Goal: Task Accomplishment & Management: Manage account settings

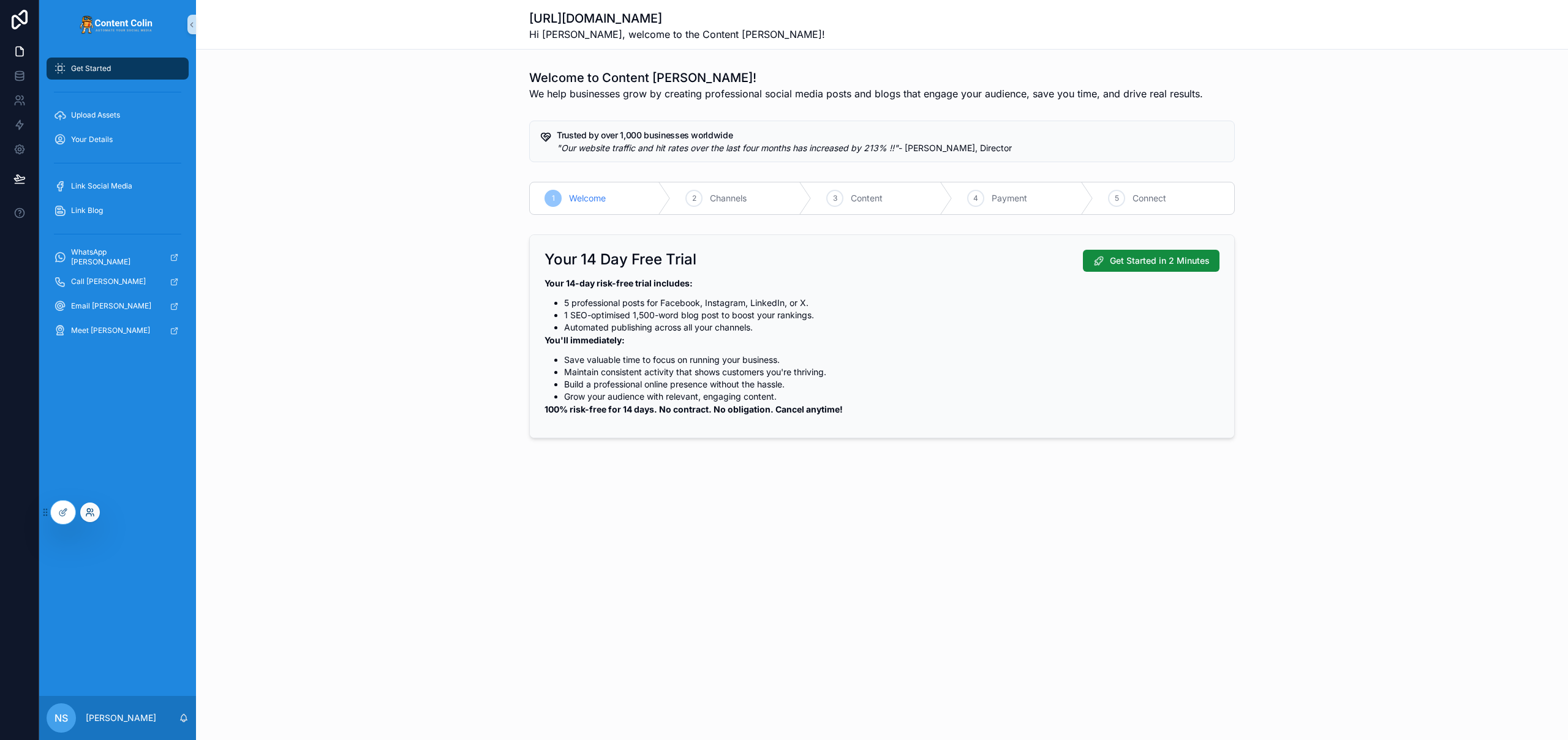
click at [86, 513] on icon at bounding box center [90, 512] width 9 height 9
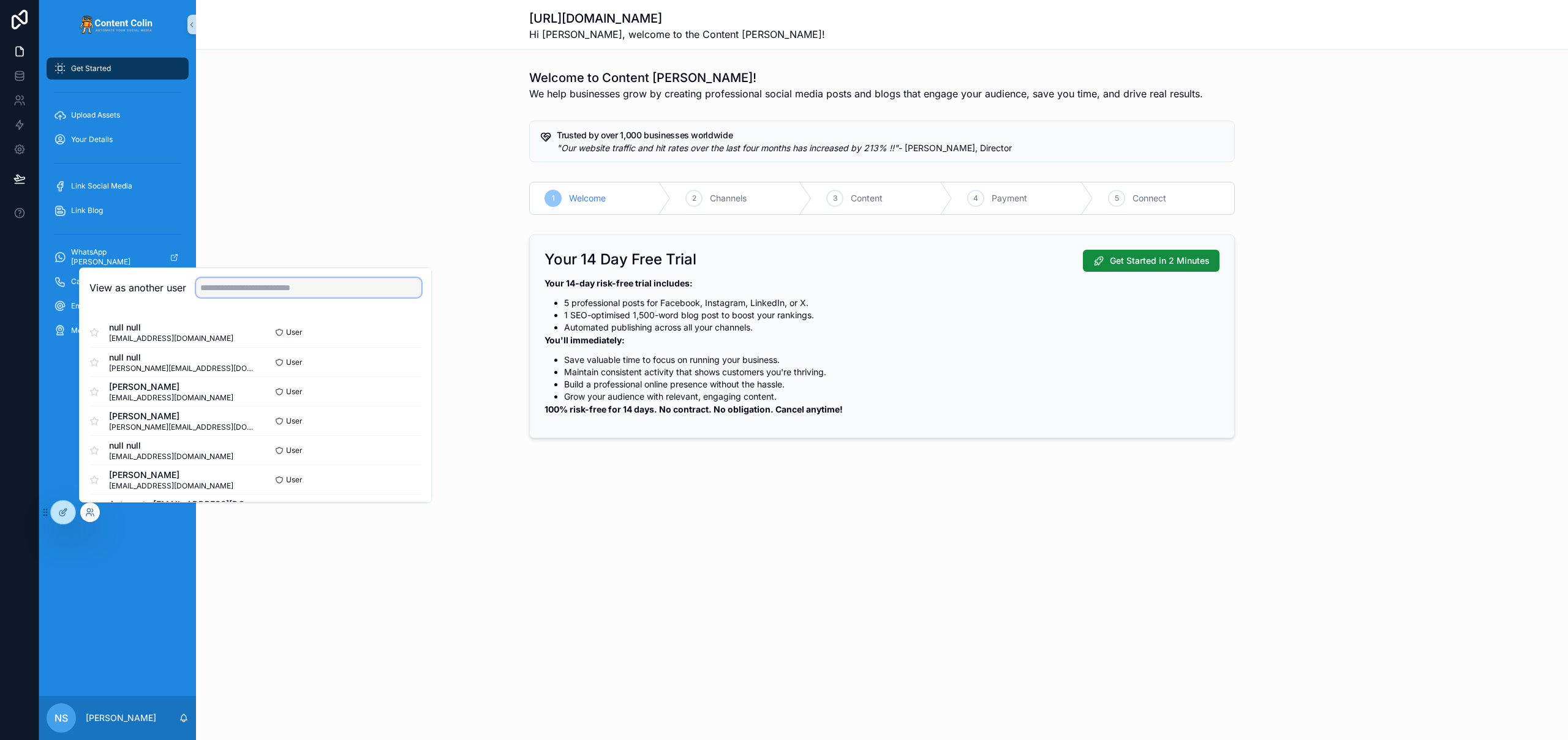
click at [247, 292] on input "text" at bounding box center [308, 287] width 225 height 20
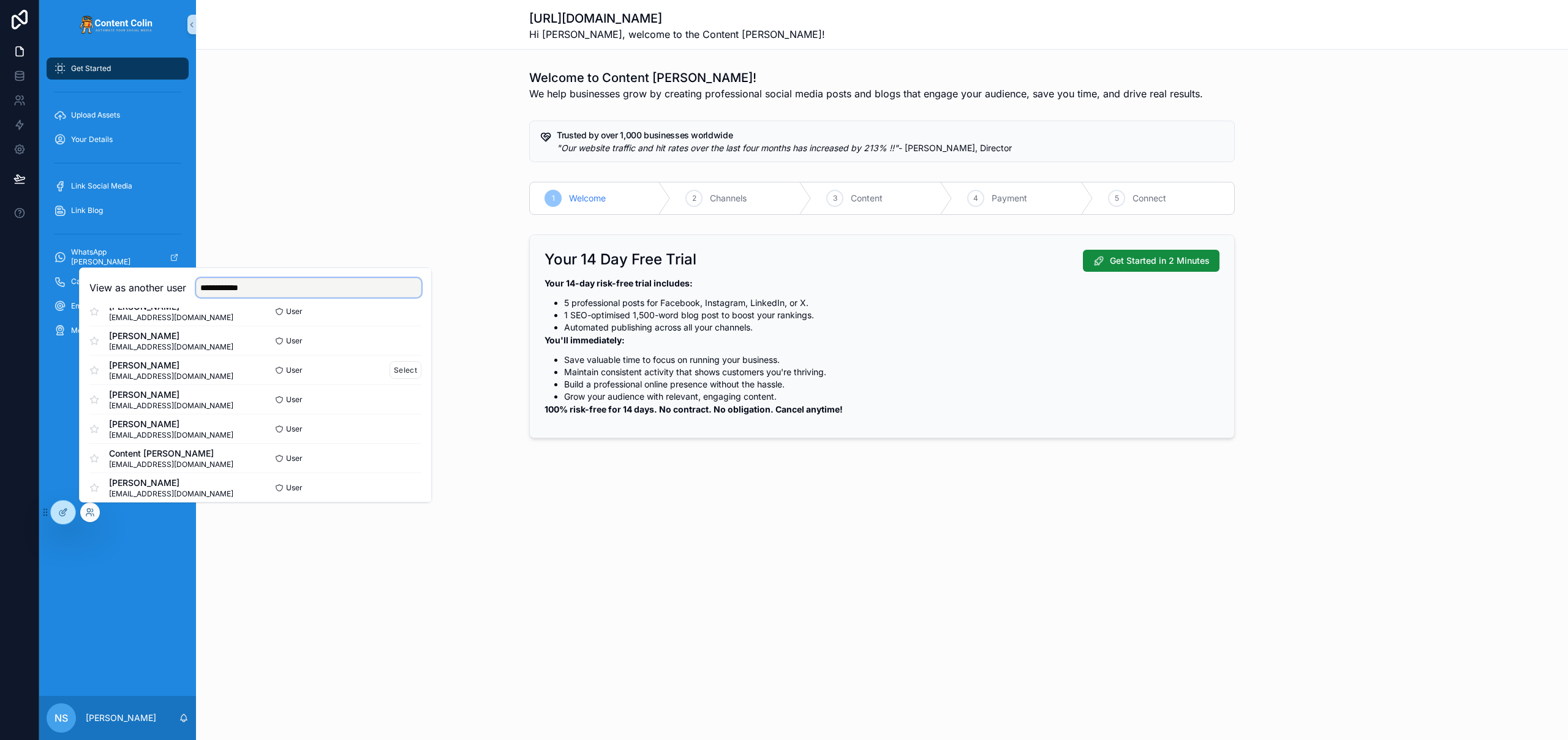
scroll to position [98, 0]
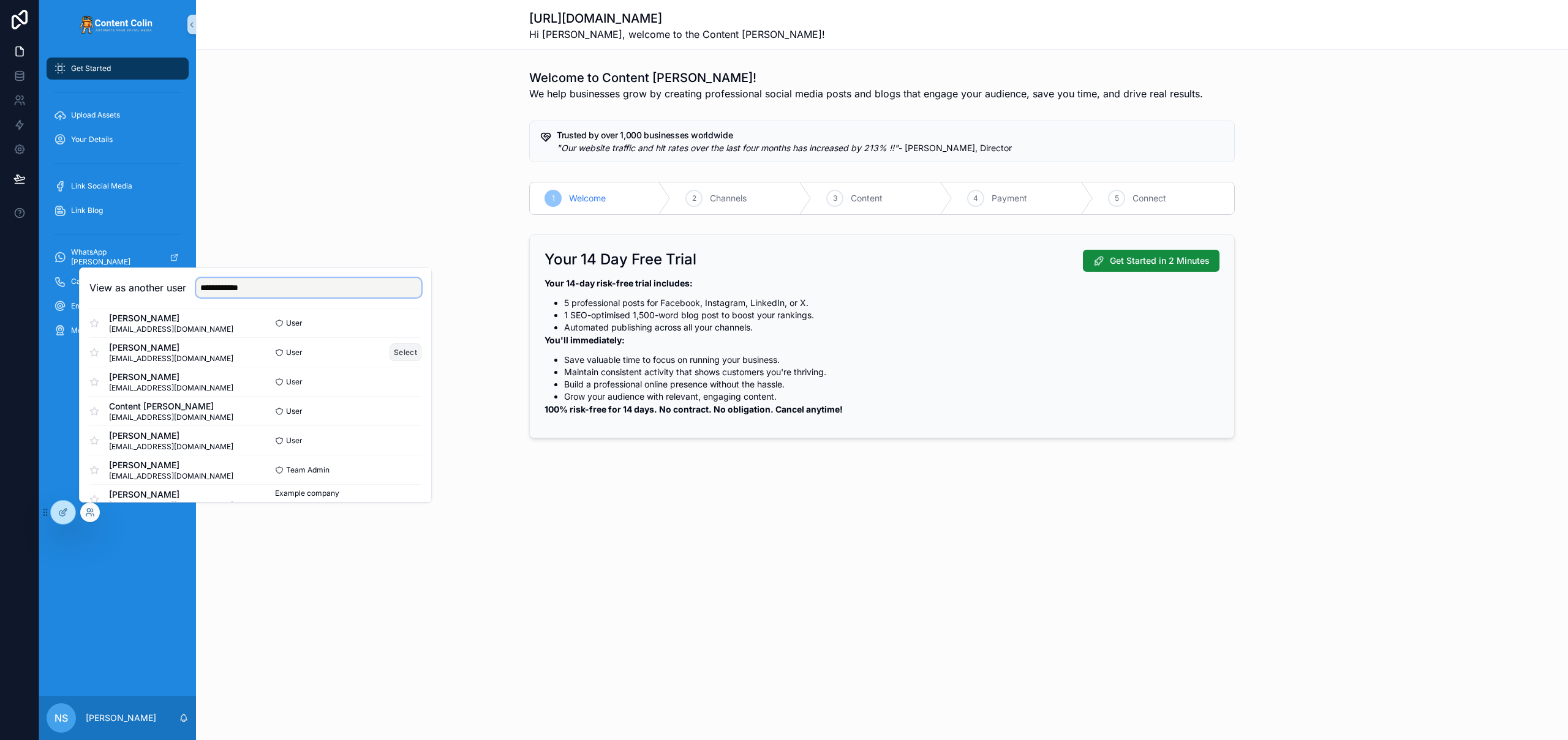
type input "**********"
click at [400, 354] on button "Select" at bounding box center [405, 352] width 32 height 17
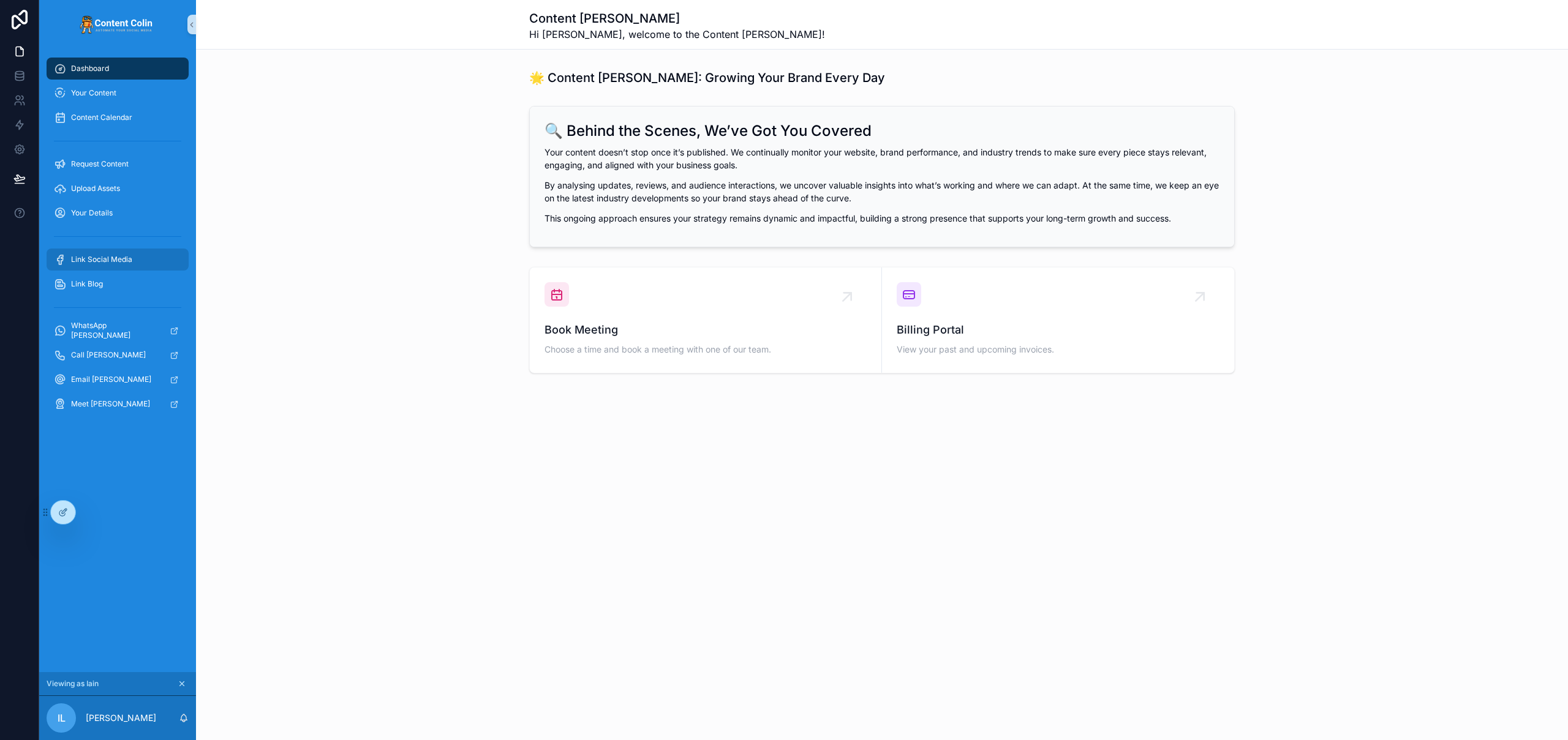
click at [131, 254] on div "Link Social Media" at bounding box center [117, 260] width 128 height 20
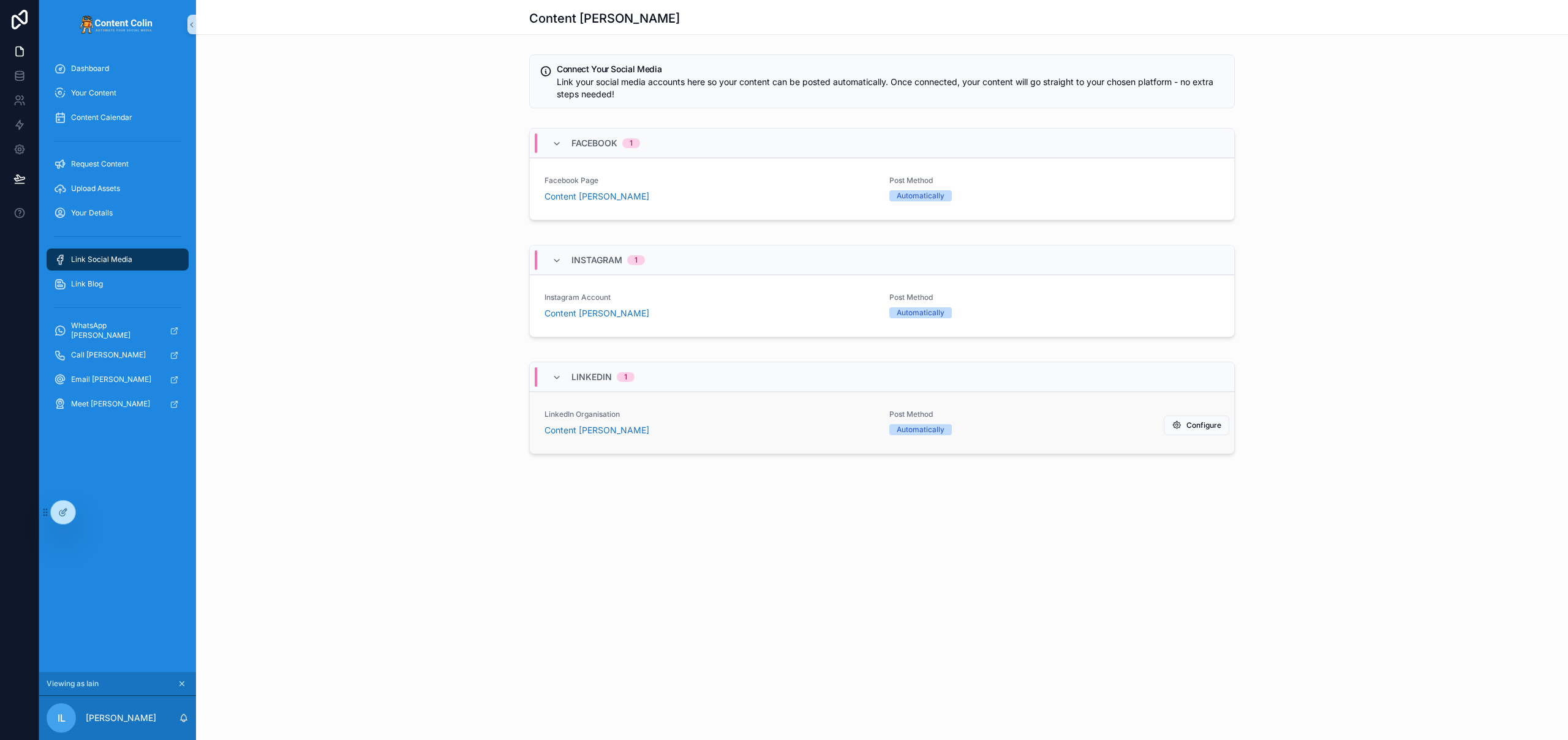
click at [747, 411] on span "LinkedIn Organisation" at bounding box center [710, 414] width 330 height 9
click at [1060, 438] on link "LinkedIn Organisation Content Colin Post Method Automatically Configure" at bounding box center [882, 423] width 705 height 62
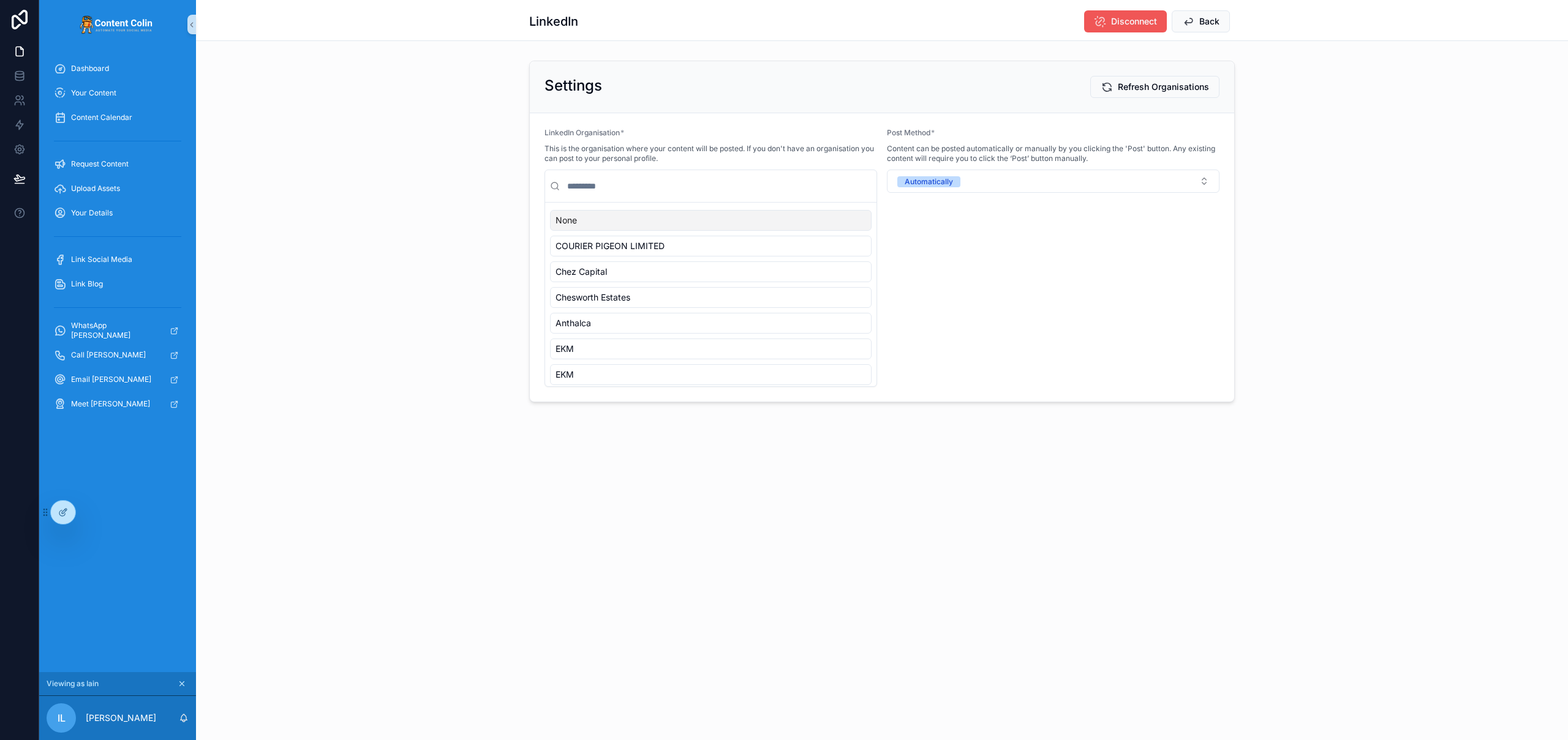
click at [1128, 23] on span "Disconnect" at bounding box center [1134, 21] width 46 height 12
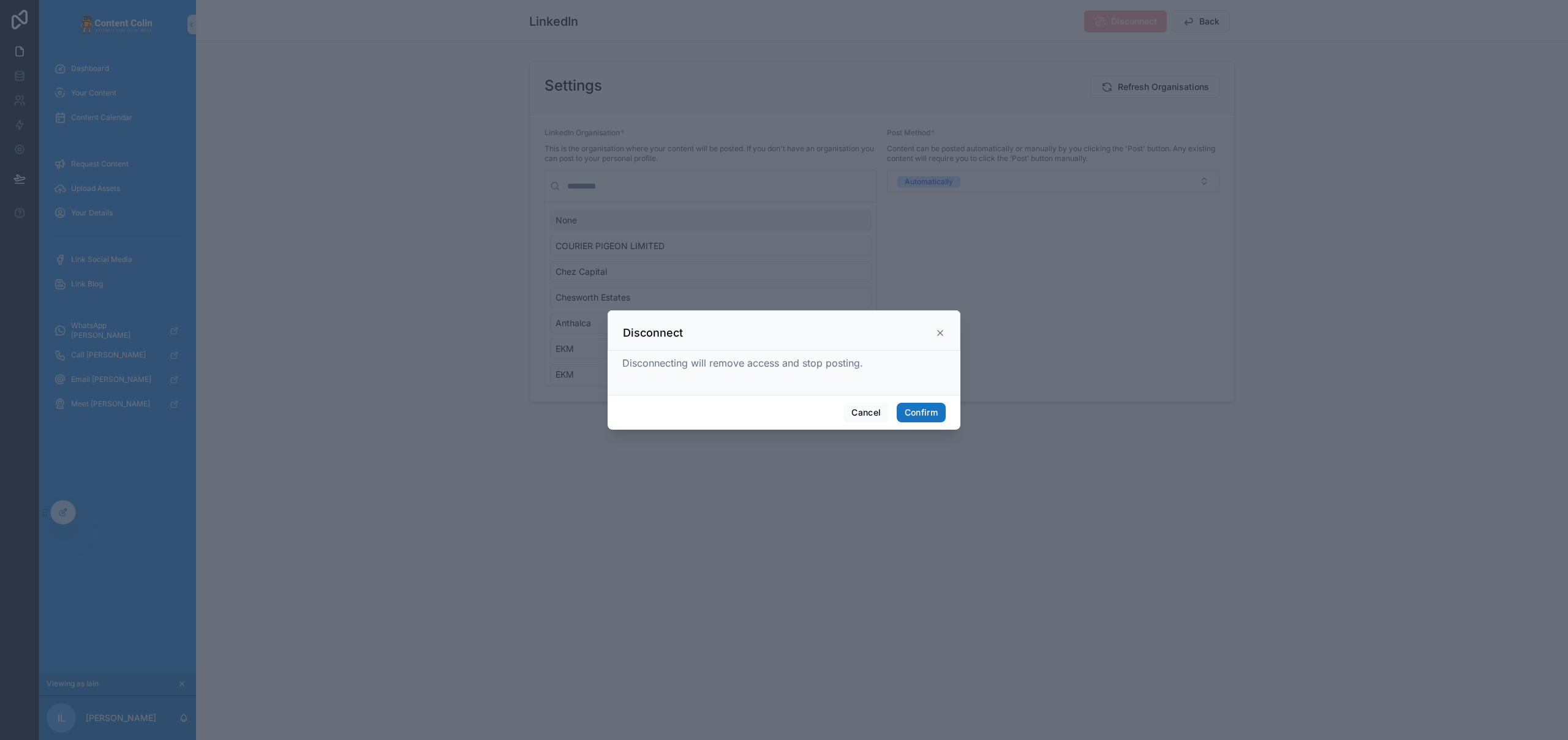
click at [938, 414] on button "Confirm" at bounding box center [921, 413] width 49 height 20
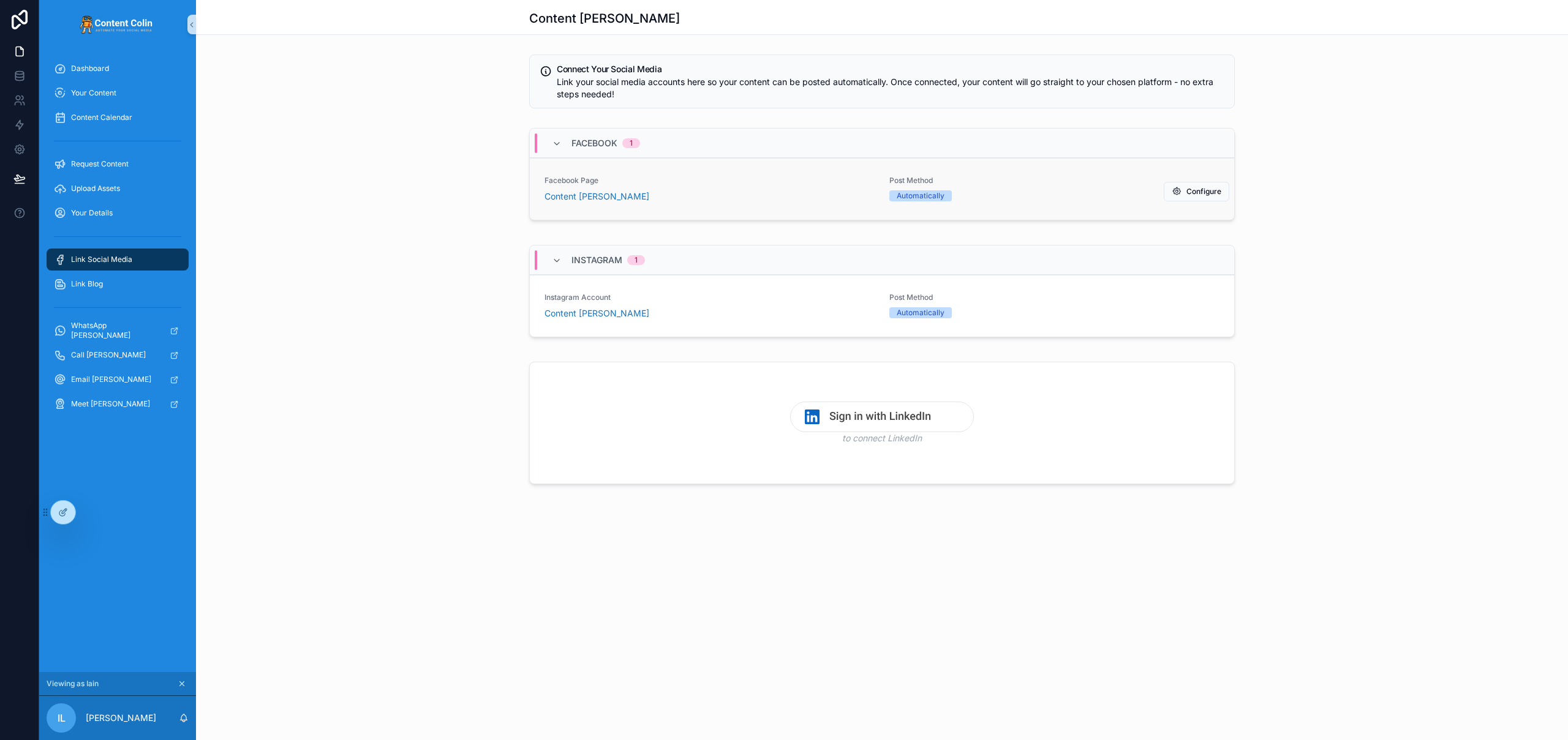
click at [802, 190] on div "Content [PERSON_NAME]" at bounding box center [710, 196] width 330 height 12
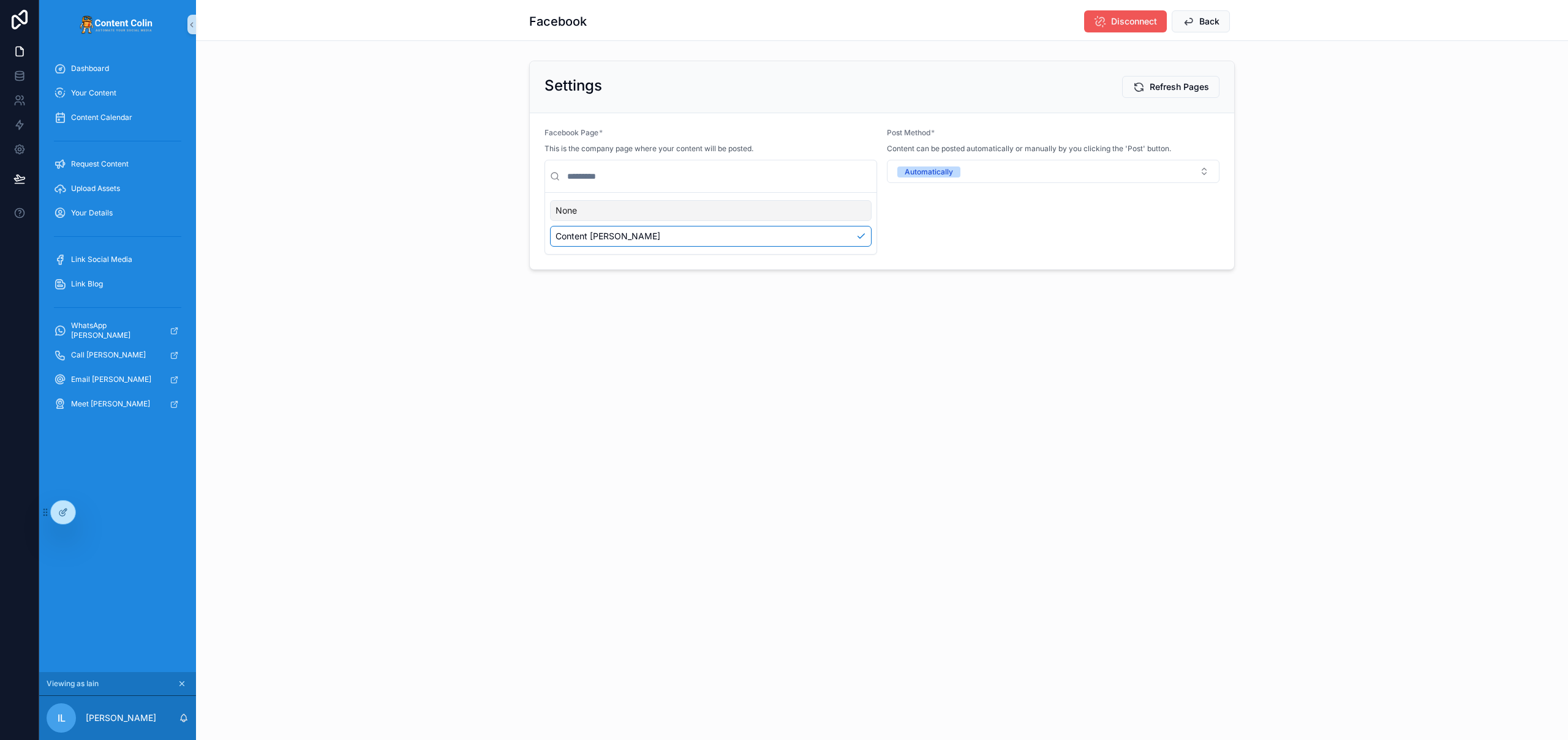
click at [1138, 25] on span "Disconnect" at bounding box center [1134, 21] width 46 height 12
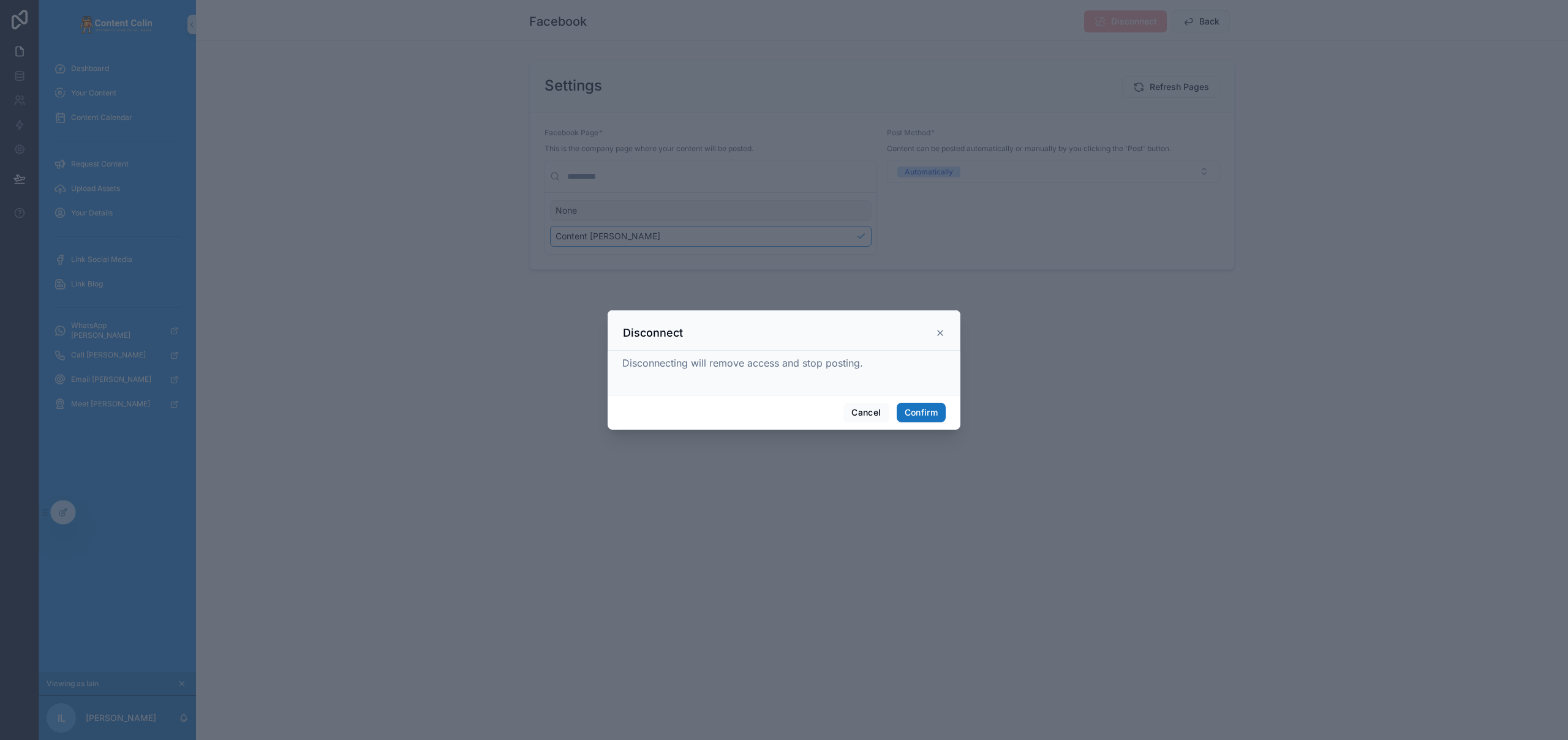
click at [928, 413] on button "Confirm" at bounding box center [921, 413] width 49 height 20
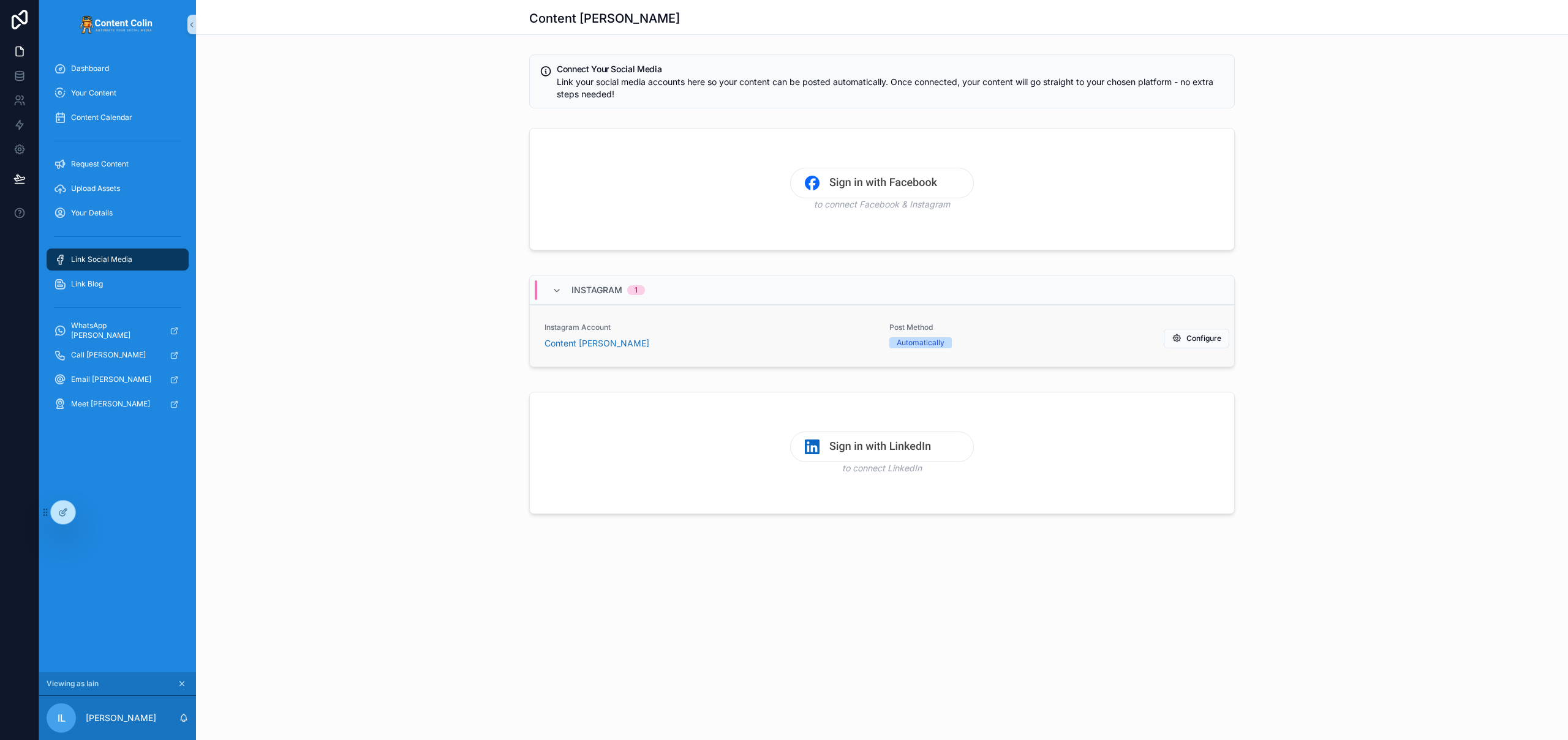
click at [753, 346] on div "Content [PERSON_NAME]" at bounding box center [710, 343] width 330 height 12
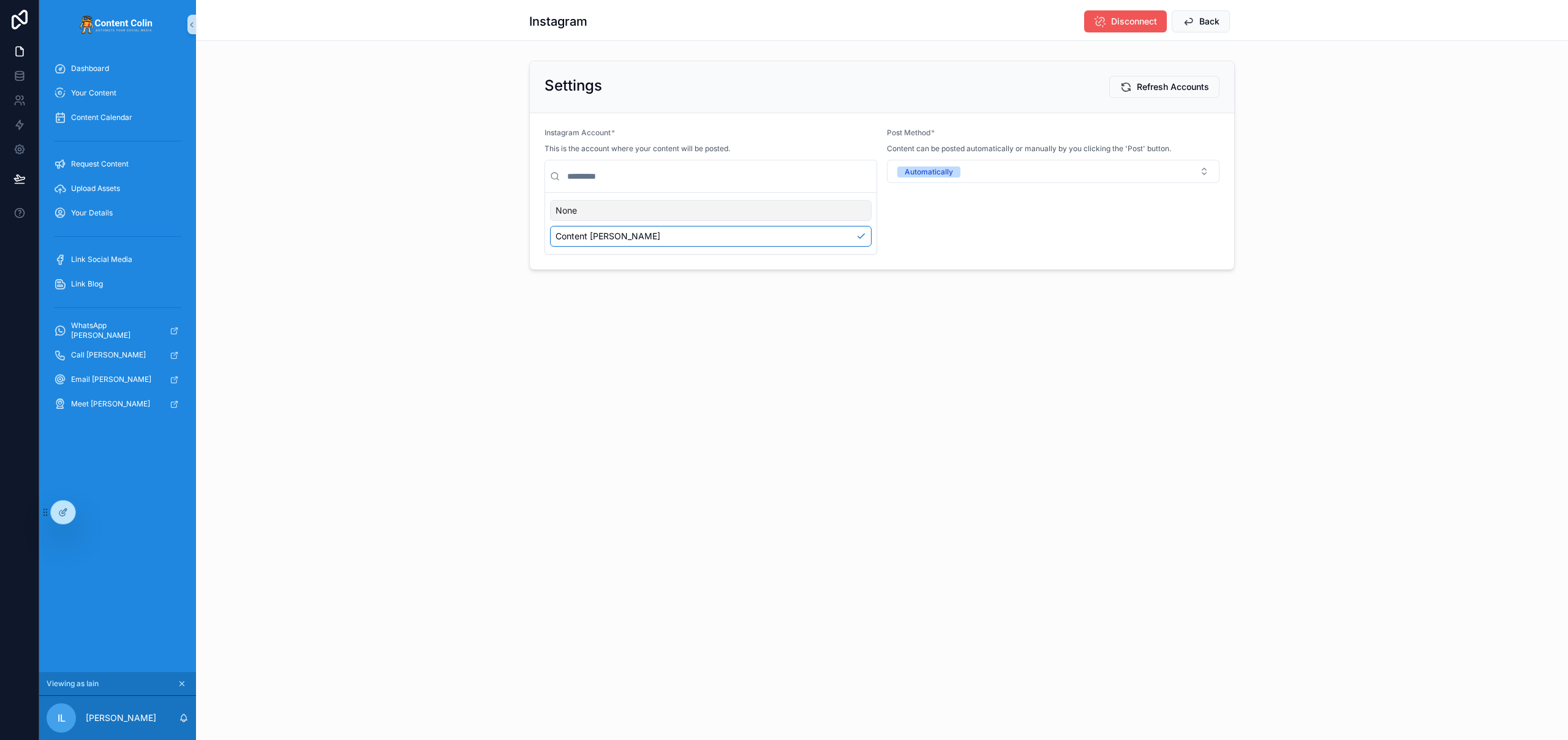
click at [1150, 22] on span "Disconnect" at bounding box center [1134, 21] width 46 height 12
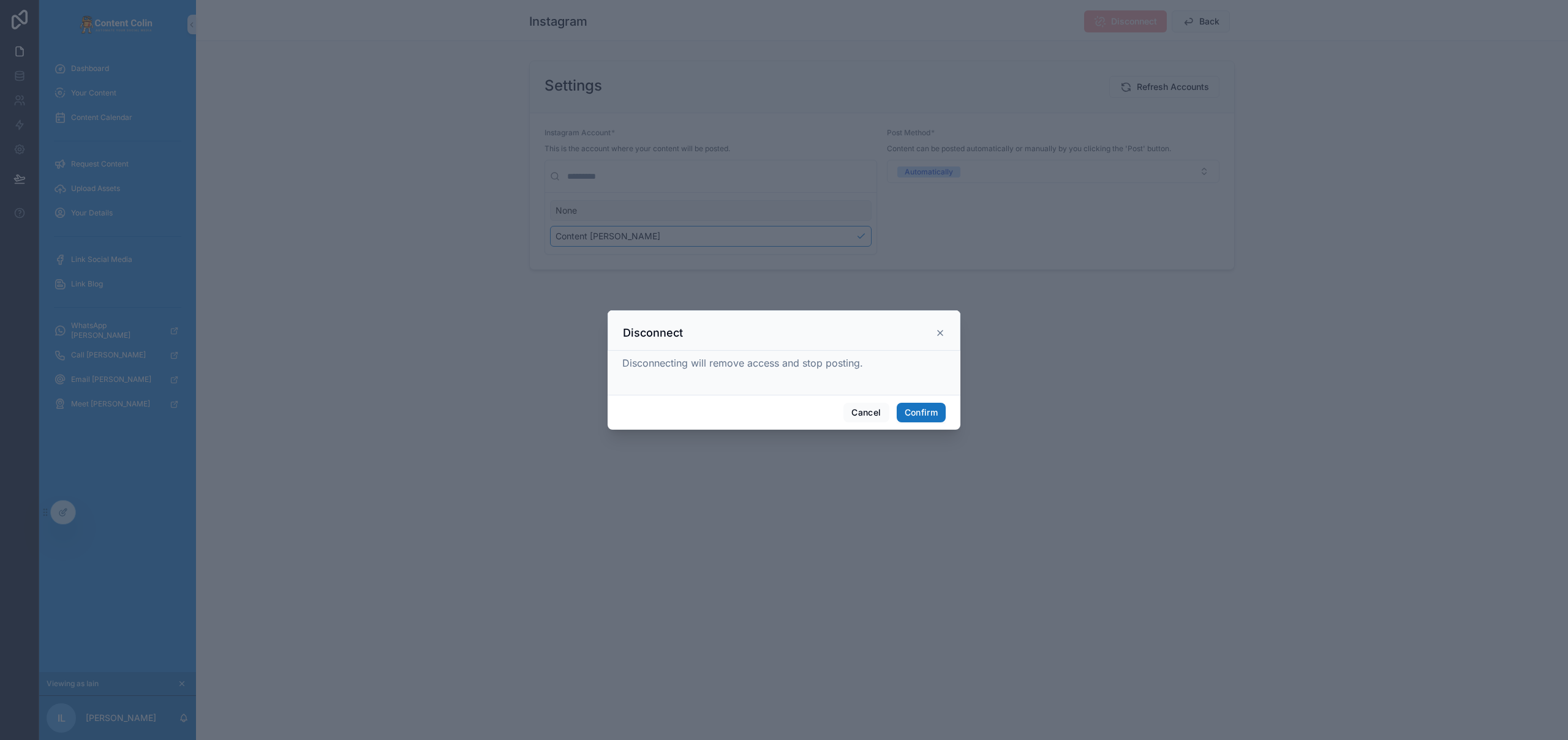
click at [912, 409] on button "Confirm" at bounding box center [921, 413] width 49 height 20
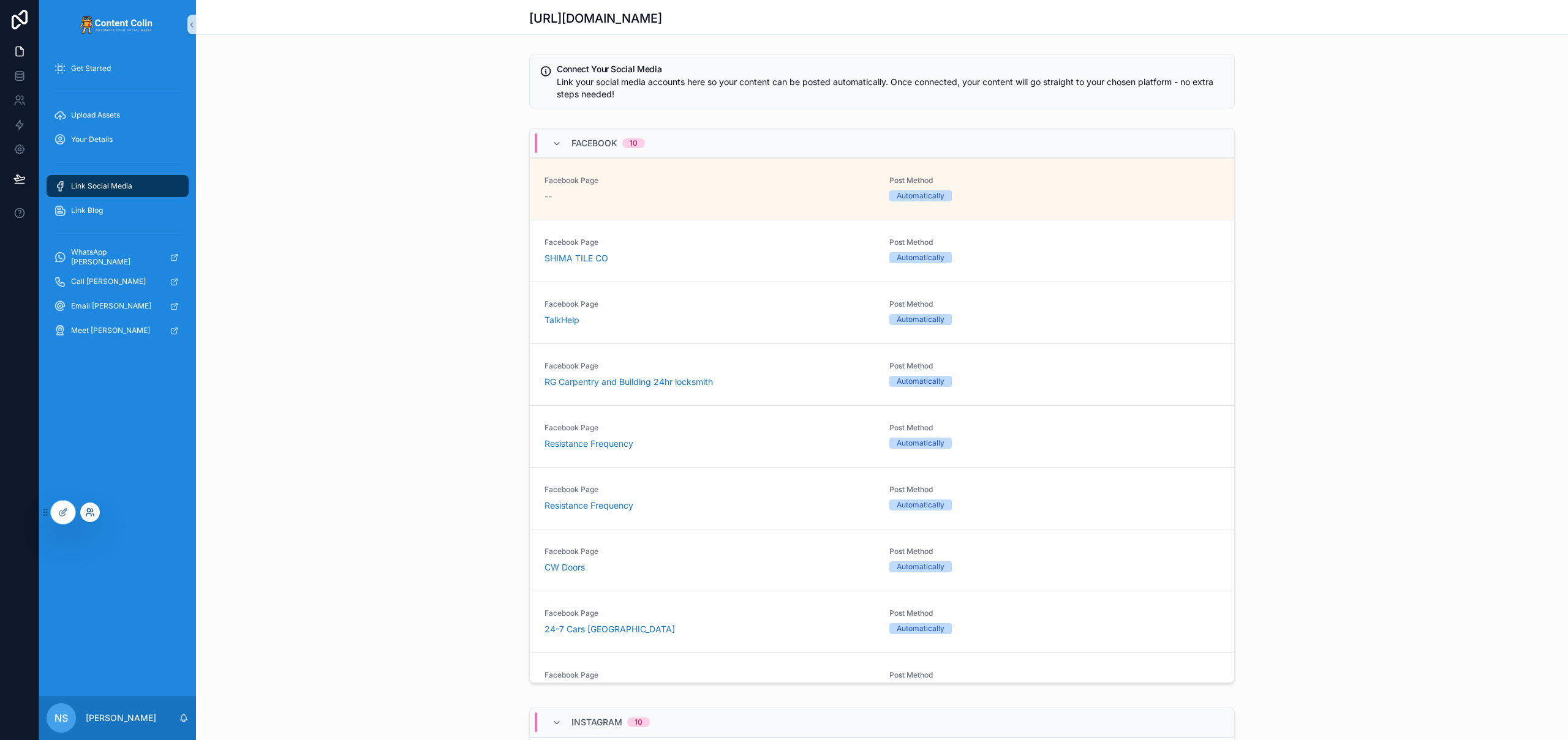
click at [92, 509] on icon at bounding box center [93, 510] width 1 height 3
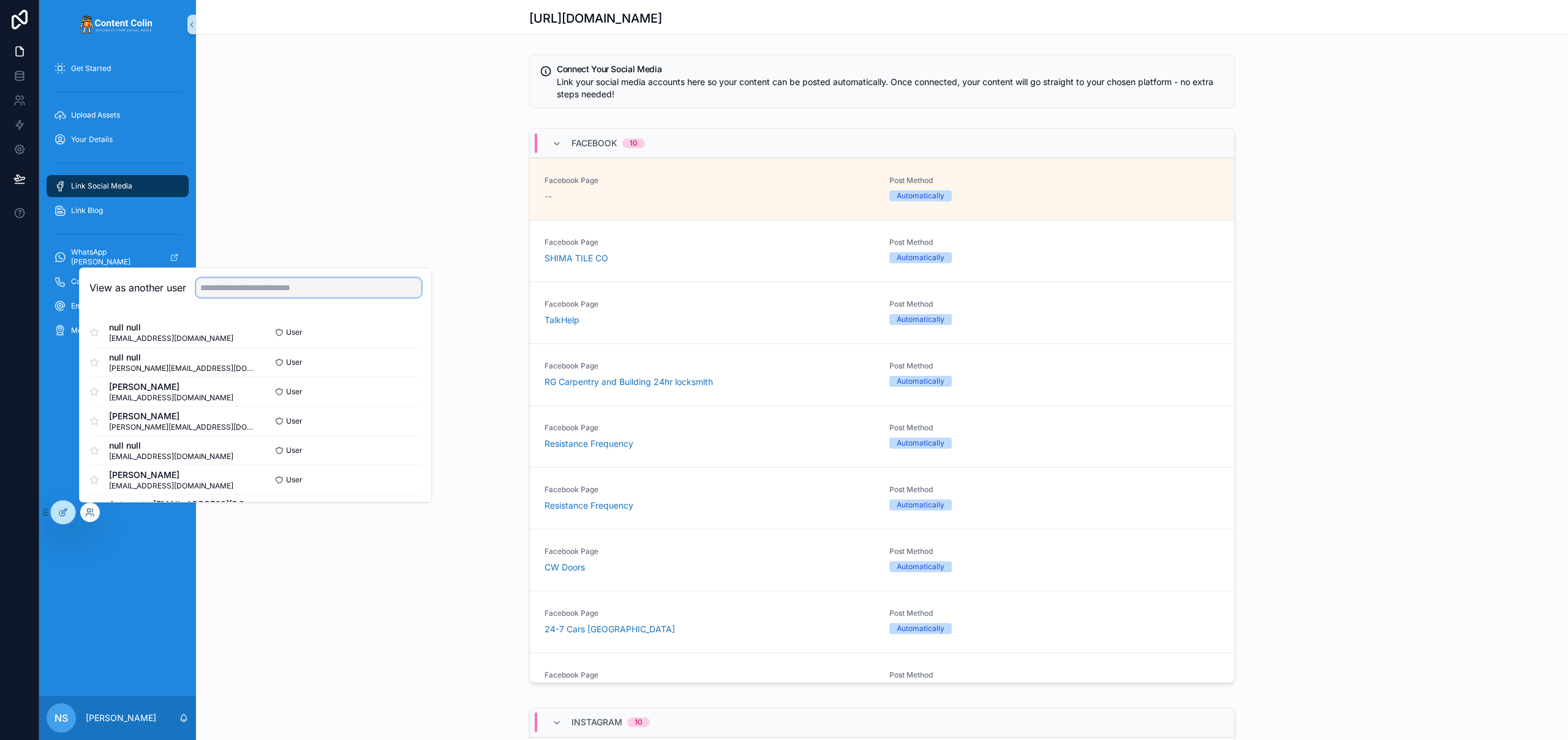
click at [263, 283] on input "text" at bounding box center [308, 287] width 225 height 20
type input "**********"
click at [391, 442] on button "Select" at bounding box center [405, 443] width 32 height 17
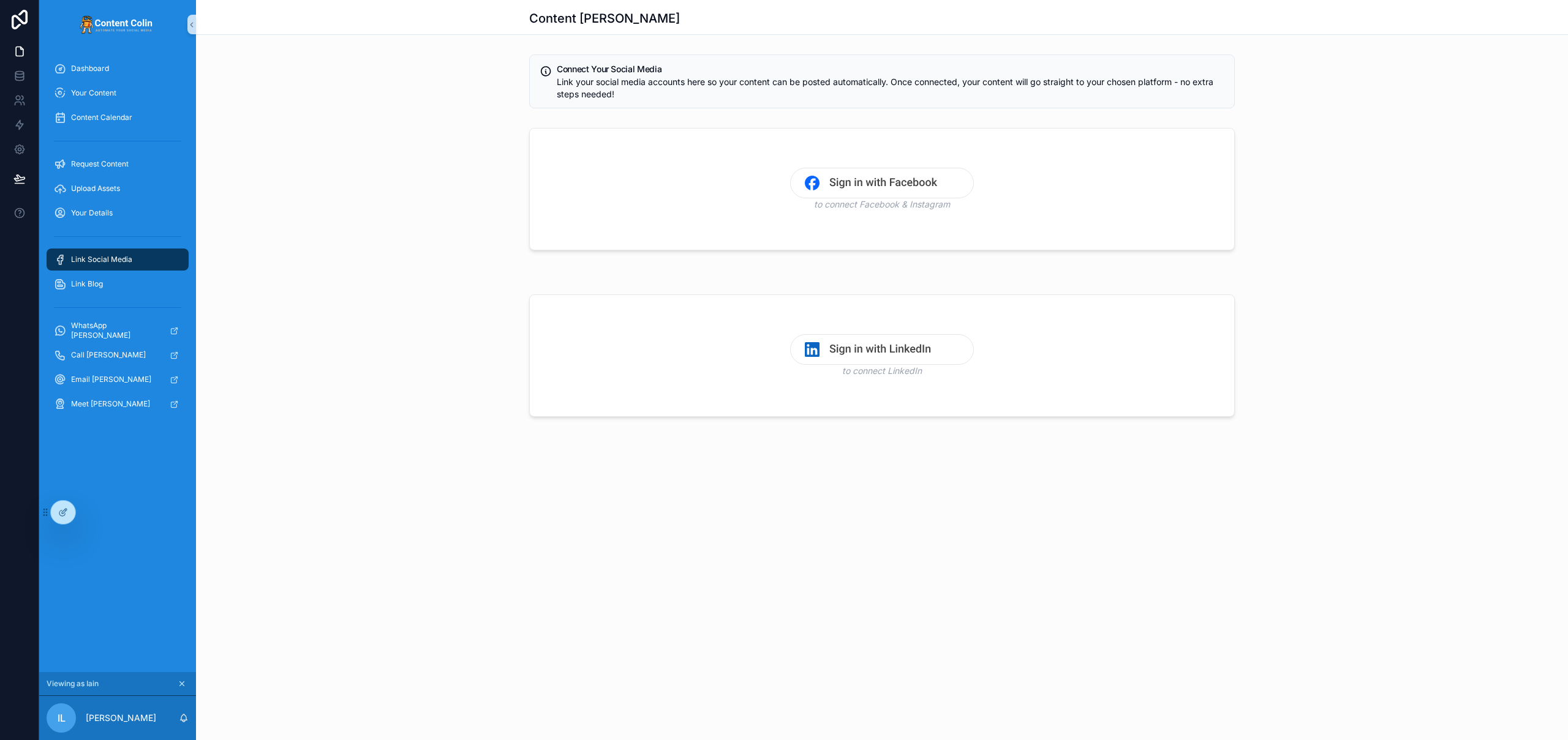
click at [897, 181] on img "scrollable content" at bounding box center [882, 183] width 184 height 31
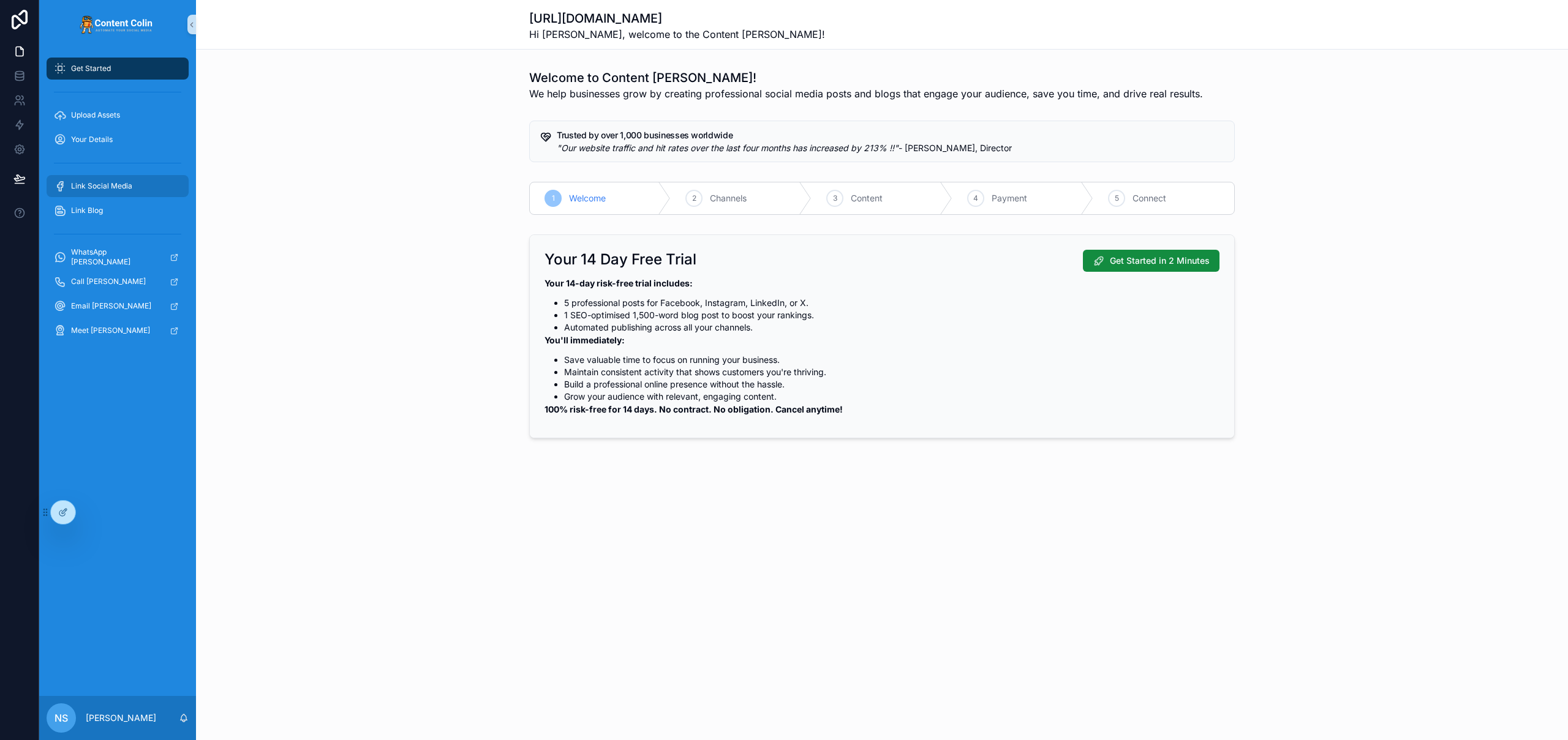
click at [128, 185] on span "Link Social Media" at bounding box center [101, 186] width 61 height 9
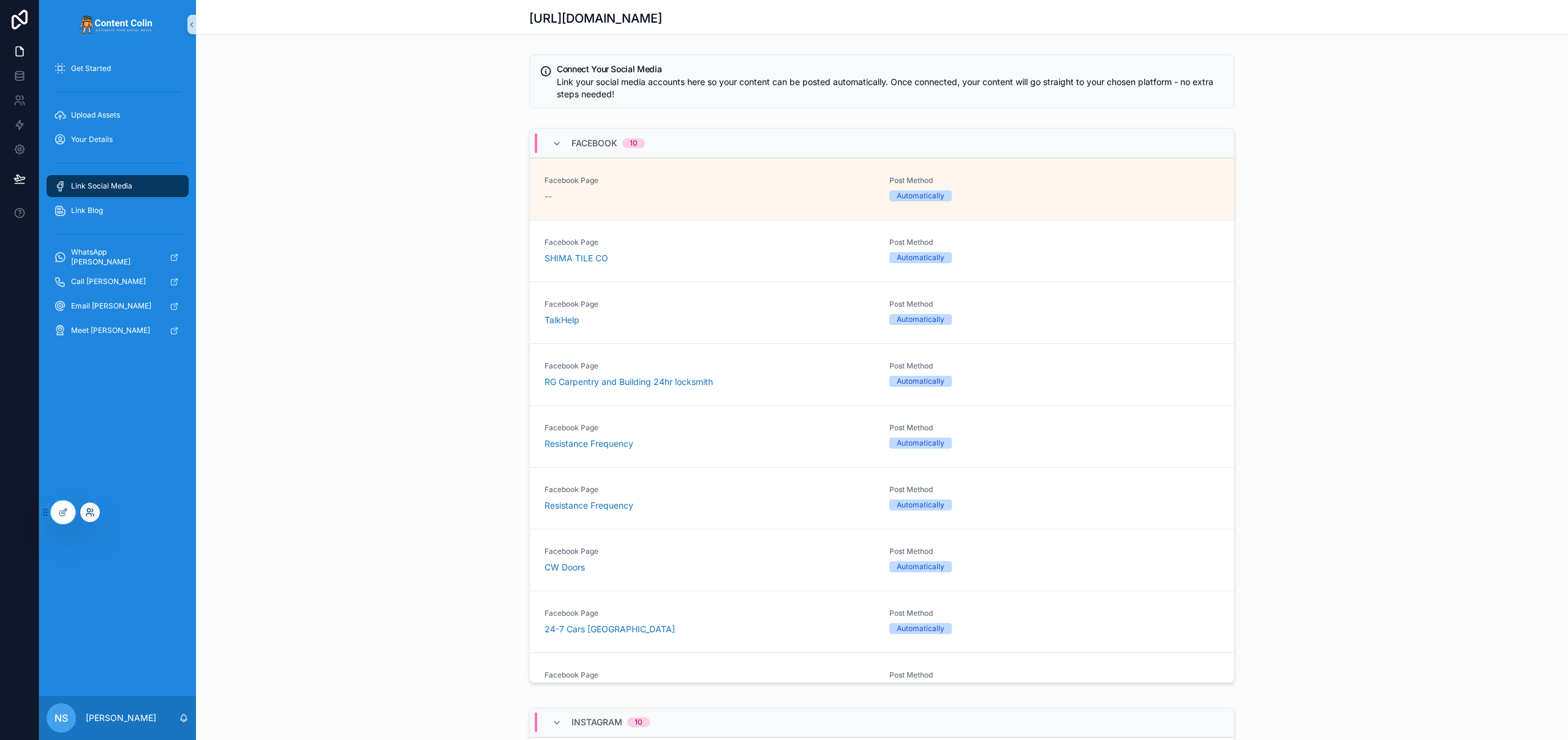
click at [90, 516] on icon at bounding box center [90, 512] width 9 height 9
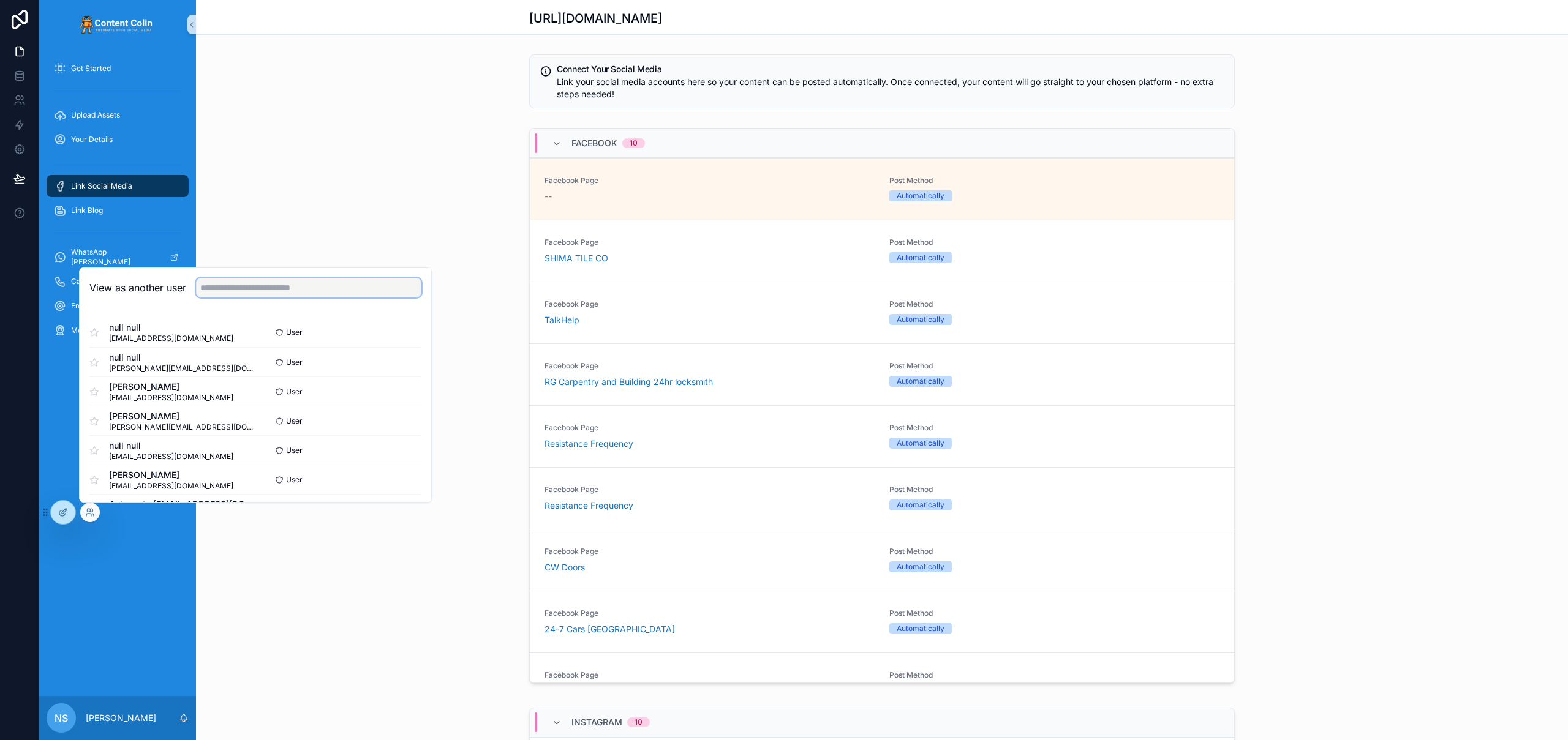
click at [303, 293] on input "text" at bounding box center [308, 287] width 225 height 20
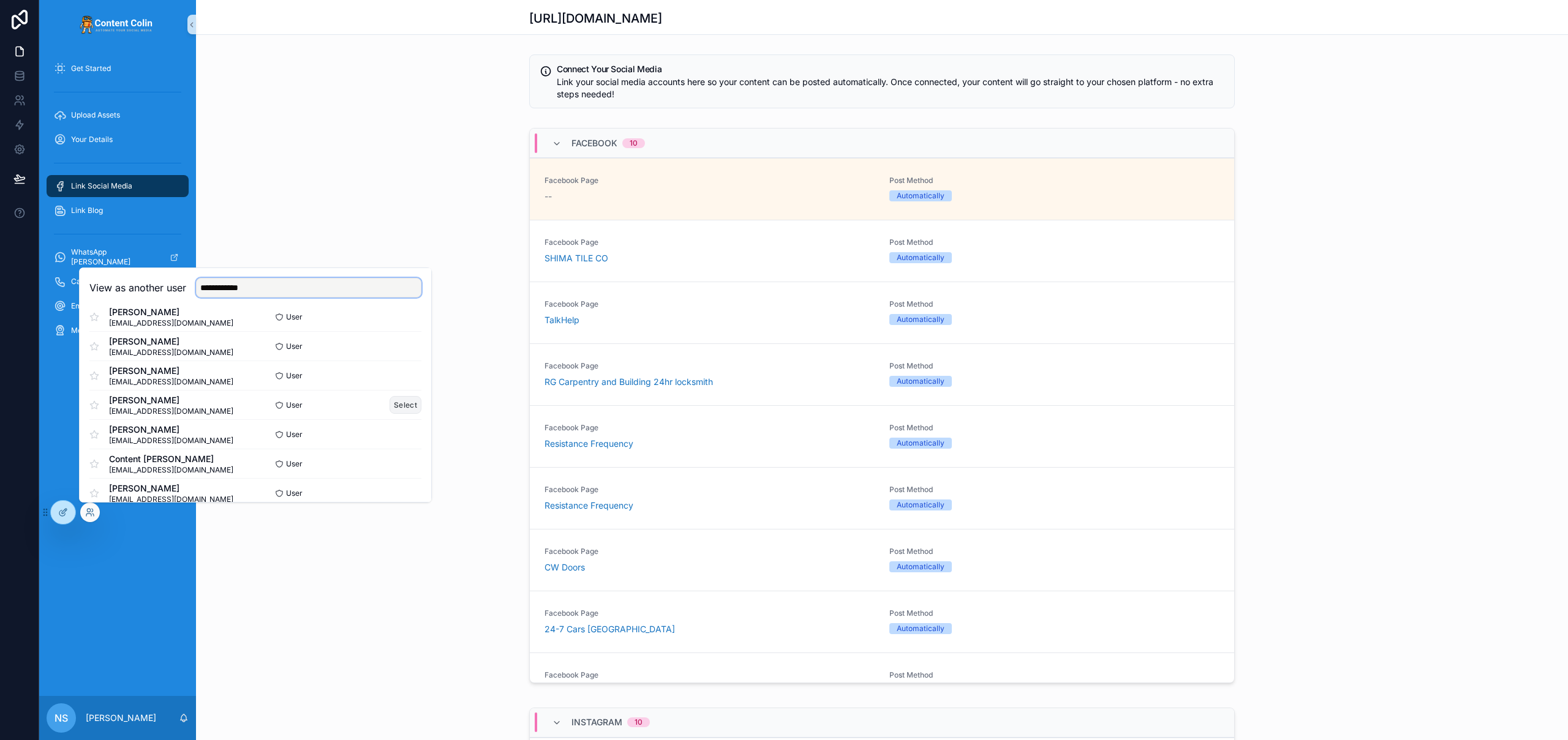
type input "**********"
click at [398, 405] on button "Select" at bounding box center [405, 405] width 32 height 17
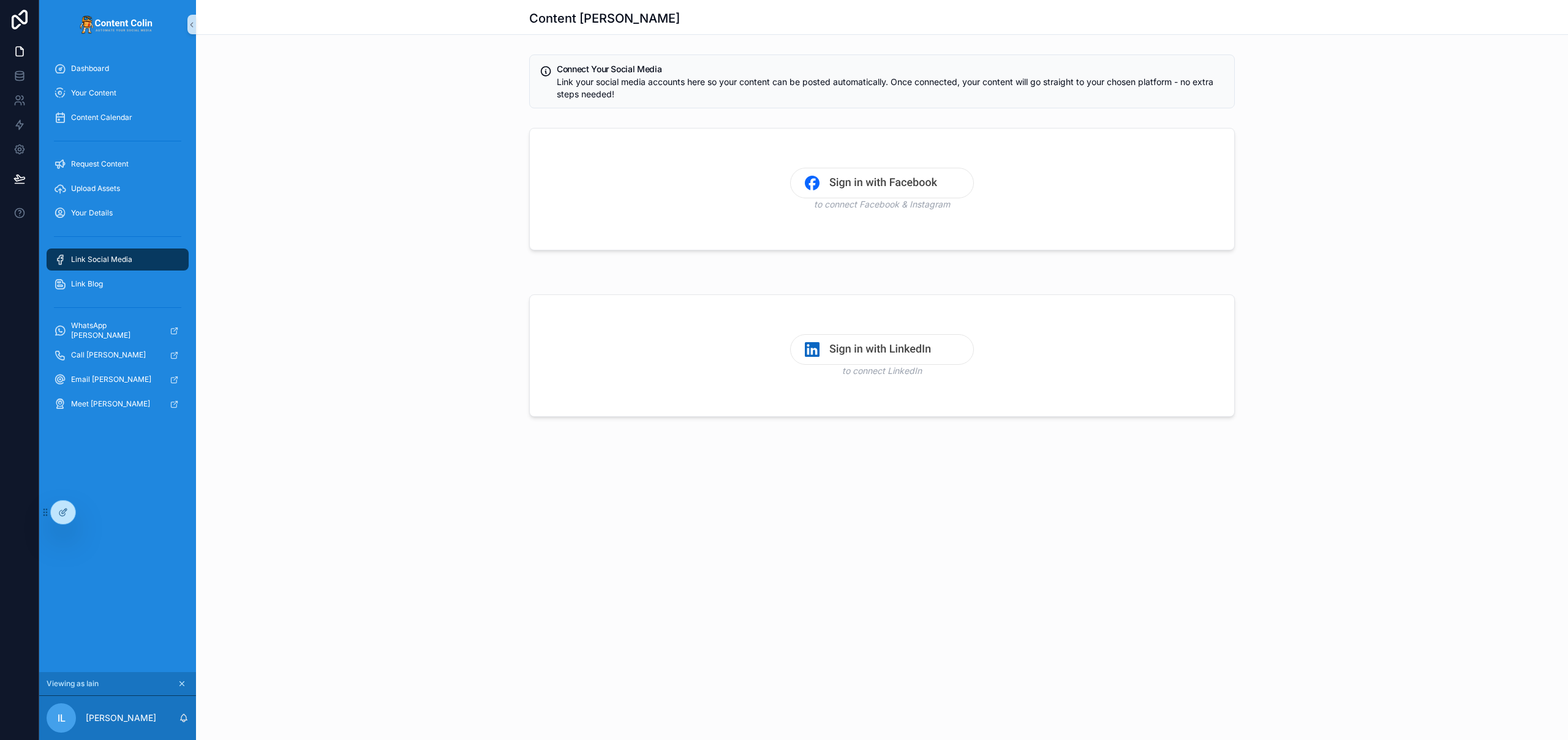
click at [889, 176] on img "scrollable content" at bounding box center [882, 183] width 184 height 31
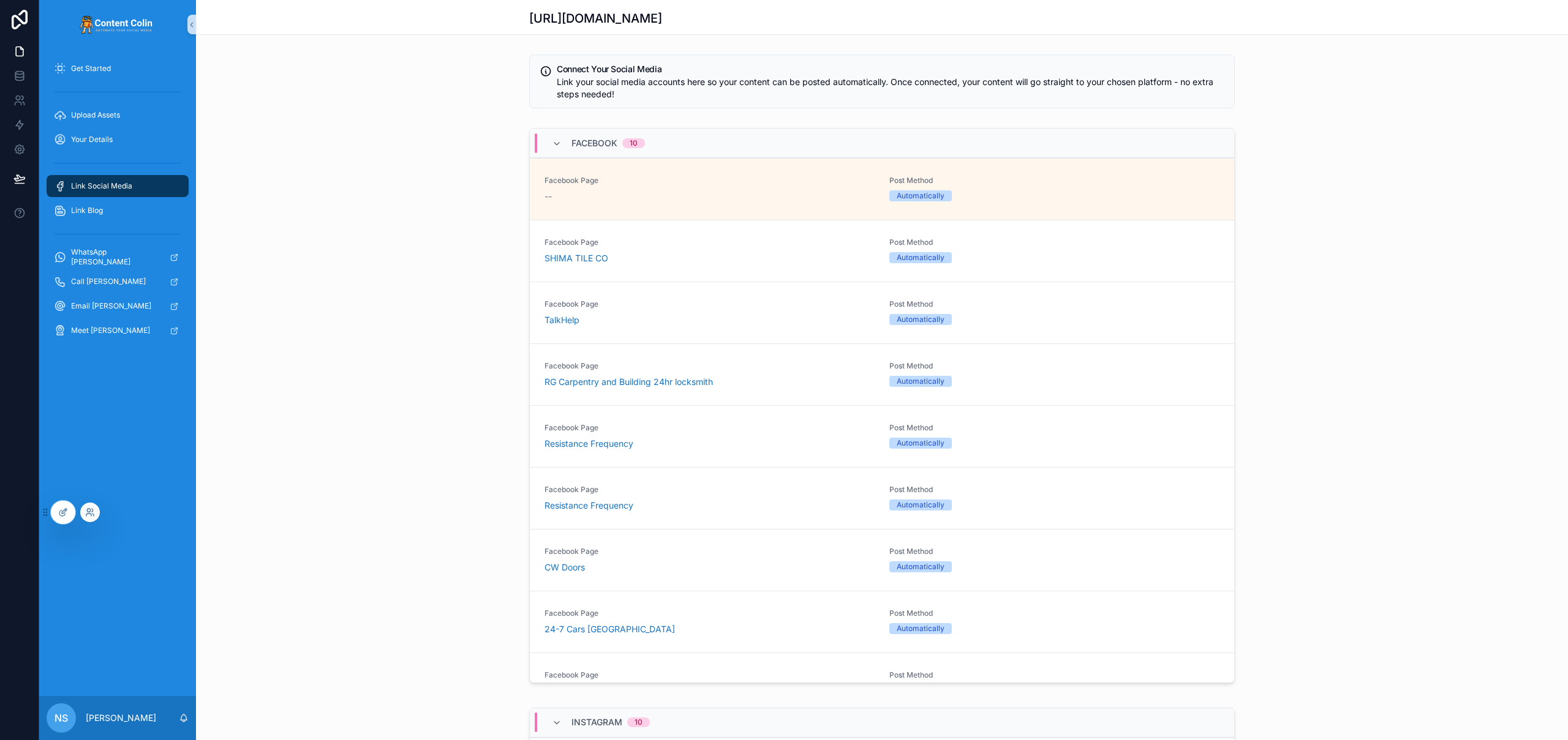
click at [83, 514] on div at bounding box center [90, 513] width 20 height 20
click at [91, 513] on icon at bounding box center [90, 512] width 9 height 9
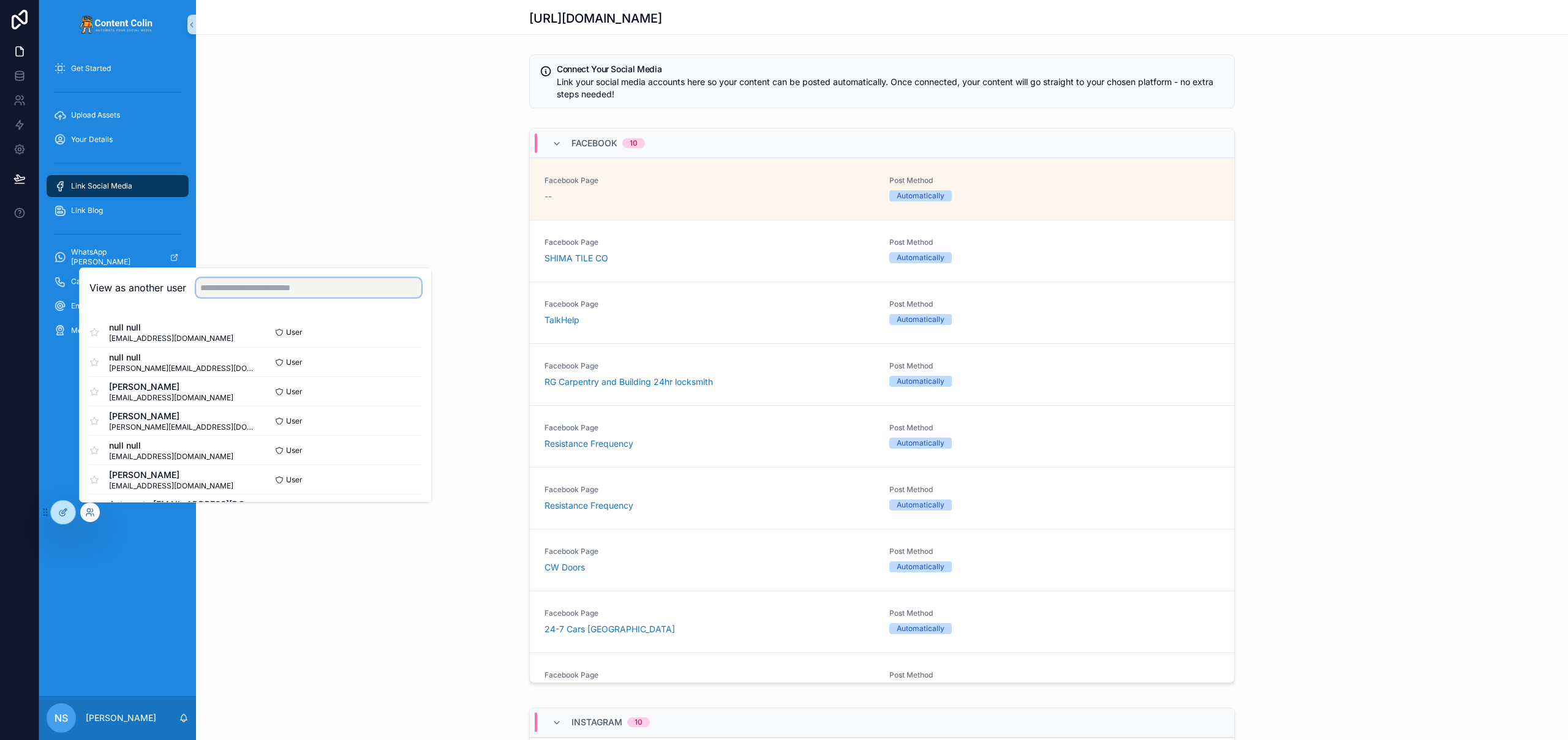
click at [352, 281] on input "text" at bounding box center [308, 287] width 225 height 20
type input "**********"
click at [399, 440] on button "Select" at bounding box center [405, 443] width 32 height 17
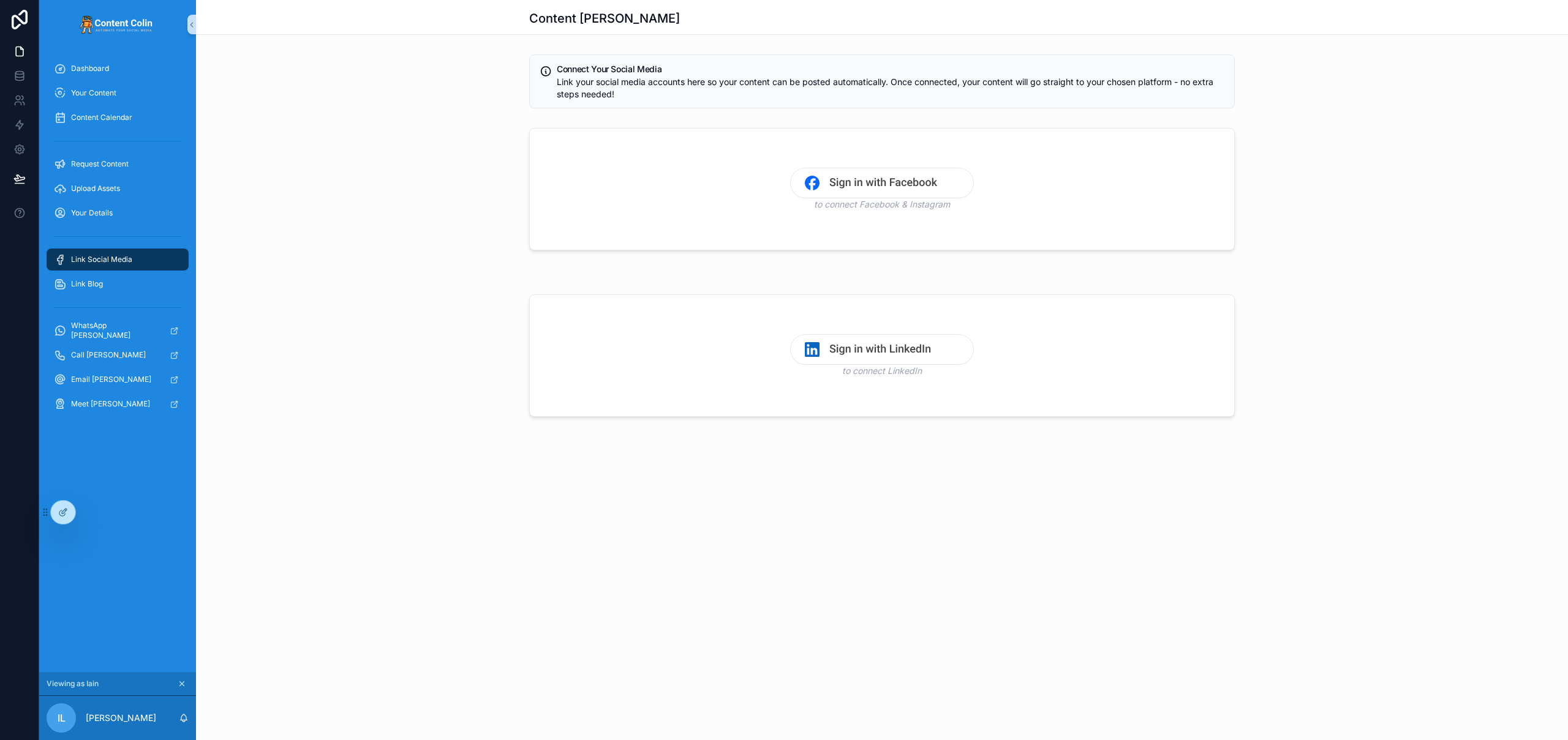
click at [916, 190] on img "scrollable content" at bounding box center [882, 183] width 184 height 31
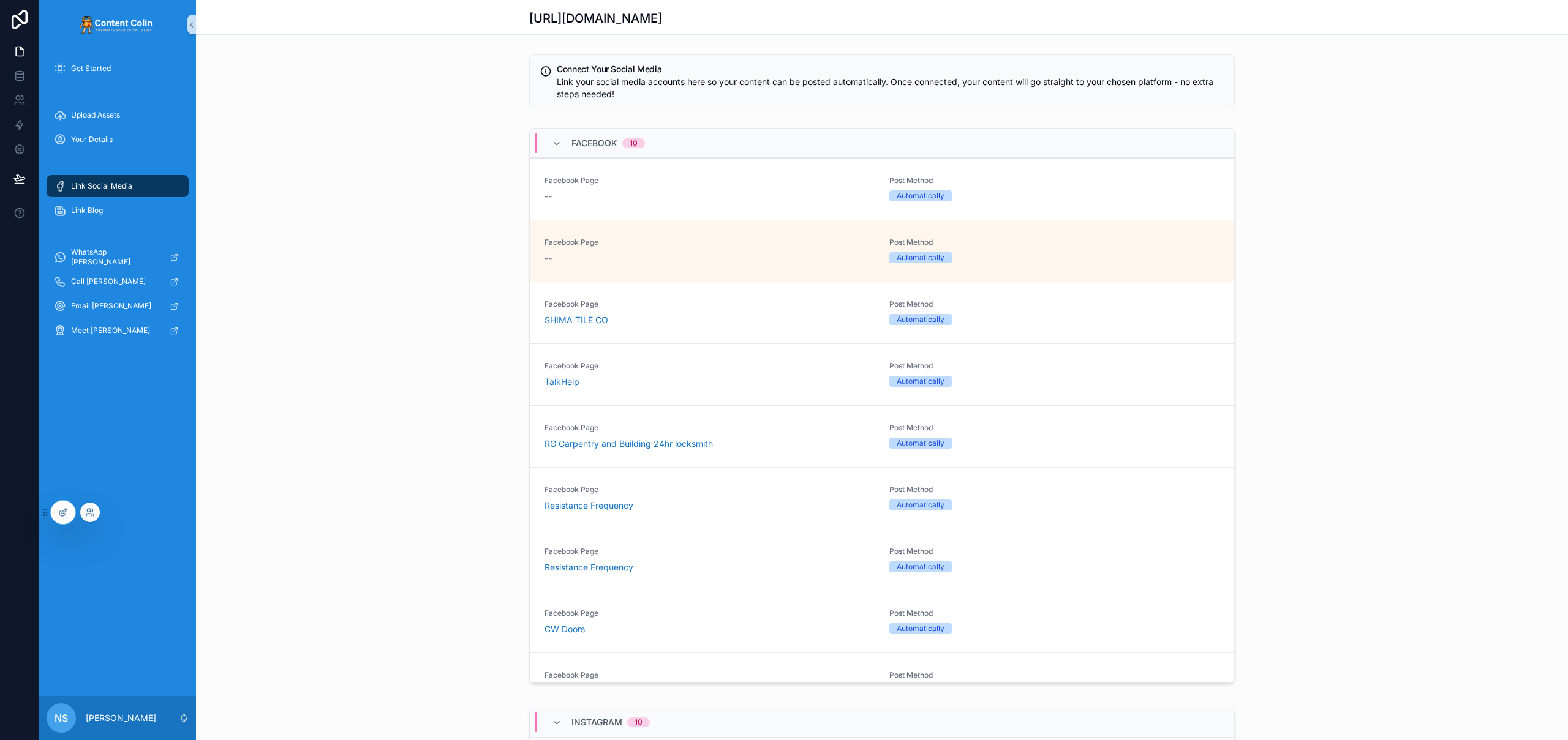
click at [97, 515] on div at bounding box center [90, 513] width 20 height 20
click at [95, 516] on div at bounding box center [90, 513] width 20 height 20
click at [93, 512] on icon at bounding box center [90, 512] width 9 height 9
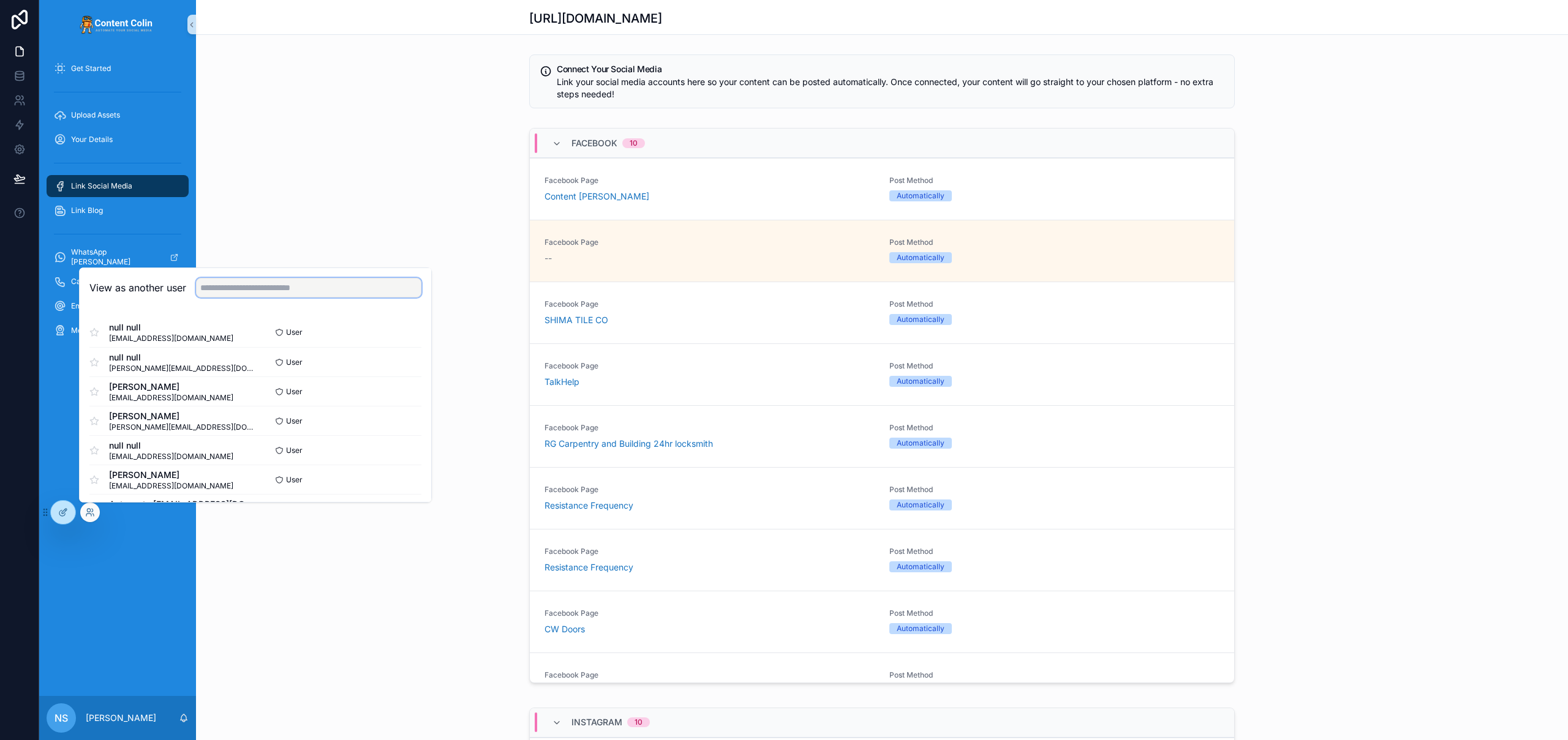
click at [280, 285] on input "text" at bounding box center [308, 287] width 225 height 20
type input "**********"
click at [395, 451] on button "Select" at bounding box center [405, 451] width 32 height 17
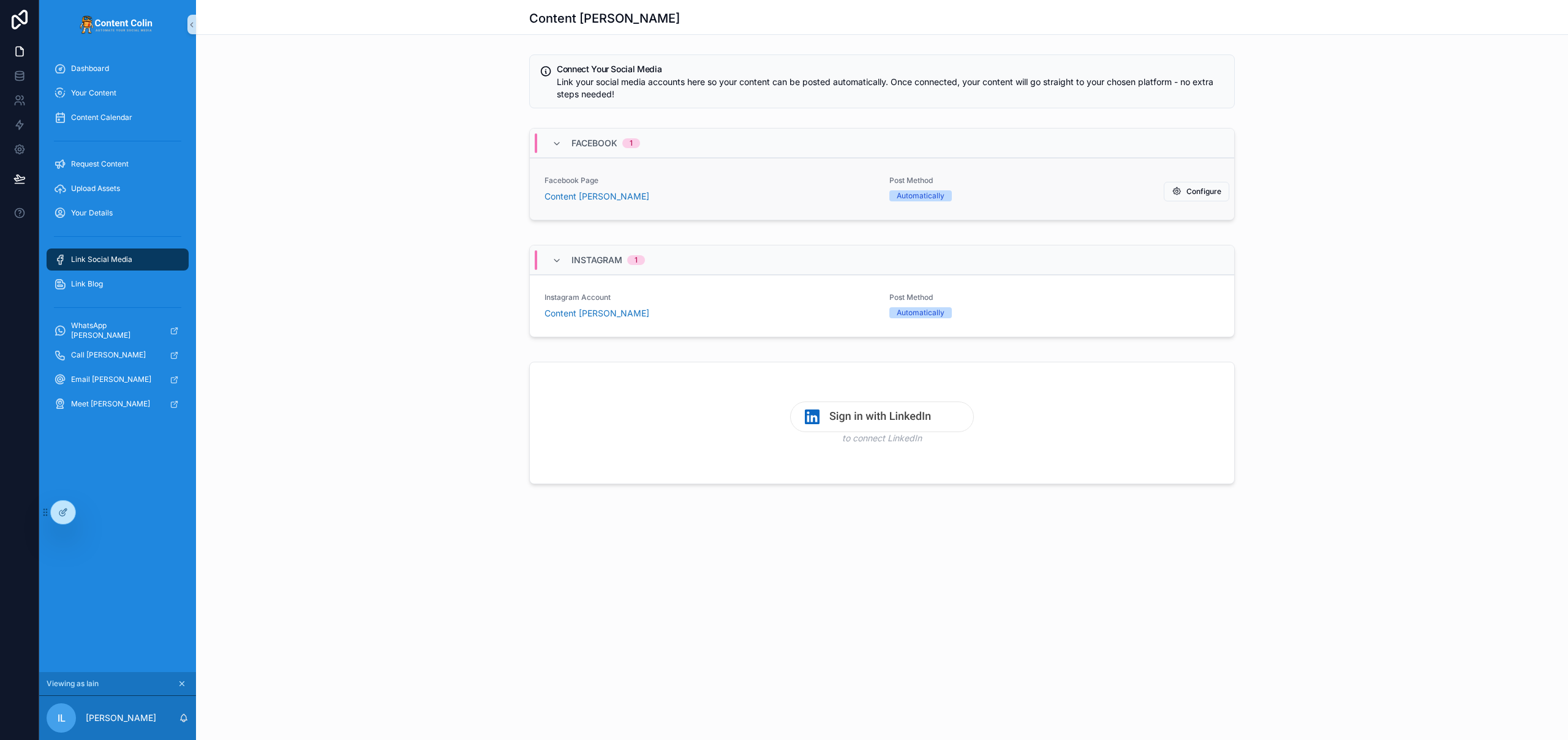
click at [715, 186] on div "Facebook Page Content [PERSON_NAME]" at bounding box center [710, 189] width 330 height 27
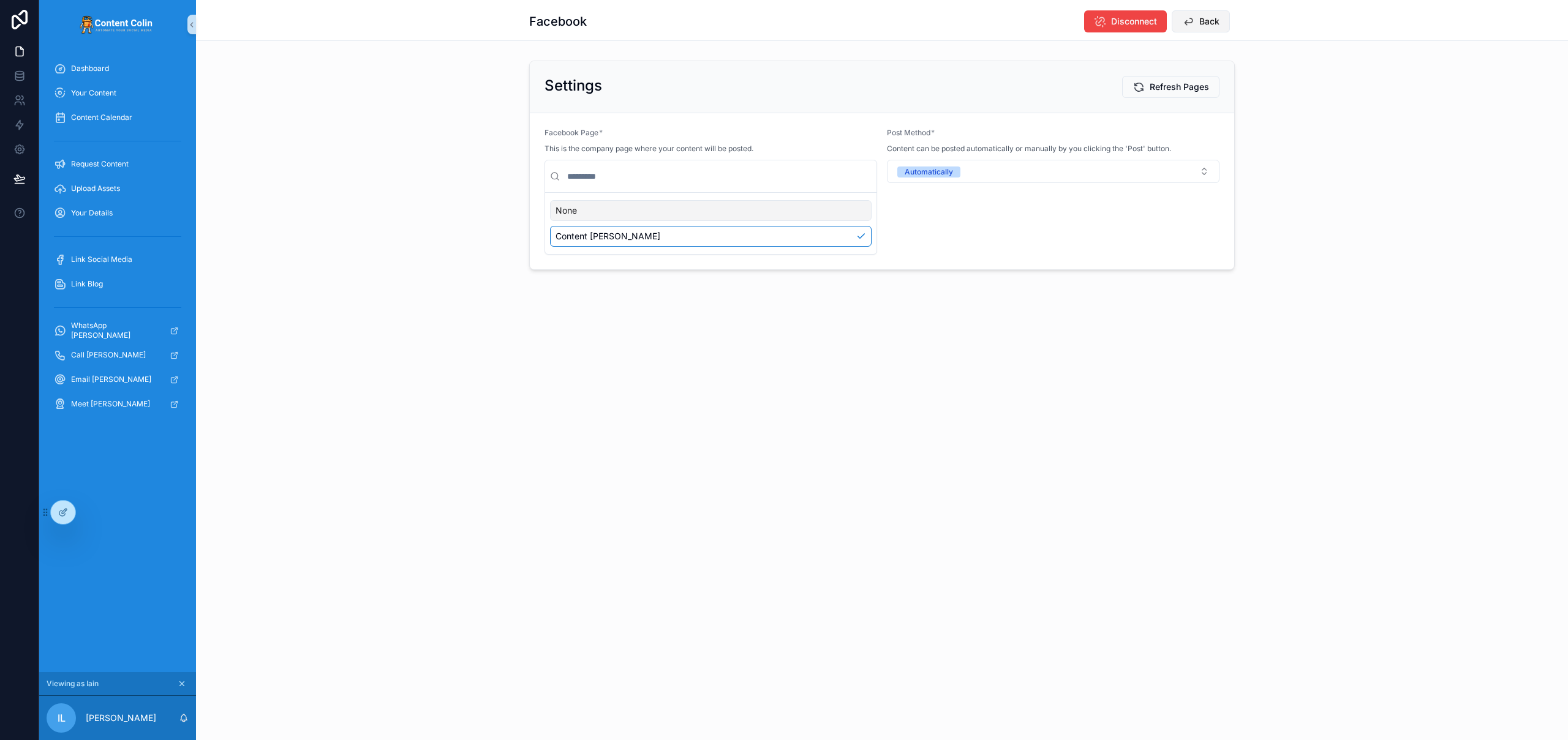
click at [1200, 20] on span "Back" at bounding box center [1210, 21] width 20 height 12
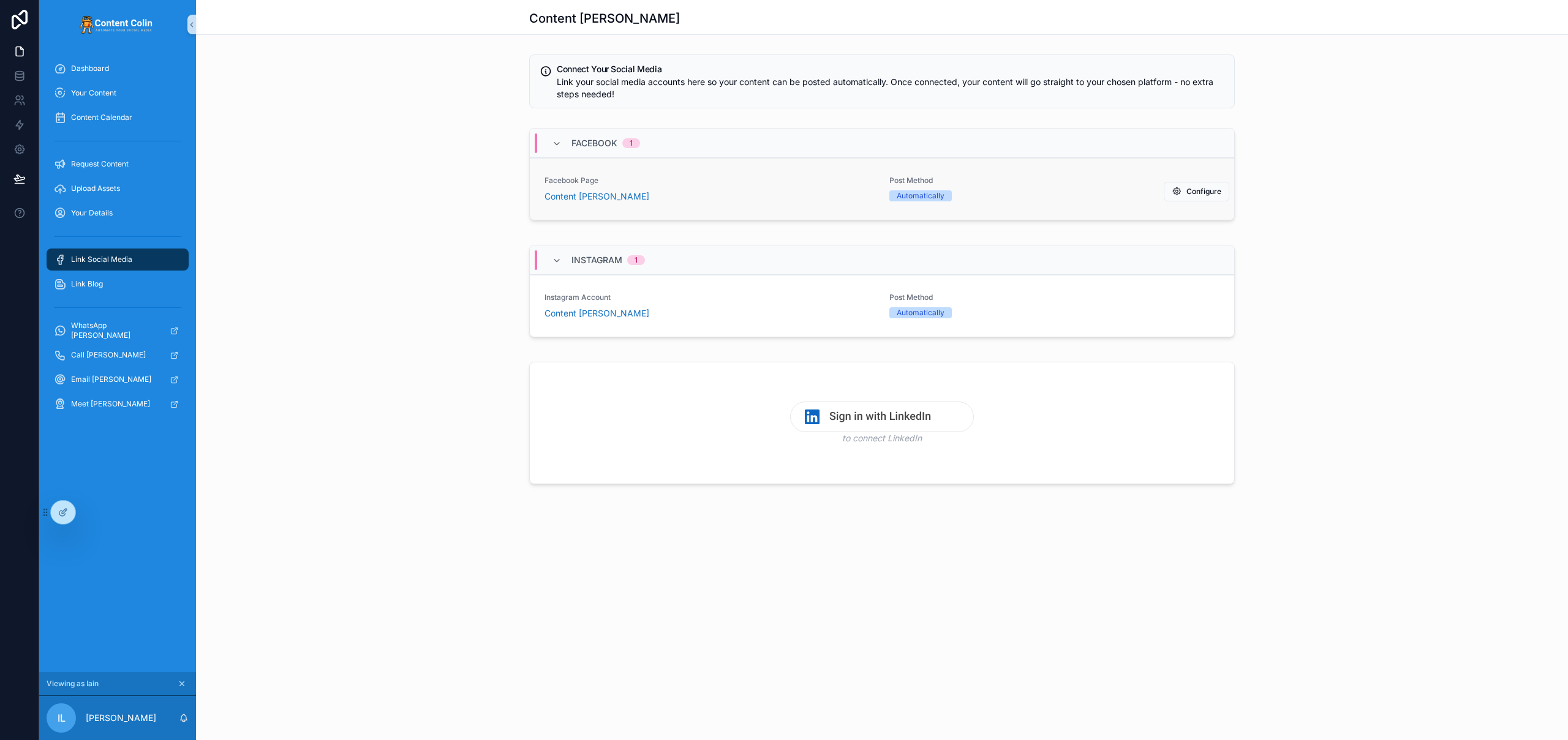
click at [1023, 199] on div "Automatically" at bounding box center [1055, 195] width 330 height 11
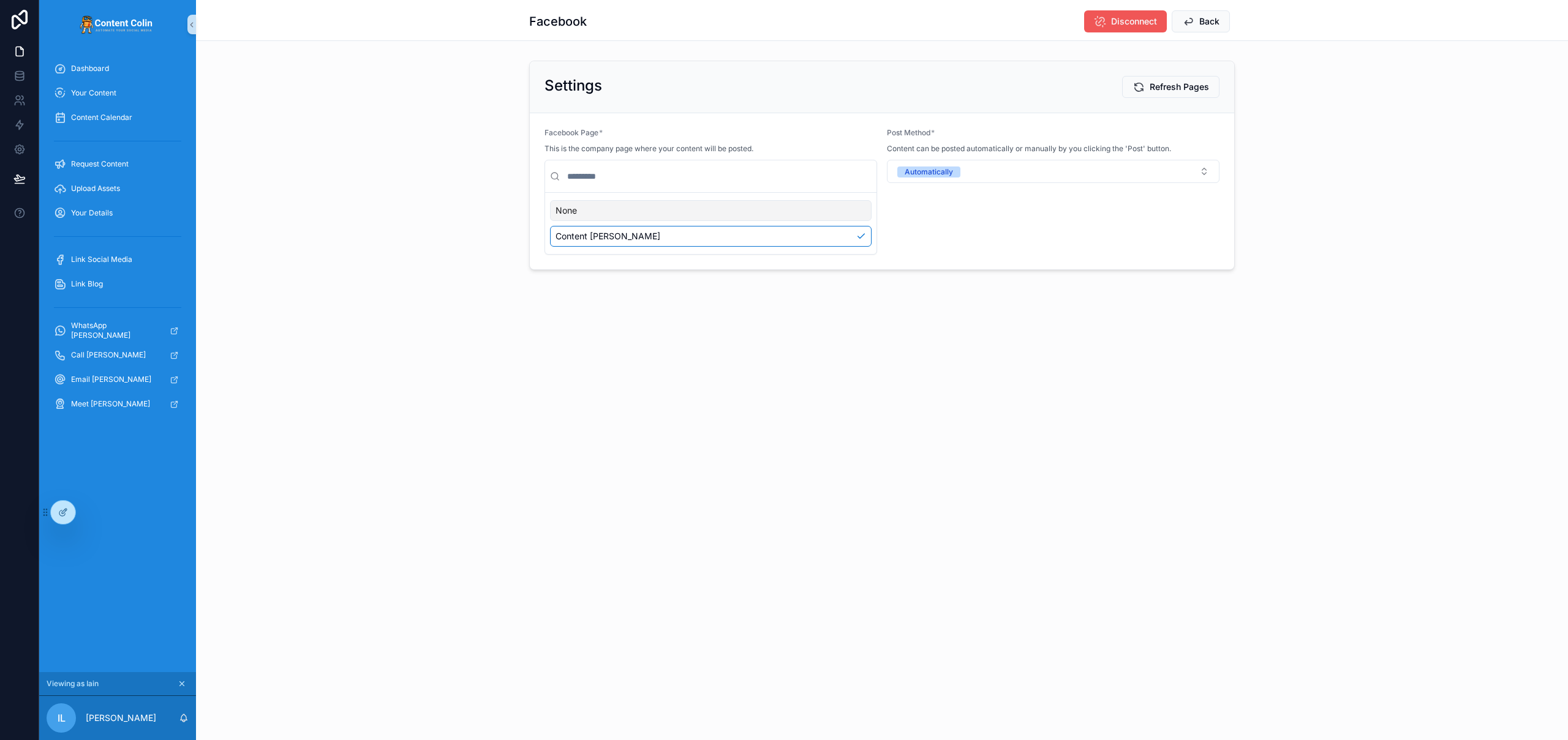
click at [1128, 25] on span "Disconnect" at bounding box center [1134, 21] width 46 height 12
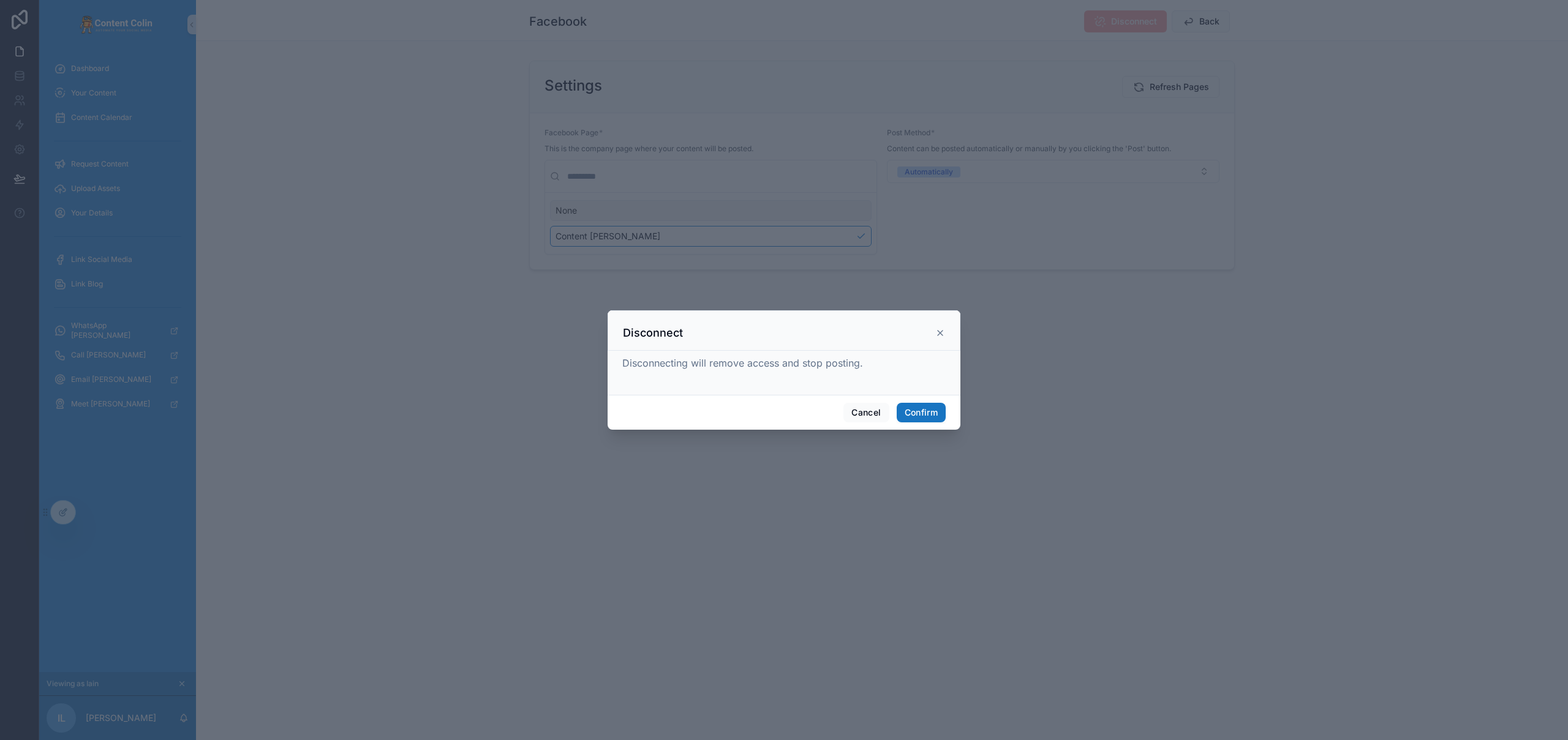
click at [925, 411] on button "Confirm" at bounding box center [921, 413] width 49 height 20
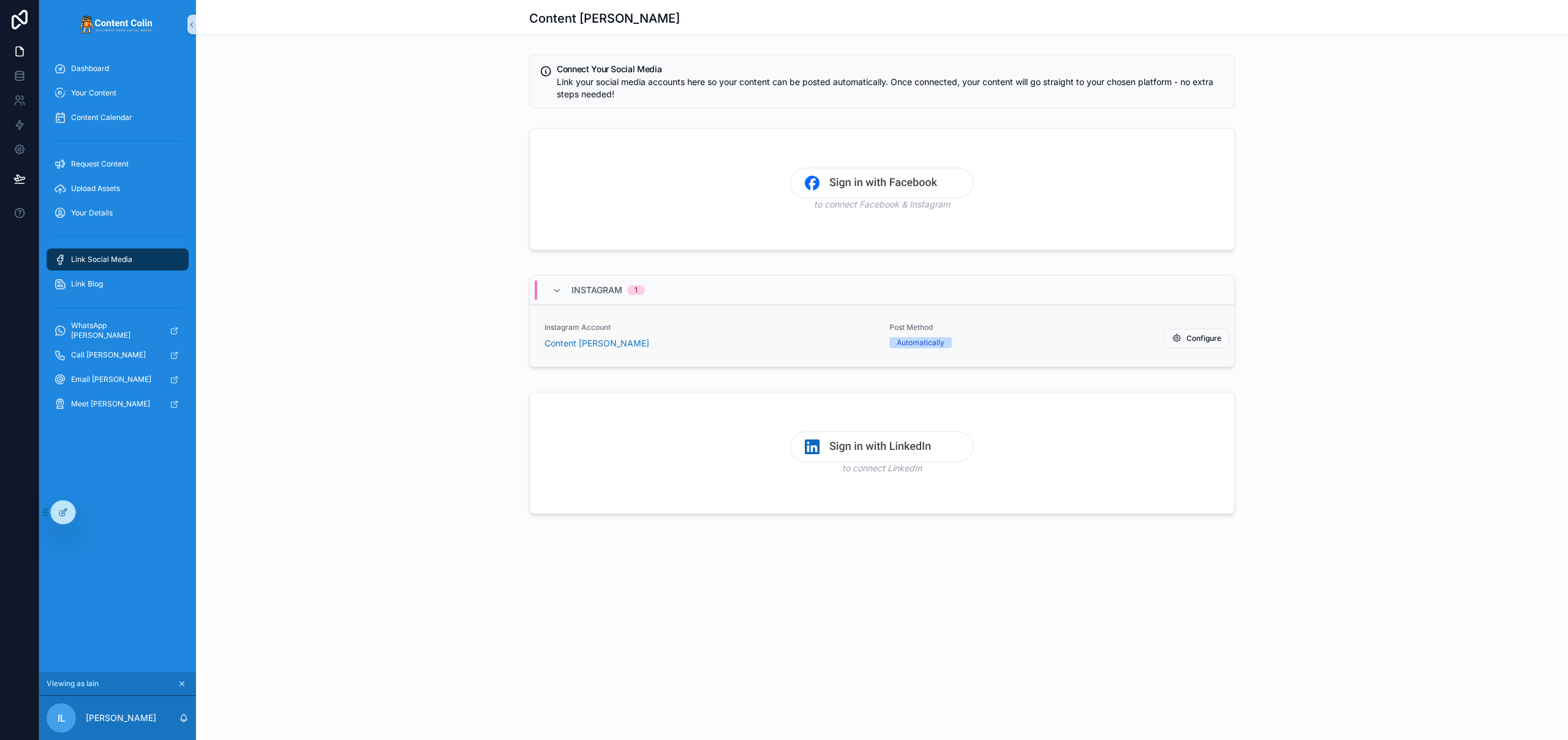
click at [795, 335] on div "Instagram Account Content Colin" at bounding box center [710, 336] width 330 height 27
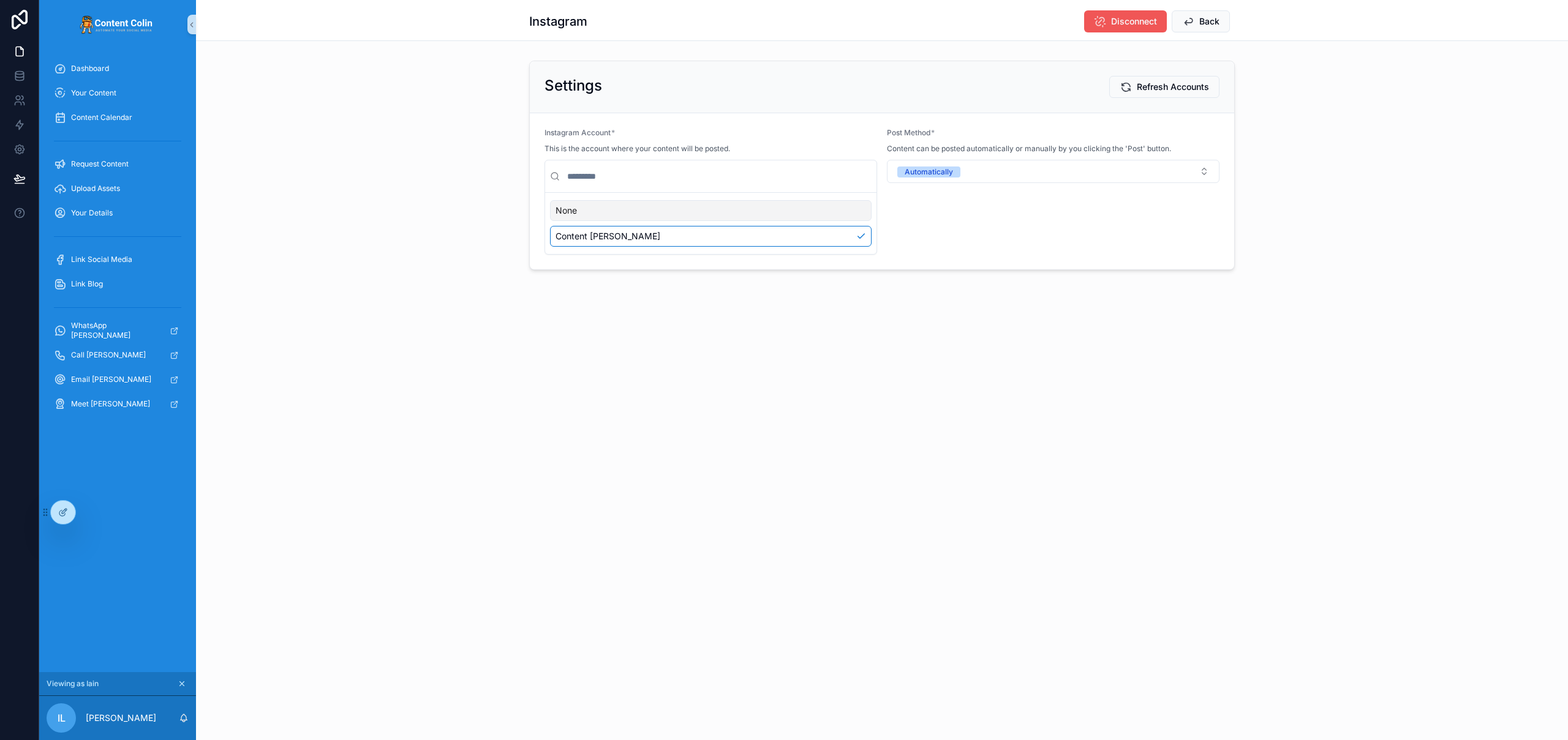
click at [1127, 13] on button "Disconnect" at bounding box center [1125, 21] width 82 height 22
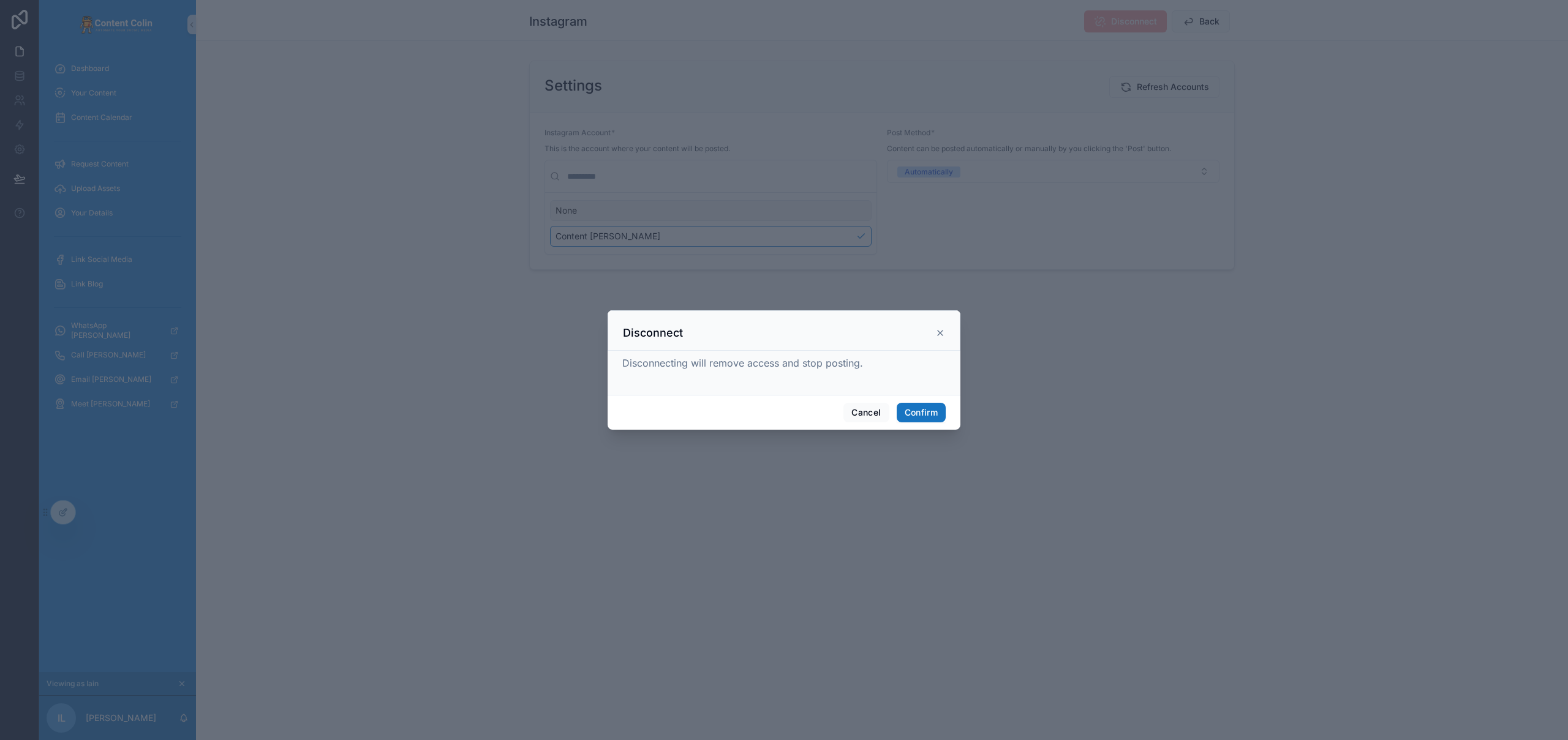
click at [928, 412] on button "Confirm" at bounding box center [921, 413] width 49 height 20
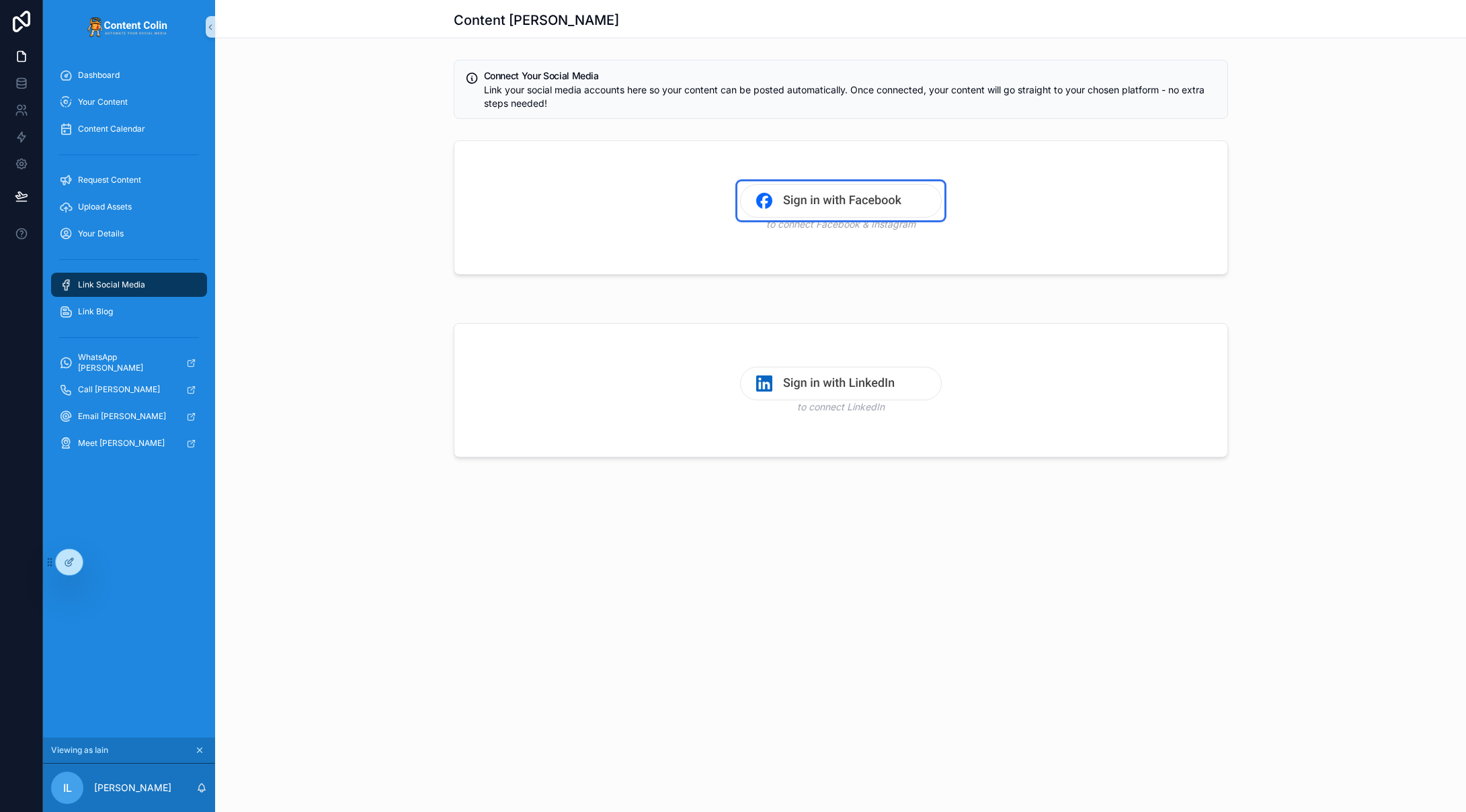
click at [840, 195] on img "scrollable content" at bounding box center [841, 201] width 202 height 34
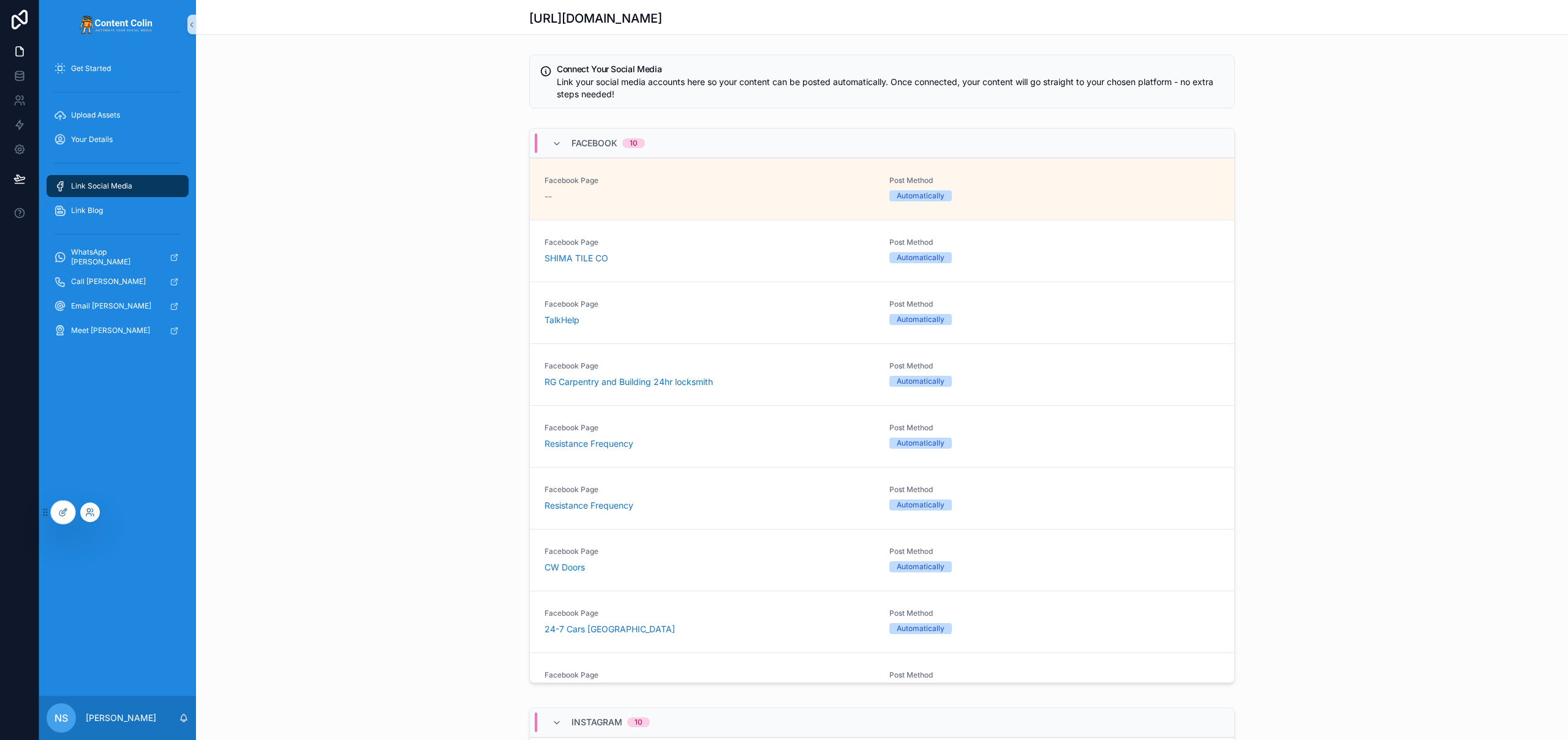
click at [90, 517] on div at bounding box center [90, 513] width 20 height 20
click at [90, 510] on icon at bounding box center [88, 510] width 3 height 3
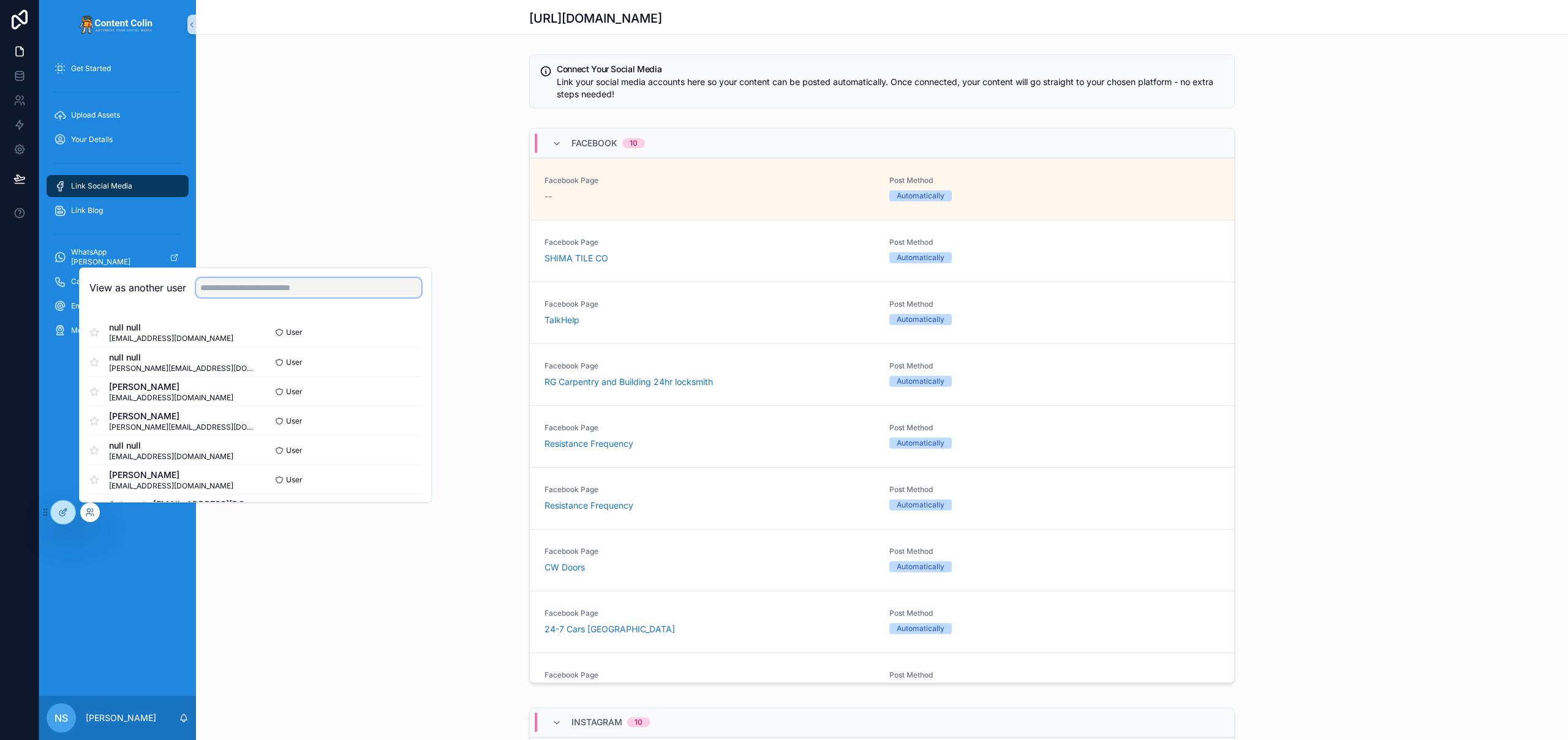
drag, startPoint x: 283, startPoint y: 294, endPoint x: 290, endPoint y: 289, distance: 8.6
click at [287, 291] on input "text" at bounding box center [308, 287] width 225 height 20
click at [290, 288] on input "text" at bounding box center [308, 287] width 225 height 20
type input "**********"
click at [390, 446] on button "Select" at bounding box center [405, 451] width 32 height 17
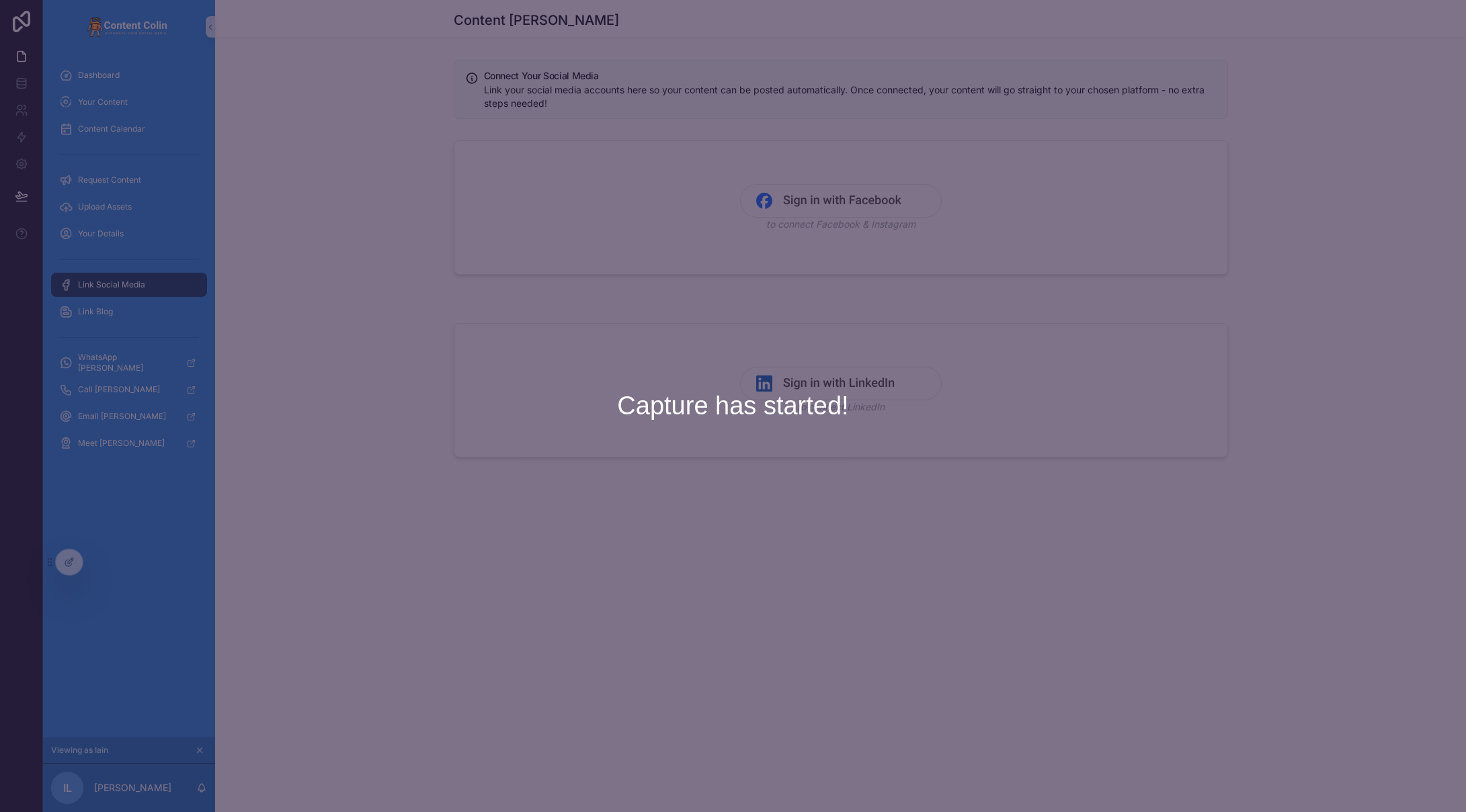
click at [827, 204] on img "scrollable content" at bounding box center [841, 201] width 202 height 34
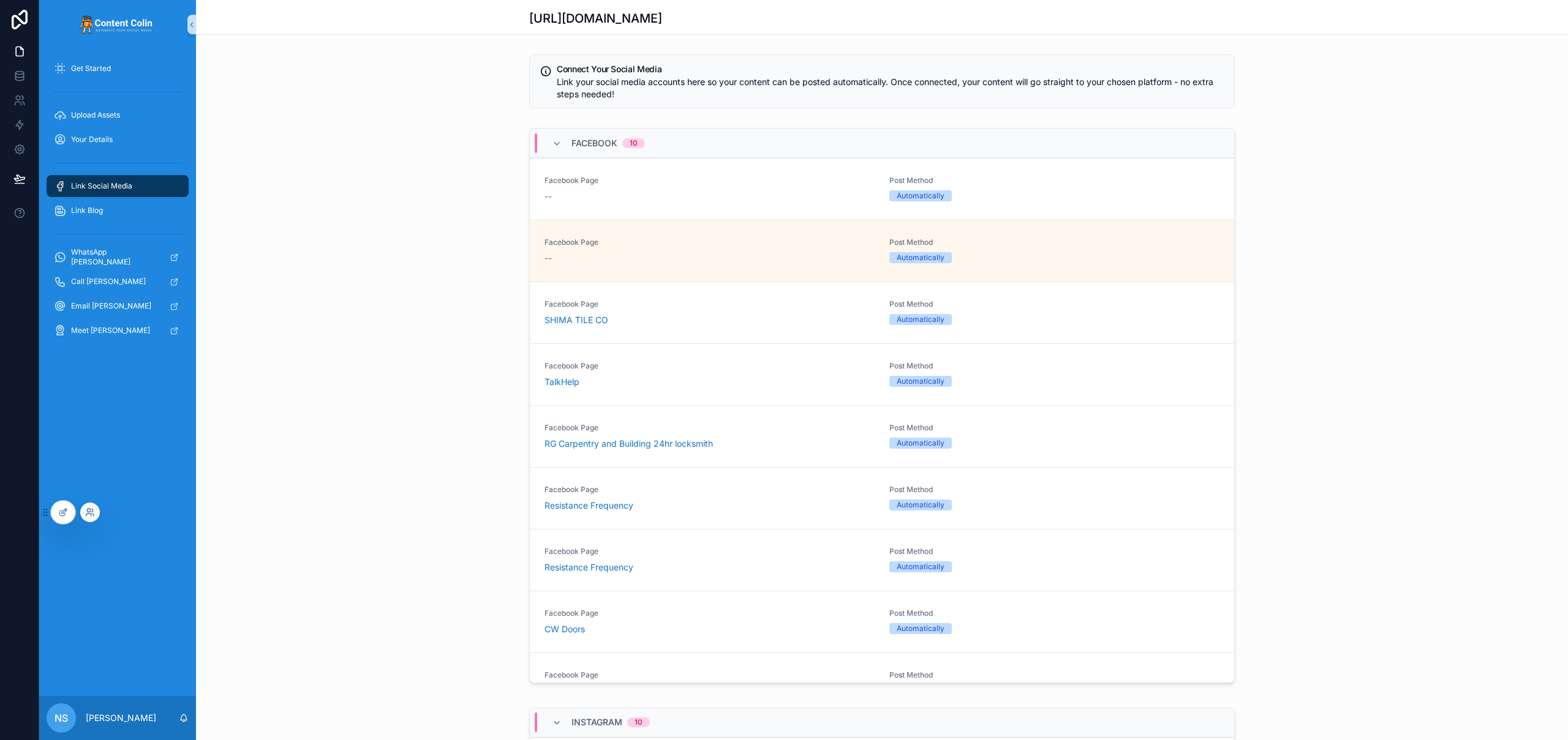
click at [90, 518] on div at bounding box center [90, 513] width 20 height 20
click at [86, 513] on icon at bounding box center [90, 512] width 9 height 9
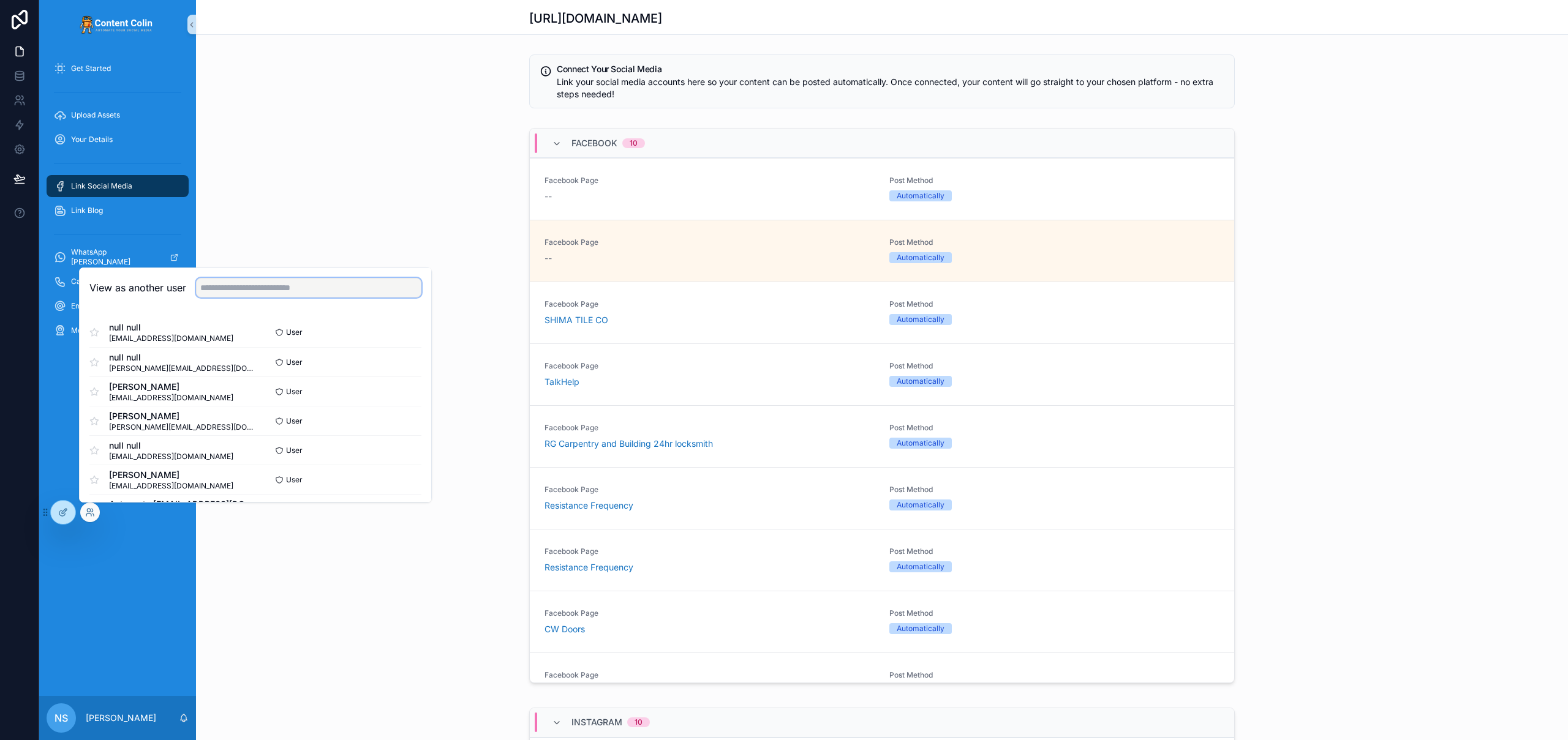
click at [289, 285] on input "text" at bounding box center [308, 287] width 225 height 20
type input "**********"
click at [396, 451] on button "Select" at bounding box center [405, 451] width 32 height 17
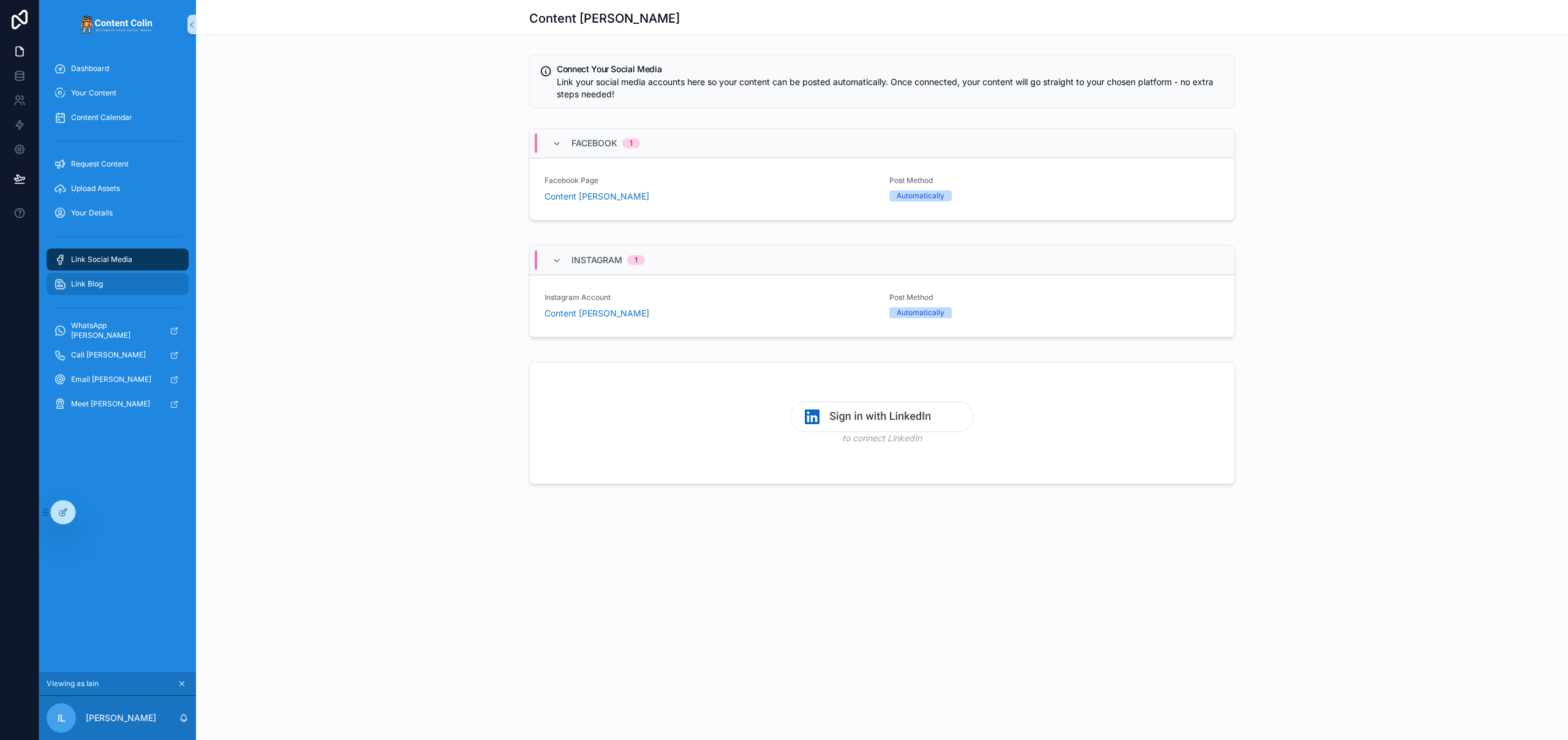
click at [104, 277] on div "Link Blog" at bounding box center [117, 284] width 128 height 20
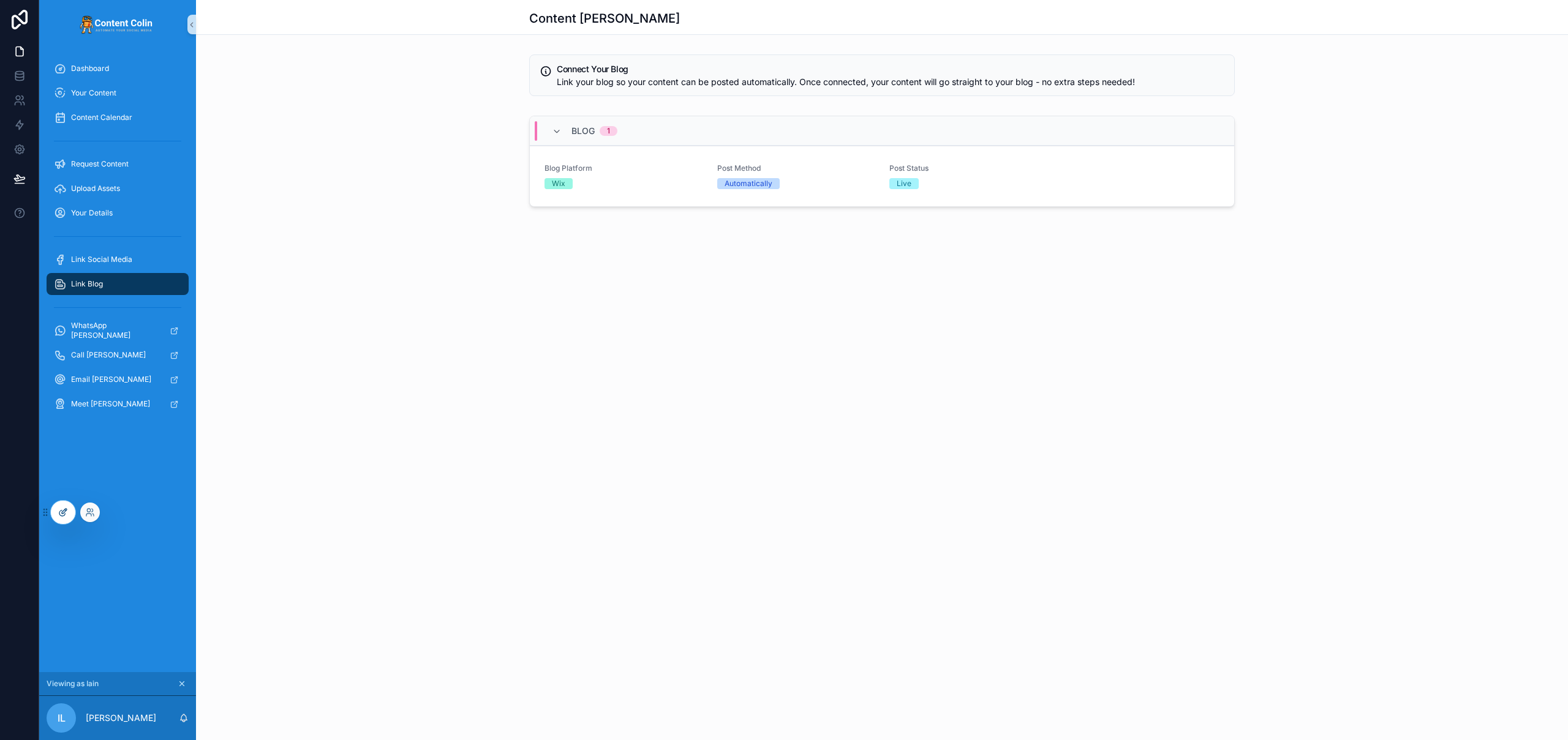
click at [57, 514] on div at bounding box center [63, 513] width 25 height 23
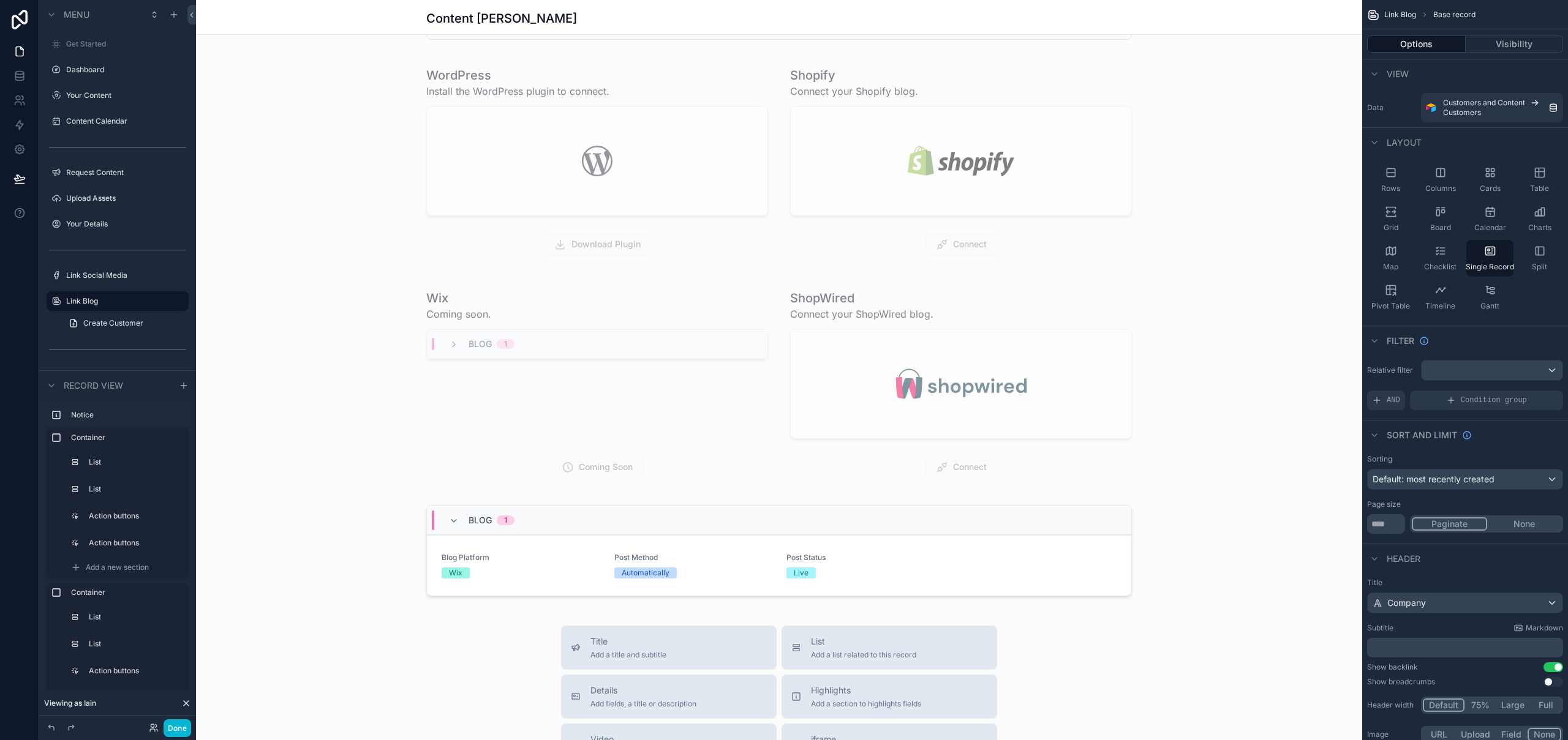
scroll to position [113, 0]
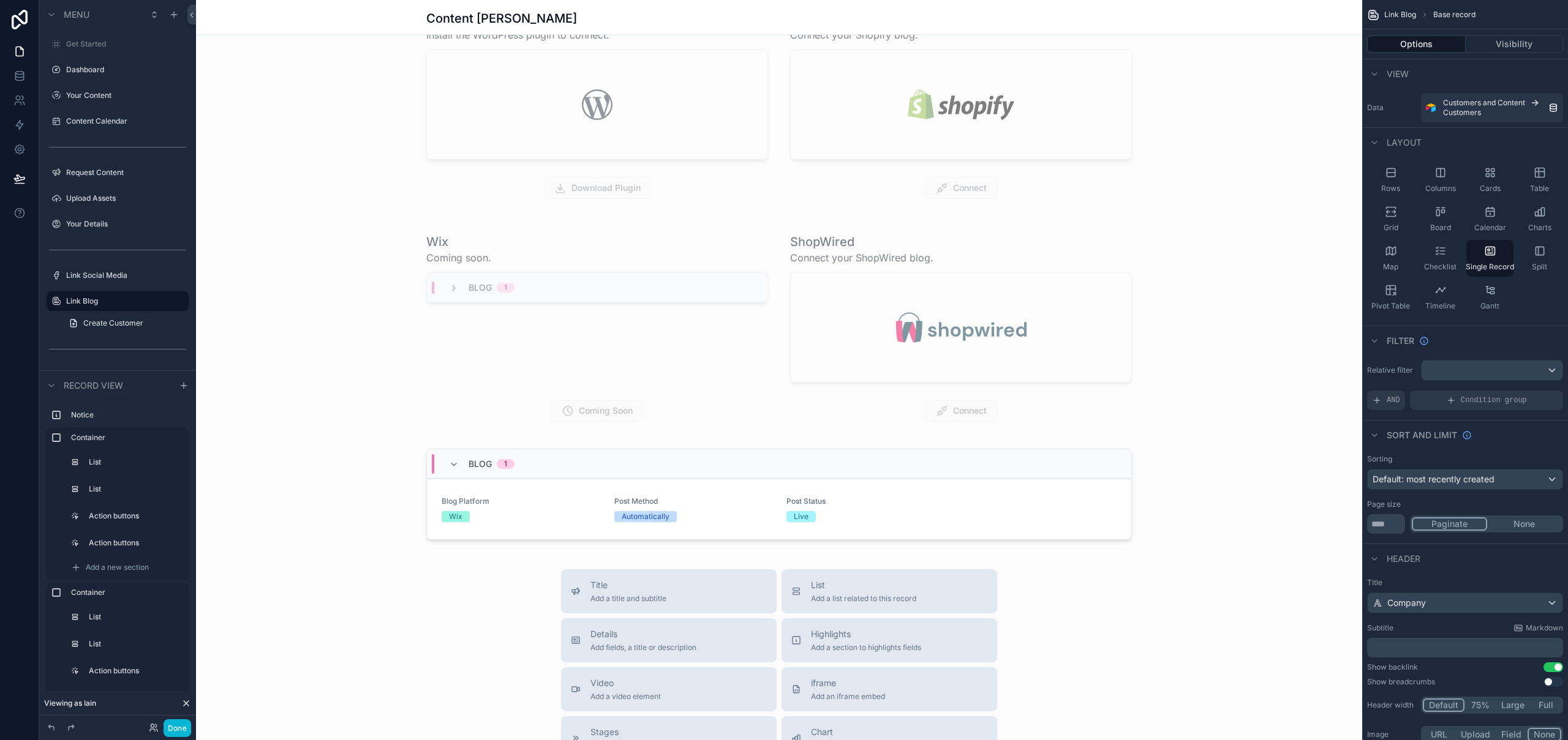
click at [903, 505] on div "scrollable content" at bounding box center [779, 495] width 1166 height 1216
click at [850, 510] on div "scrollable content" at bounding box center [779, 496] width 1166 height 106
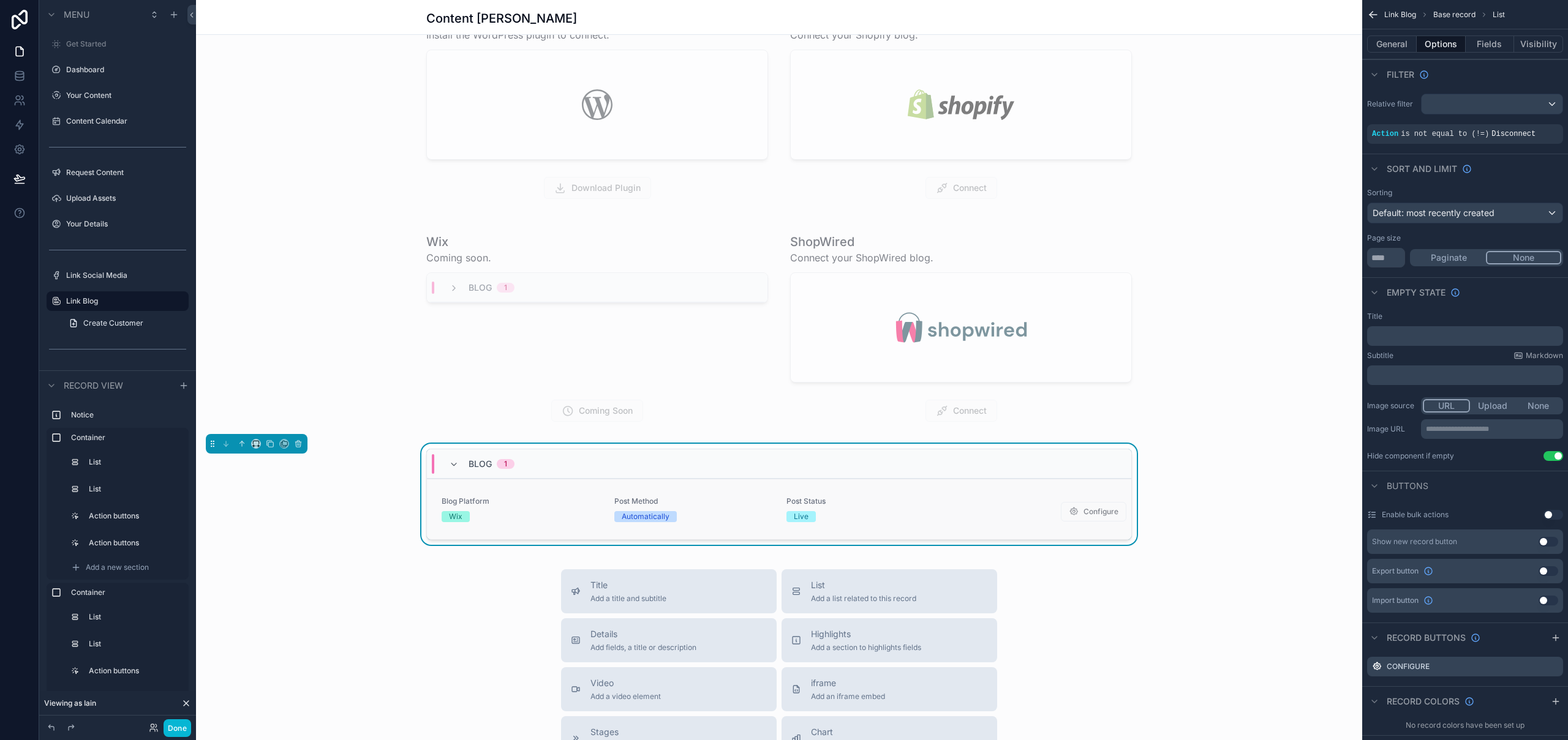
click at [850, 510] on div "Post Status Live" at bounding box center [865, 509] width 158 height 26
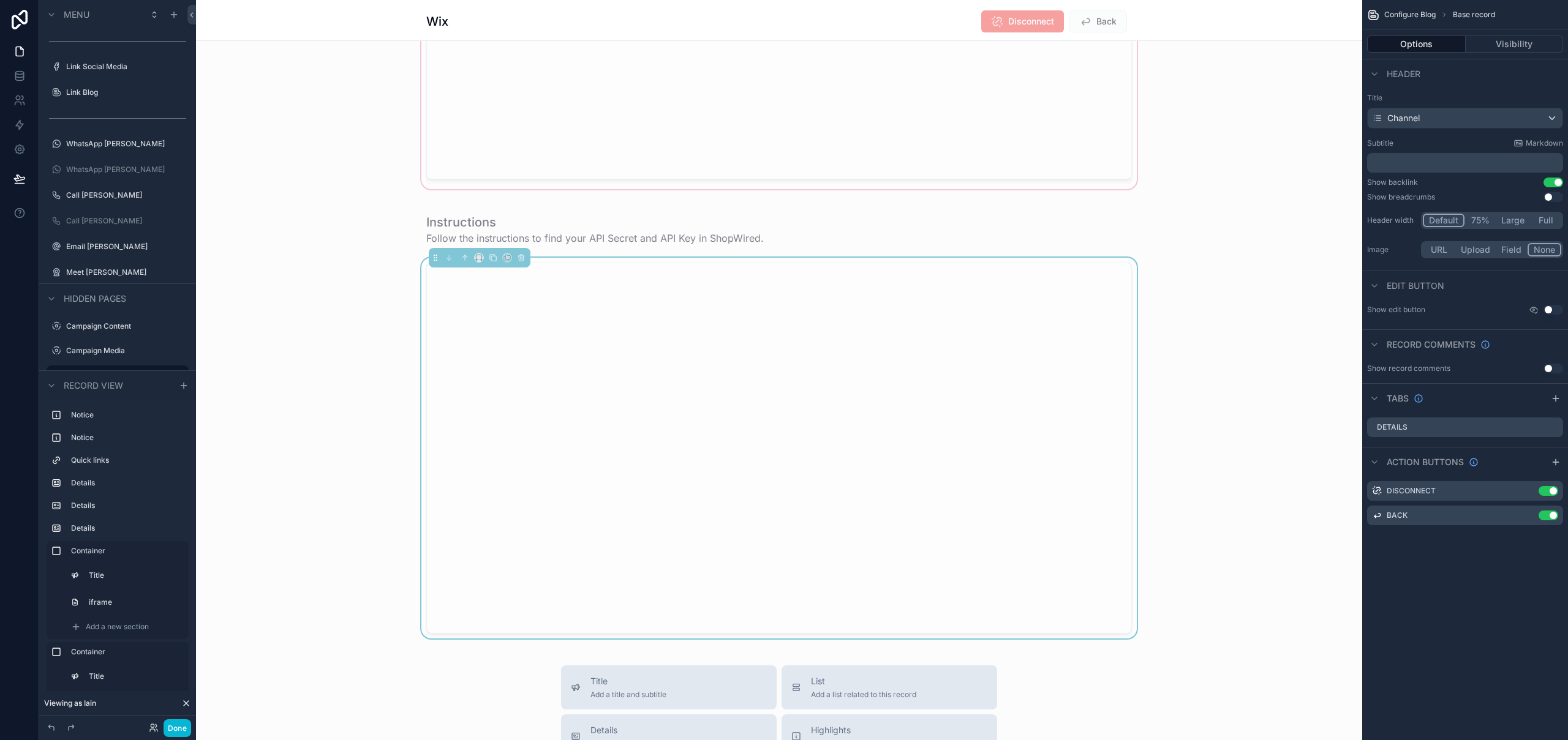
scroll to position [1393, 0]
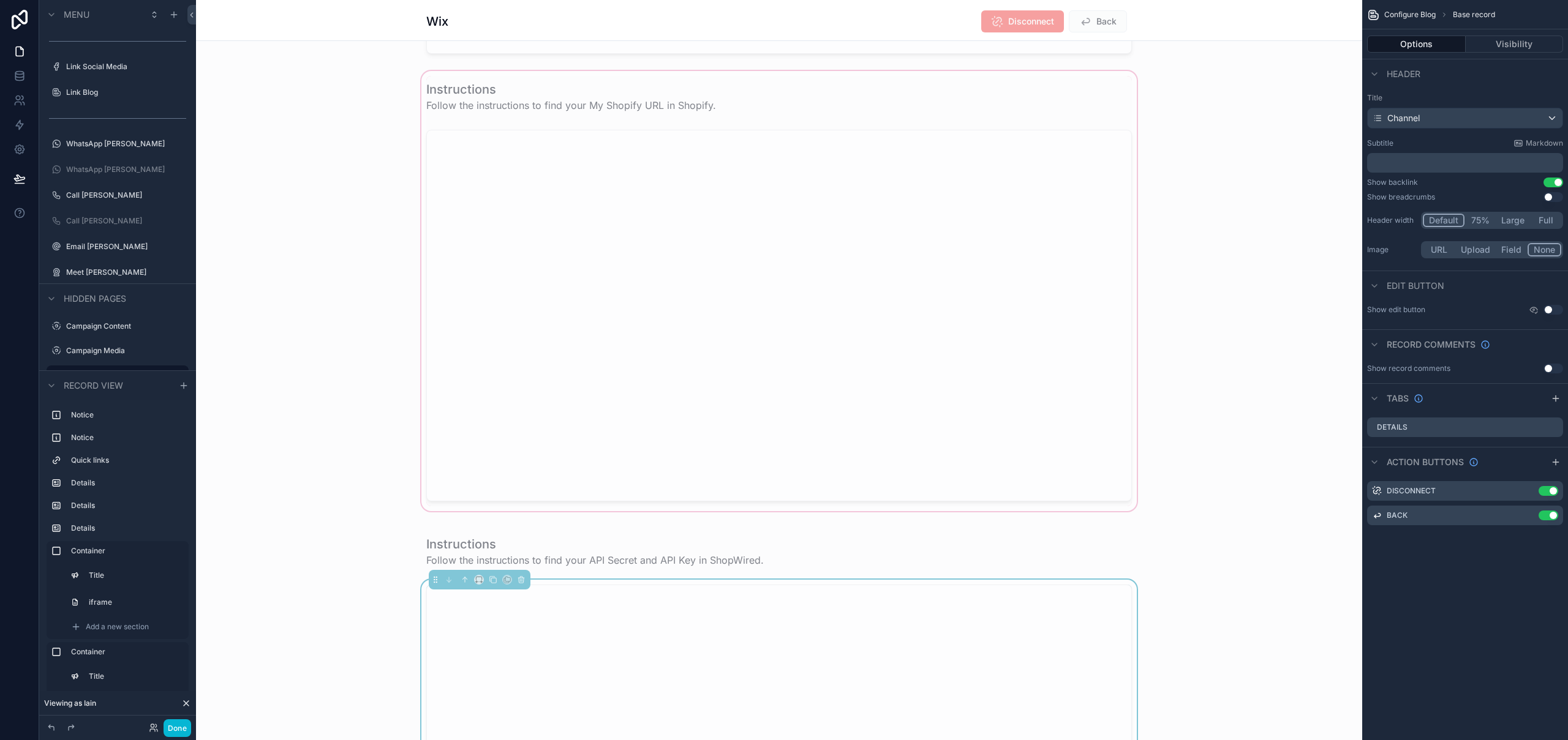
click at [588, 82] on div "scrollable content" at bounding box center [779, 291] width 1166 height 445
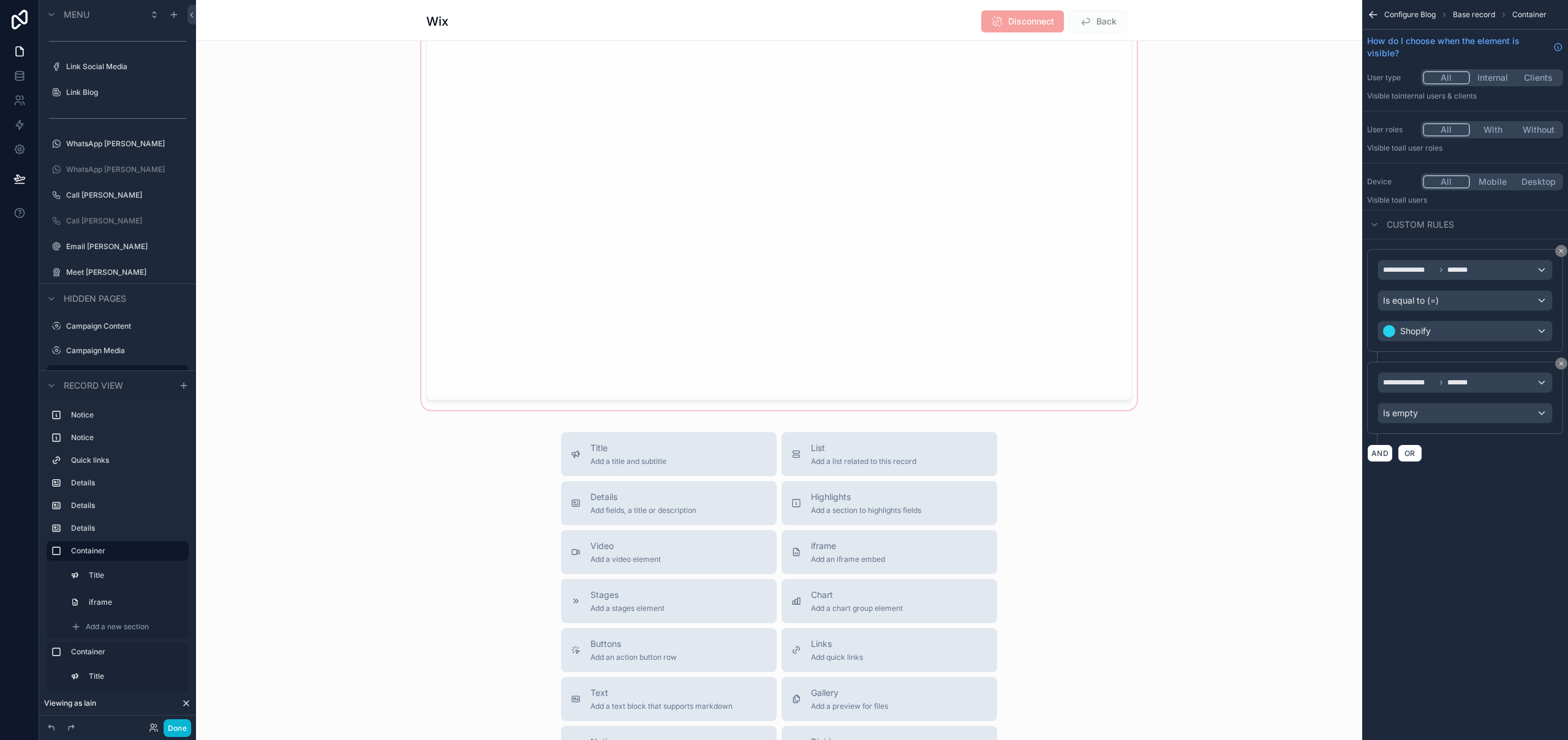
scroll to position [1626, 0]
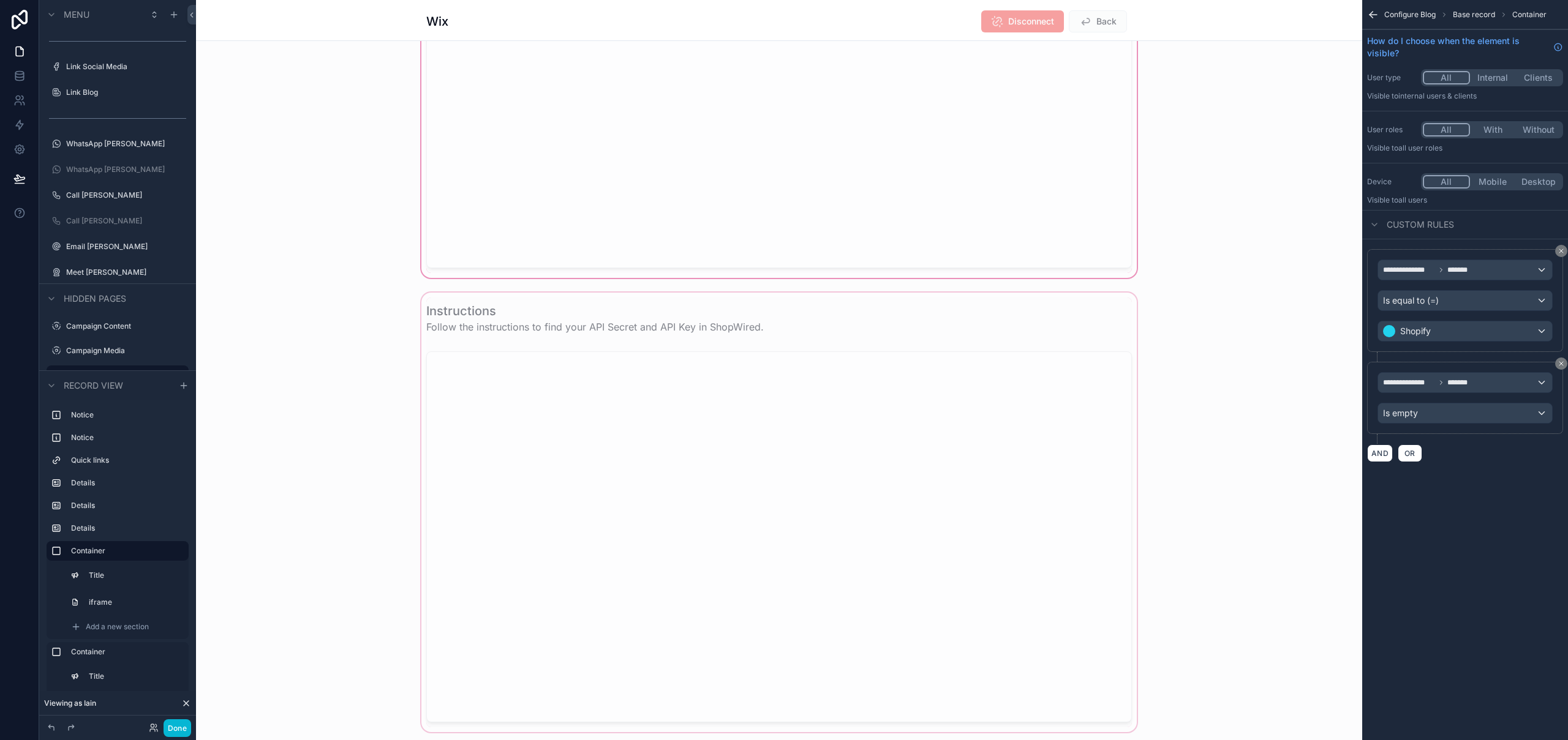
click at [632, 297] on div "scrollable content" at bounding box center [779, 513] width 1166 height 445
click at [1197, 290] on div "scrollable content" at bounding box center [779, 513] width 1166 height 445
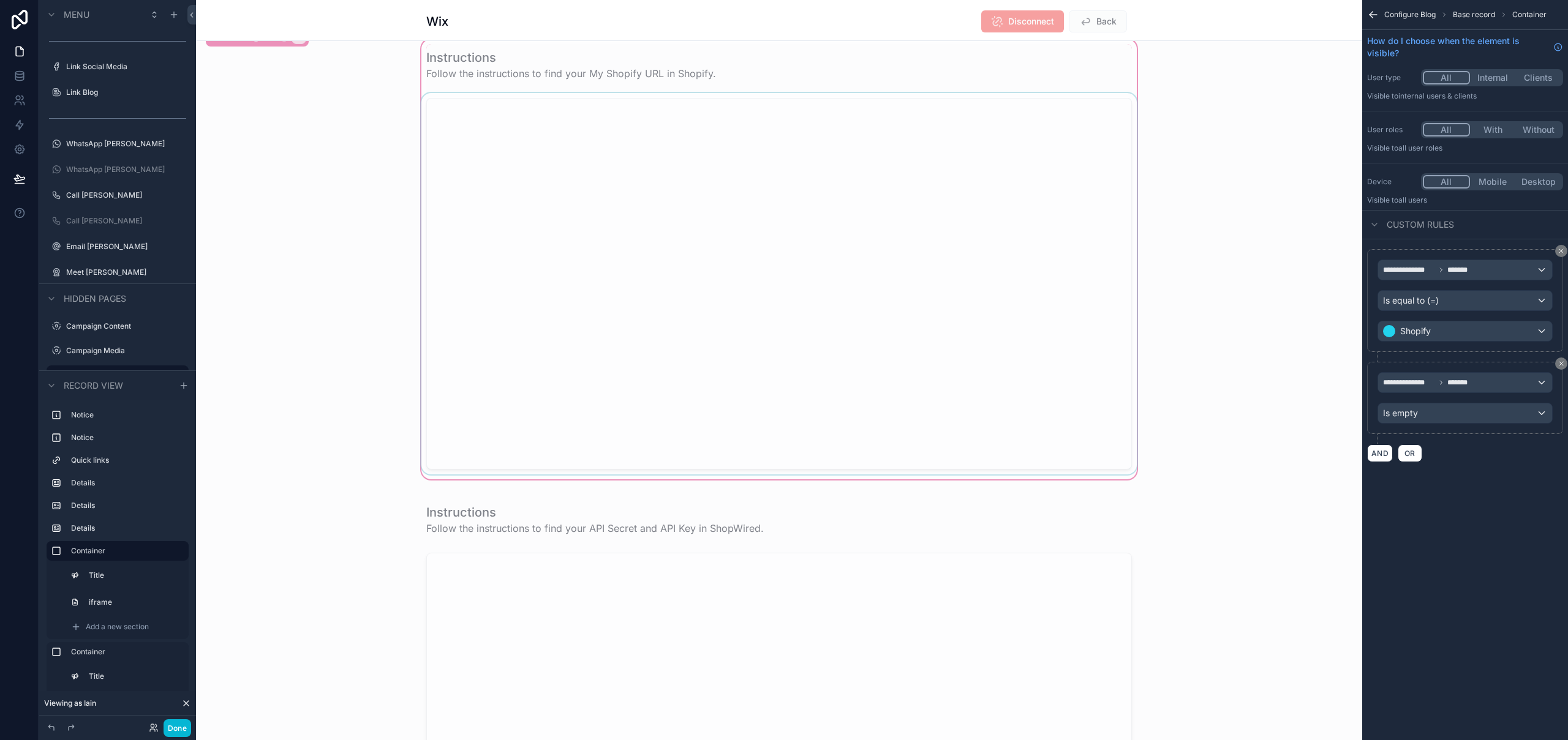
scroll to position [1298, 0]
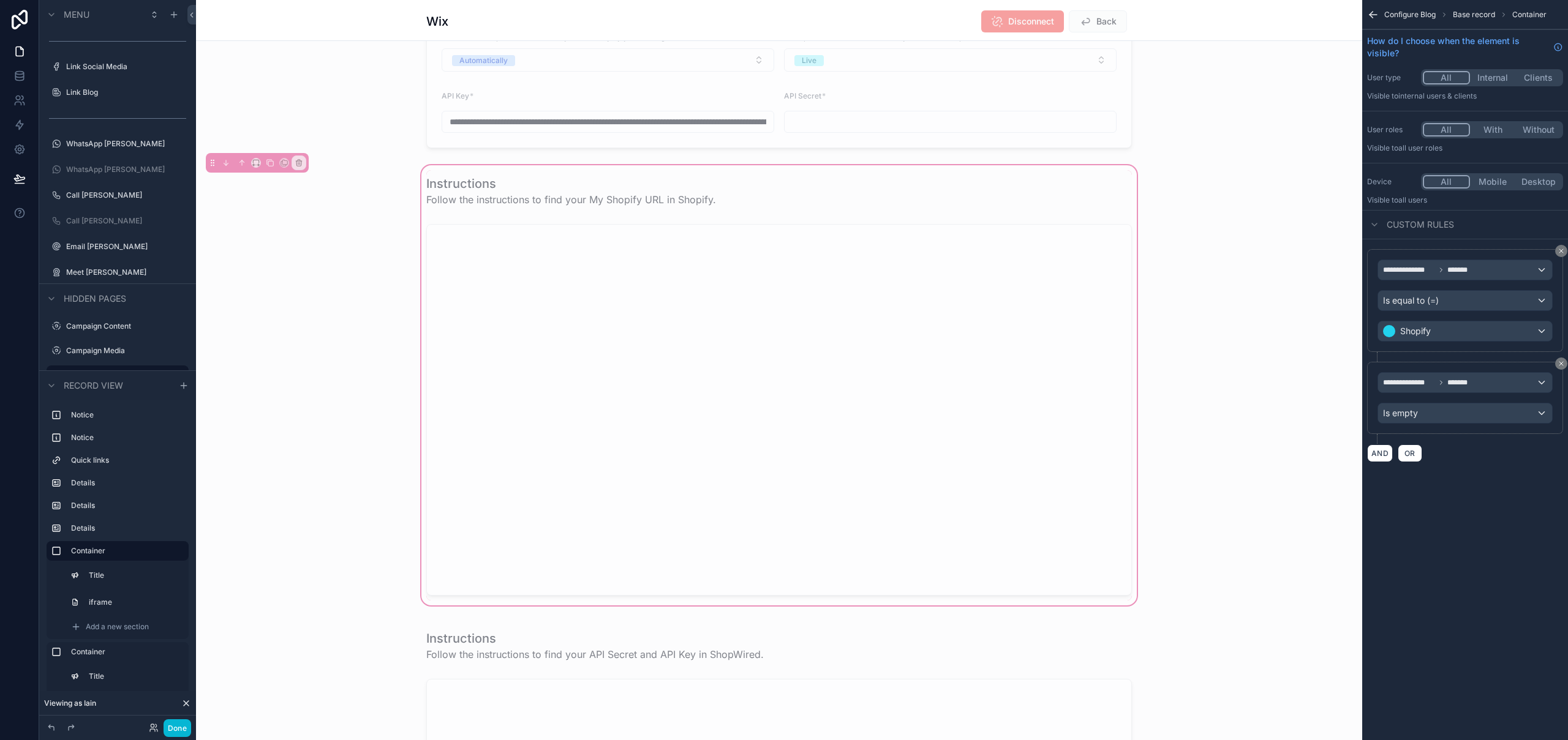
click at [748, 166] on div "Instructions Follow the instructions to find your My Shopify URL in Shopify." at bounding box center [779, 385] width 1166 height 445
click at [890, 223] on div "scrollable content" at bounding box center [780, 410] width 721 height 381
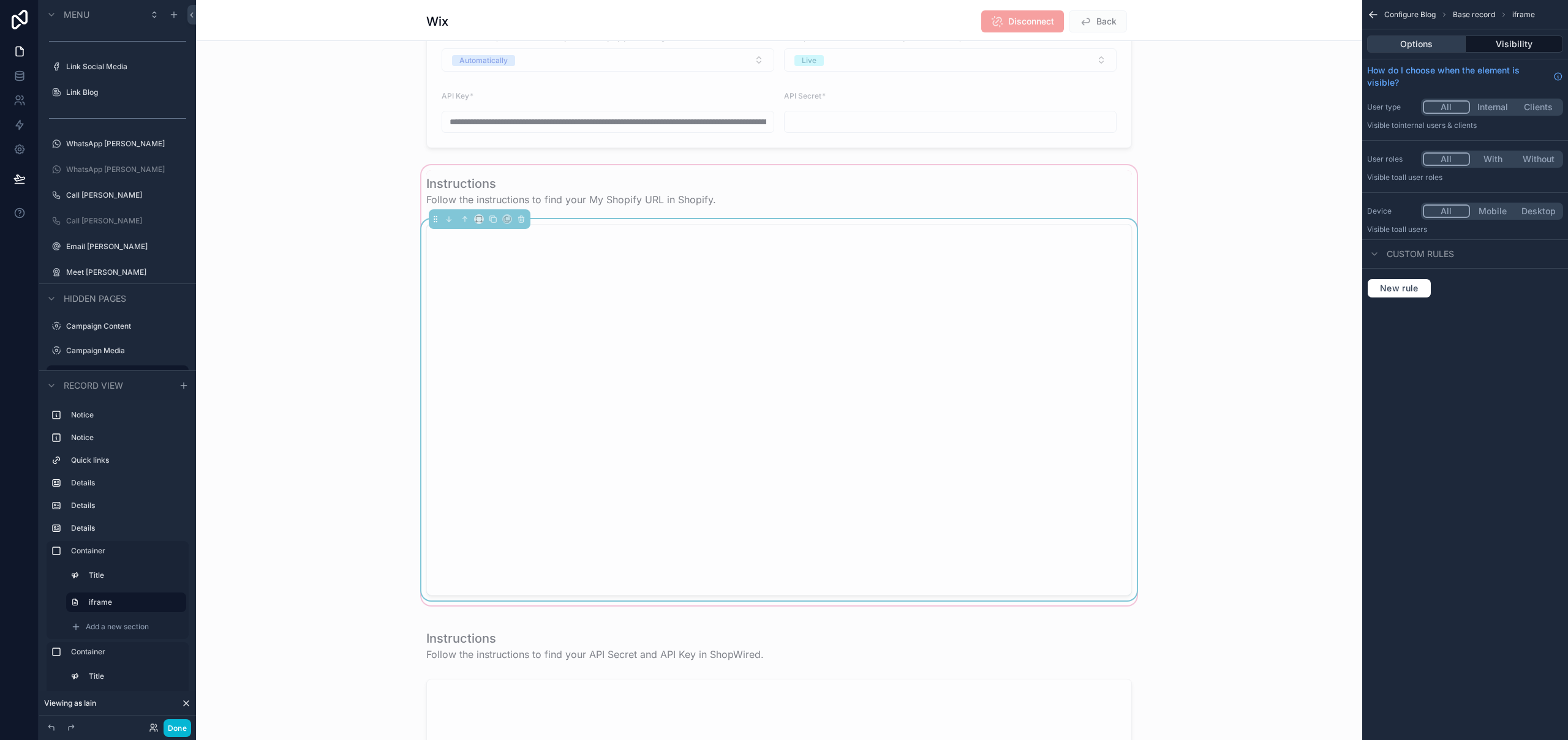
click at [1427, 47] on button "Options" at bounding box center [1416, 44] width 98 height 17
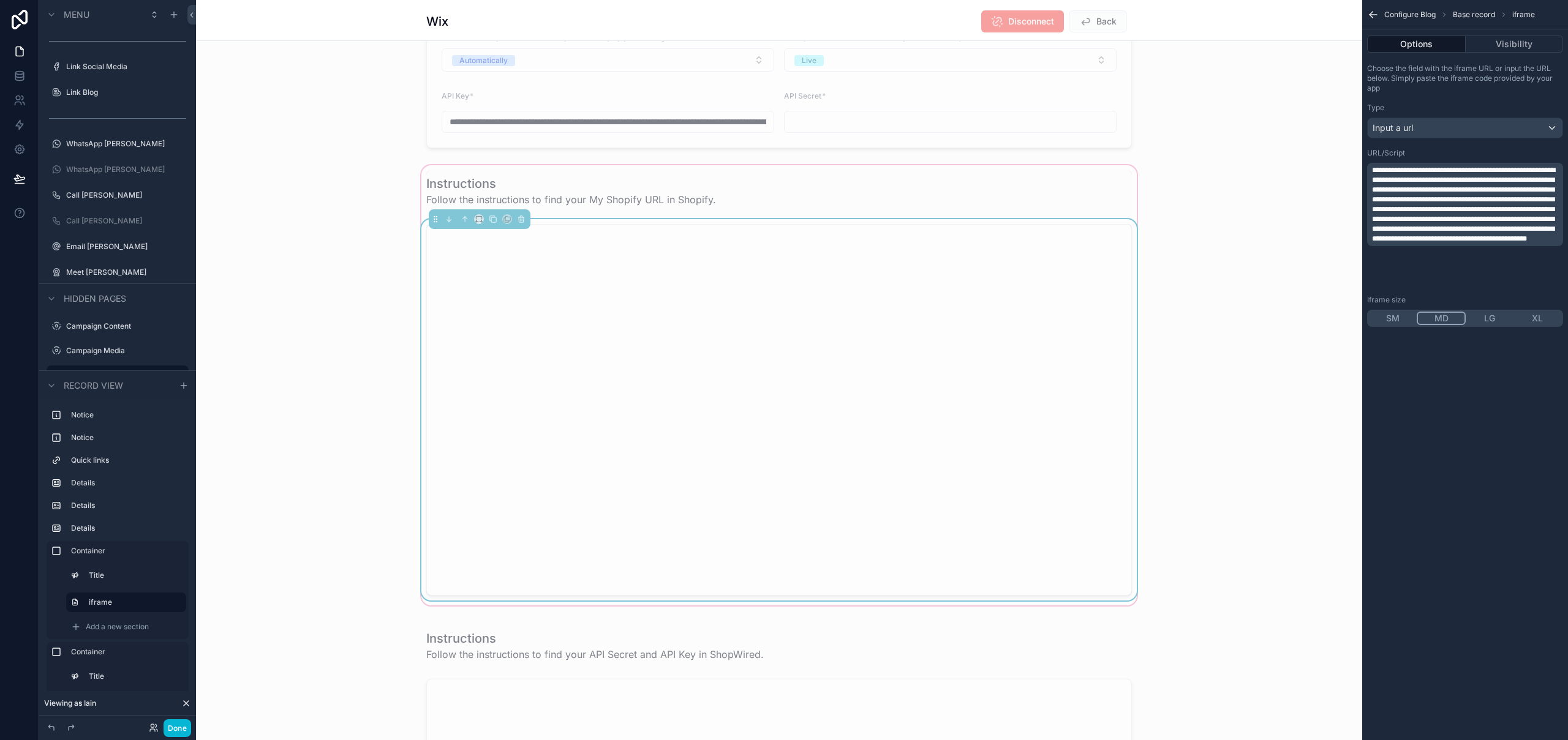
click at [1255, 165] on div "Instructions Follow the instructions to find your My Shopify URL in Shopify." at bounding box center [779, 385] width 1166 height 445
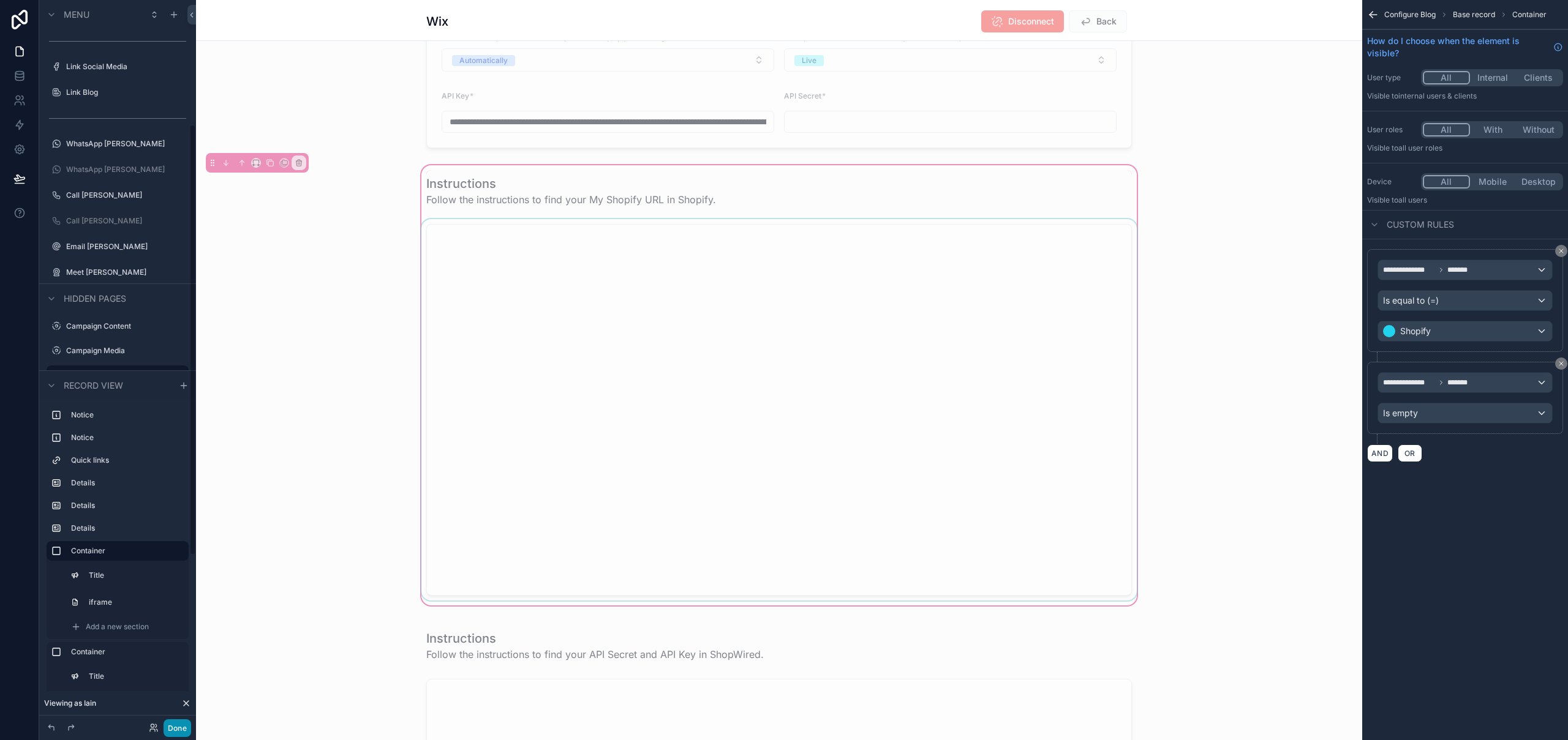
click at [170, 733] on button "Done" at bounding box center [177, 728] width 28 height 17
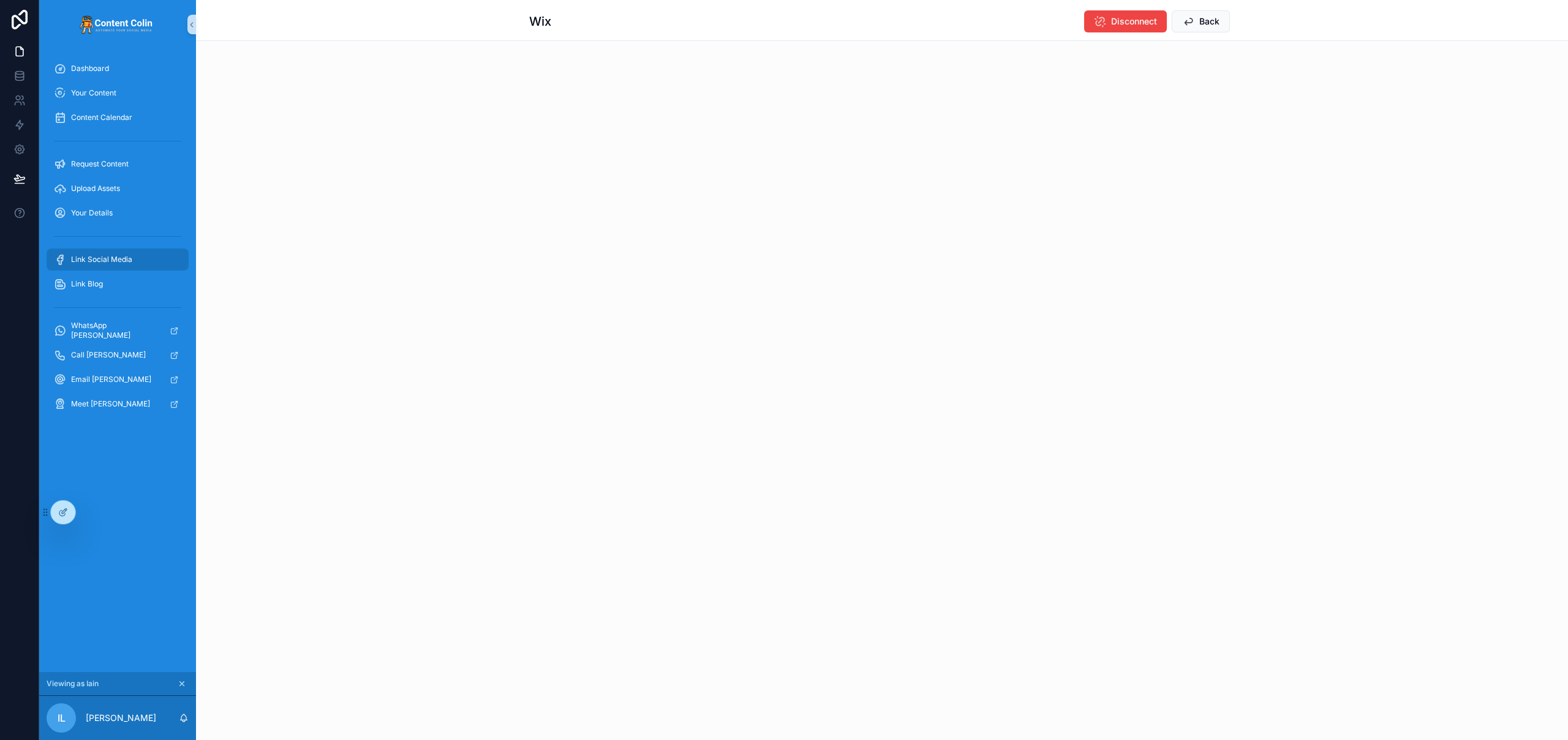
click at [120, 260] on span "Link Social Media" at bounding box center [101, 259] width 61 height 9
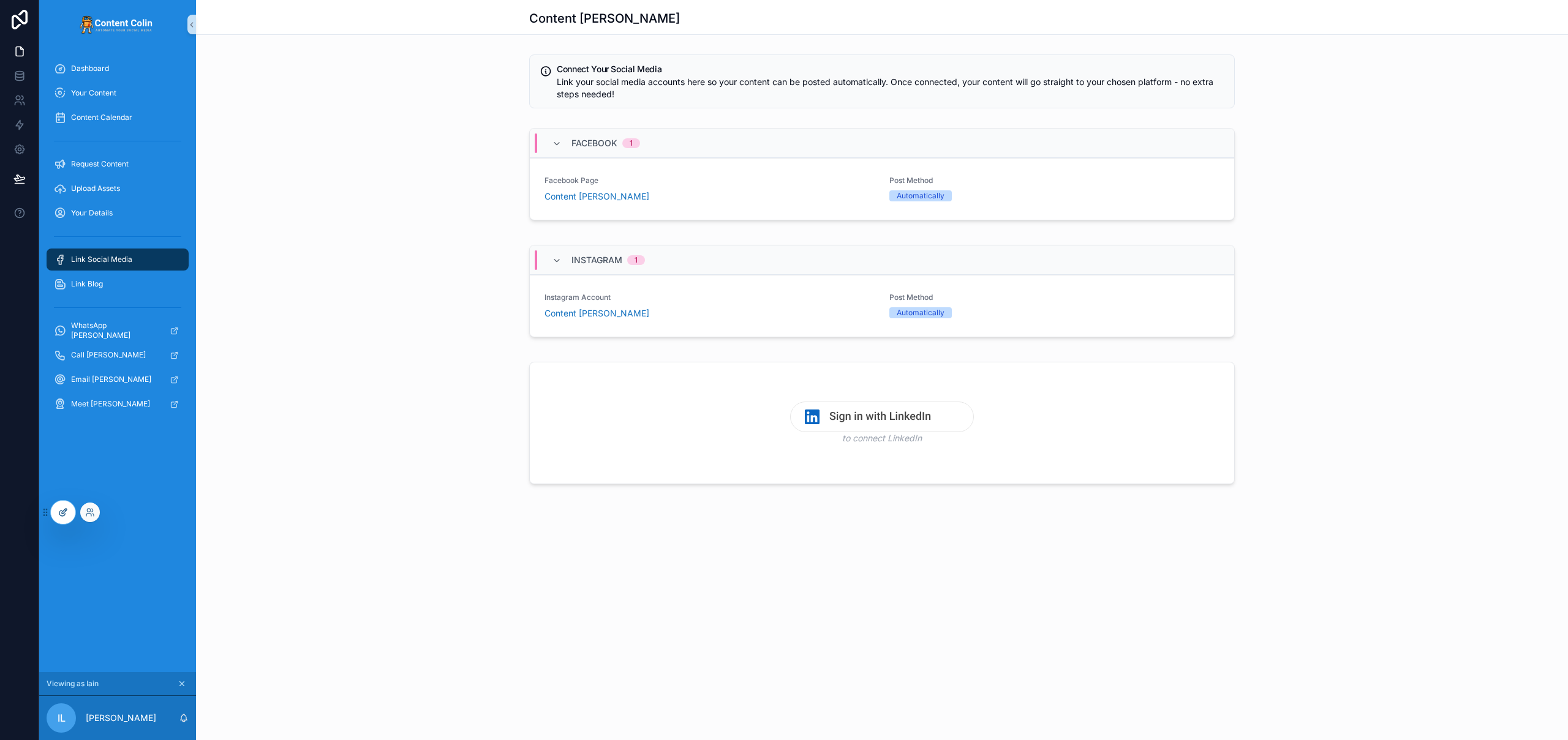
click at [61, 515] on icon at bounding box center [62, 513] width 6 height 6
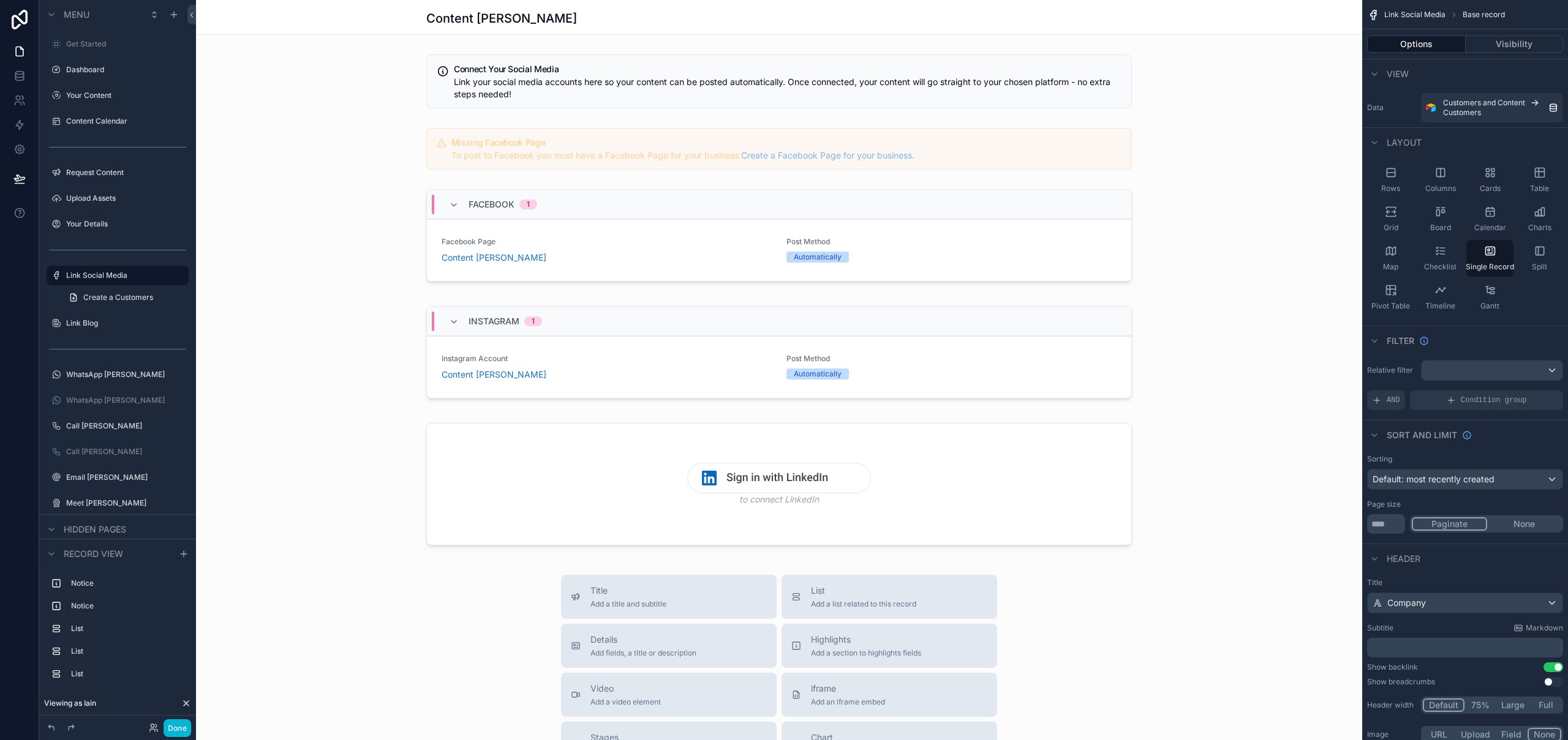
click at [1206, 212] on div "scrollable content" at bounding box center [779, 554] width 1166 height 1109
click at [1020, 187] on div "scrollable content" at bounding box center [779, 238] width 1166 height 107
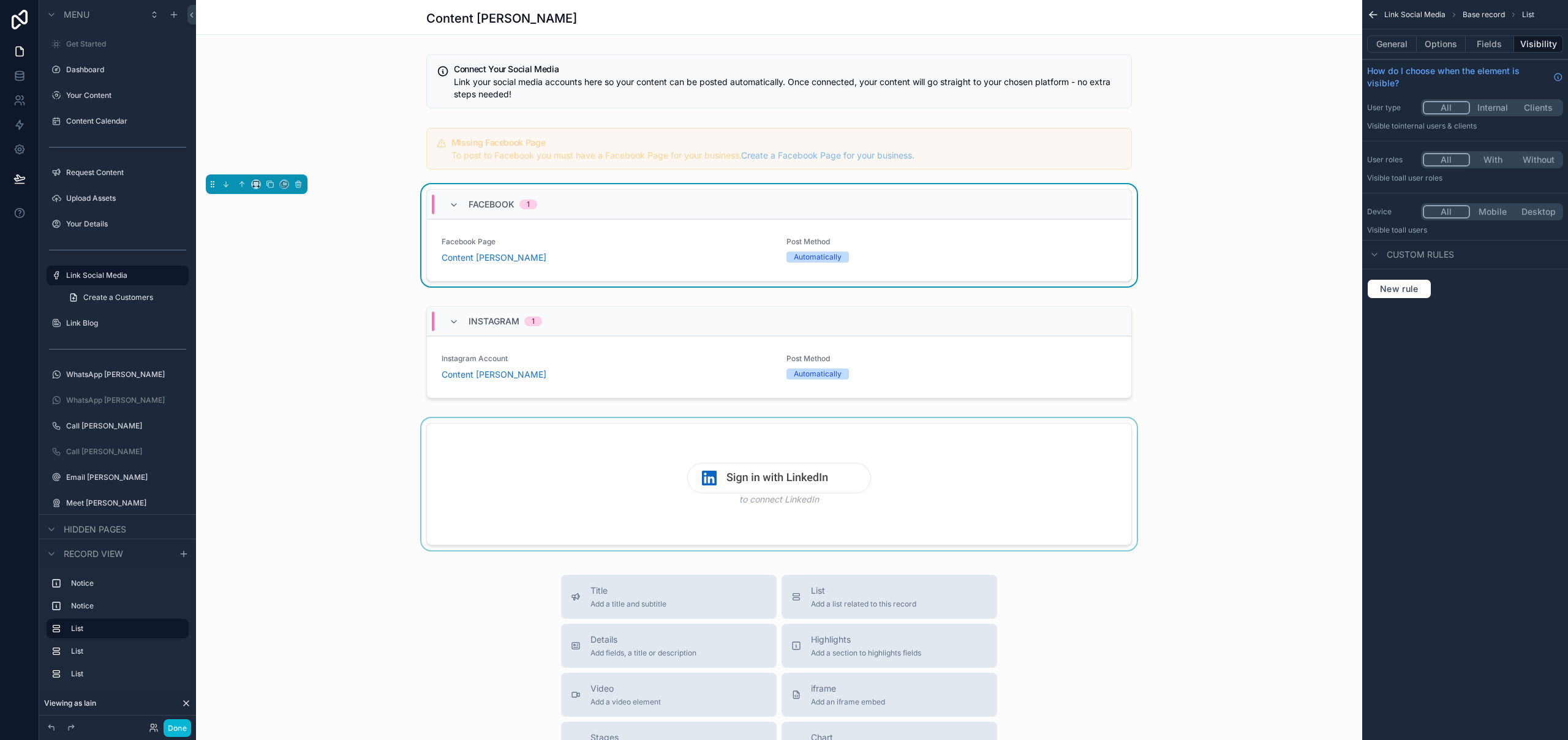
click at [917, 435] on div "scrollable content" at bounding box center [779, 487] width 1166 height 137
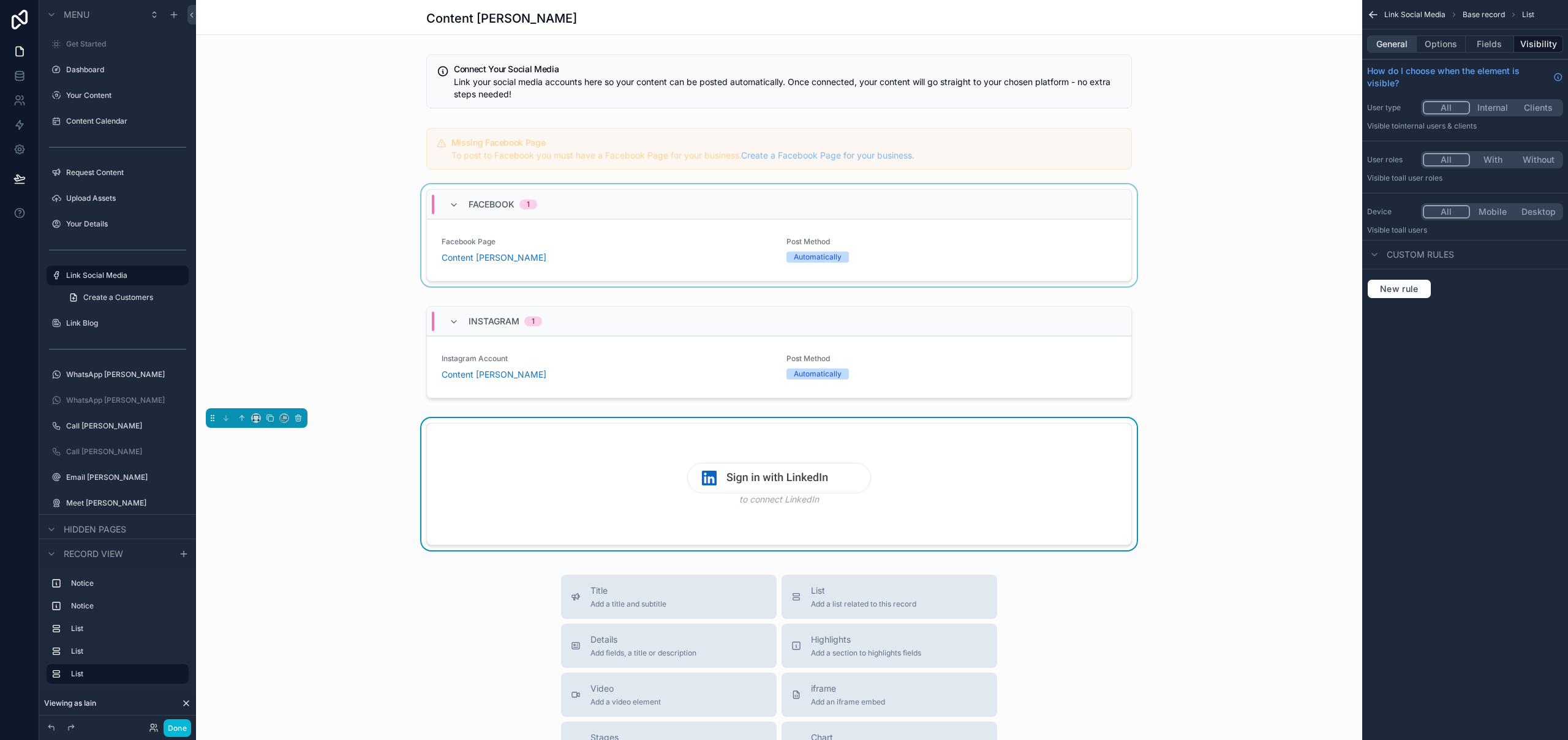
click at [1386, 36] on button "General" at bounding box center [1392, 44] width 50 height 17
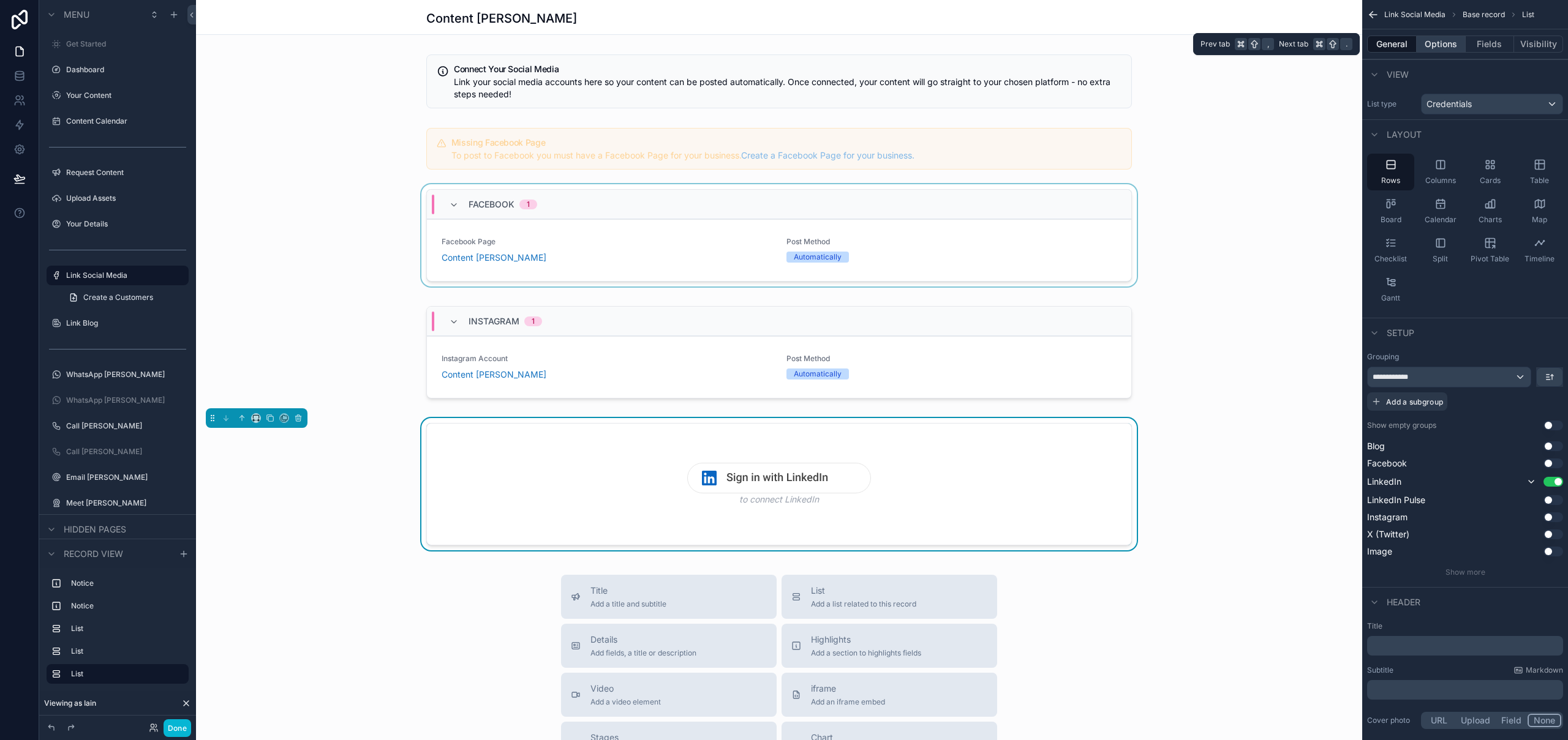
click at [1429, 44] on button "Options" at bounding box center [1441, 44] width 49 height 17
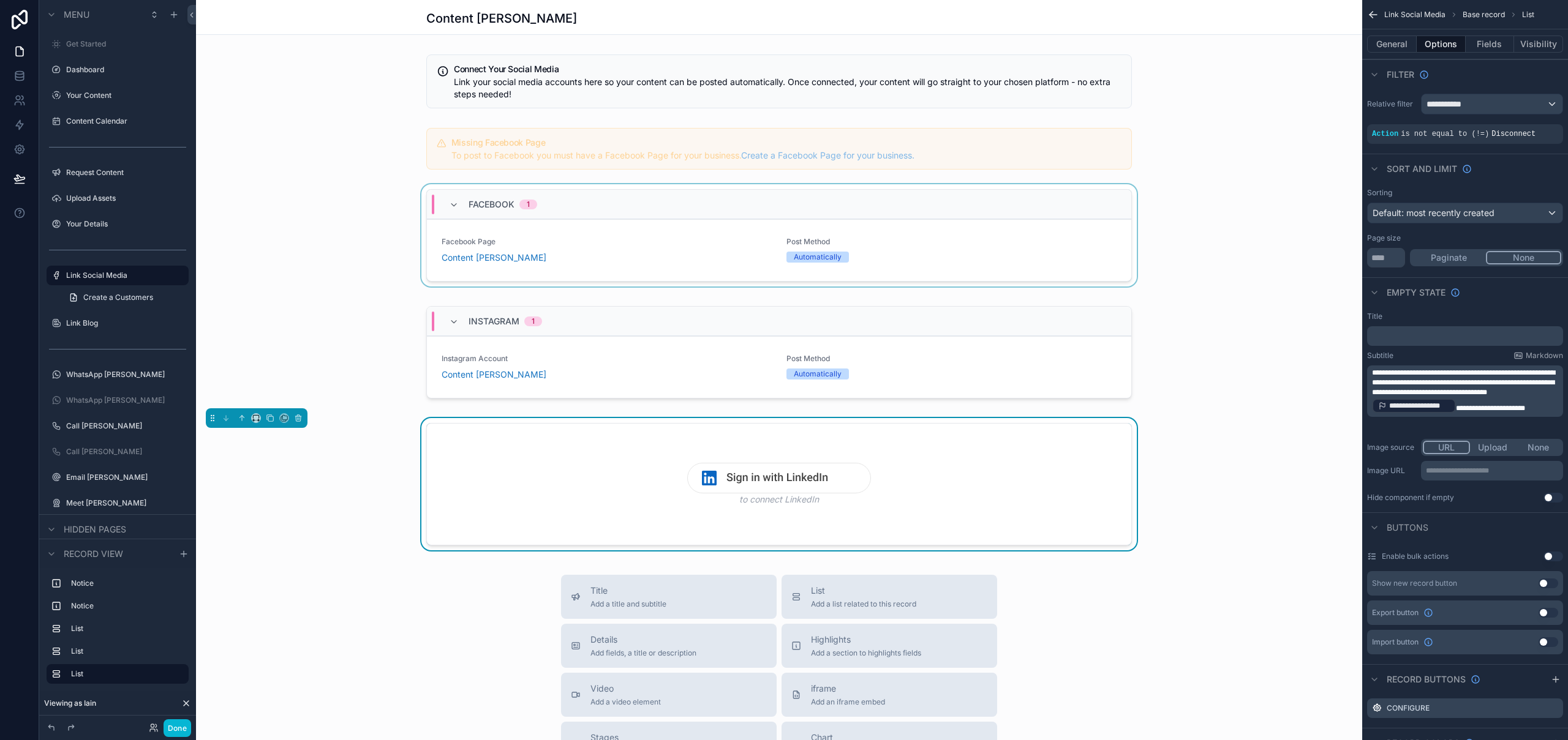
click at [1238, 470] on div "to connect LinkedIn" at bounding box center [779, 487] width 1166 height 137
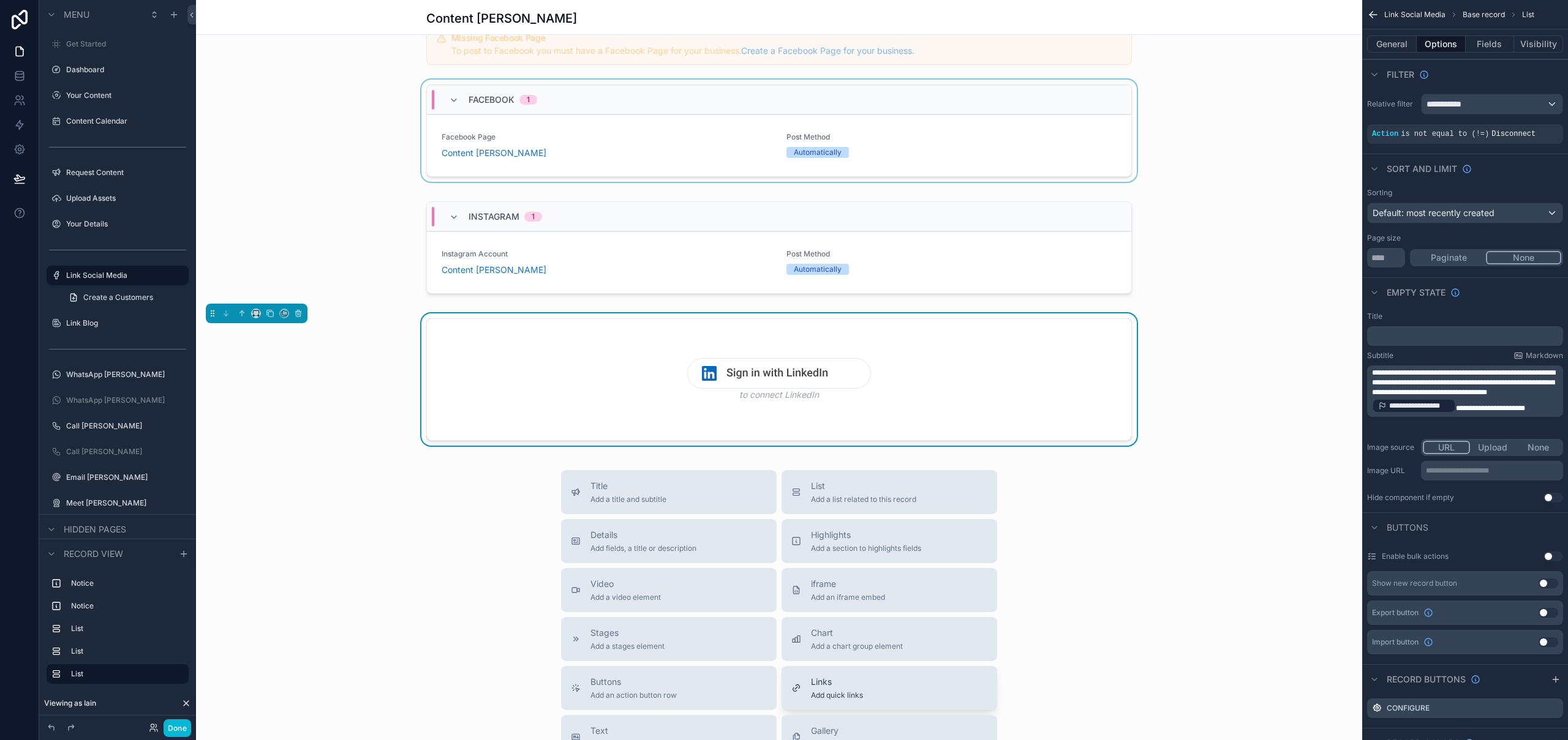
scroll to position [220, 0]
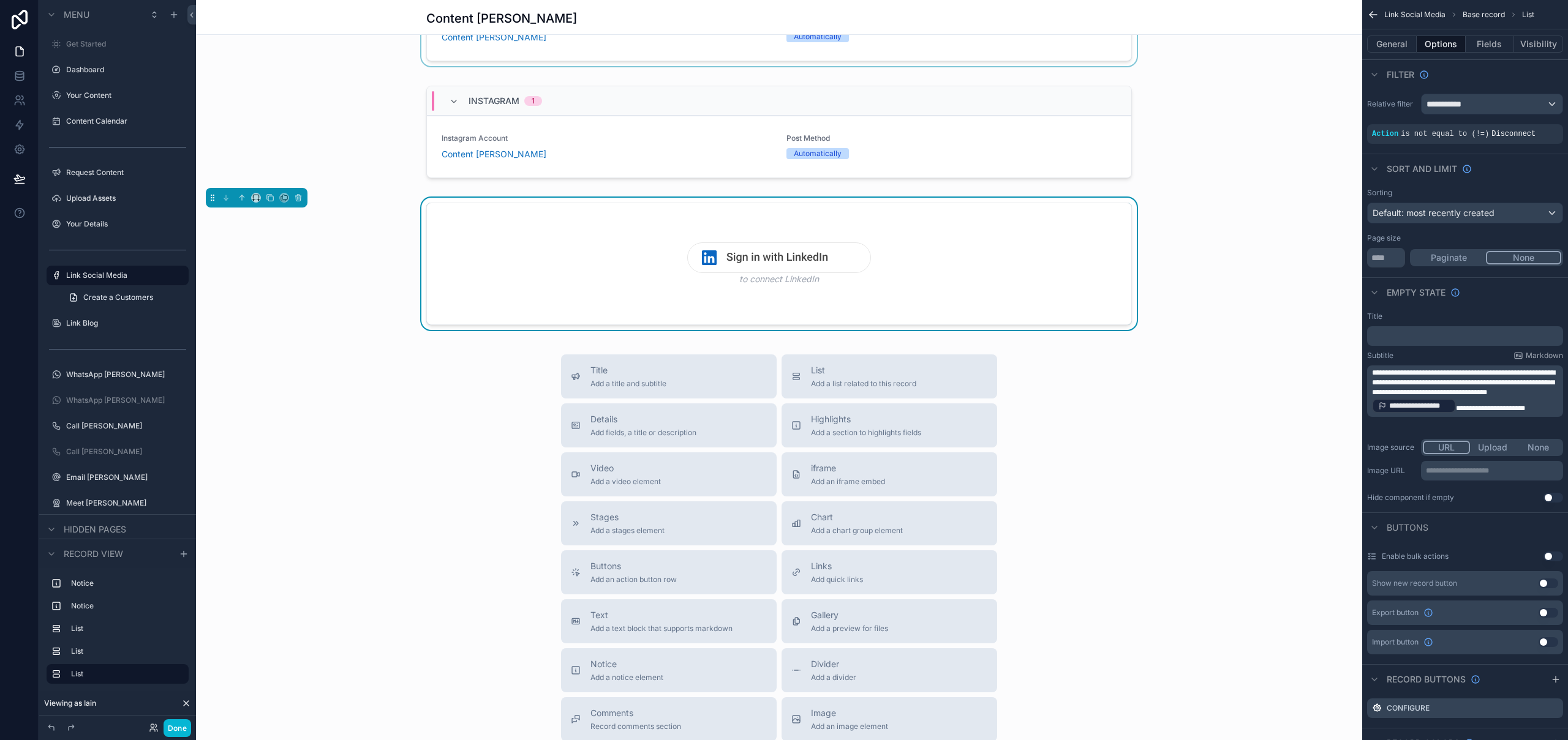
click at [1184, 613] on div "Title Add a title and subtitle List Add a list related to this record Details A…" at bounding box center [779, 572] width 1166 height 436
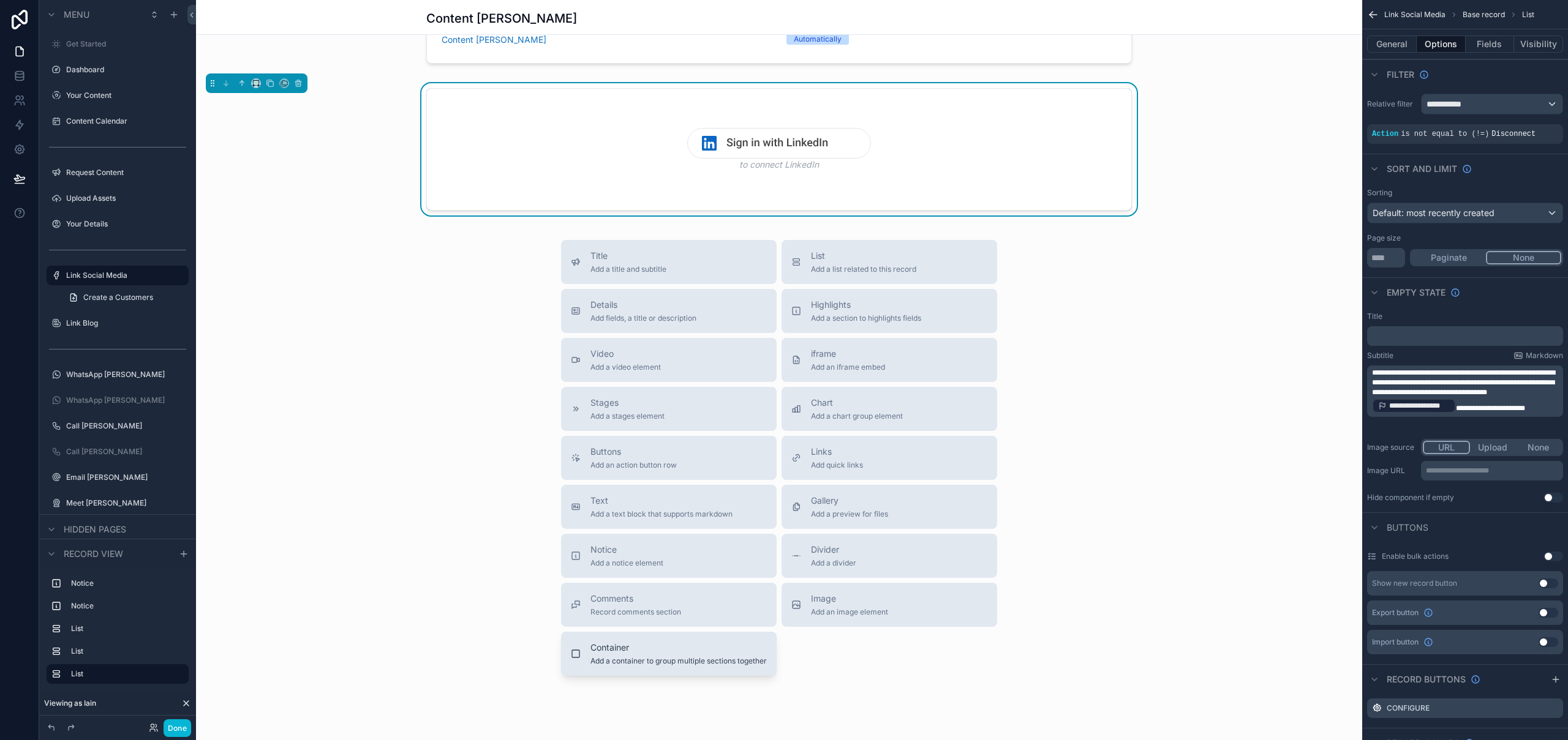
scroll to position [369, 0]
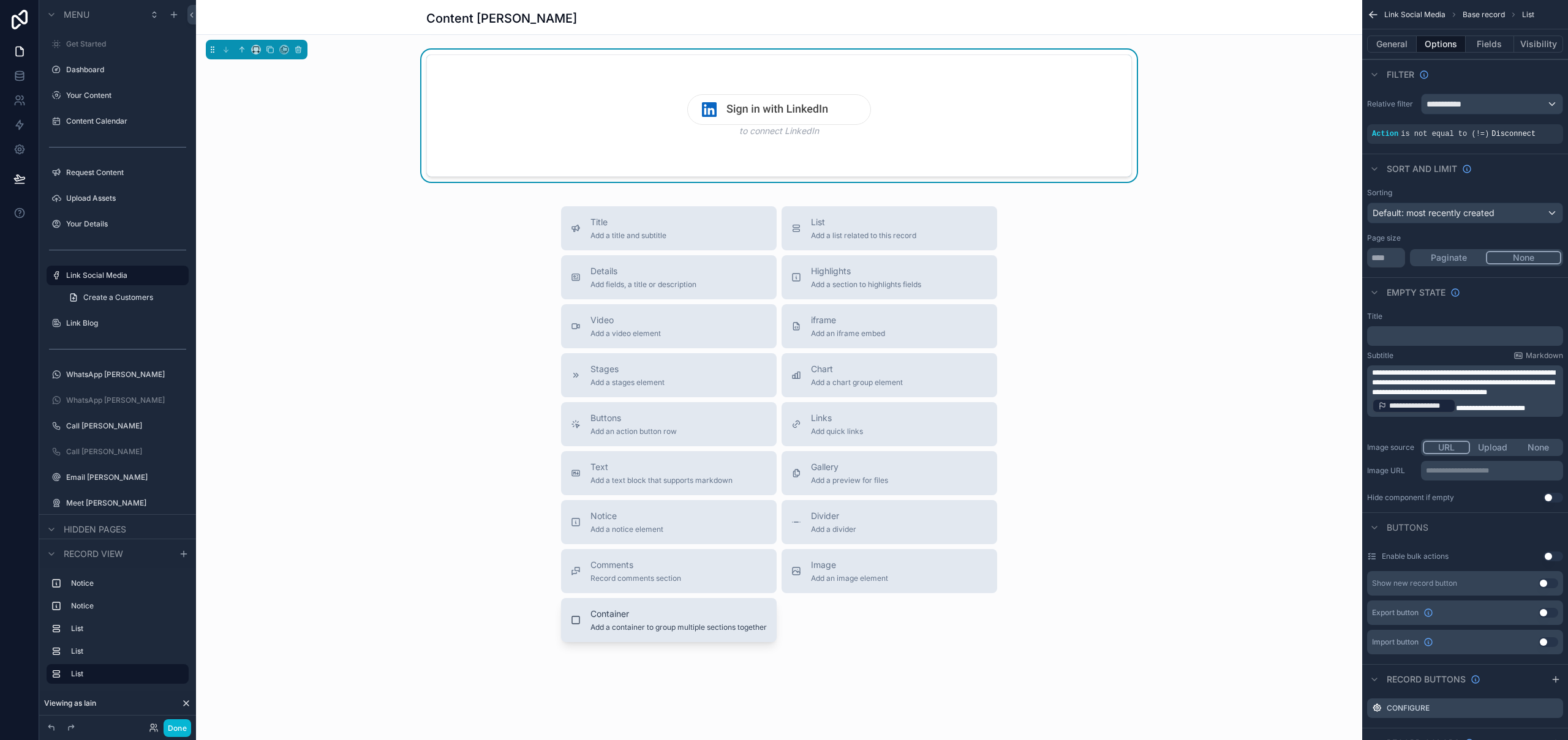
click at [637, 608] on span "Container" at bounding box center [679, 614] width 176 height 12
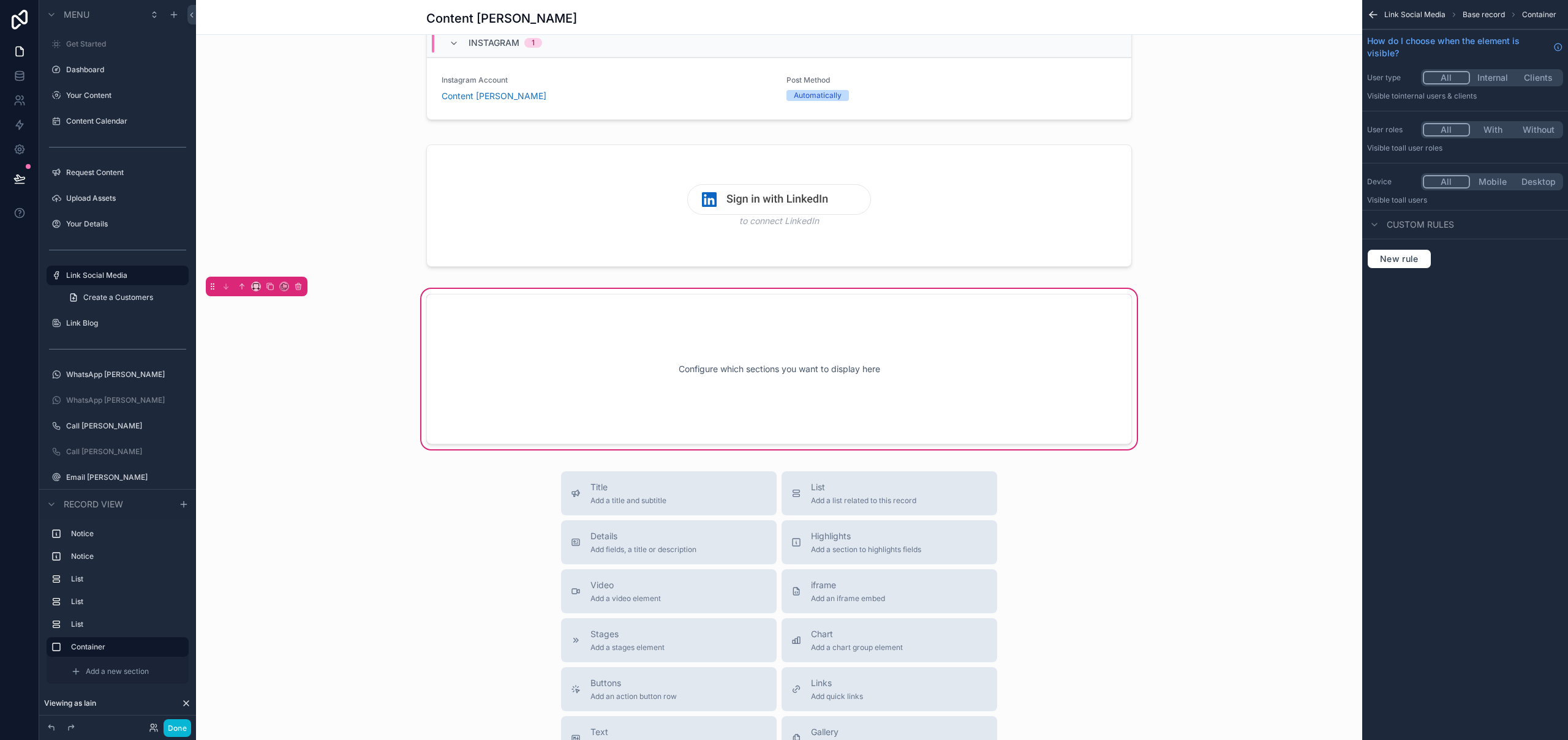
scroll to position [277, 0]
click at [758, 378] on div "Configure which sections you want to display here" at bounding box center [779, 370] width 665 height 110
click at [795, 367] on div "Configure which sections you want to display here" at bounding box center [779, 370] width 665 height 110
click at [807, 372] on div "Configure which sections you want to display here" at bounding box center [779, 370] width 665 height 110
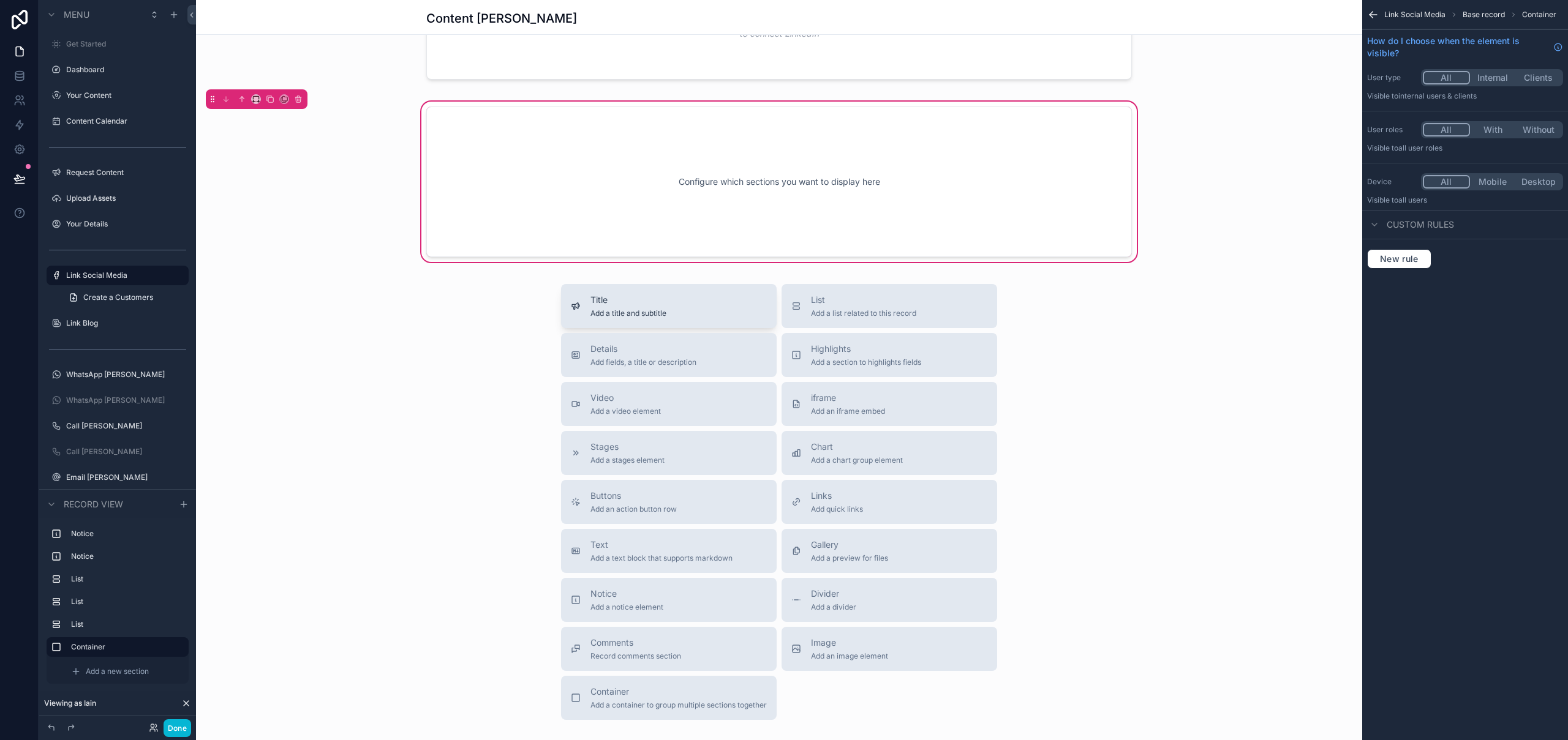
click at [651, 316] on span "Add a title and subtitle" at bounding box center [629, 313] width 76 height 9
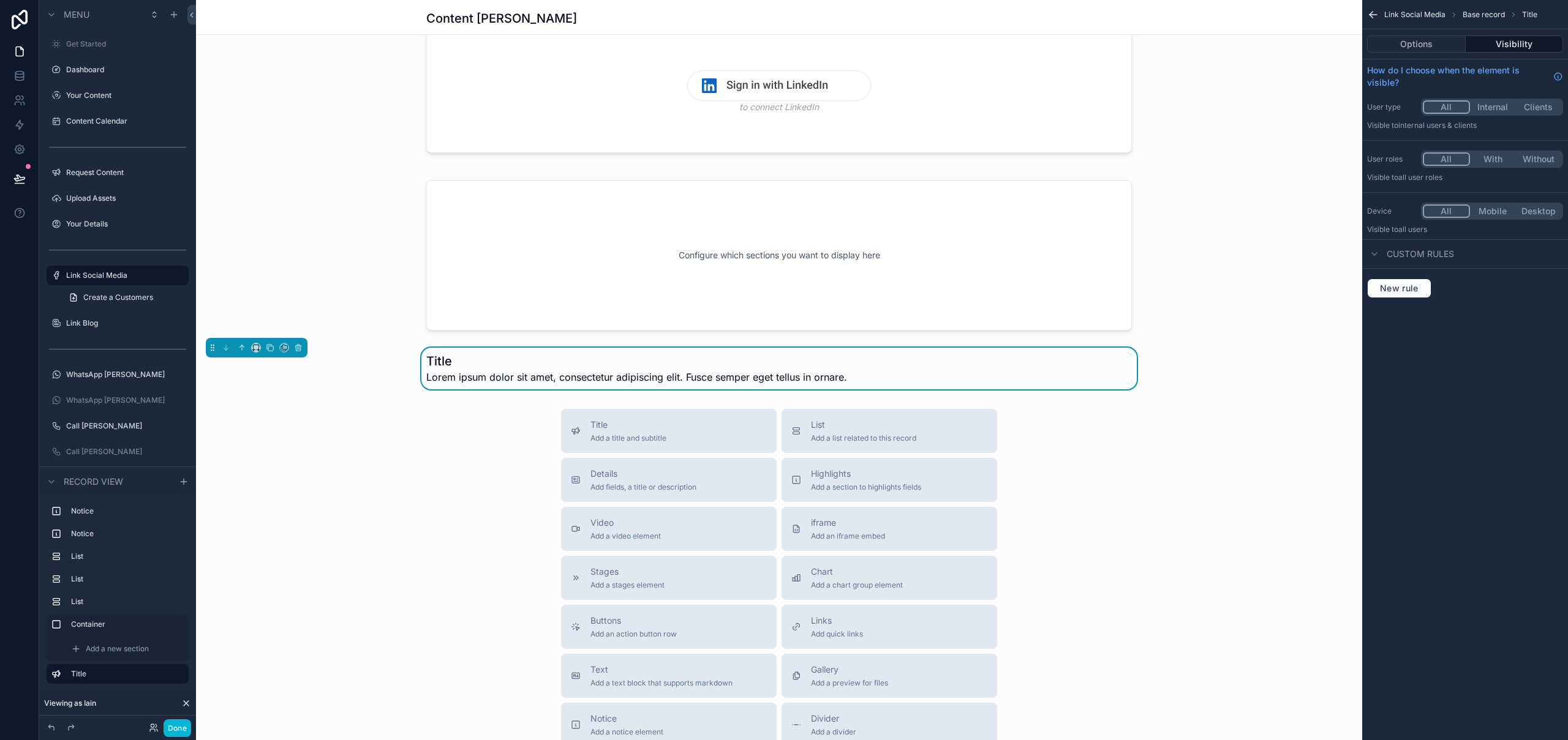
scroll to position [391, 0]
click at [438, 427] on div "Title Add a title and subtitle List Add a list related to this record Details A…" at bounding box center [779, 629] width 1166 height 436
click at [1057, 233] on div "scrollable content" at bounding box center [779, 257] width 1166 height 165
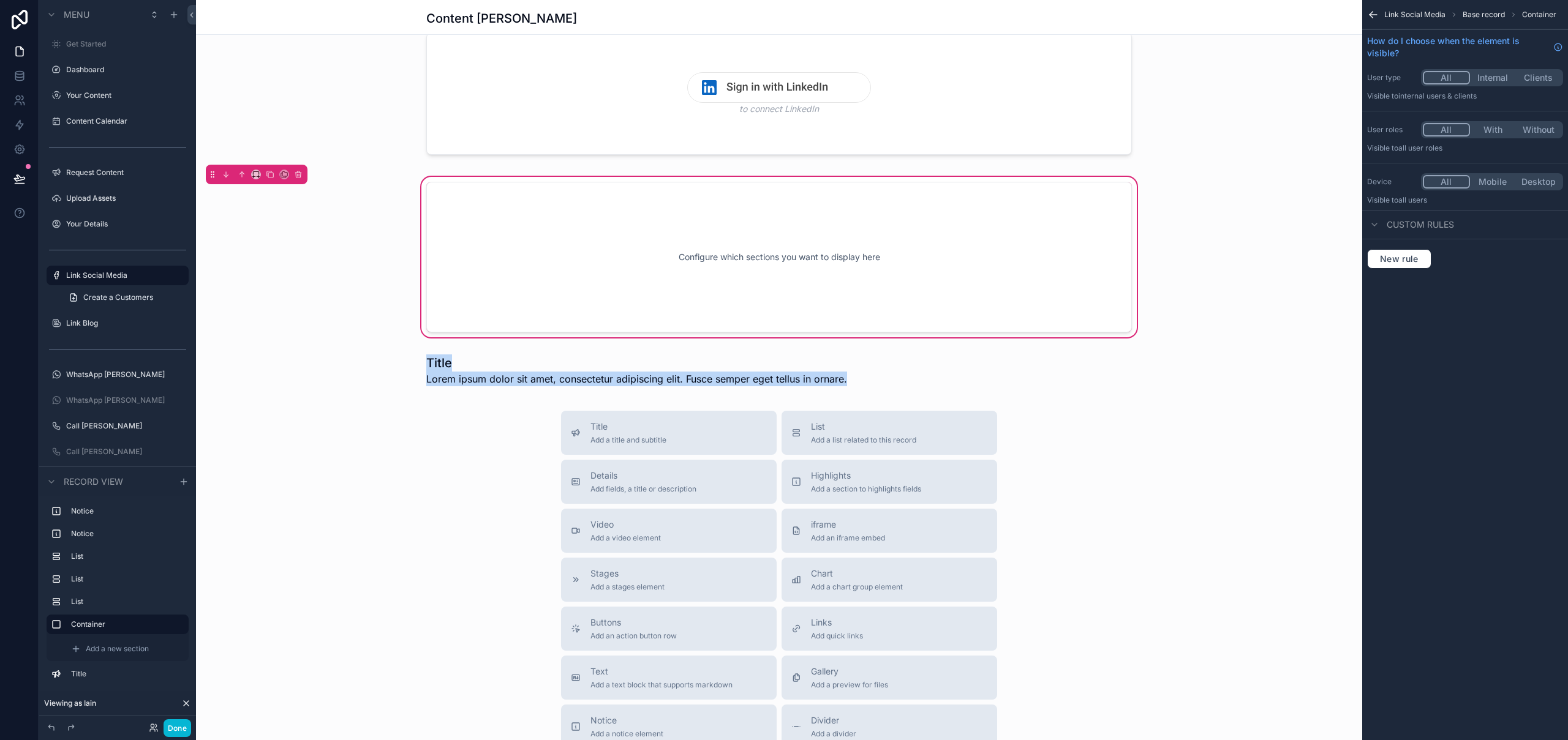
drag, startPoint x: 886, startPoint y: 368, endPoint x: 866, endPoint y: 246, distance: 123.6
click at [867, 244] on div "Connect Your Social Media Link your social media accounts here so your content …" at bounding box center [779, 25] width 1166 height 733
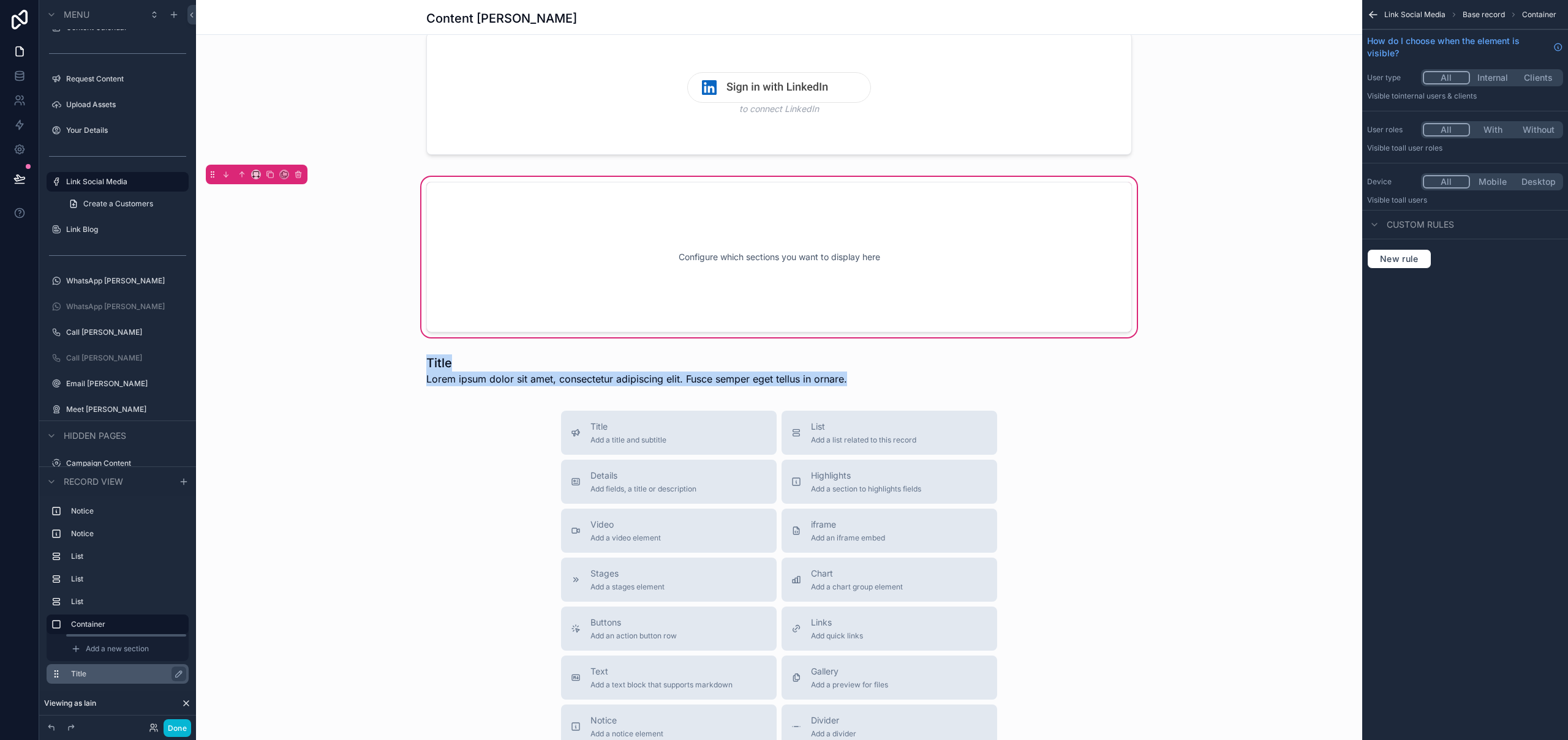
scroll to position [0, 0]
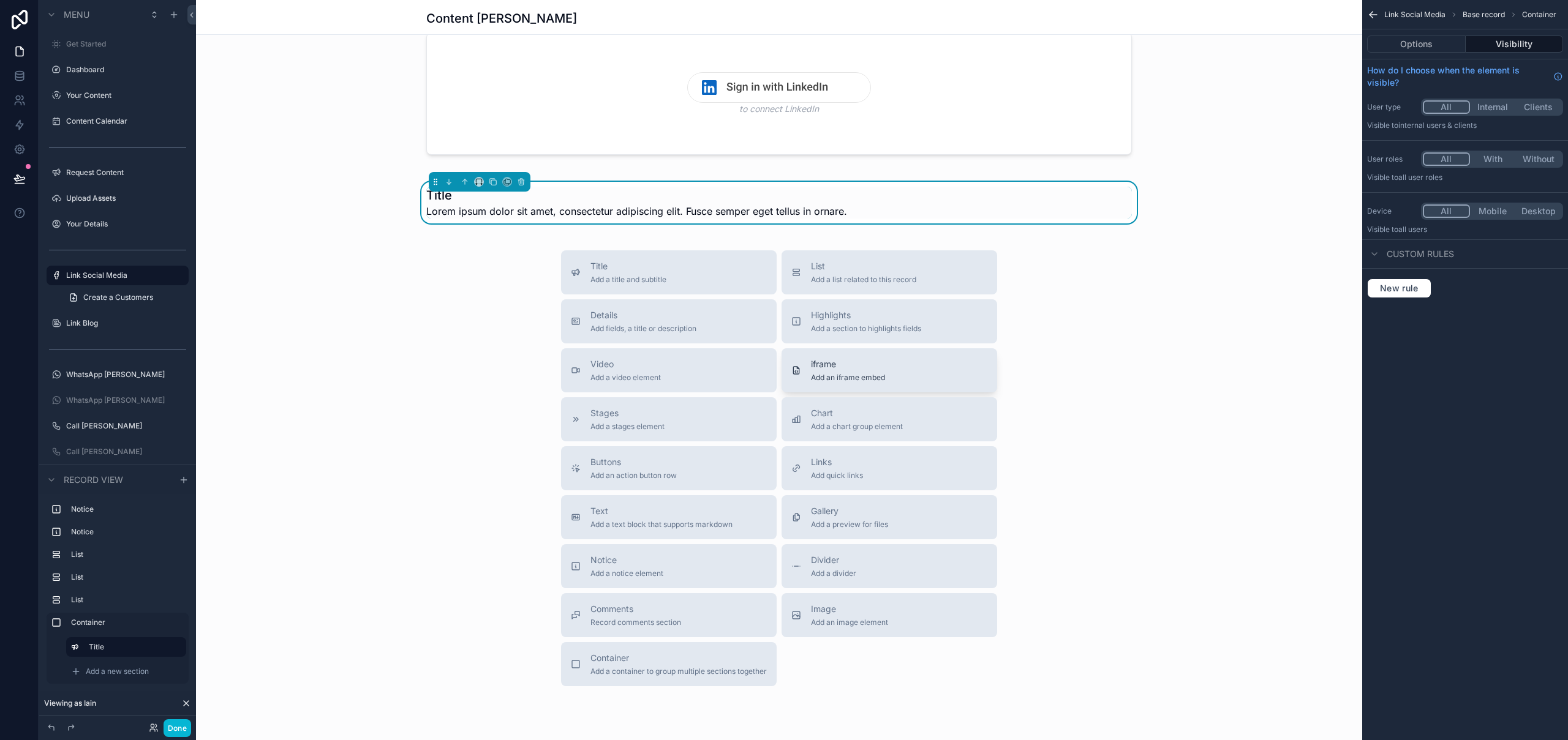
click at [861, 370] on div "iframe Add an iframe embed" at bounding box center [848, 370] width 74 height 25
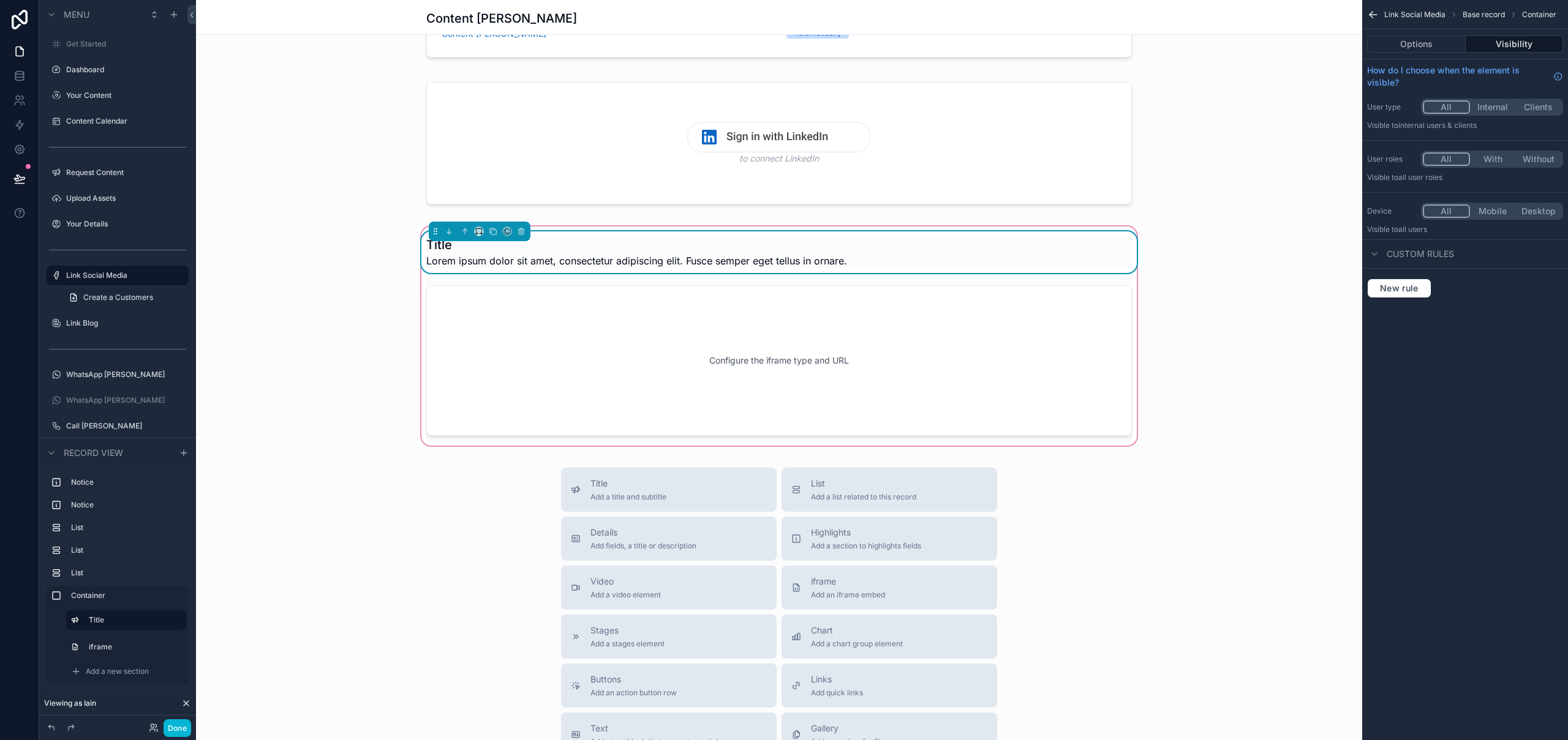
click at [432, 246] on h1 "Title" at bounding box center [637, 245] width 421 height 17
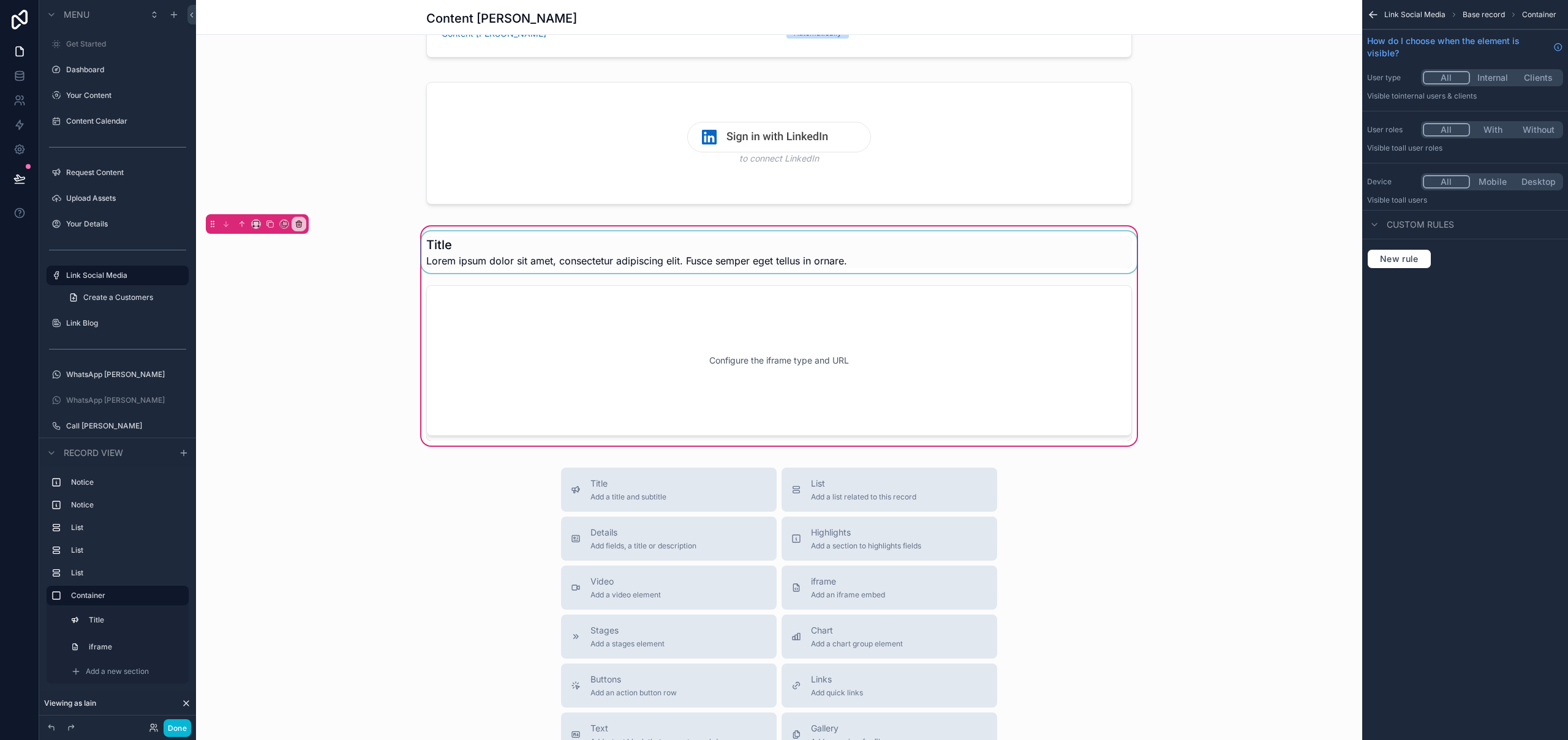
click at [435, 241] on div "scrollable content" at bounding box center [780, 252] width 721 height 42
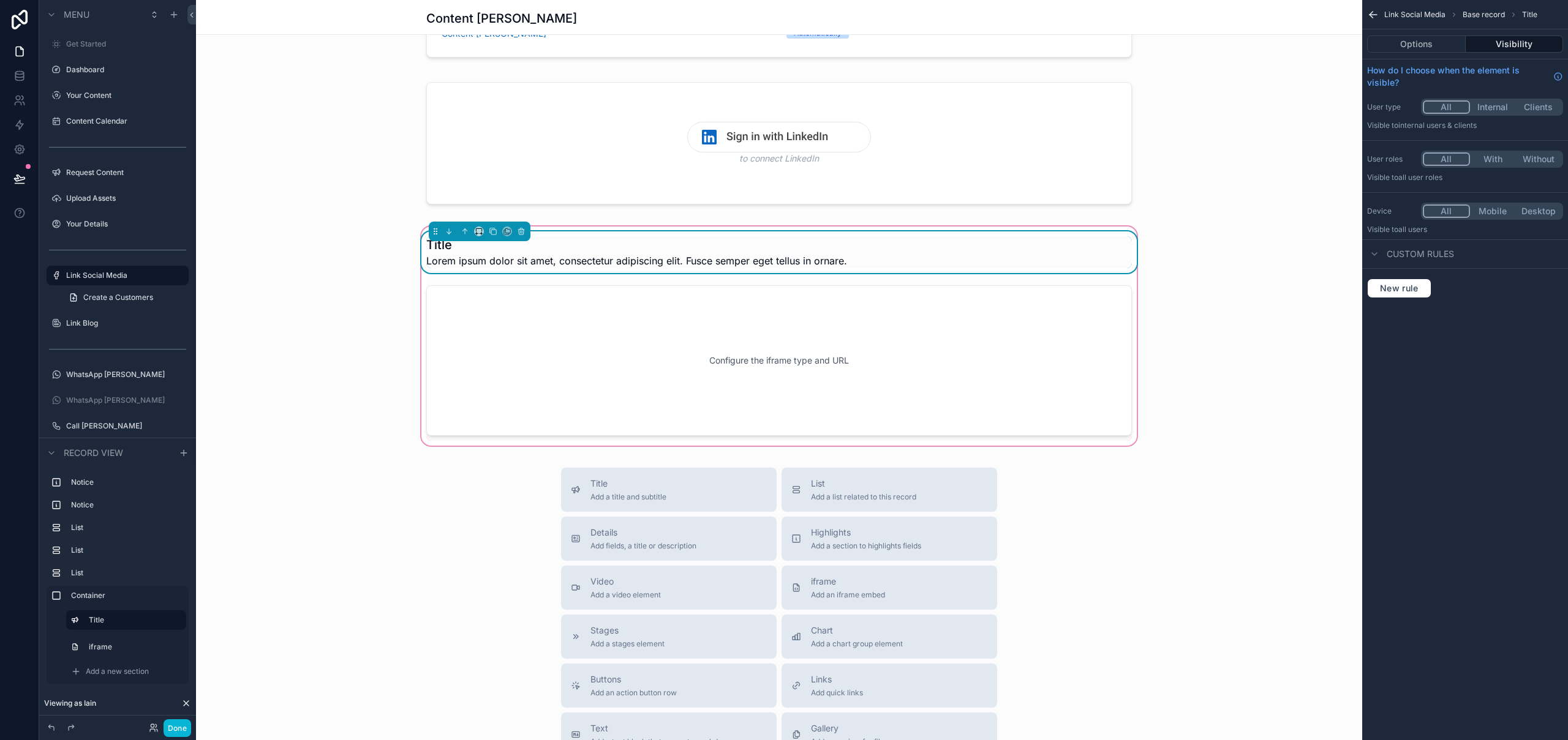
click at [431, 245] on h1 "Title" at bounding box center [637, 245] width 421 height 17
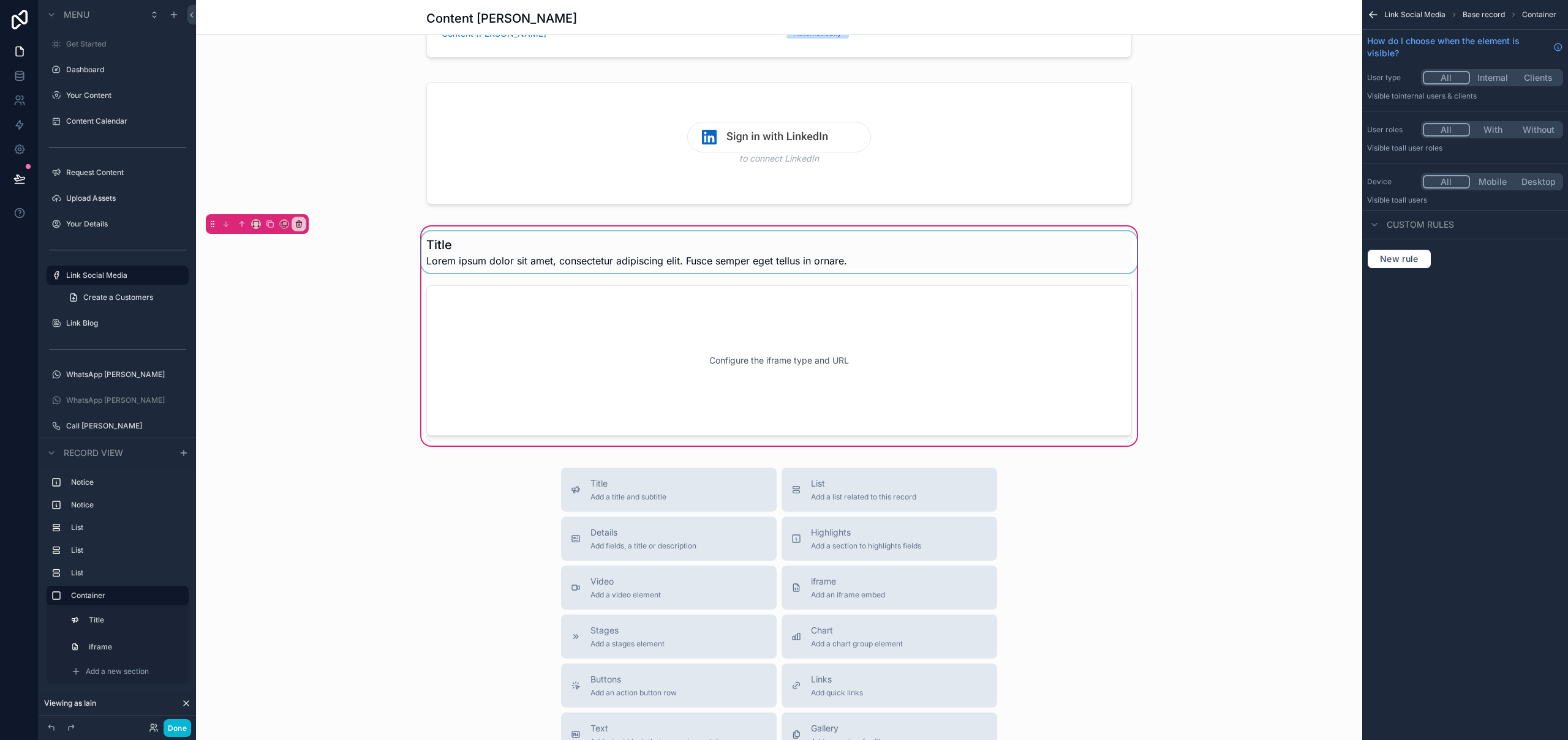
click at [431, 245] on div "scrollable content" at bounding box center [780, 252] width 721 height 42
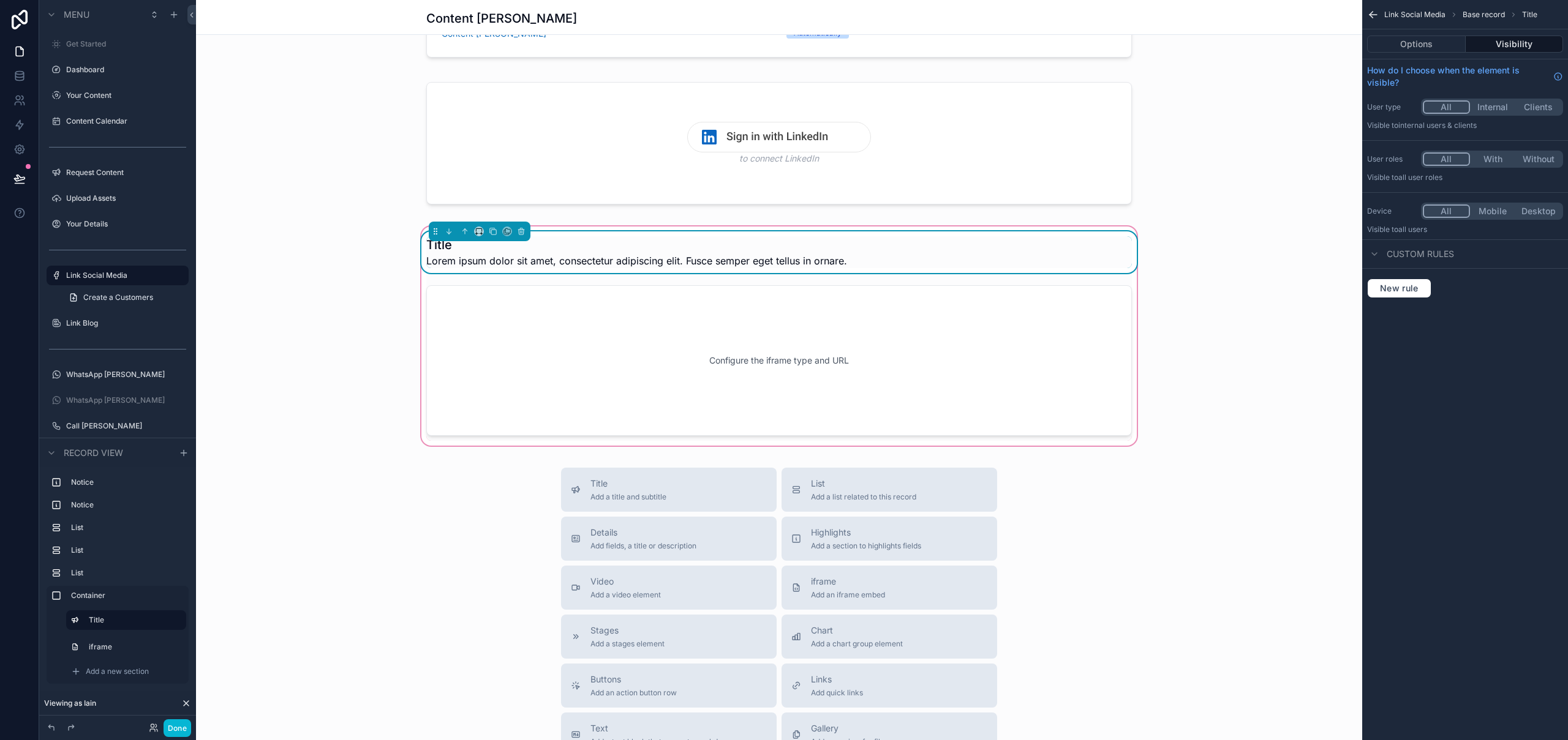
click at [497, 260] on span "Lorem ipsum dolor sit amet, consectetur adipiscing elit. Fusce semper eget tell…" at bounding box center [637, 261] width 421 height 15
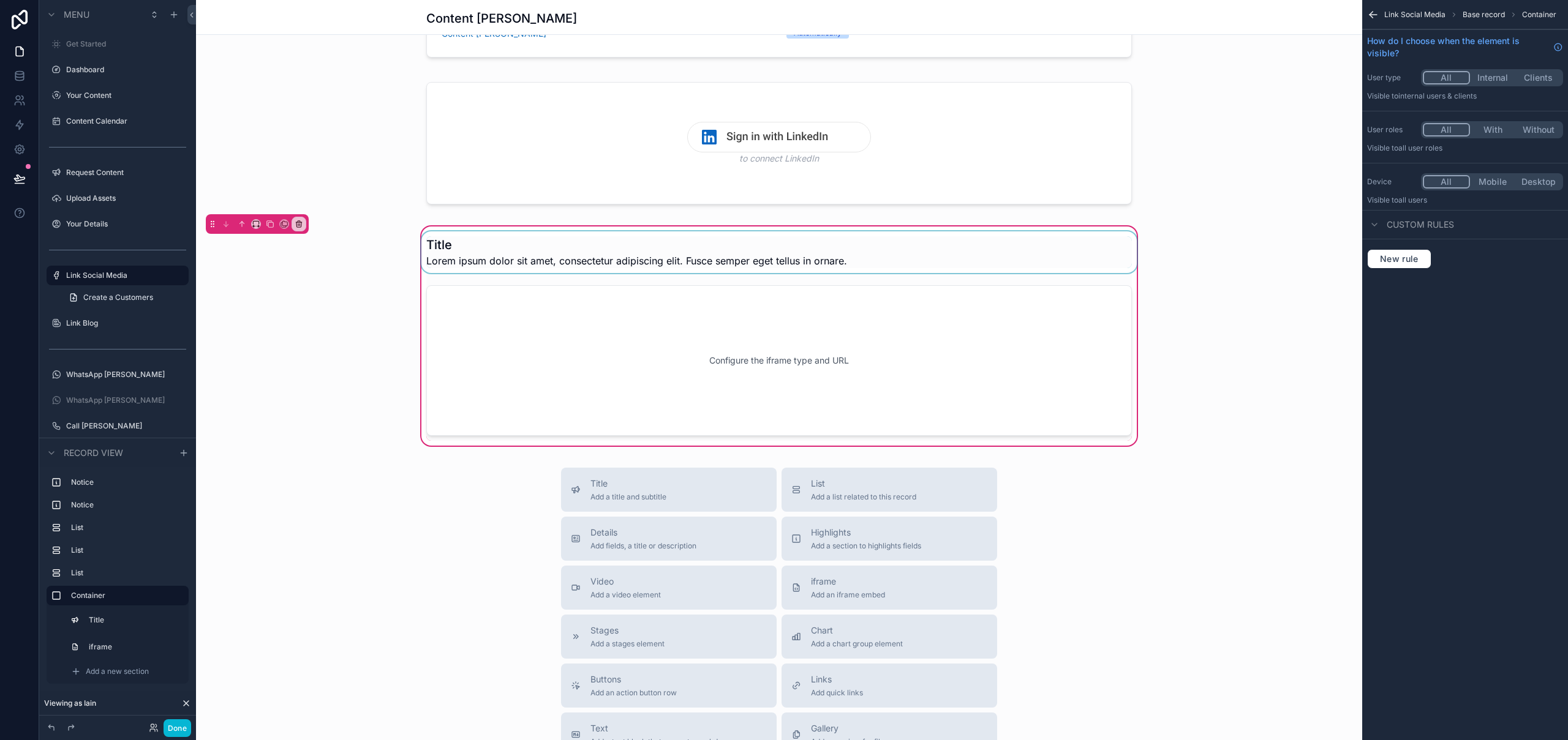
click at [438, 243] on div "scrollable content" at bounding box center [780, 252] width 721 height 42
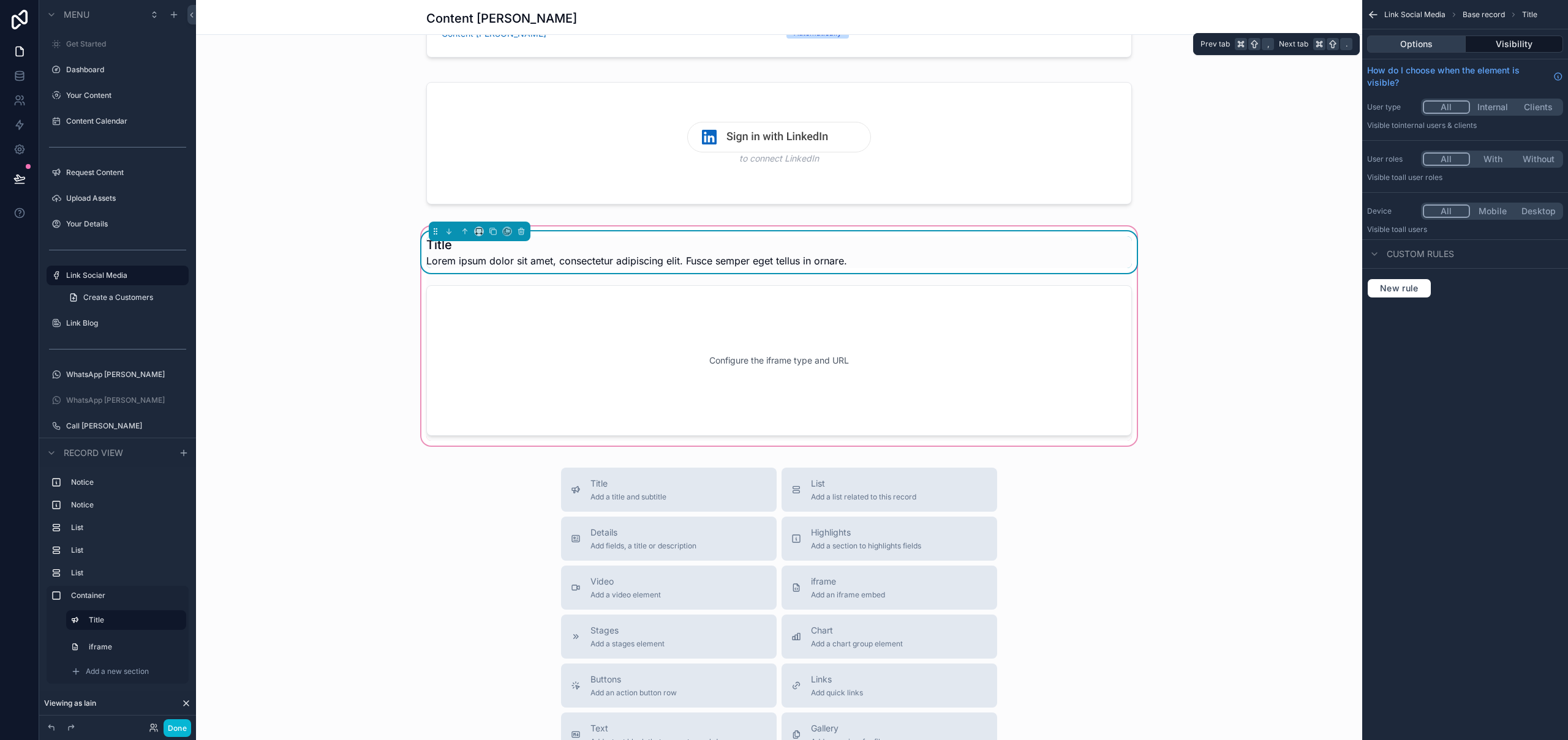
click at [1402, 36] on button "Options" at bounding box center [1416, 44] width 98 height 17
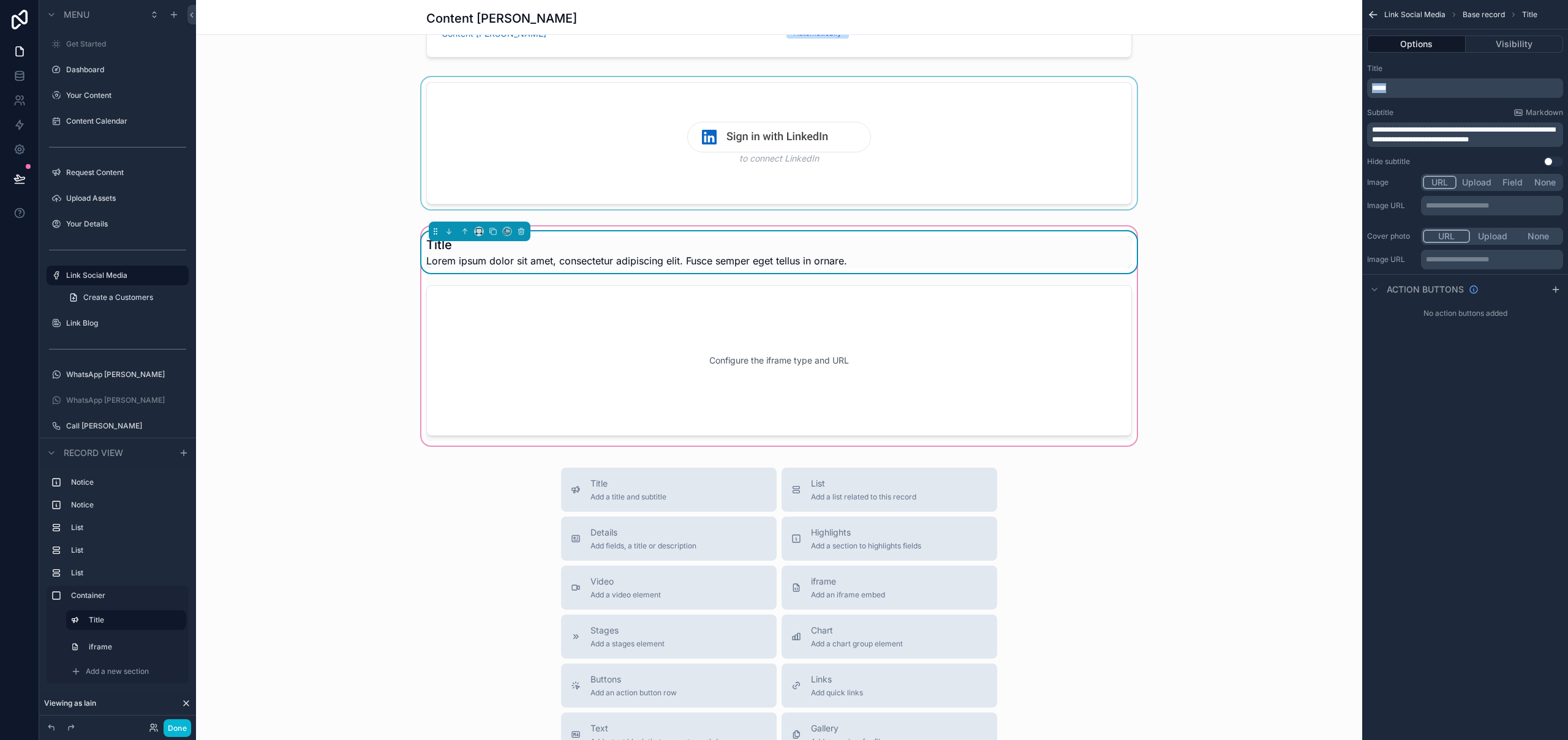
drag, startPoint x: 1452, startPoint y: 87, endPoint x: 1316, endPoint y: 86, distance: 136.0
click at [1315, 86] on div "Get Started Dashboard Your Content Content Calendar Request Content Upload Asse…" at bounding box center [882, 370] width 1372 height 740
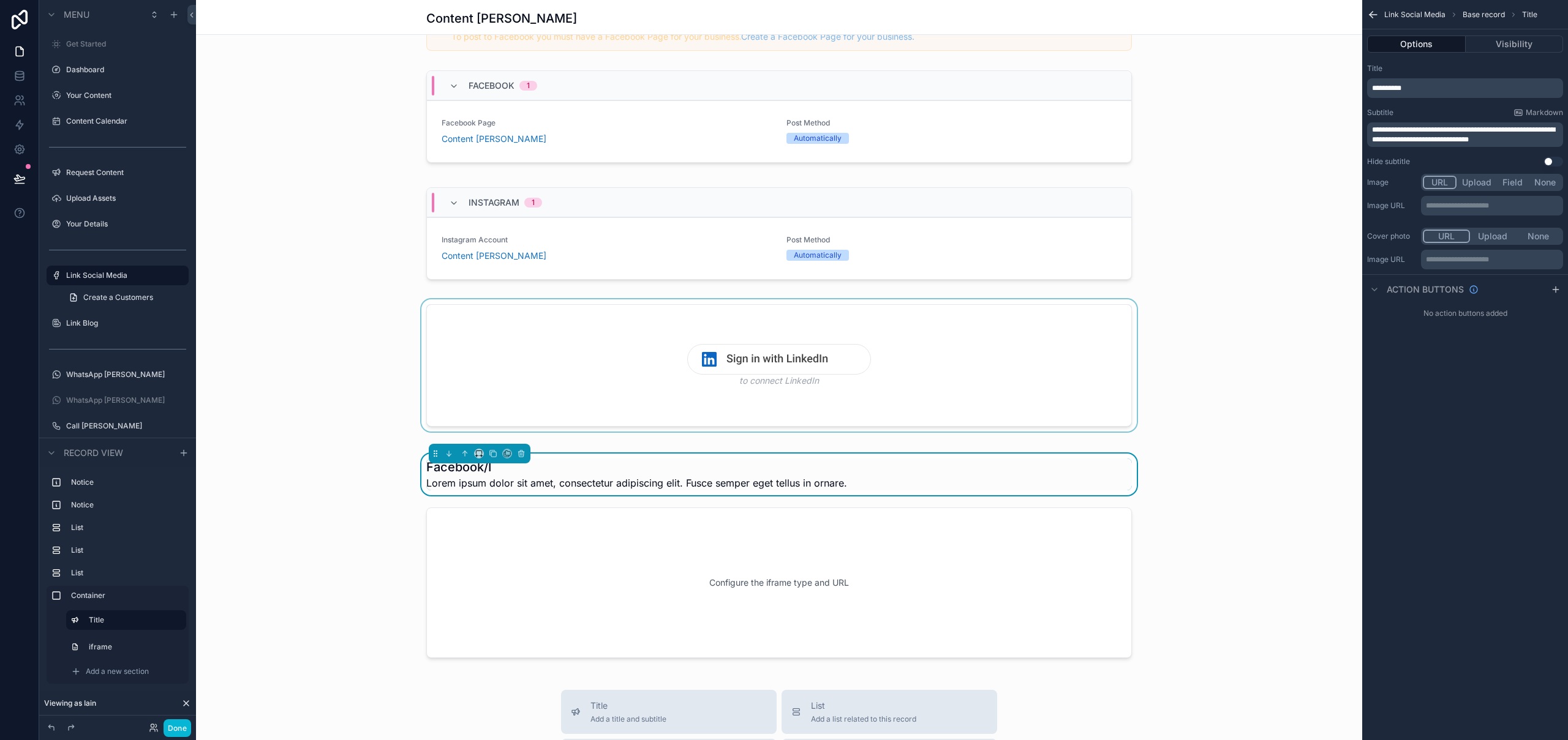
scroll to position [112, 0]
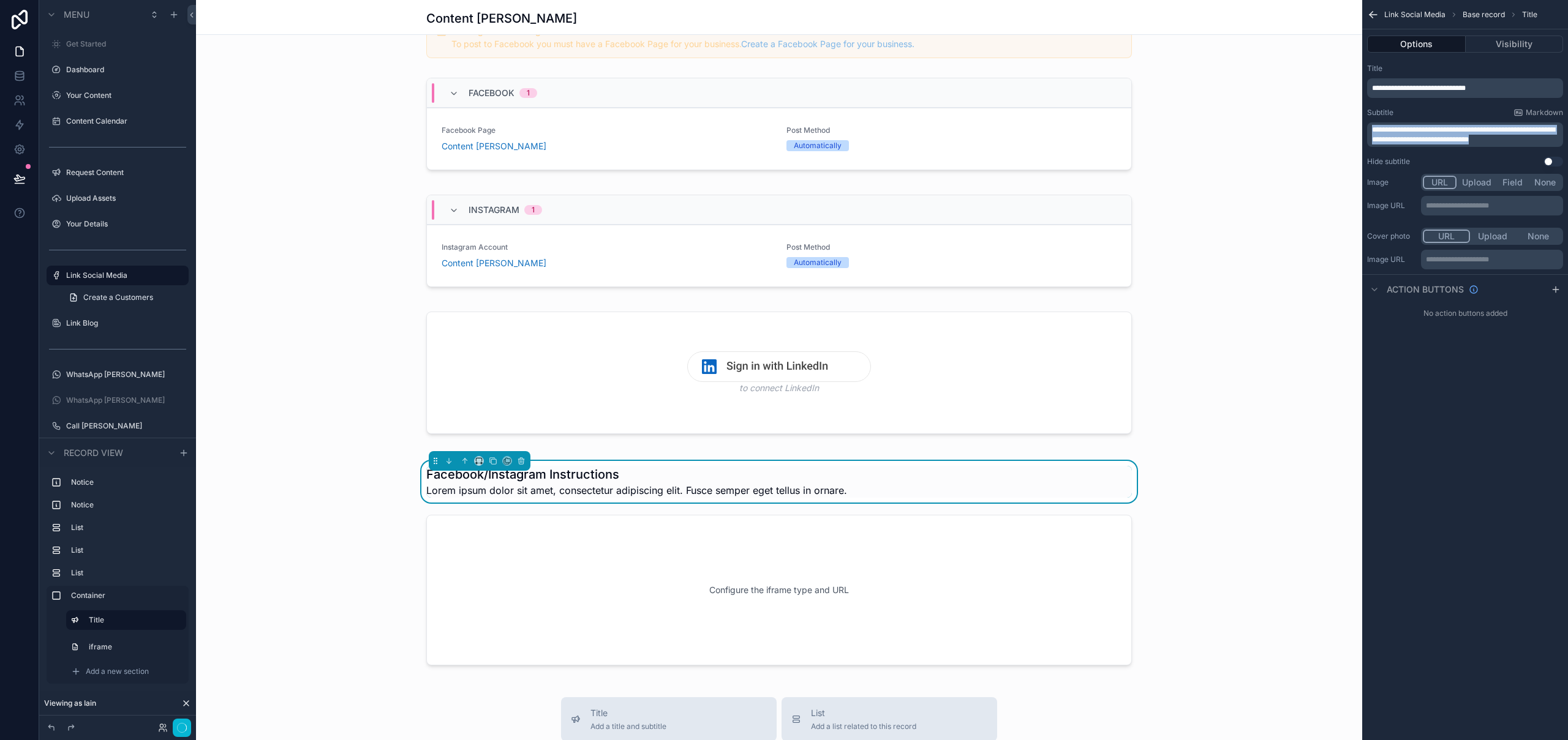
drag, startPoint x: 1517, startPoint y: 139, endPoint x: 1361, endPoint y: 132, distance: 156.2
click at [854, 555] on div "scrollable content" at bounding box center [780, 591] width 721 height 160
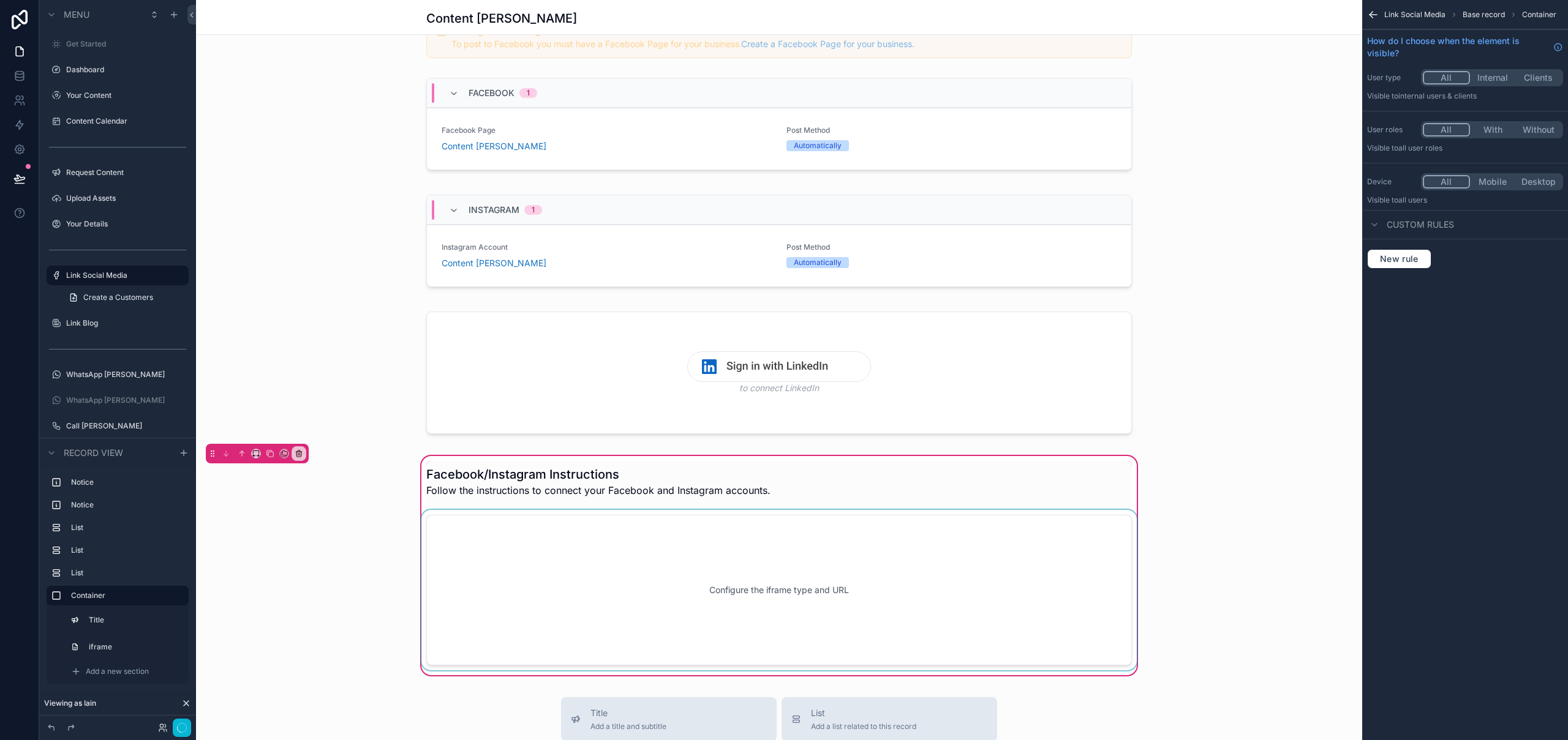
click at [788, 575] on div "scrollable content" at bounding box center [780, 591] width 721 height 160
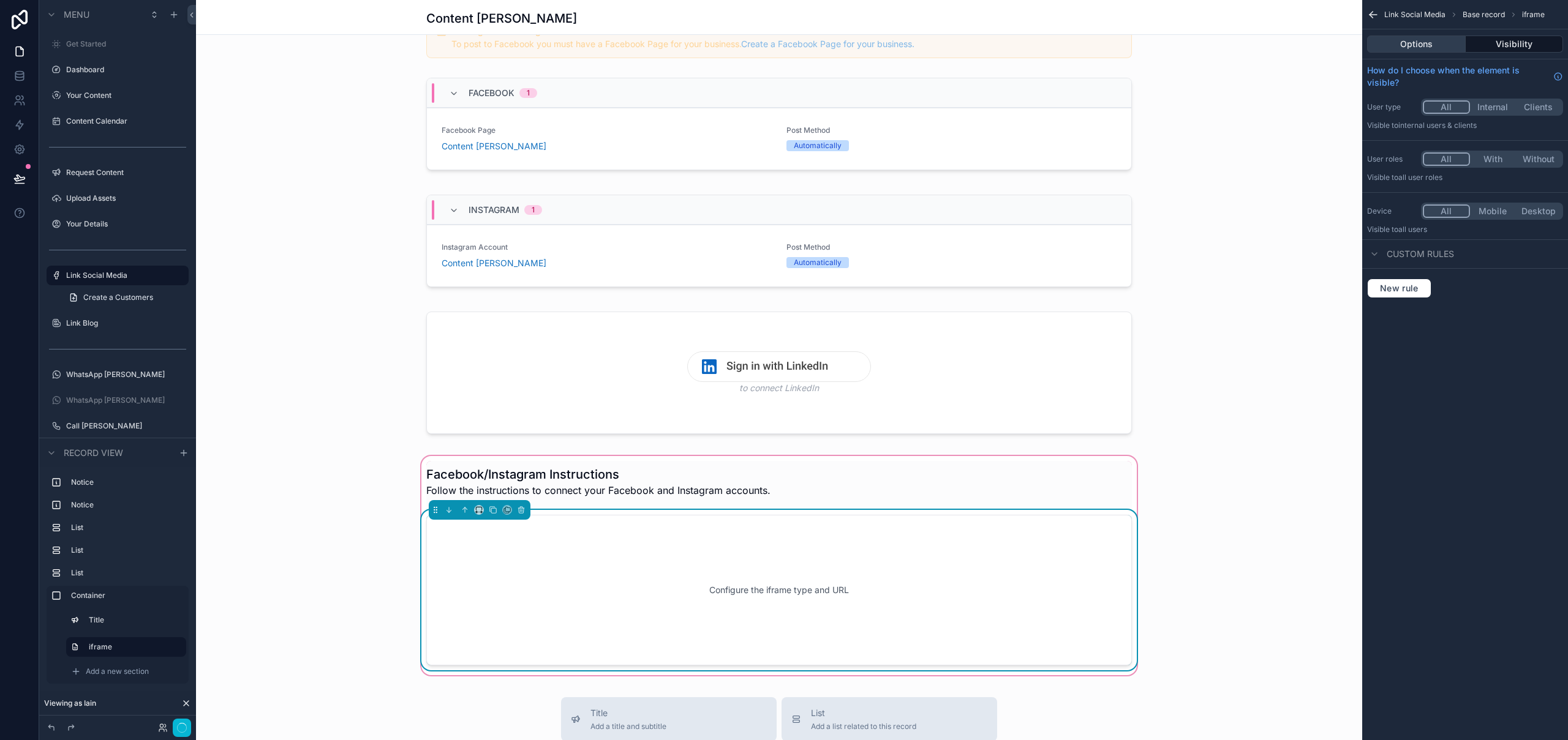
click at [1428, 39] on button "Options" at bounding box center [1416, 44] width 98 height 17
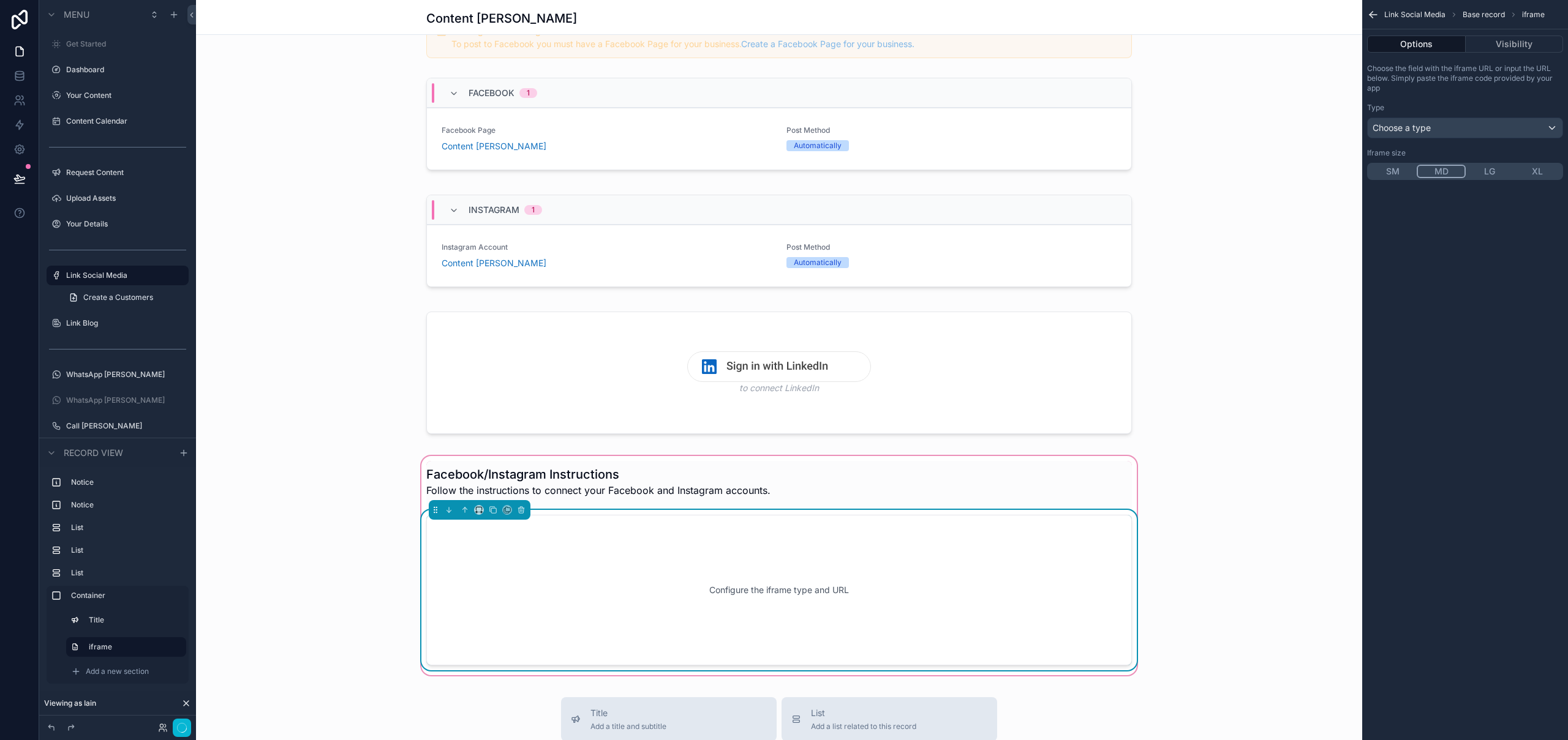
click at [601, 604] on div "Configure the iframe type and URL" at bounding box center [779, 590] width 665 height 110
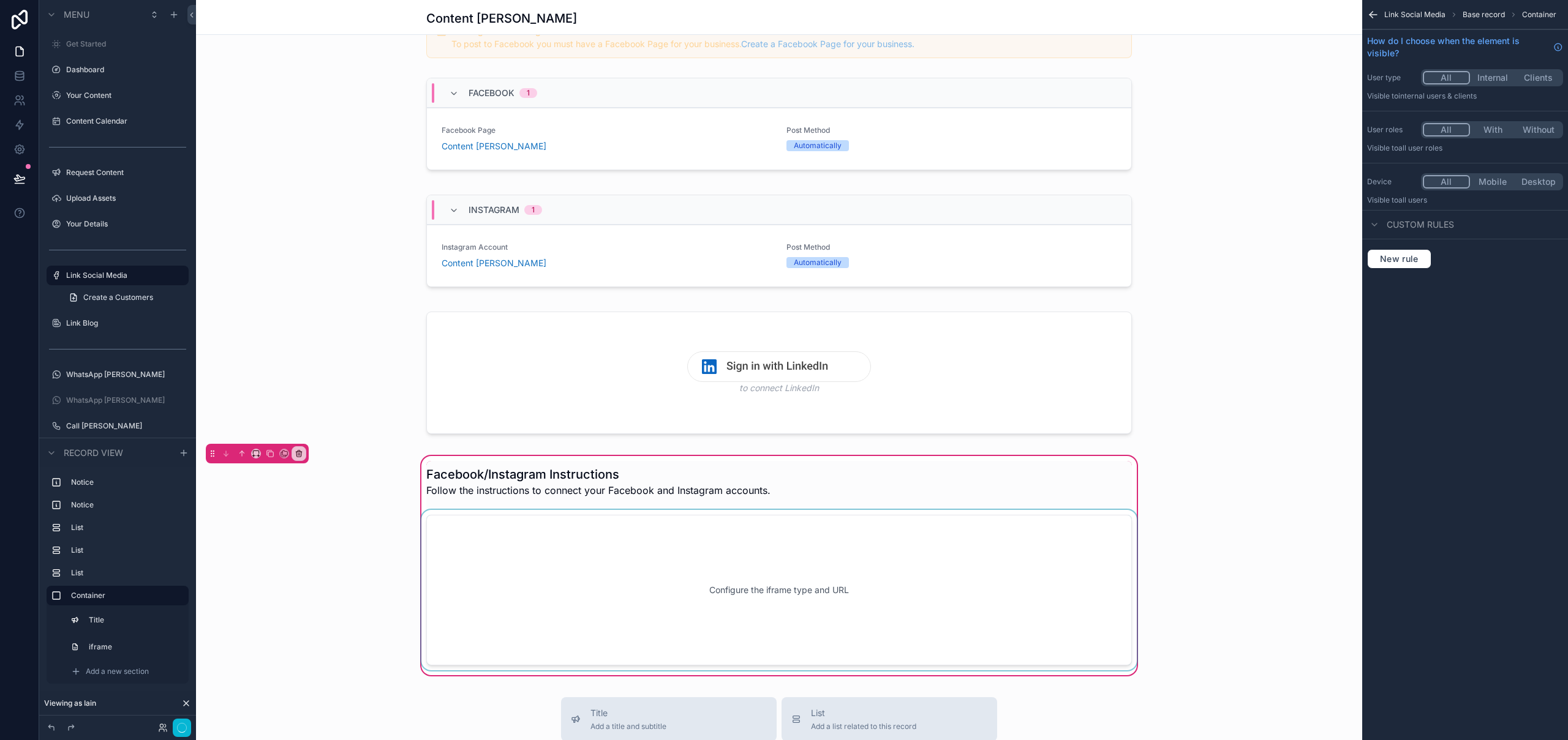
click at [752, 587] on div "scrollable content" at bounding box center [780, 591] width 721 height 160
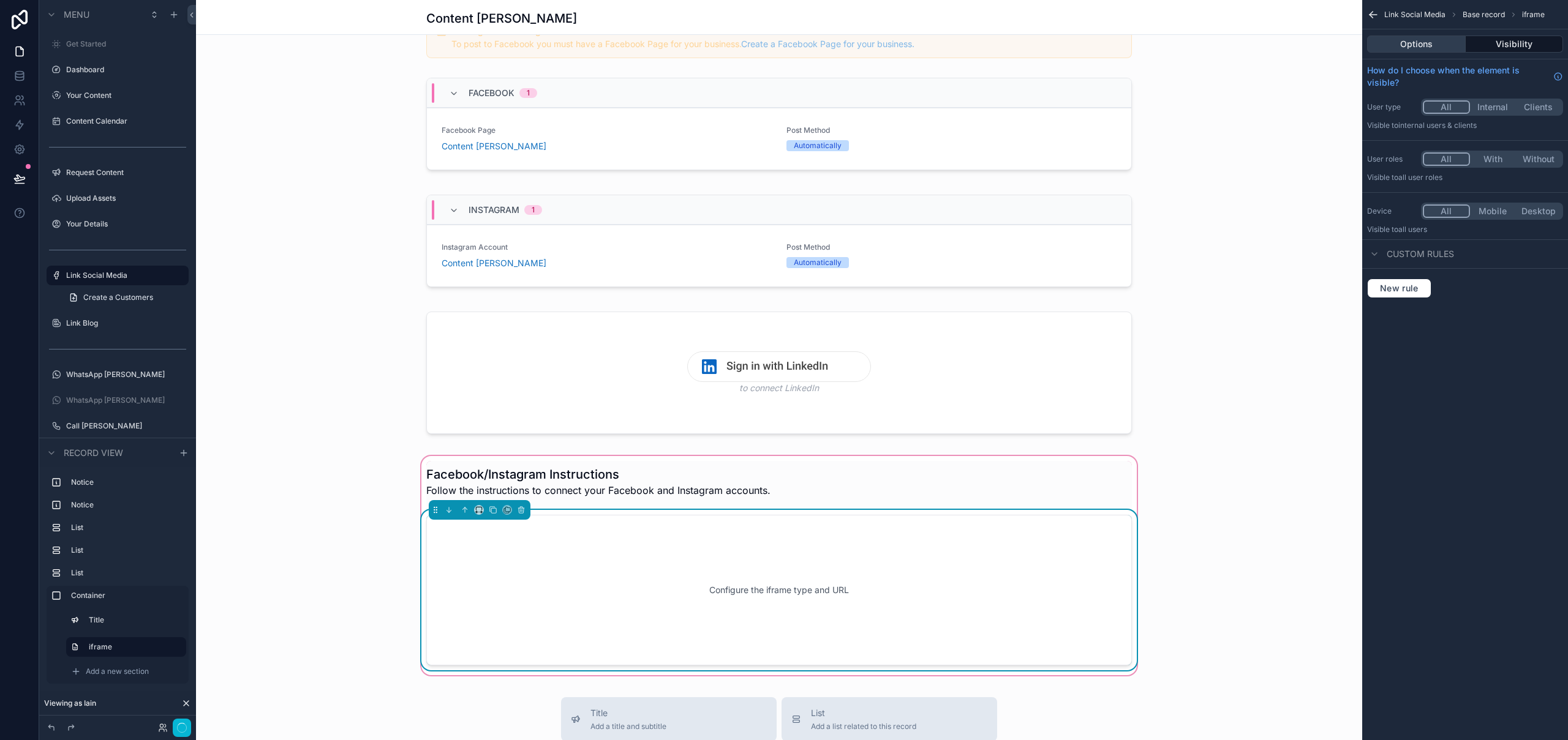
click at [1429, 46] on button "Options" at bounding box center [1416, 44] width 98 height 17
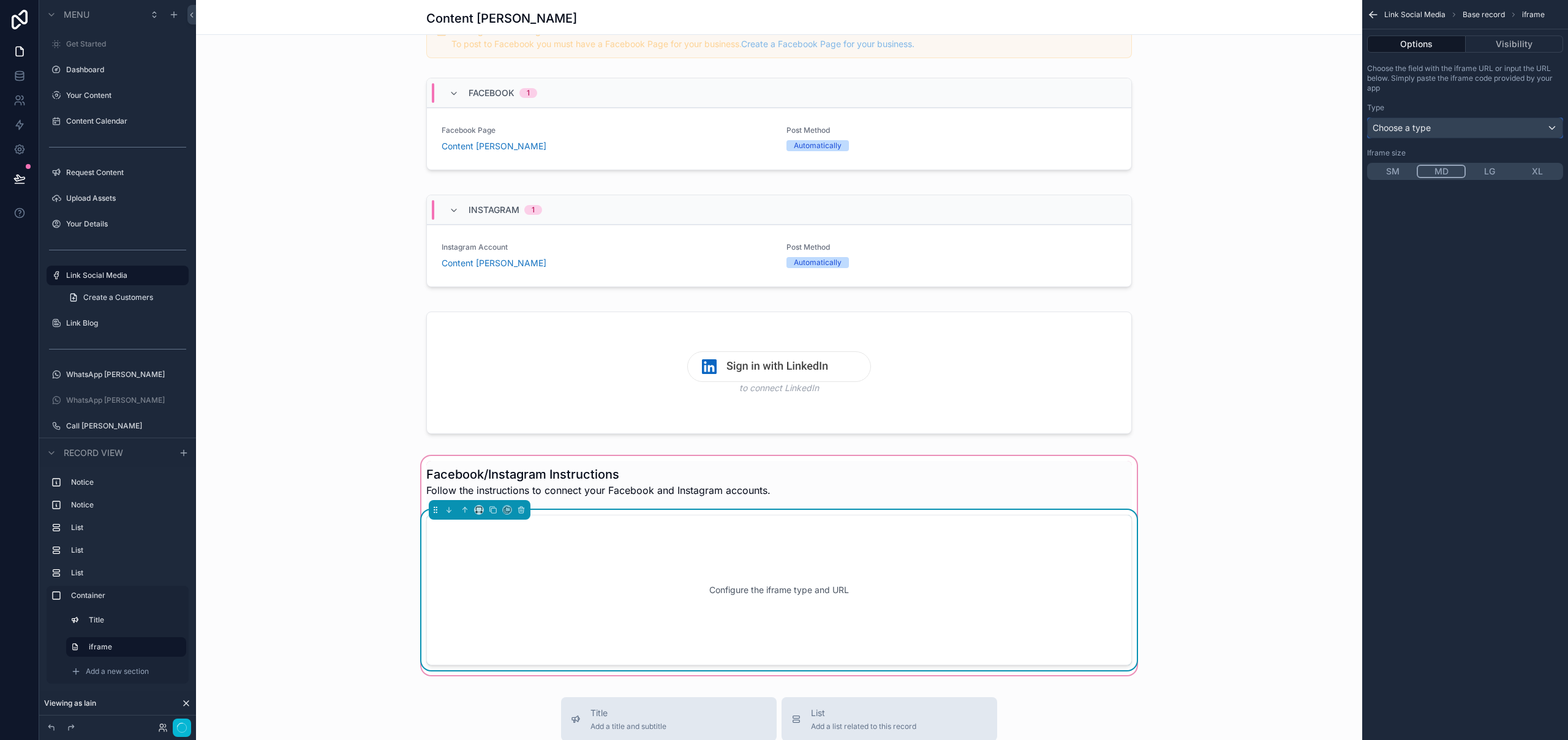
click at [1420, 125] on span "Choose a type" at bounding box center [1402, 128] width 58 height 10
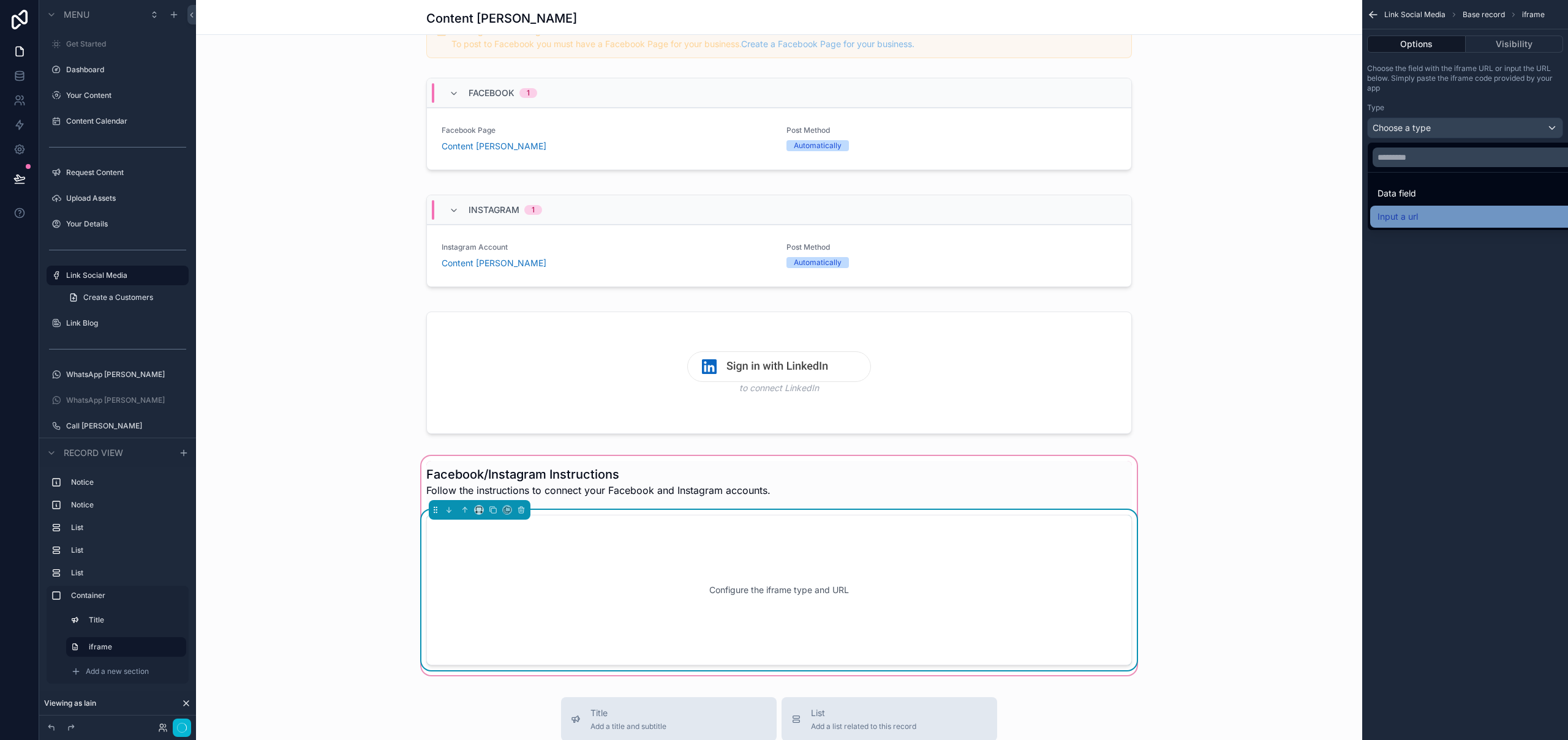
click at [1419, 217] on div "Input a url" at bounding box center [1479, 217] width 203 height 15
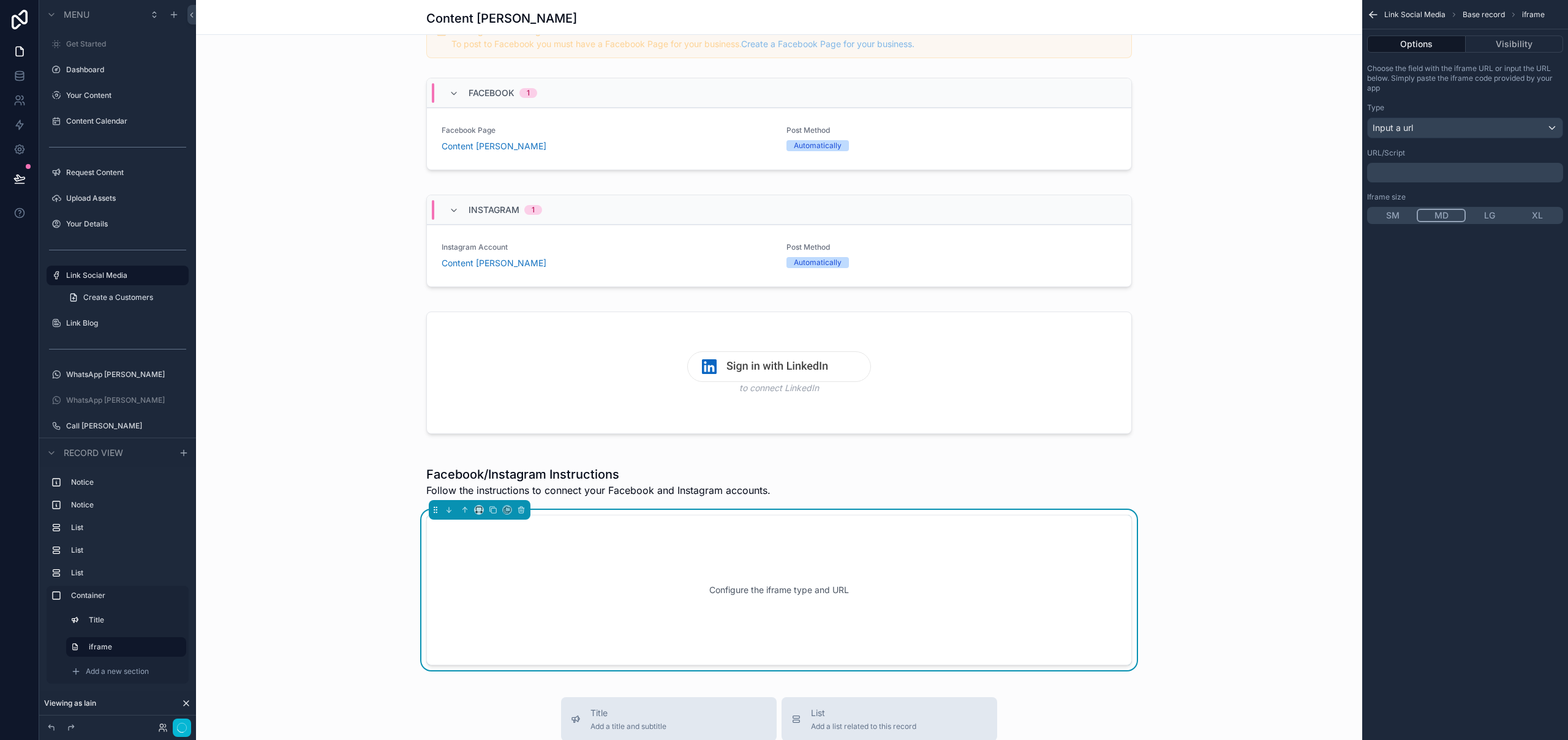
click at [1418, 169] on p "﻿" at bounding box center [1466, 172] width 189 height 9
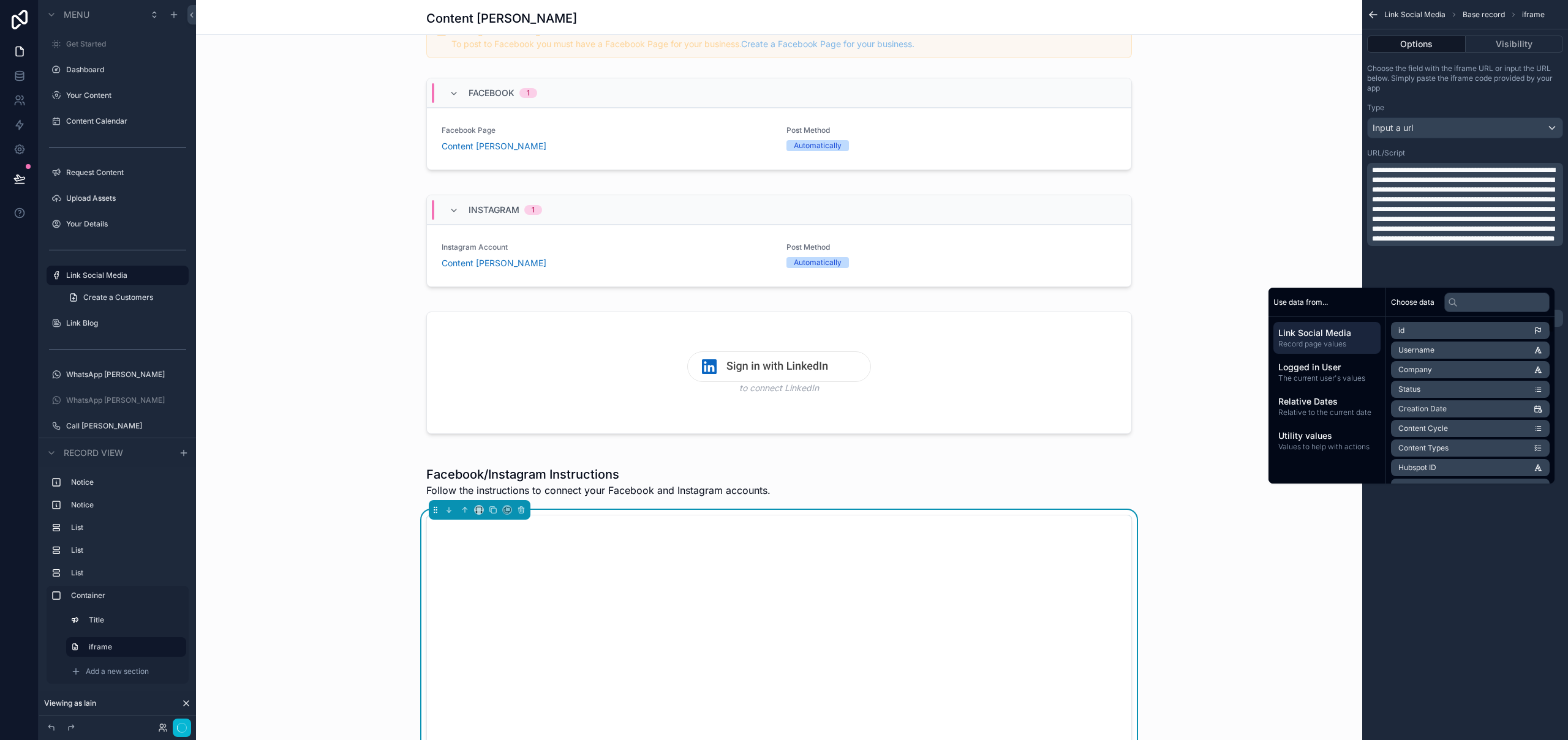
click at [1456, 578] on div "**********" at bounding box center [1465, 370] width 206 height 740
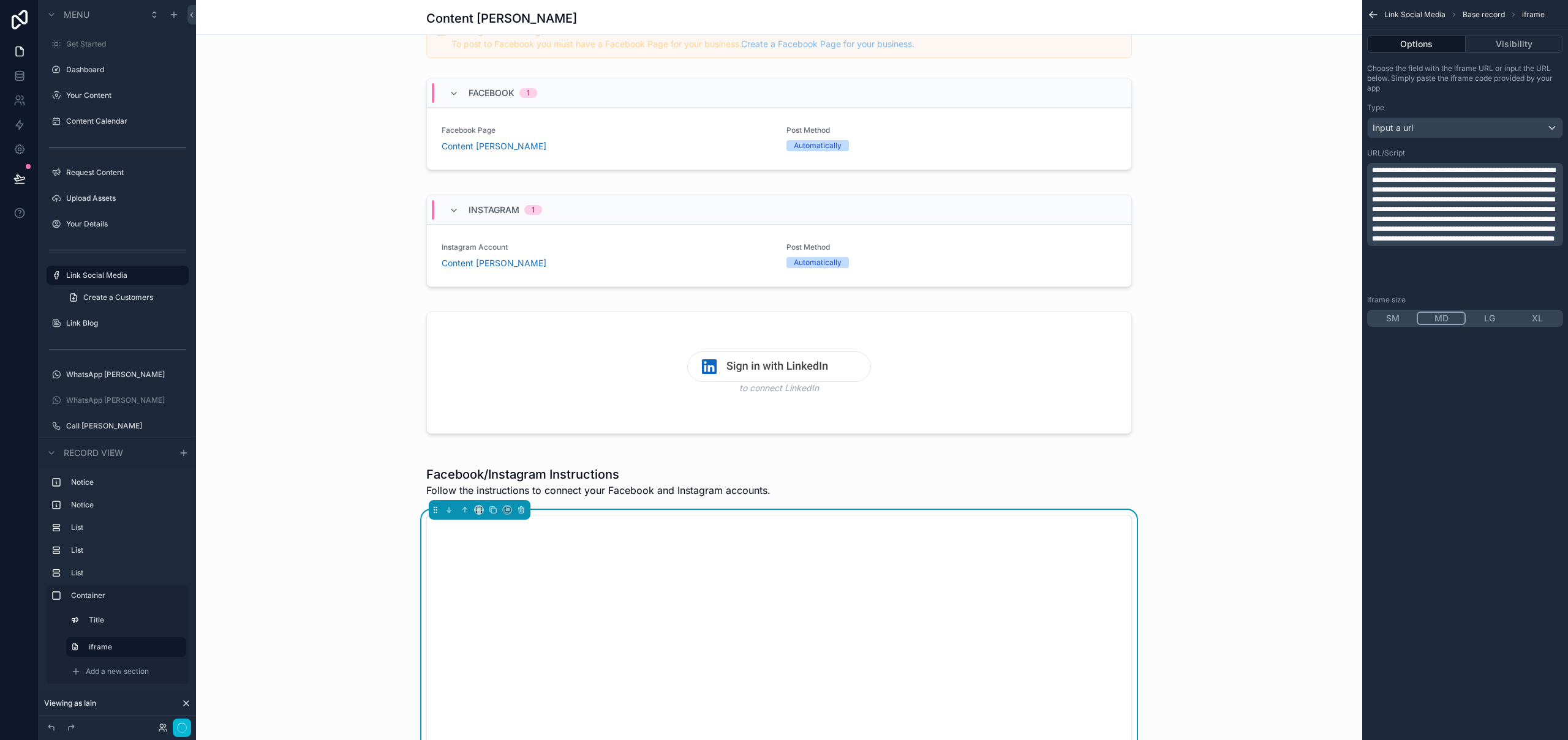
click at [1399, 319] on button "SM" at bounding box center [1393, 319] width 48 height 13
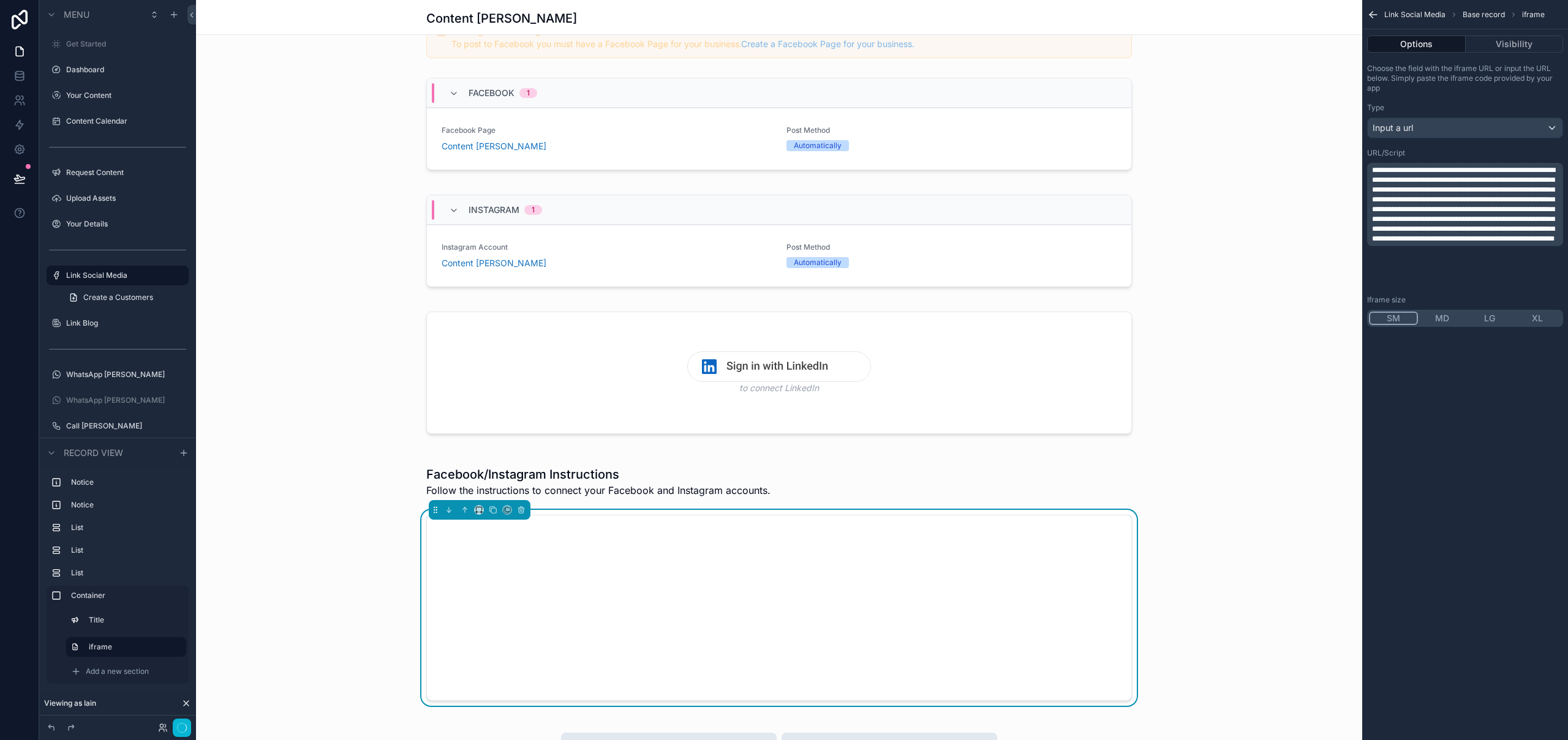
click at [1435, 317] on button "MD" at bounding box center [1442, 319] width 48 height 13
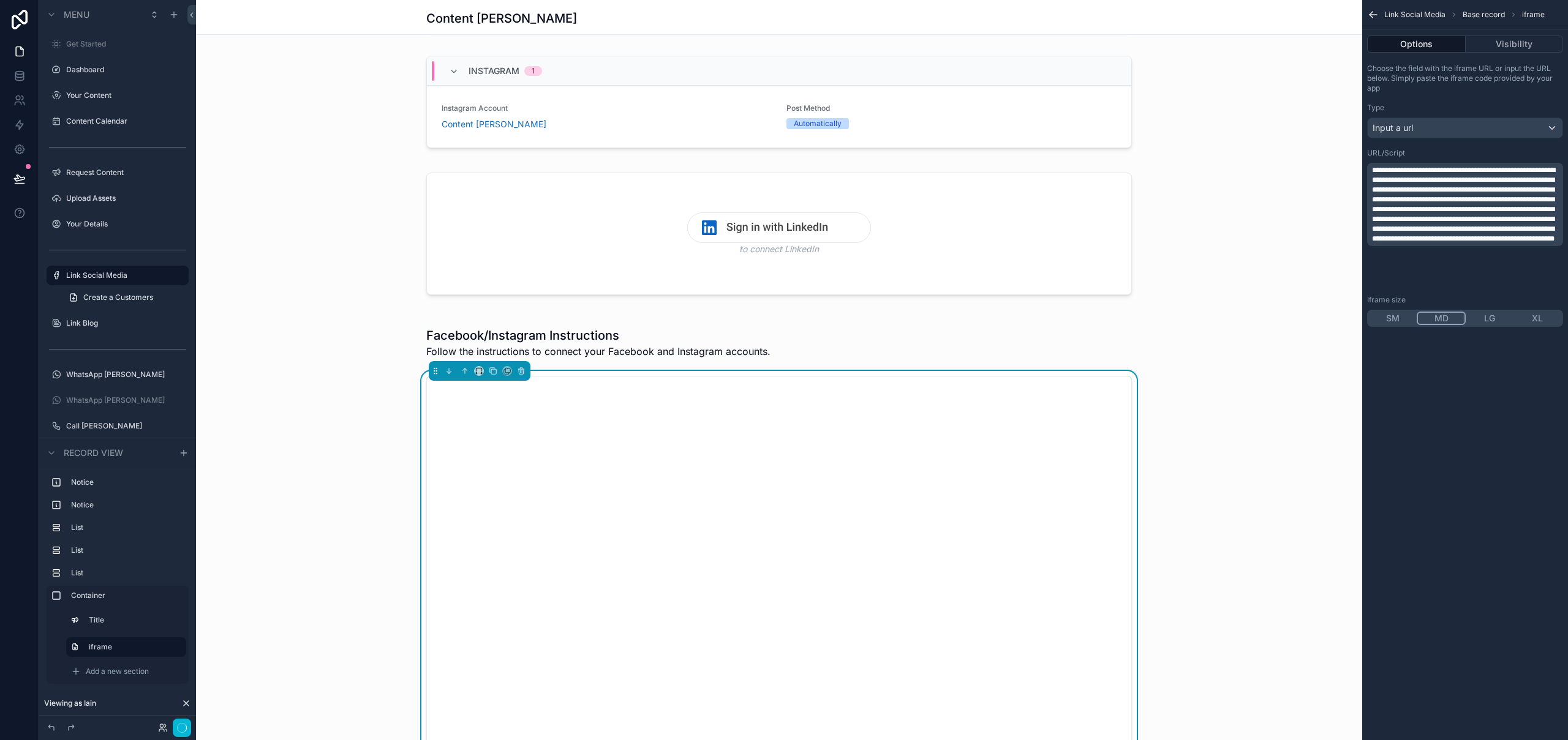
scroll to position [275, 0]
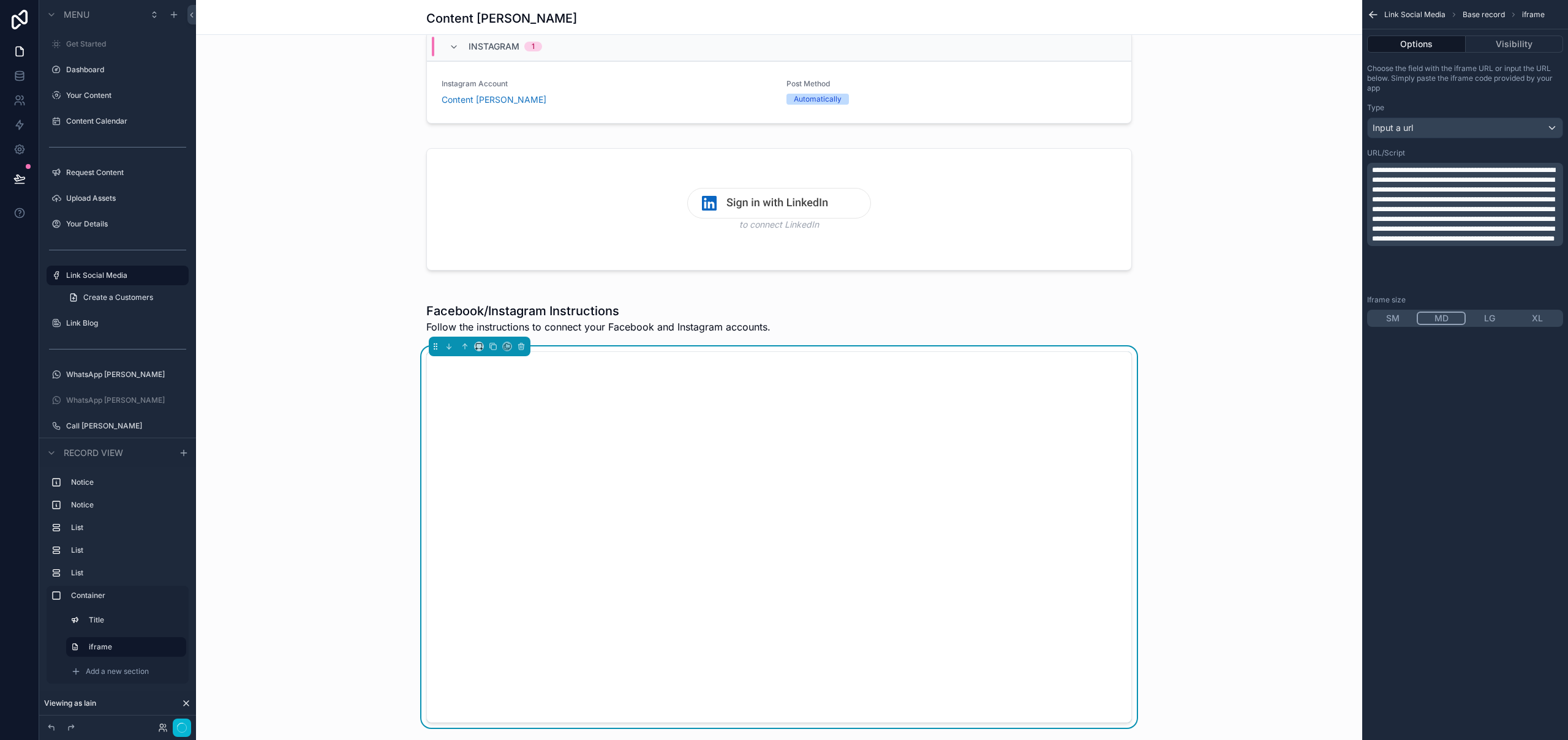
click at [1394, 320] on button "SM" at bounding box center [1393, 319] width 48 height 13
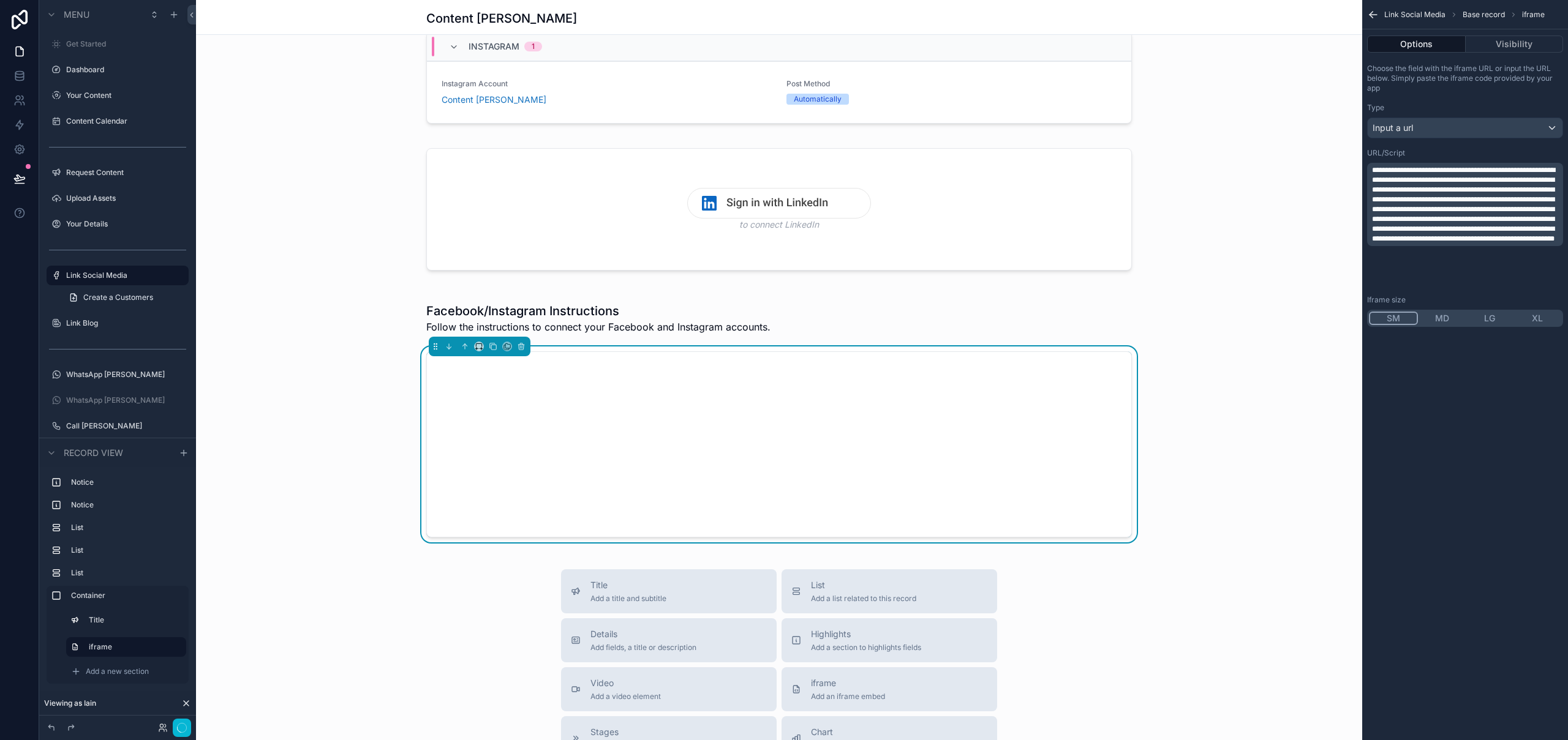
drag, startPoint x: 1429, startPoint y: 318, endPoint x: 1448, endPoint y: 320, distance: 19.1
click at [1429, 318] on button "MD" at bounding box center [1442, 319] width 48 height 13
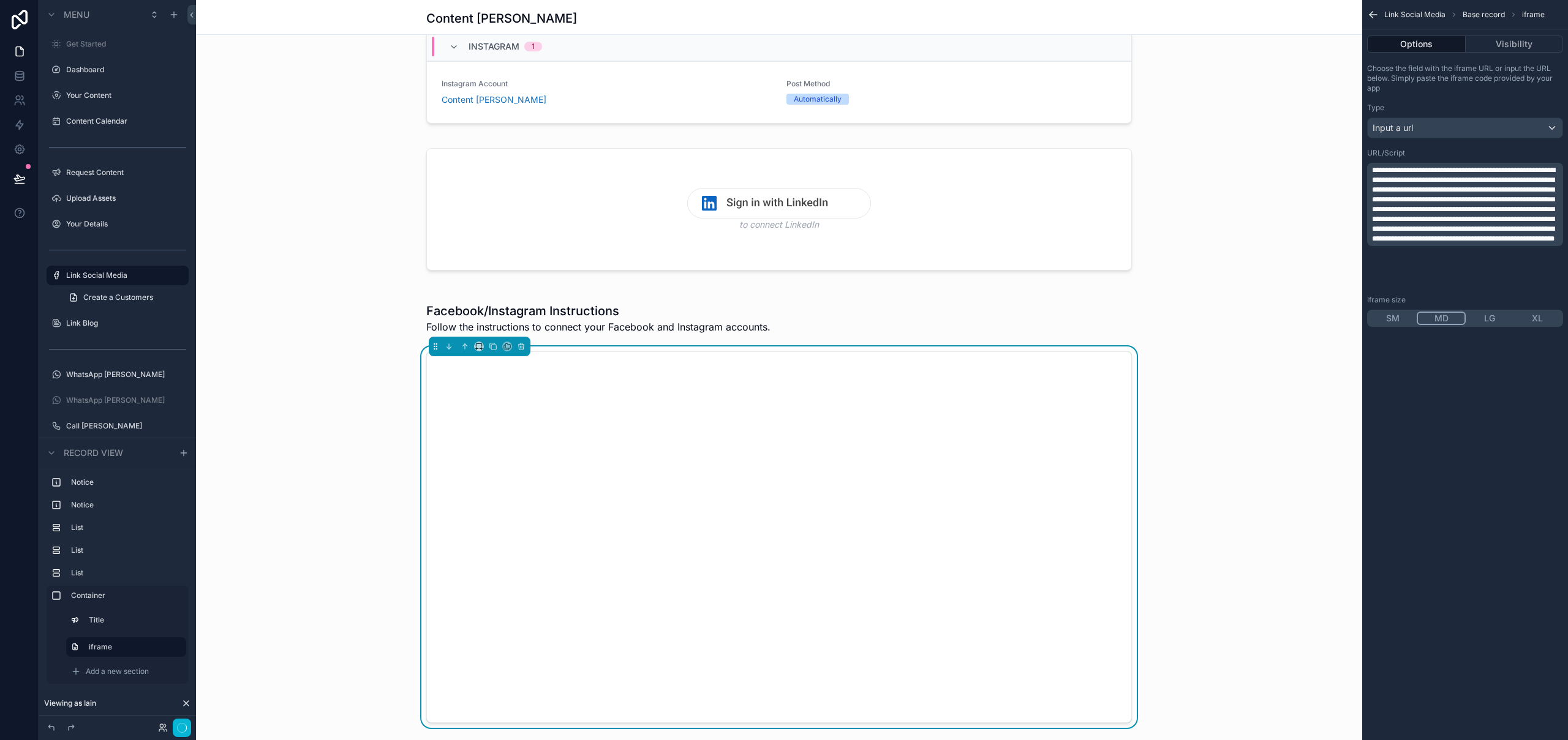
click at [1488, 319] on button "LG" at bounding box center [1490, 319] width 48 height 13
click at [1437, 319] on button "MD" at bounding box center [1441, 319] width 48 height 13
click at [348, 400] on div "Facebook/Instagram Instructions Follow the instructions to connect your Faceboo…" at bounding box center [779, 513] width 1166 height 445
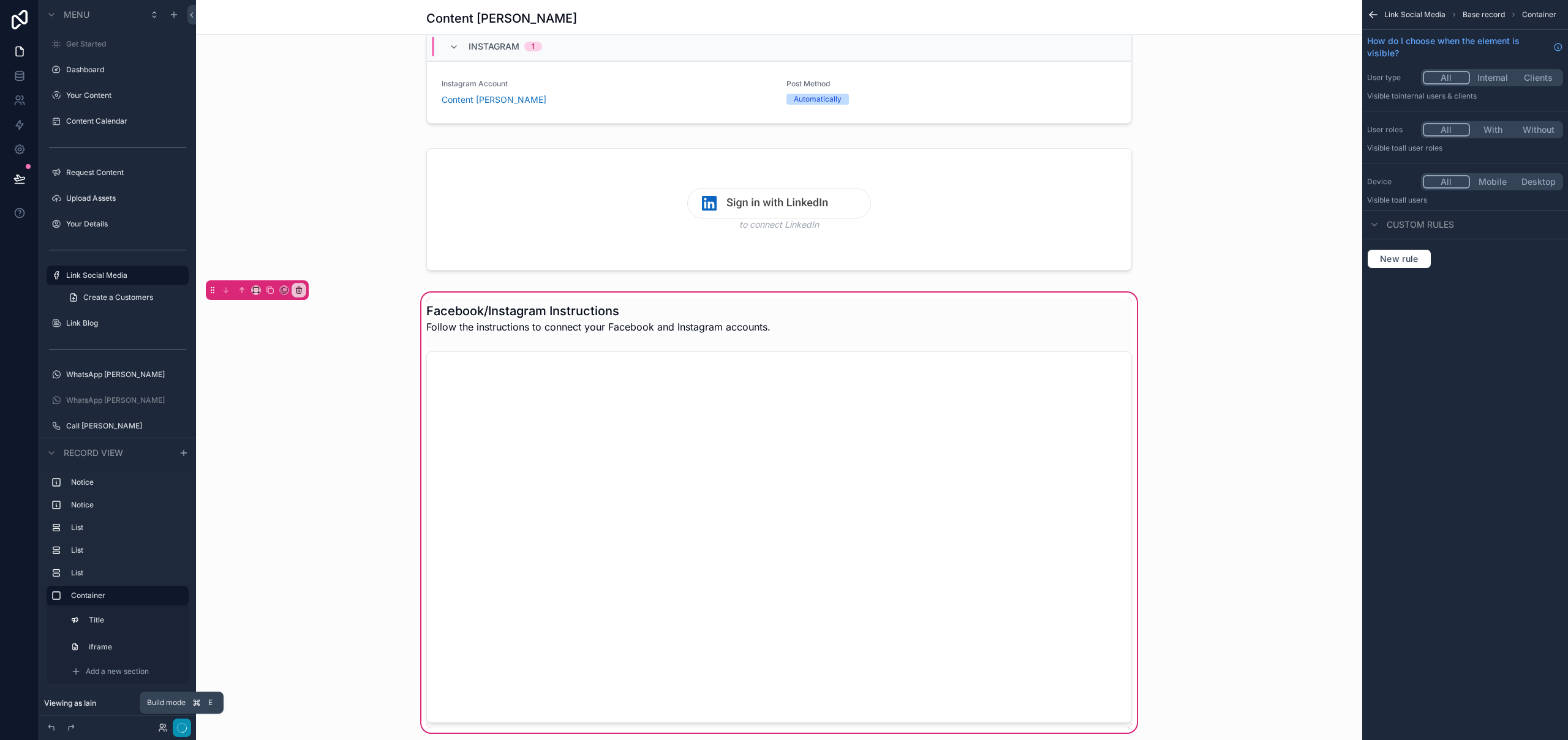
click at [179, 730] on icon "button" at bounding box center [182, 728] width 9 height 9
click at [324, 128] on div "scrollable content" at bounding box center [779, 79] width 1166 height 107
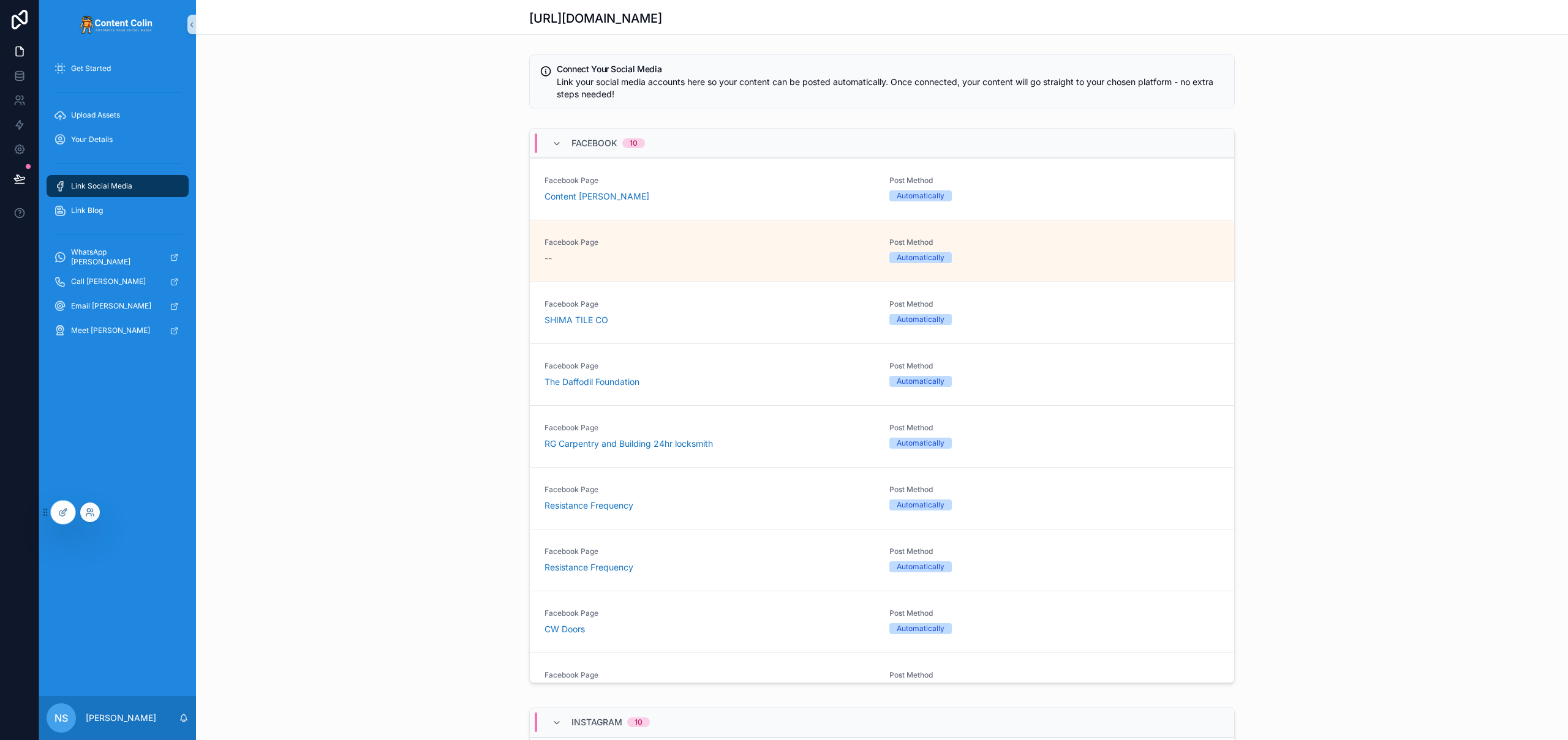
click at [95, 514] on div at bounding box center [90, 513] width 20 height 20
click at [88, 513] on icon at bounding box center [90, 512] width 9 height 9
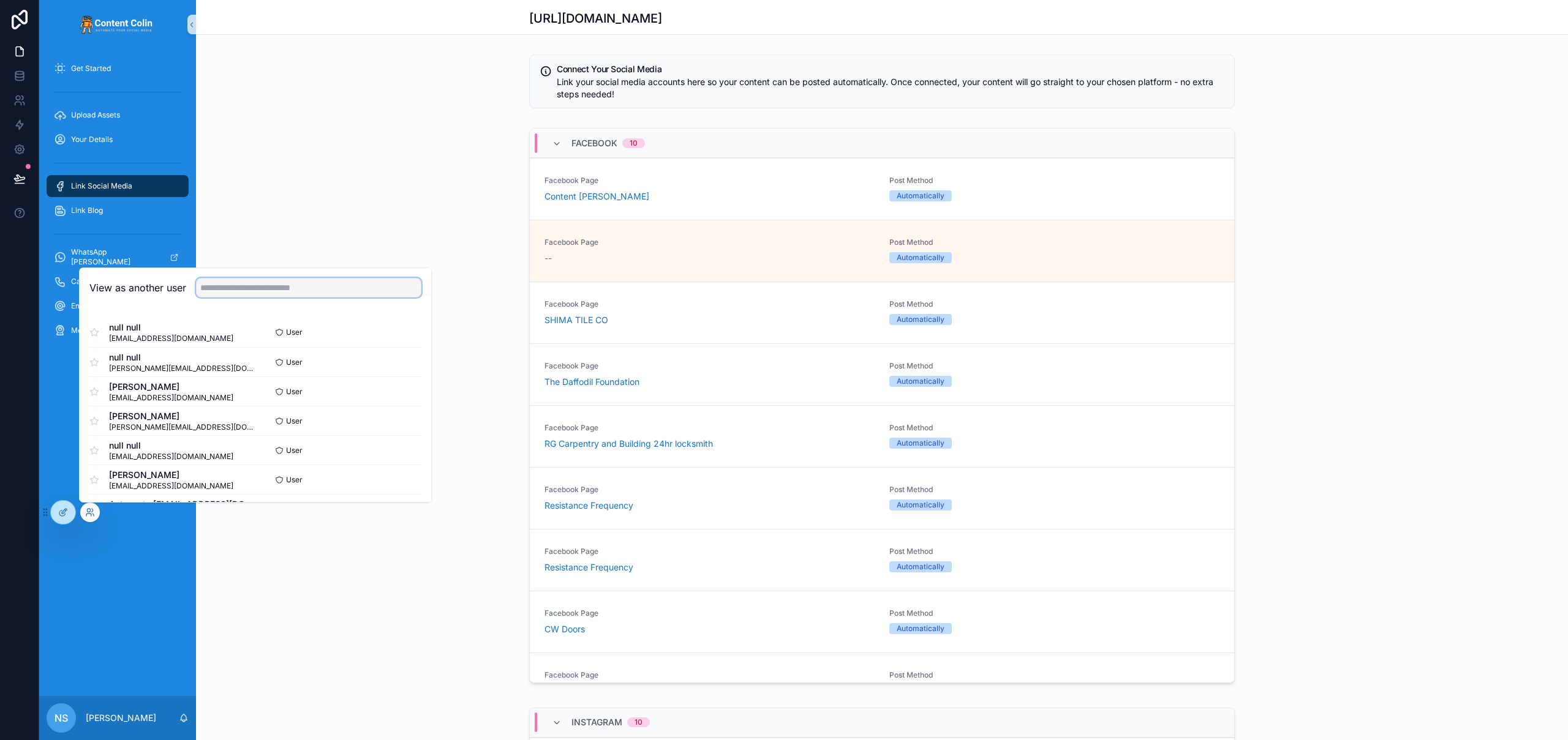
click at [260, 288] on input "text" at bounding box center [308, 287] width 225 height 20
type input "**********"
click at [392, 453] on button "Select" at bounding box center [405, 451] width 32 height 17
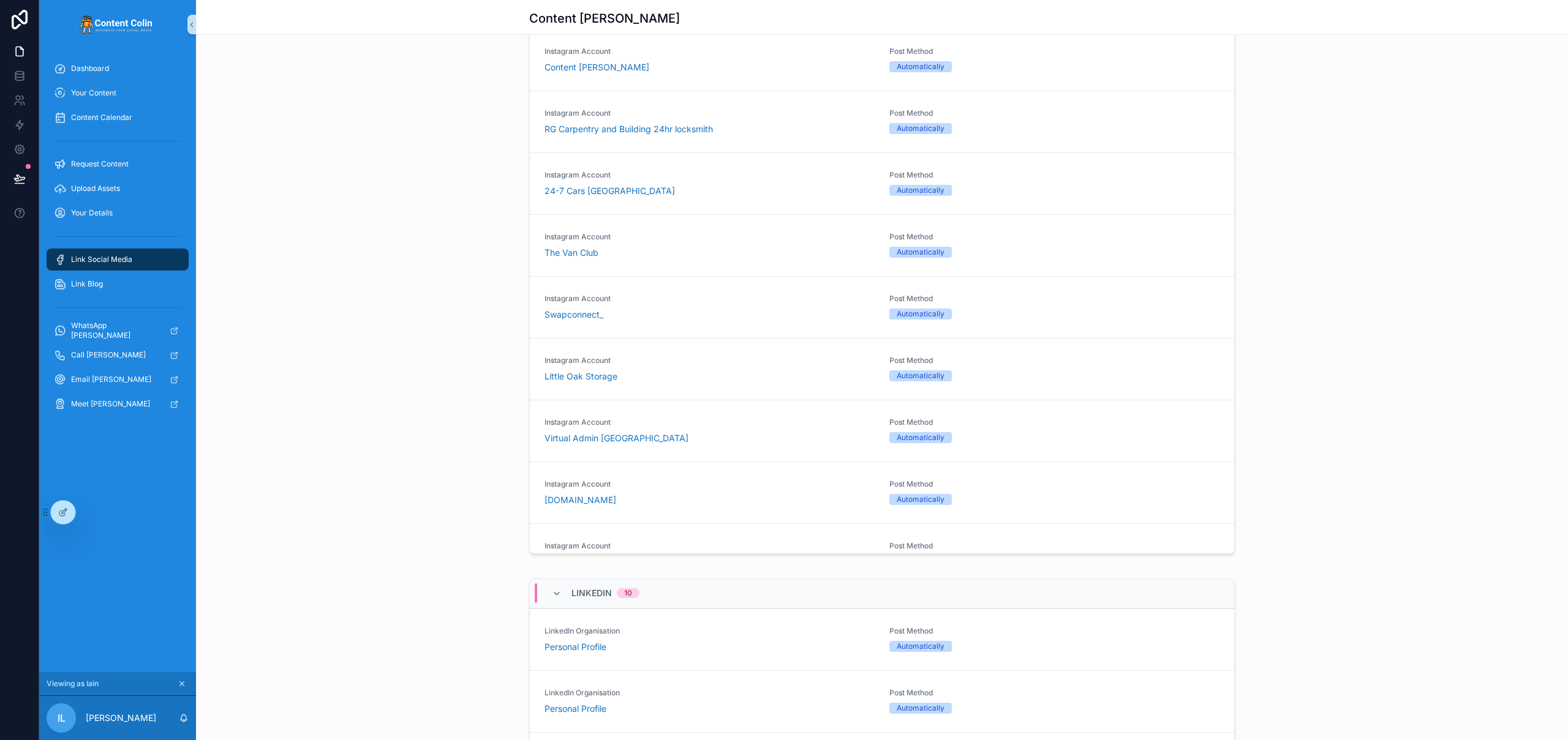
scroll to position [709, 0]
click at [98, 515] on div at bounding box center [90, 513] width 20 height 20
click at [90, 512] on icon at bounding box center [90, 512] width 9 height 9
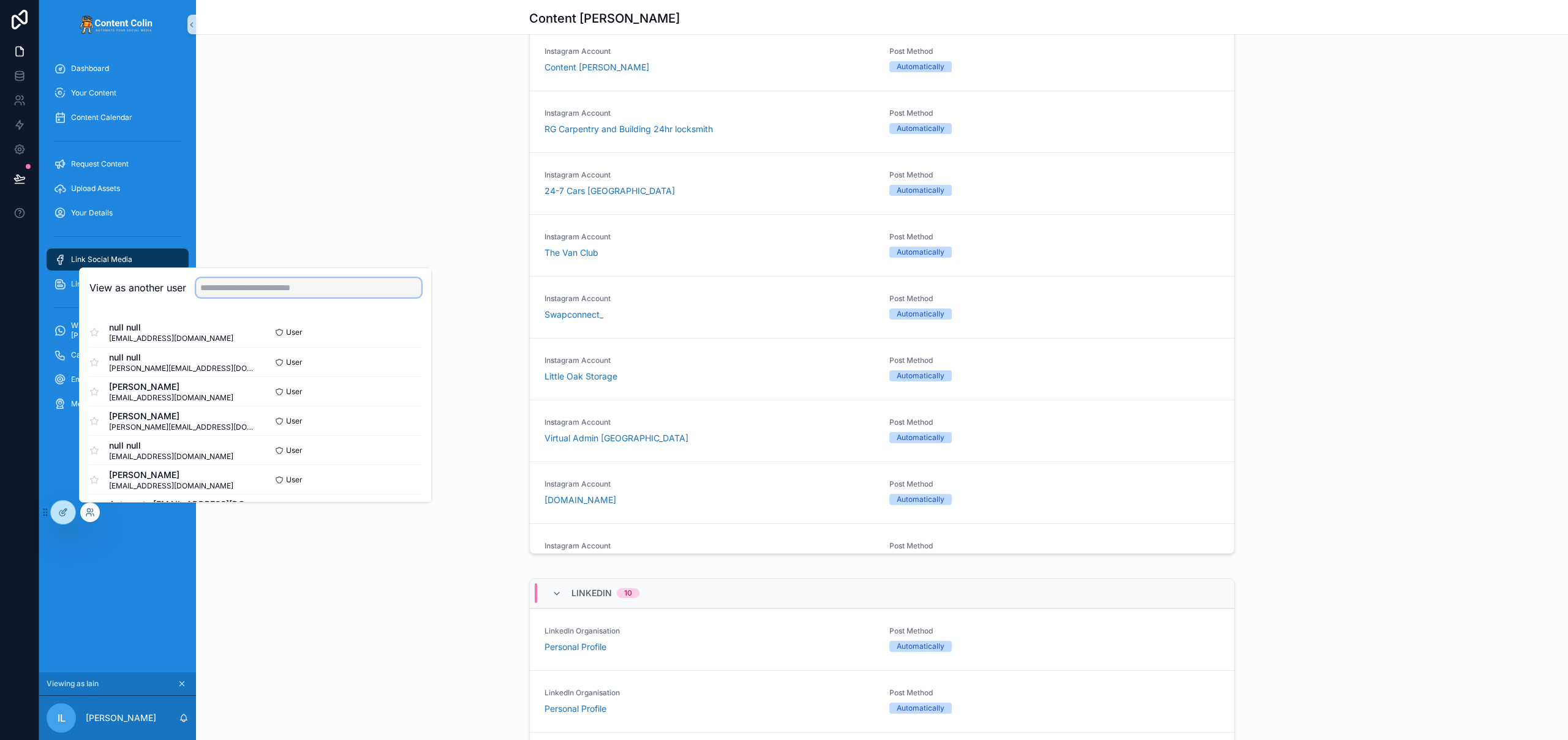
click at [289, 291] on input "text" at bounding box center [308, 287] width 225 height 20
type input "**********"
click at [395, 452] on button "Select" at bounding box center [405, 451] width 32 height 17
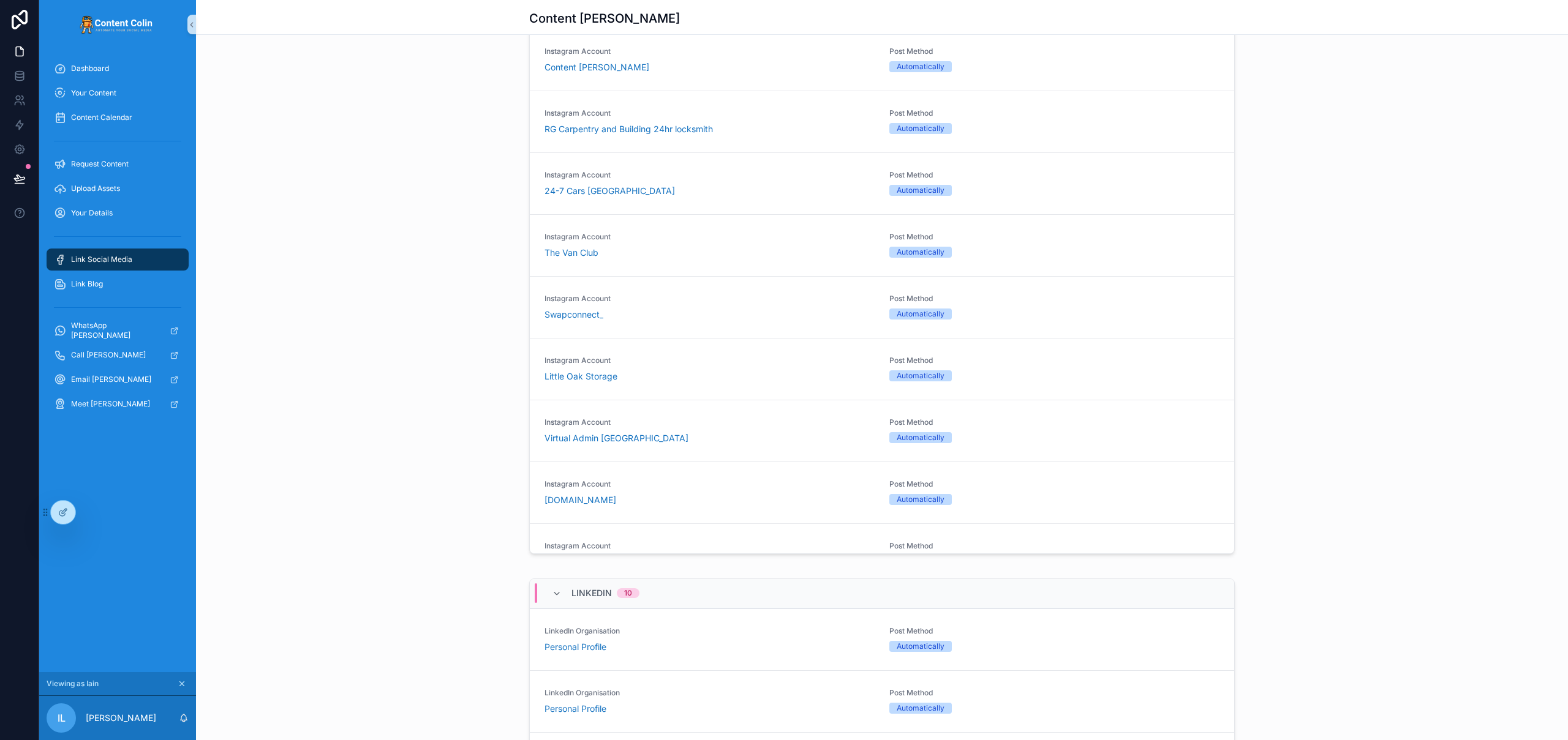
click at [335, 77] on div "Instagram 10 Instagram Account Content Colin Post Method Automatically Configur…" at bounding box center [882, 279] width 1372 height 570
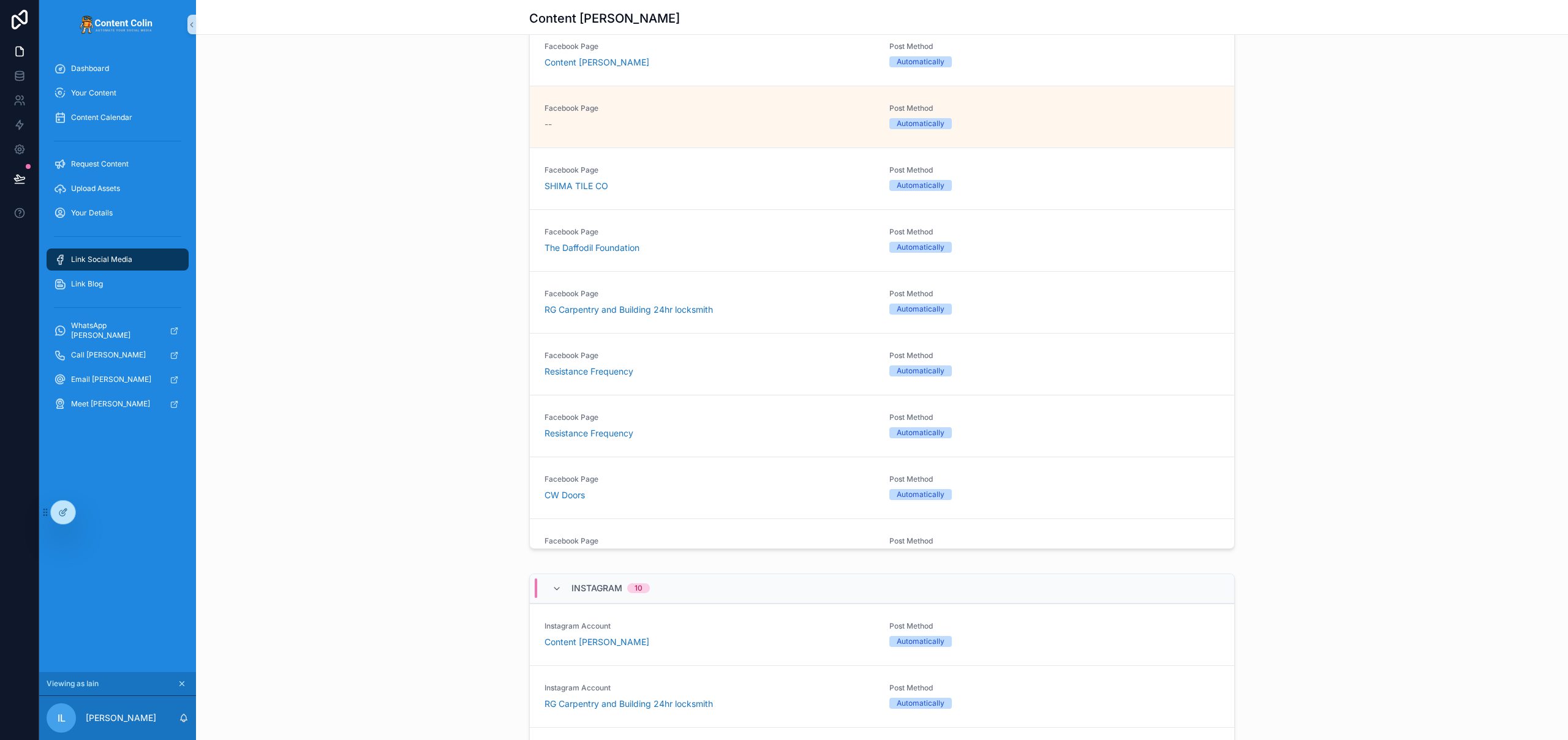
scroll to position [0, 0]
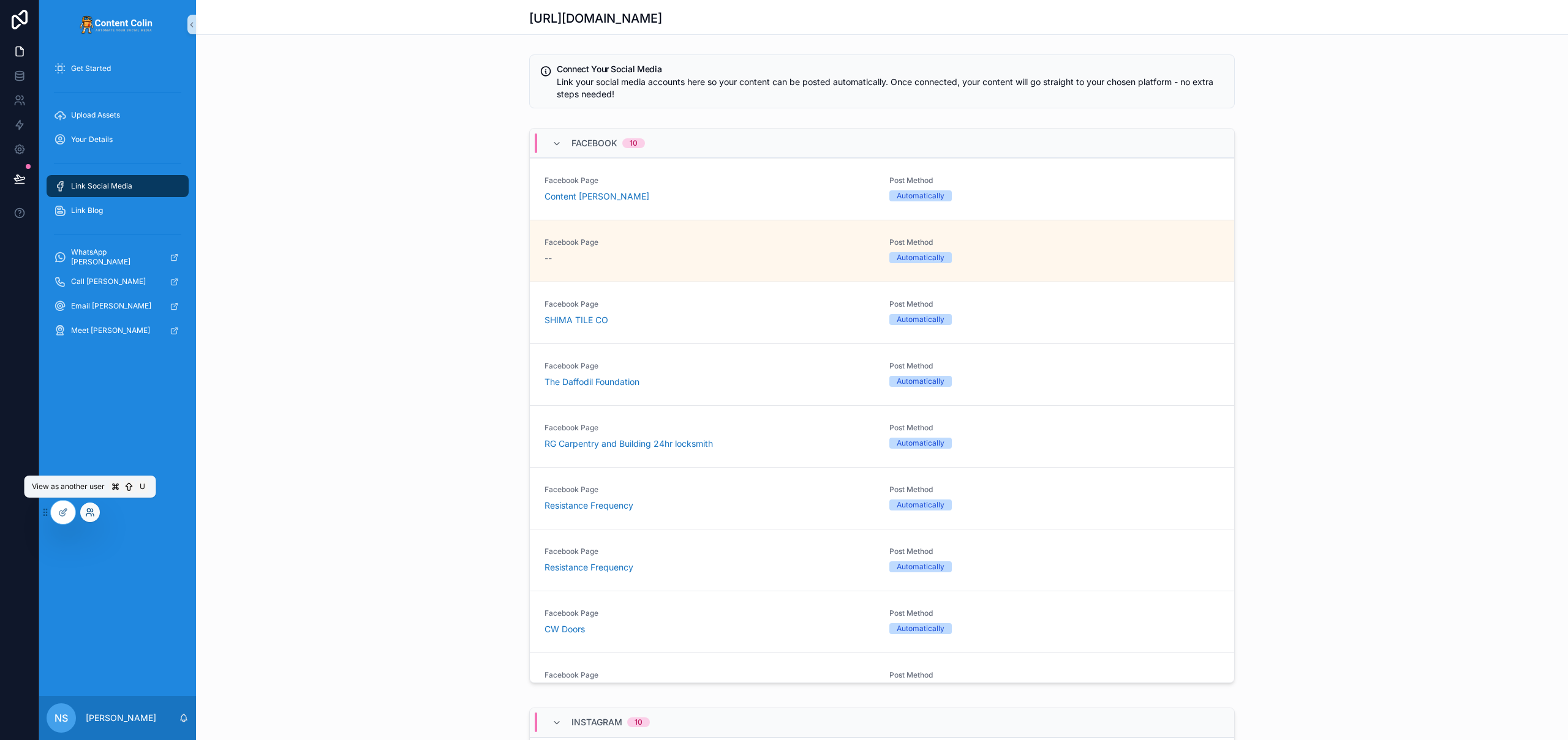
click at [91, 513] on icon at bounding box center [90, 512] width 9 height 9
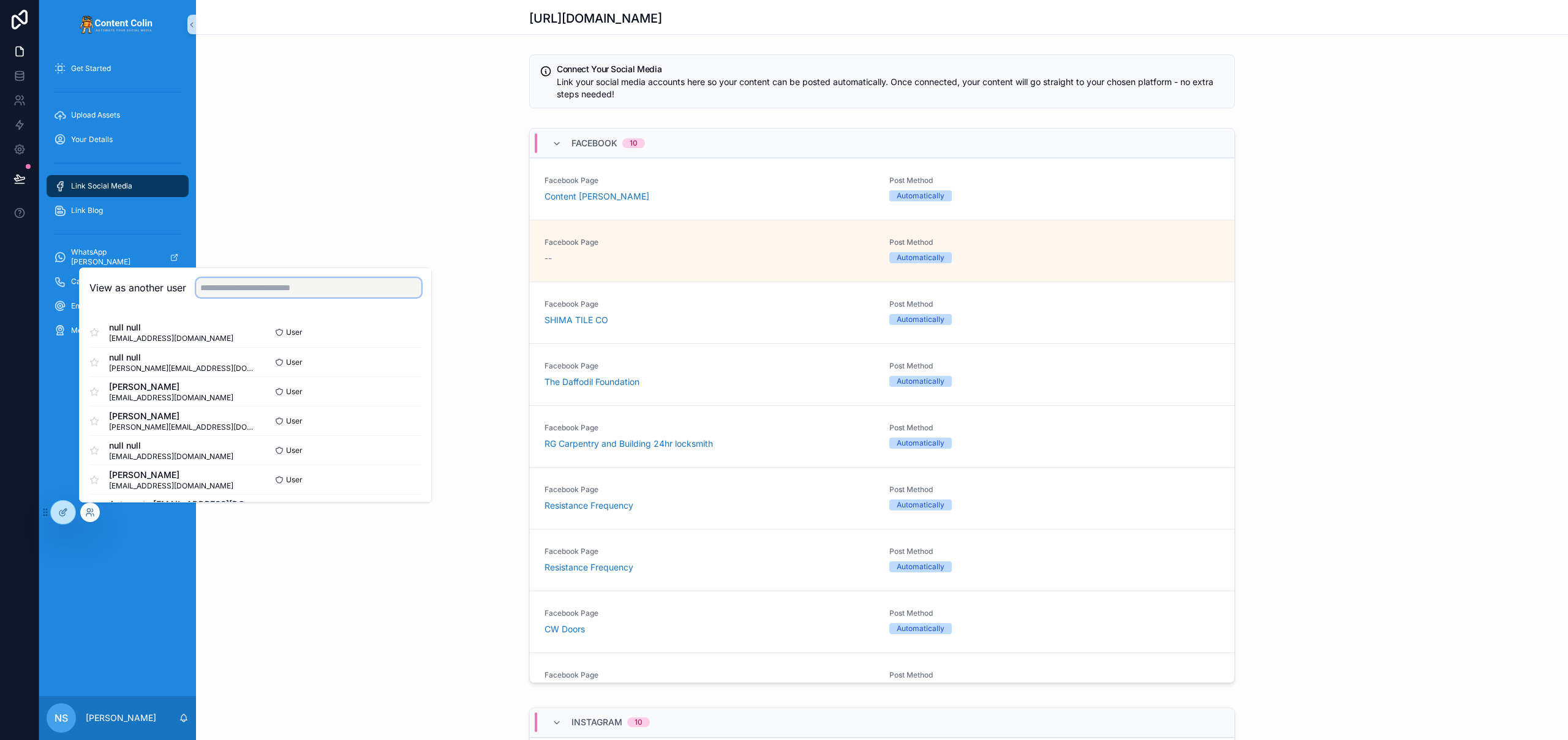
click at [295, 281] on input "text" at bounding box center [308, 287] width 225 height 20
type input "**********"
click at [392, 455] on button "Select" at bounding box center [405, 451] width 32 height 17
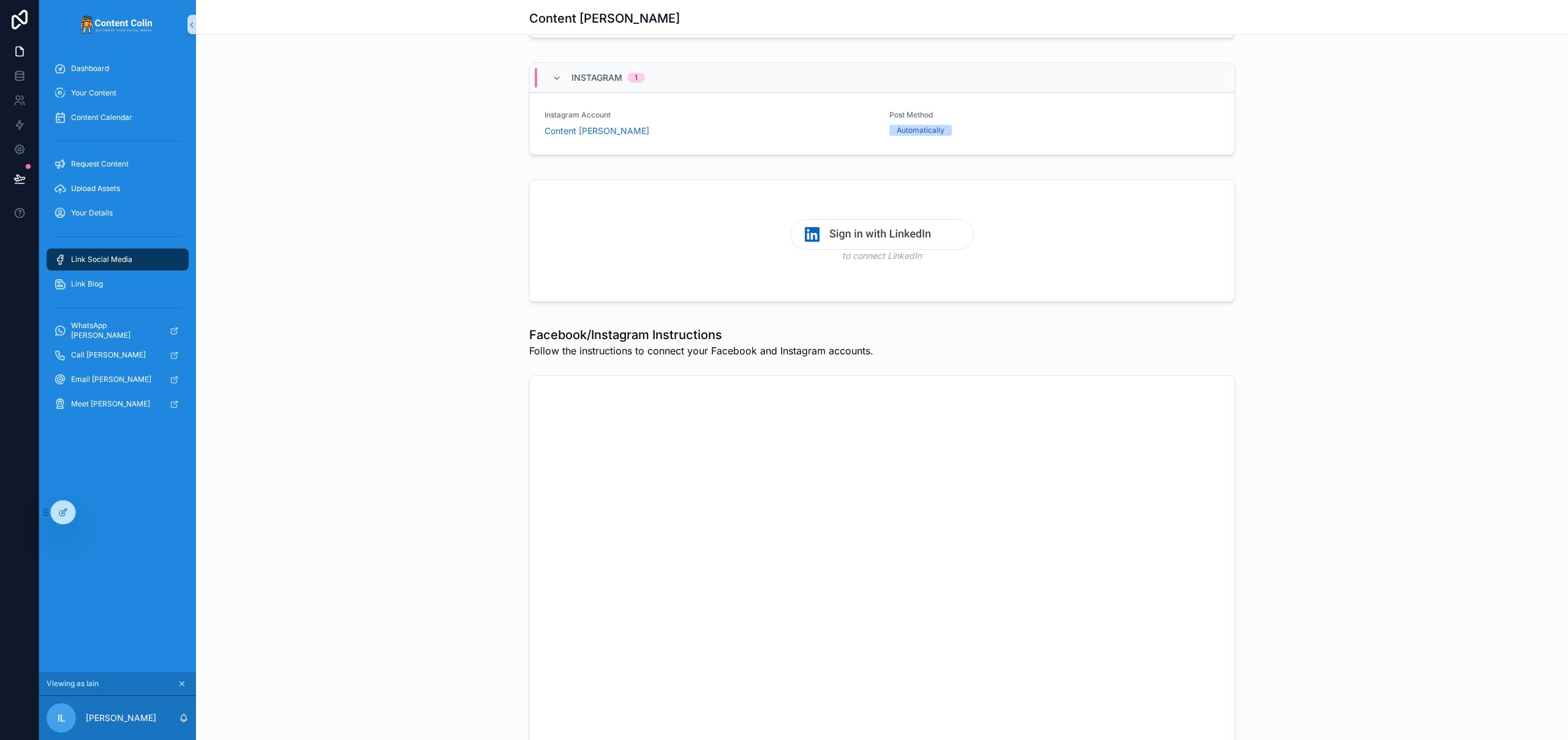
scroll to position [272, 0]
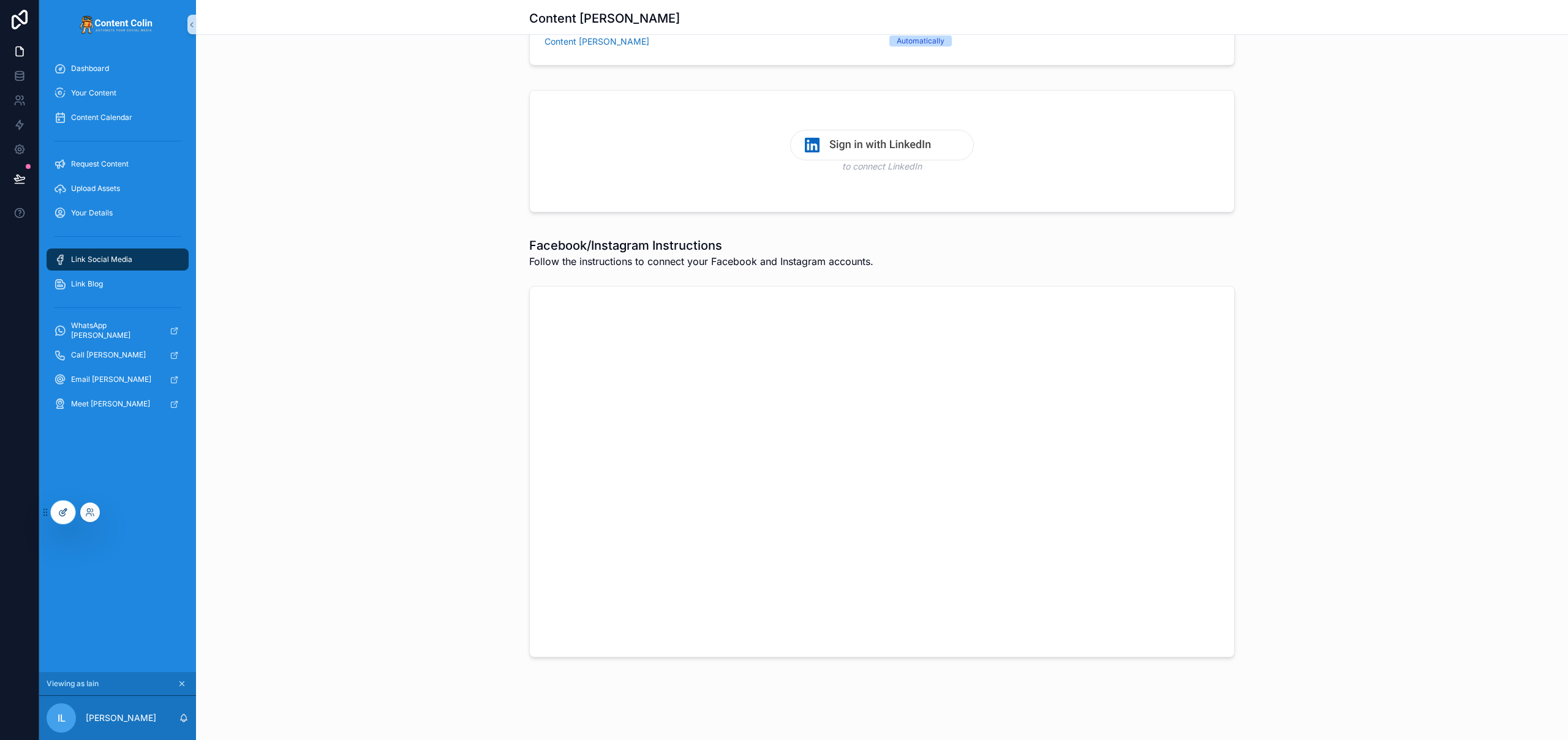
click at [56, 515] on div at bounding box center [63, 513] width 25 height 23
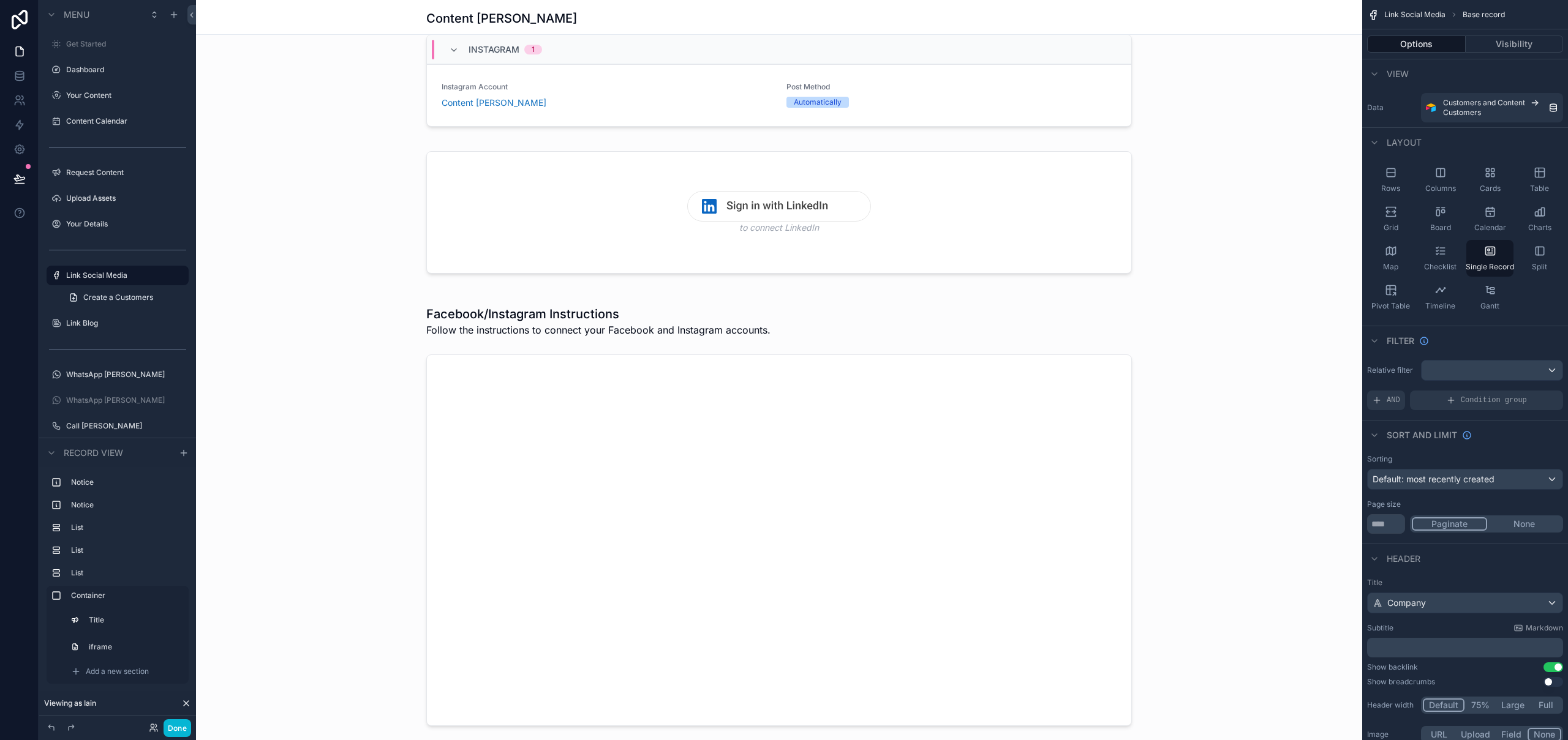
click at [924, 518] on div "scrollable content" at bounding box center [779, 510] width 1166 height 1564
click at [508, 370] on div "scrollable content" at bounding box center [779, 515] width 1166 height 445
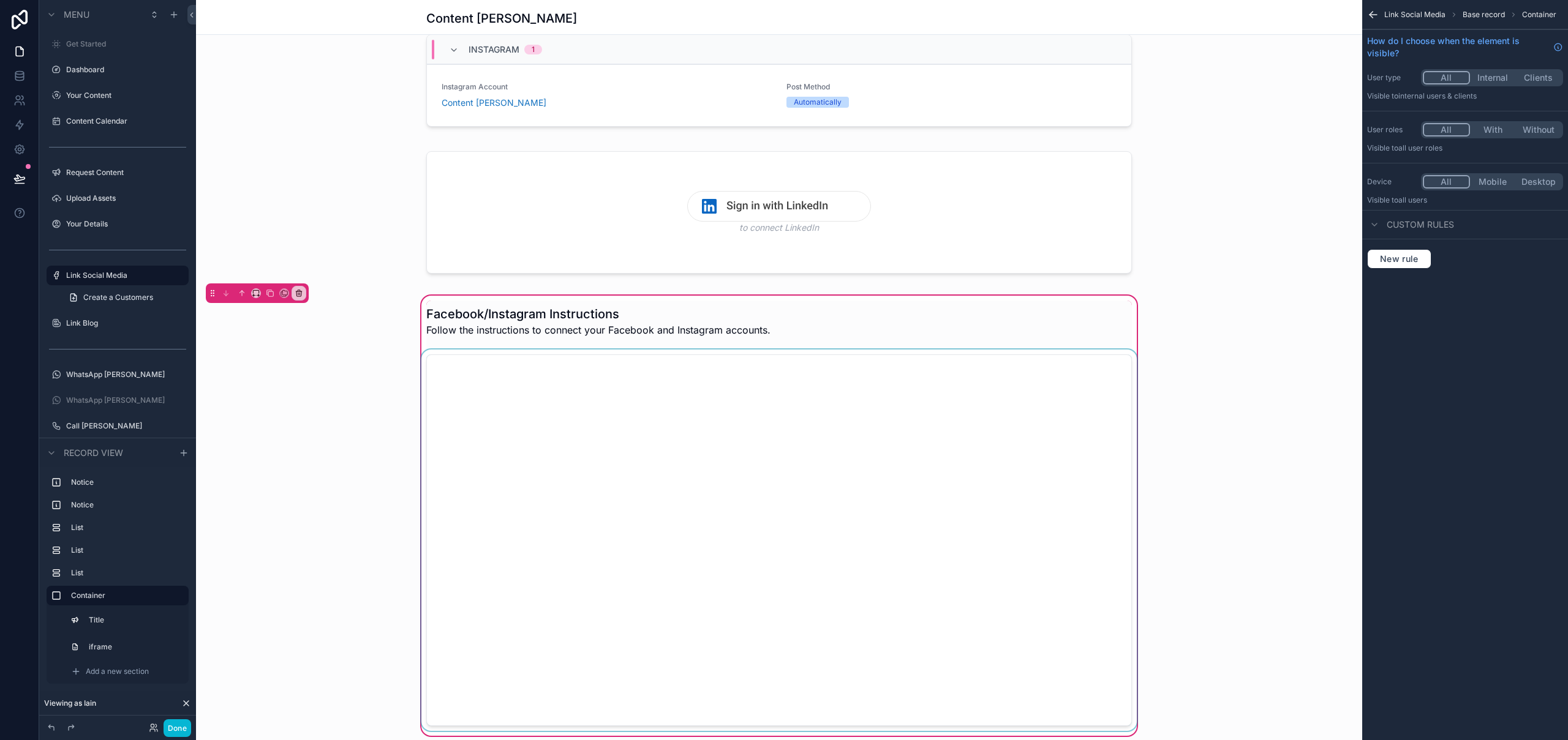
click at [802, 427] on div "scrollable content" at bounding box center [780, 540] width 721 height 381
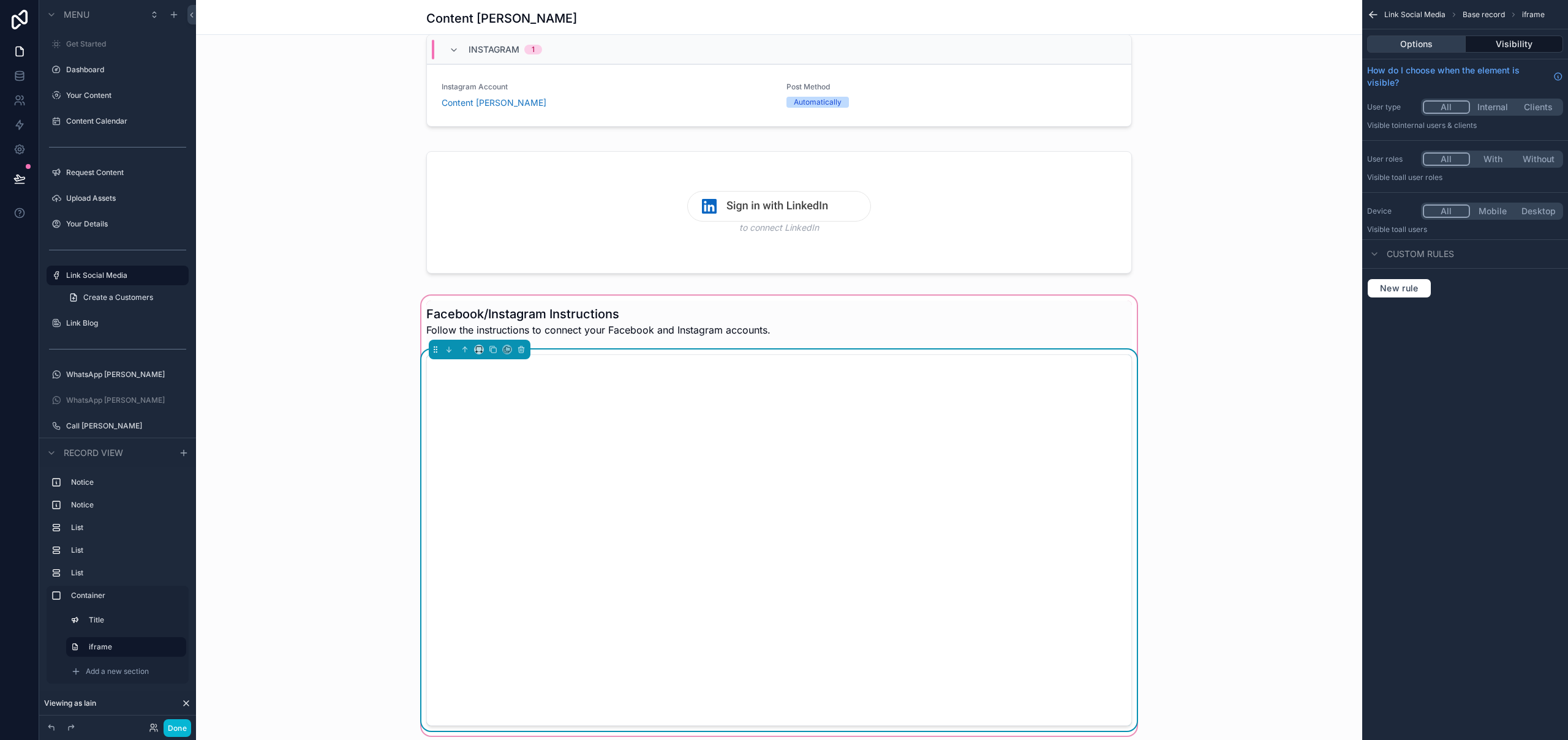
click at [1410, 45] on button "Options" at bounding box center [1416, 44] width 98 height 17
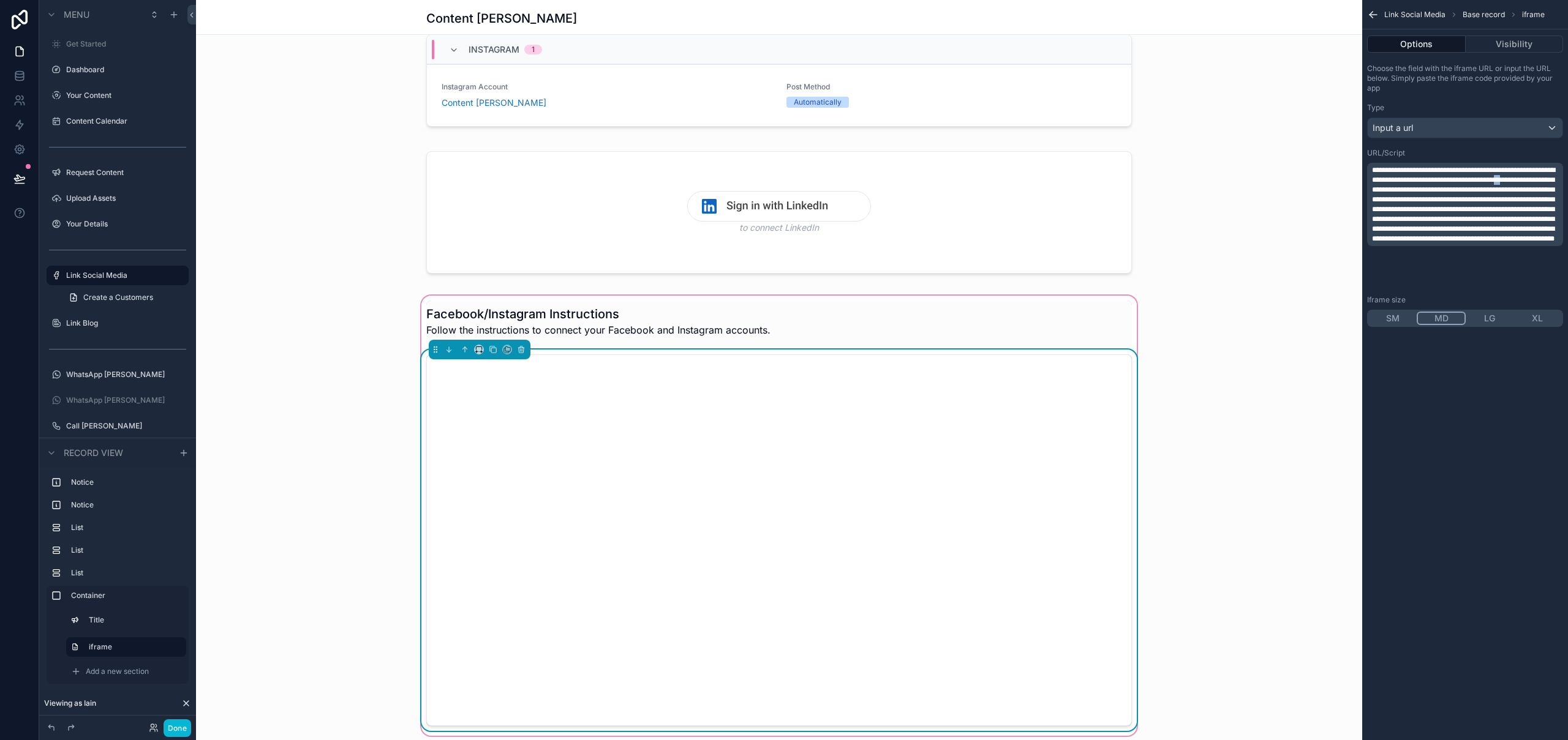
drag, startPoint x: 1397, startPoint y: 199, endPoint x: 1404, endPoint y: 198, distance: 7.1
click at [1404, 198] on span "**********" at bounding box center [1463, 204] width 183 height 76
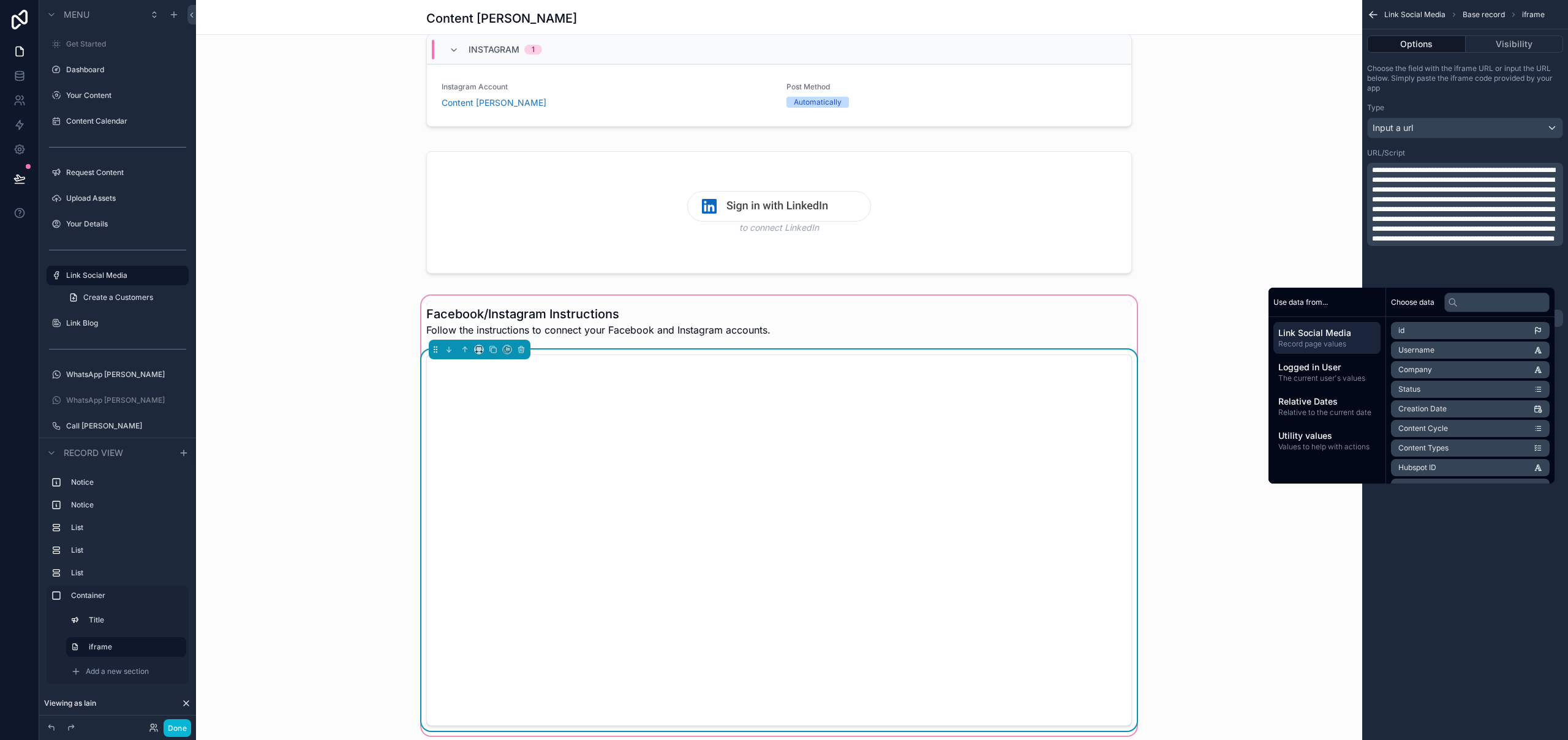
click at [1066, 354] on div "scrollable content" at bounding box center [780, 540] width 721 height 381
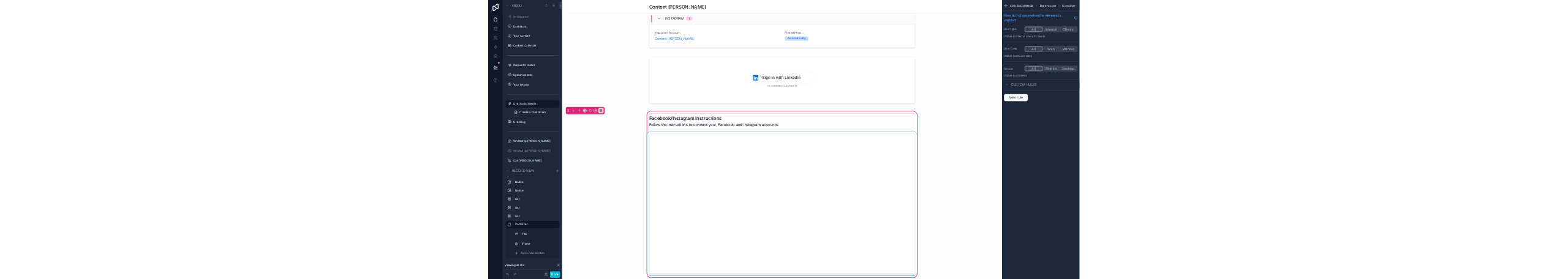
scroll to position [458, 0]
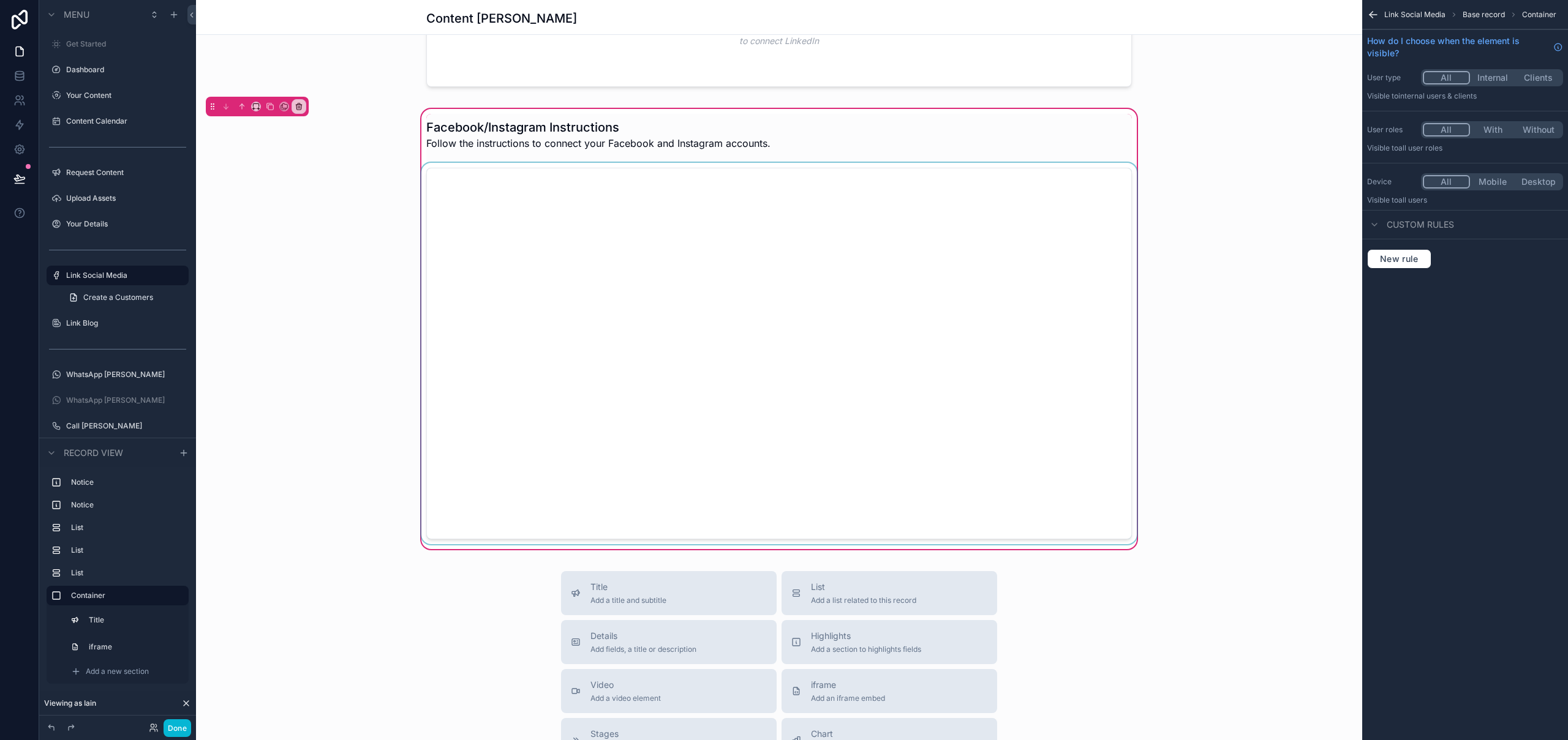
click at [425, 170] on div "scrollable content" at bounding box center [780, 353] width 721 height 381
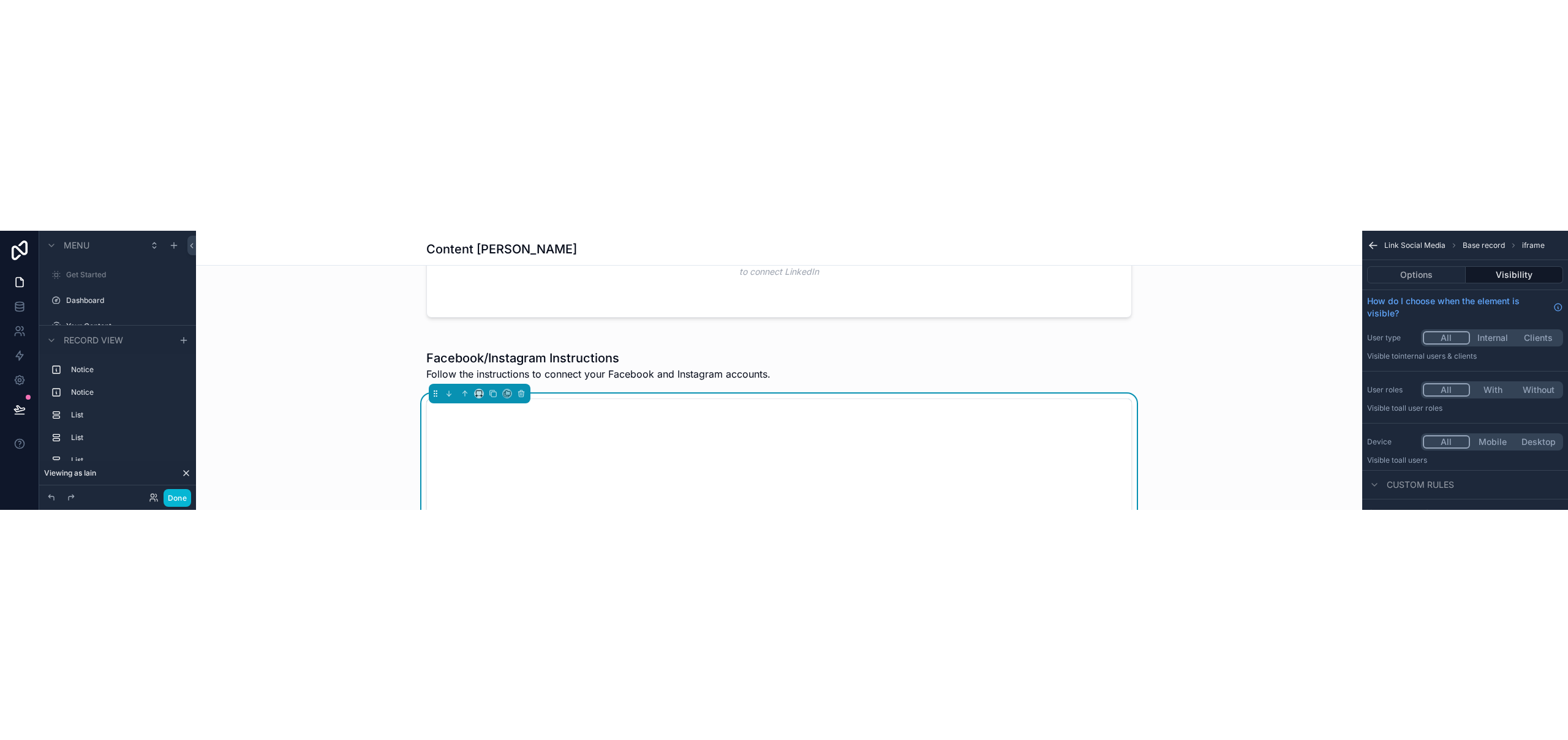
scroll to position [515, 0]
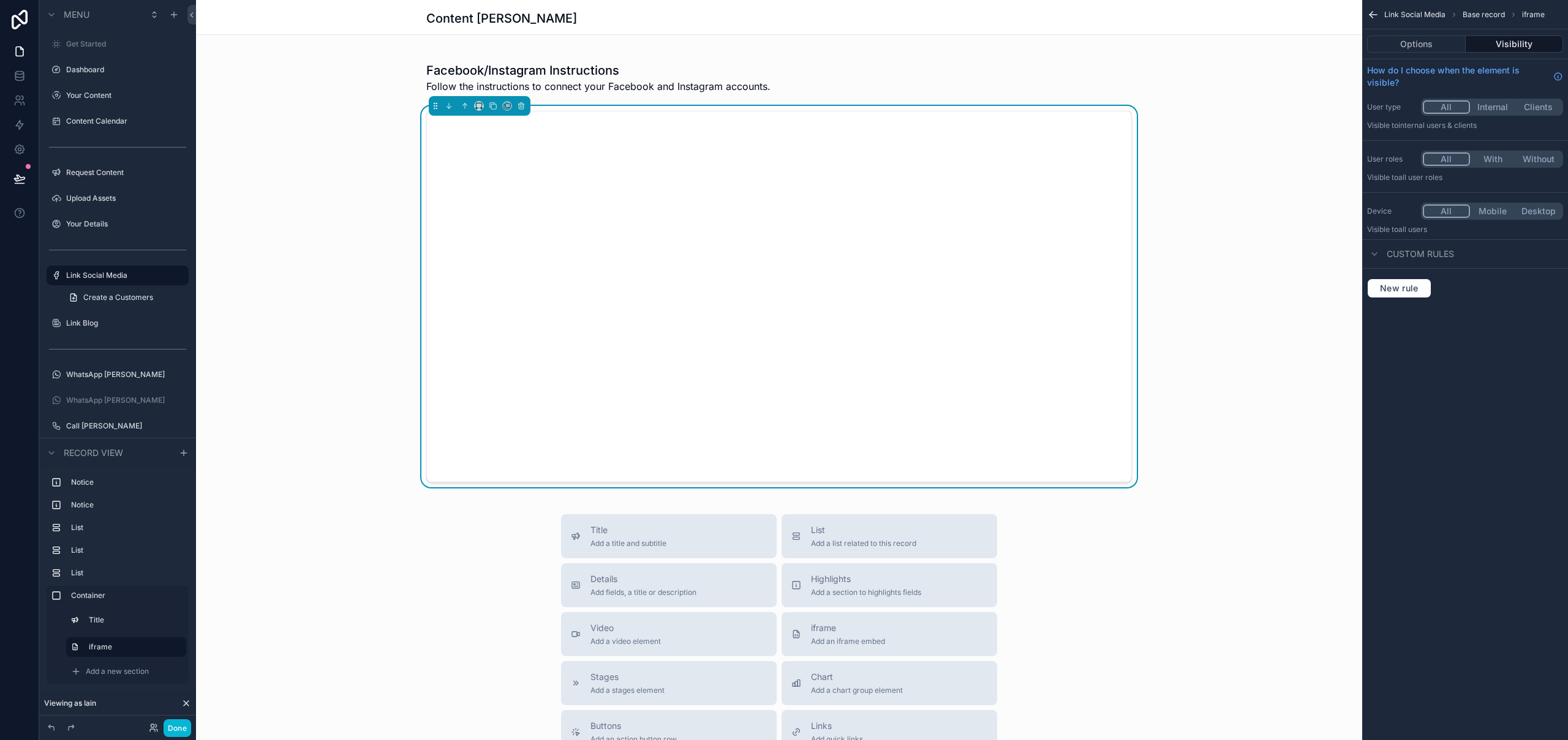
click at [1241, 354] on div "Facebook/Instagram Instructions Follow the instructions to connect your Faceboo…" at bounding box center [779, 272] width 1166 height 445
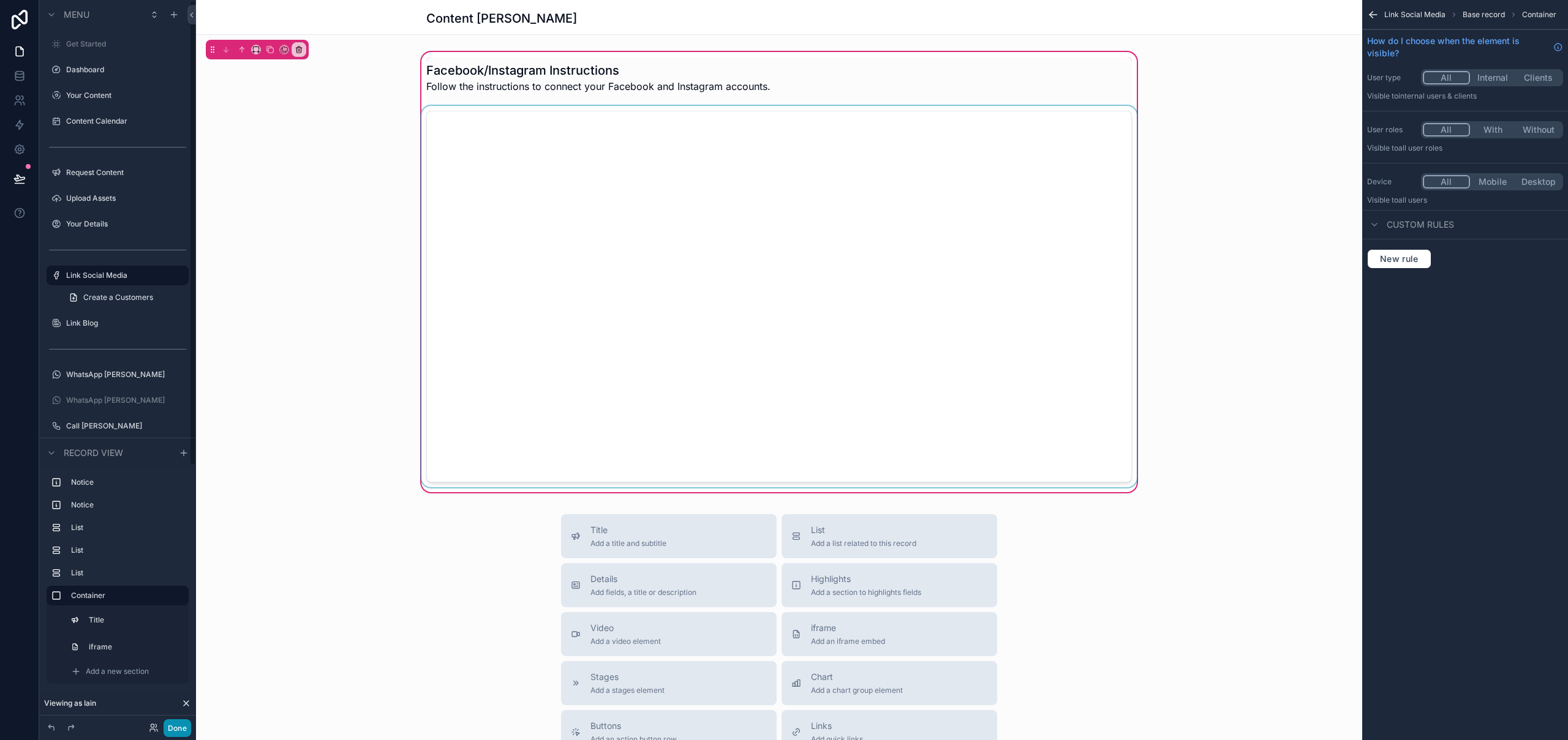
click at [166, 726] on button "Done" at bounding box center [177, 728] width 28 height 17
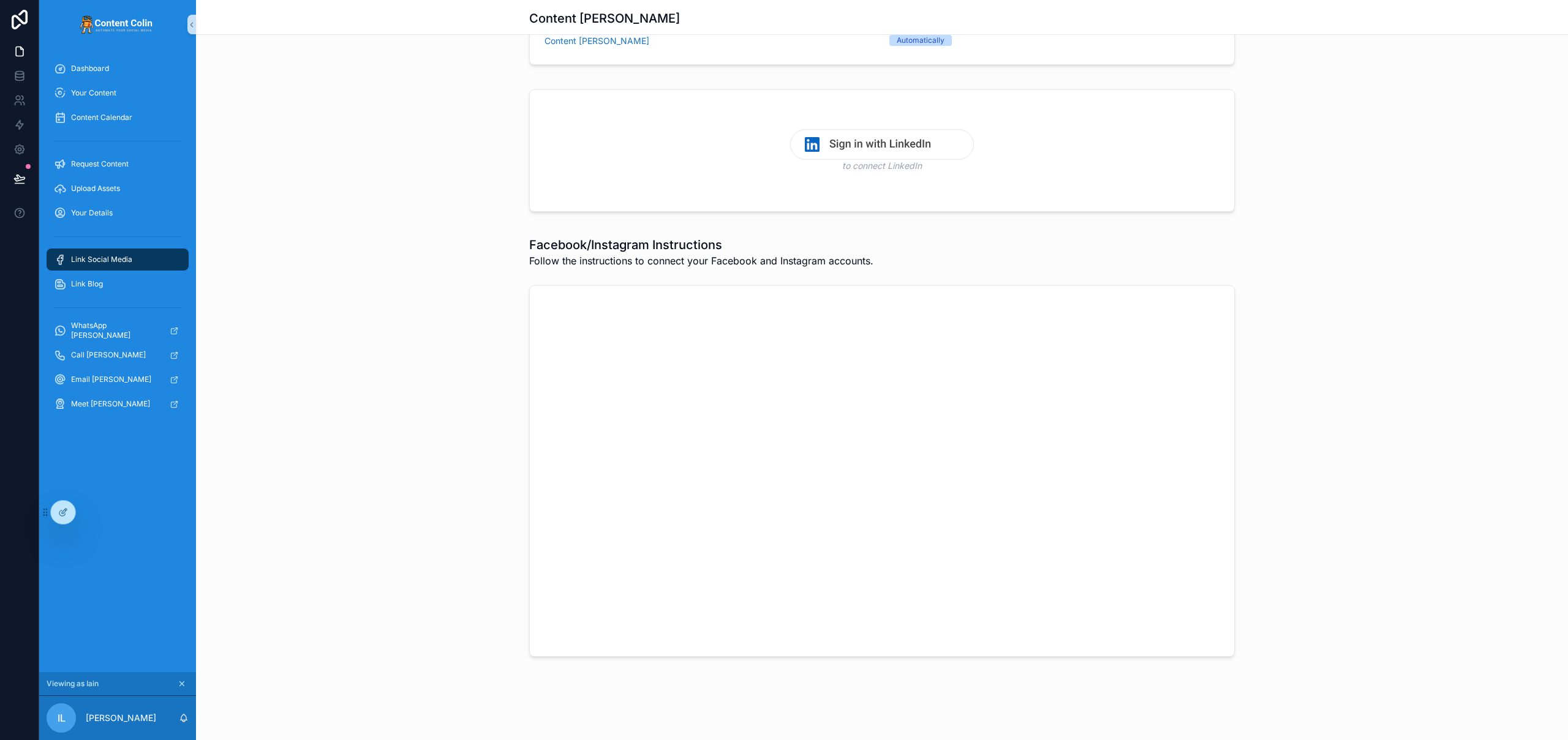
scroll to position [272, 0]
click at [64, 514] on icon at bounding box center [62, 513] width 6 height 6
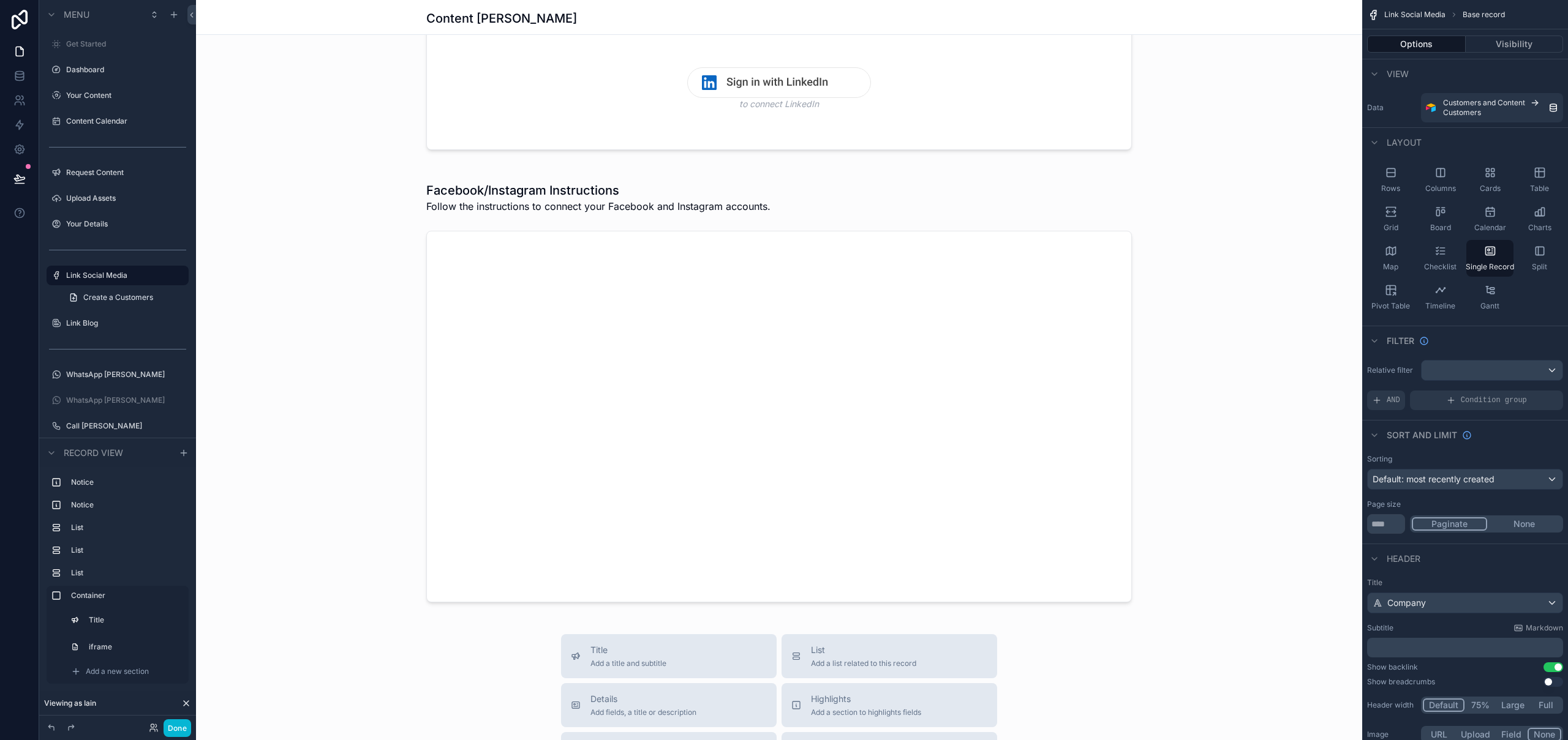
scroll to position [270, 0]
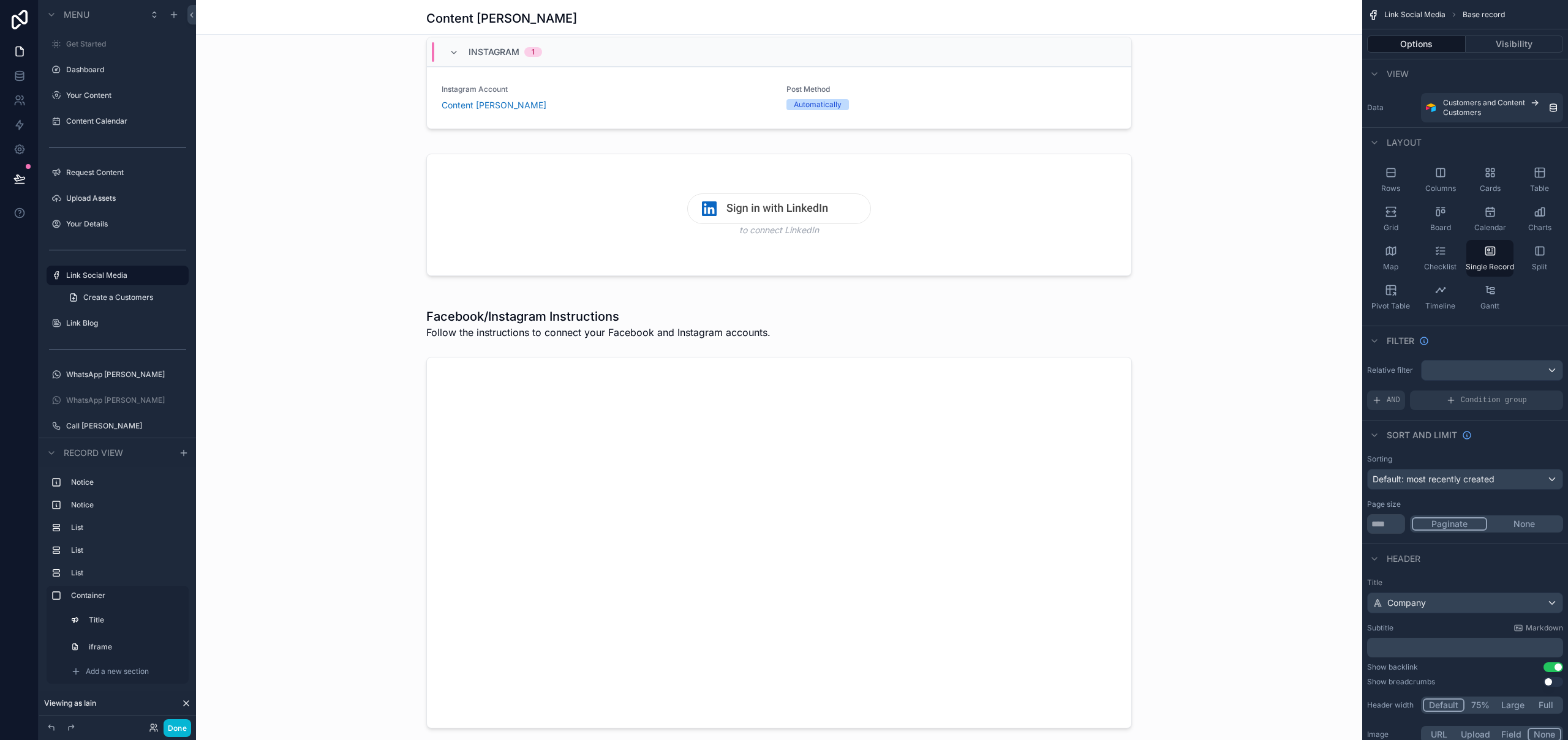
click at [555, 321] on div "scrollable content" at bounding box center [779, 512] width 1166 height 1564
click at [599, 319] on div "scrollable content" at bounding box center [779, 518] width 1166 height 445
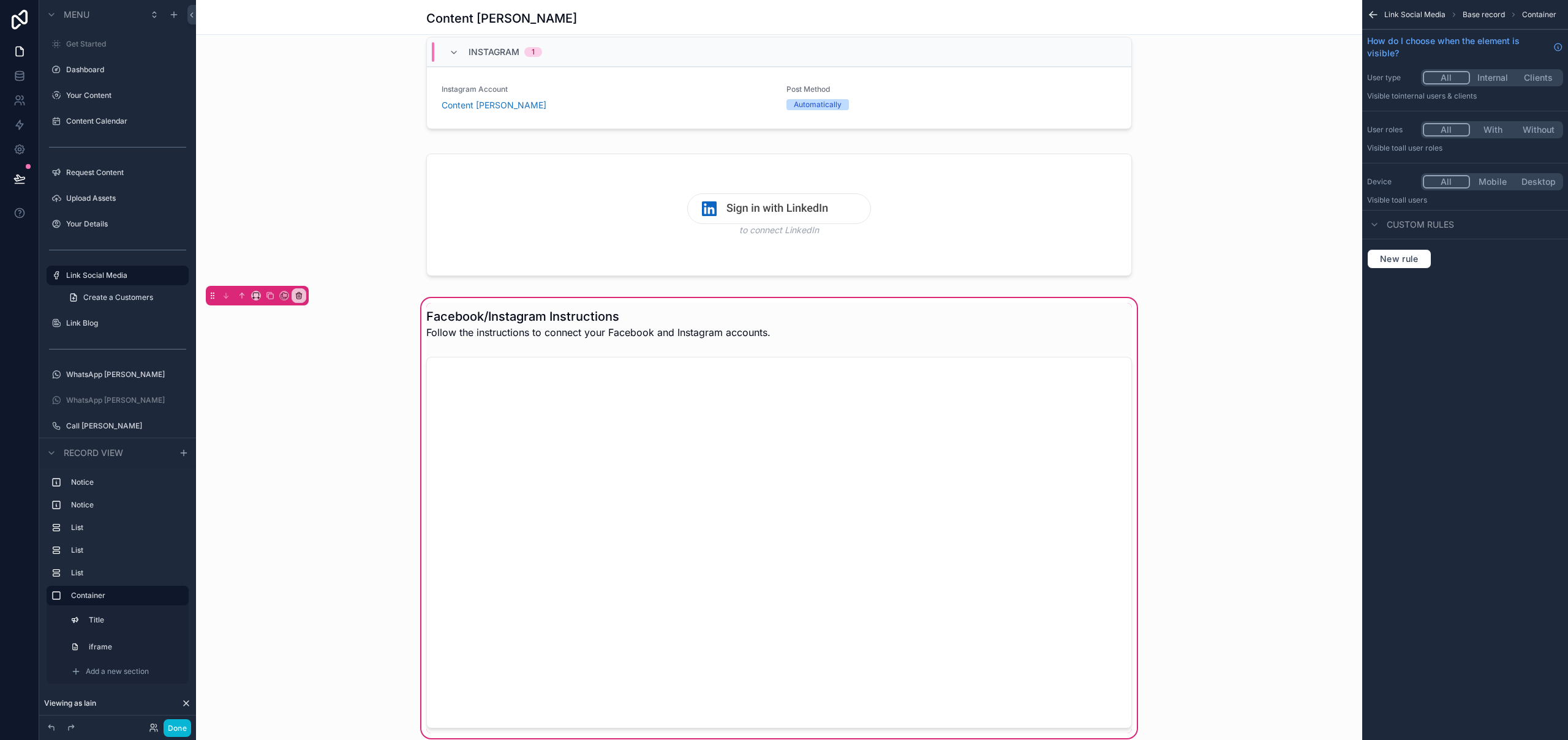
click at [500, 300] on div "Facebook/Instagram Instructions Follow the instructions to connect your Faceboo…" at bounding box center [779, 518] width 1166 height 445
click at [242, 296] on icon "scrollable content" at bounding box center [242, 295] width 0 height 5
click at [243, 296] on icon "scrollable content" at bounding box center [242, 296] width 9 height 9
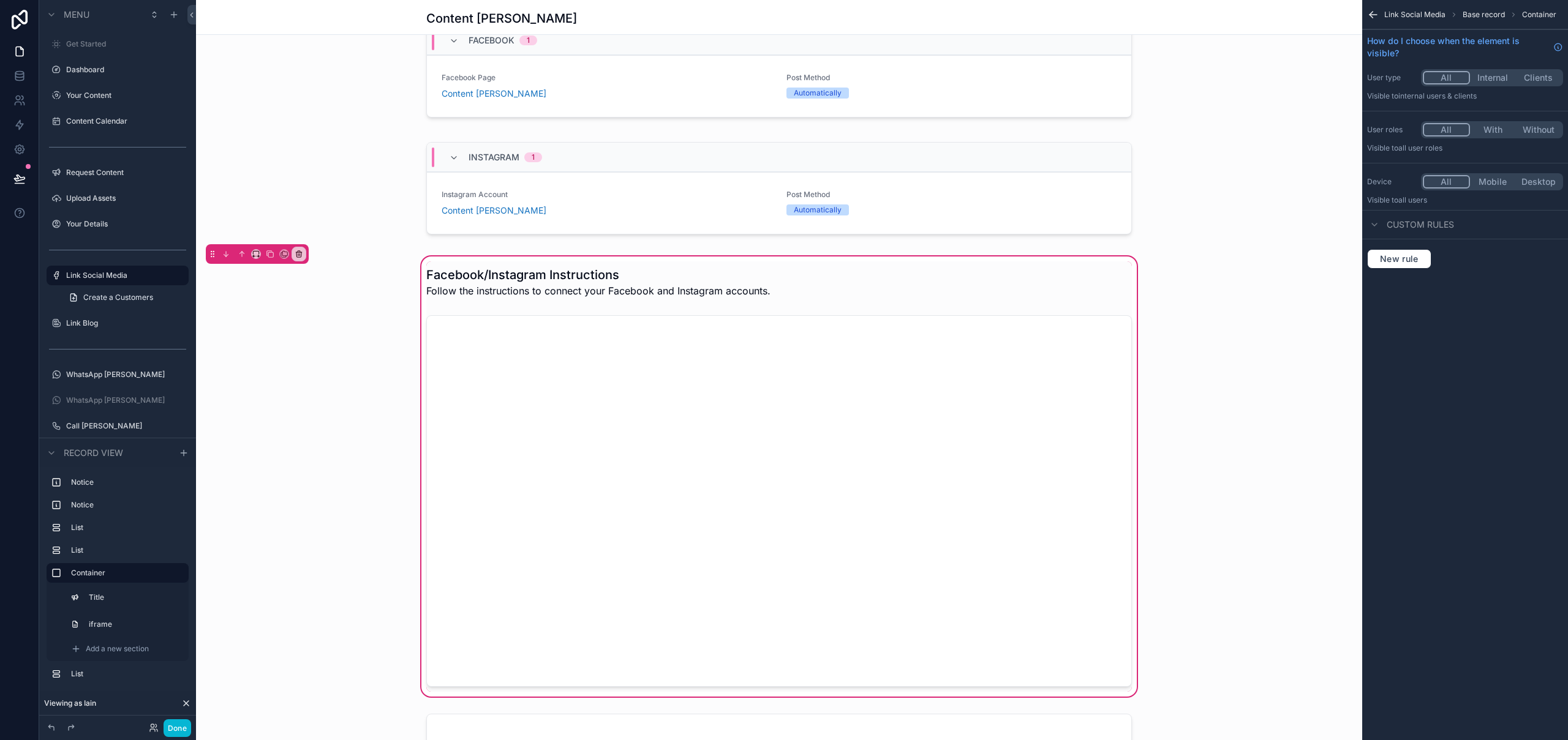
scroll to position [39, 0]
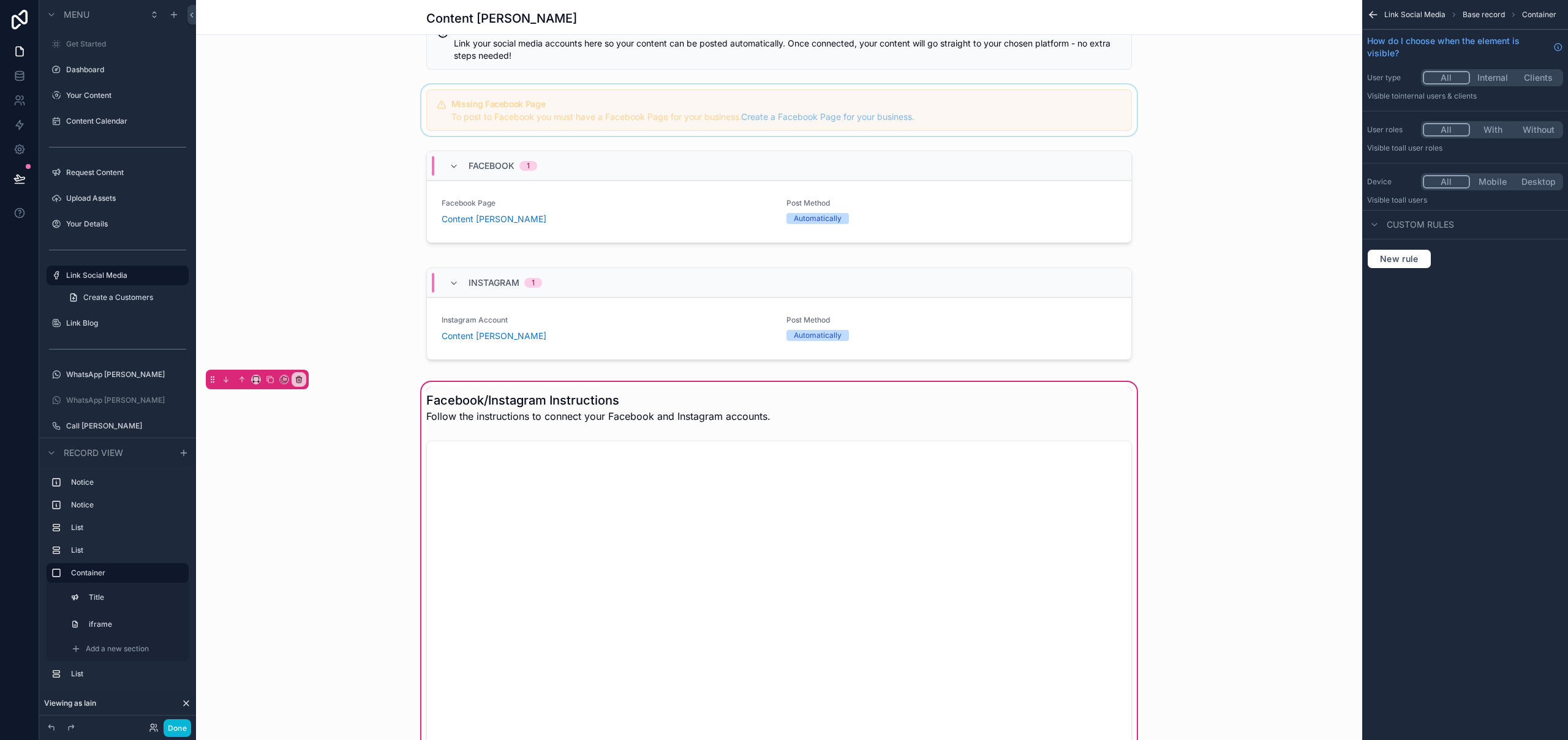
click at [993, 105] on div "scrollable content" at bounding box center [779, 110] width 1166 height 52
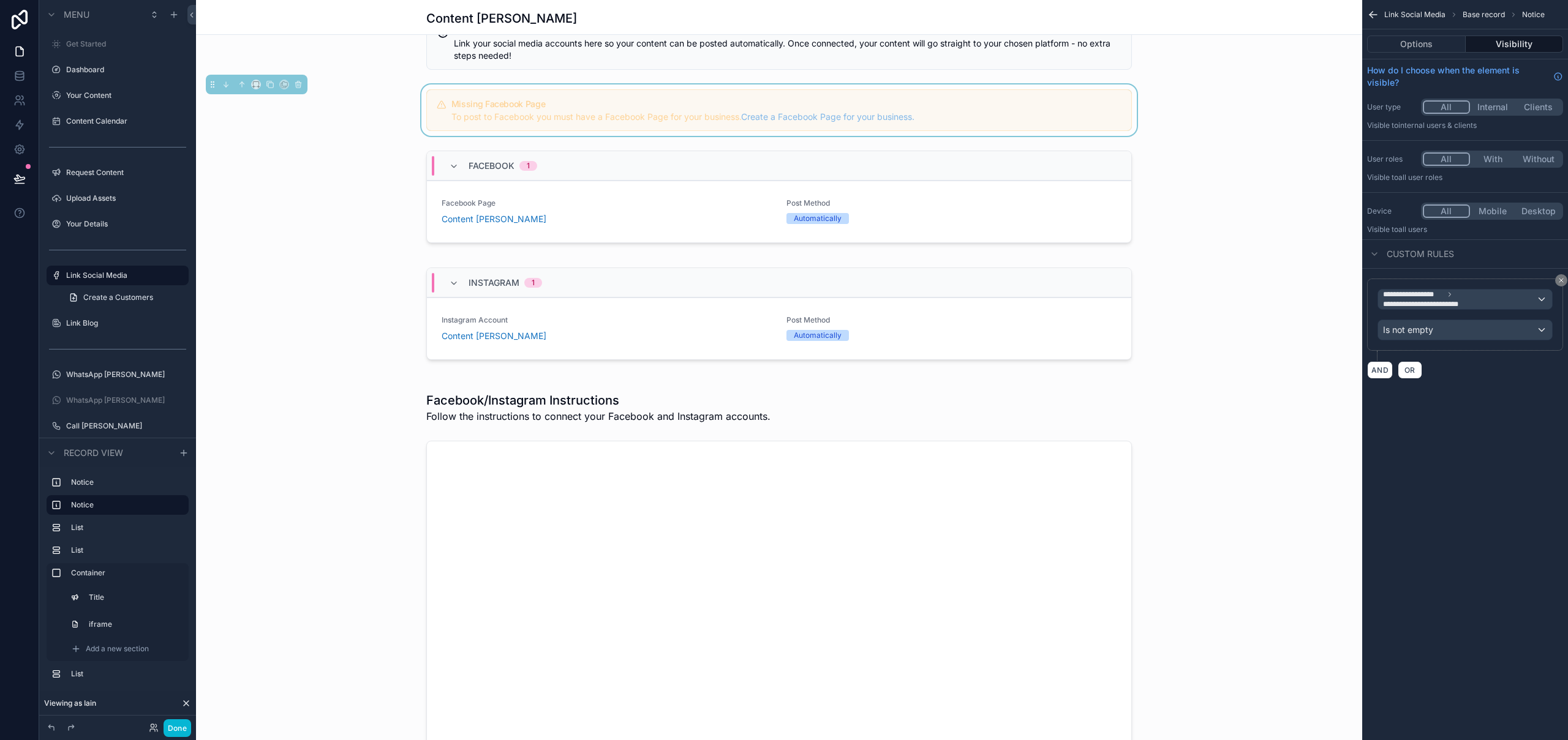
click at [1529, 36] on button "Visibility" at bounding box center [1515, 44] width 98 height 17
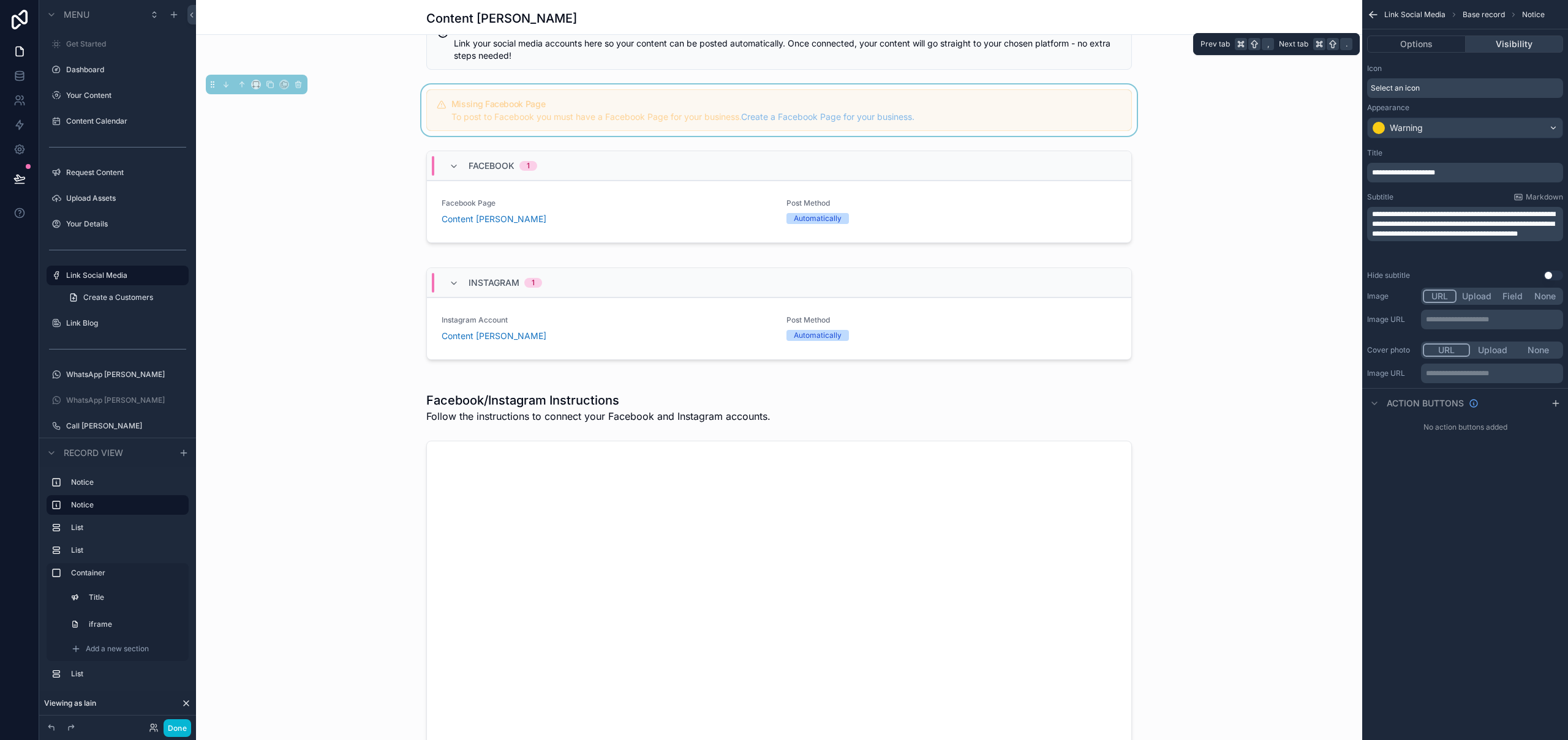
click at [1521, 46] on button "Visibility" at bounding box center [1515, 44] width 98 height 17
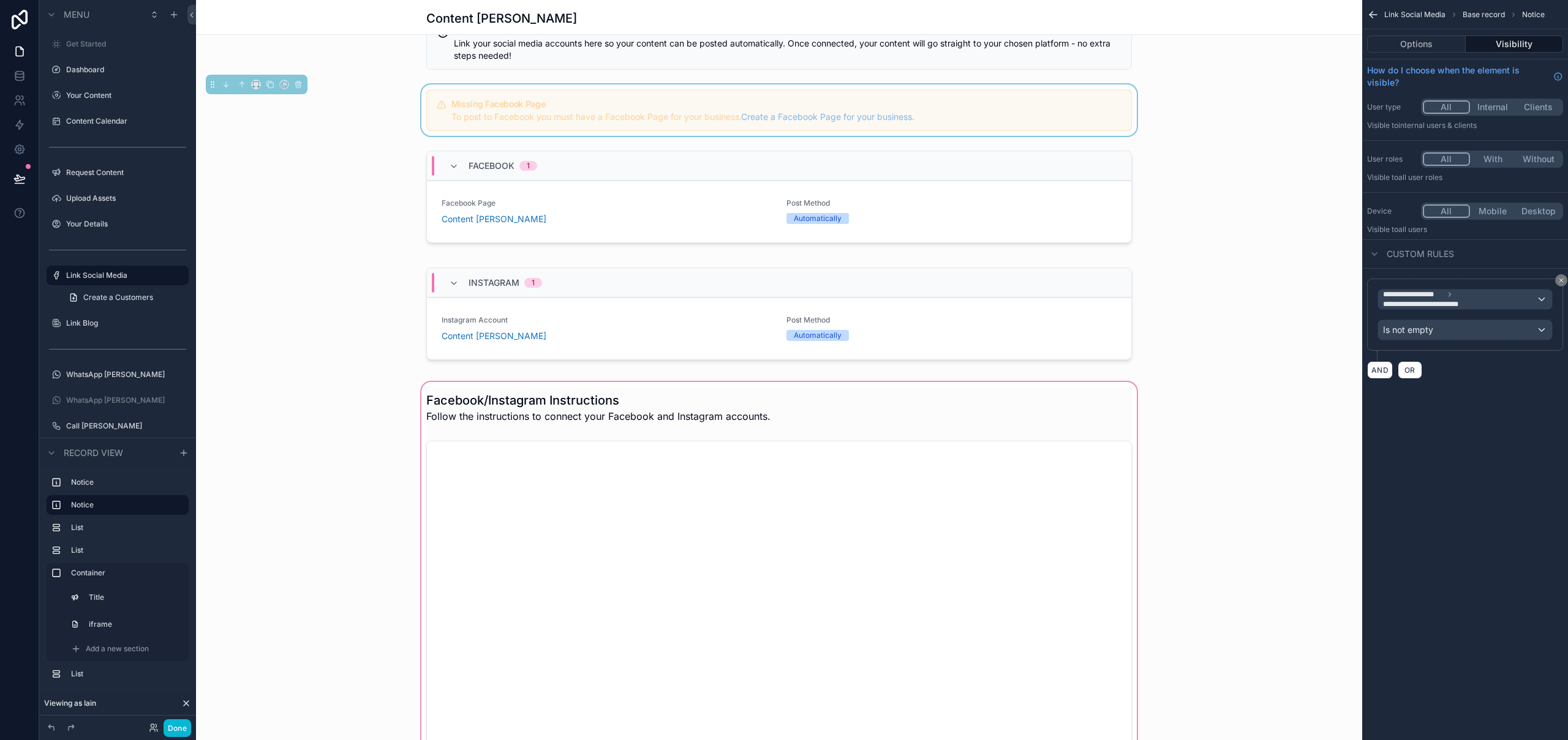
click at [605, 390] on div "scrollable content" at bounding box center [779, 602] width 1166 height 445
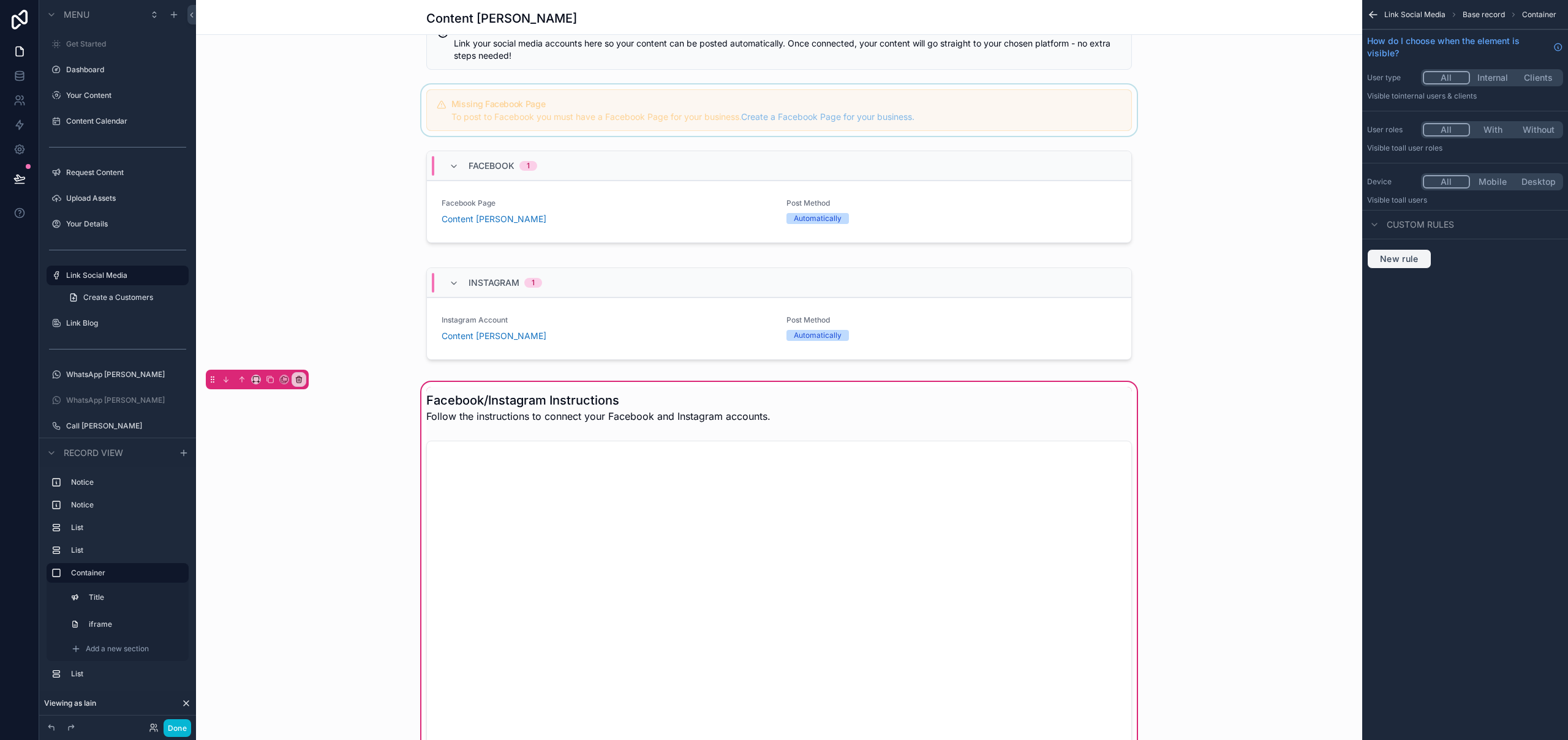
click at [1394, 263] on span "New rule" at bounding box center [1400, 259] width 48 height 11
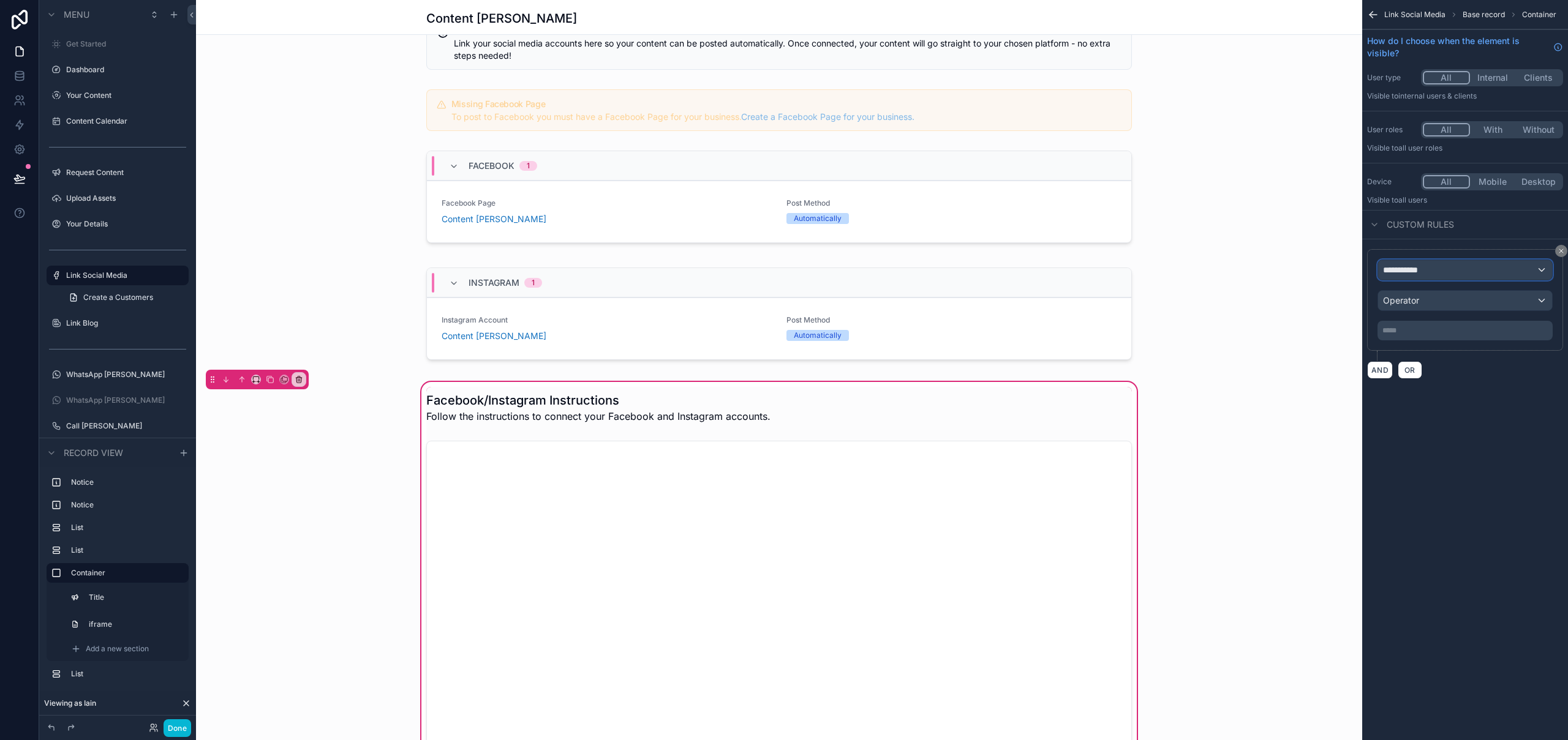
click at [1407, 271] on span "**********" at bounding box center [1406, 270] width 45 height 12
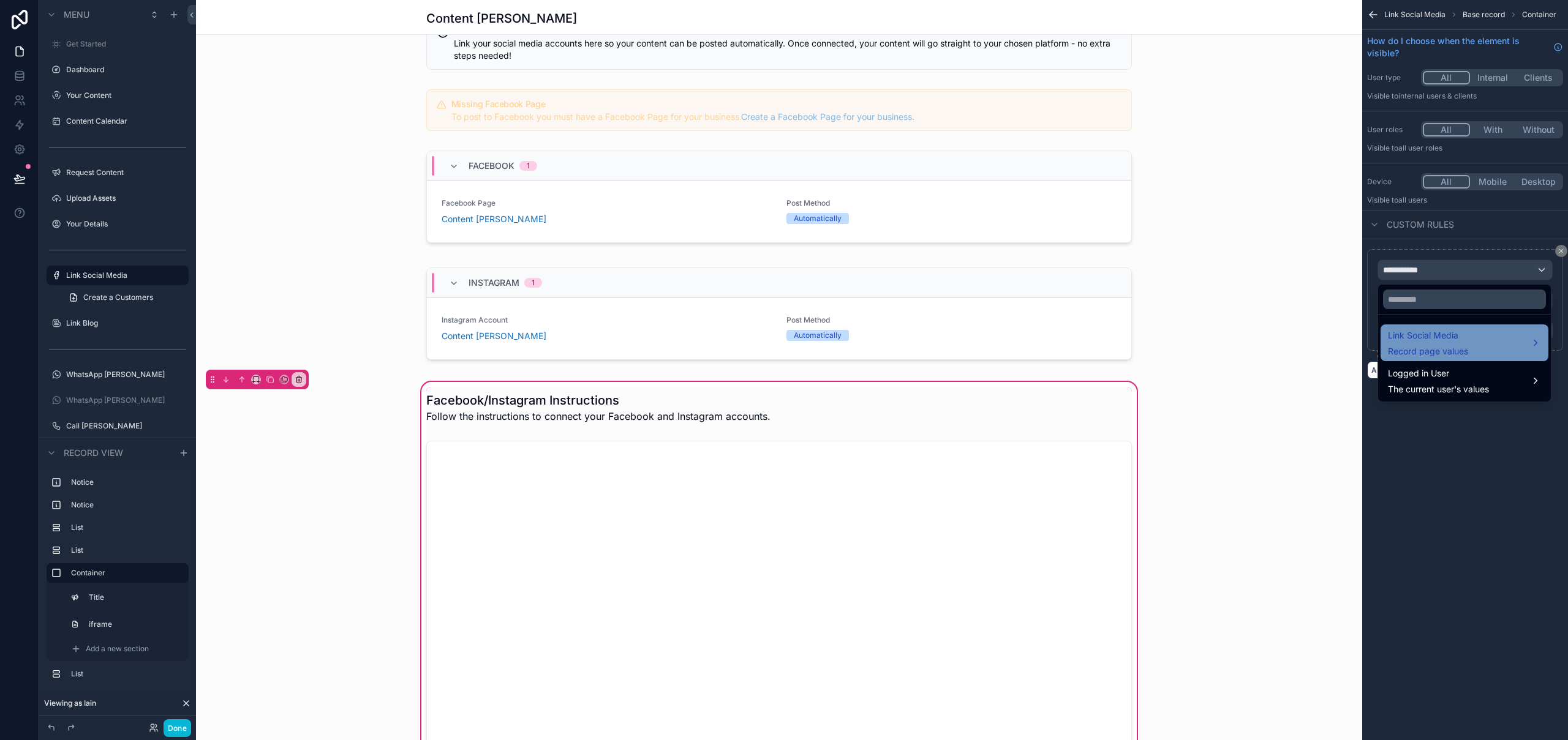
click at [1453, 335] on span "Link Social Media" at bounding box center [1428, 335] width 80 height 15
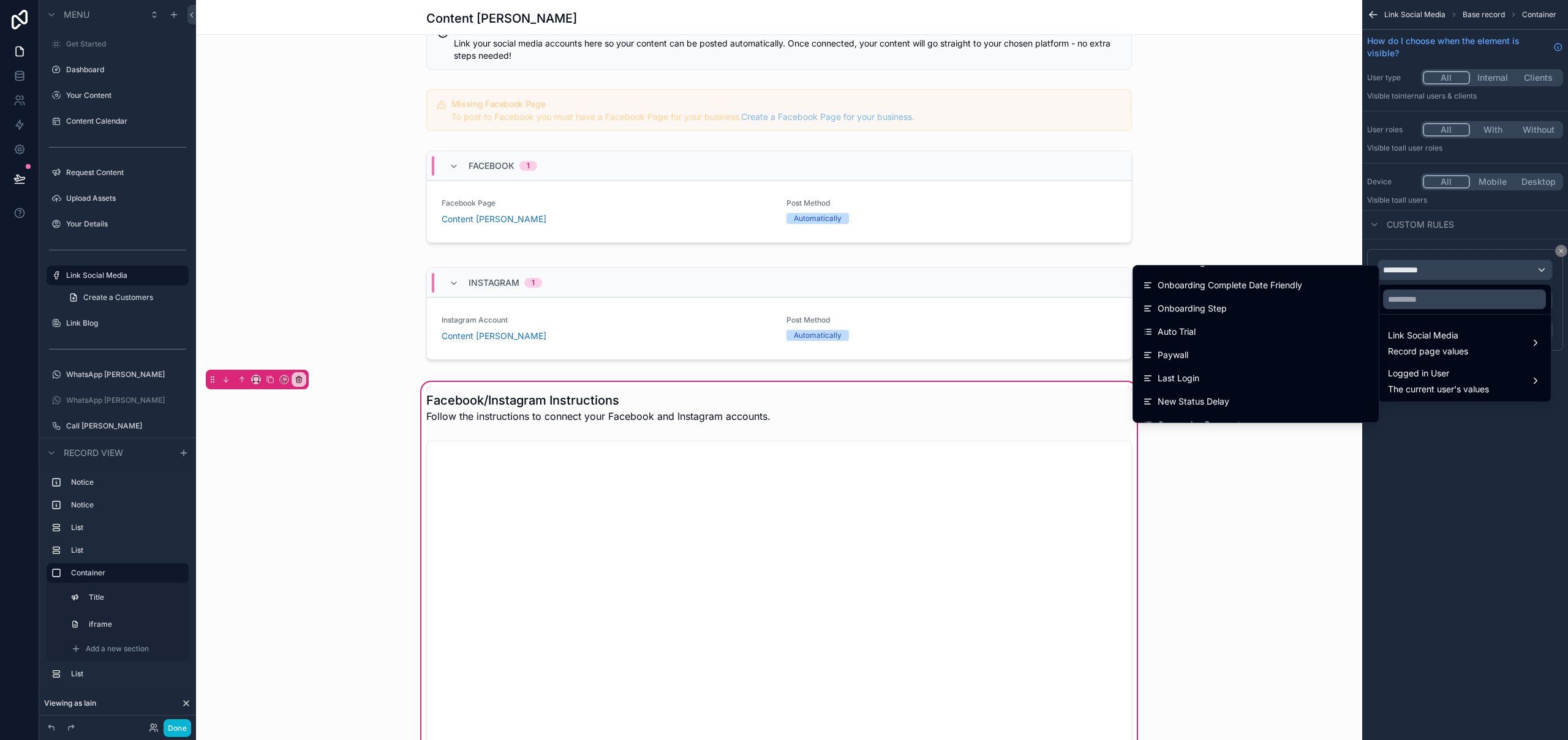
scroll to position [689, 0]
click at [1468, 547] on div "scrollable content" at bounding box center [784, 370] width 1568 height 740
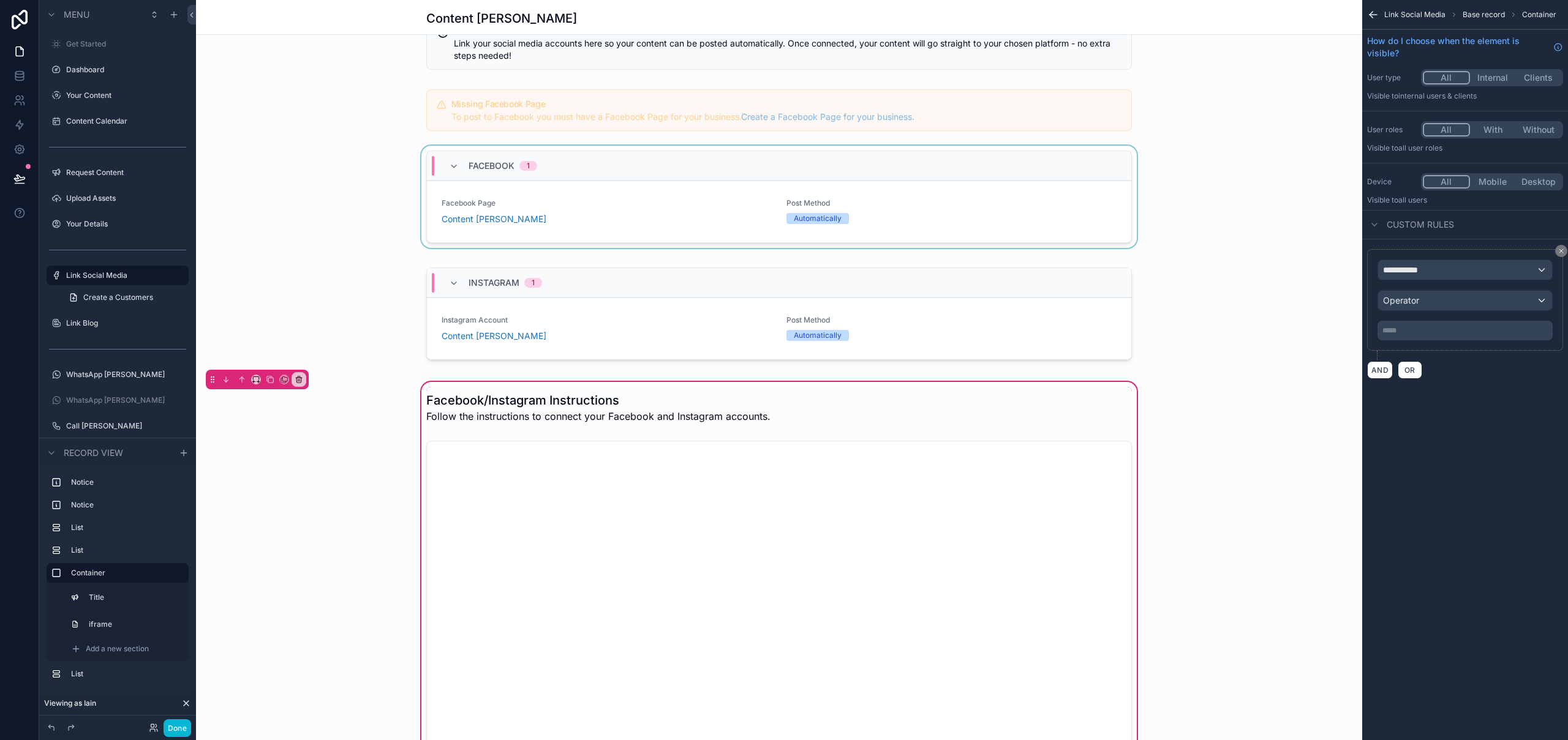
click at [654, 147] on div "scrollable content" at bounding box center [779, 199] width 1166 height 107
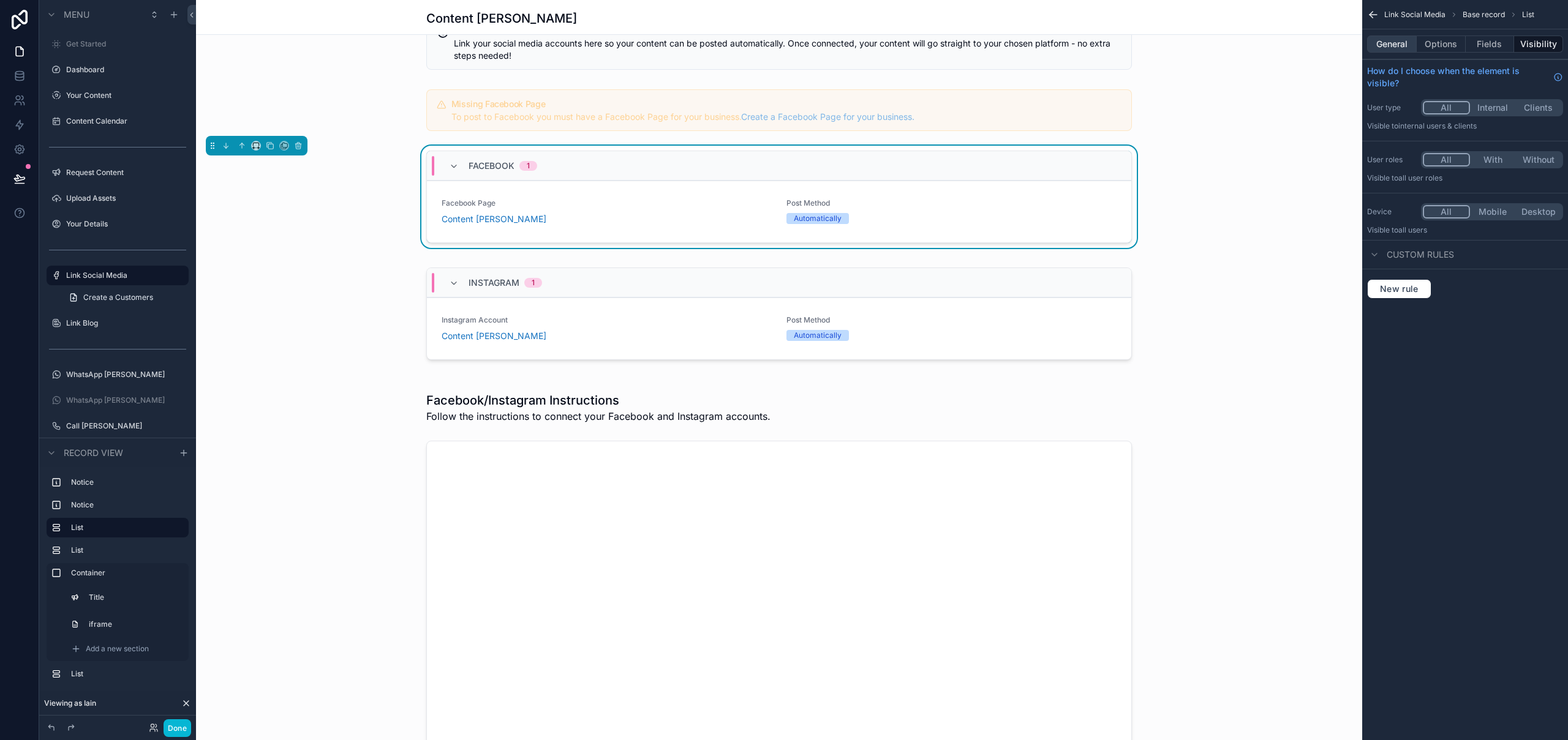
click at [1401, 46] on button "General" at bounding box center [1392, 44] width 50 height 17
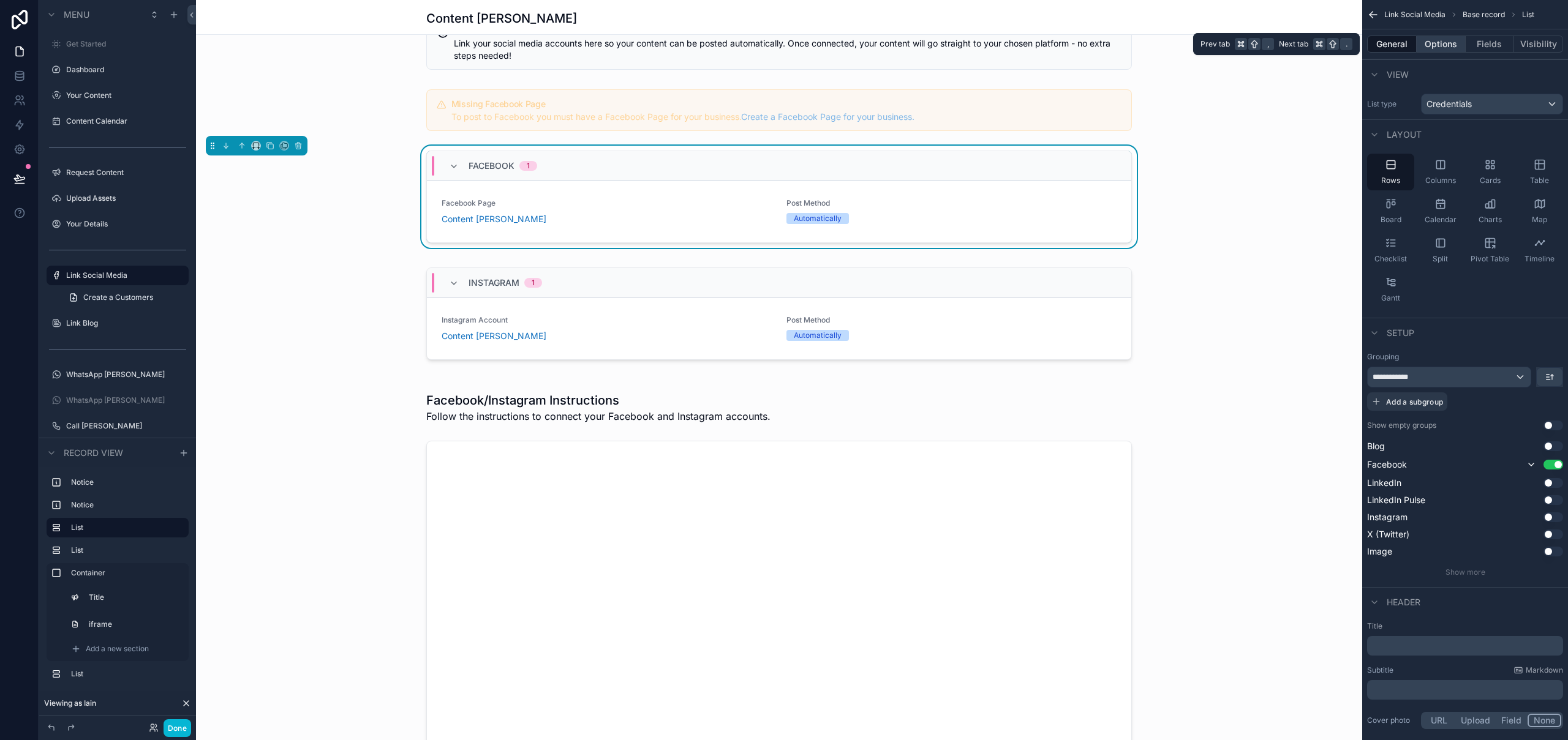
click at [1438, 45] on button "Options" at bounding box center [1441, 44] width 49 height 17
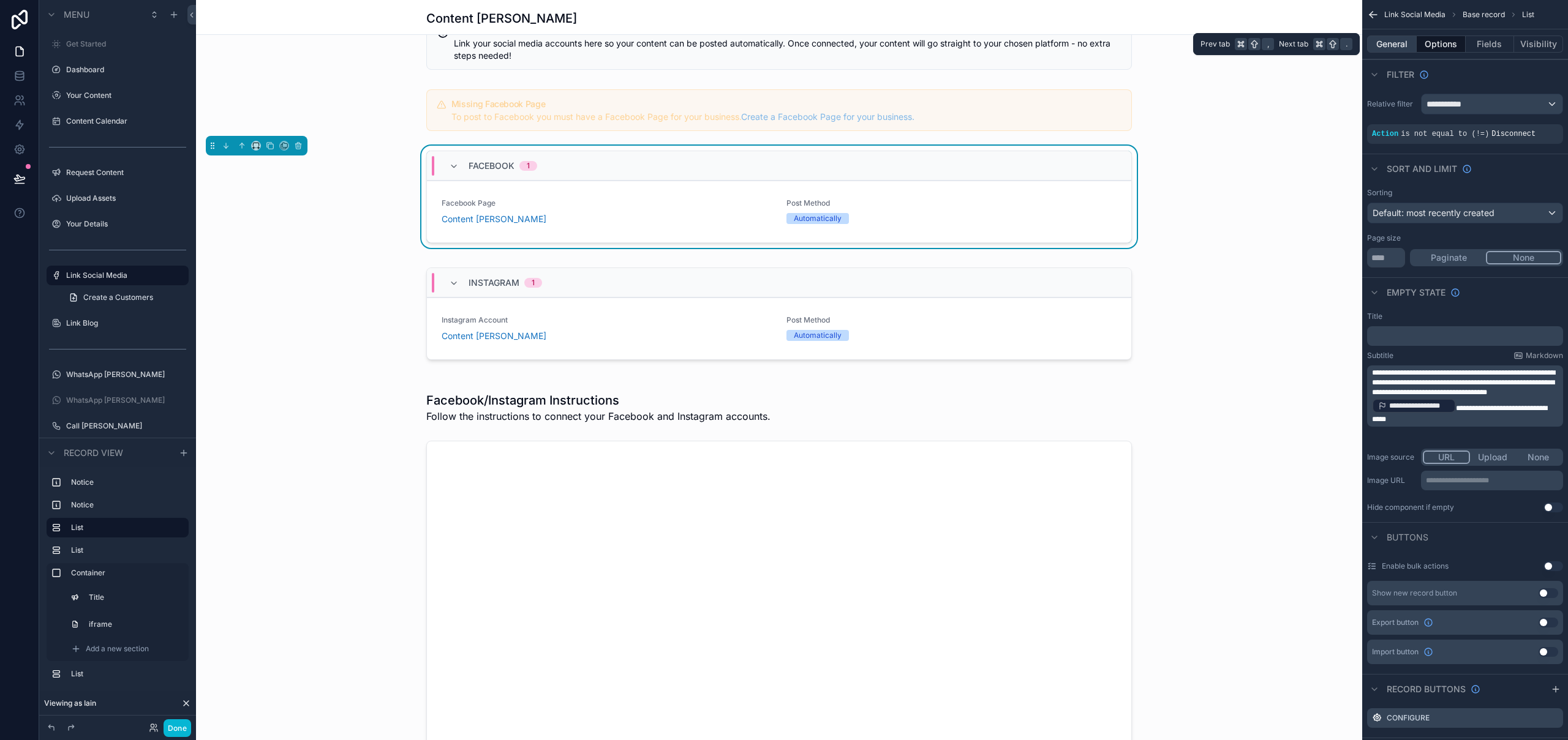
click at [1407, 42] on button "General" at bounding box center [1392, 44] width 50 height 17
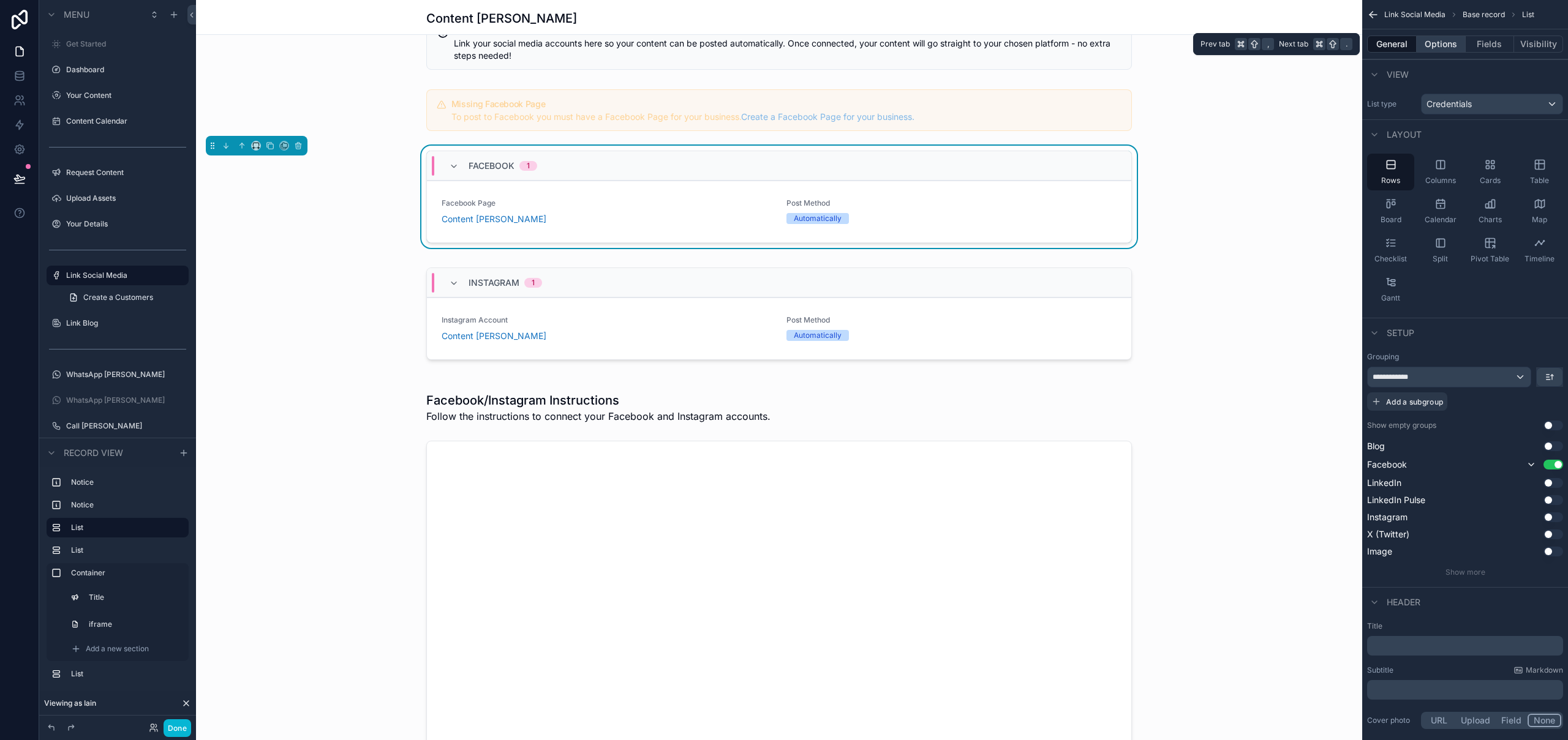
click at [1448, 44] on button "Options" at bounding box center [1441, 44] width 49 height 17
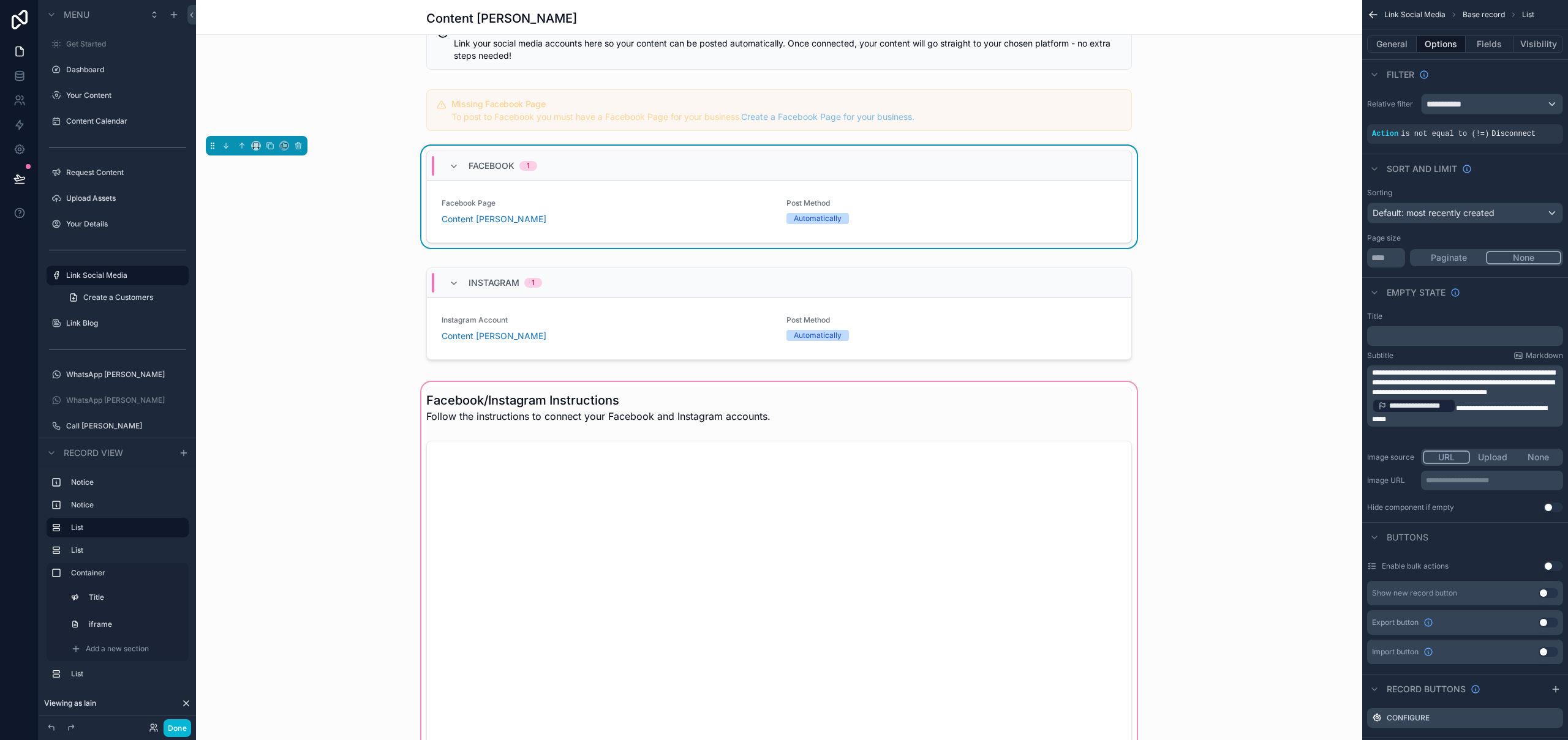
click at [686, 383] on div "scrollable content" at bounding box center [779, 602] width 1166 height 445
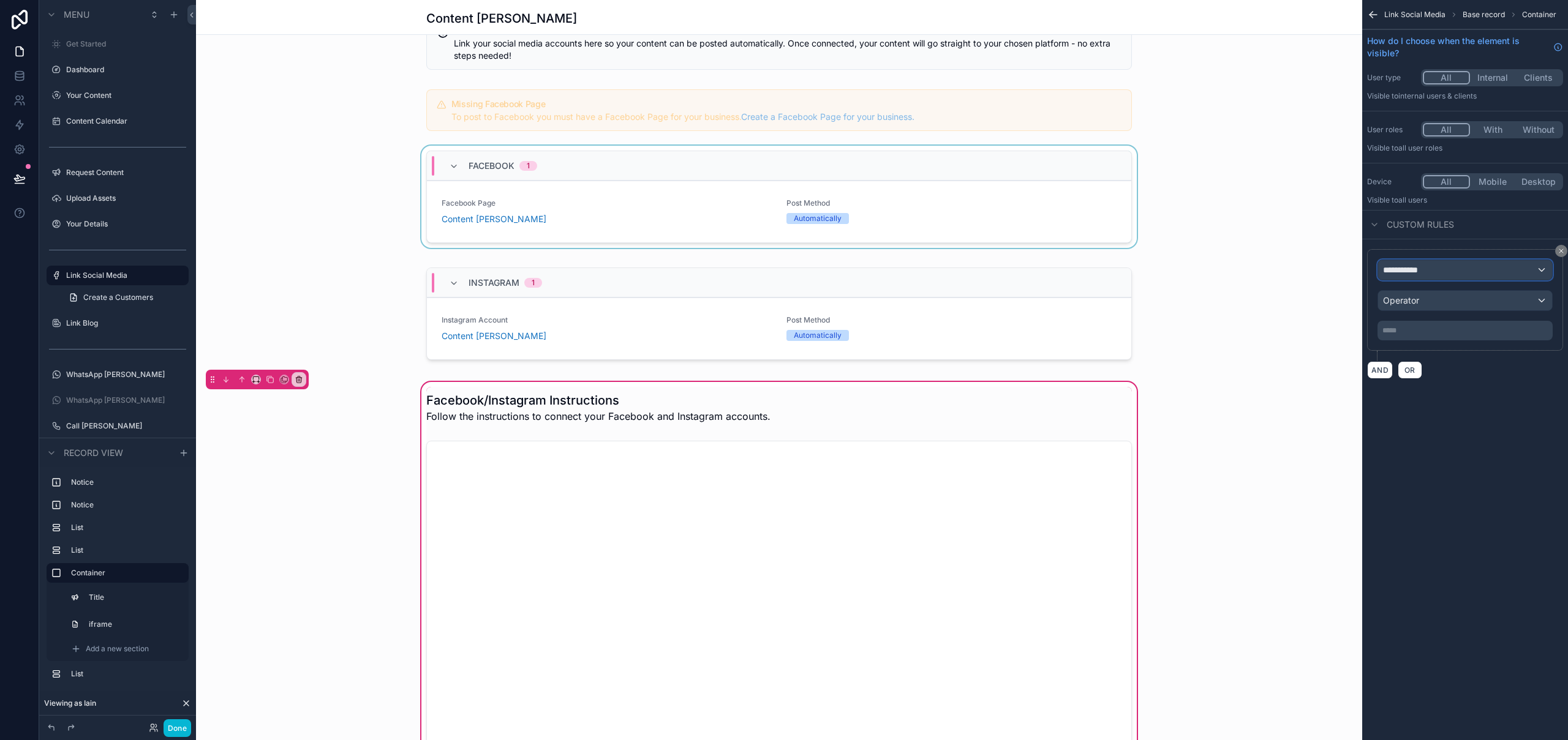
click at [1450, 262] on div "**********" at bounding box center [1465, 270] width 174 height 20
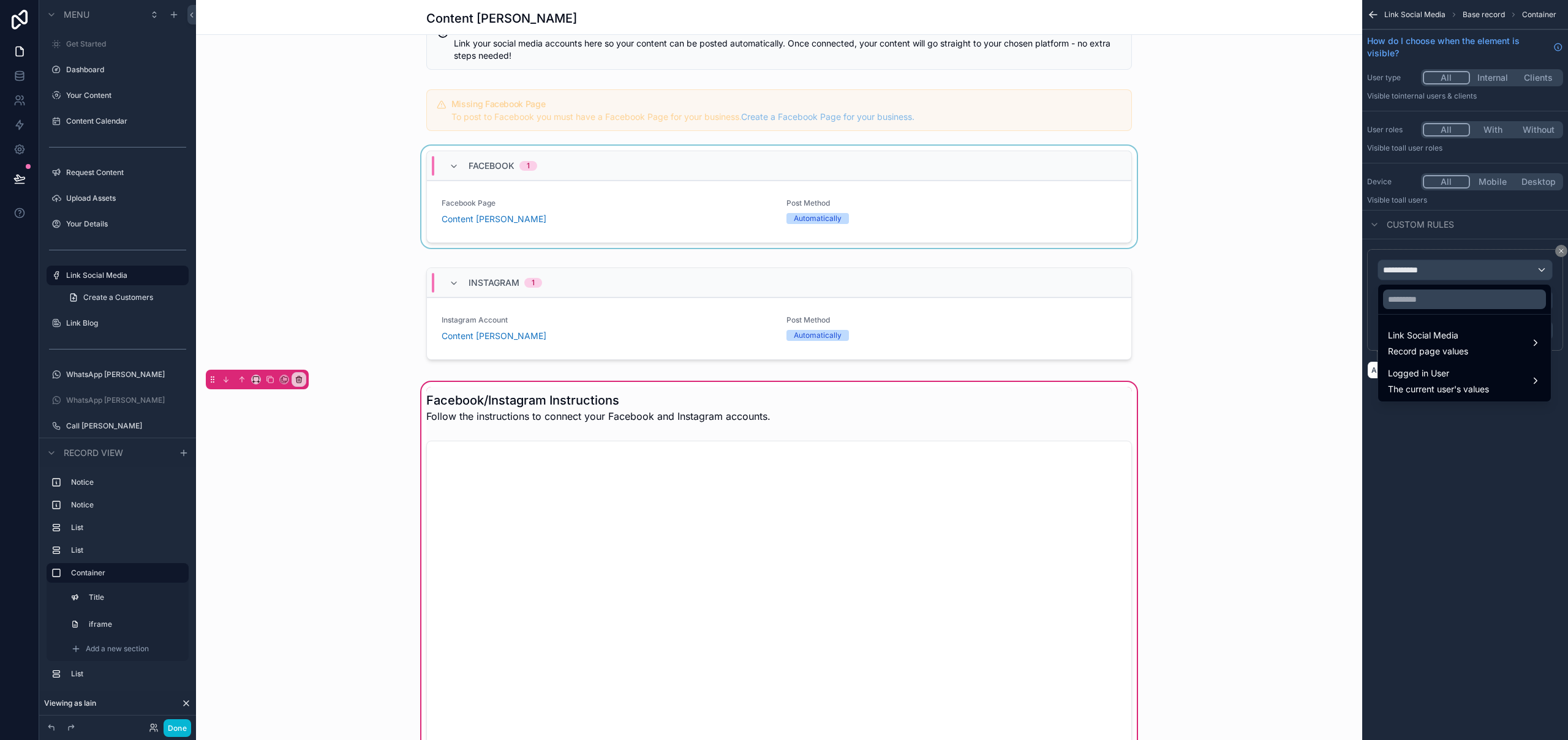
click at [1446, 266] on div "scrollable content" at bounding box center [784, 370] width 1568 height 740
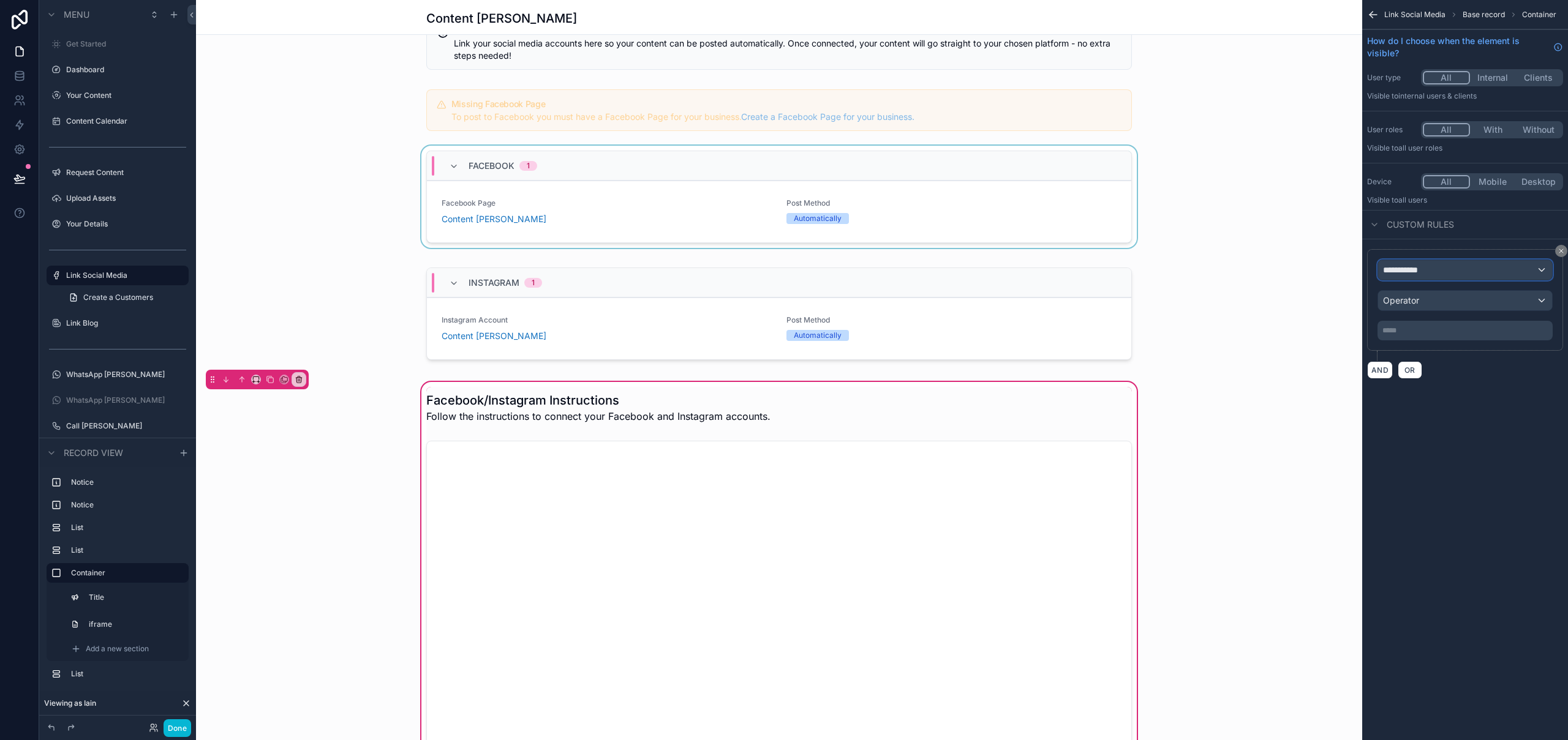
click at [1448, 268] on div "**********" at bounding box center [1465, 270] width 174 height 20
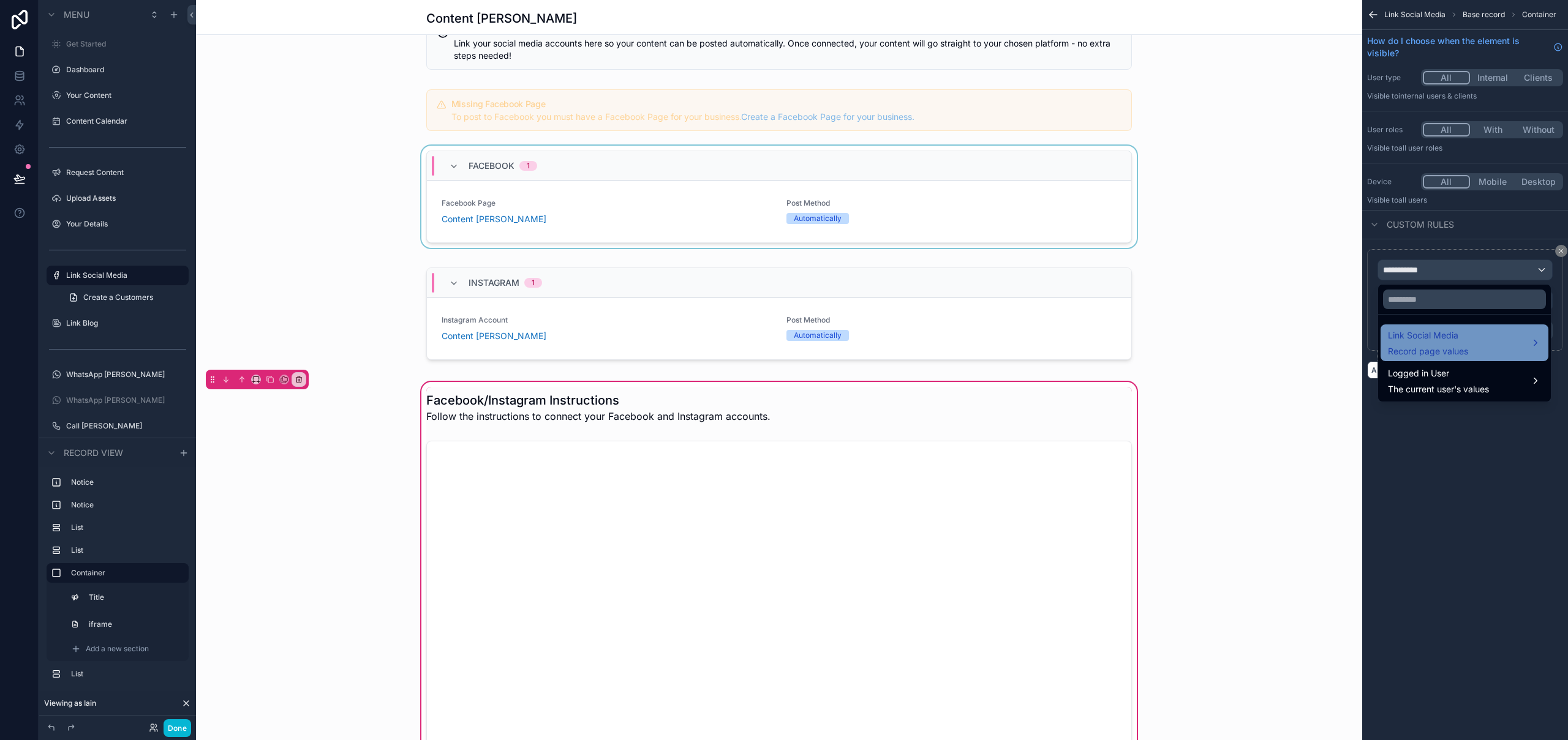
click at [1437, 338] on span "Link Social Media" at bounding box center [1428, 335] width 80 height 15
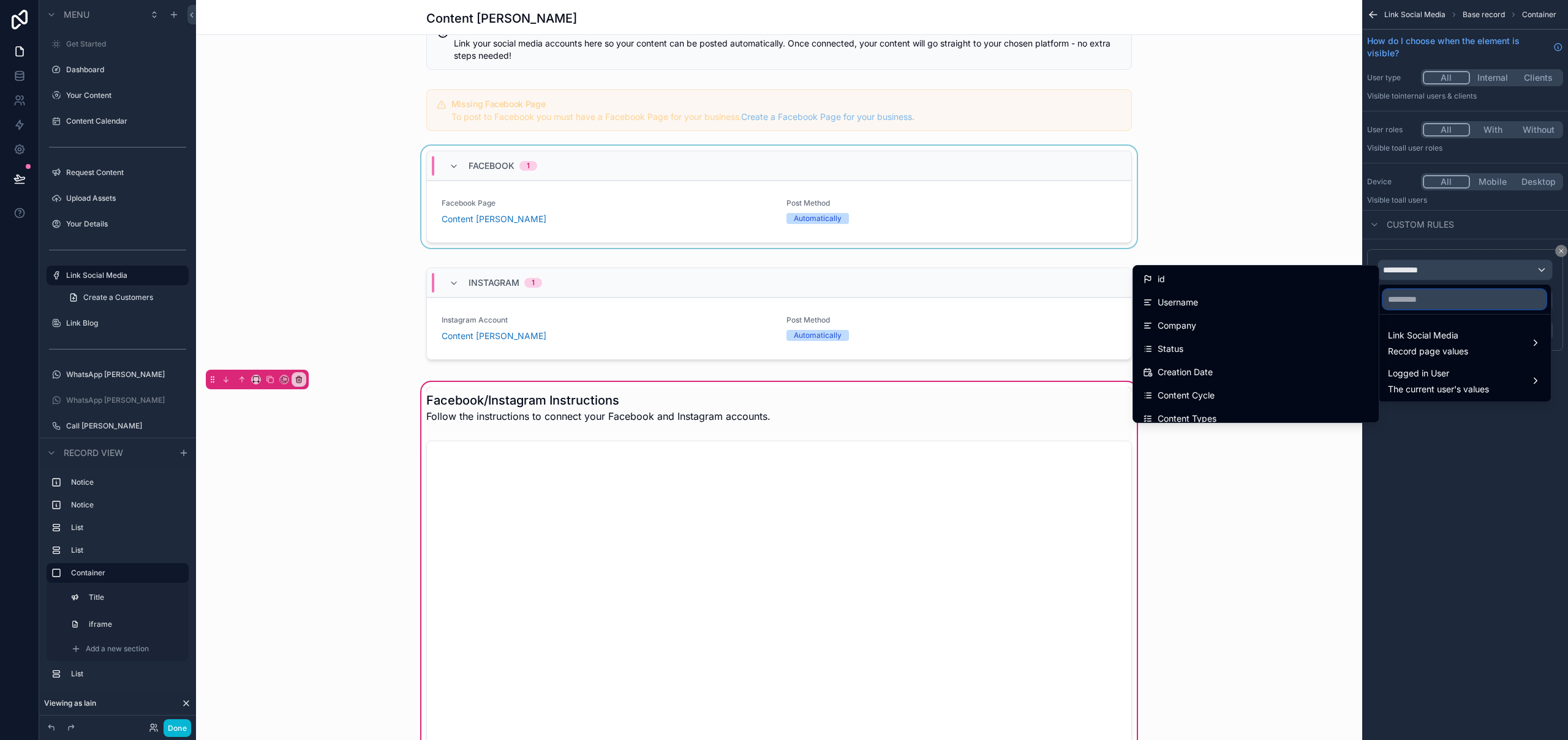
click at [1467, 297] on input "text" at bounding box center [1464, 299] width 163 height 20
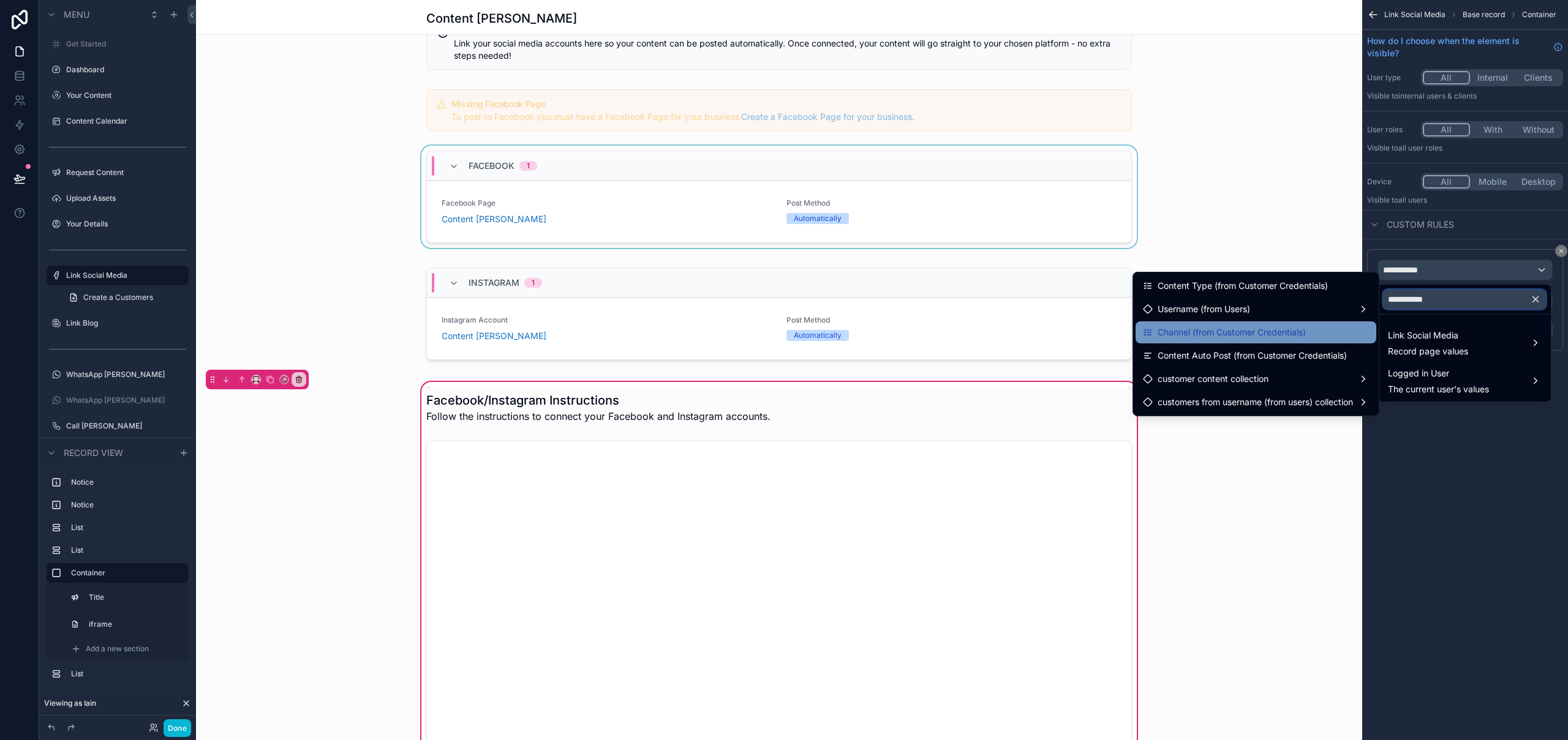
type input "**********"
click at [1240, 330] on span "Channel (from Customer Credentials)" at bounding box center [1231, 332] width 148 height 15
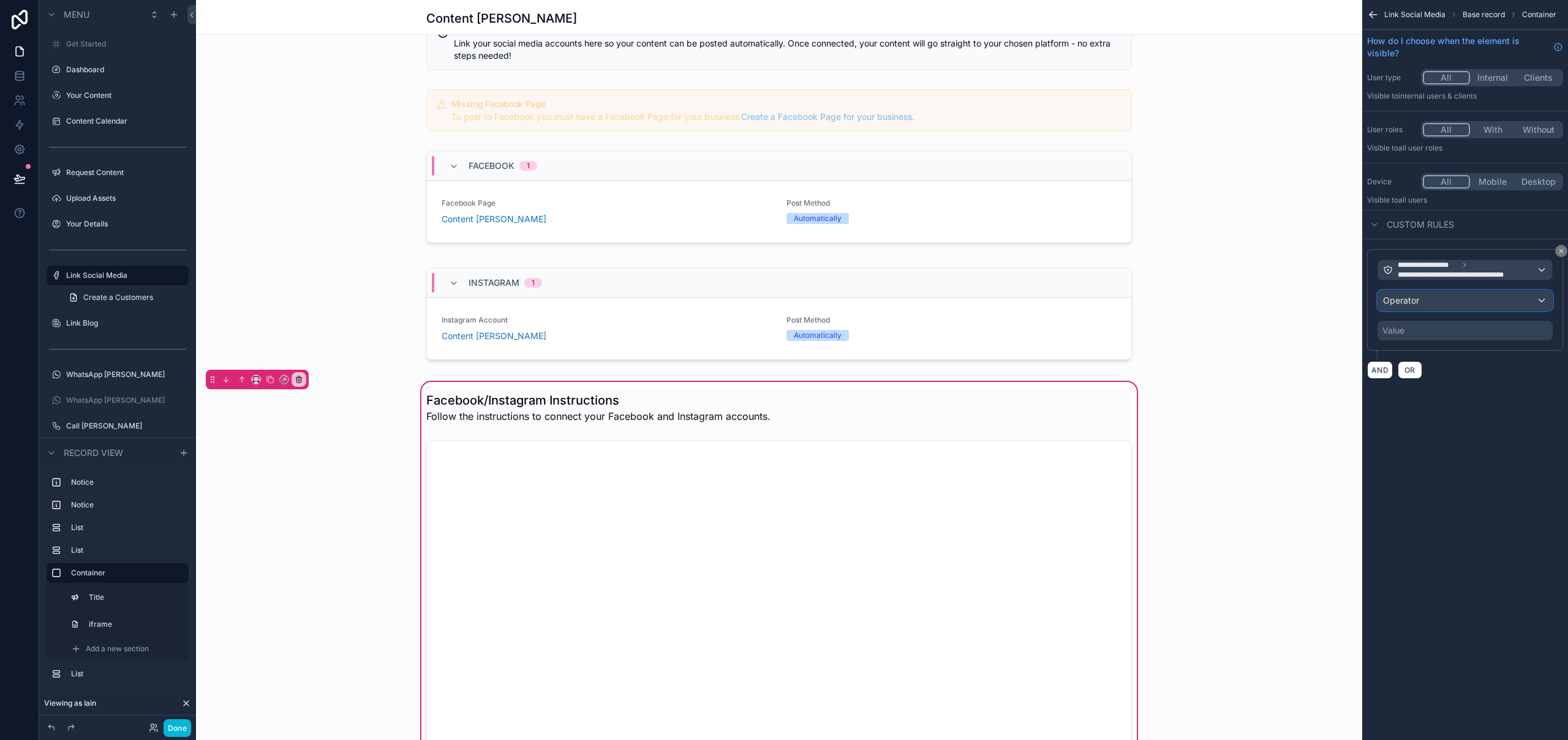
click at [1475, 304] on div "Operator" at bounding box center [1465, 300] width 174 height 20
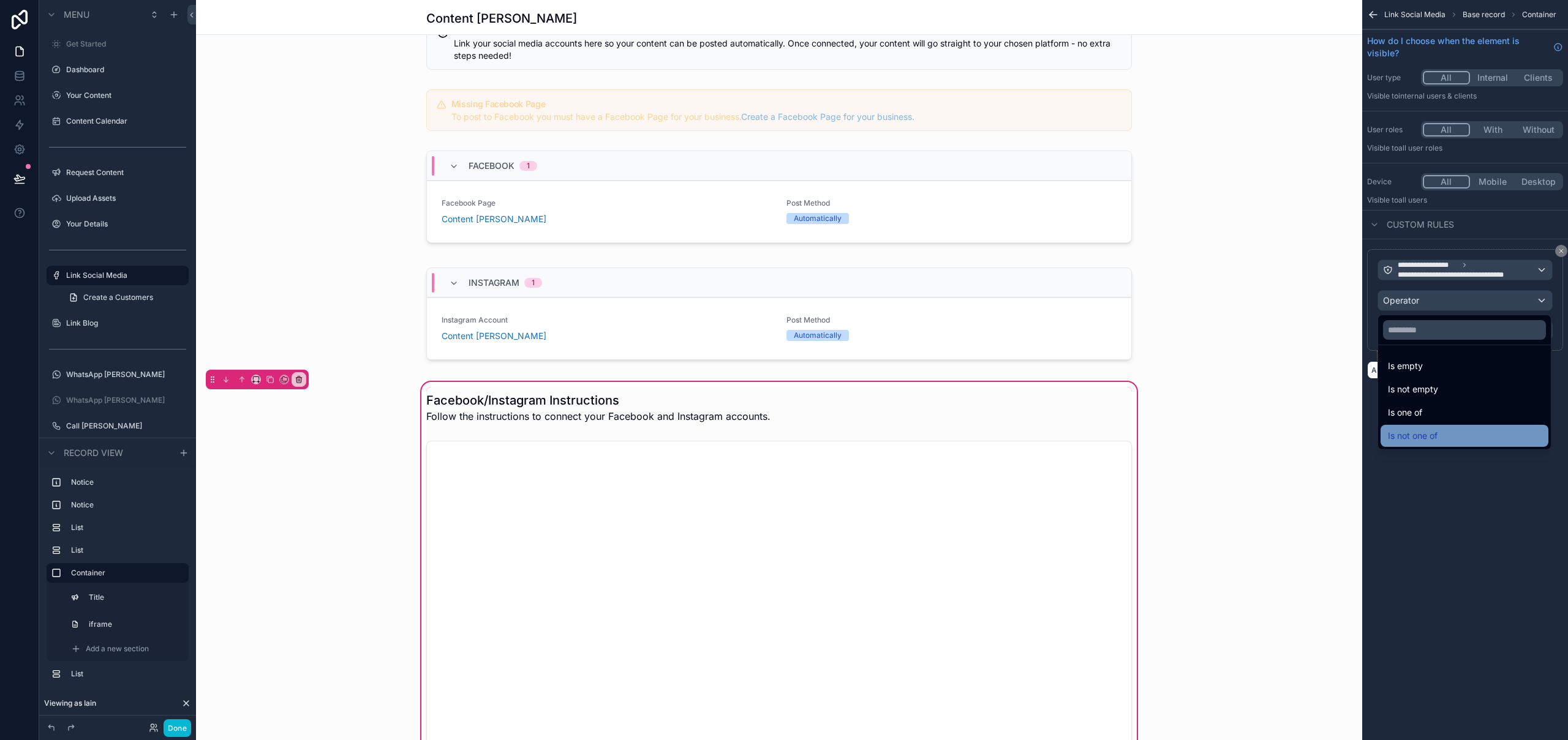
click at [1435, 435] on span "Is not one of" at bounding box center [1413, 436] width 50 height 15
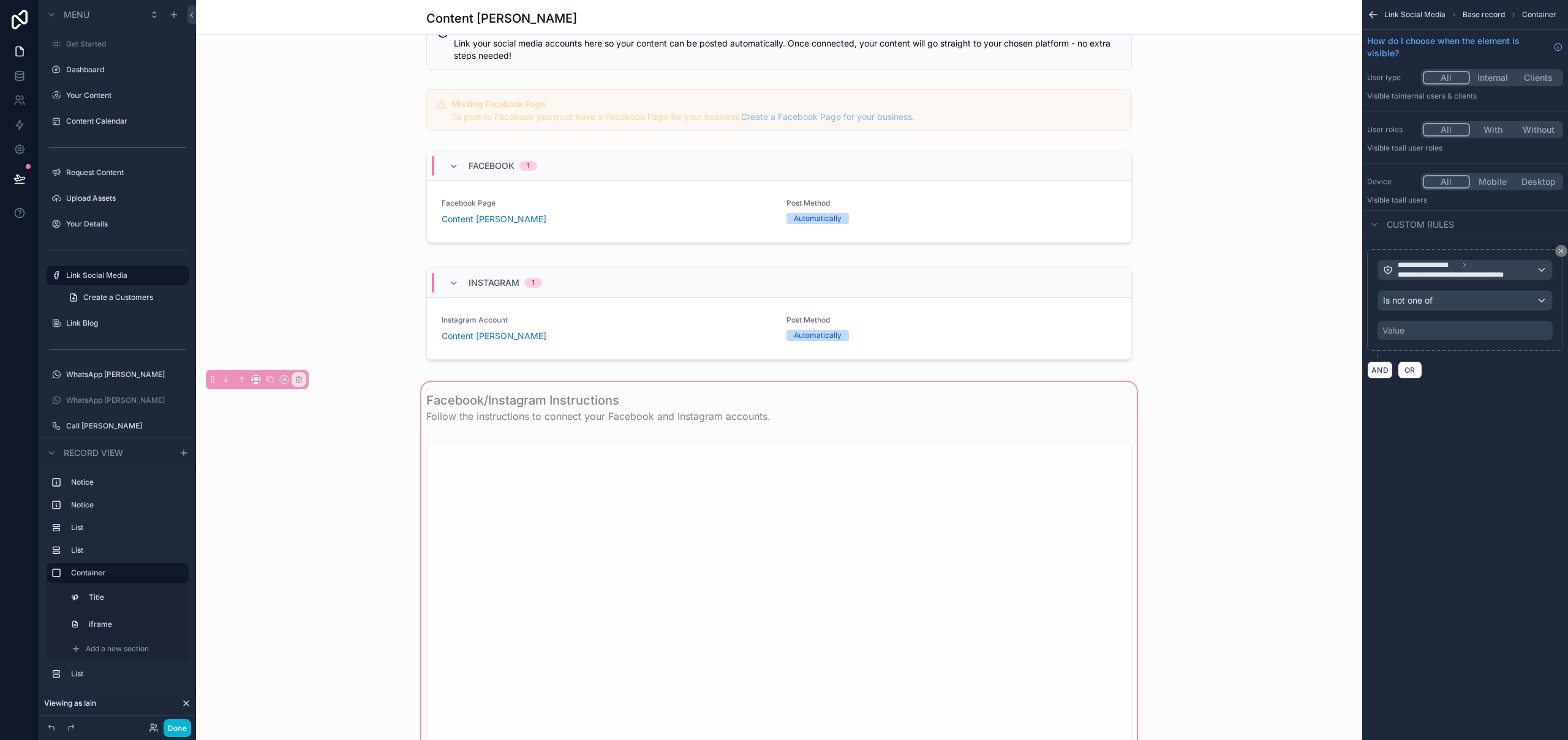
click at [1426, 327] on div "Value" at bounding box center [1465, 330] width 175 height 20
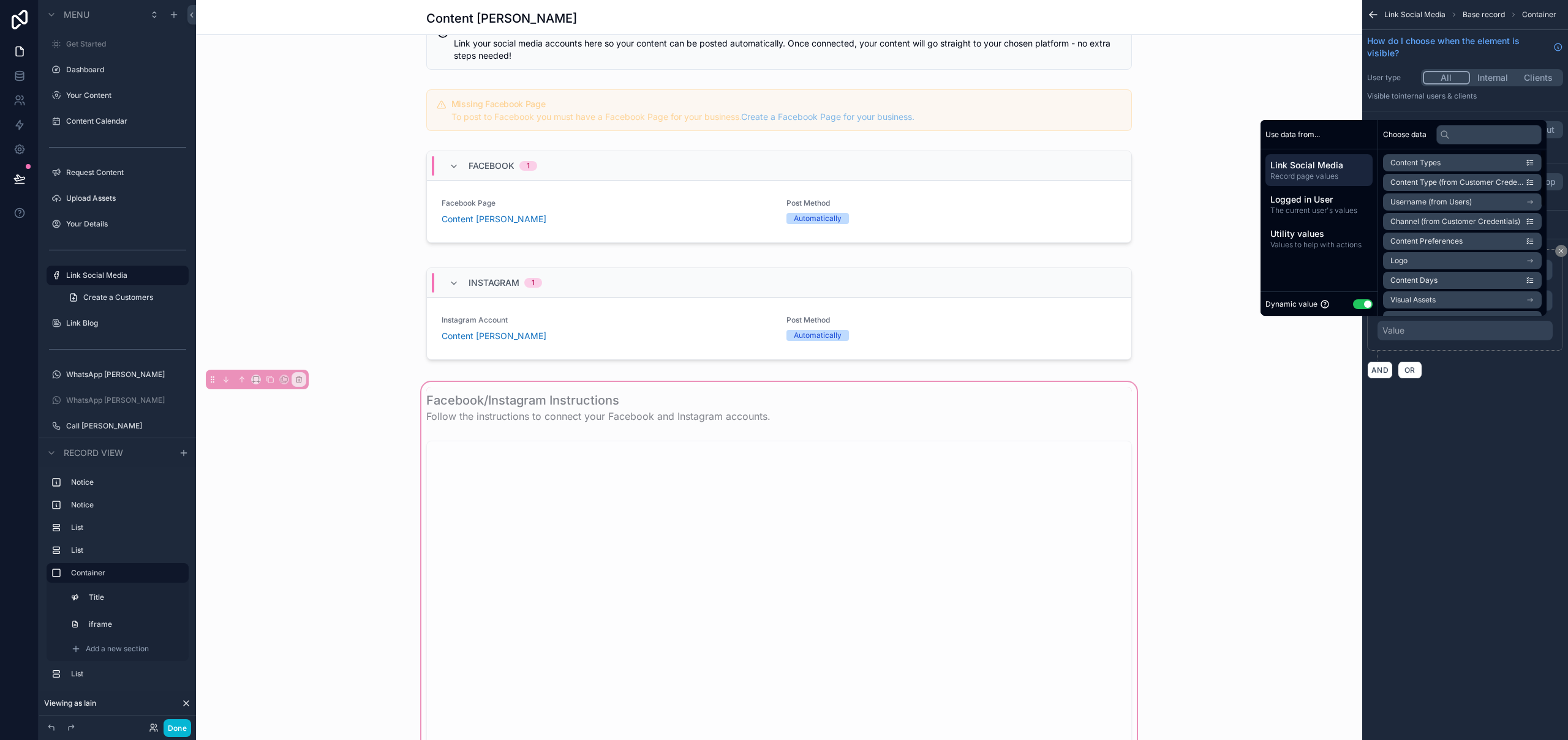
click at [1370, 297] on div "Use data from... Link Social Media Record page values Logged in User The curren…" at bounding box center [1319, 218] width 117 height 196
click at [1364, 303] on button "Use setting" at bounding box center [1362, 304] width 20 height 9
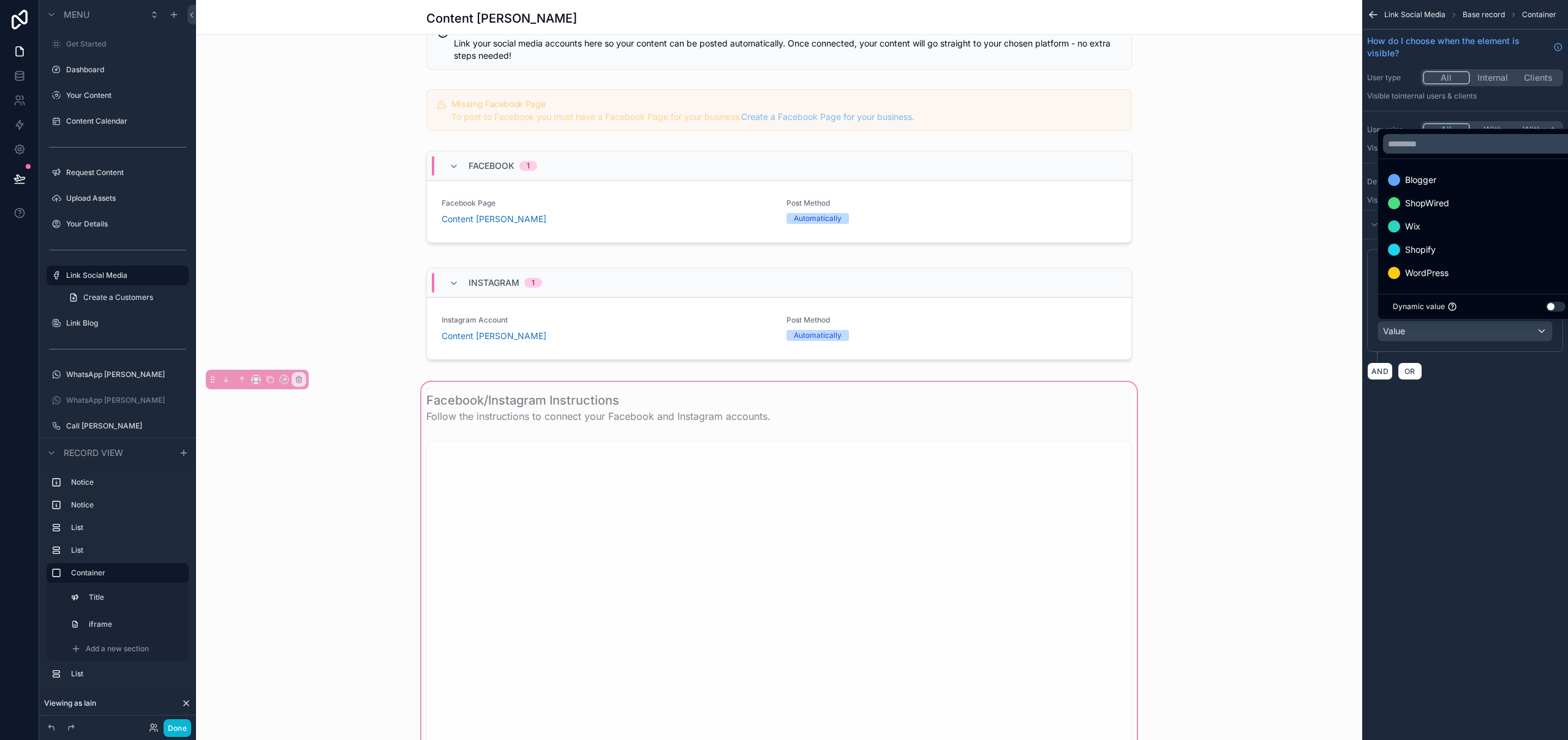
click at [1487, 417] on div "scrollable content" at bounding box center [784, 370] width 1568 height 740
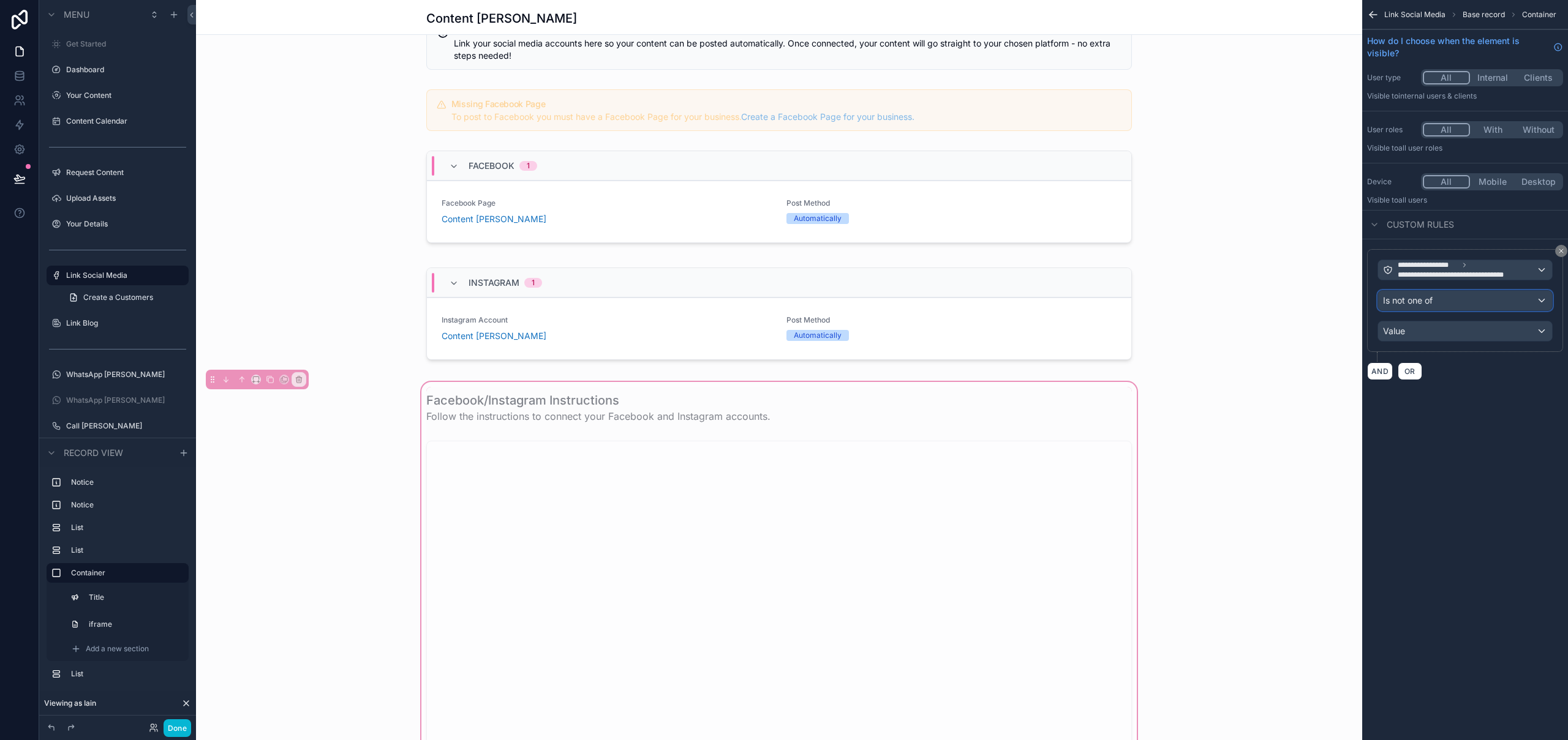
click at [1488, 301] on div "Is not one of" at bounding box center [1465, 300] width 174 height 20
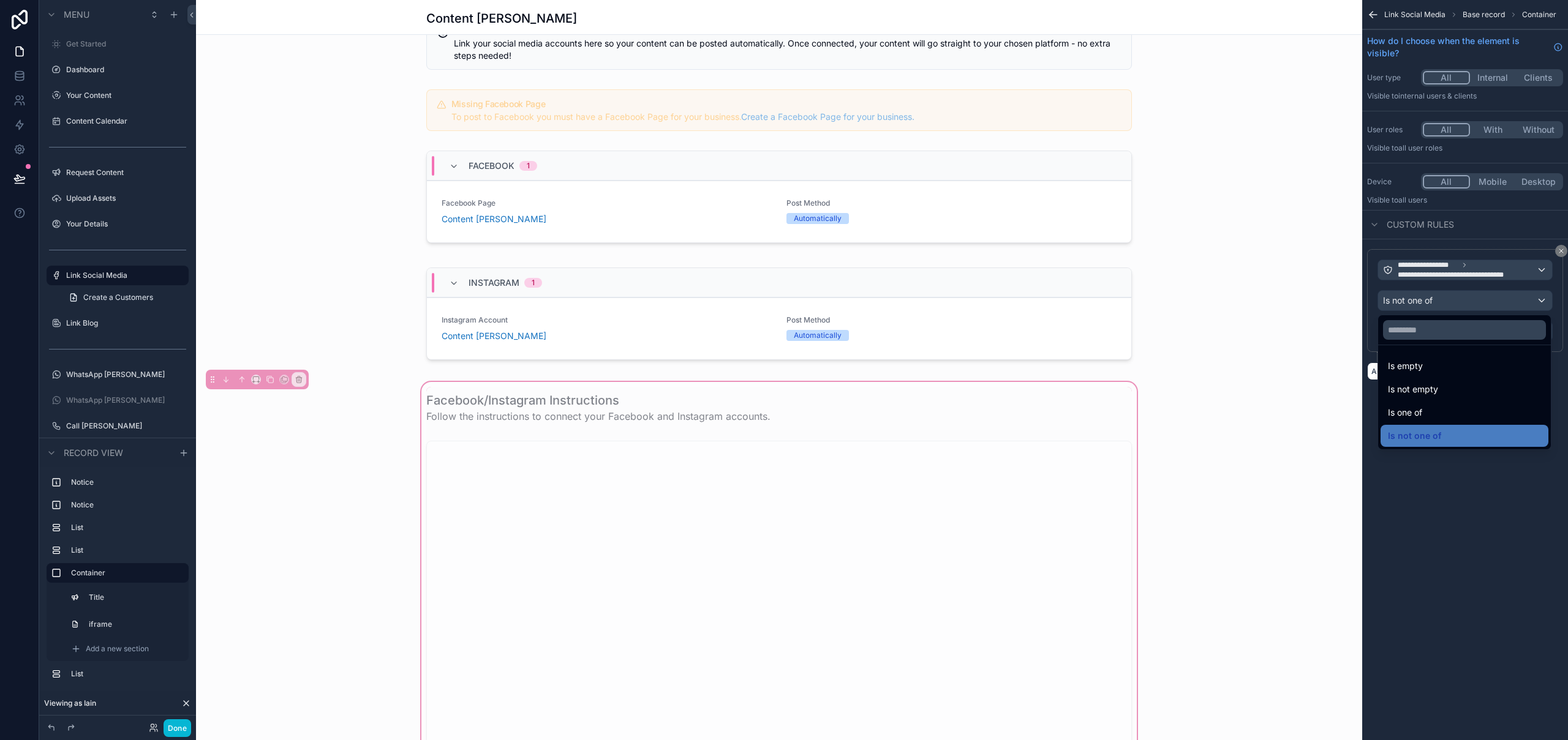
click at [1489, 302] on div "scrollable content" at bounding box center [784, 370] width 1568 height 740
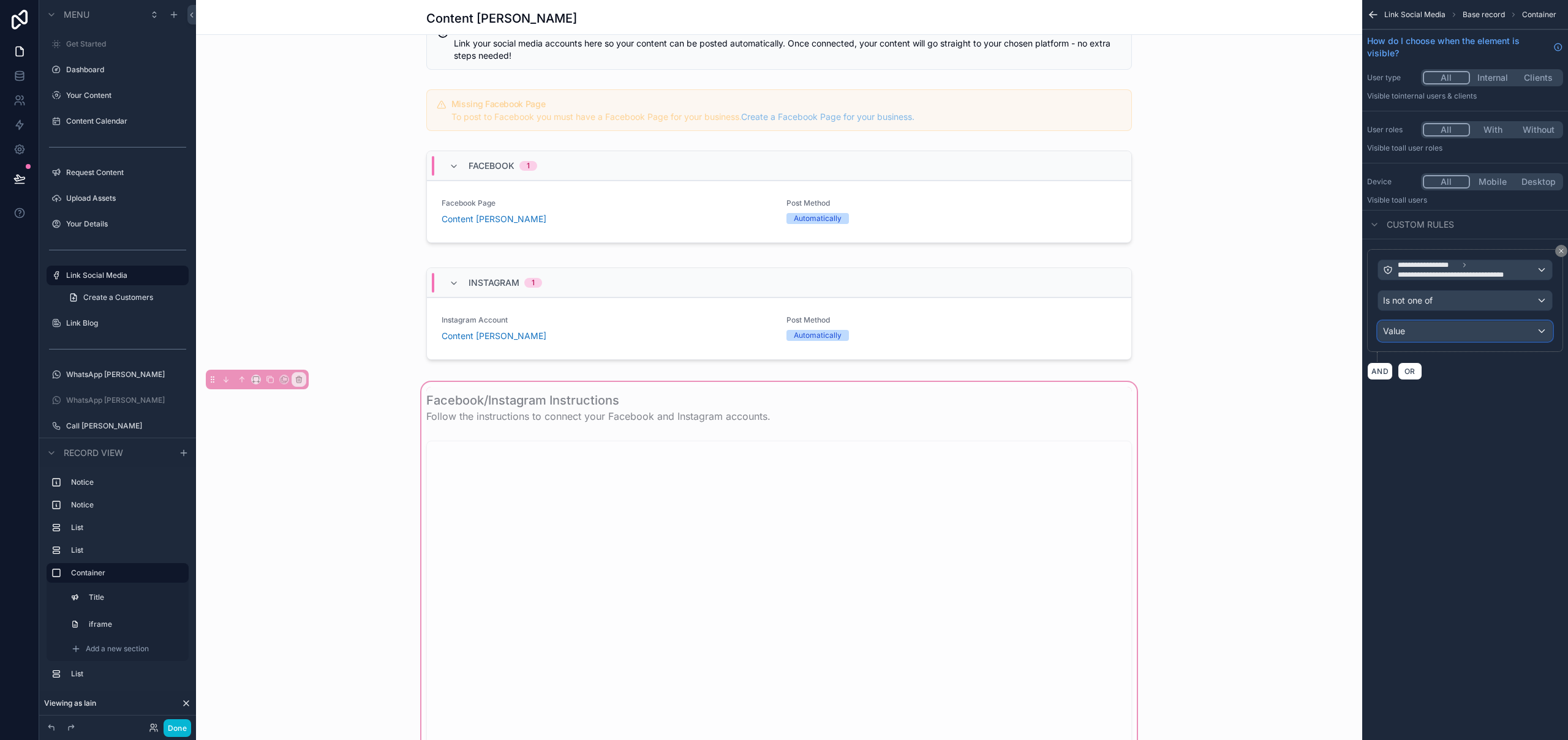
click at [1453, 334] on div "Value" at bounding box center [1465, 331] width 174 height 20
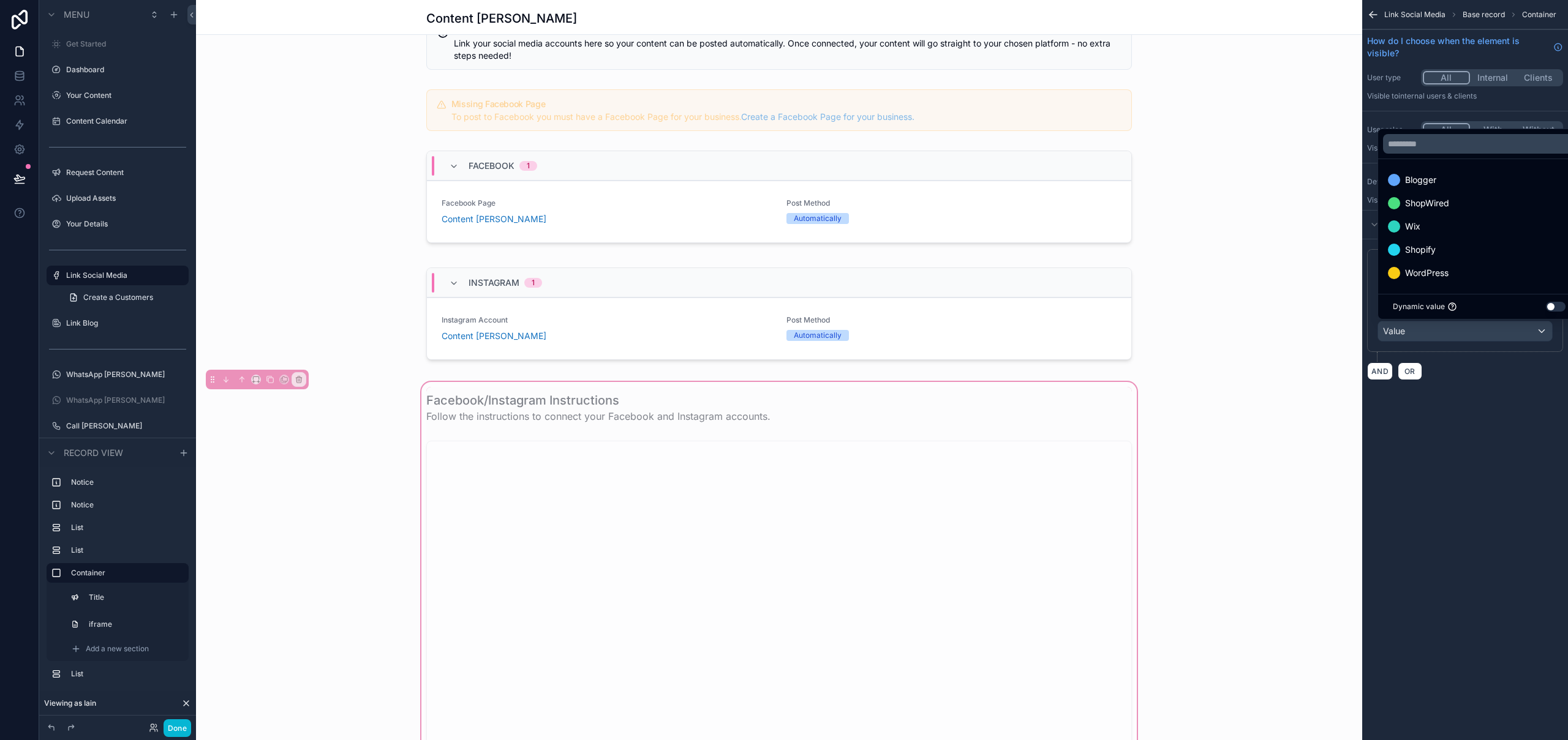
click at [1453, 334] on div "scrollable content" at bounding box center [784, 370] width 1568 height 740
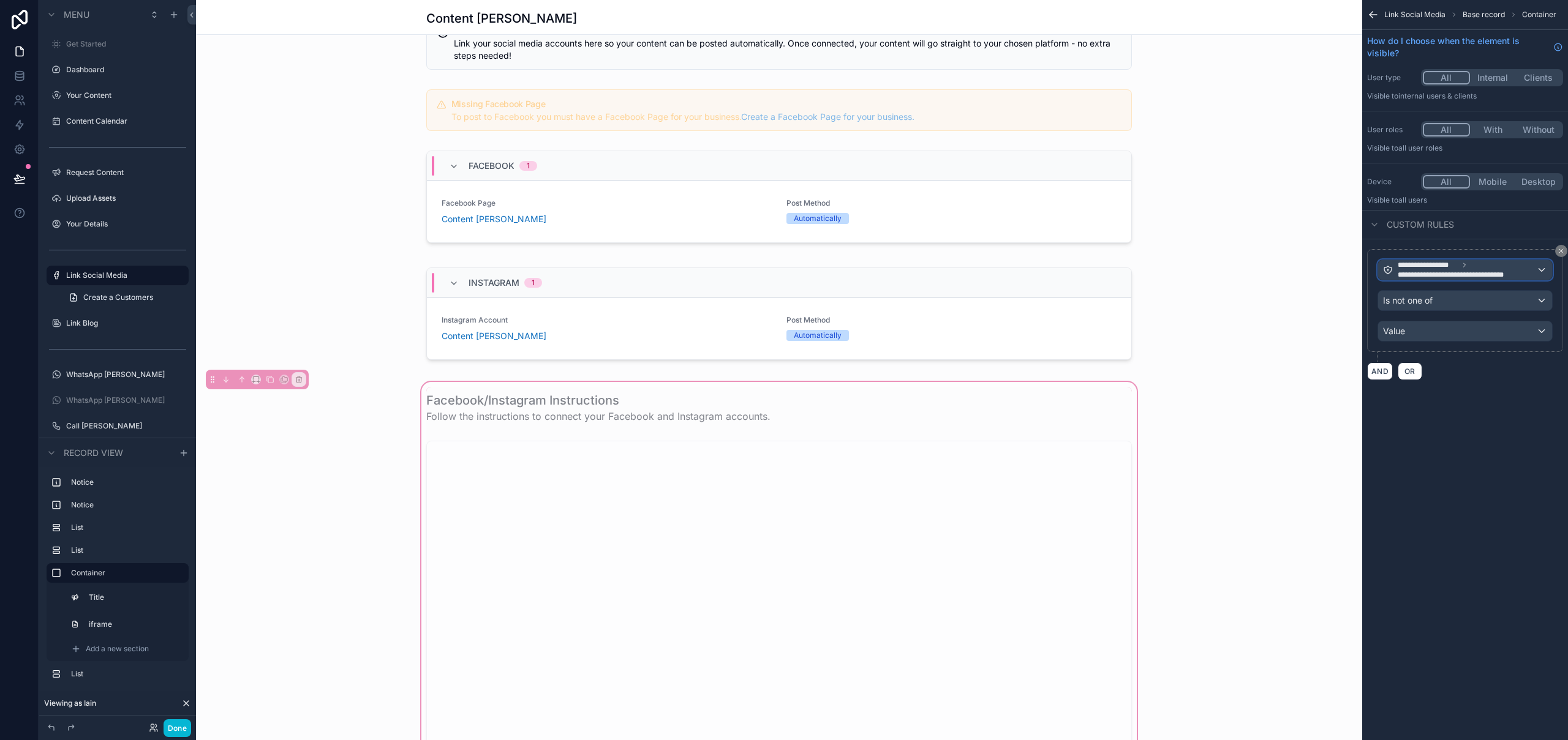
click at [1489, 273] on span "**********" at bounding box center [1463, 274] width 130 height 9
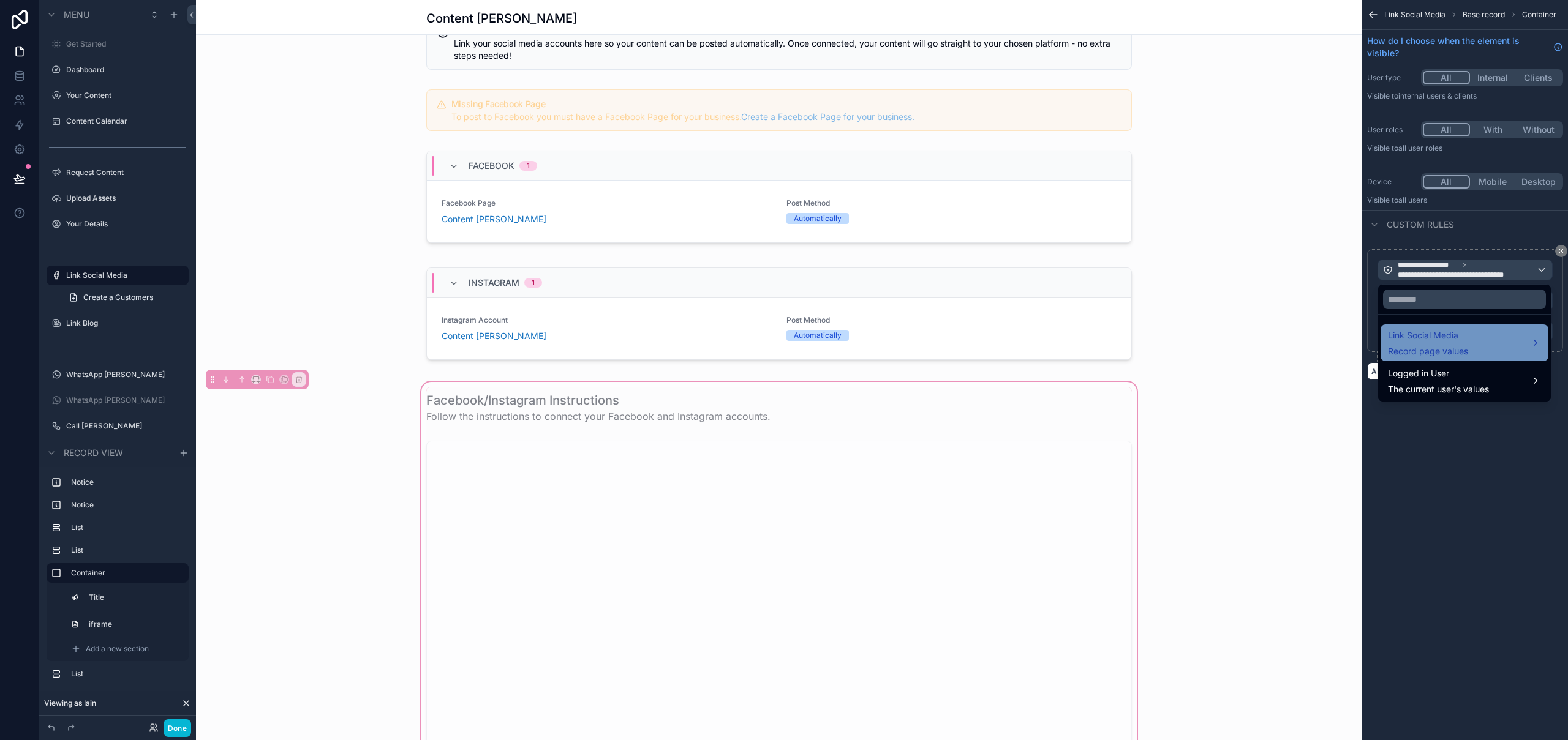
click at [1474, 336] on div "Link Social Media Record page values" at bounding box center [1464, 343] width 153 height 29
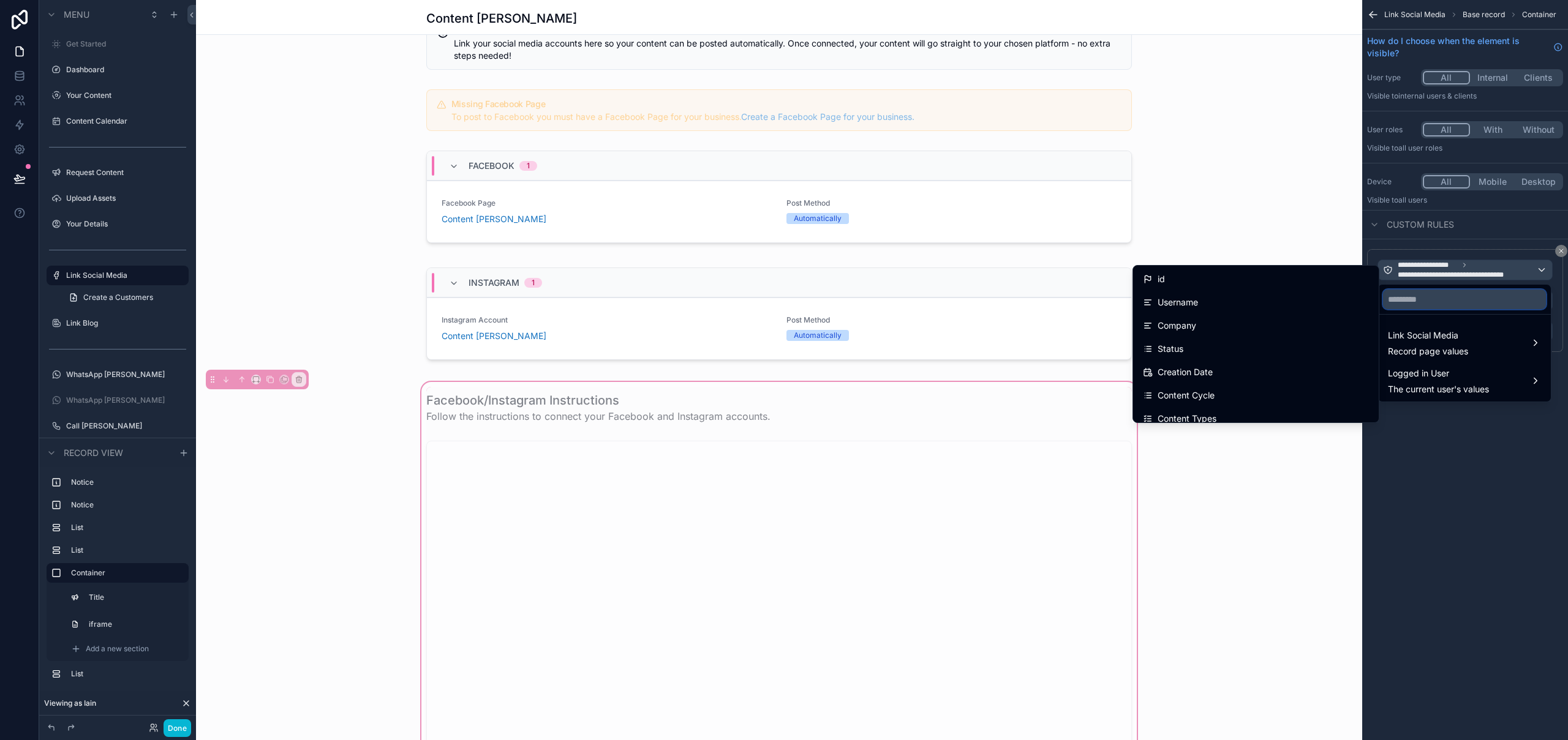
click at [1452, 303] on input "text" at bounding box center [1464, 299] width 163 height 20
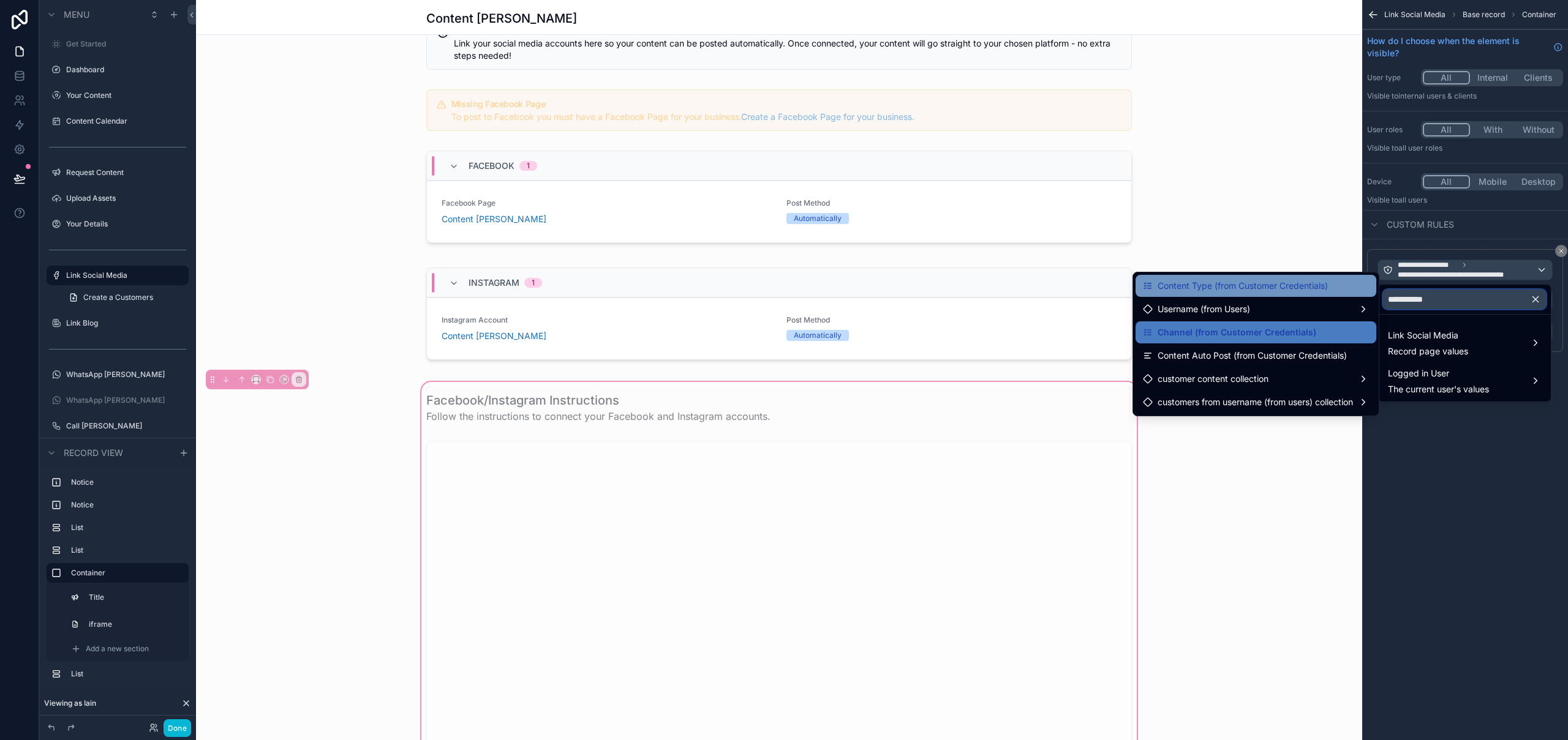
type input "**********"
click at [1303, 284] on span "Content Type (from Customer Credentials)" at bounding box center [1242, 286] width 170 height 15
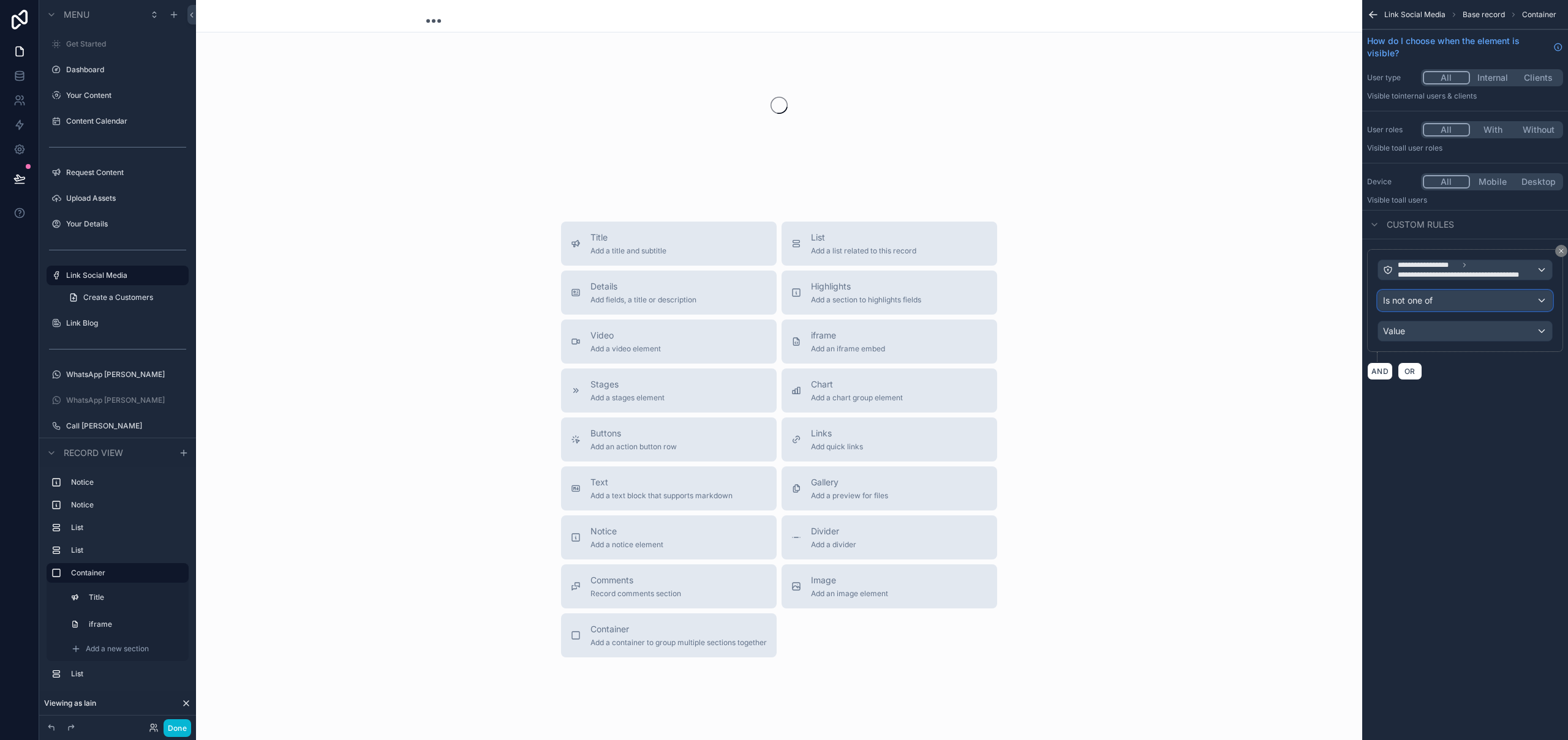
click at [1427, 305] on span "Is not one of" at bounding box center [1408, 300] width 50 height 12
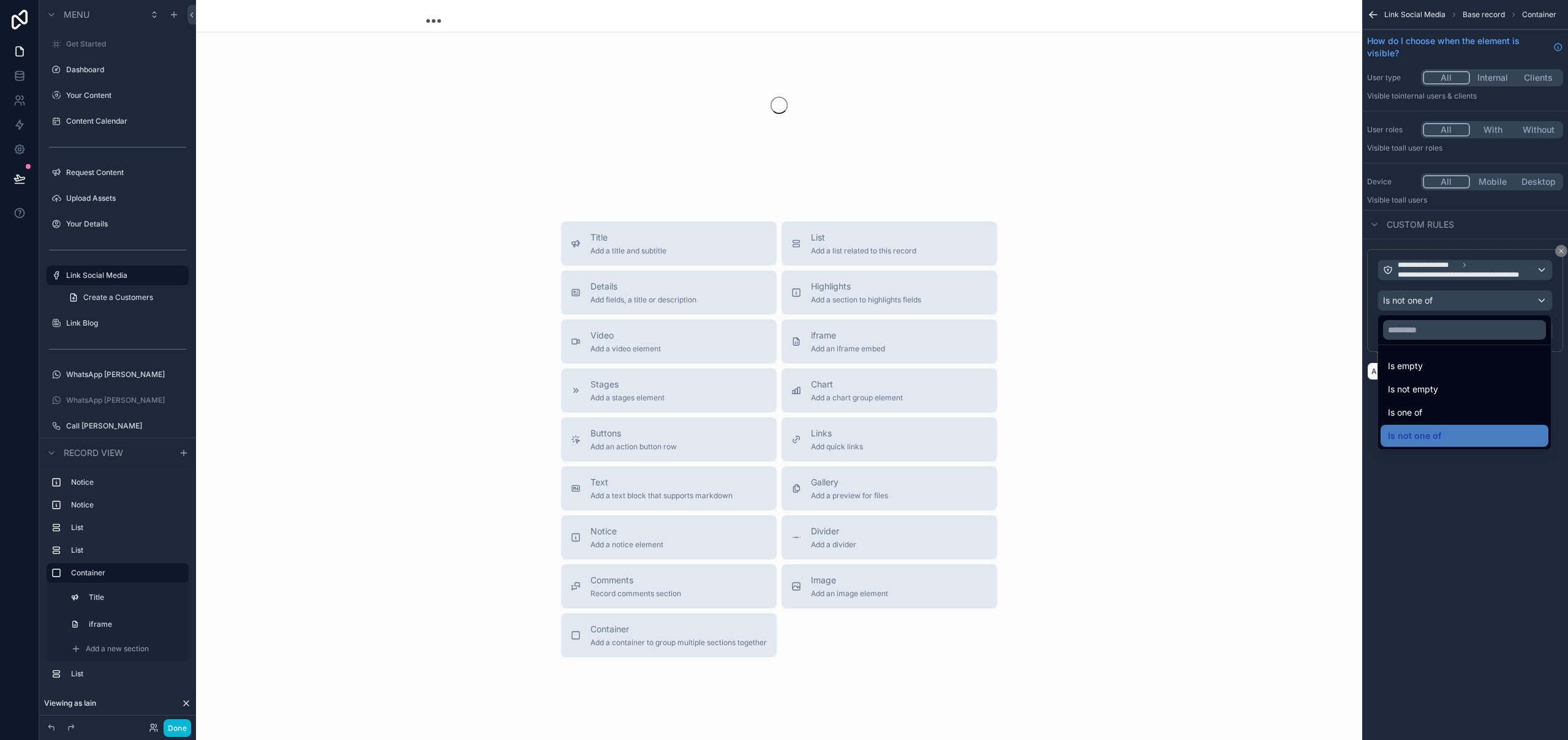
click at [1433, 302] on div "scrollable content" at bounding box center [784, 370] width 1568 height 740
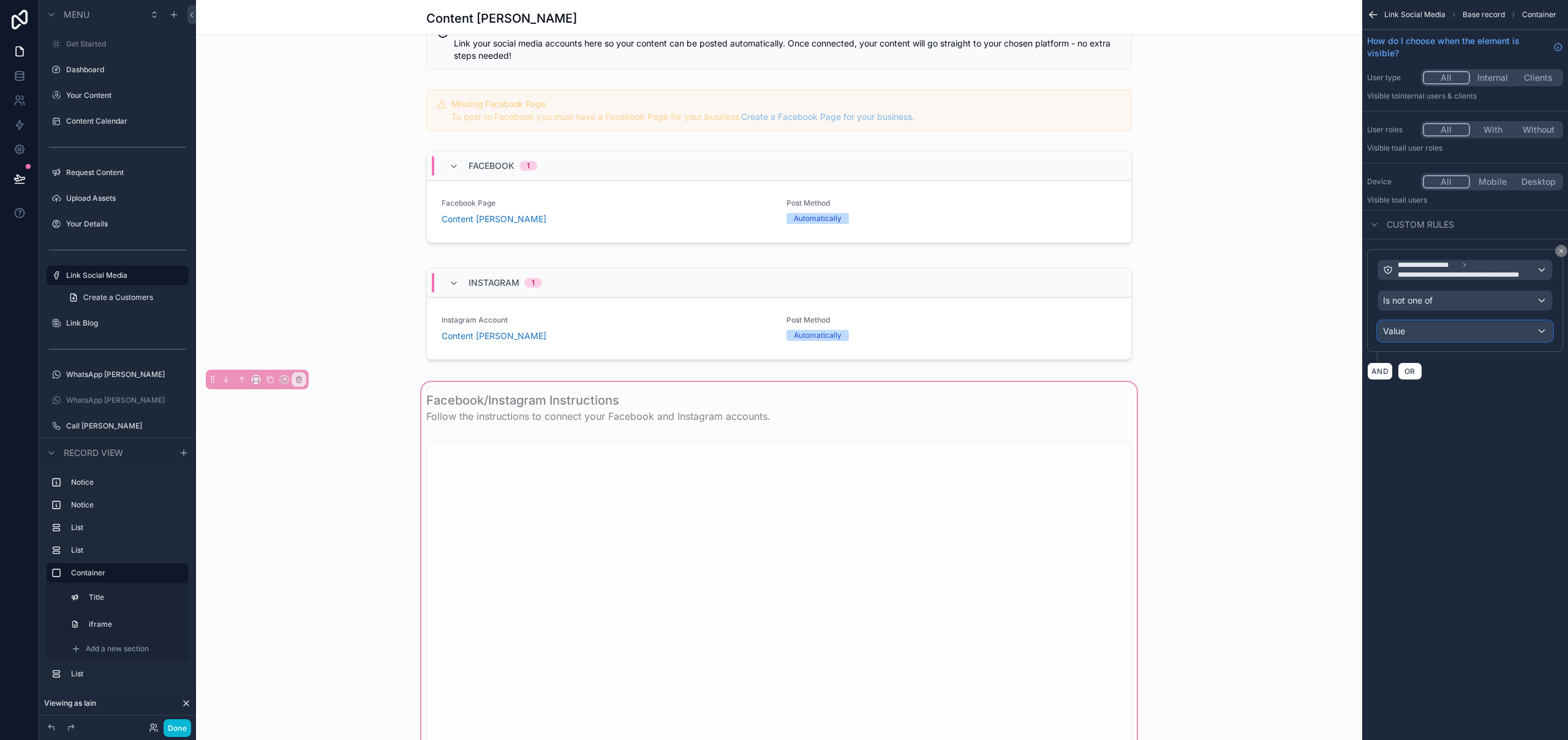
click at [1432, 333] on div "Value" at bounding box center [1465, 331] width 174 height 20
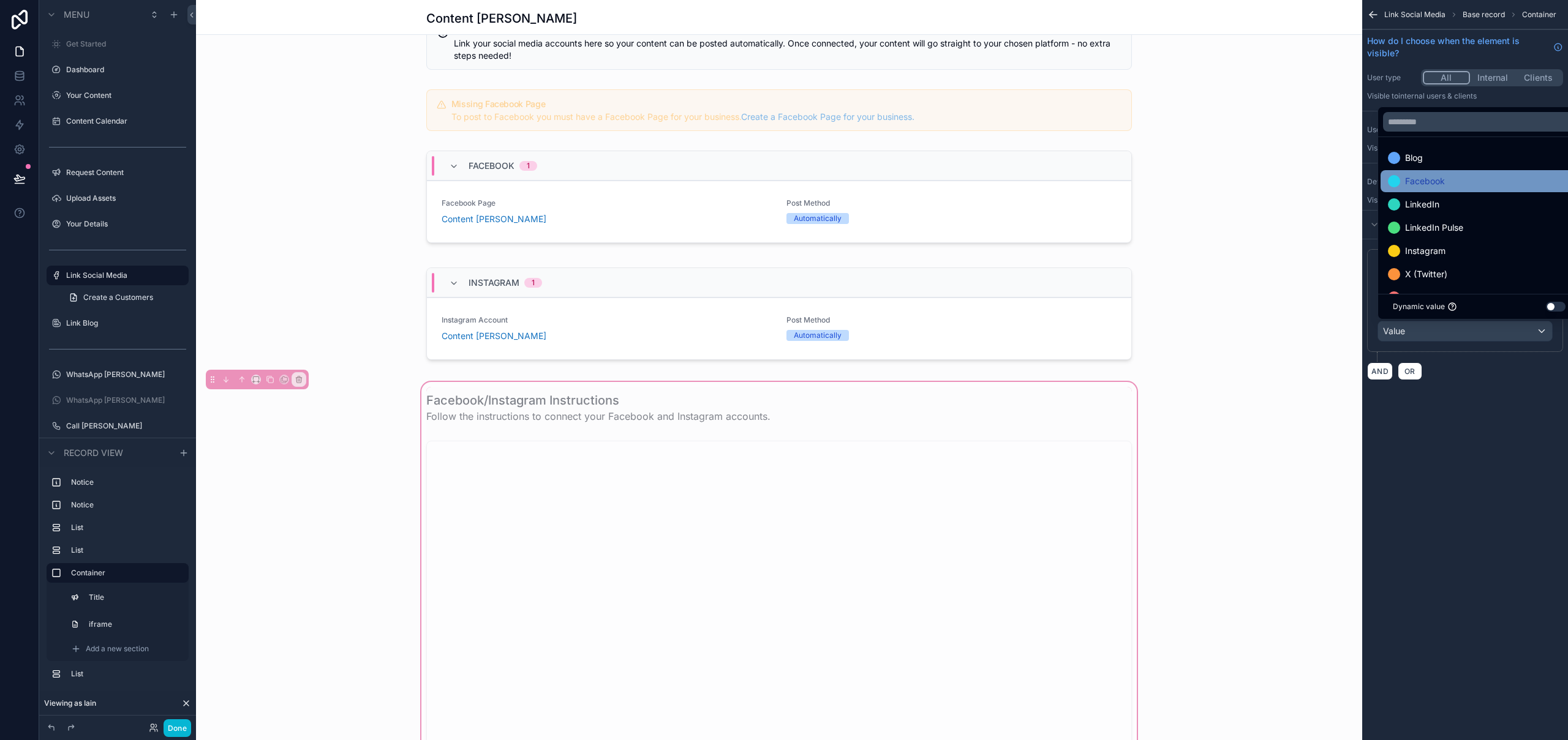
click at [1470, 182] on div "Facebook" at bounding box center [1479, 182] width 182 height 15
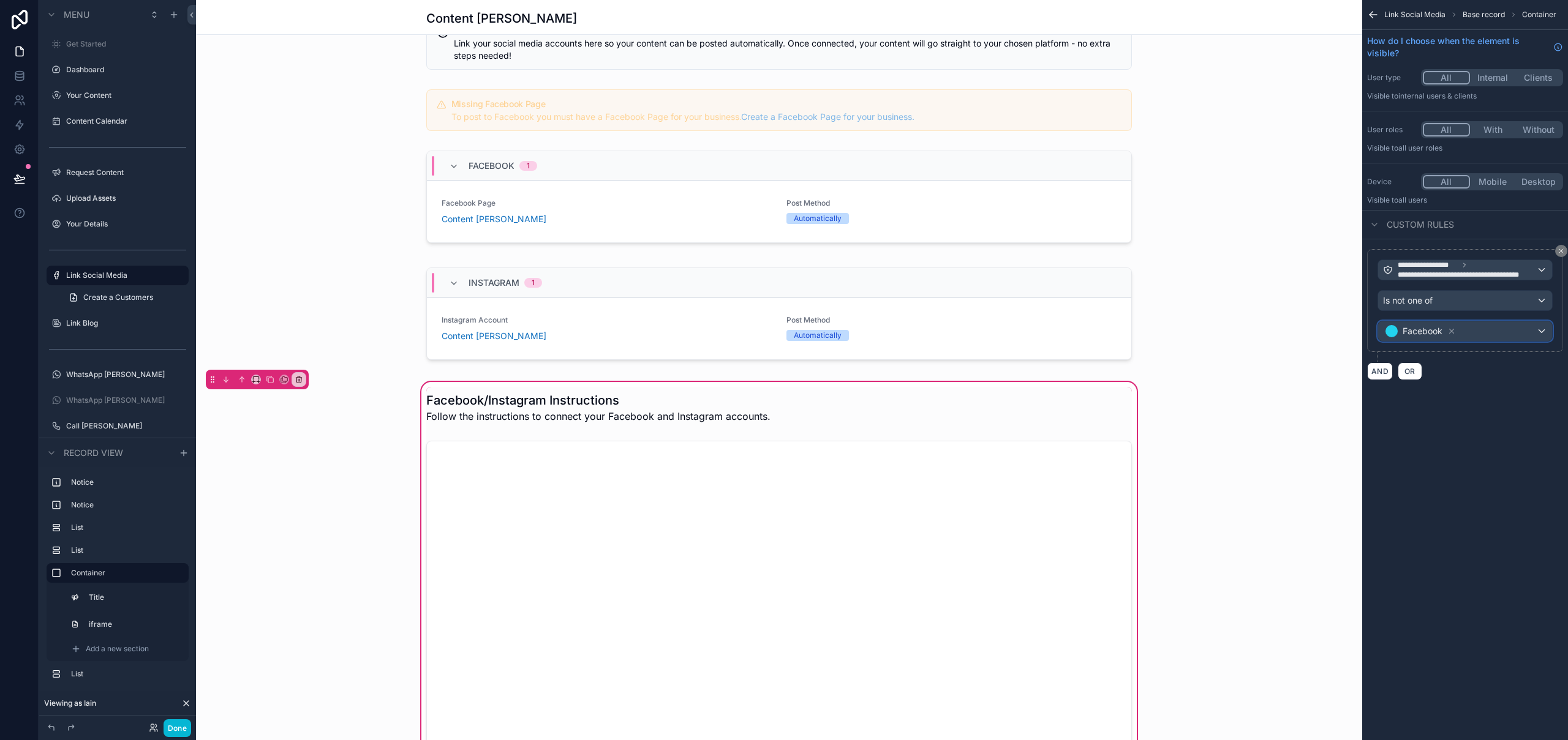
click at [1475, 332] on div "Facebook" at bounding box center [1465, 331] width 174 height 20
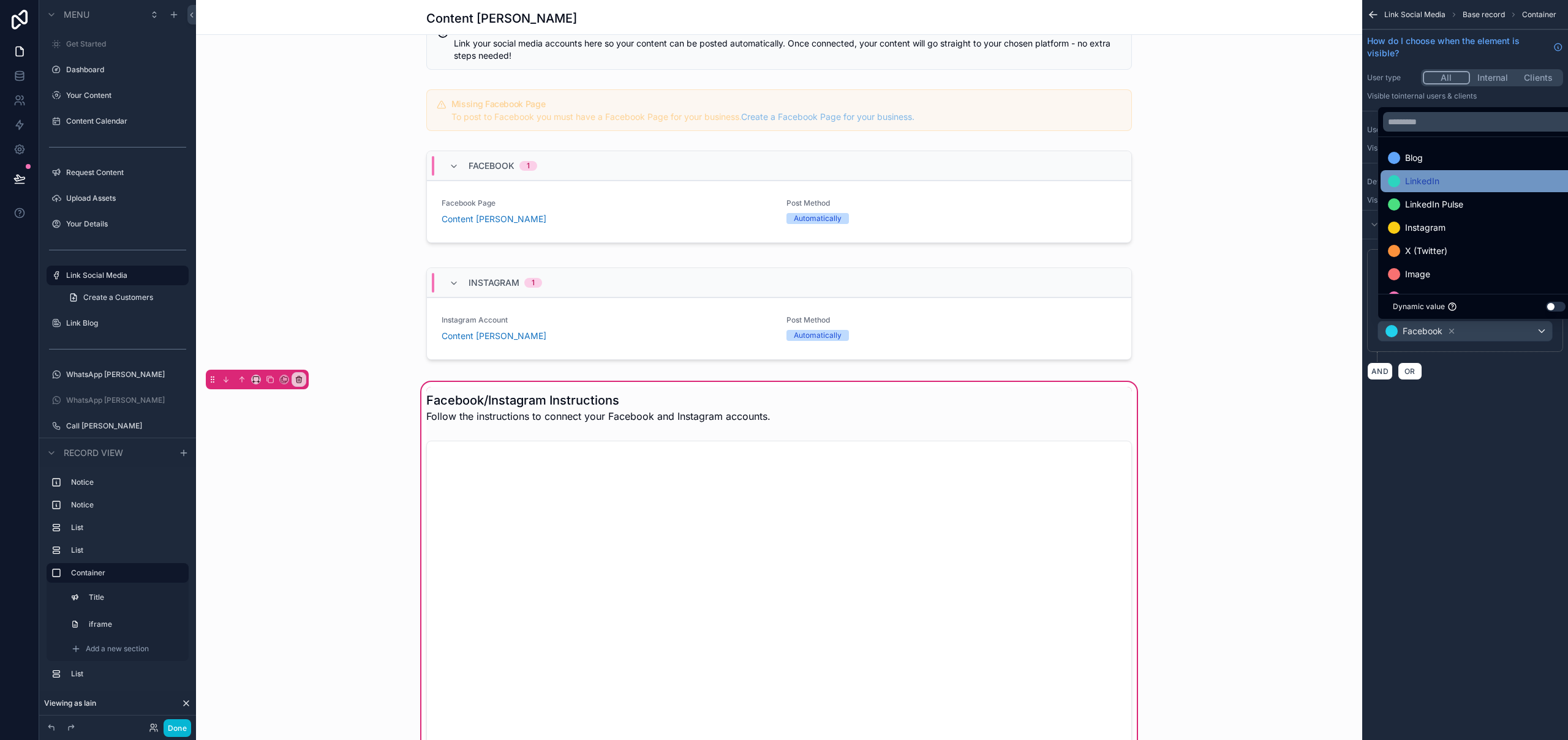
click at [1472, 185] on div "LinkedIn" at bounding box center [1479, 182] width 182 height 15
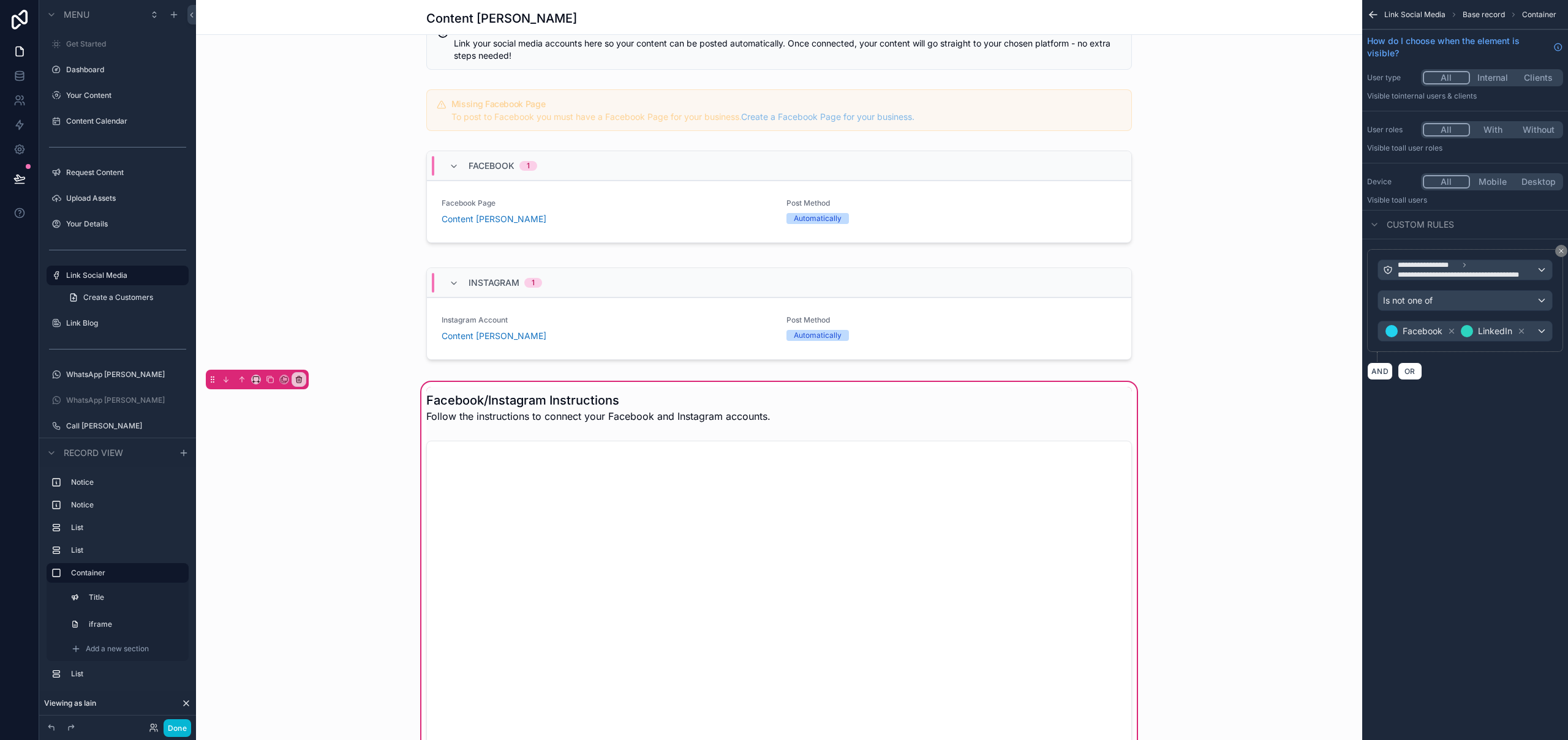
click at [326, 492] on div "Facebook/Instagram Instructions Follow the instructions to connect your Faceboo…" at bounding box center [779, 602] width 1166 height 445
click at [176, 728] on button "Done" at bounding box center [177, 728] width 28 height 17
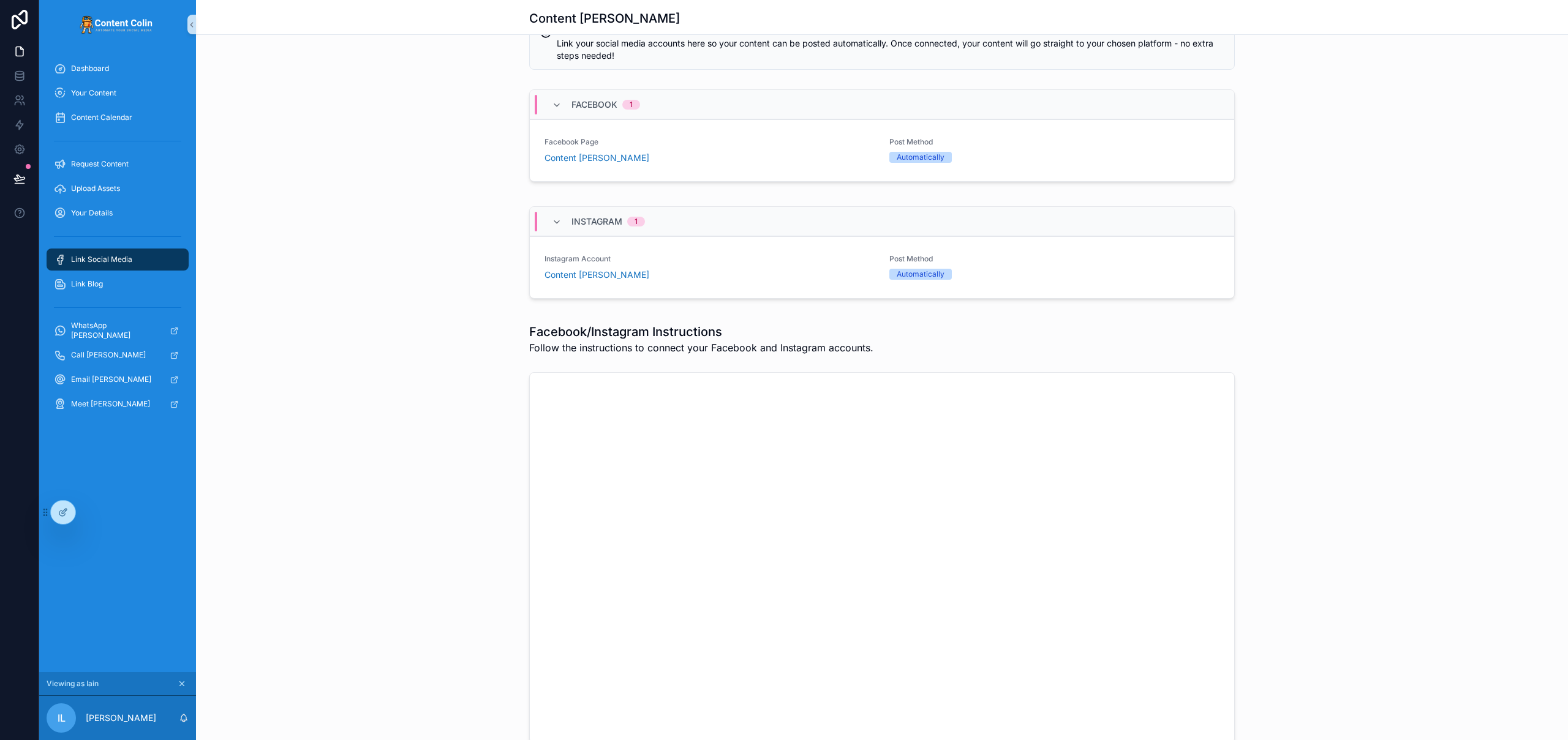
scroll to position [0, 0]
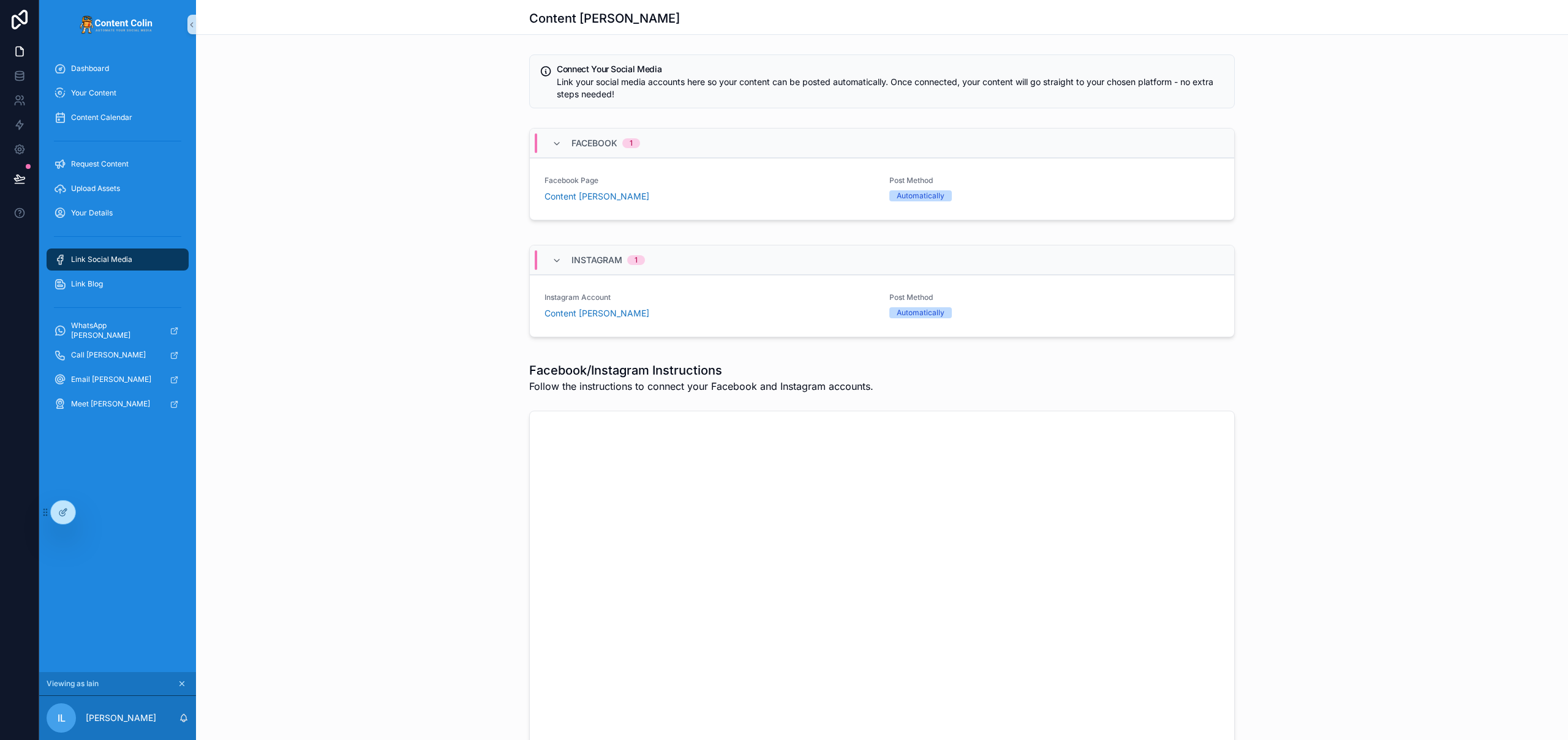
click at [476, 398] on div "Facebook/Instagram Instructions Follow the instructions to connect your Faceboo…" at bounding box center [882, 572] width 1372 height 430
click at [63, 510] on icon at bounding box center [63, 512] width 9 height 9
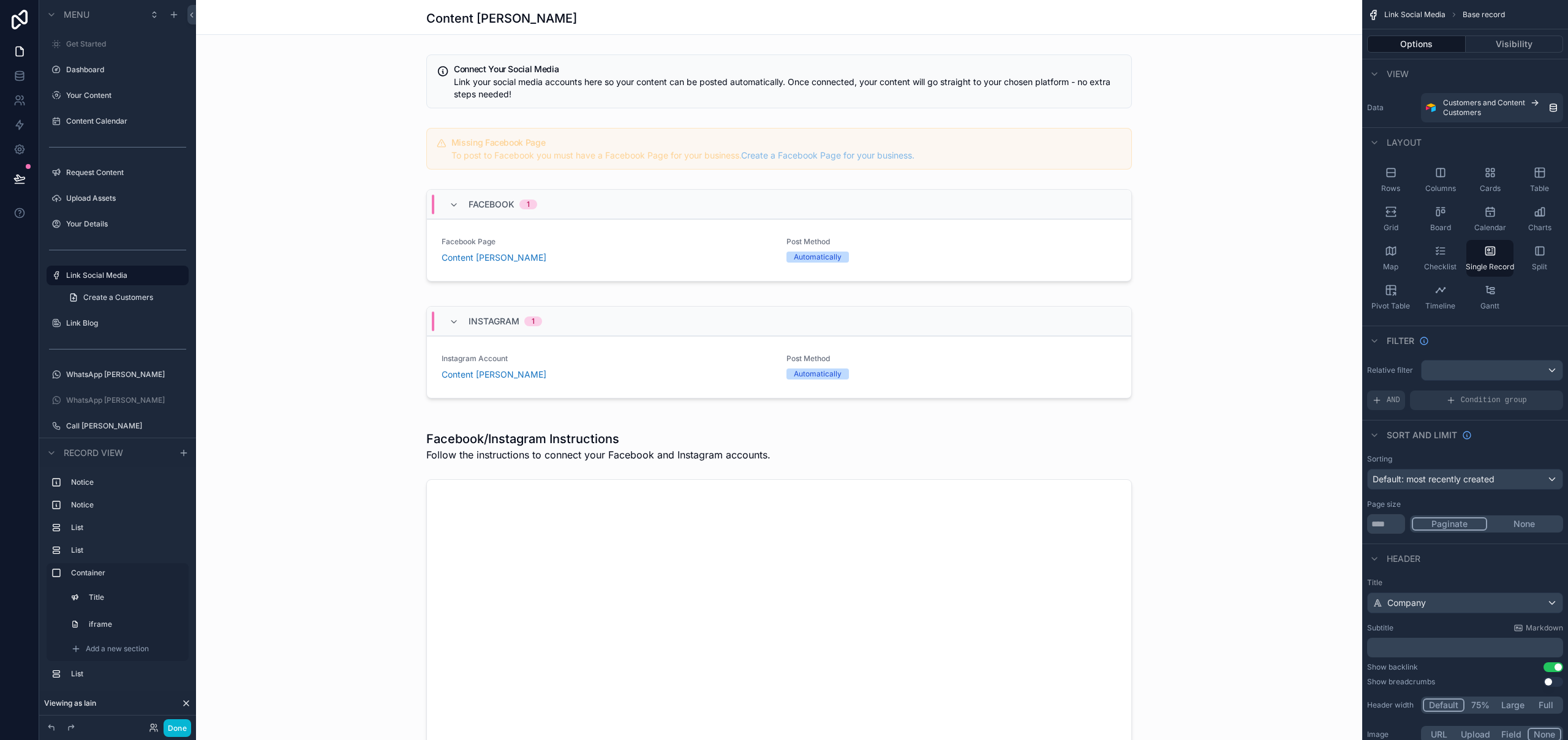
click at [679, 427] on div "scrollable content" at bounding box center [779, 641] width 1166 height 445
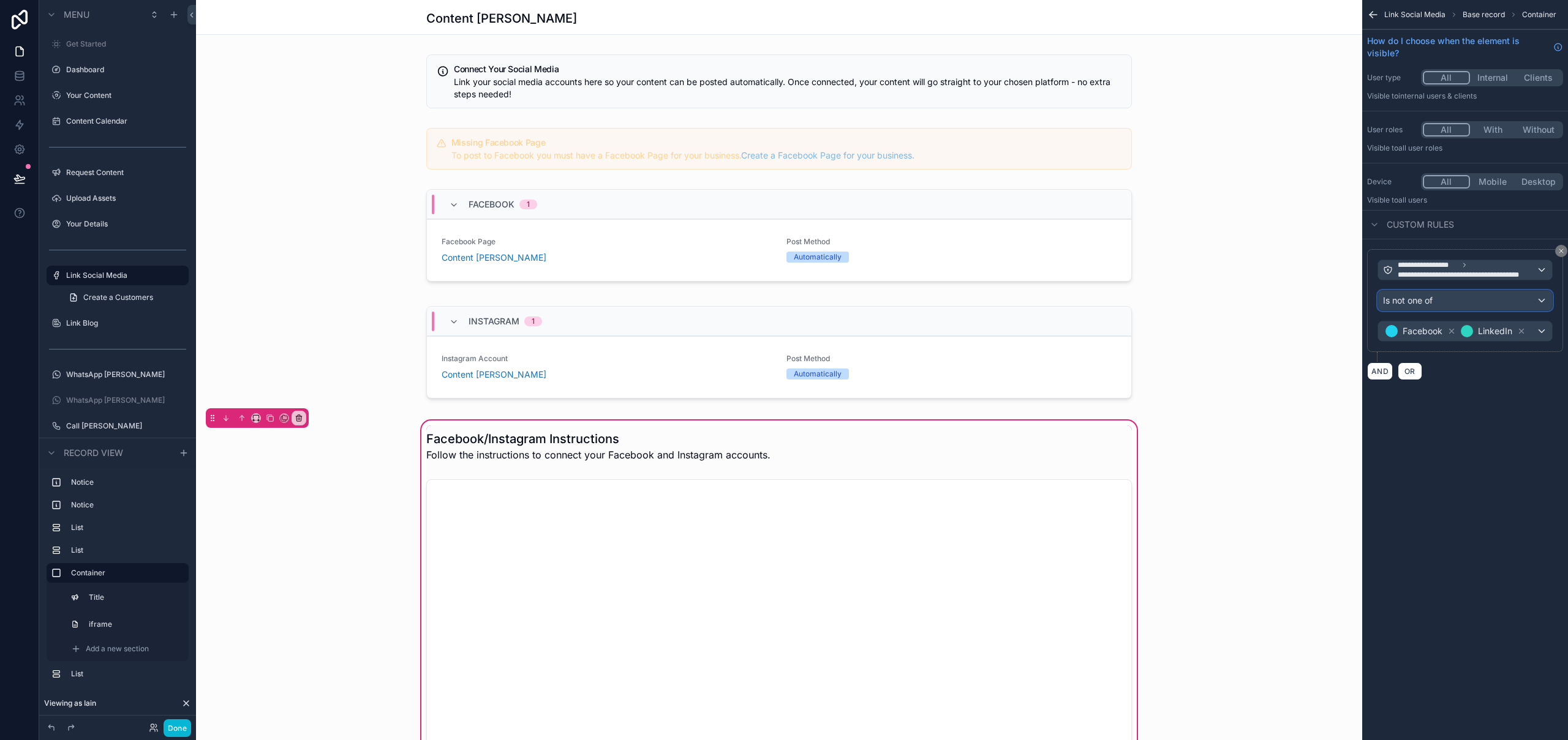
click at [1470, 295] on div "Is not one of" at bounding box center [1465, 300] width 174 height 20
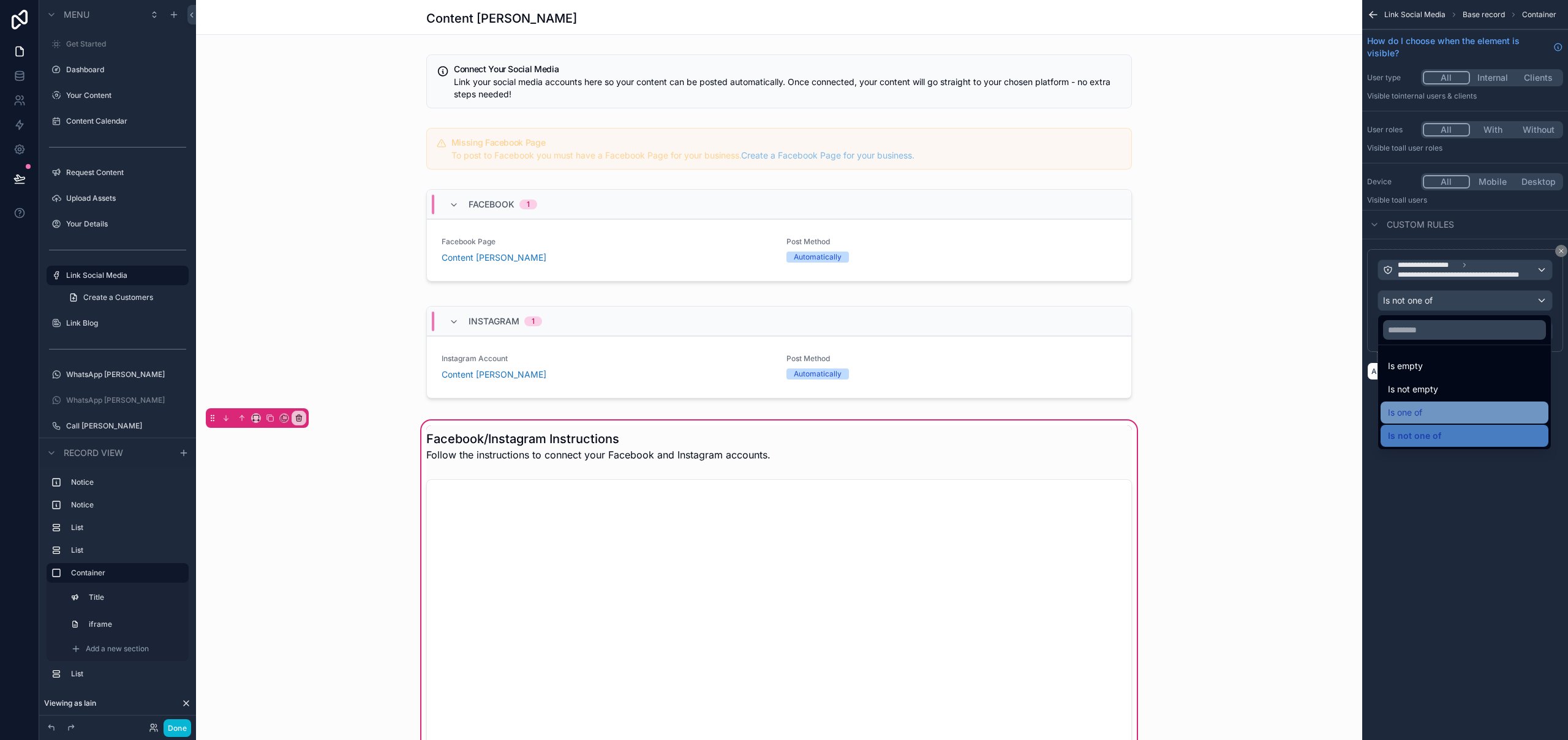
click at [1409, 408] on span "Is one of" at bounding box center [1405, 413] width 34 height 15
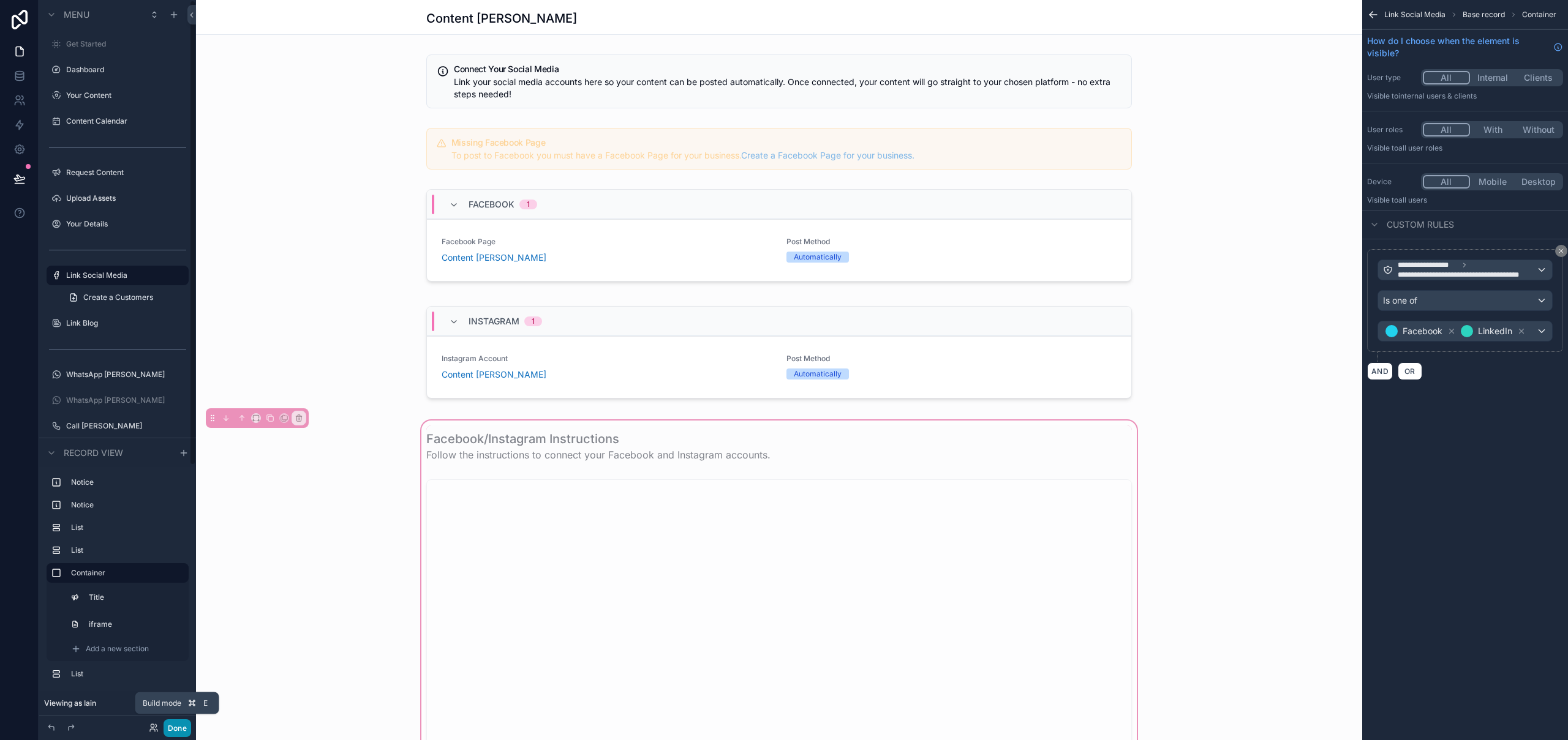
click at [176, 730] on button "Done" at bounding box center [177, 728] width 28 height 17
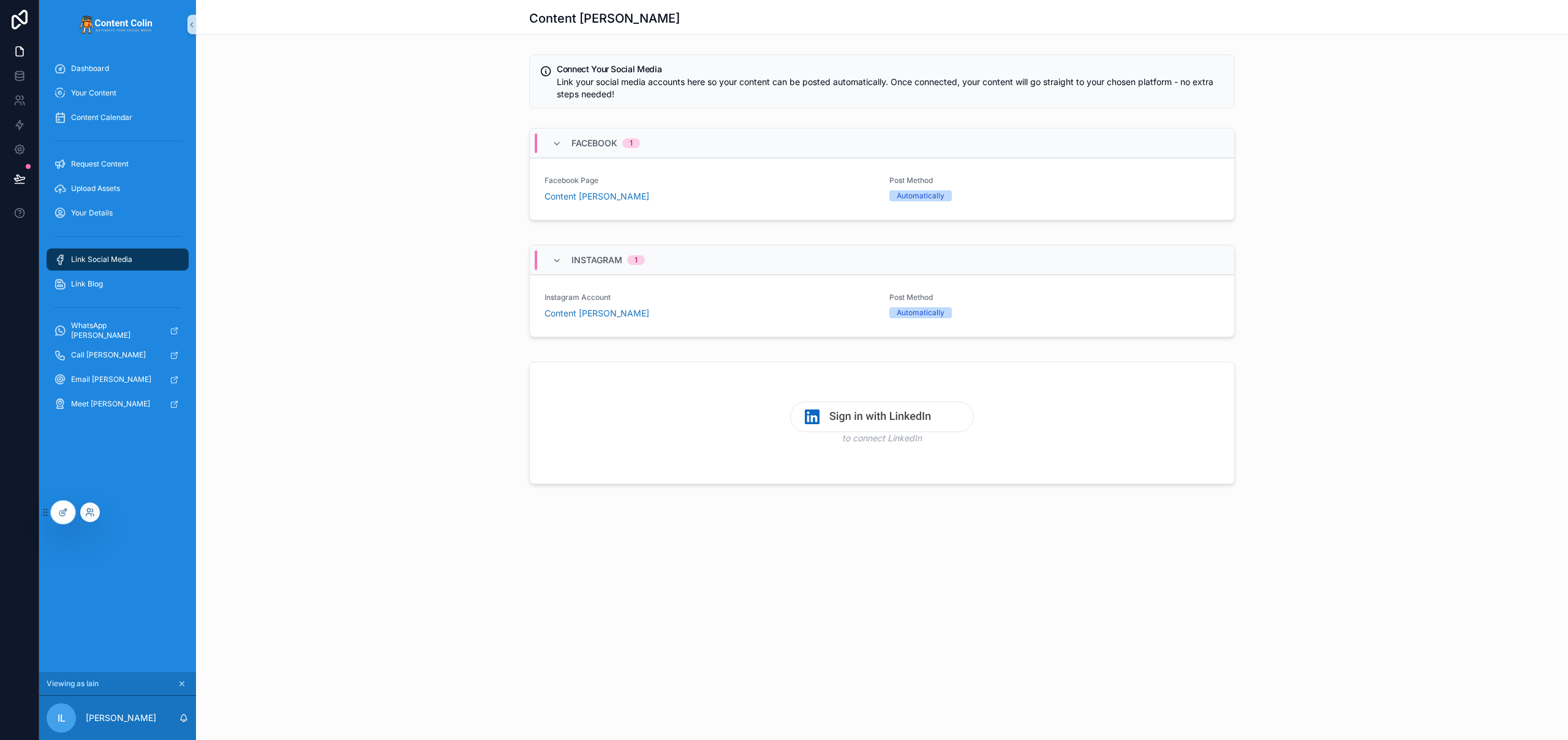
click at [96, 512] on div at bounding box center [90, 513] width 20 height 20
click at [90, 514] on icon at bounding box center [88, 515] width 5 height 2
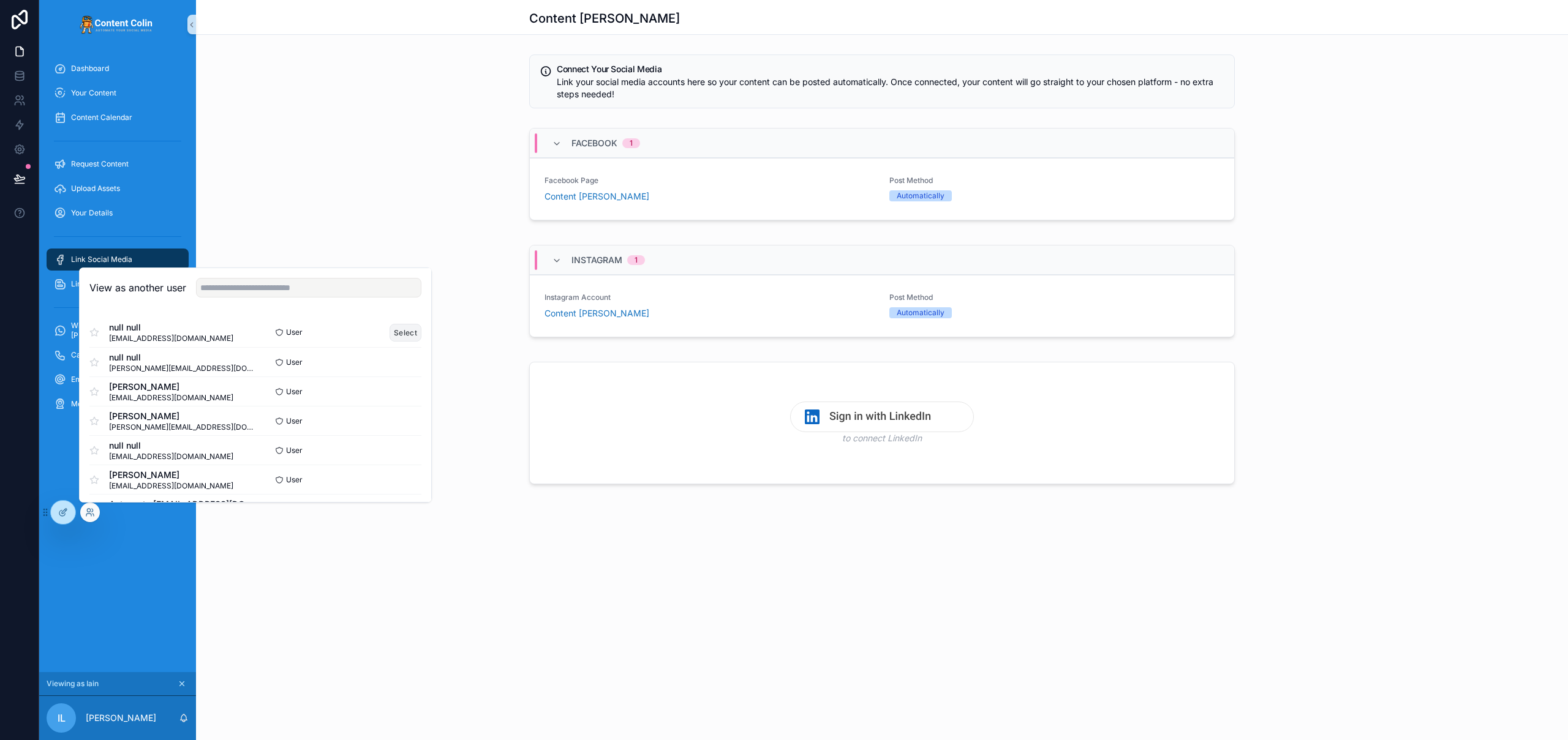
click at [390, 329] on button "Select" at bounding box center [405, 332] width 32 height 17
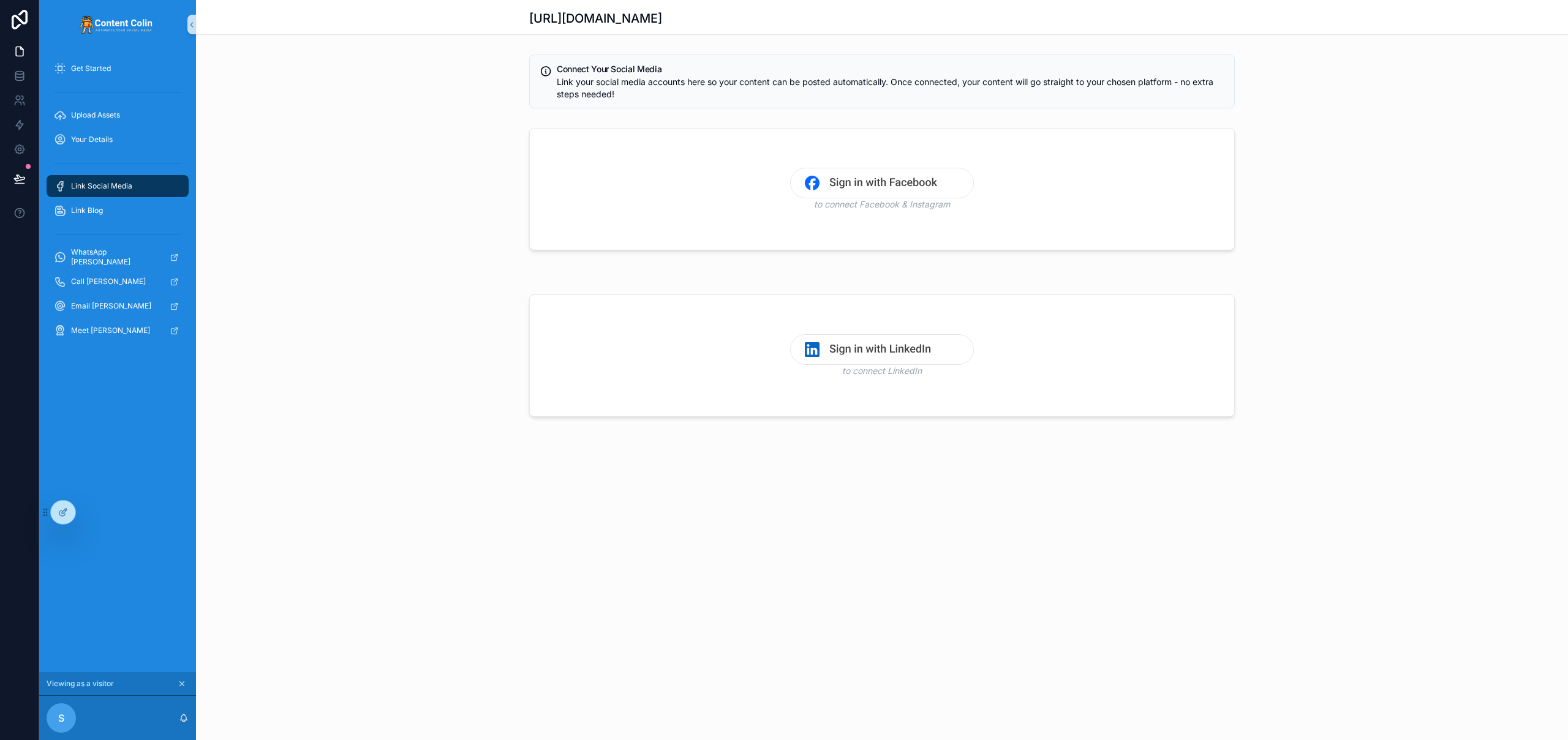
click at [390, 327] on div "to connect LinkedIn" at bounding box center [882, 358] width 1372 height 137
click at [59, 518] on div at bounding box center [63, 513] width 25 height 23
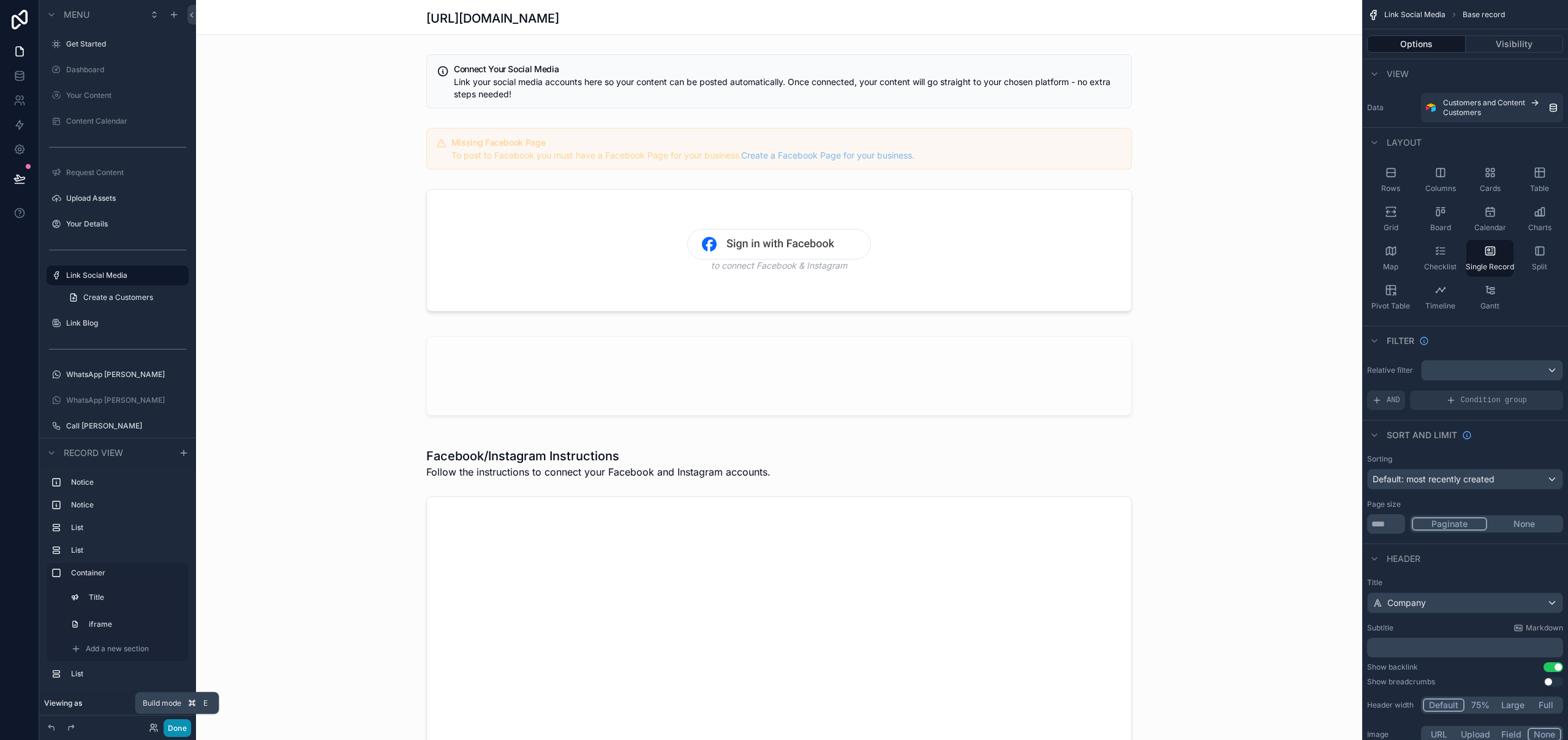
click at [175, 729] on button "Done" at bounding box center [177, 728] width 28 height 17
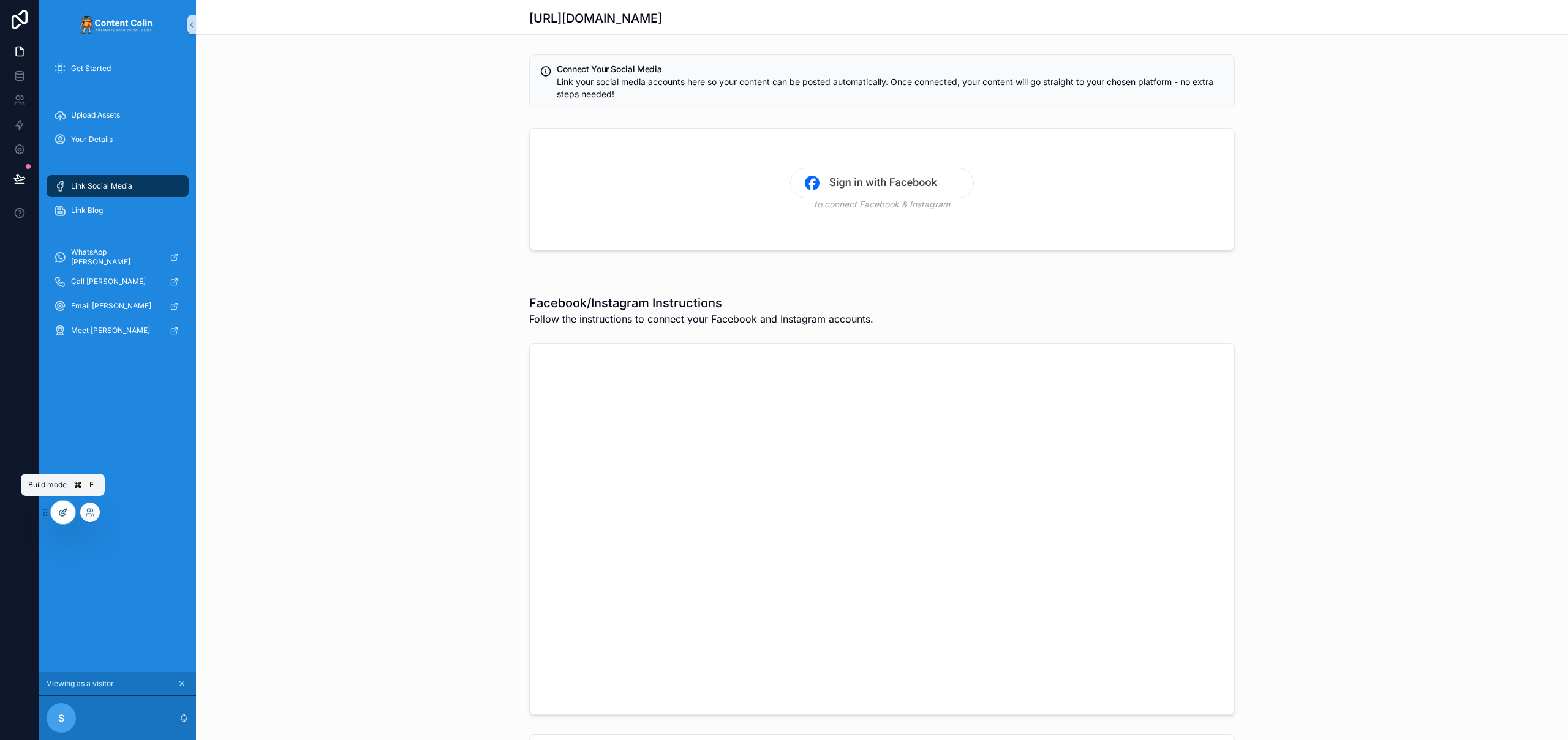
click at [67, 517] on icon at bounding box center [63, 512] width 9 height 9
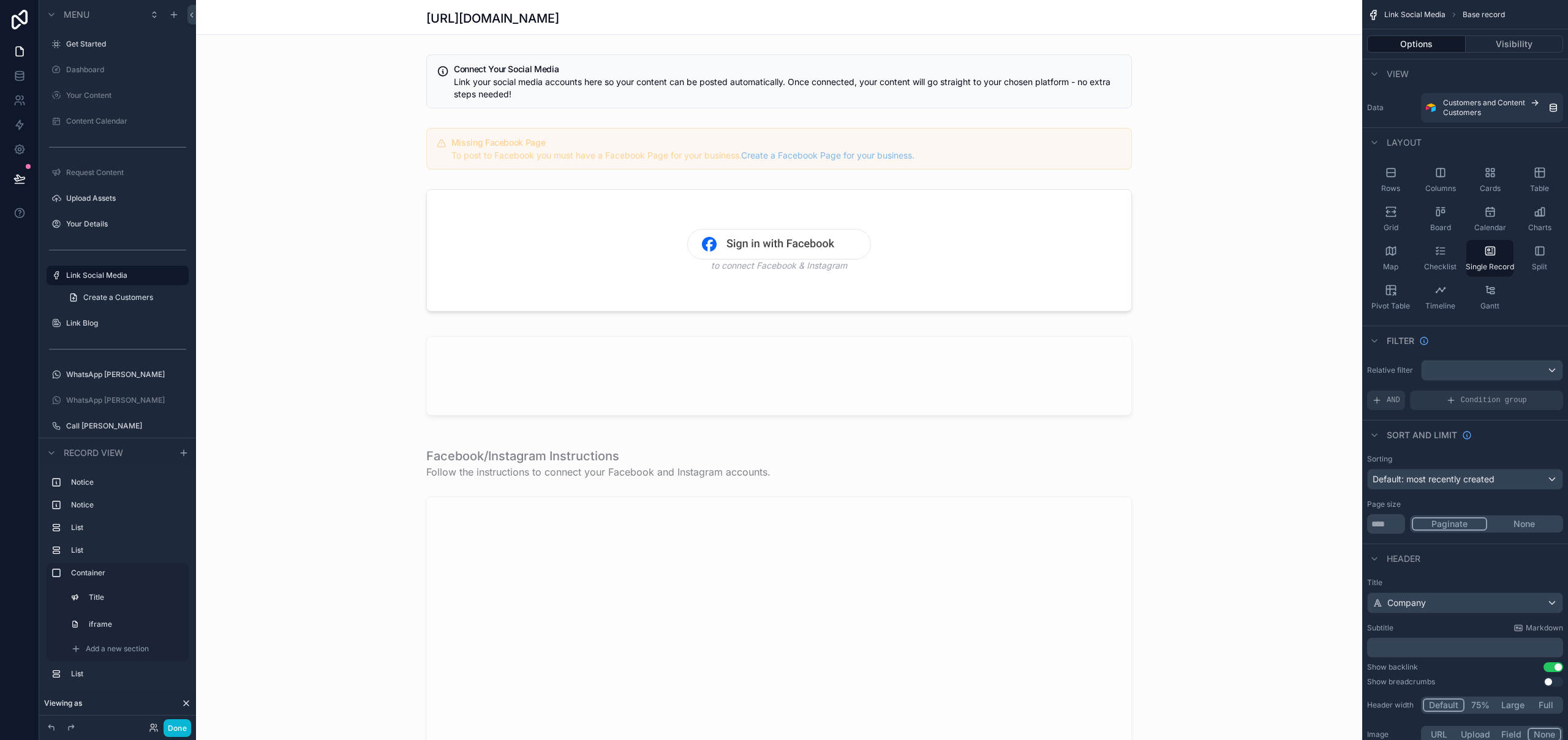
click at [578, 452] on div "scrollable content" at bounding box center [779, 658] width 1166 height 445
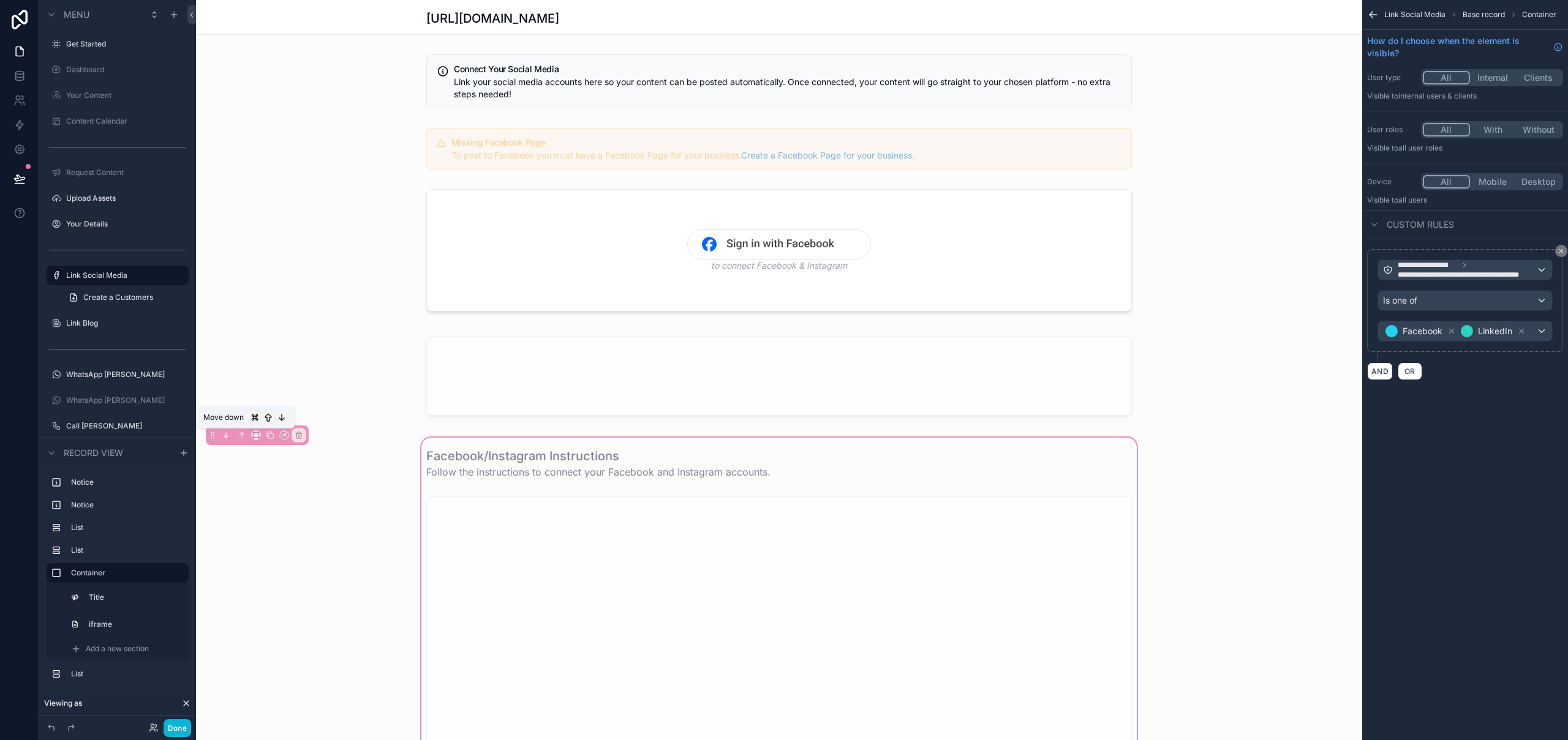
click at [225, 437] on icon "scrollable content" at bounding box center [225, 437] width 2 height 2
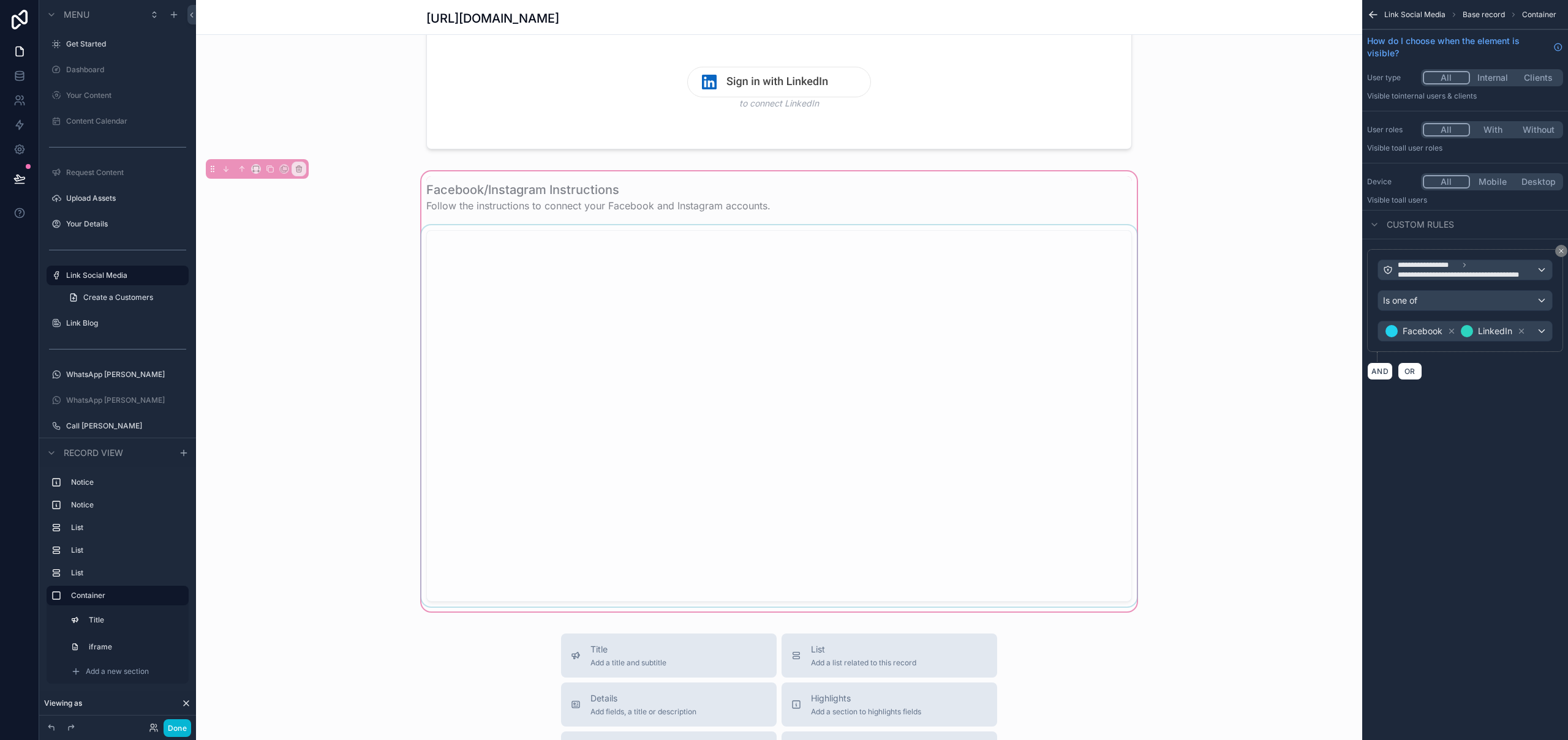
scroll to position [350, 0]
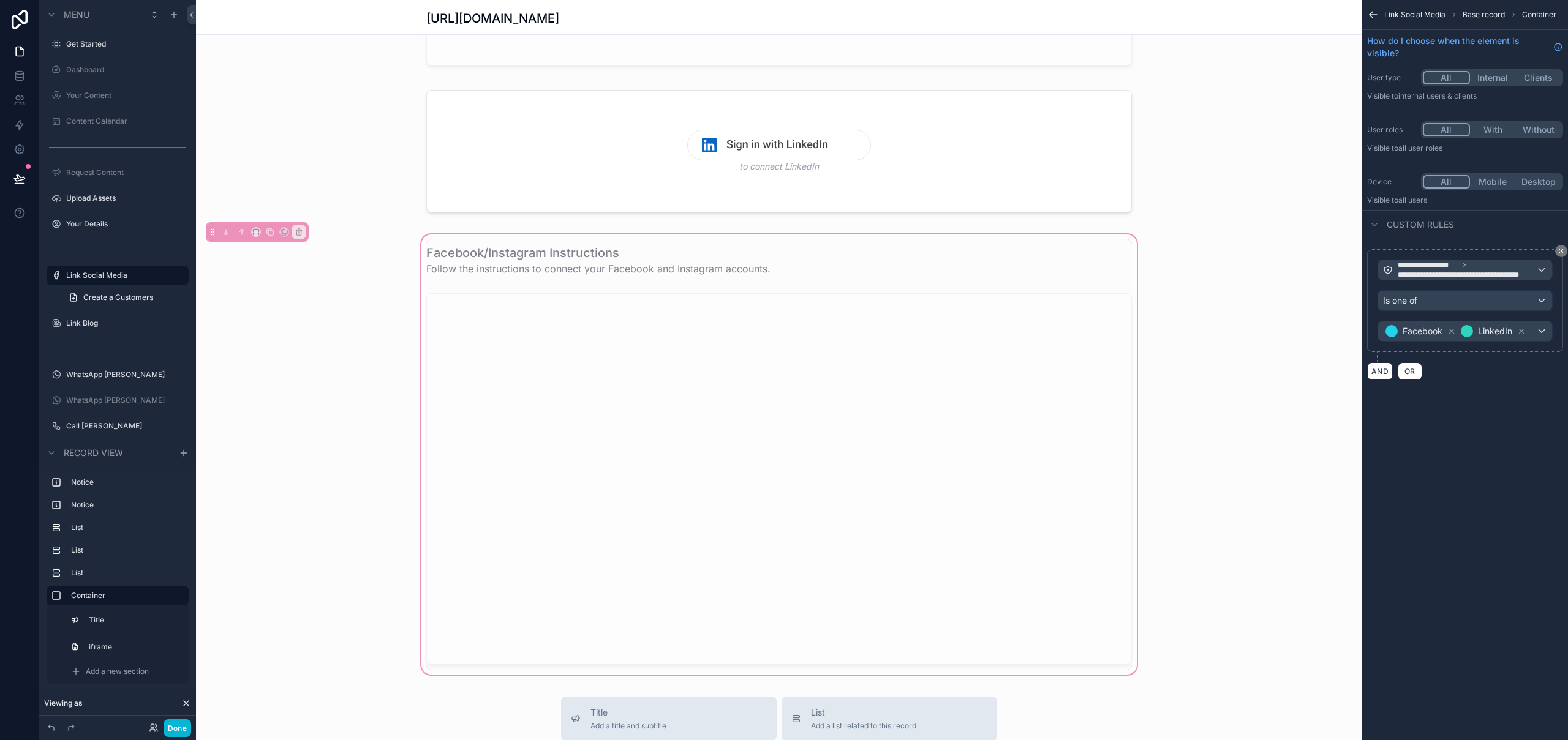
click at [963, 289] on div "scrollable content" at bounding box center [780, 479] width 721 height 381
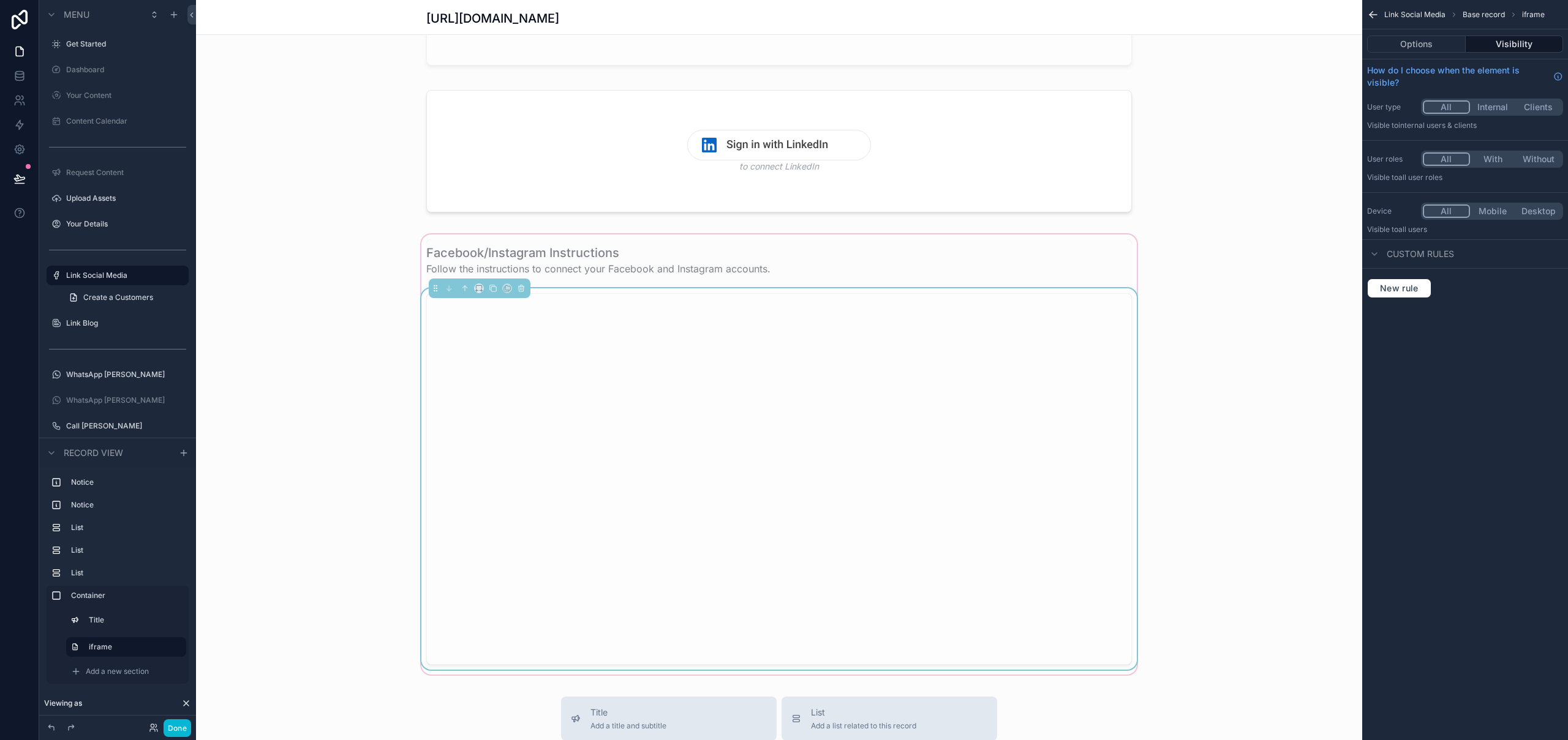
click at [963, 289] on div "scrollable content" at bounding box center [780, 479] width 721 height 381
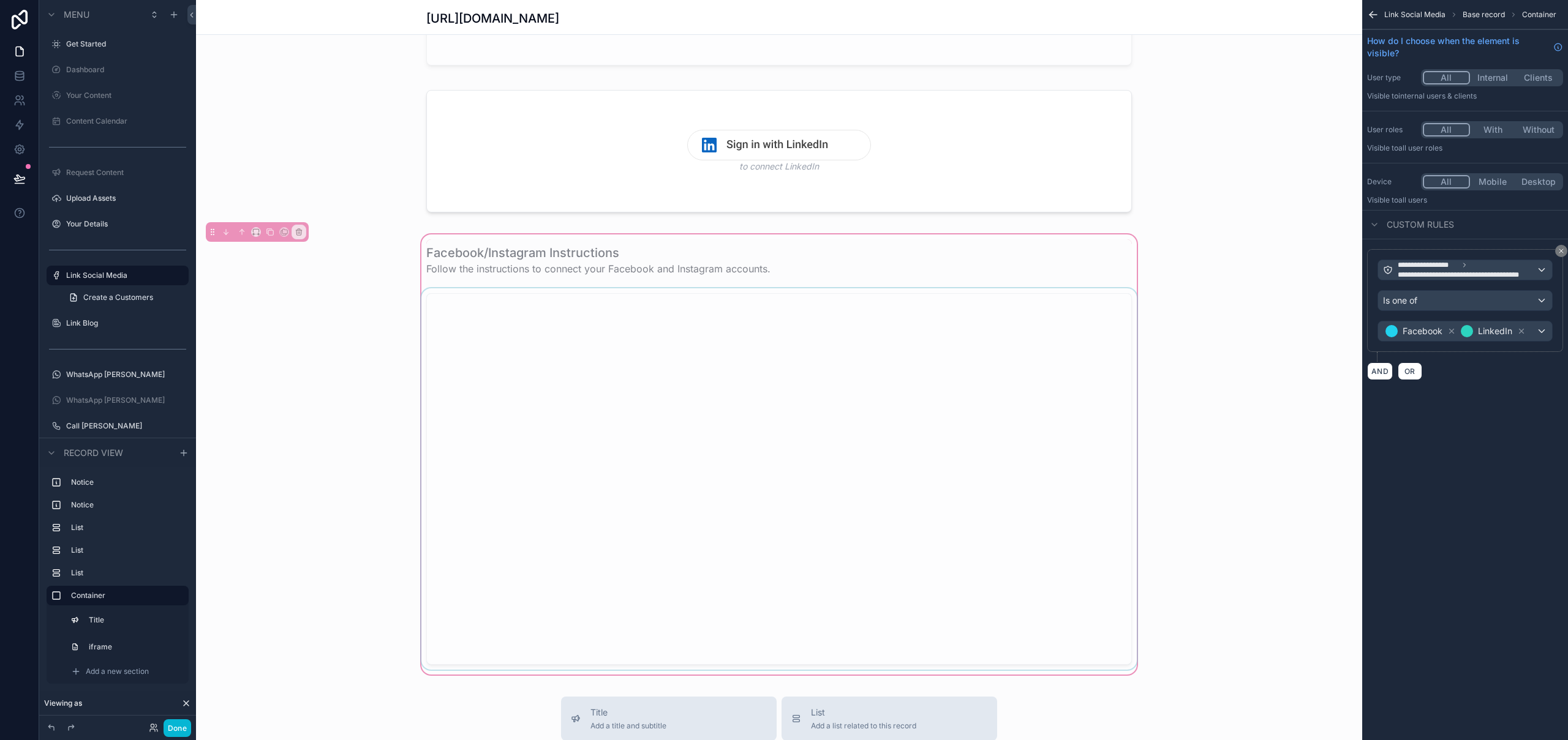
click at [859, 307] on div "scrollable content" at bounding box center [780, 479] width 721 height 381
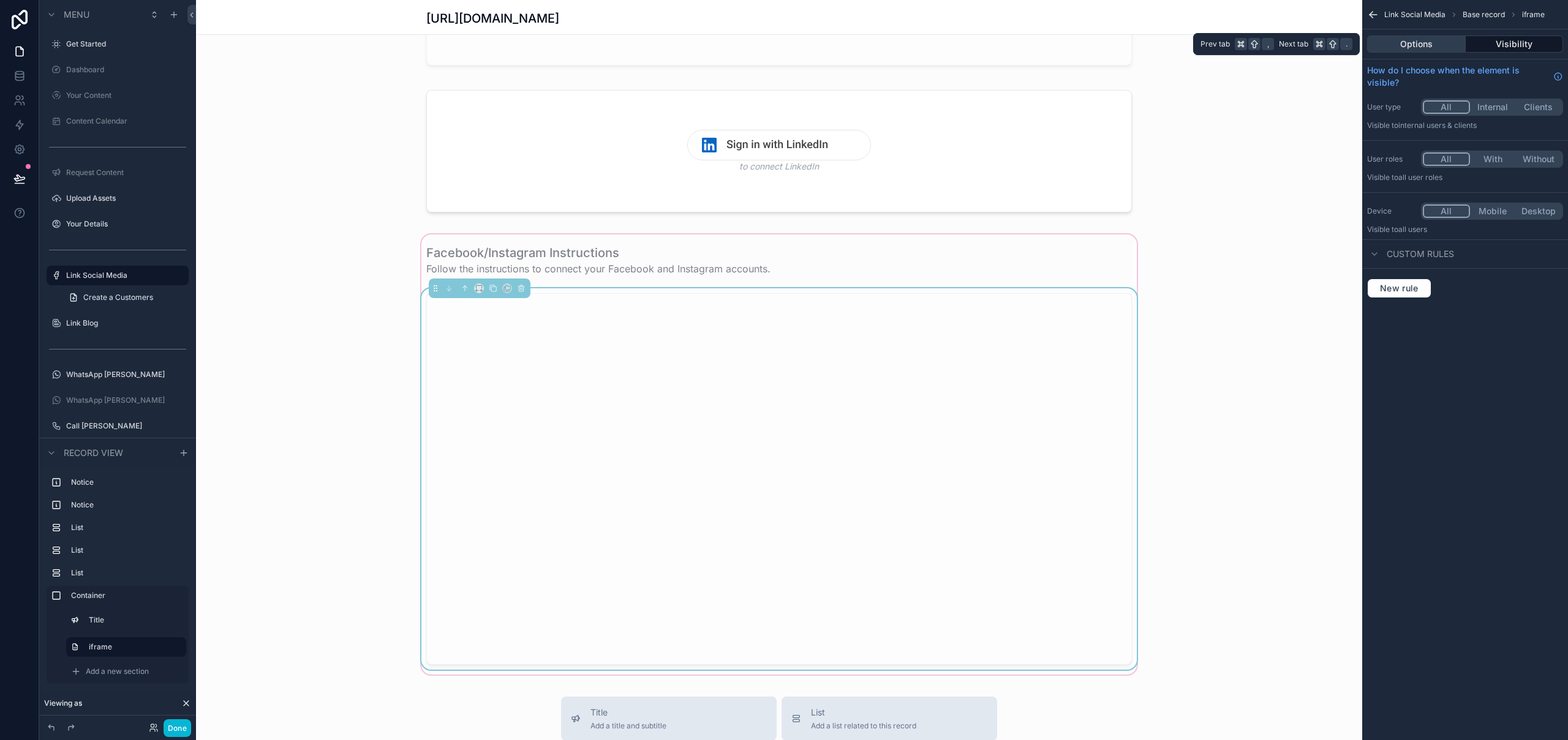
click at [1421, 45] on button "Options" at bounding box center [1416, 44] width 98 height 17
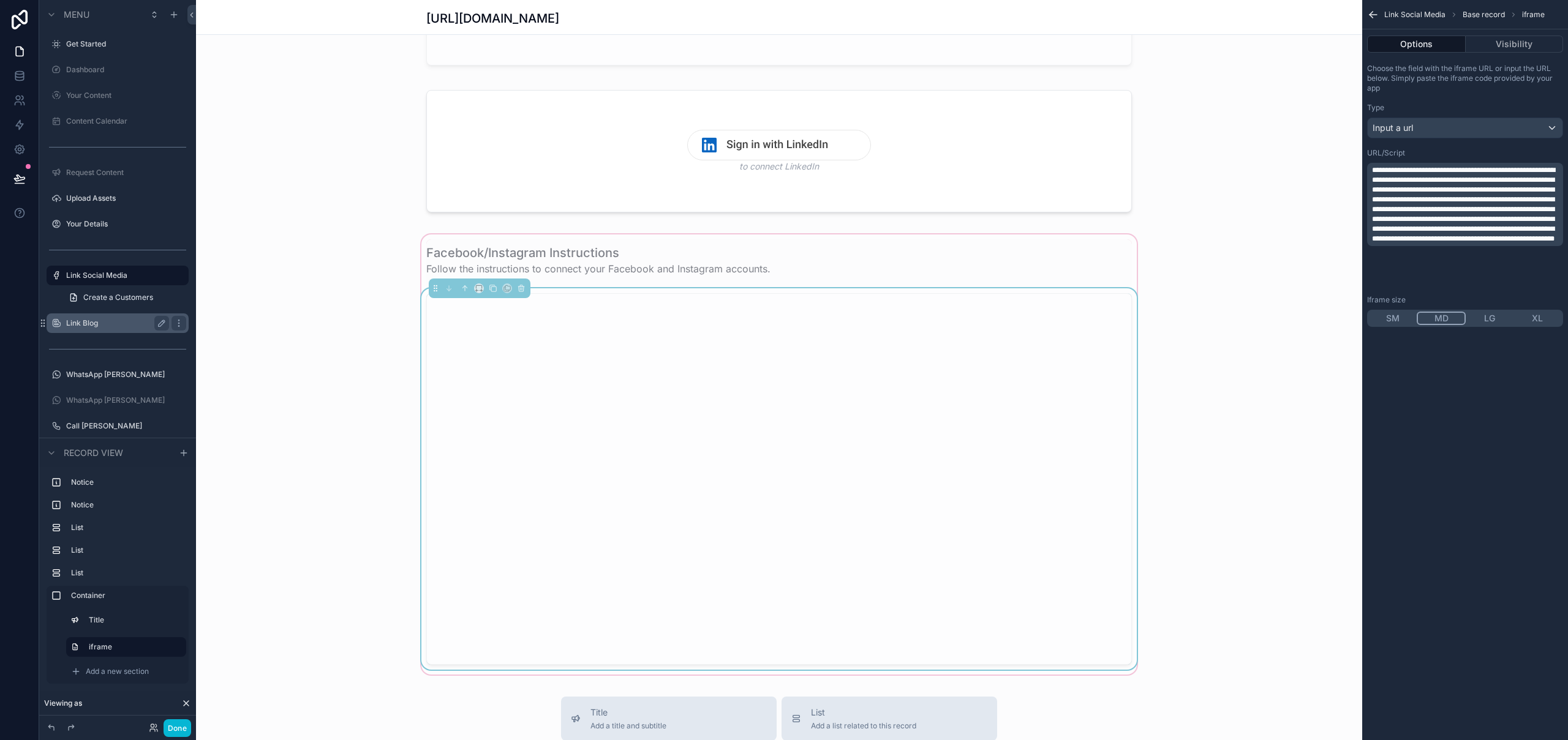
click at [85, 324] on label "Link Blog" at bounding box center [115, 323] width 98 height 9
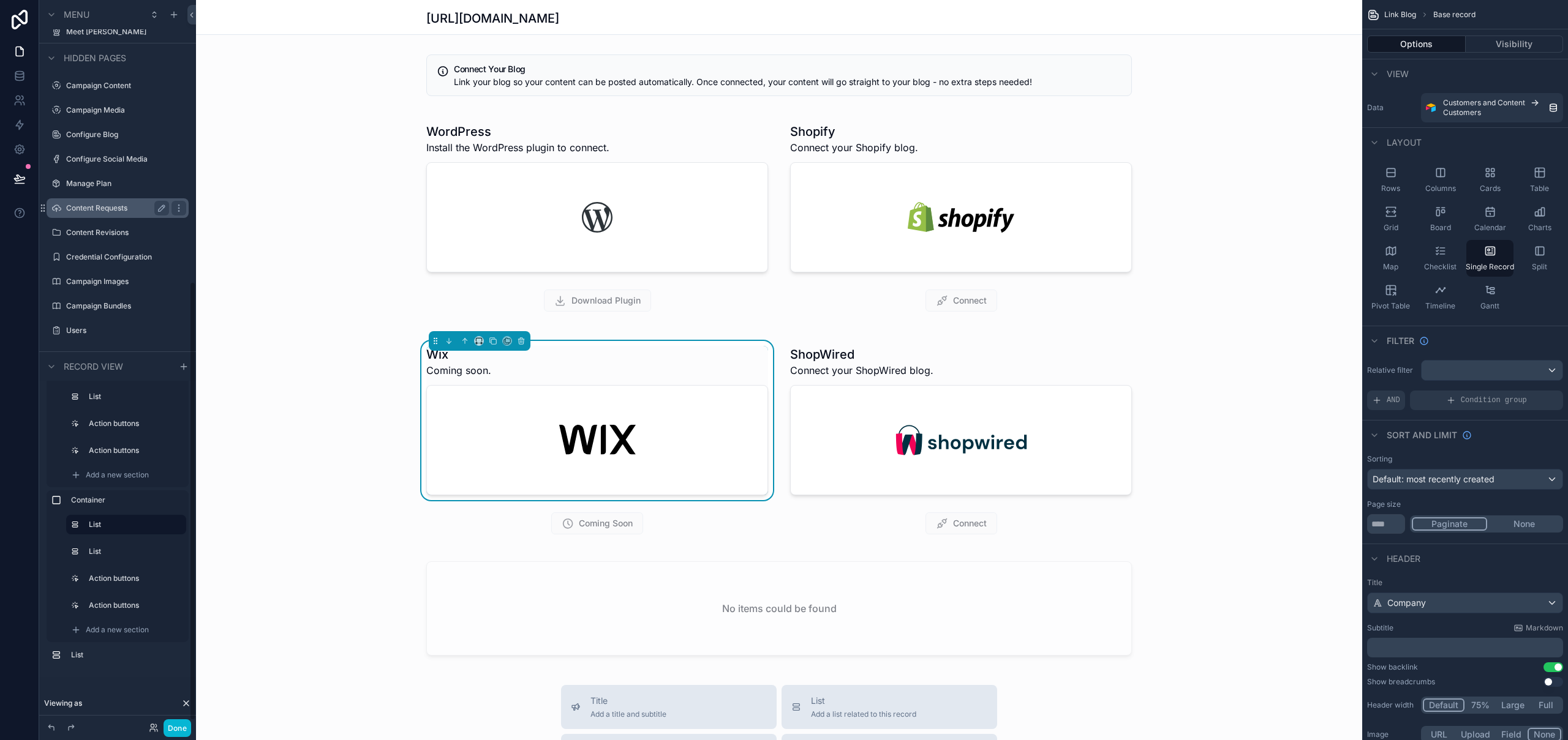
scroll to position [464, 0]
click at [113, 144] on label "Configure Blog" at bounding box center [115, 141] width 98 height 9
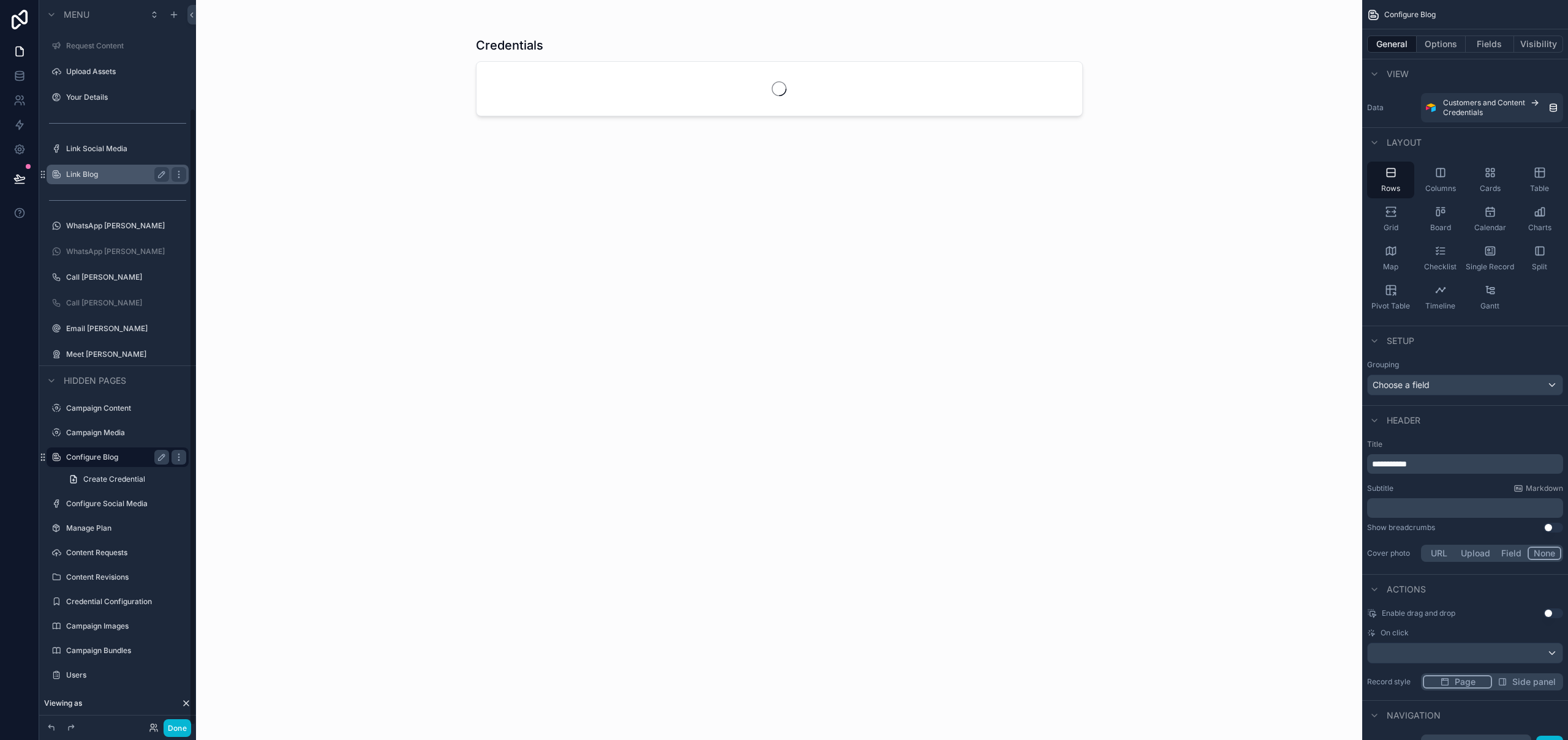
scroll to position [127, 0]
click at [188, 706] on icon at bounding box center [186, 704] width 5 height 5
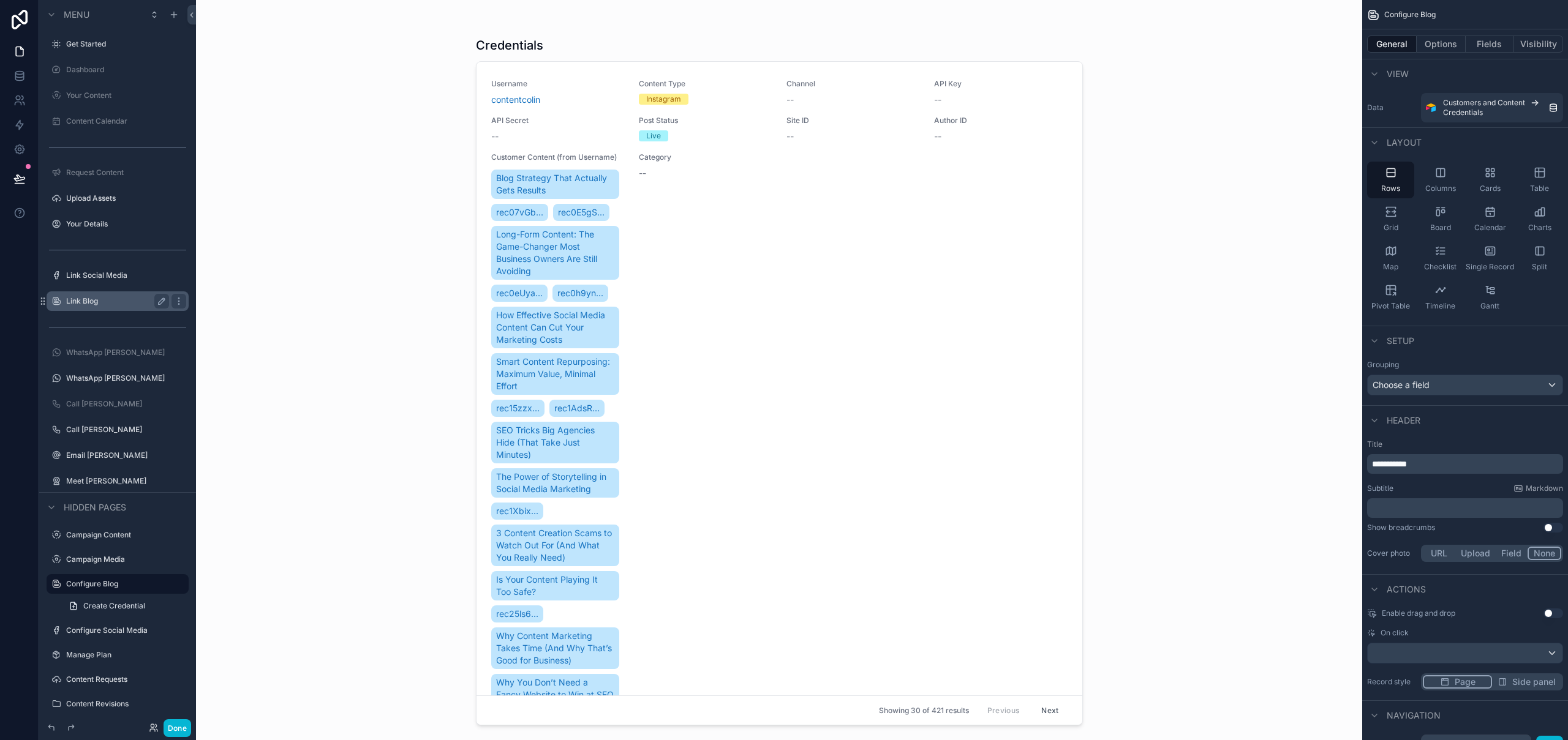
click at [96, 301] on label "Link Blog" at bounding box center [115, 301] width 98 height 9
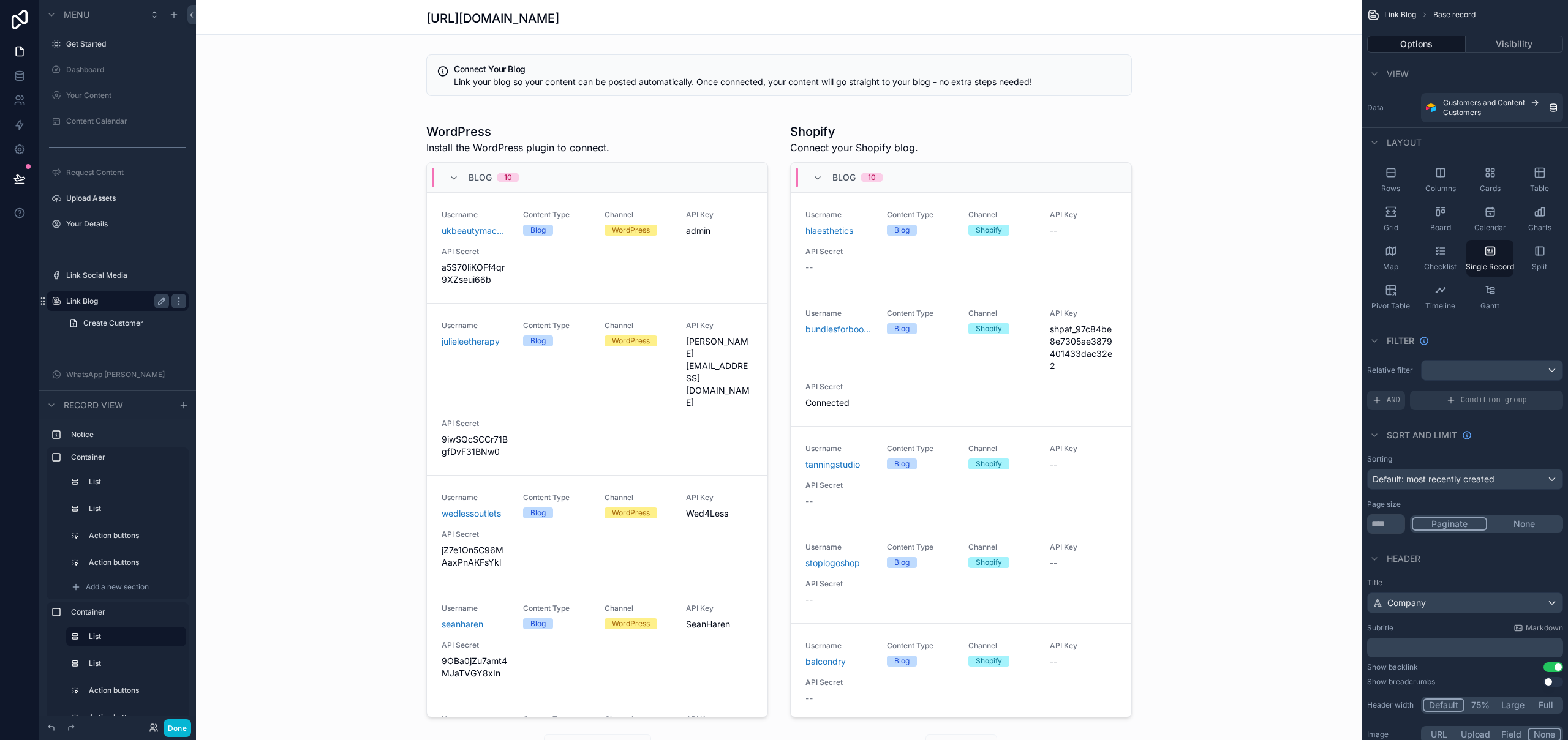
click at [838, 240] on div "scrollable content" at bounding box center [779, 440] width 1166 height 658
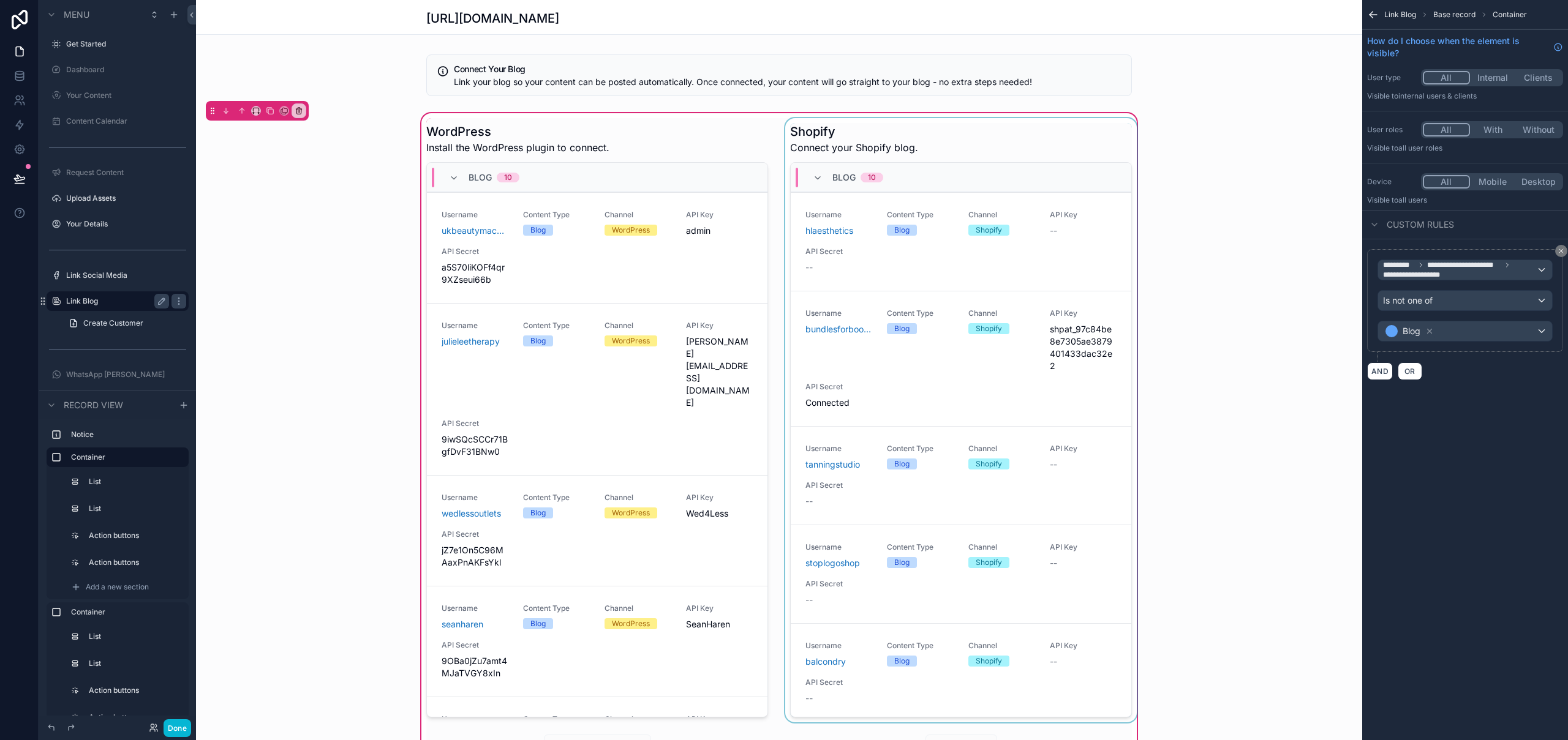
click at [847, 240] on div "scrollable content" at bounding box center [960, 420] width 357 height 604
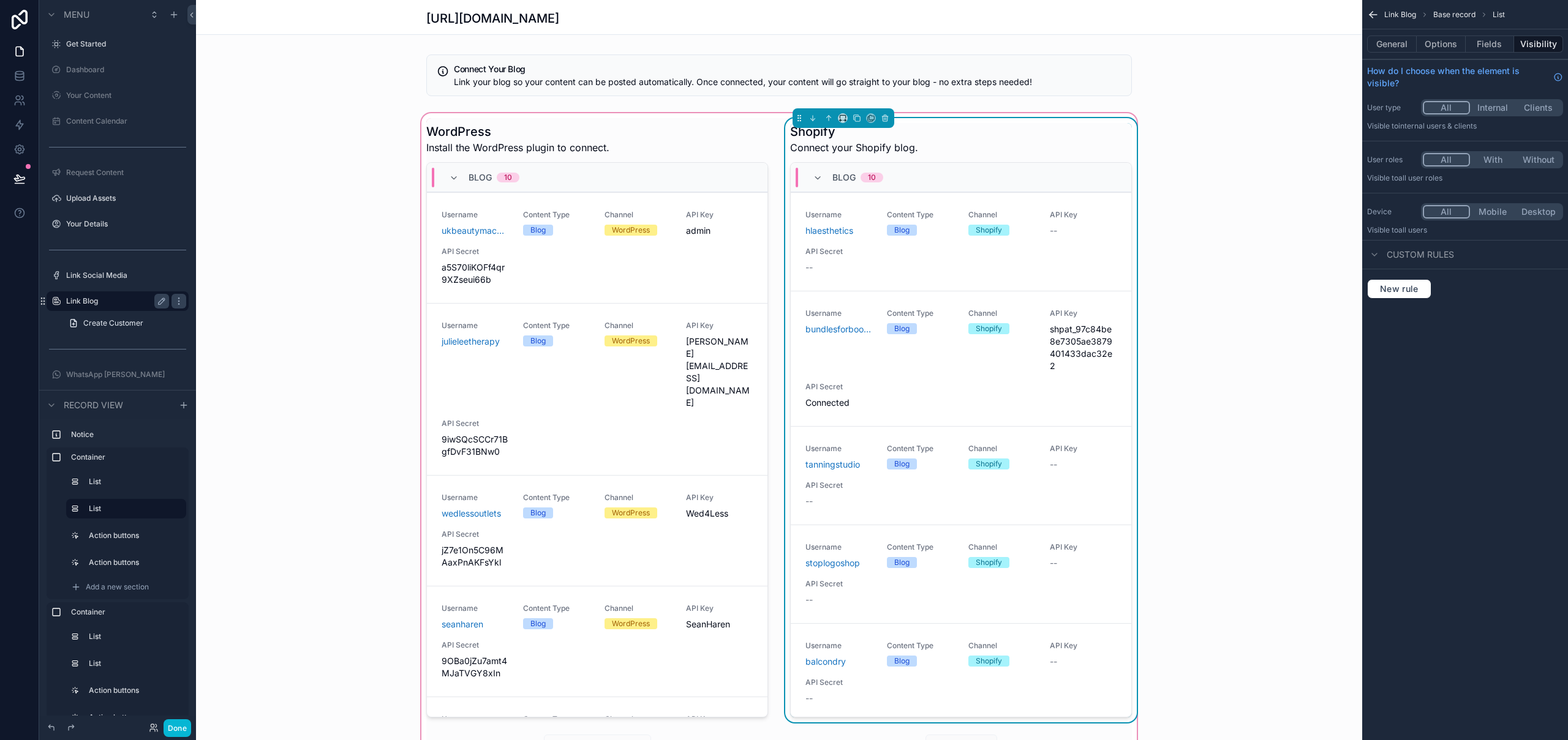
click at [847, 240] on div "Username hlaesthetics Content Type Blog Channel Shopify API Key -- API Secret --" at bounding box center [960, 241] width 311 height 63
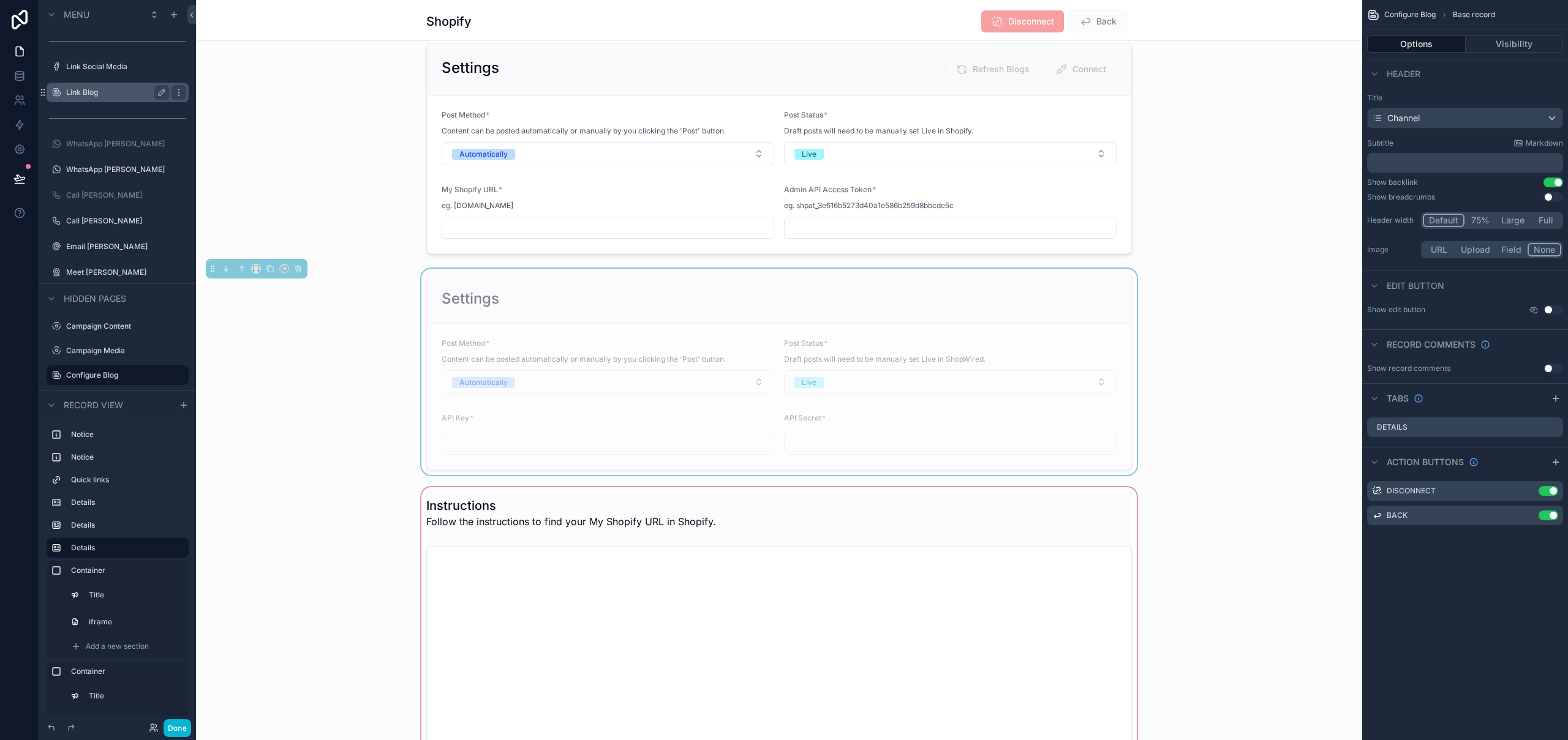
scroll to position [522, 0]
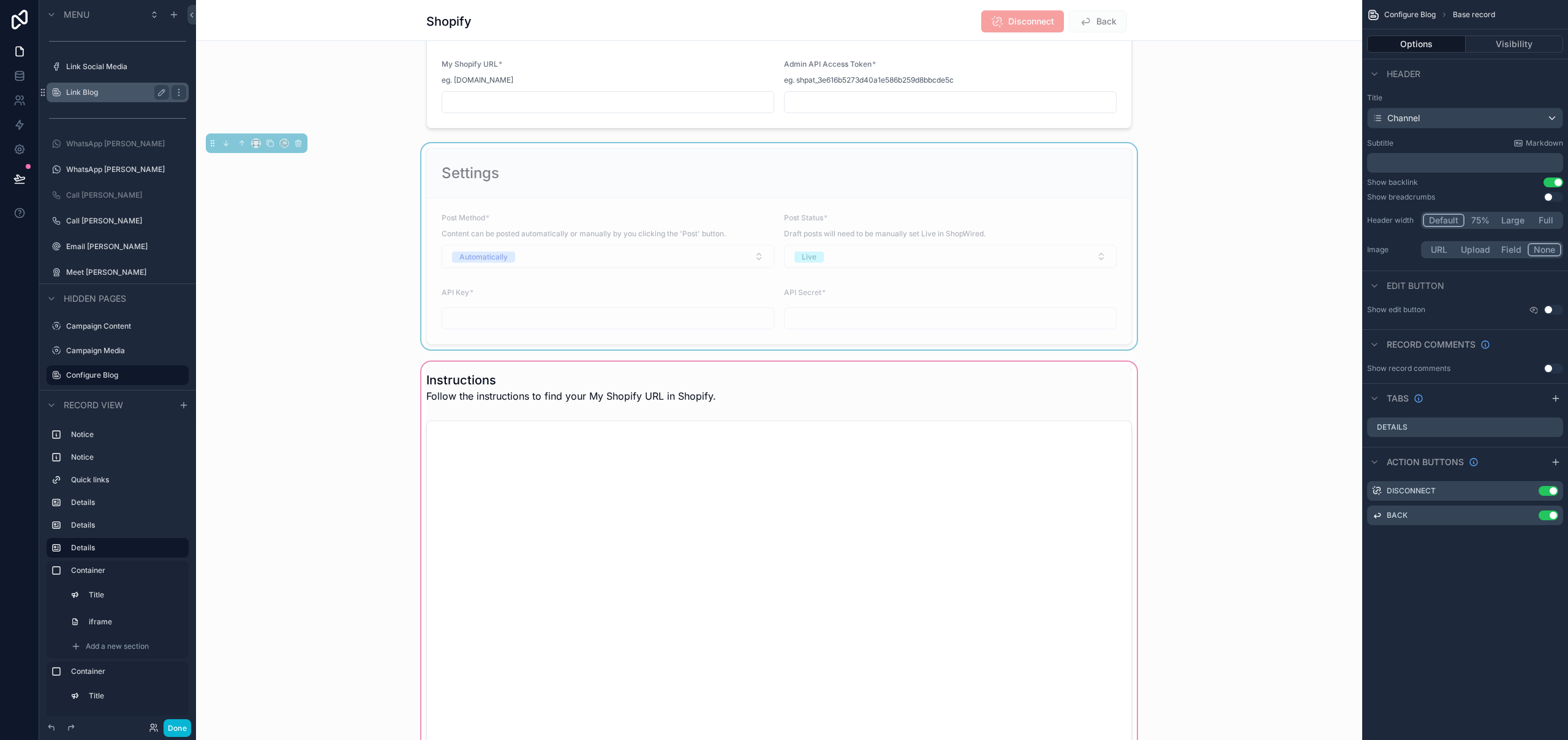
click at [626, 415] on div "scrollable content" at bounding box center [779, 582] width 1166 height 445
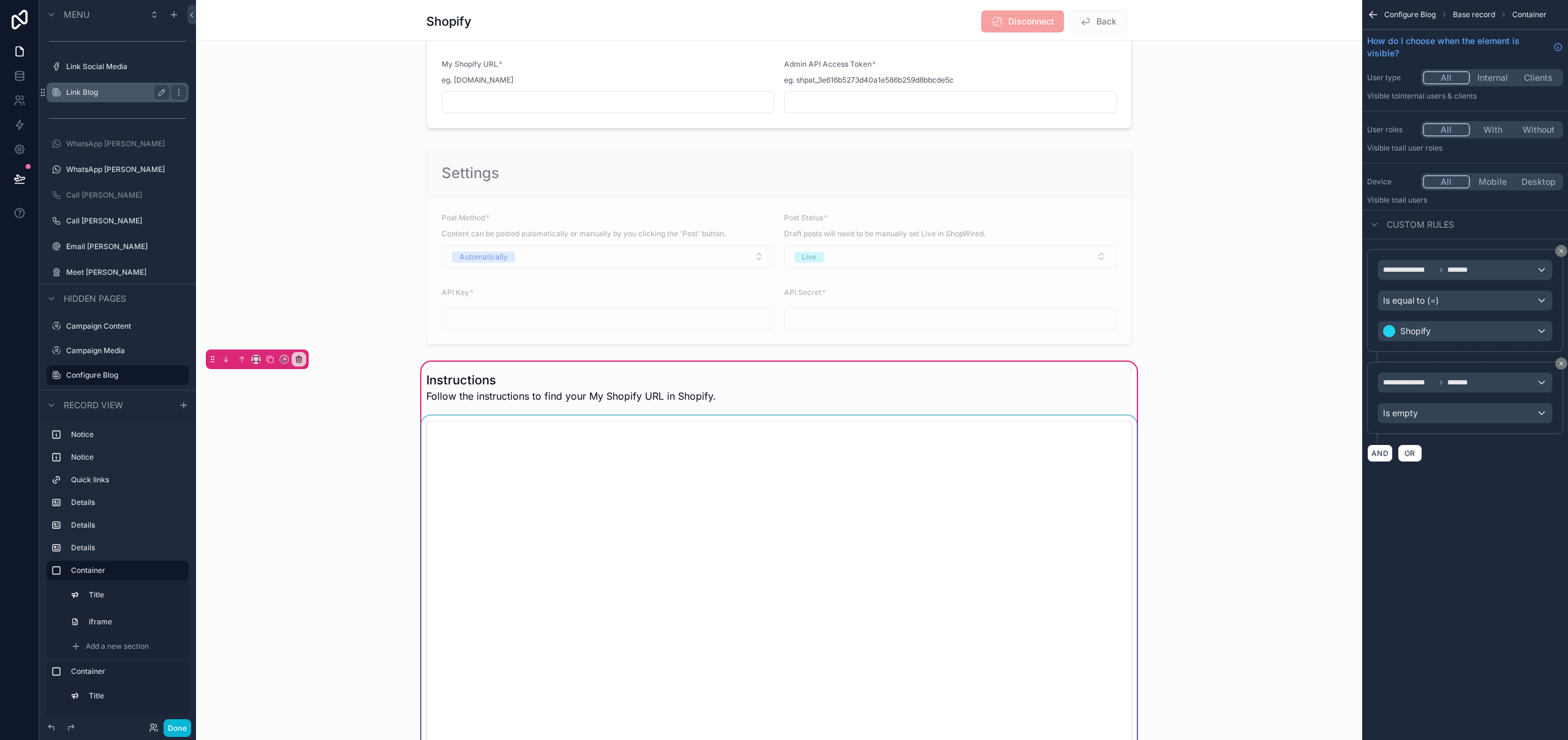
click at [424, 426] on div "scrollable content" at bounding box center [780, 606] width 721 height 381
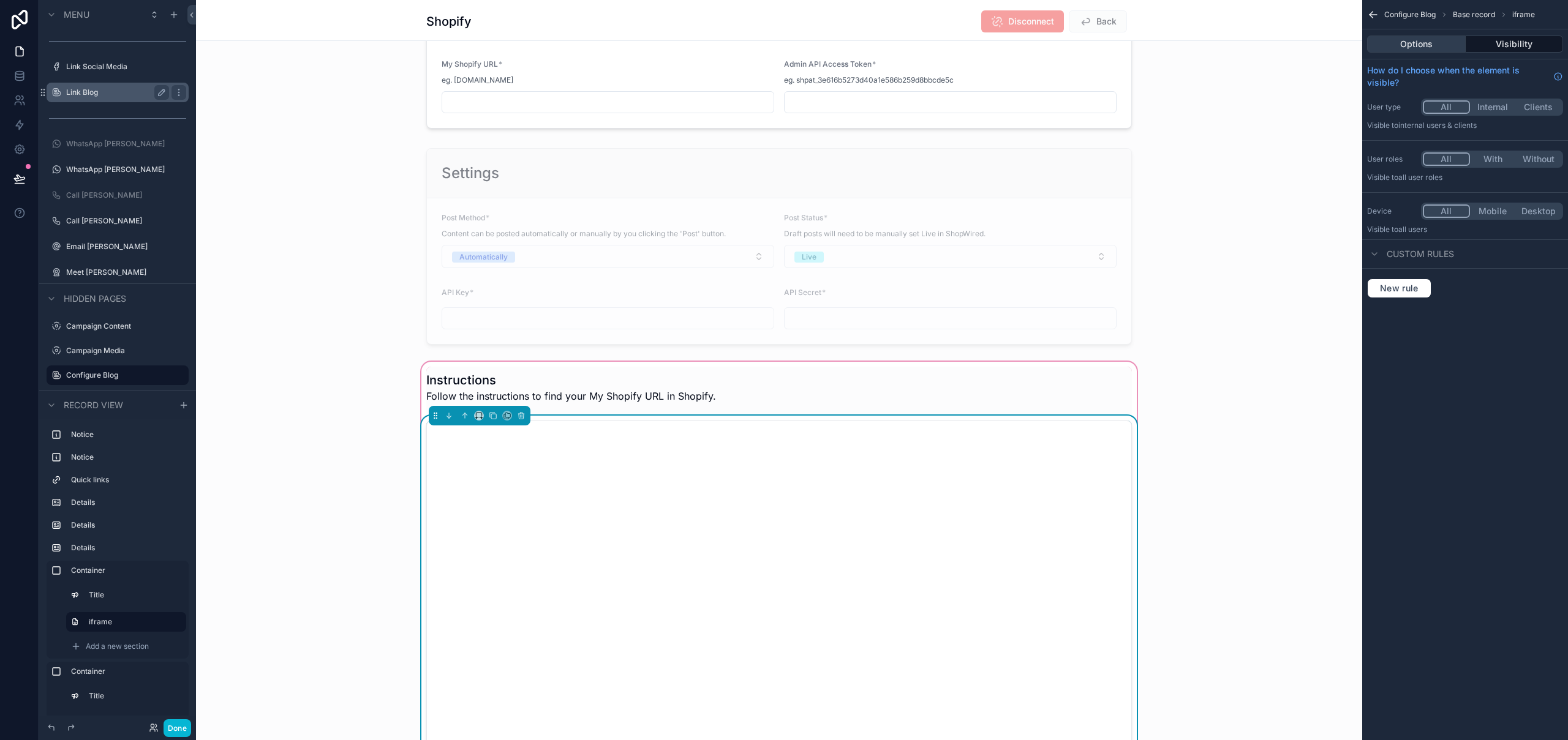
click at [1419, 44] on button "Options" at bounding box center [1416, 44] width 98 height 17
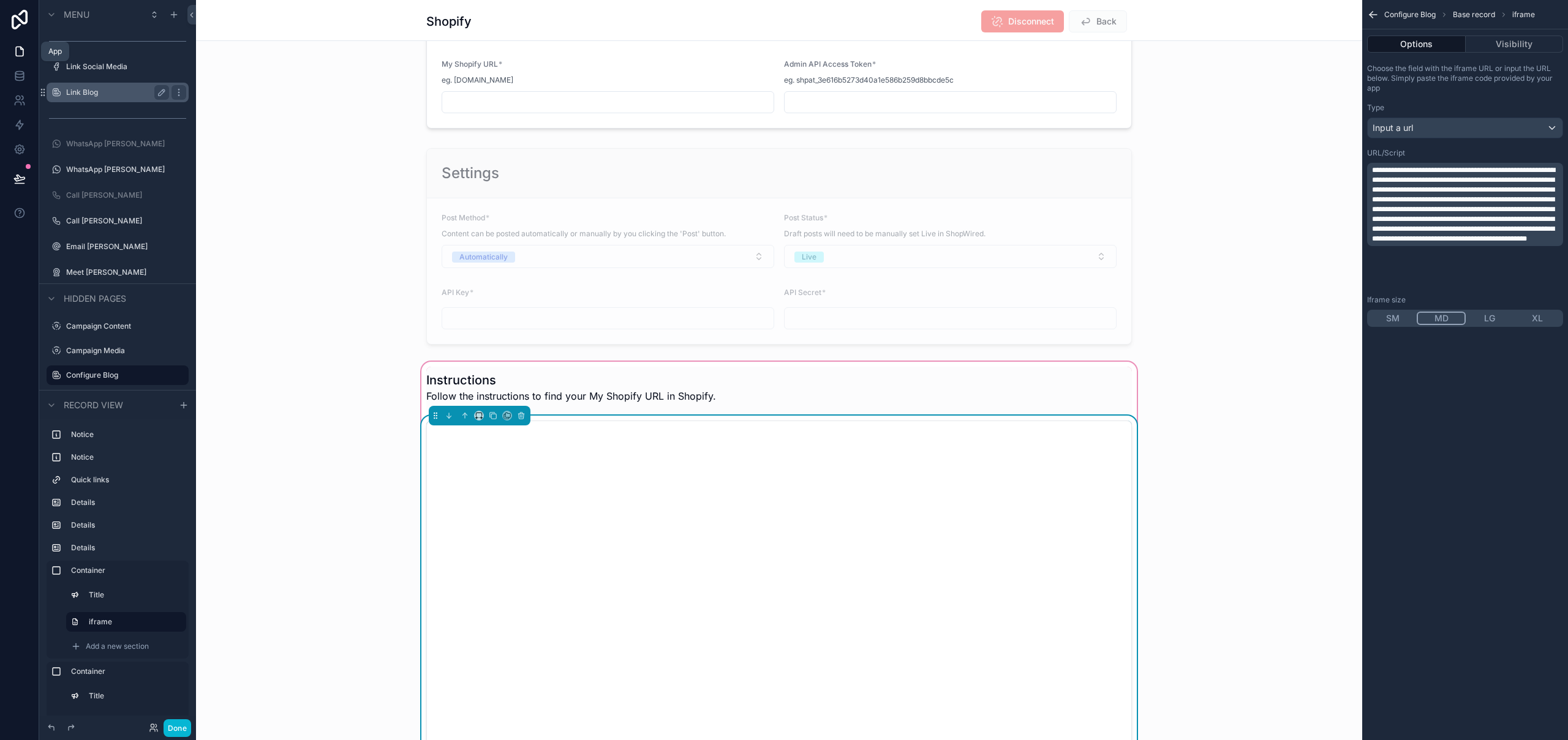
click at [18, 56] on icon at bounding box center [19, 51] width 12 height 12
click at [172, 731] on button "Done" at bounding box center [177, 728] width 28 height 17
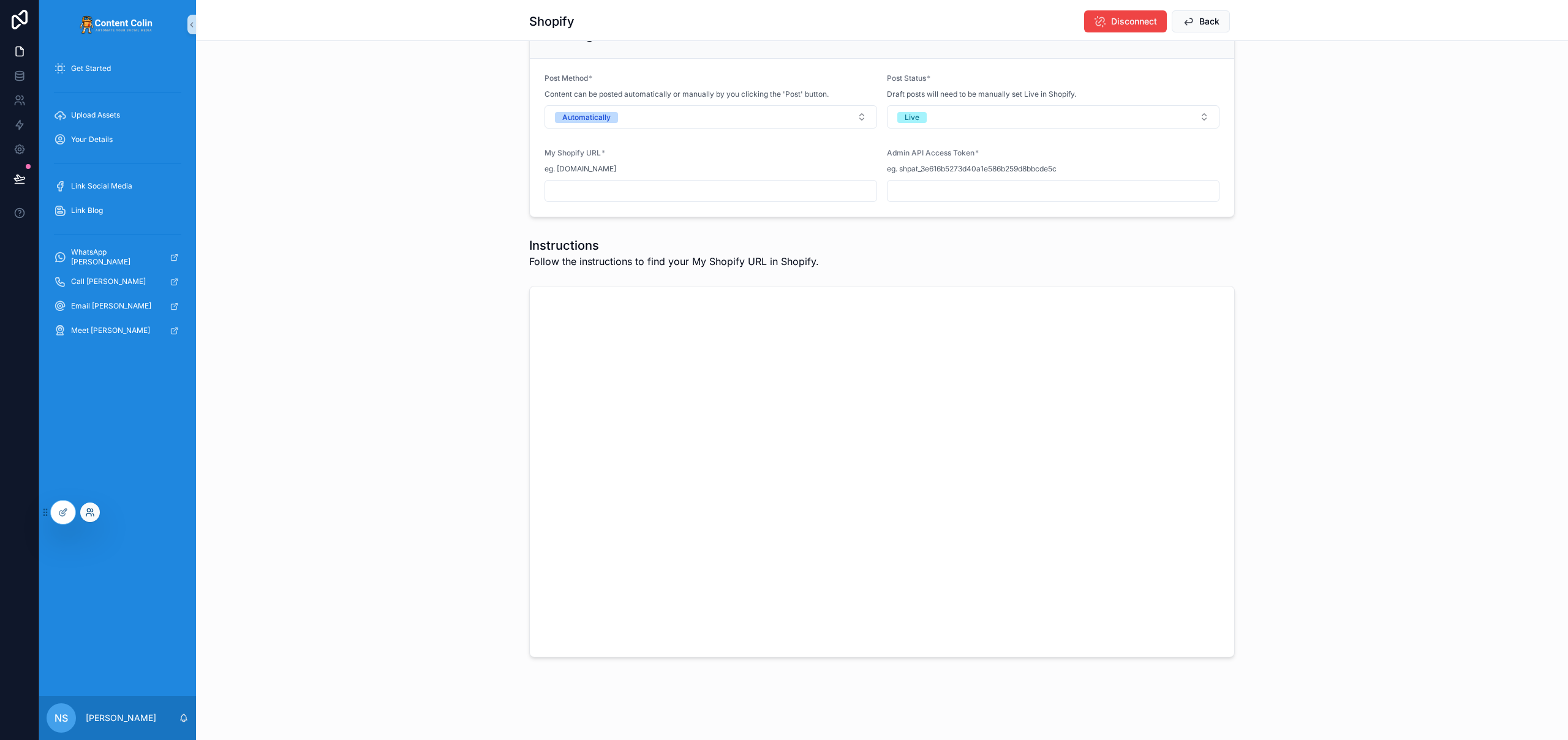
click at [90, 512] on icon at bounding box center [90, 512] width 9 height 9
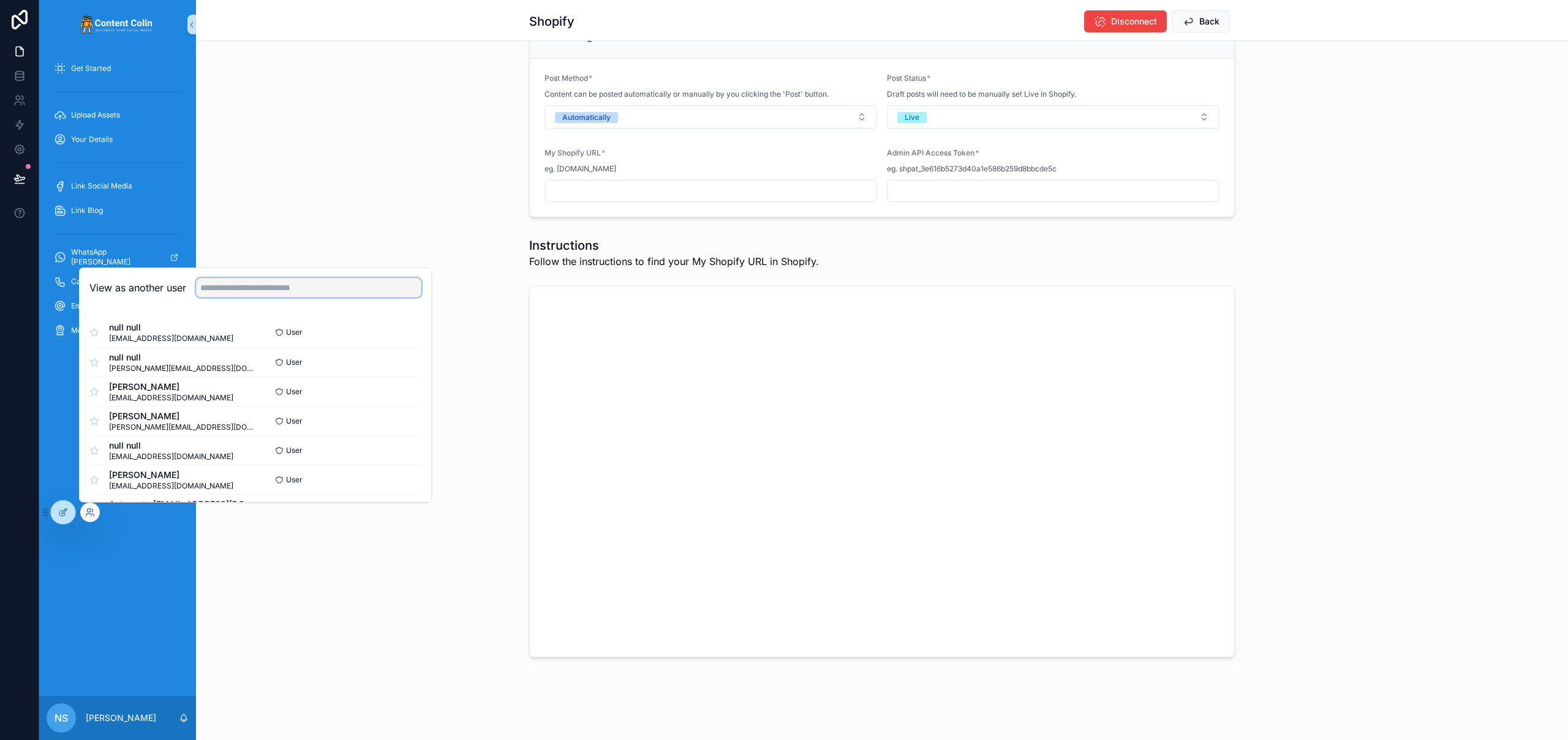
click at [268, 295] on input "text" at bounding box center [308, 287] width 225 height 20
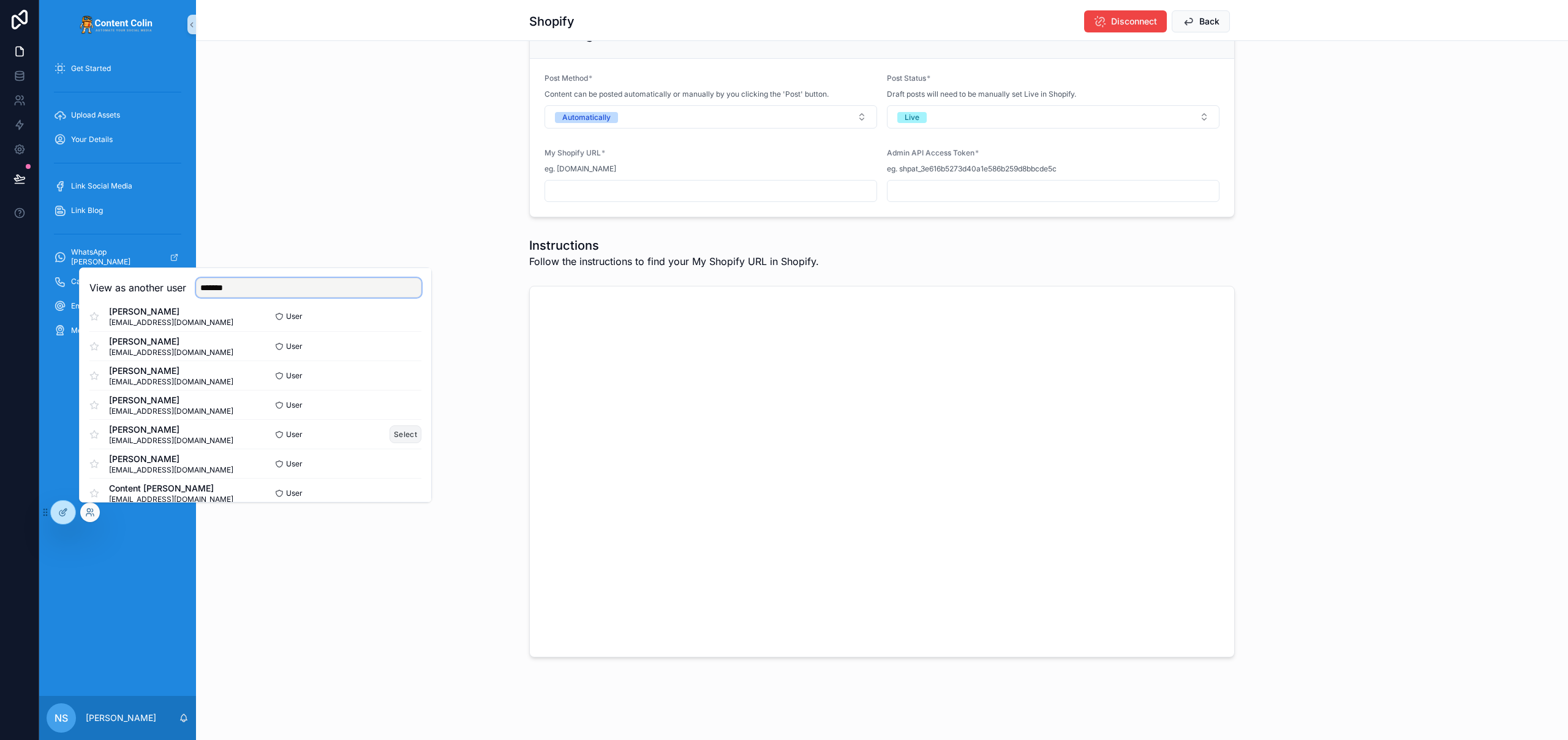
type input "*******"
click at [389, 437] on button "Select" at bounding box center [405, 435] width 32 height 17
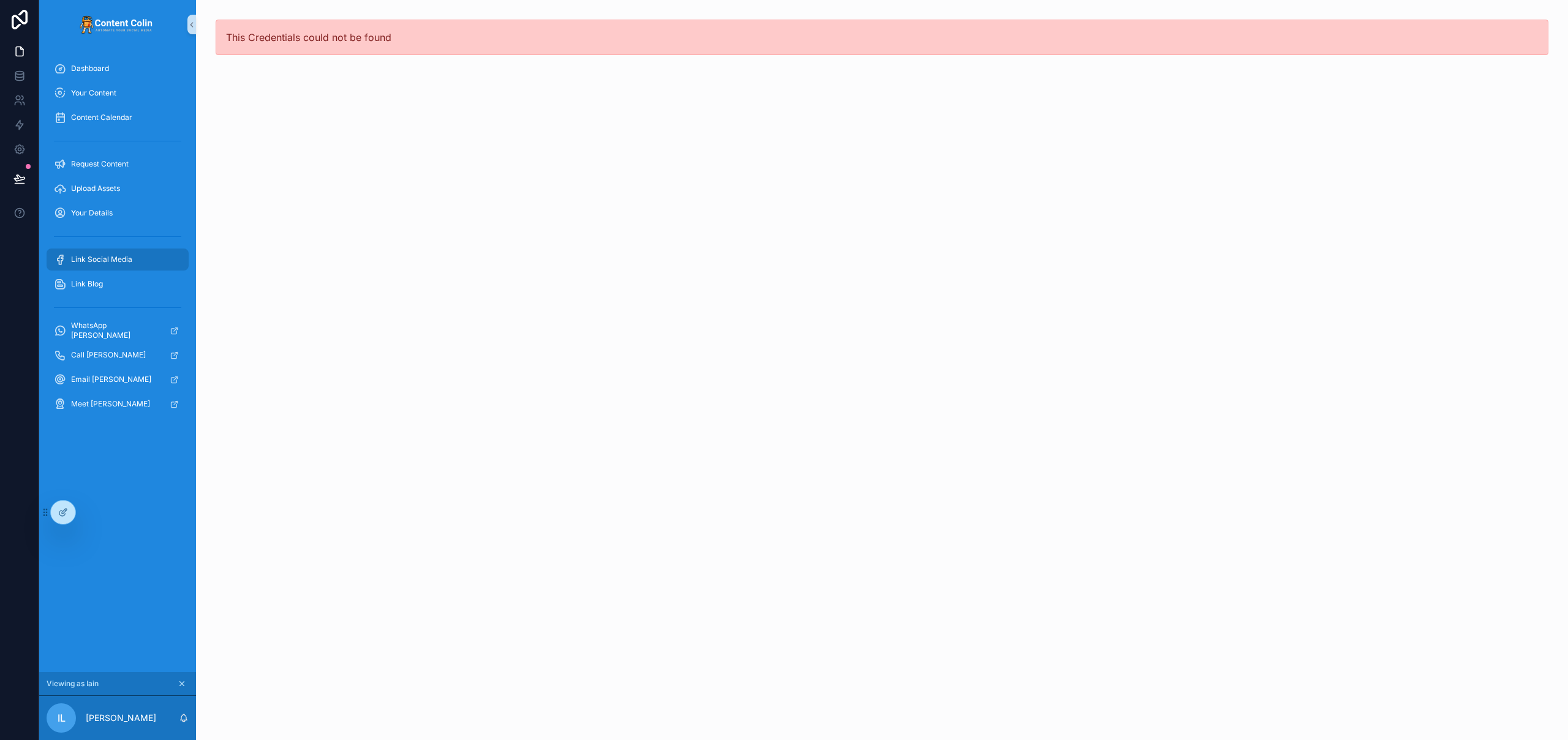
click at [109, 262] on span "Link Social Media" at bounding box center [101, 259] width 61 height 9
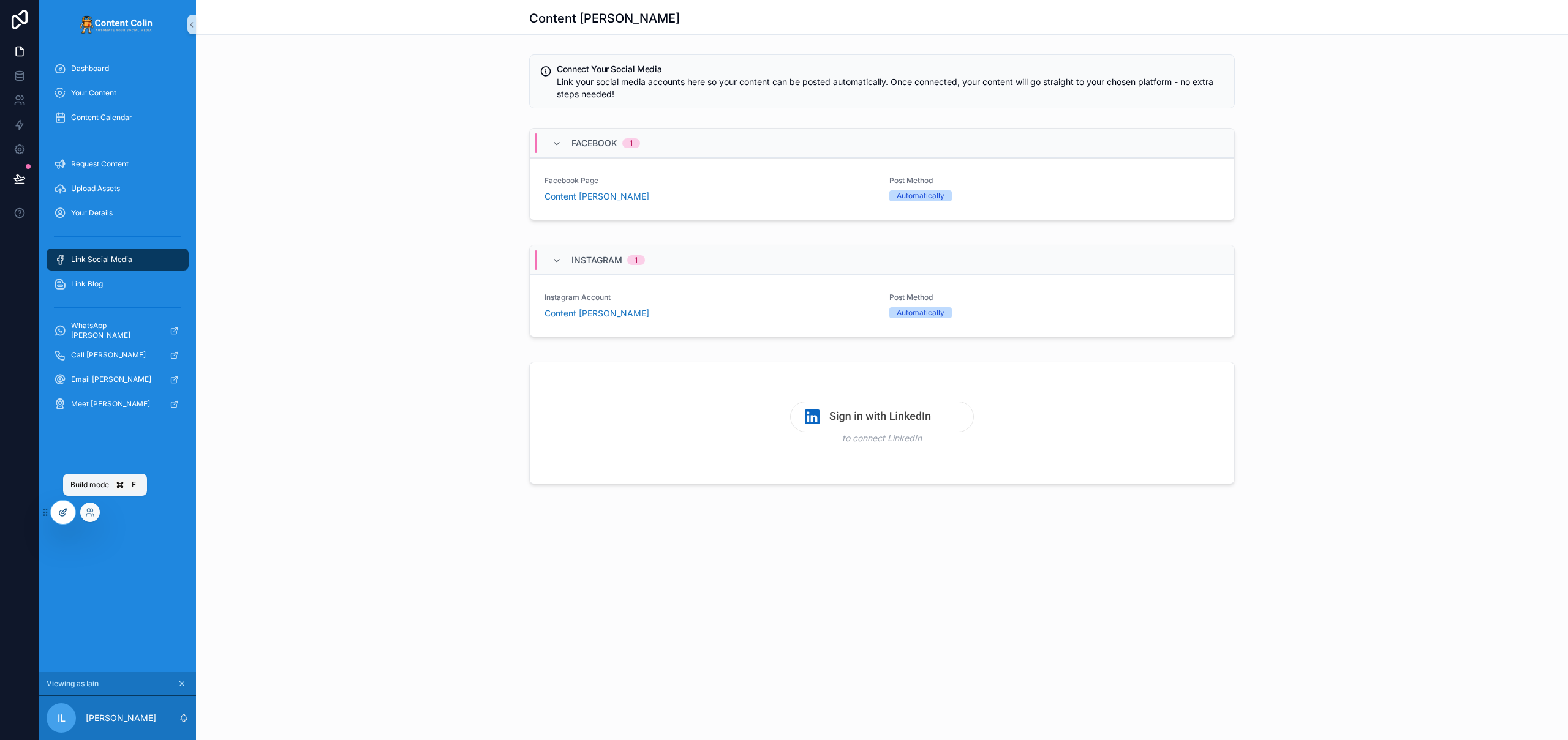
click at [61, 514] on icon at bounding box center [63, 512] width 9 height 9
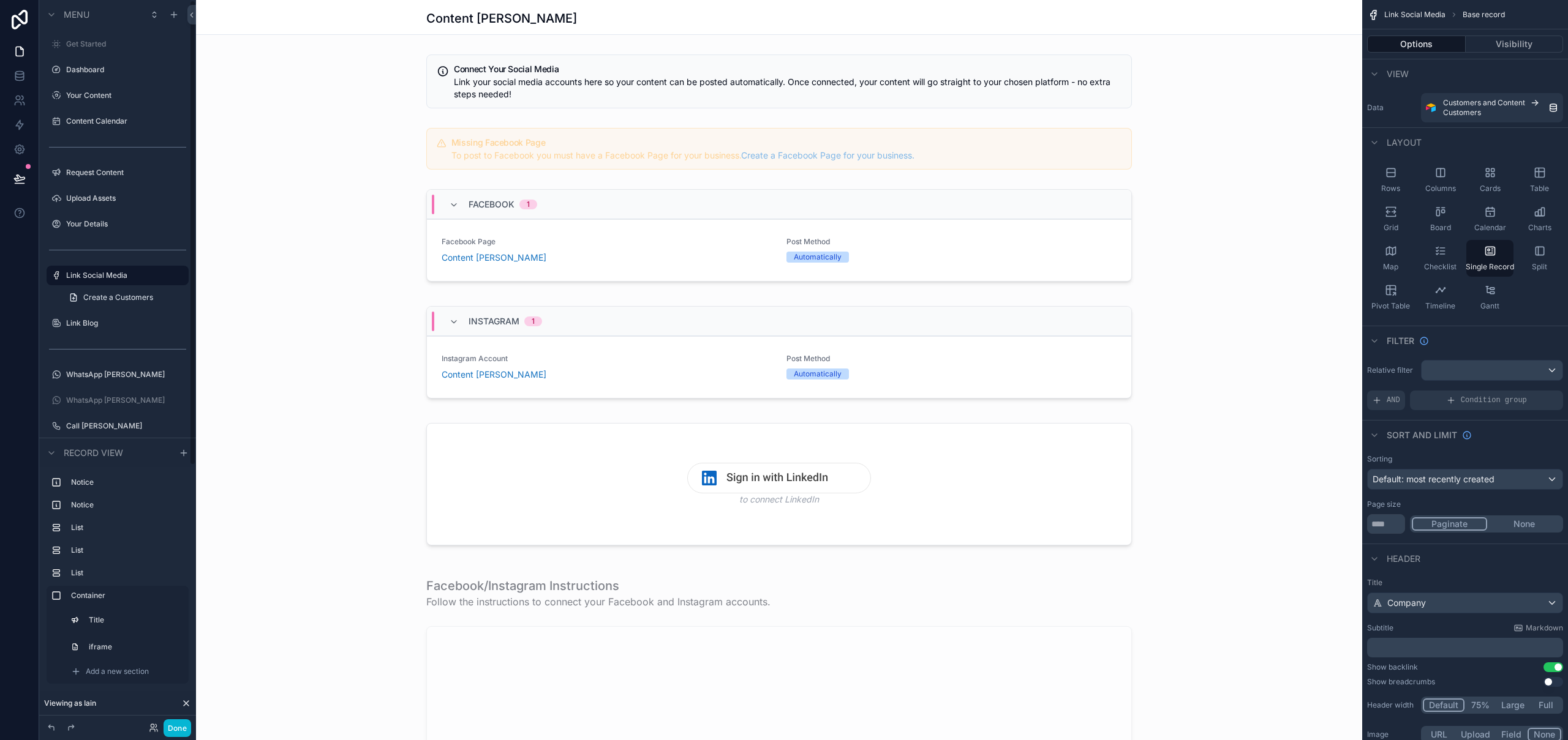
scroll to position [42, 0]
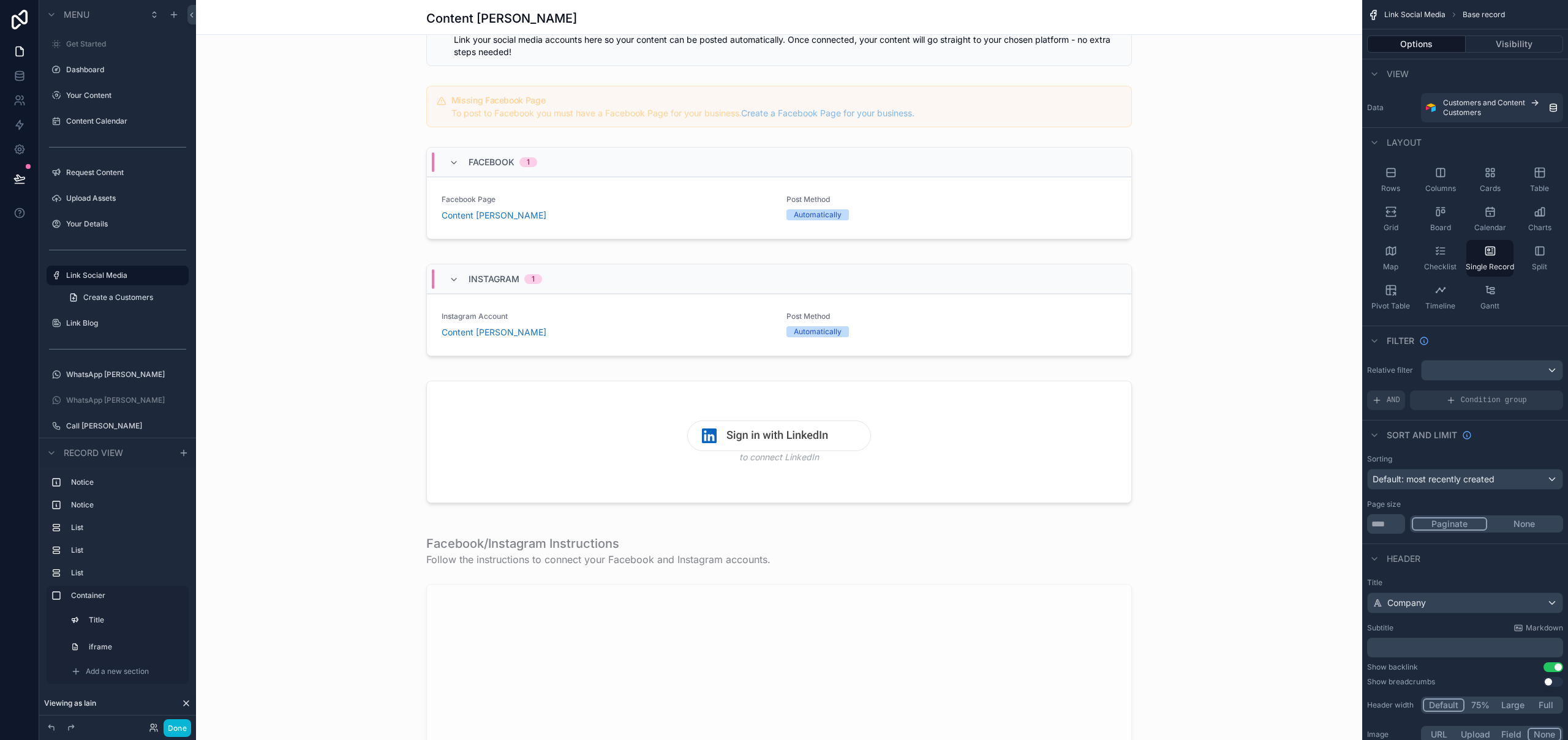
click at [681, 623] on div "scrollable content" at bounding box center [779, 739] width 1166 height 1564
click at [681, 623] on div "scrollable content" at bounding box center [779, 745] width 1166 height 445
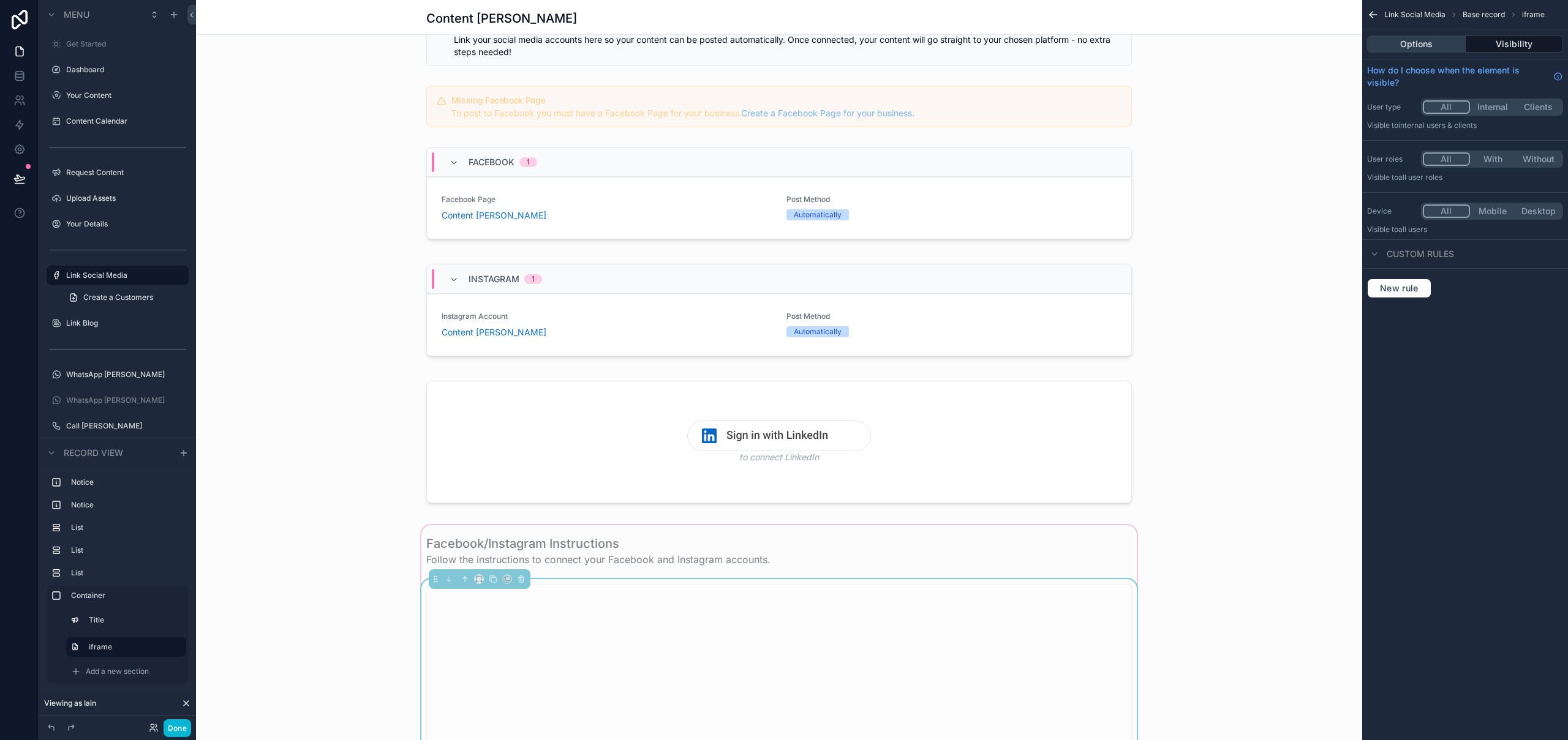
click at [1436, 46] on button "Options" at bounding box center [1416, 44] width 98 height 17
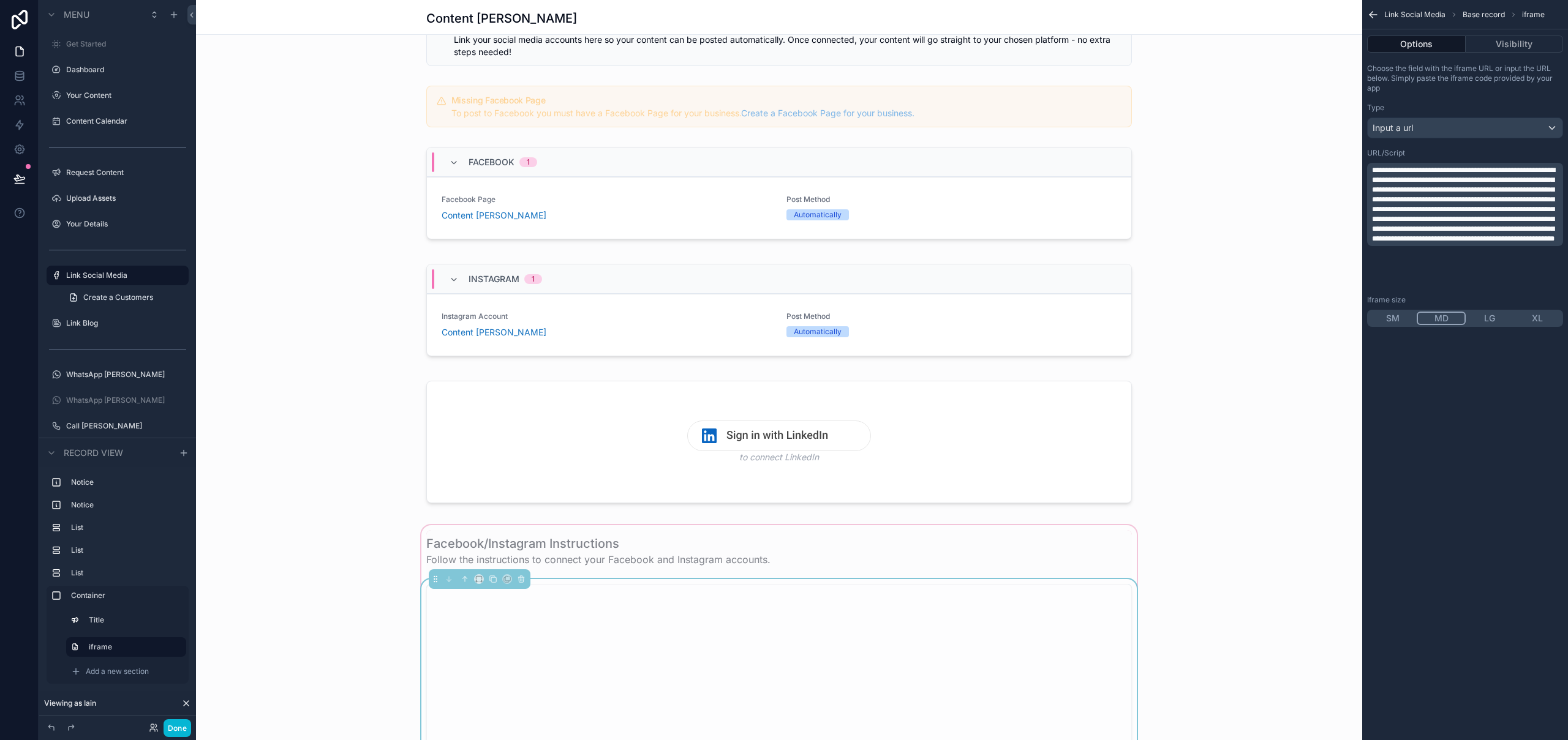
click at [1400, 198] on span "**********" at bounding box center [1463, 204] width 183 height 76
click at [1280, 607] on div "Facebook/Instagram Instructions Follow the instructions to connect your Faceboo…" at bounding box center [779, 745] width 1166 height 445
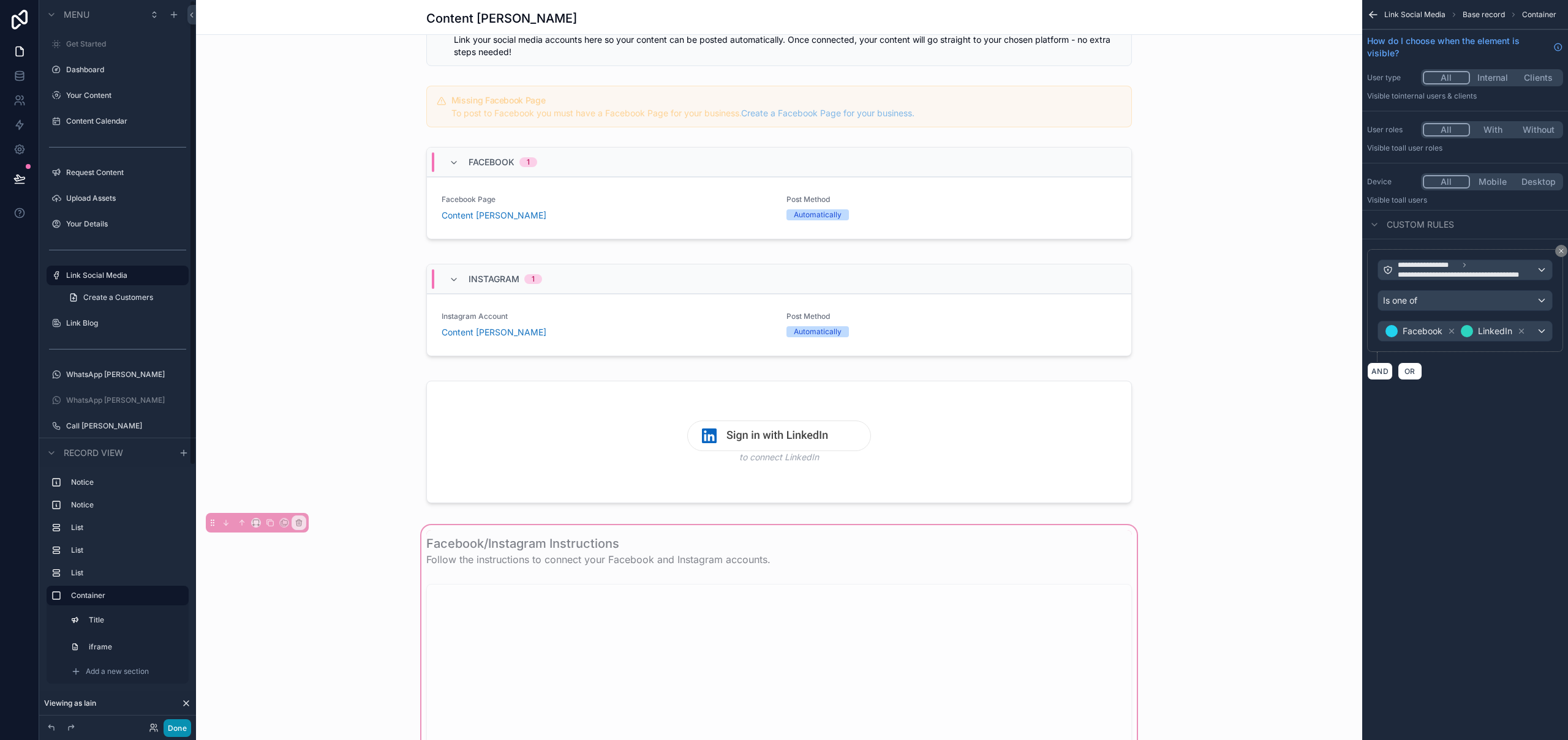
click at [175, 733] on button "Done" at bounding box center [177, 728] width 28 height 17
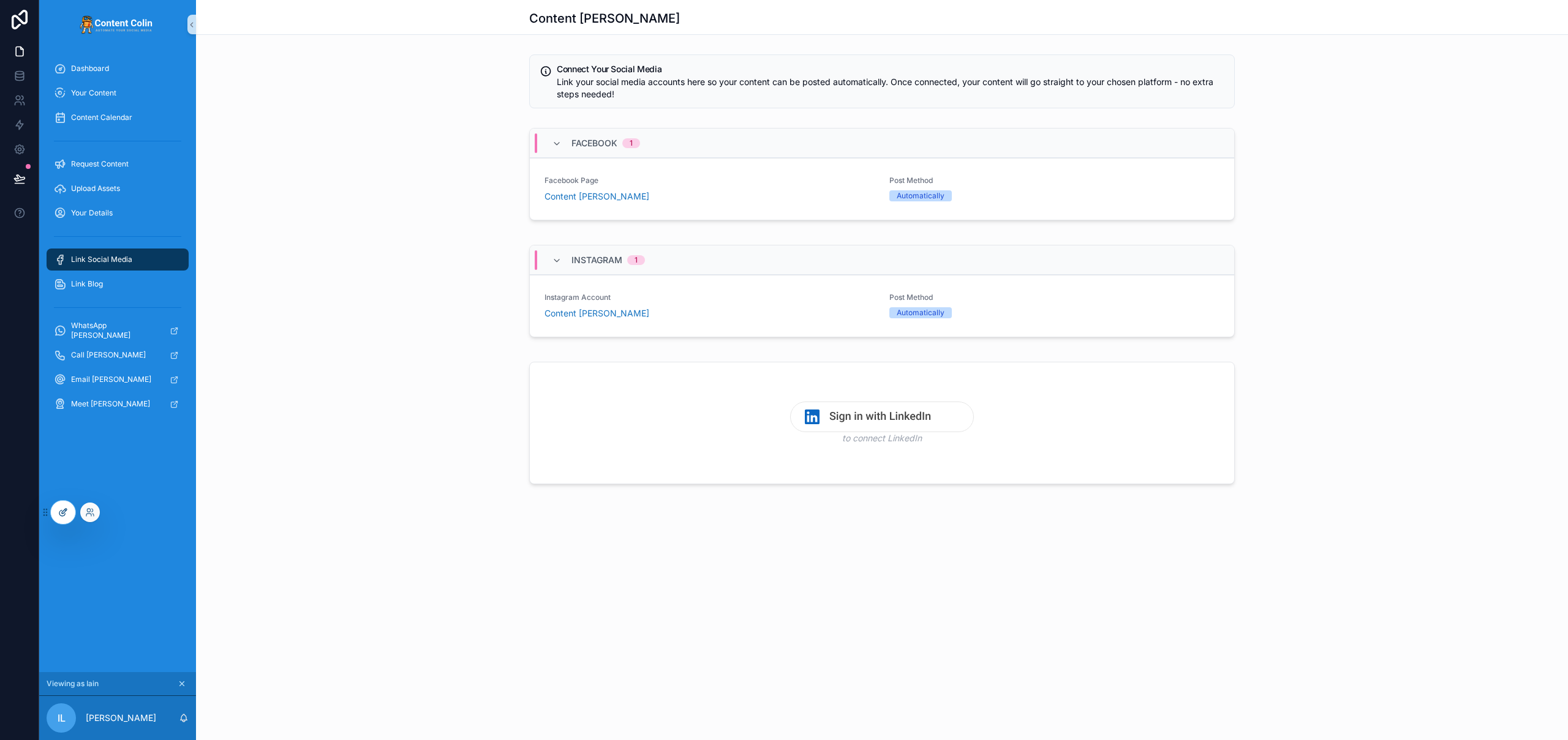
click at [59, 508] on icon at bounding box center [63, 512] width 9 height 9
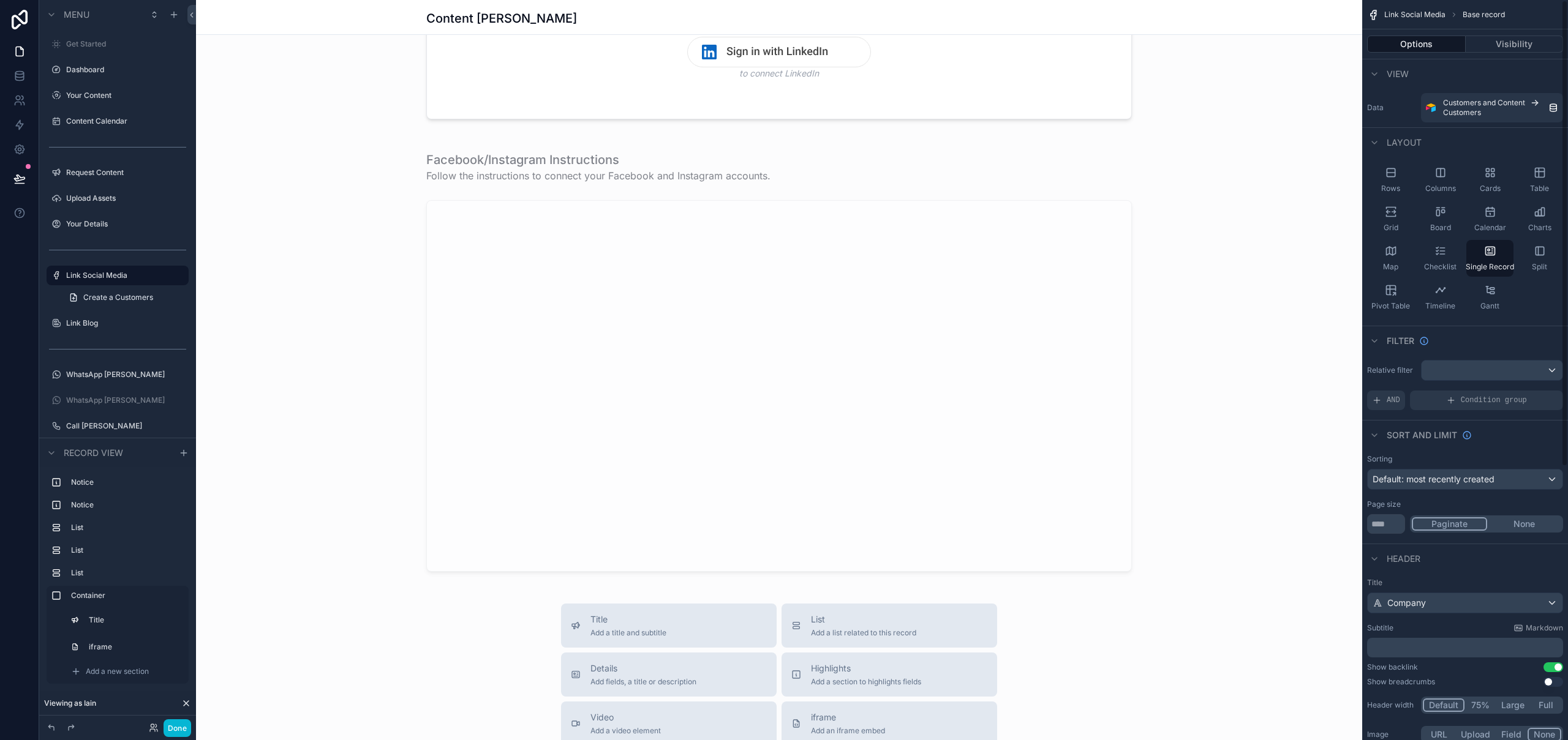
scroll to position [478, 0]
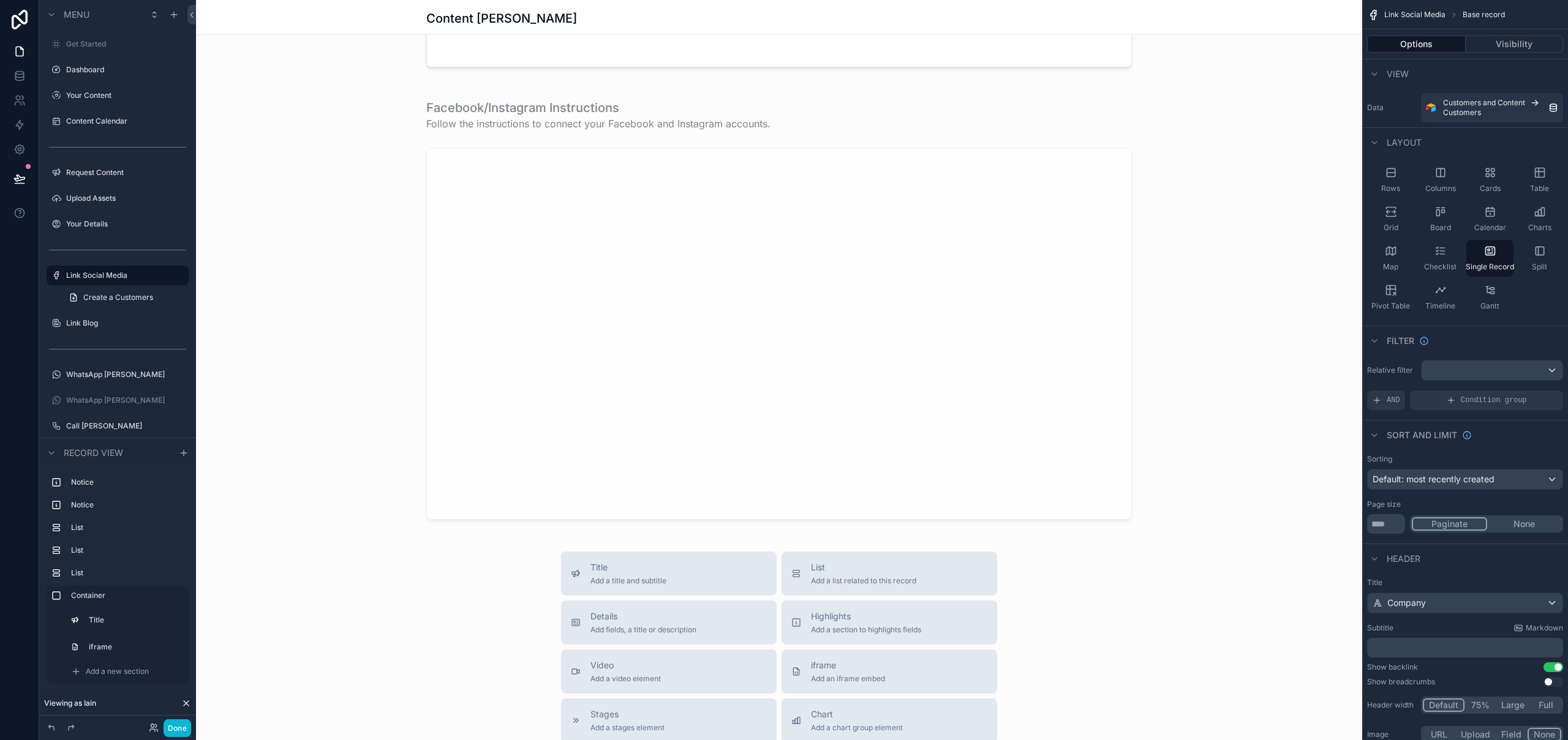
click at [659, 143] on div "scrollable content" at bounding box center [779, 303] width 1166 height 1564
click at [664, 94] on div "scrollable content" at bounding box center [779, 309] width 1166 height 445
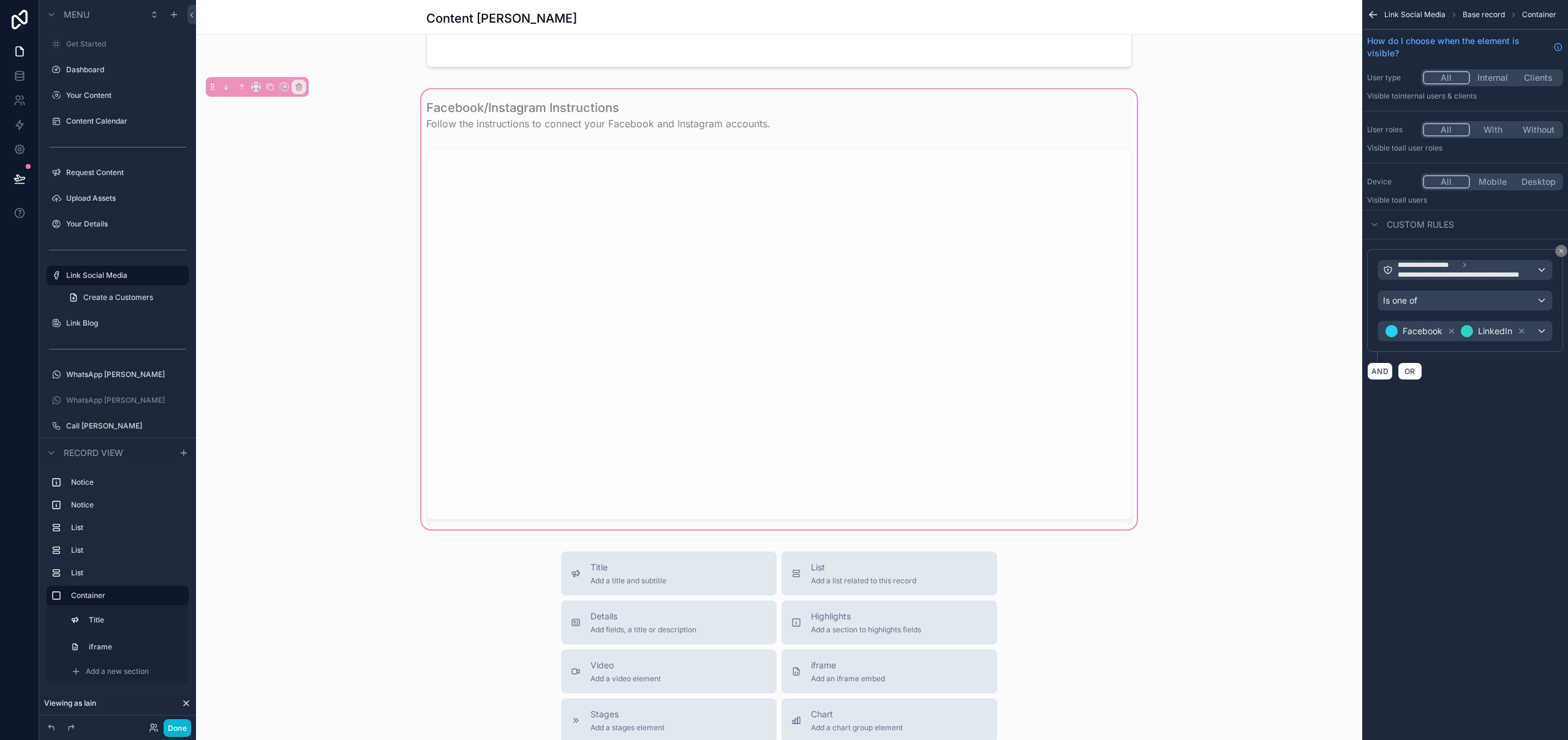
click at [599, 90] on div "Facebook/Instagram Instructions Follow the instructions to connect your Faceboo…" at bounding box center [779, 309] width 1166 height 445
click at [275, 90] on button "scrollable content" at bounding box center [270, 87] width 13 height 13
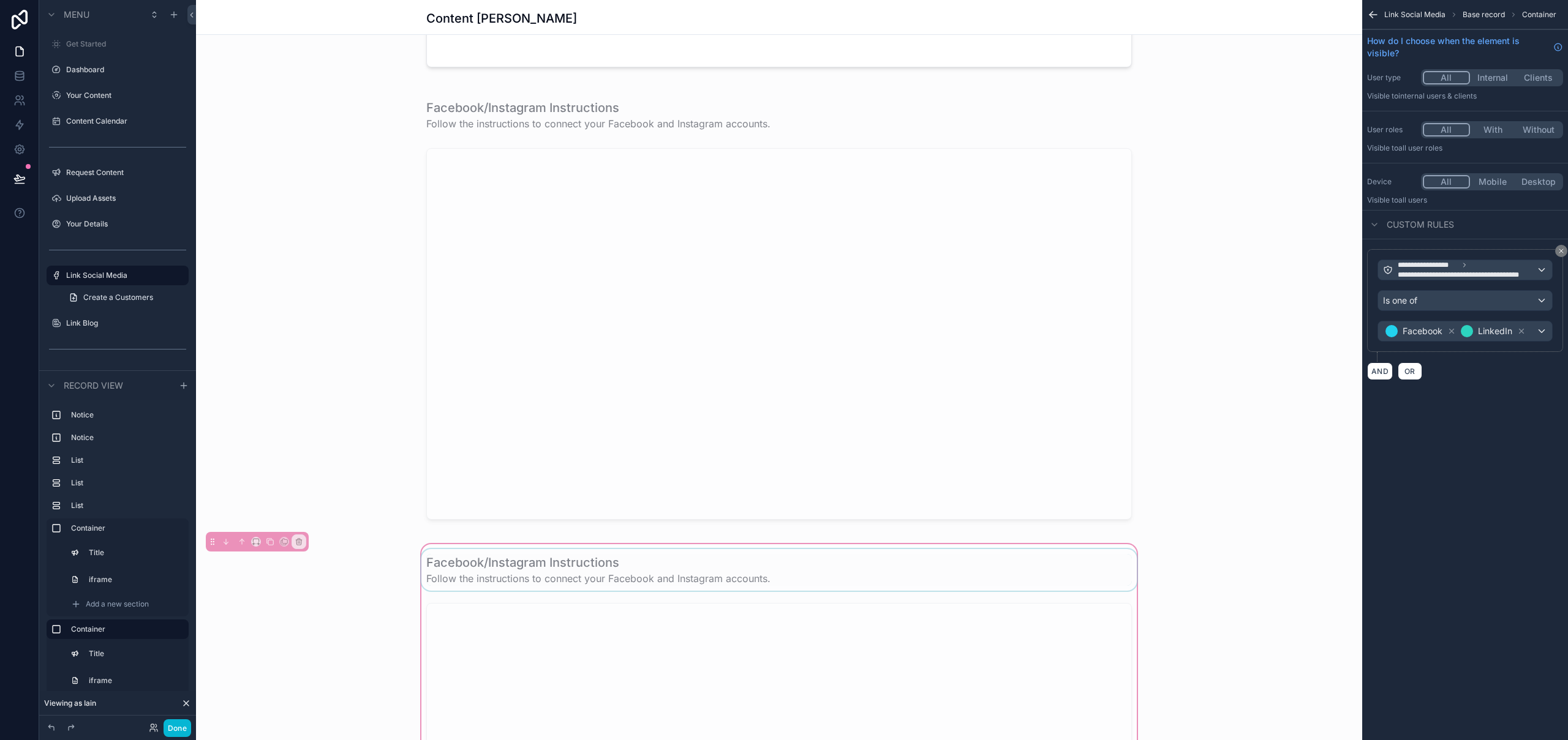
click at [583, 567] on div "scrollable content" at bounding box center [780, 569] width 721 height 42
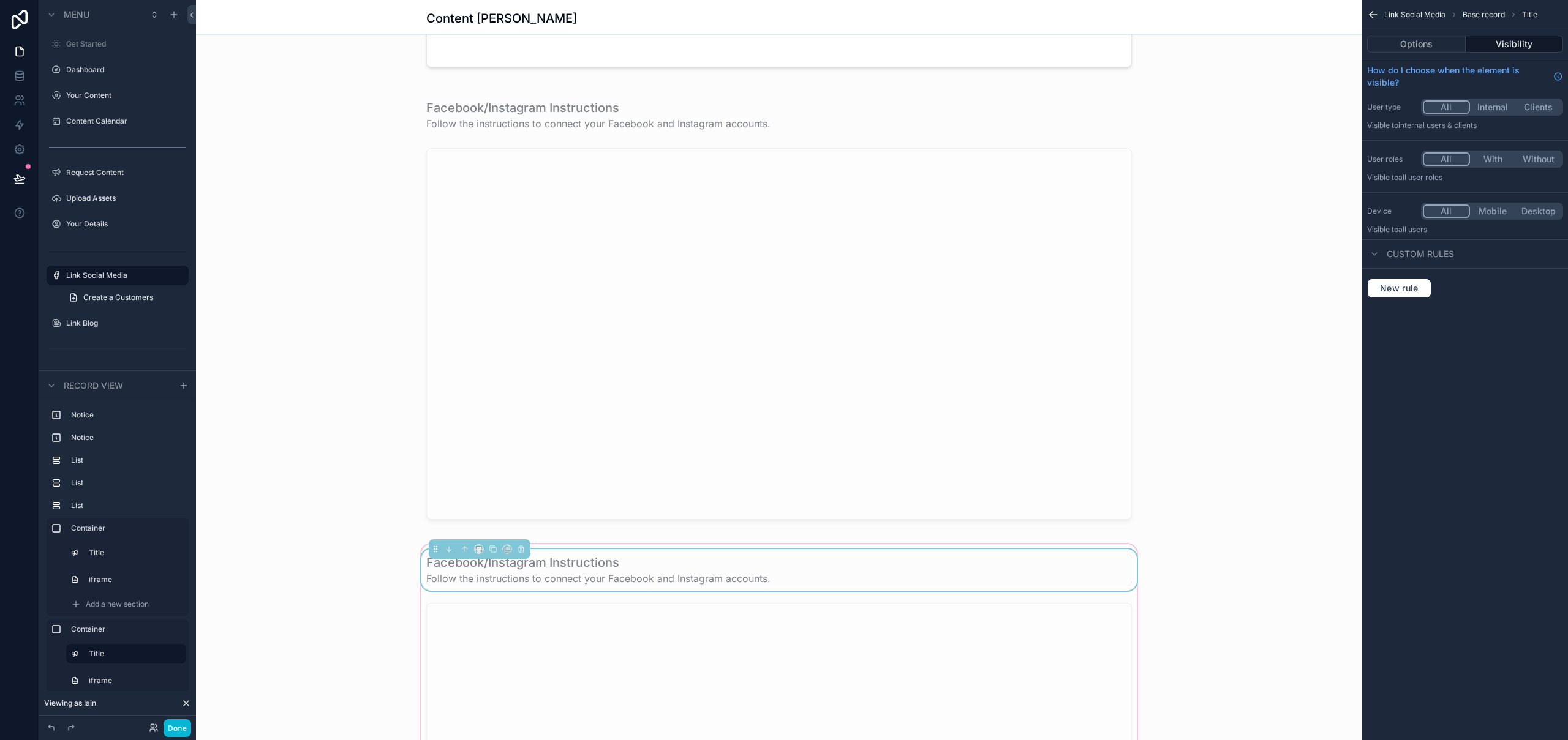
click at [576, 566] on h1 "Facebook/Instagram Instructions" at bounding box center [599, 563] width 344 height 17
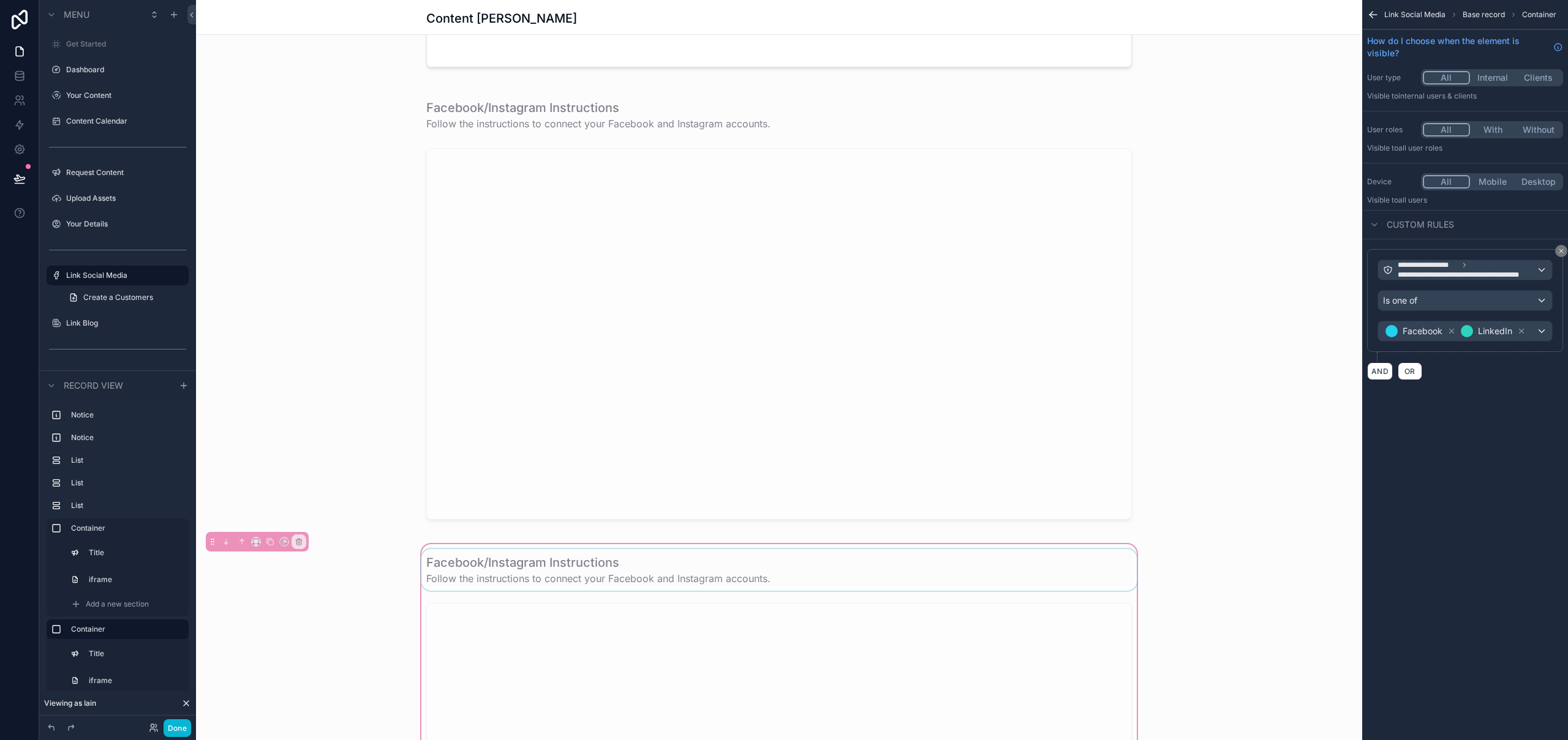
click at [545, 561] on div "scrollable content" at bounding box center [780, 569] width 721 height 42
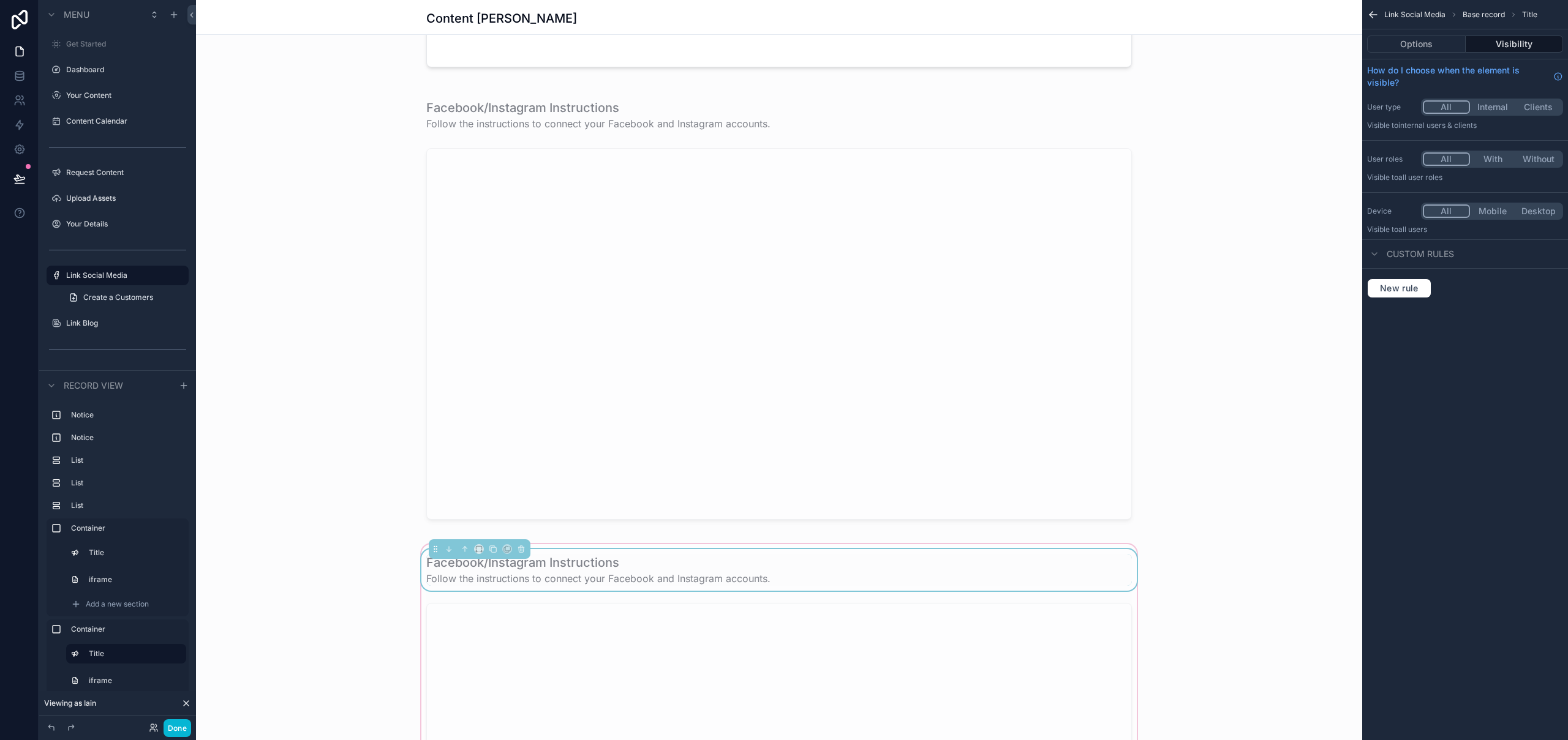
click at [535, 564] on h1 "Facebook/Instagram Instructions" at bounding box center [599, 563] width 344 height 17
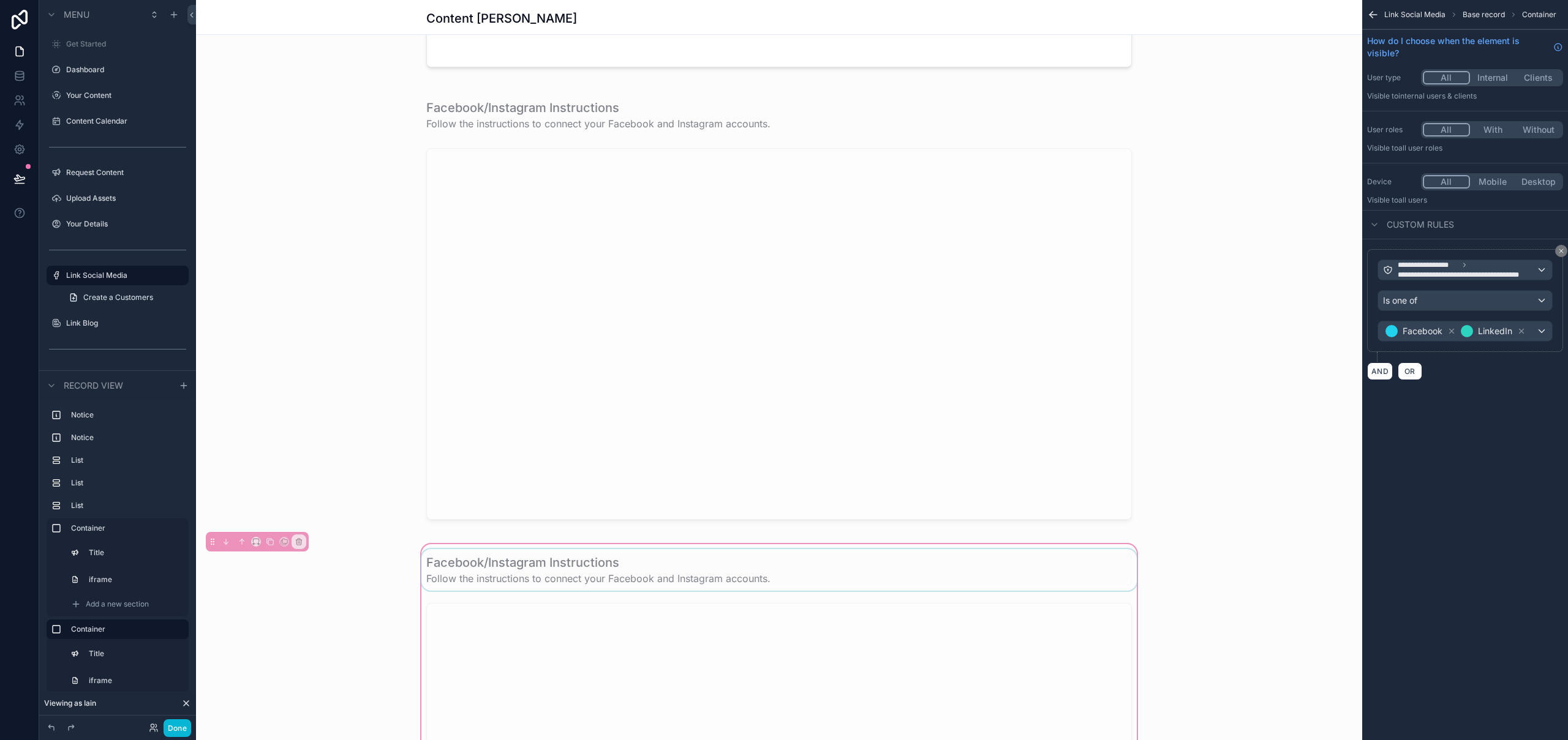
click at [535, 564] on div "scrollable content" at bounding box center [780, 569] width 721 height 42
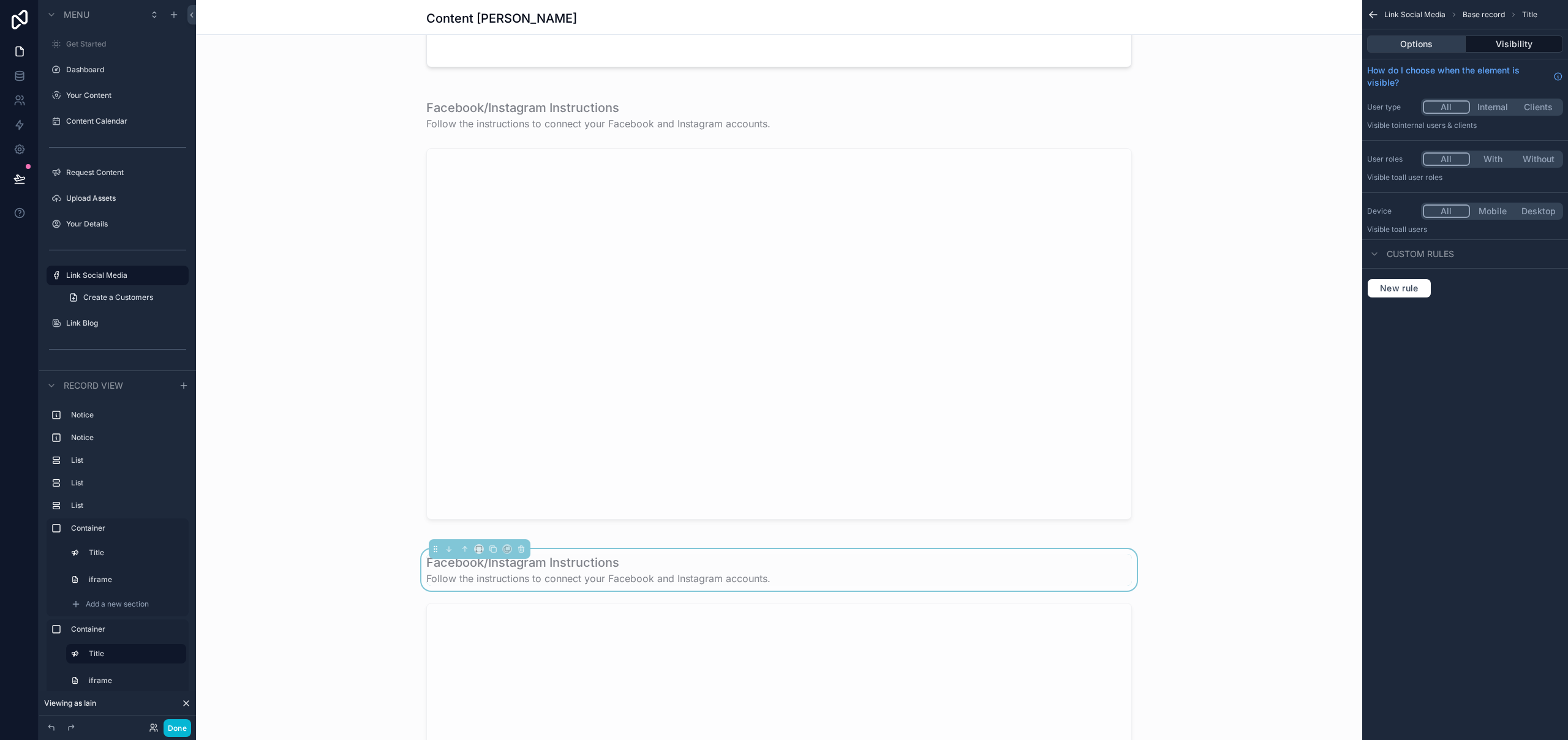
click at [1421, 42] on button "Options" at bounding box center [1416, 44] width 98 height 17
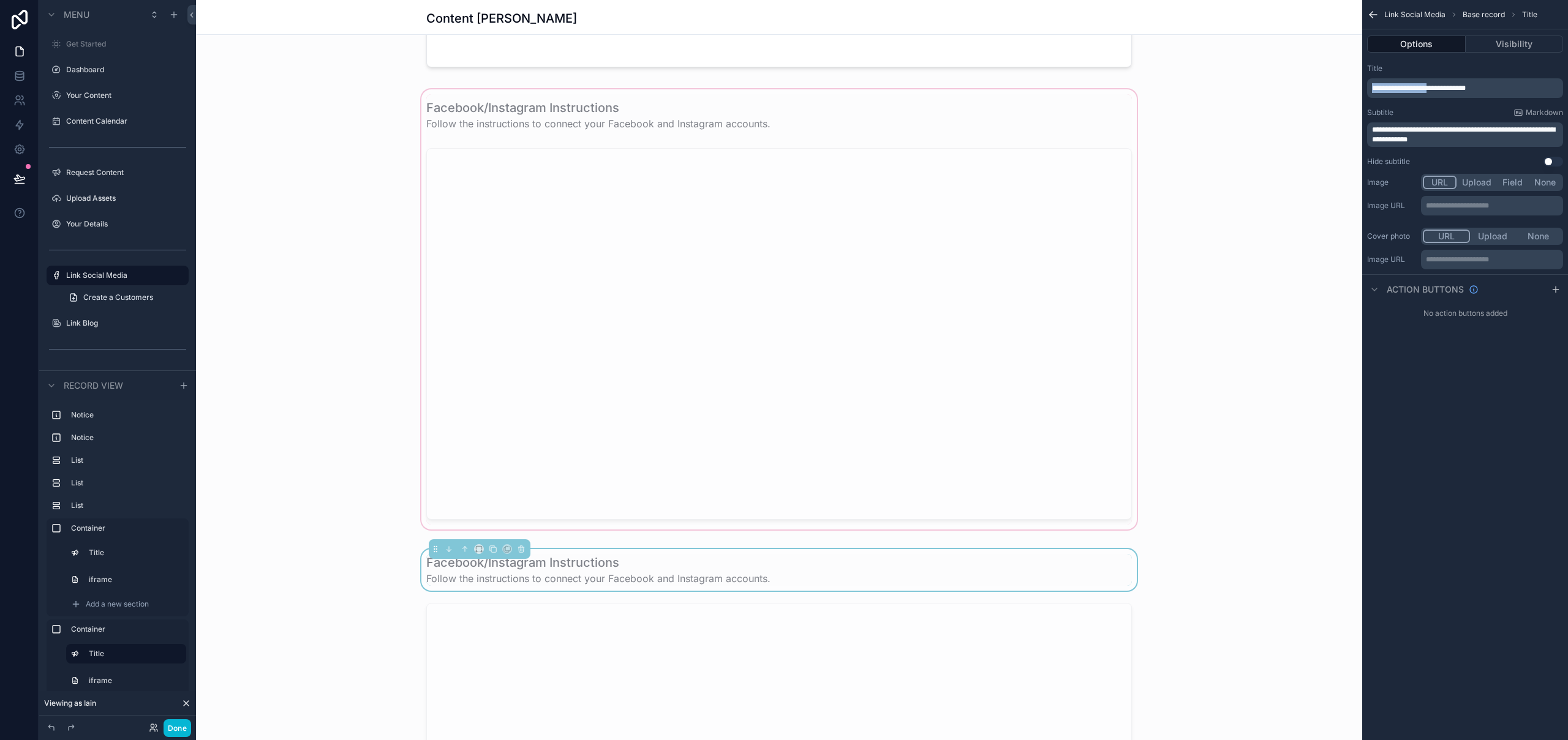
drag, startPoint x: 1444, startPoint y: 89, endPoint x: 1307, endPoint y: 87, distance: 137.0
click at [1306, 87] on div "Get Started Dashboard Your Content Content Calendar Request Content Upload Asse…" at bounding box center [882, 370] width 1372 height 740
drag, startPoint x: 1510, startPoint y: 130, endPoint x: 1534, endPoint y: 144, distance: 27.8
click at [1534, 144] on p "**********" at bounding box center [1466, 134] width 189 height 20
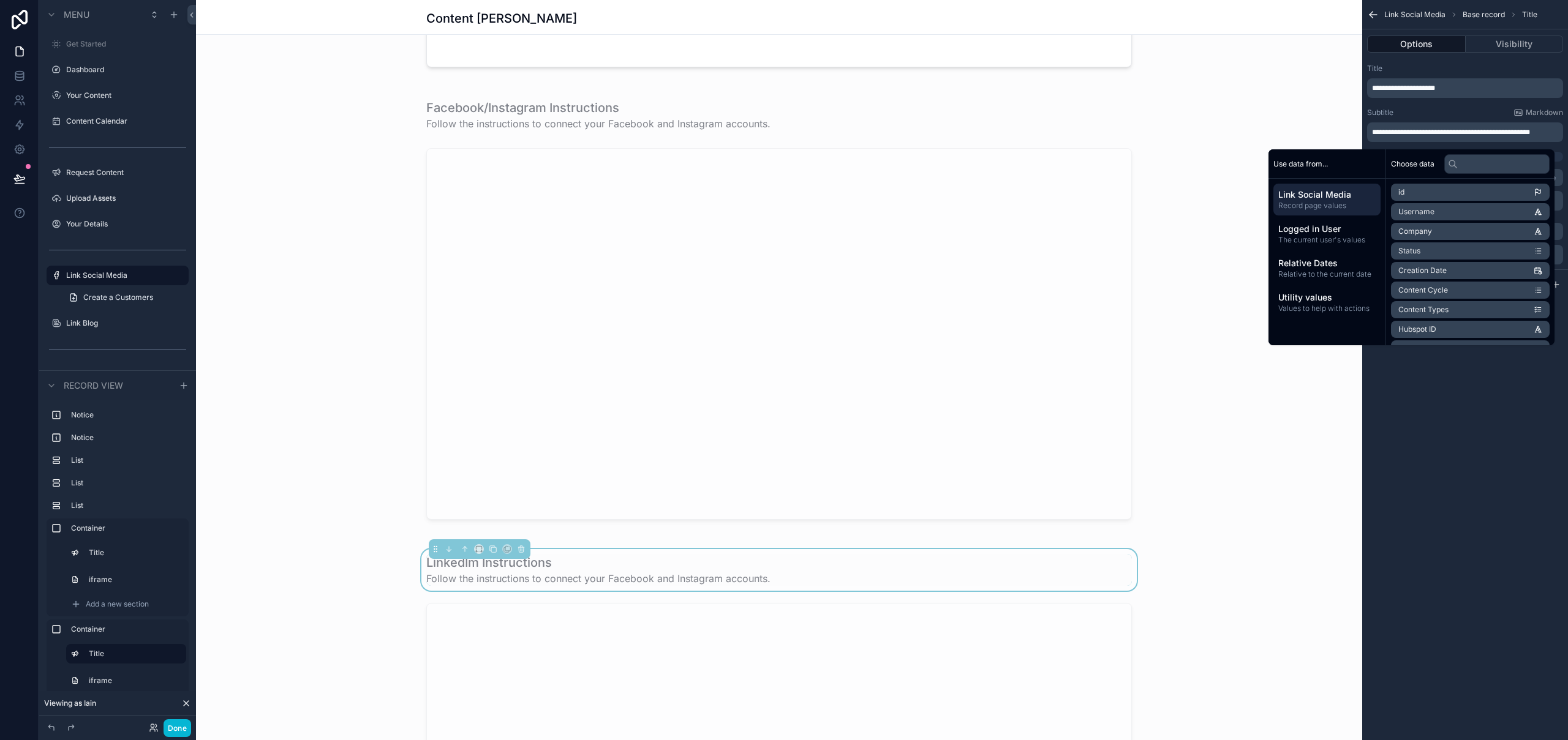
scroll to position [0, 0]
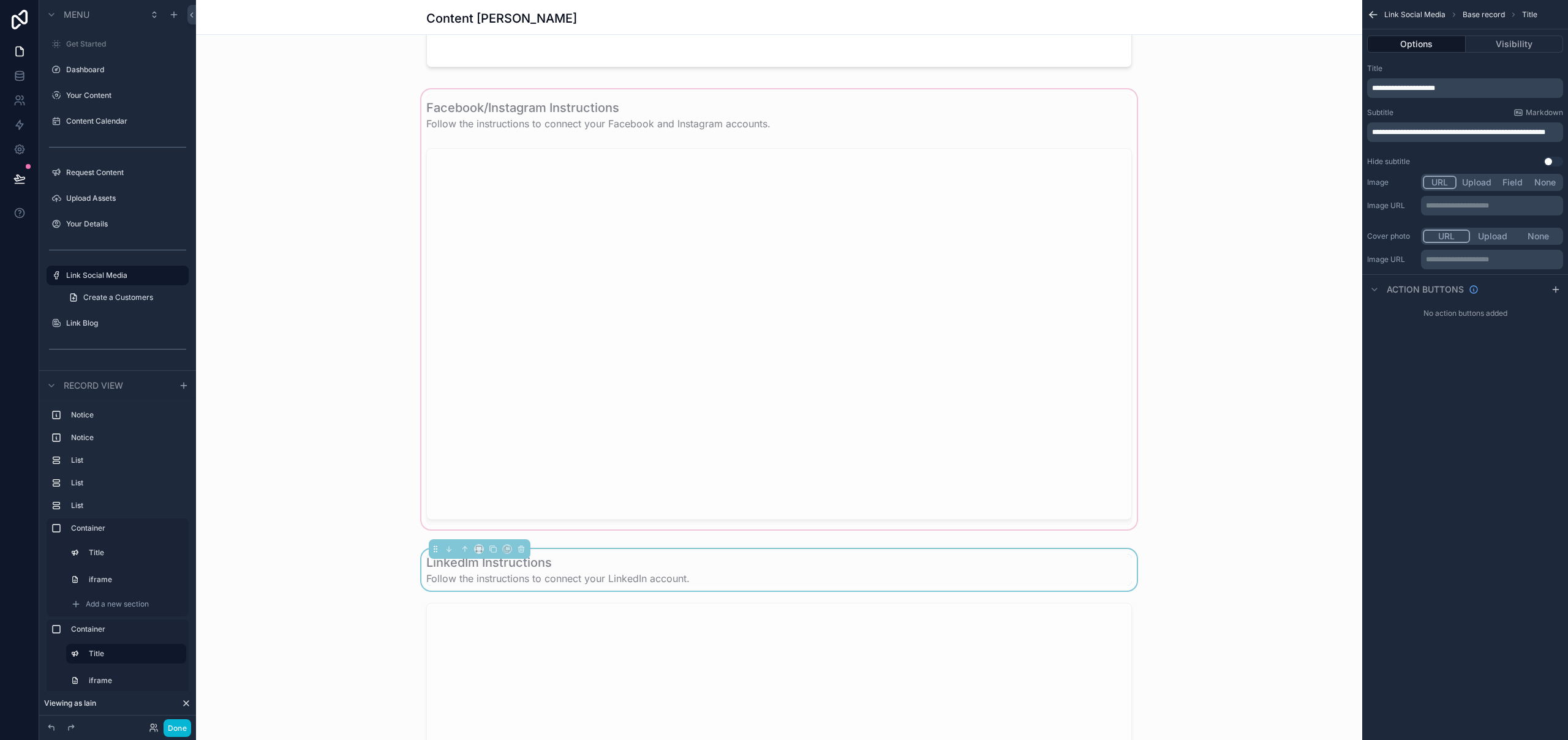
click at [1240, 499] on div "scrollable content" at bounding box center [779, 309] width 1166 height 445
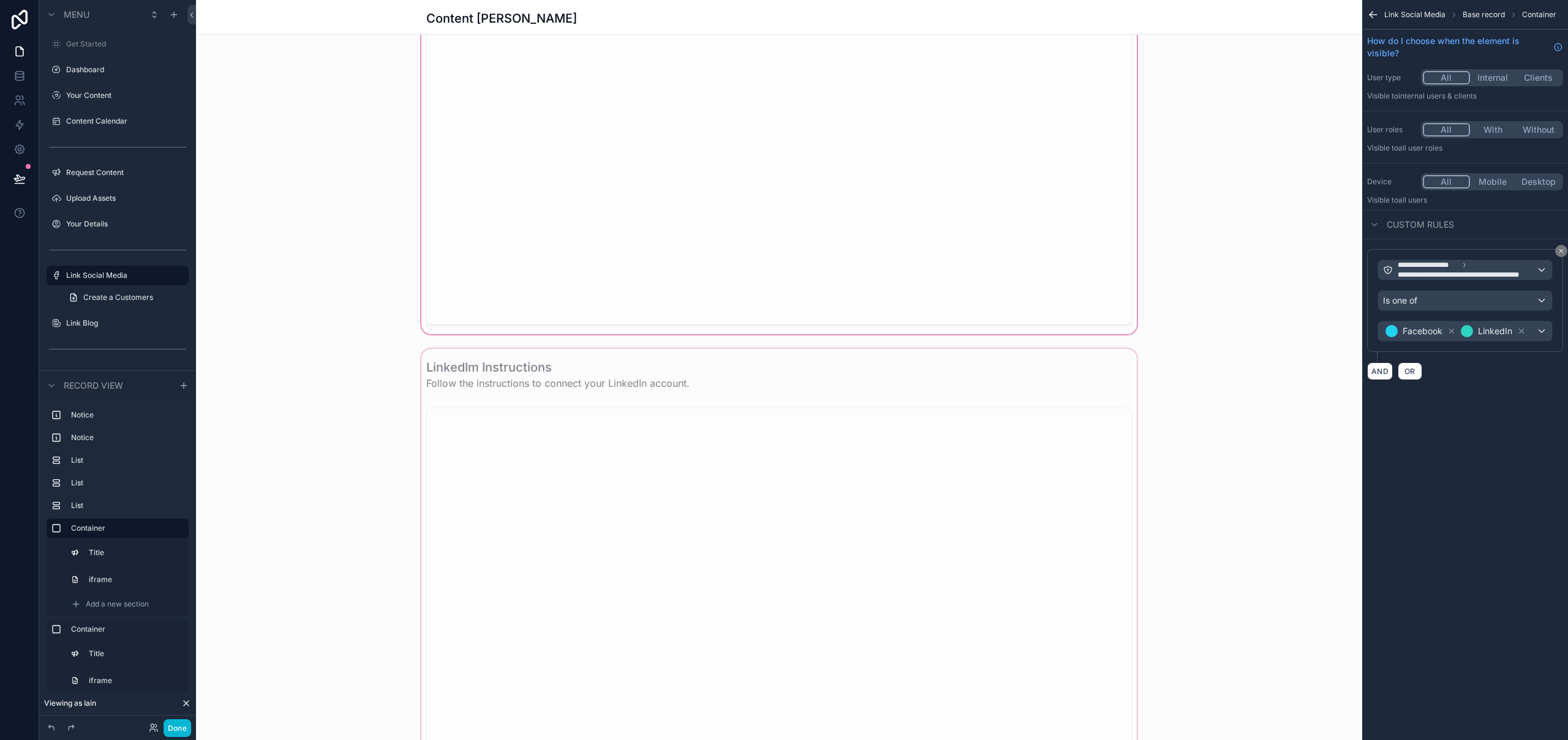
scroll to position [736, 0]
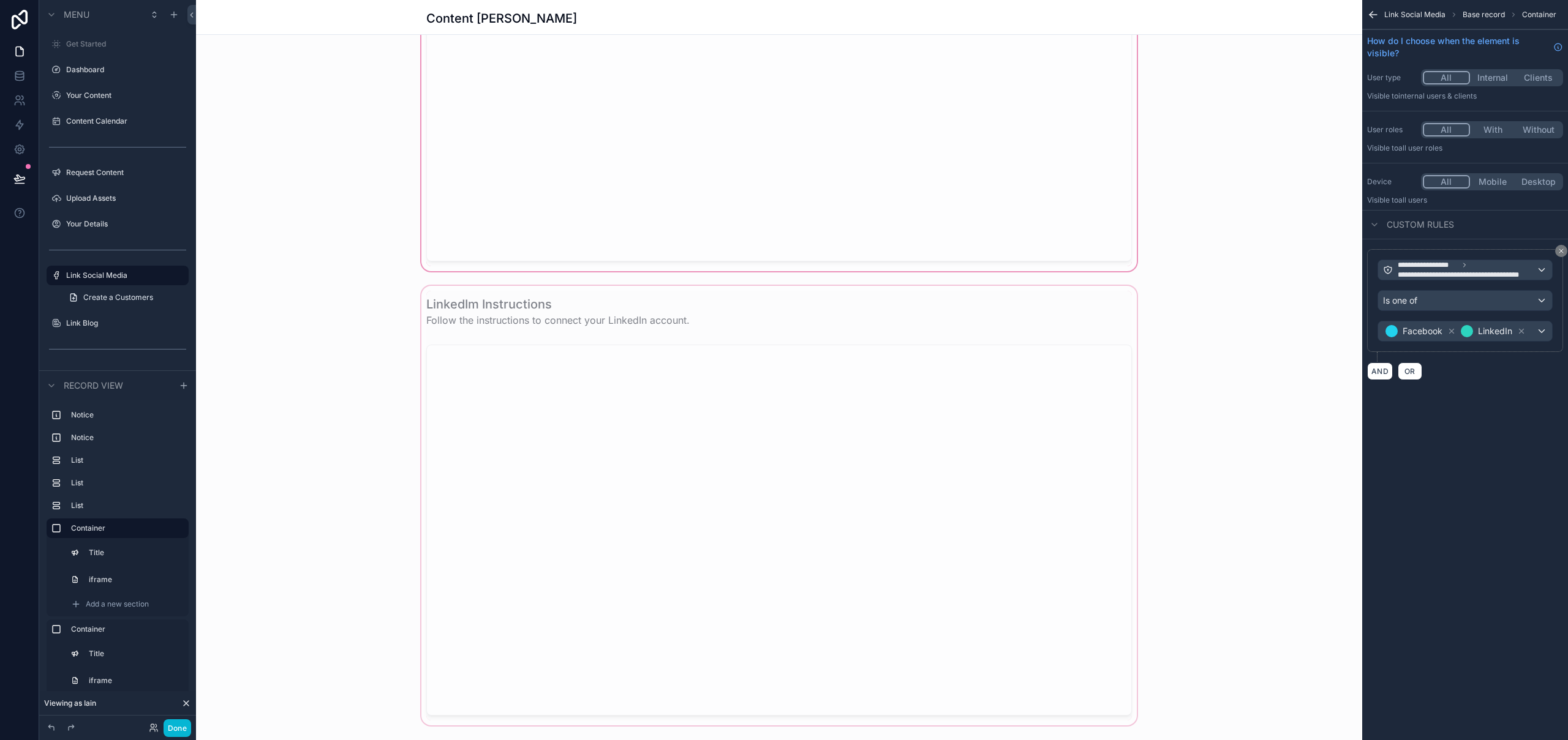
click at [772, 290] on div "scrollable content" at bounding box center [779, 506] width 1166 height 445
click at [796, 316] on div "scrollable content" at bounding box center [779, 506] width 1166 height 445
click at [1268, 279] on div "Connect Your Social Media Link your social media accounts here so your content …" at bounding box center [779, 20] width 1166 height 1415
click at [1065, 310] on div "scrollable content" at bounding box center [779, 506] width 1166 height 445
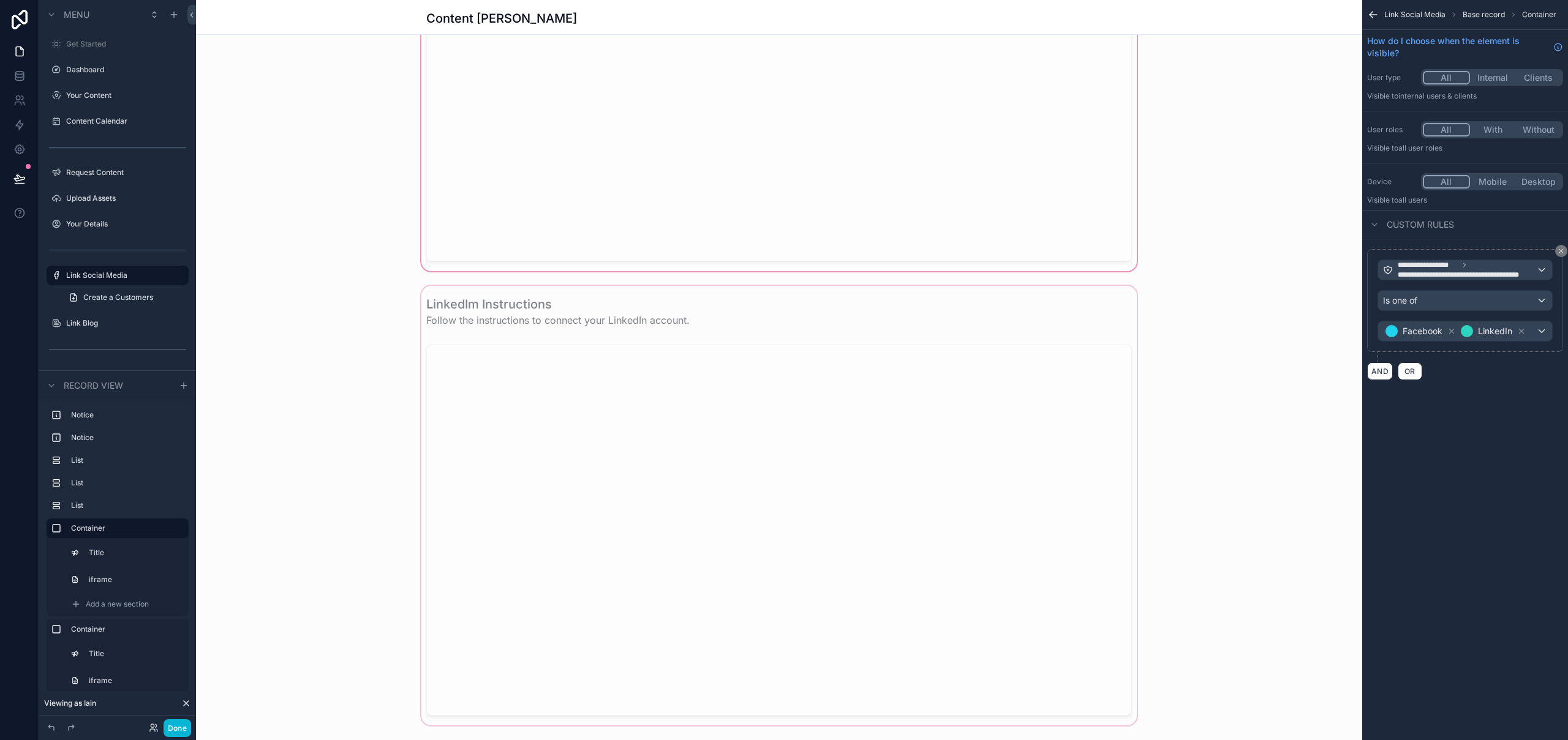
click at [1065, 310] on div "scrollable content" at bounding box center [779, 506] width 1166 height 445
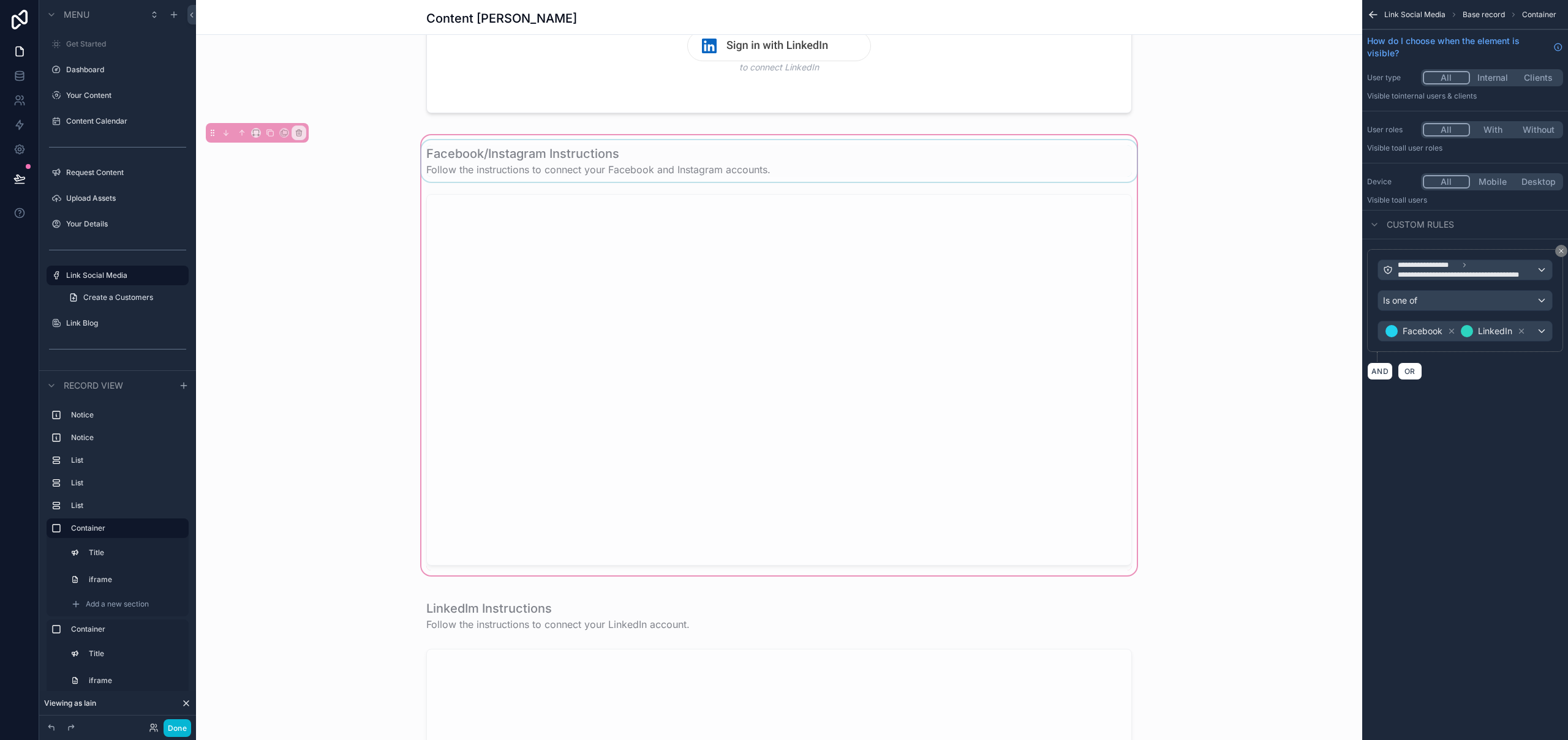
scroll to position [369, 0]
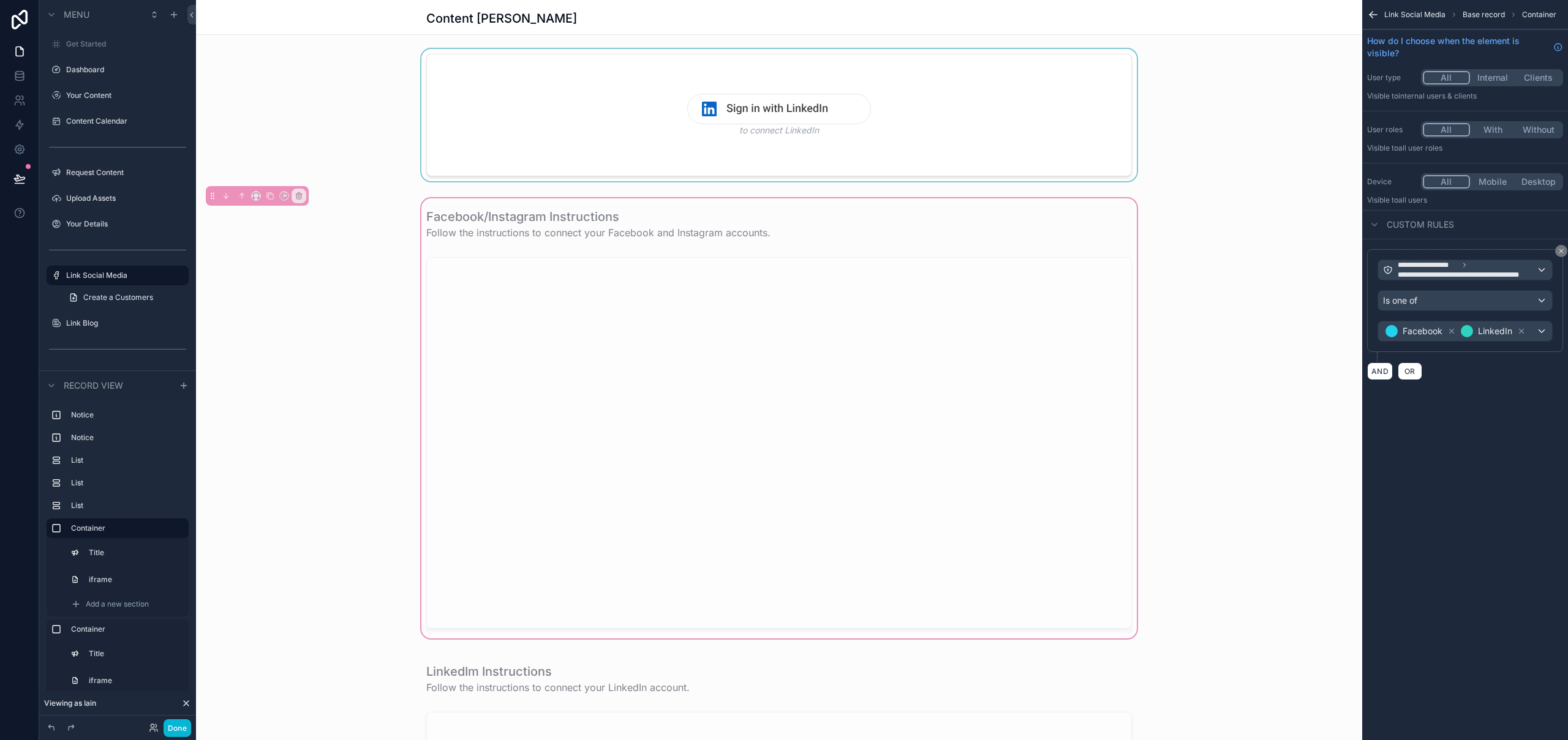
click at [1009, 160] on div "scrollable content" at bounding box center [779, 117] width 1166 height 137
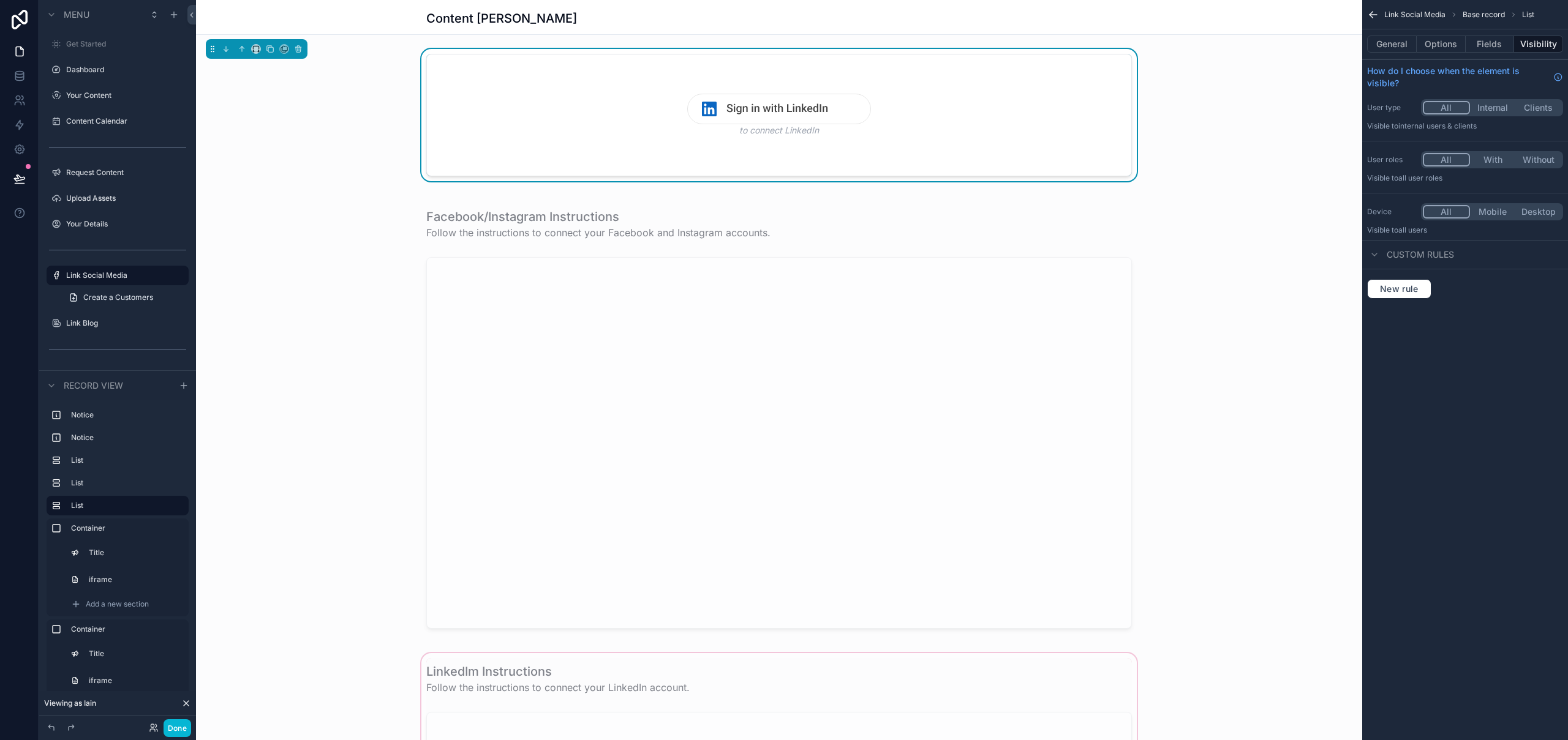
scroll to position [645, 0]
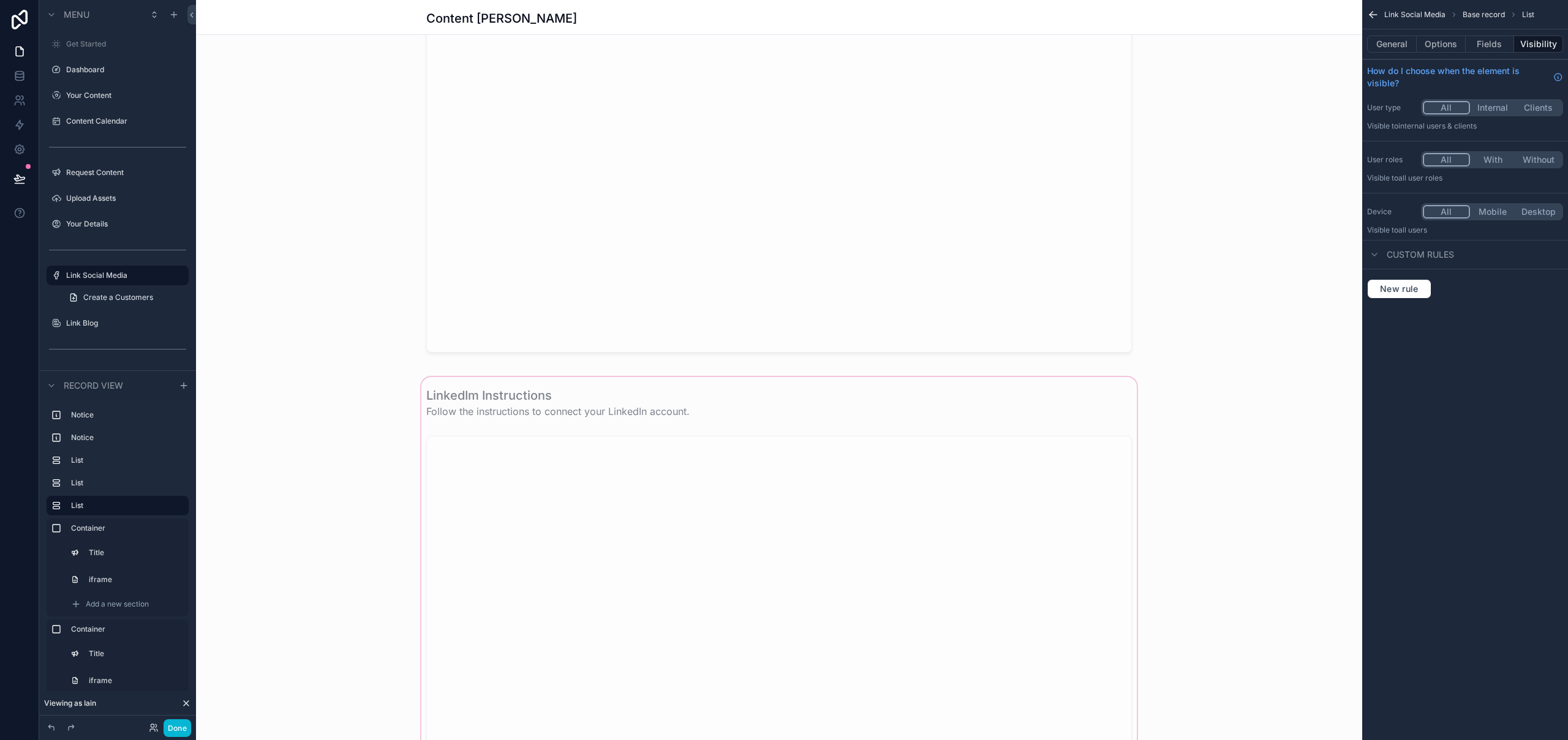
click at [1103, 401] on div "scrollable content" at bounding box center [779, 597] width 1166 height 445
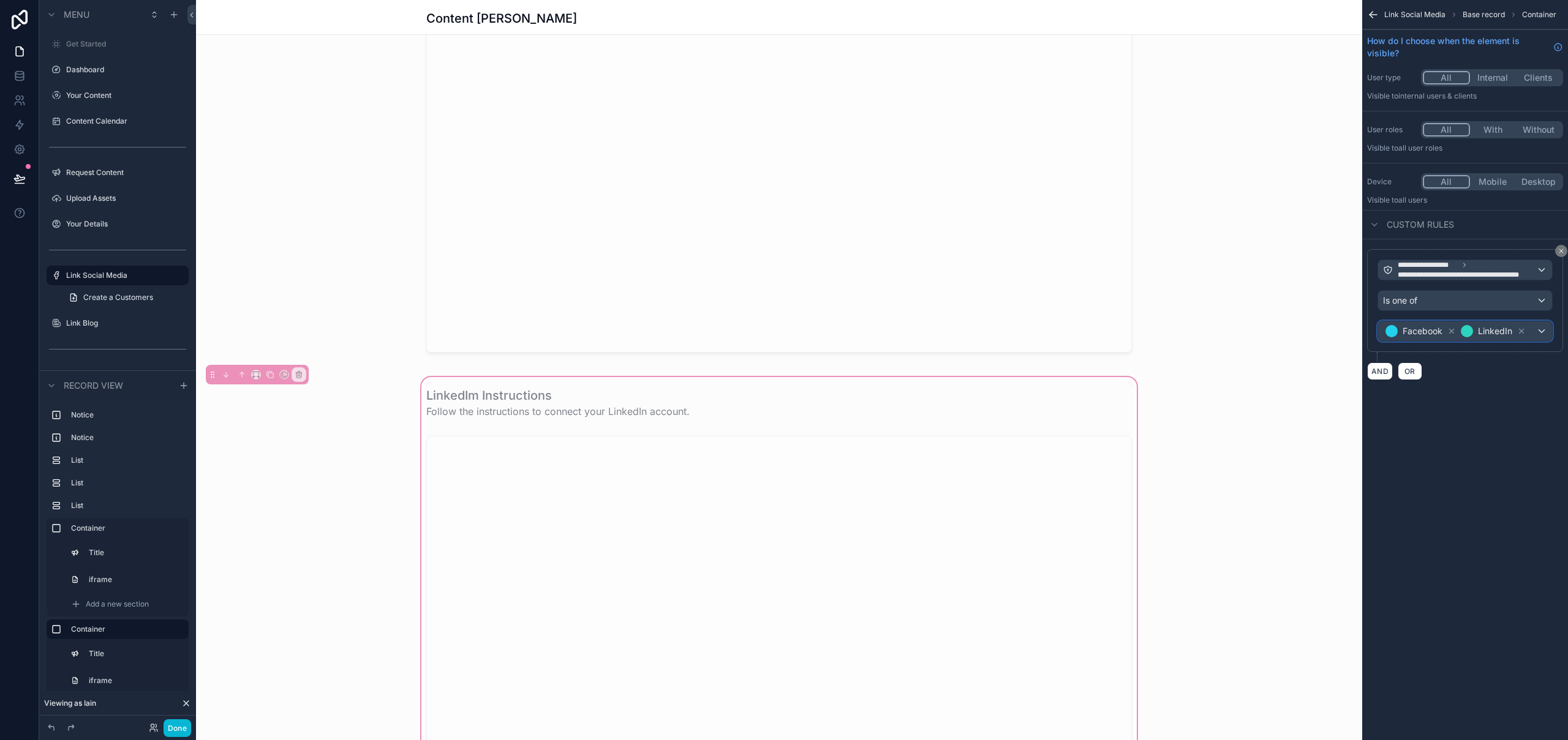
click at [1498, 332] on span "LinkedIn" at bounding box center [1495, 331] width 34 height 12
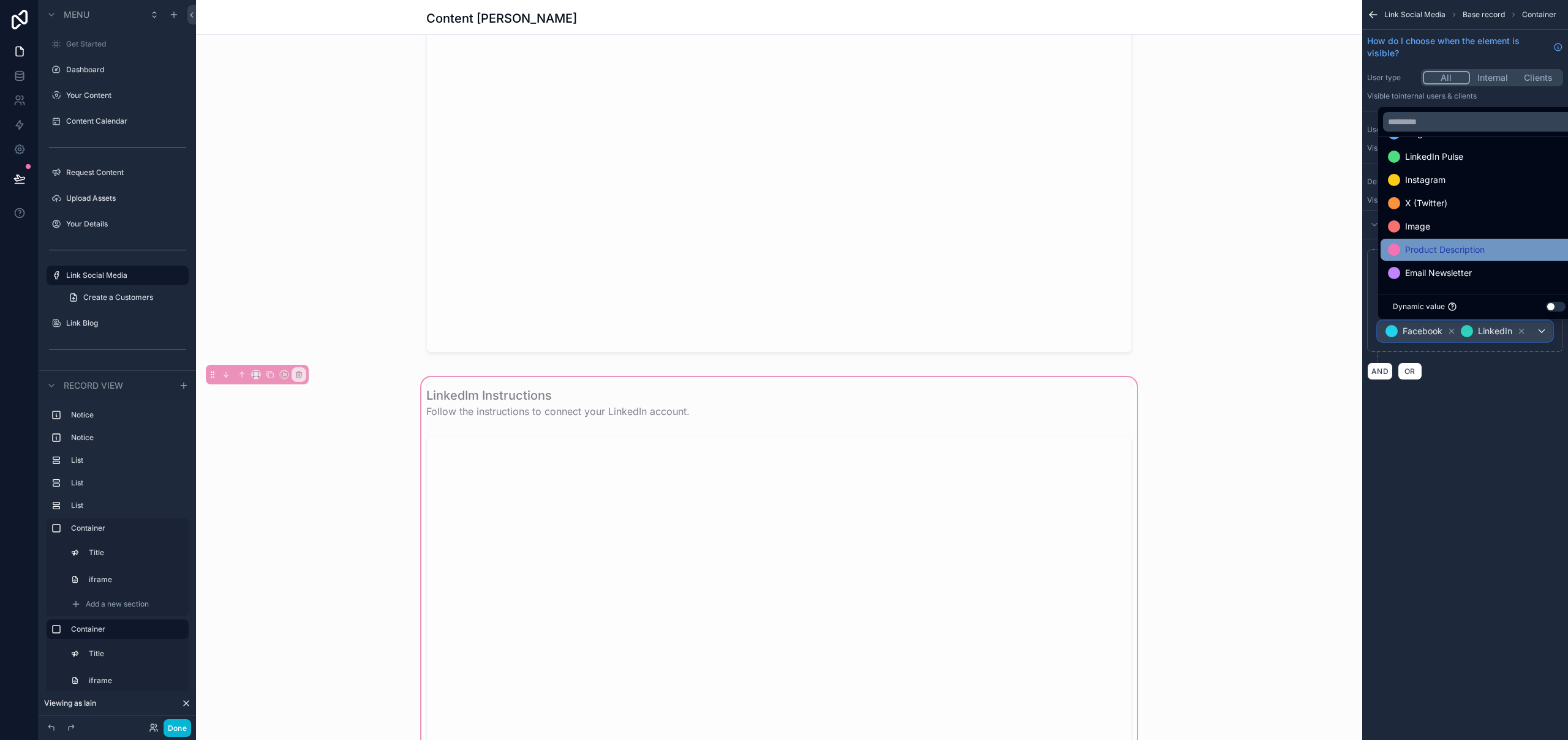
scroll to position [0, 0]
click at [1454, 335] on div "scrollable content" at bounding box center [784, 370] width 1568 height 740
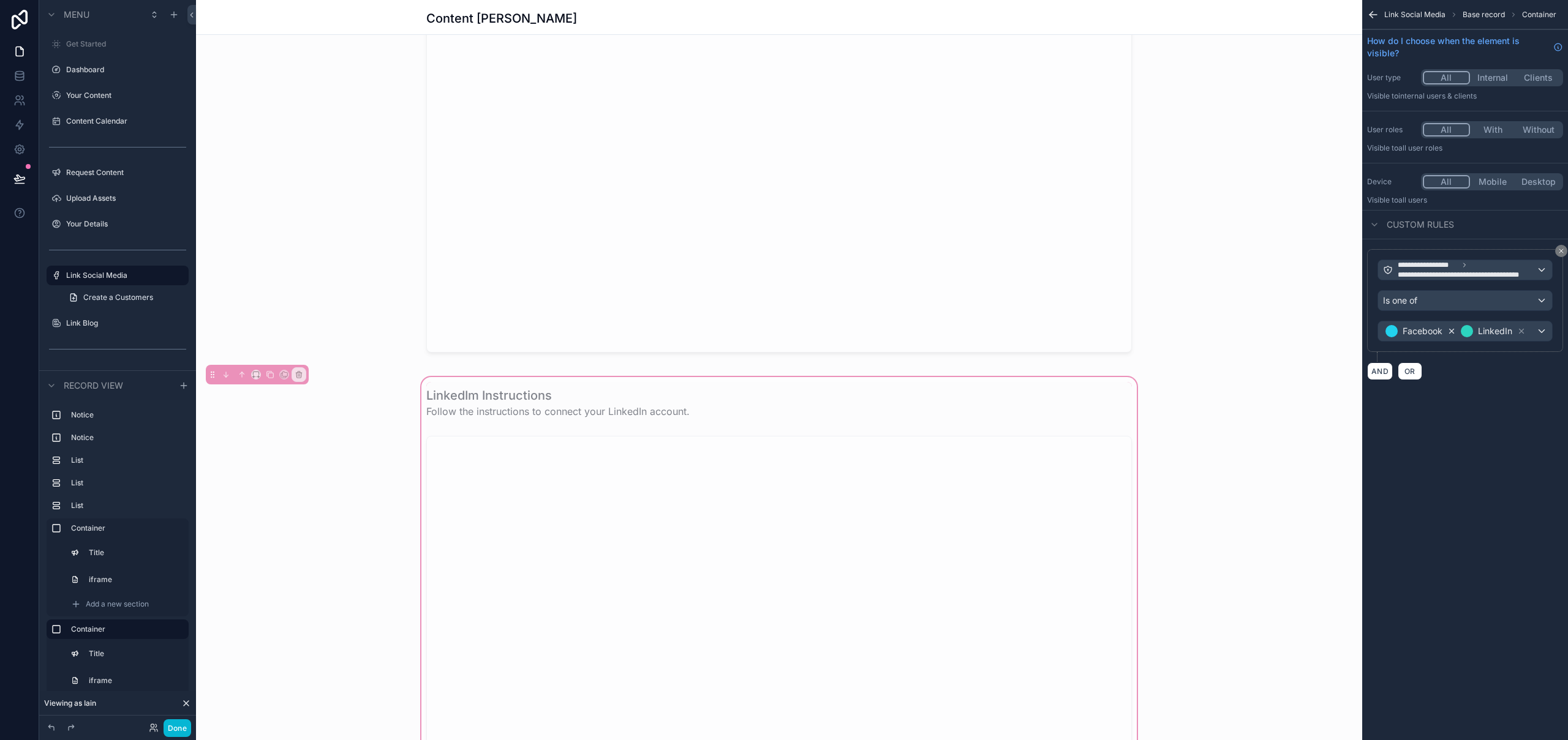
click at [1454, 332] on icon "scrollable content" at bounding box center [1452, 332] width 9 height 9
click at [1130, 177] on div "scrollable content" at bounding box center [779, 142] width 1166 height 445
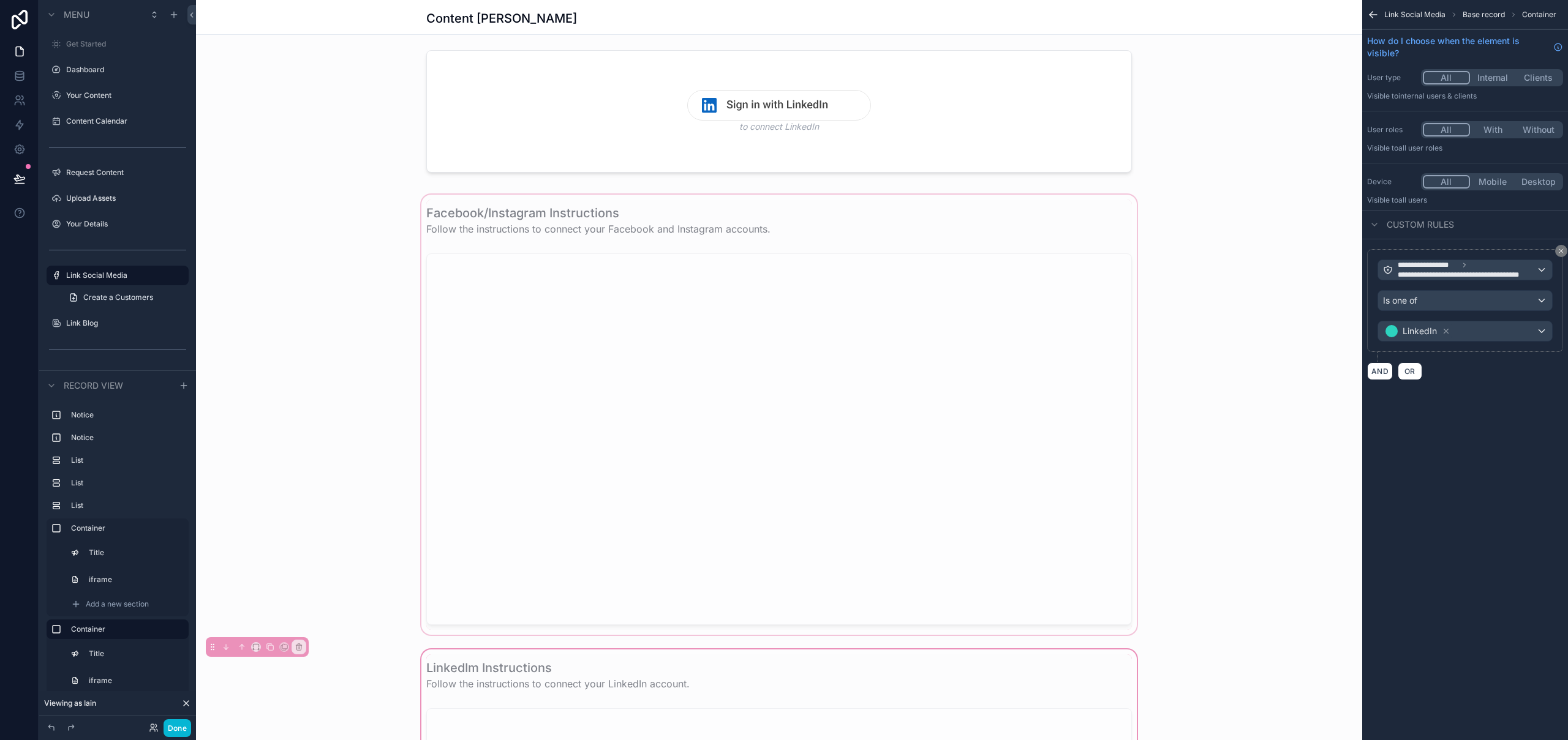
click at [1015, 223] on div "scrollable content" at bounding box center [779, 415] width 1166 height 445
click at [1036, 114] on div "scrollable content" at bounding box center [779, 114] width 1166 height 137
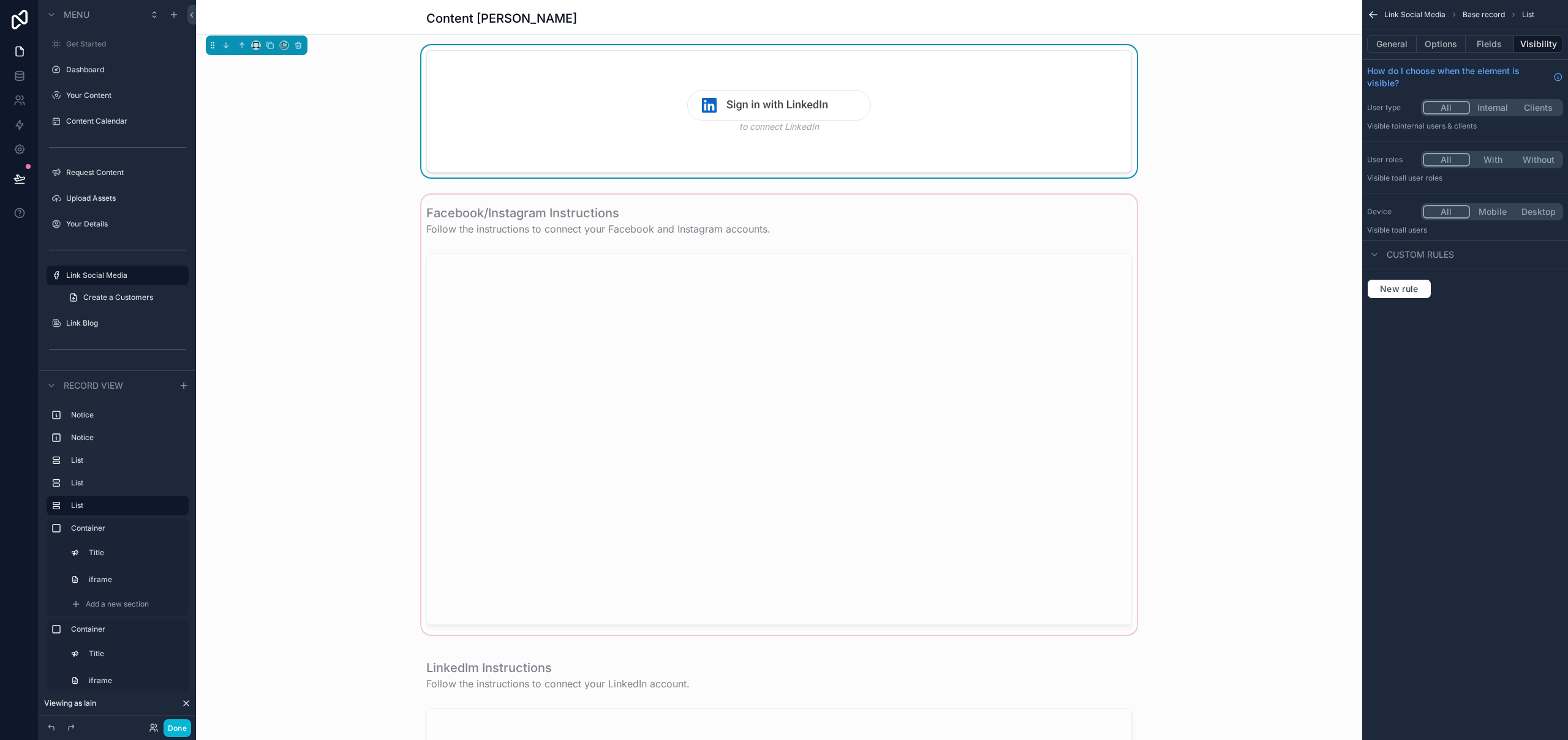
click at [1017, 195] on div "scrollable content" at bounding box center [779, 415] width 1166 height 445
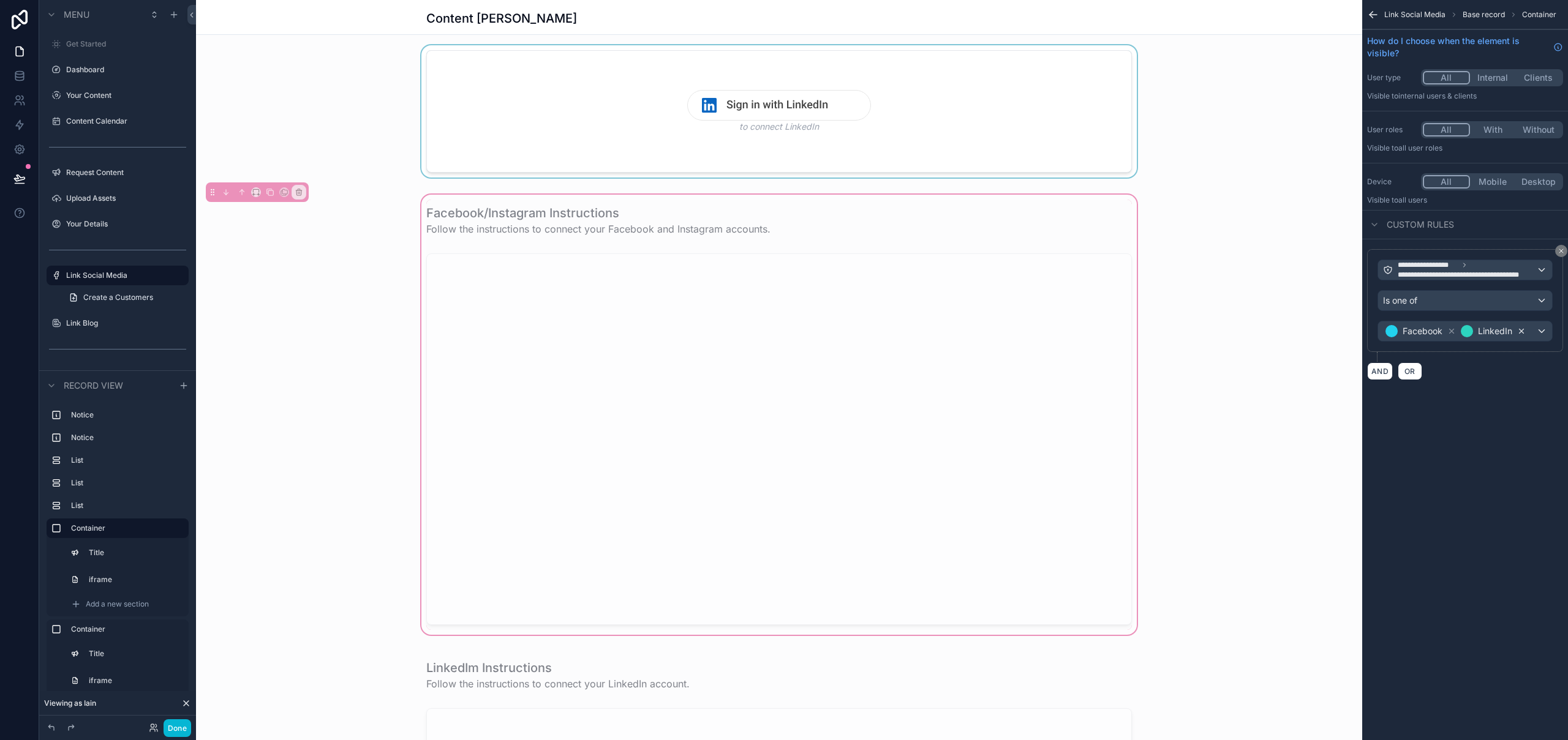
click at [1523, 333] on icon "scrollable content" at bounding box center [1521, 332] width 9 height 9
click at [1522, 331] on icon "scrollable content" at bounding box center [1521, 332] width 9 height 9
click at [1522, 331] on div "Facebook" at bounding box center [1465, 331] width 174 height 20
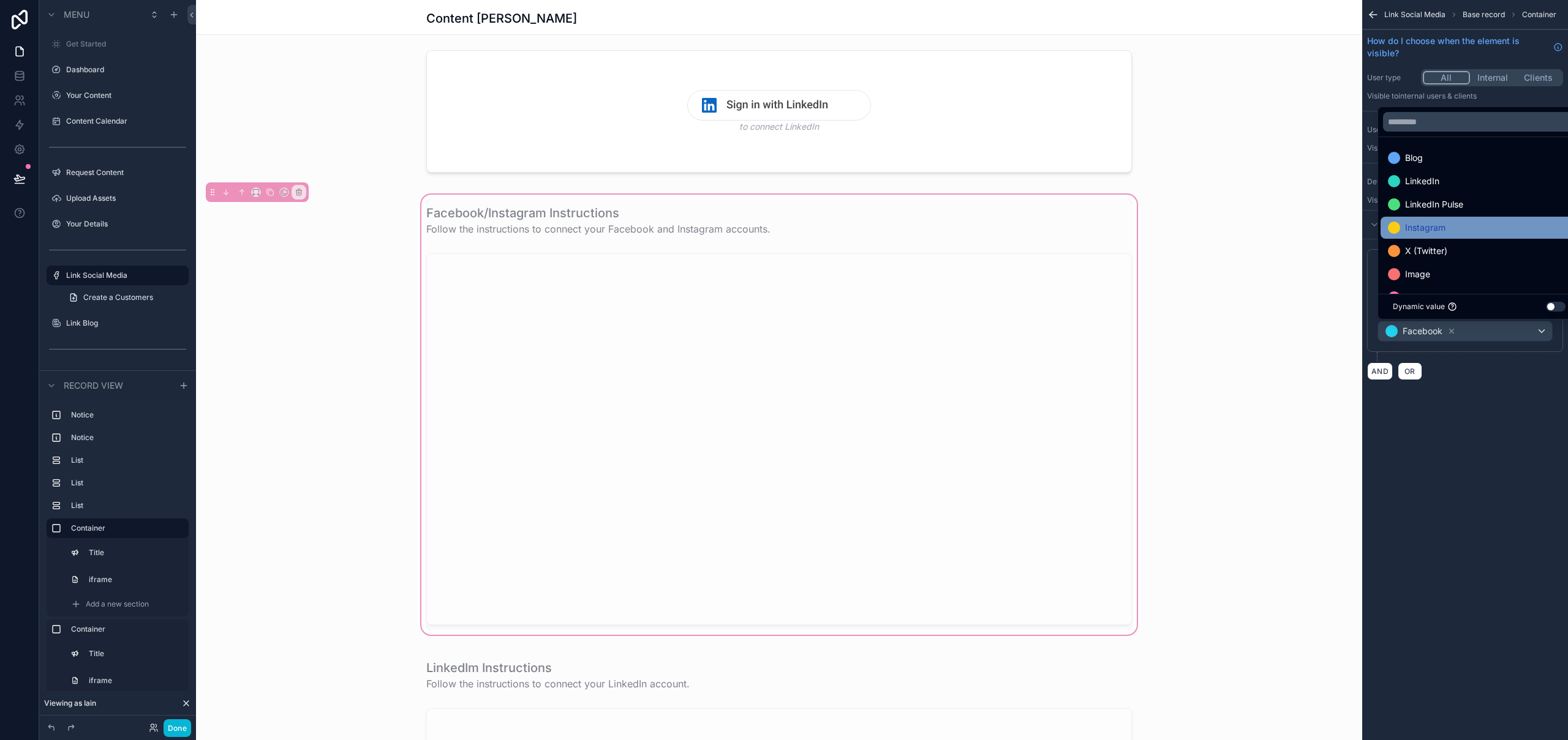
click at [1456, 222] on div "Instagram" at bounding box center [1479, 227] width 182 height 15
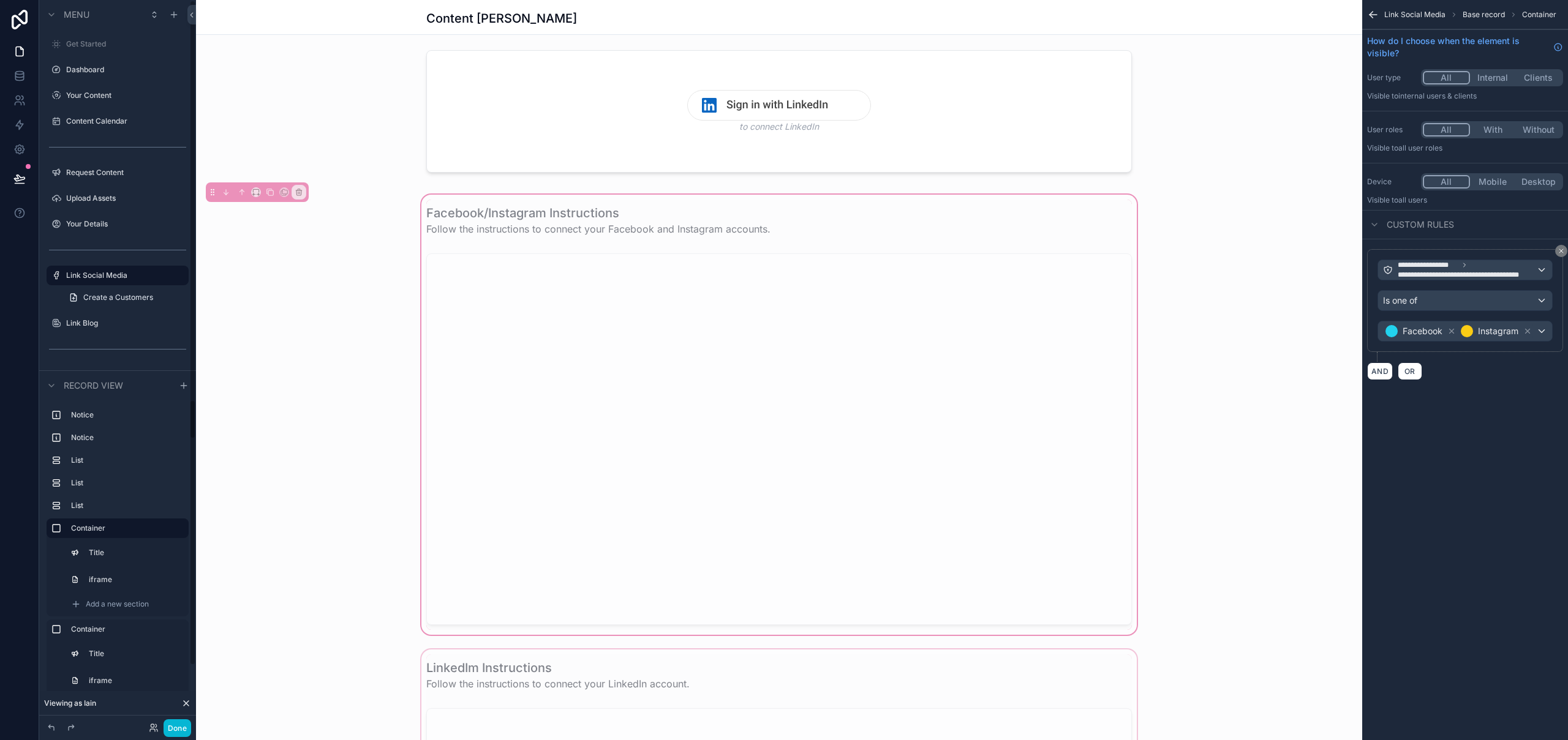
scroll to position [606, 0]
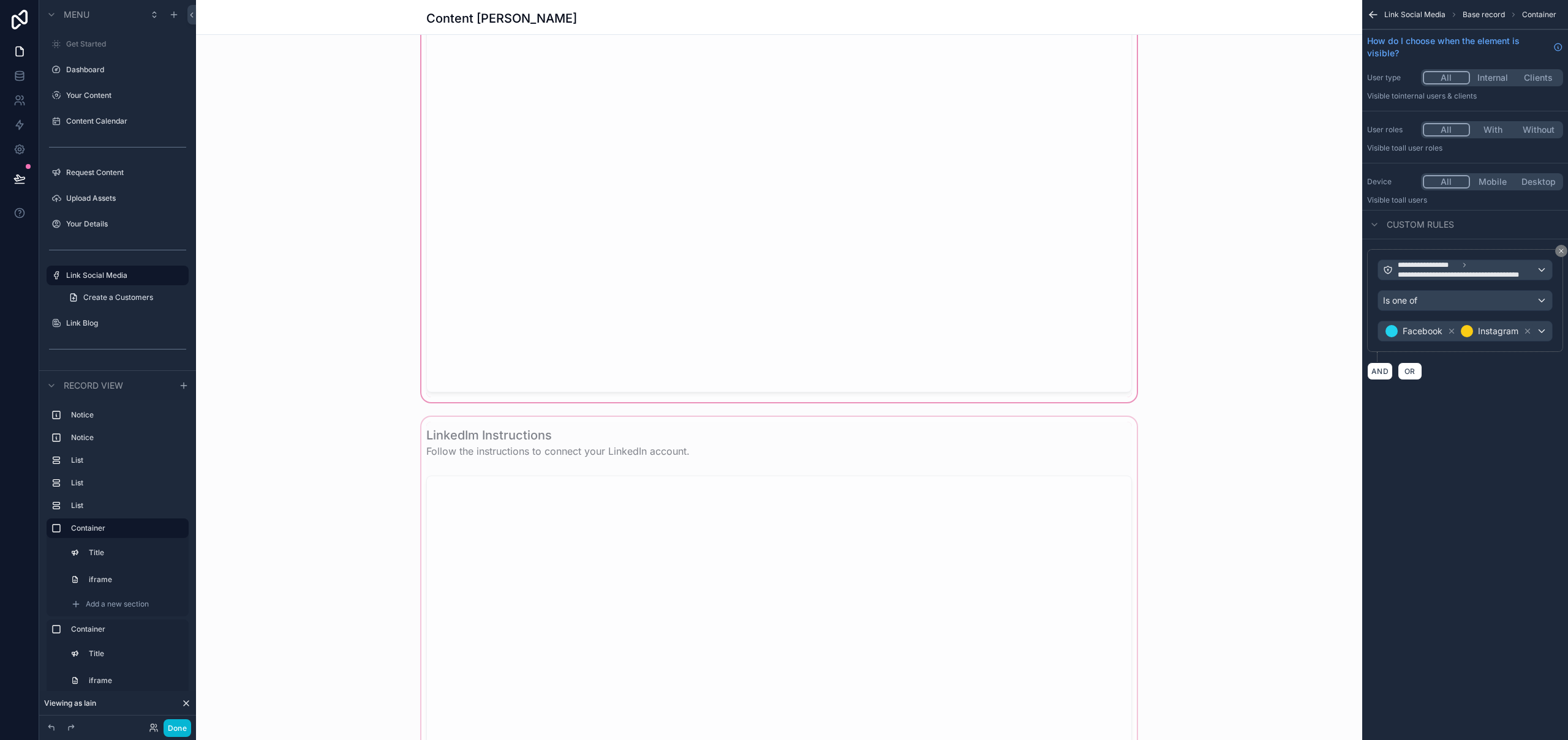
click at [504, 445] on div "scrollable content" at bounding box center [779, 637] width 1166 height 445
click at [1108, 420] on div "scrollable content" at bounding box center [779, 637] width 1166 height 445
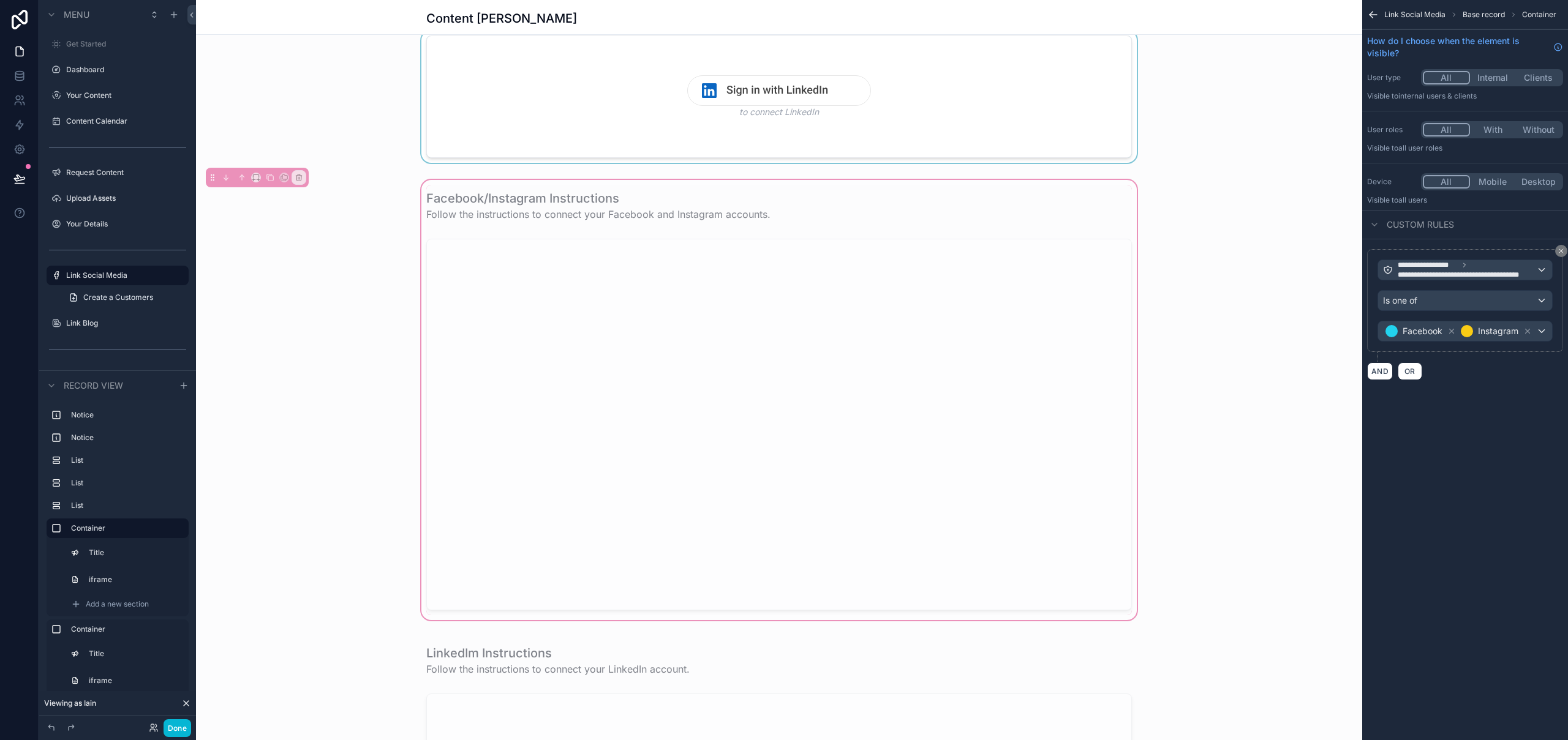
scroll to position [324, 0]
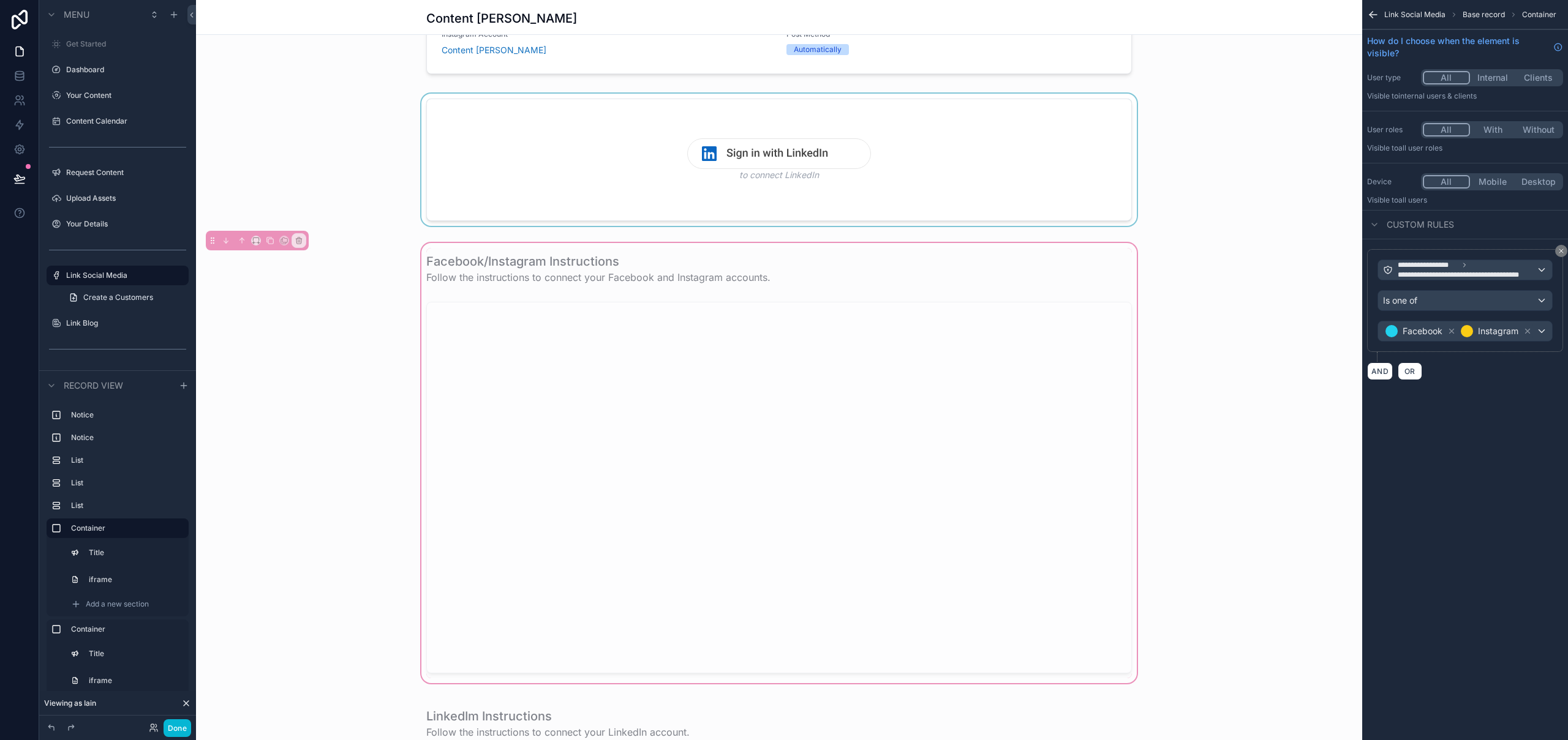
click at [1108, 194] on div "scrollable content" at bounding box center [779, 163] width 1166 height 137
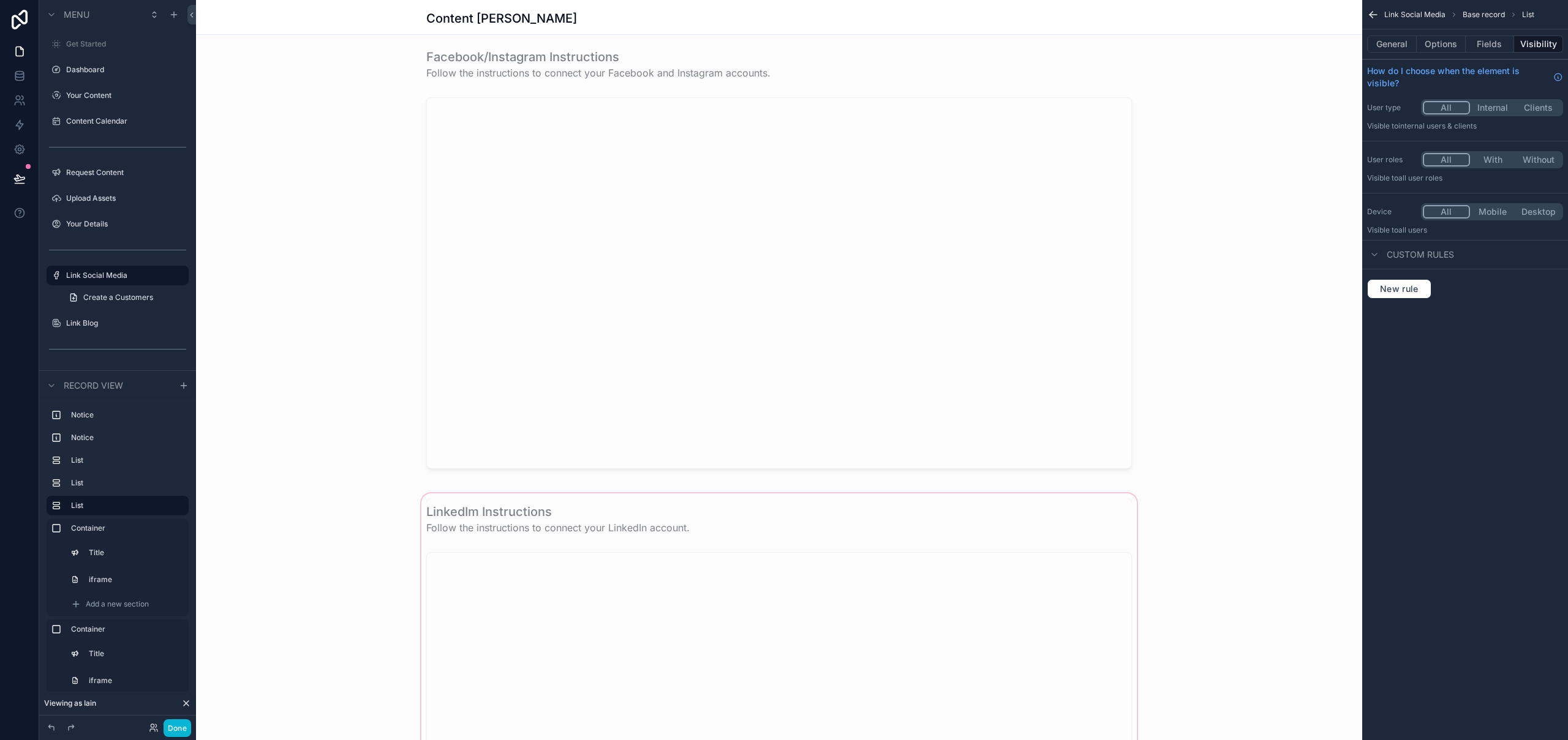
scroll to position [591, 0]
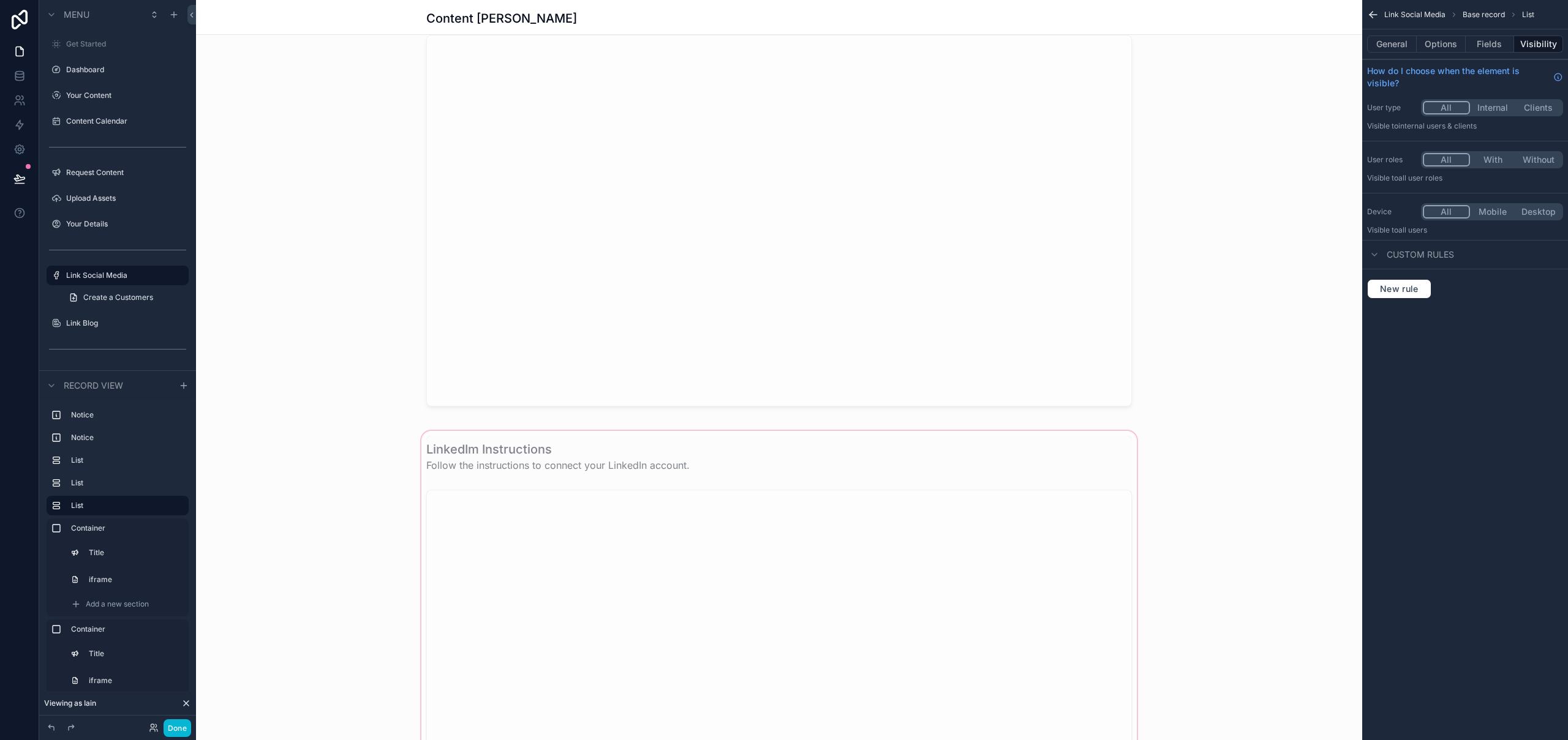
click at [855, 451] on div "scrollable content" at bounding box center [779, 651] width 1166 height 445
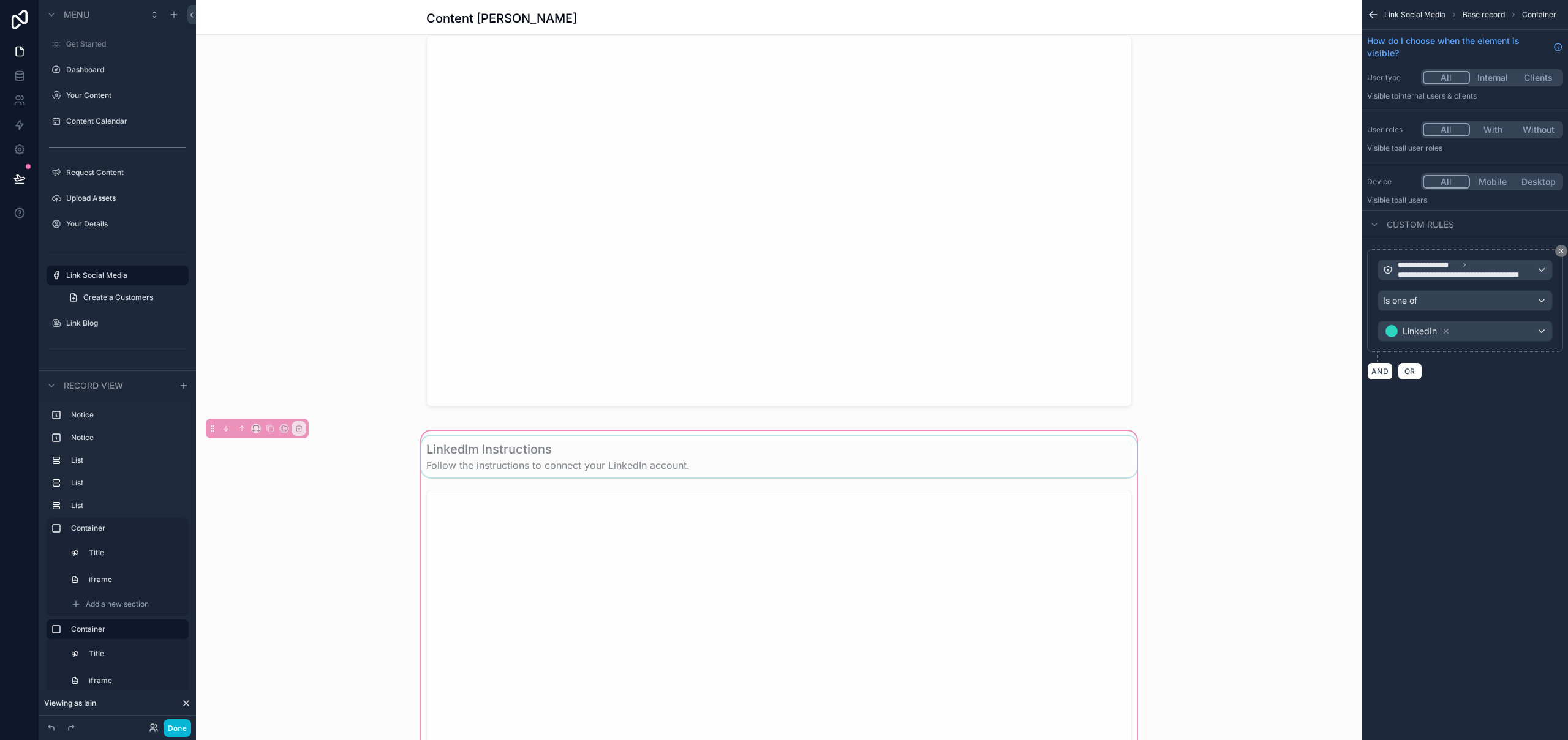
click at [908, 470] on div "scrollable content" at bounding box center [780, 456] width 721 height 42
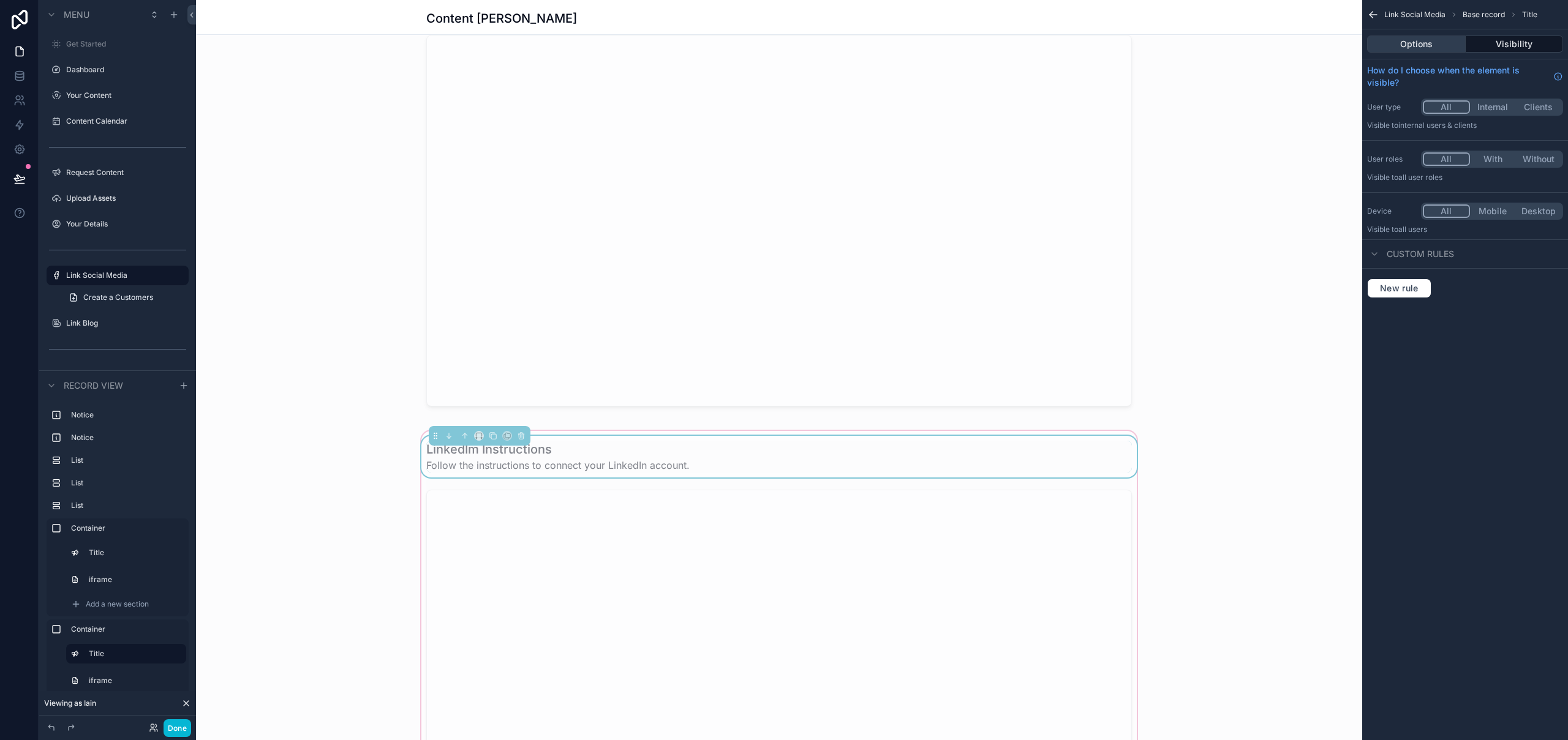
click at [1405, 45] on button "Options" at bounding box center [1416, 44] width 98 height 17
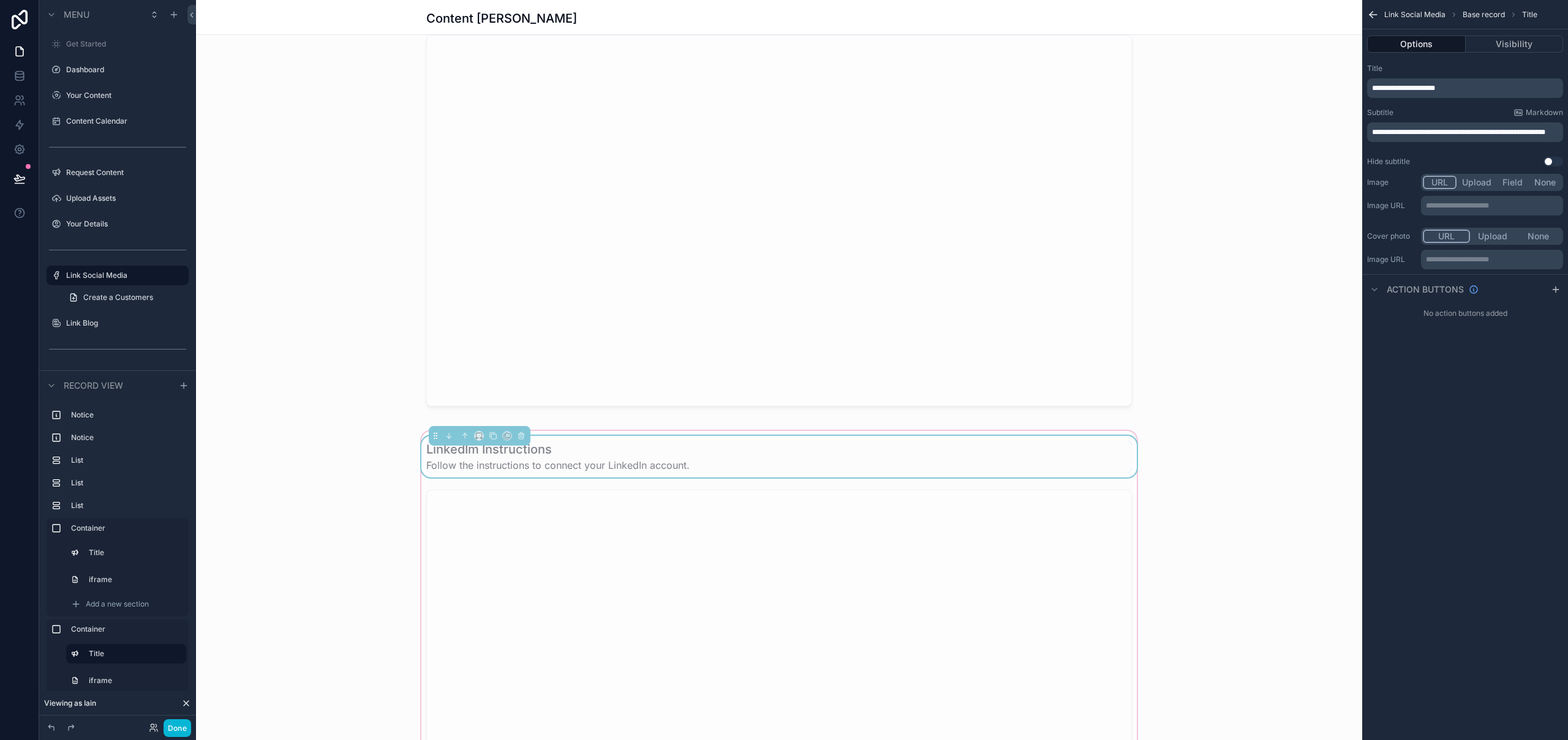
click at [1386, 90] on span "**********" at bounding box center [1403, 88] width 63 height 7
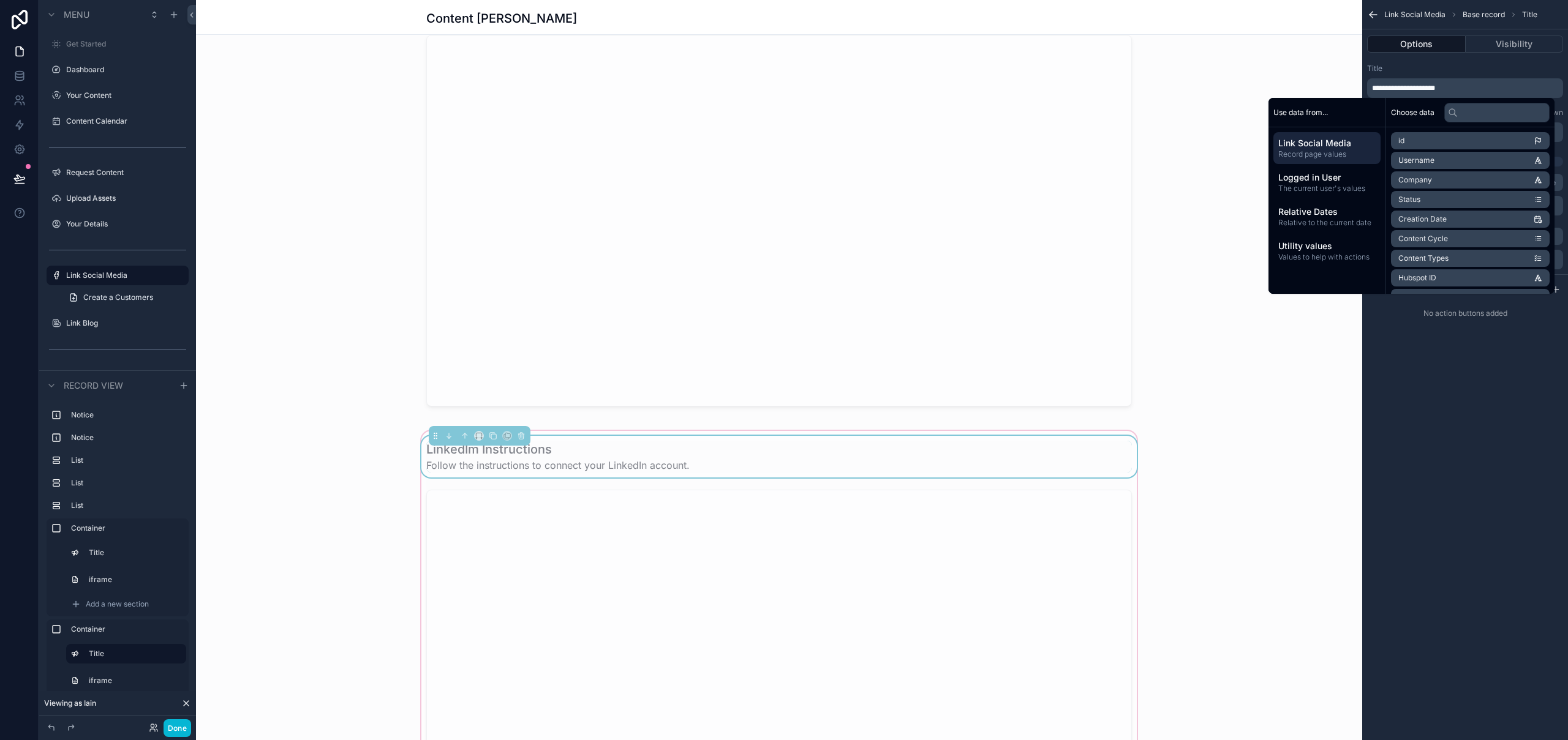
click at [1399, 86] on span "**********" at bounding box center [1403, 88] width 63 height 7
click at [173, 729] on button "Done" at bounding box center [177, 728] width 28 height 17
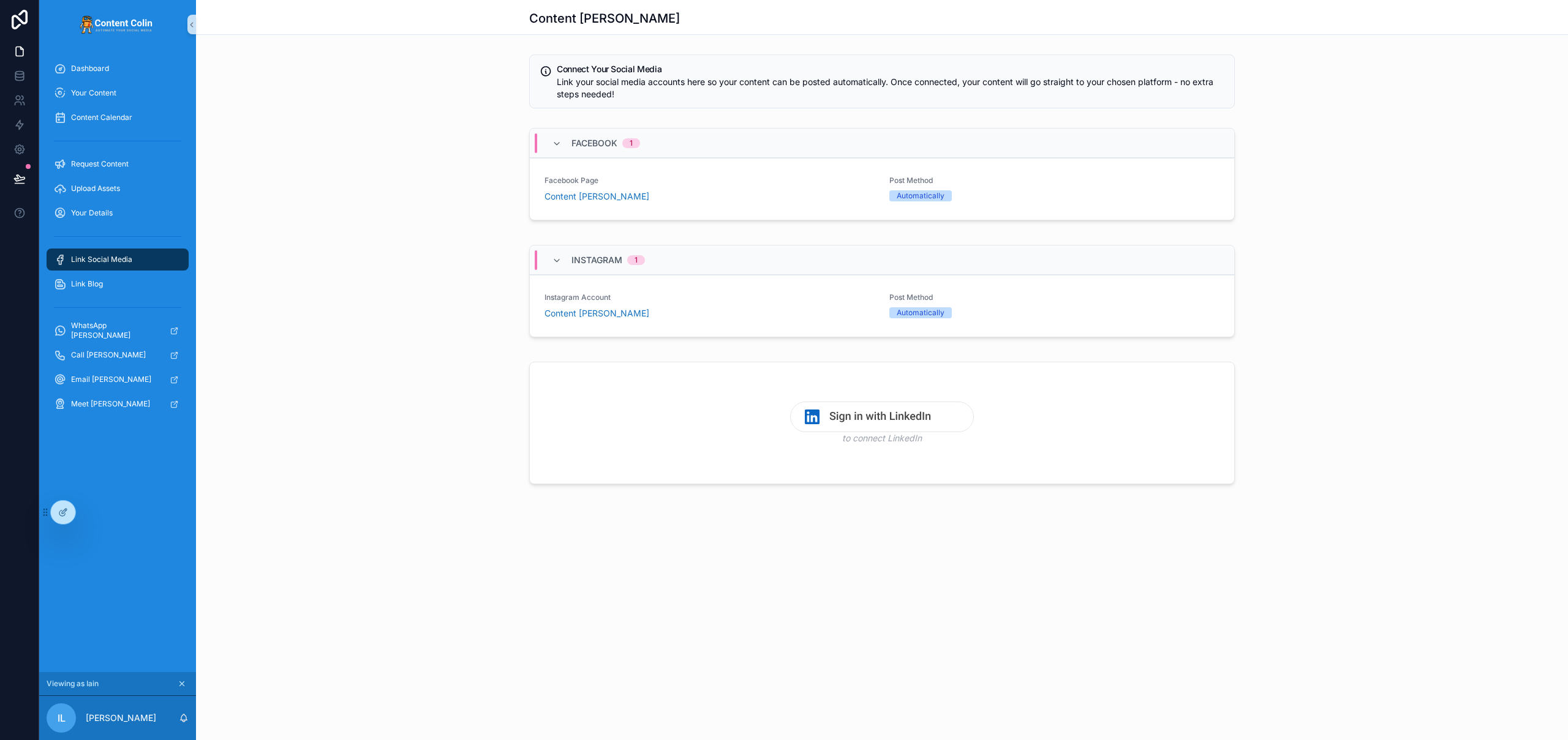
scroll to position [0, 0]
click at [449, 233] on div "Connect Your Social Media Link your social media accounts here so your content …" at bounding box center [882, 272] width 1372 height 445
click at [85, 513] on icon at bounding box center [90, 512] width 9 height 9
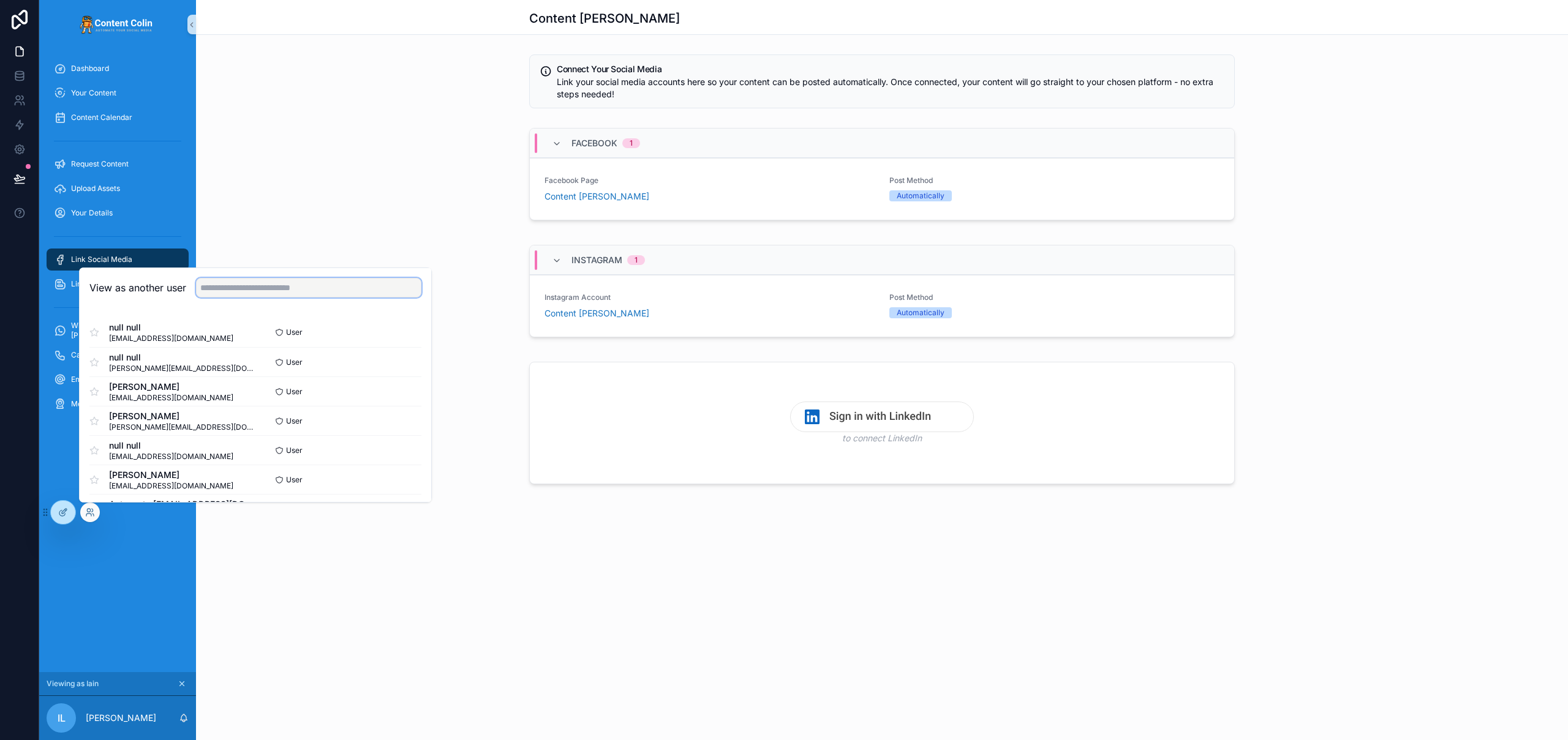
click at [303, 289] on input "text" at bounding box center [308, 287] width 225 height 20
type input "**********"
click at [403, 452] on button "Select" at bounding box center [405, 451] width 32 height 17
click at [454, 179] on div "Facebook 1 Facebook Page Content Colin Post Method Automatically Configure" at bounding box center [882, 176] width 1372 height 107
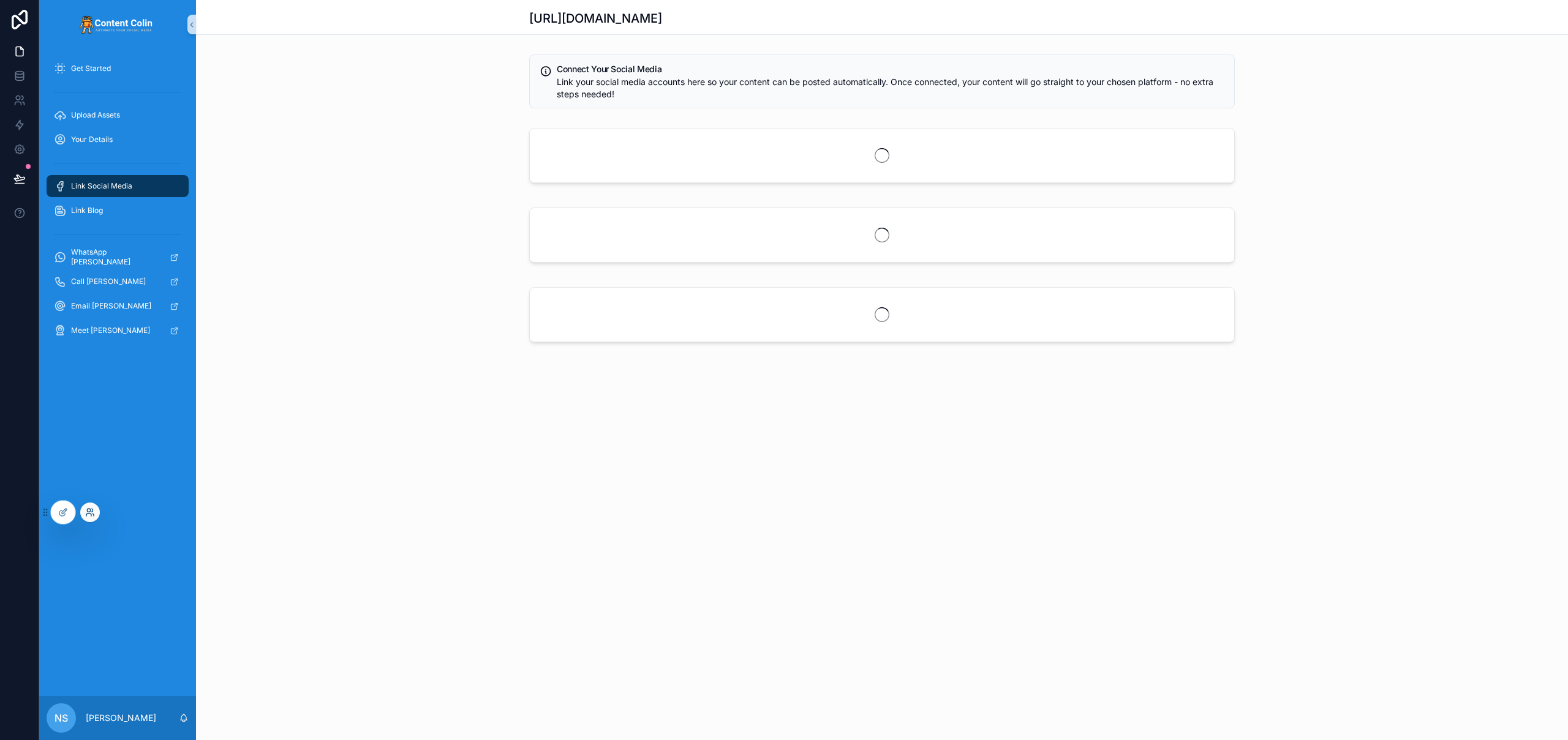
click at [90, 514] on icon at bounding box center [90, 512] width 9 height 9
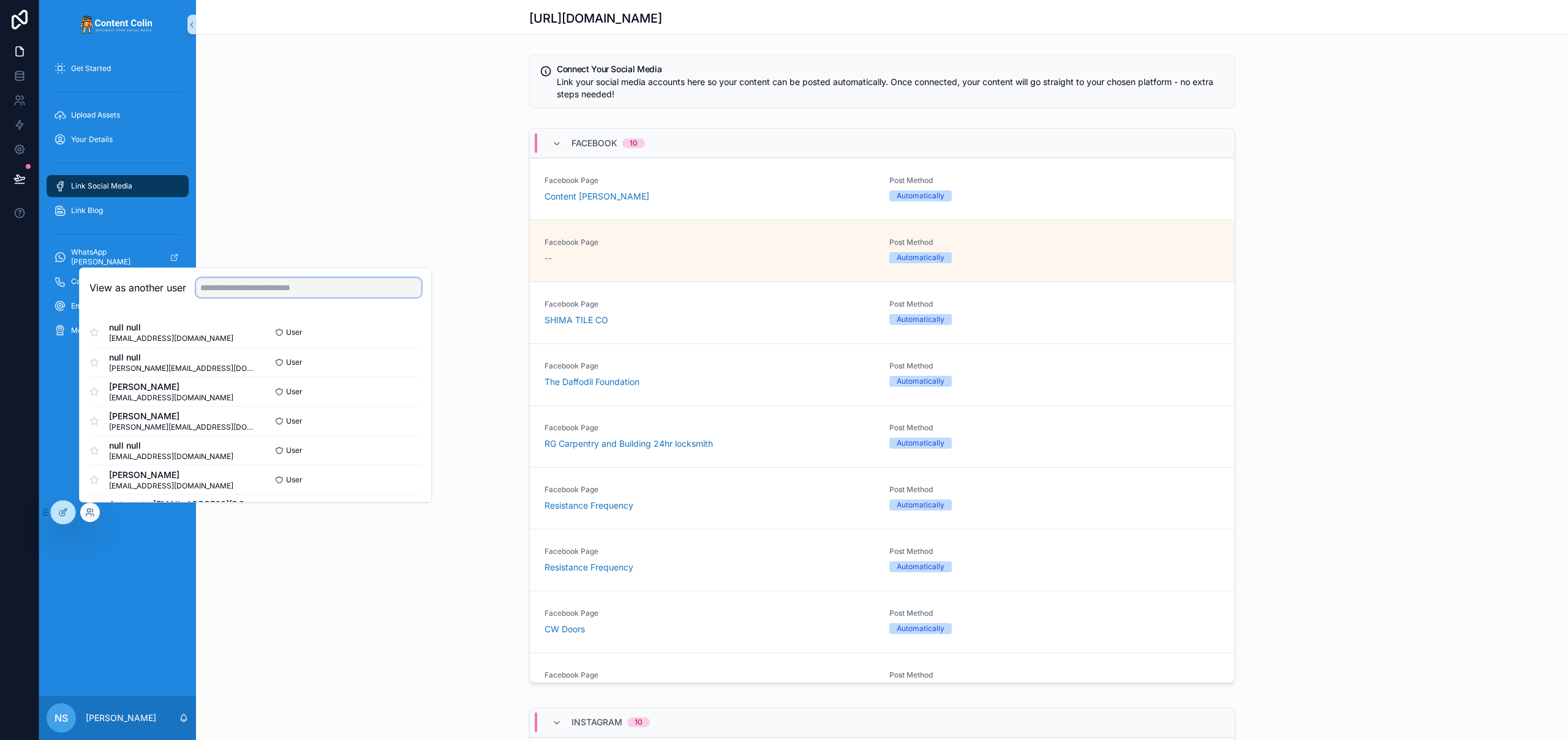
click at [269, 289] on input "text" at bounding box center [308, 287] width 225 height 20
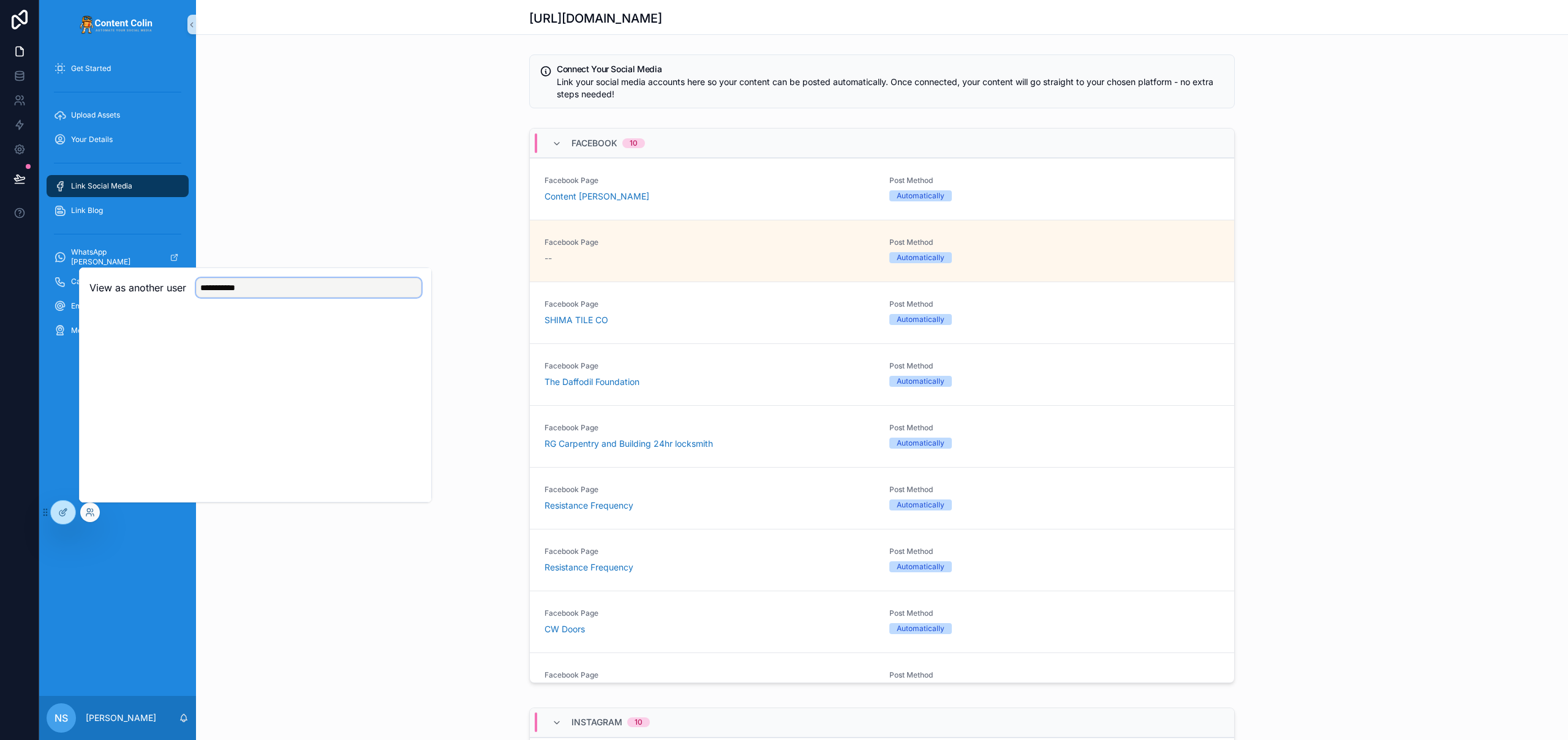
click at [217, 289] on input "**********" at bounding box center [308, 287] width 225 height 20
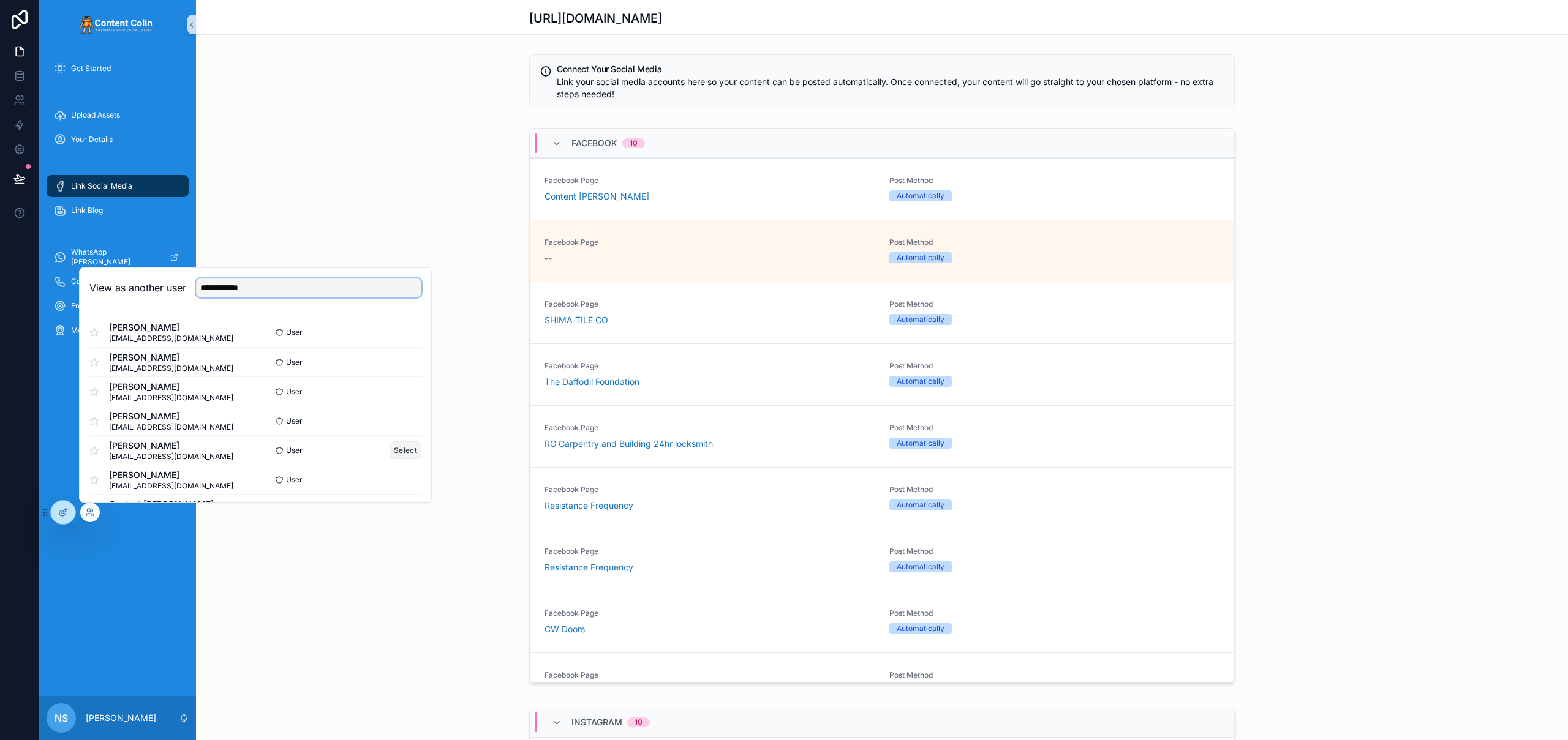
type input "**********"
click at [394, 448] on button "Select" at bounding box center [405, 451] width 32 height 17
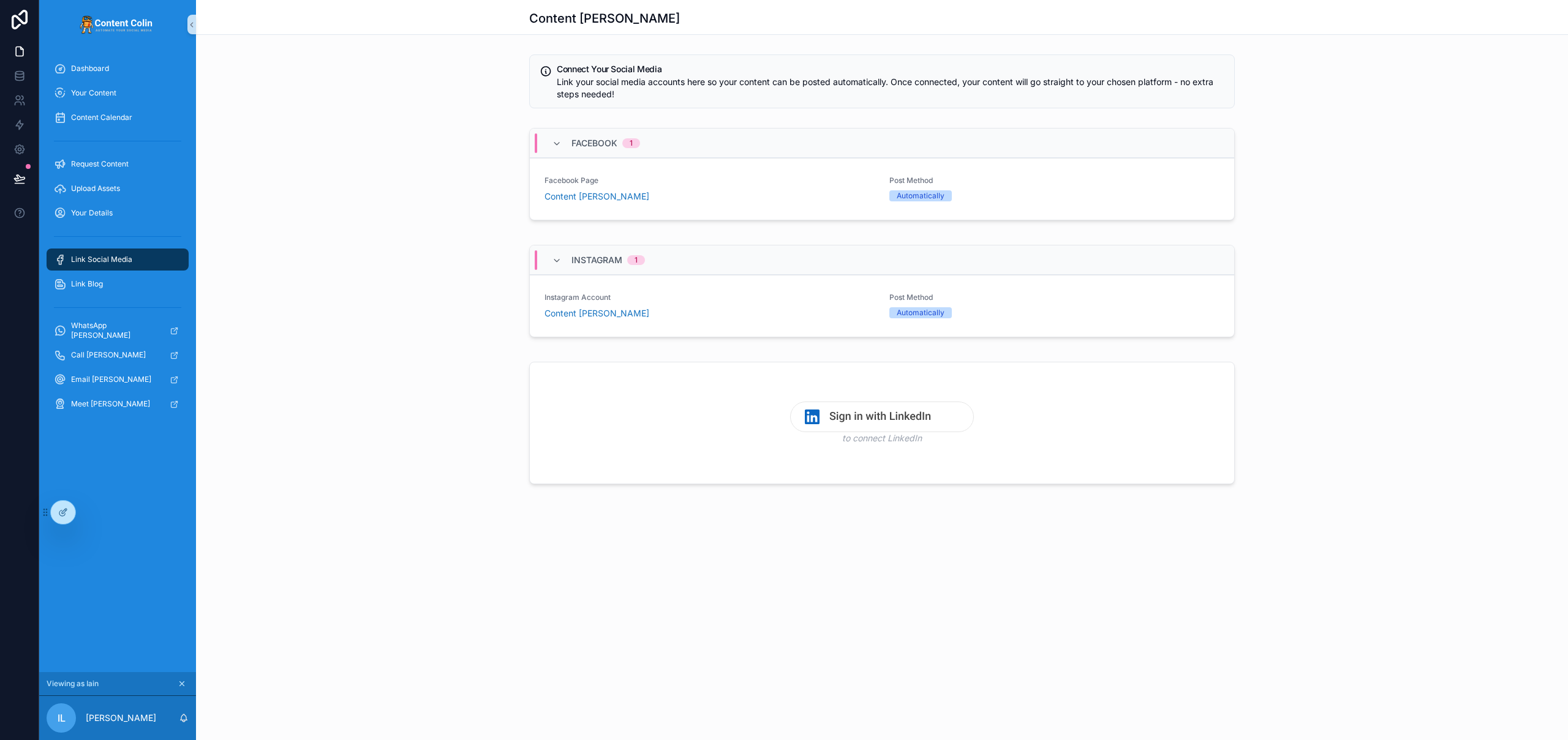
click at [408, 583] on div "Content [PERSON_NAME] Connect Your Social Media Link your social media accounts…" at bounding box center [882, 370] width 1372 height 740
click at [62, 513] on icon at bounding box center [64, 511] width 5 height 5
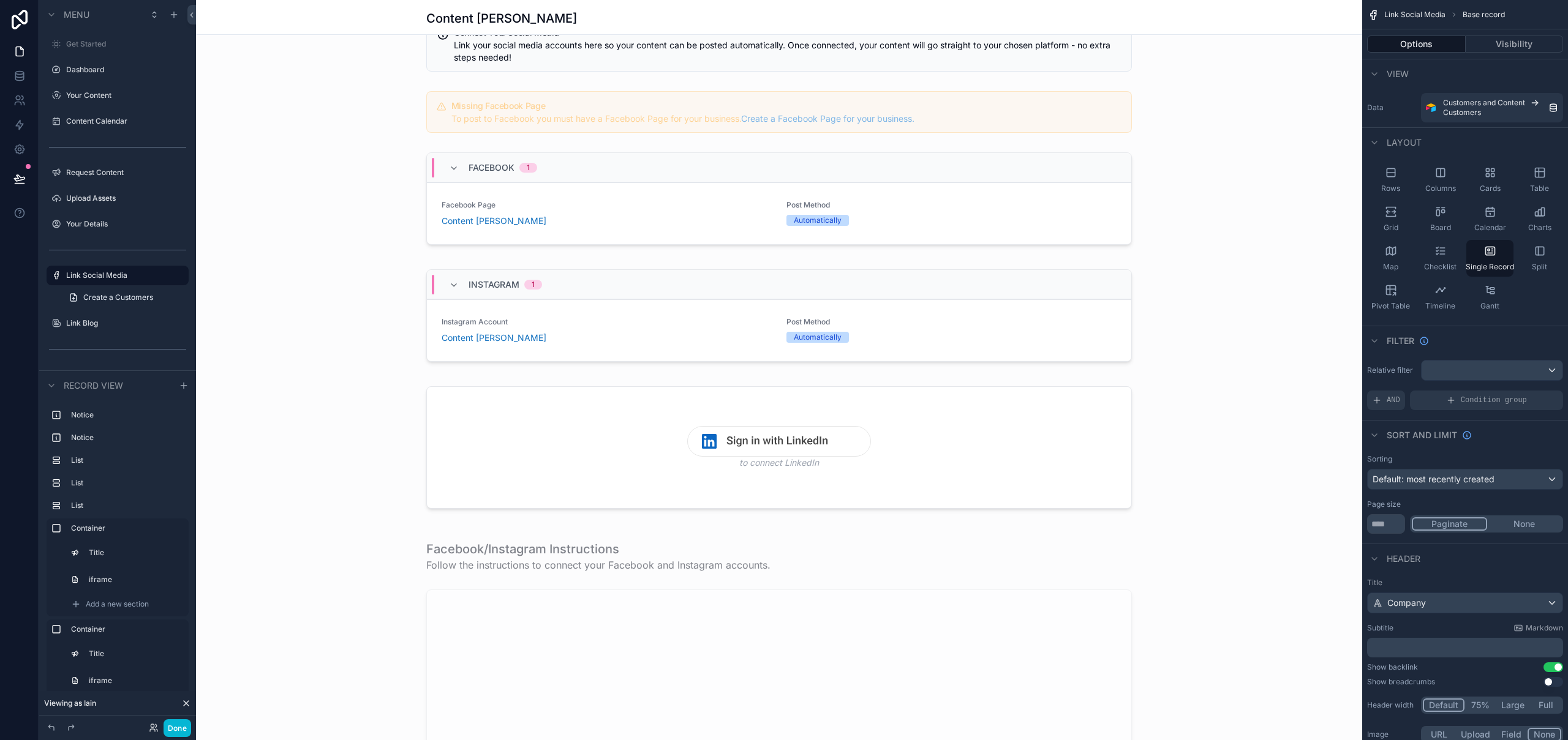
scroll to position [403, 0]
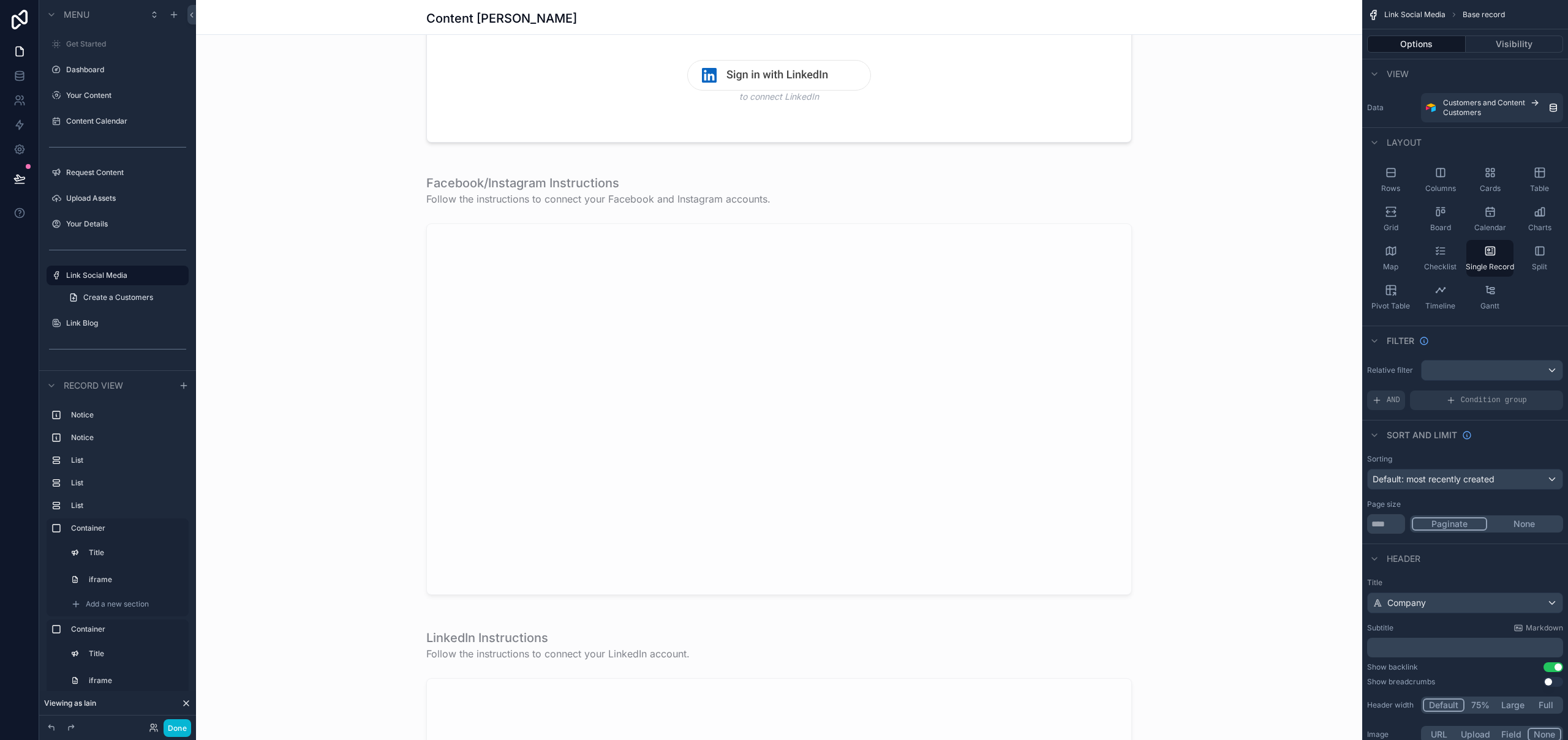
click at [514, 648] on div "scrollable content" at bounding box center [779, 606] width 1166 height 2018
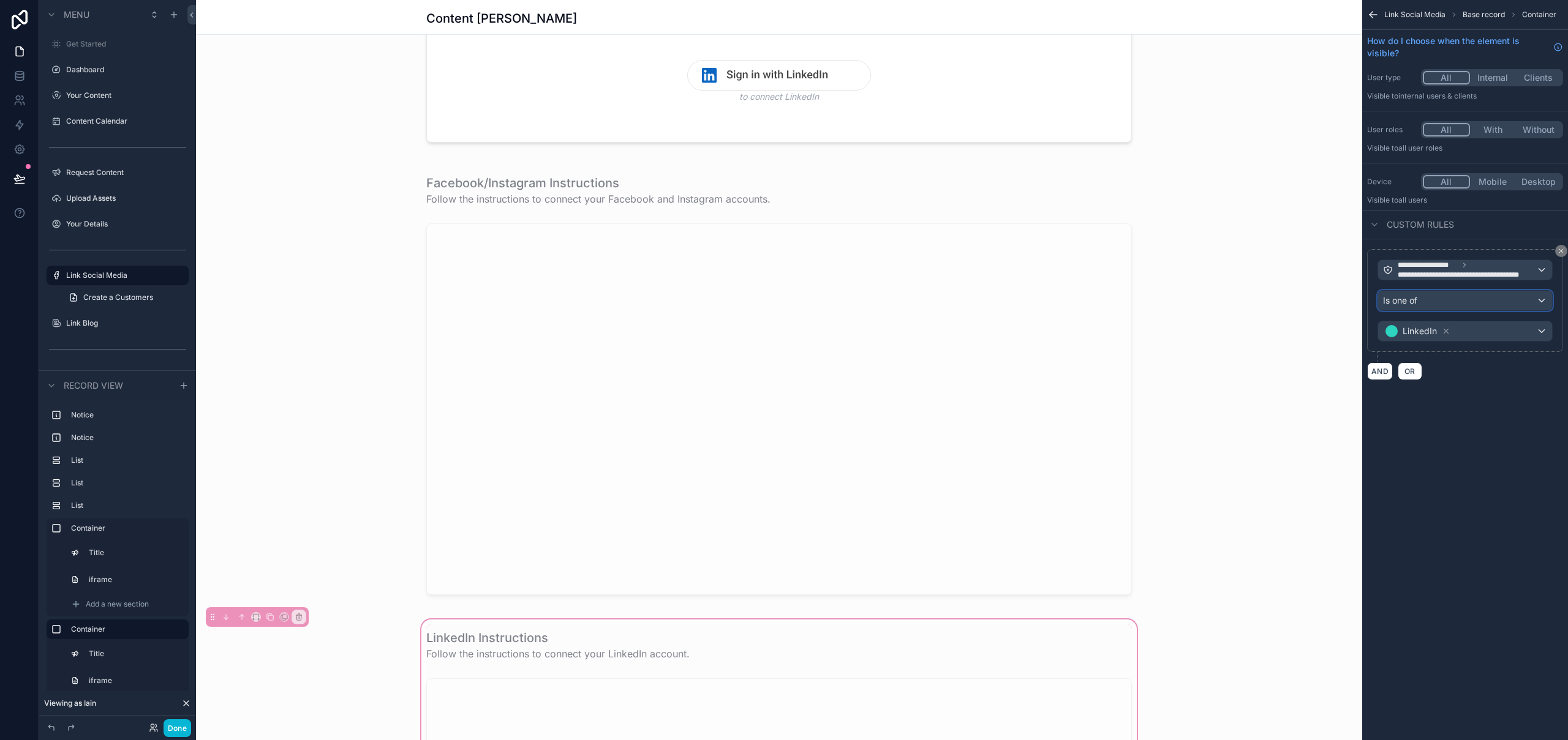
click at [1418, 296] on span "Is one of" at bounding box center [1400, 300] width 34 height 12
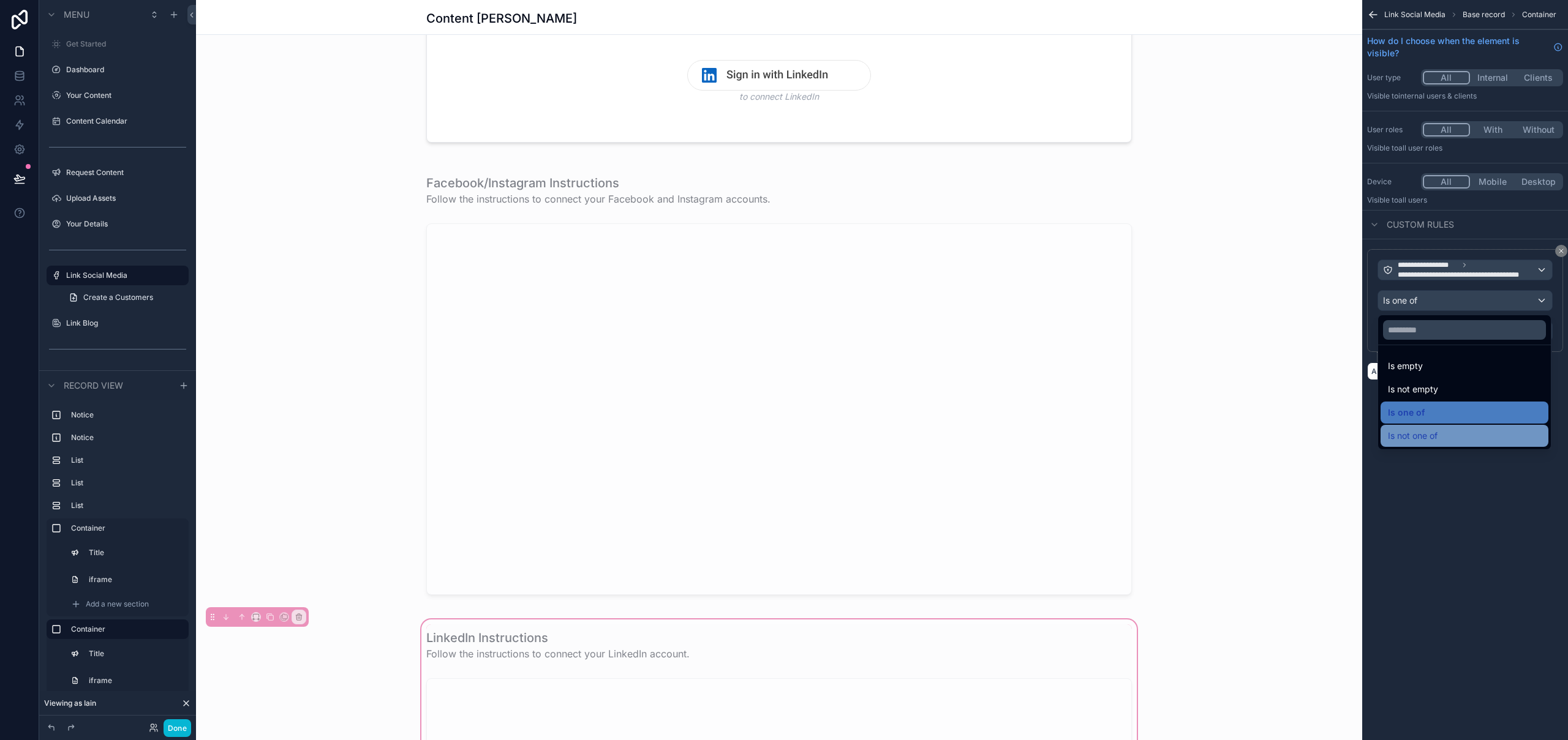
click at [1436, 439] on span "Is not one of" at bounding box center [1413, 436] width 50 height 15
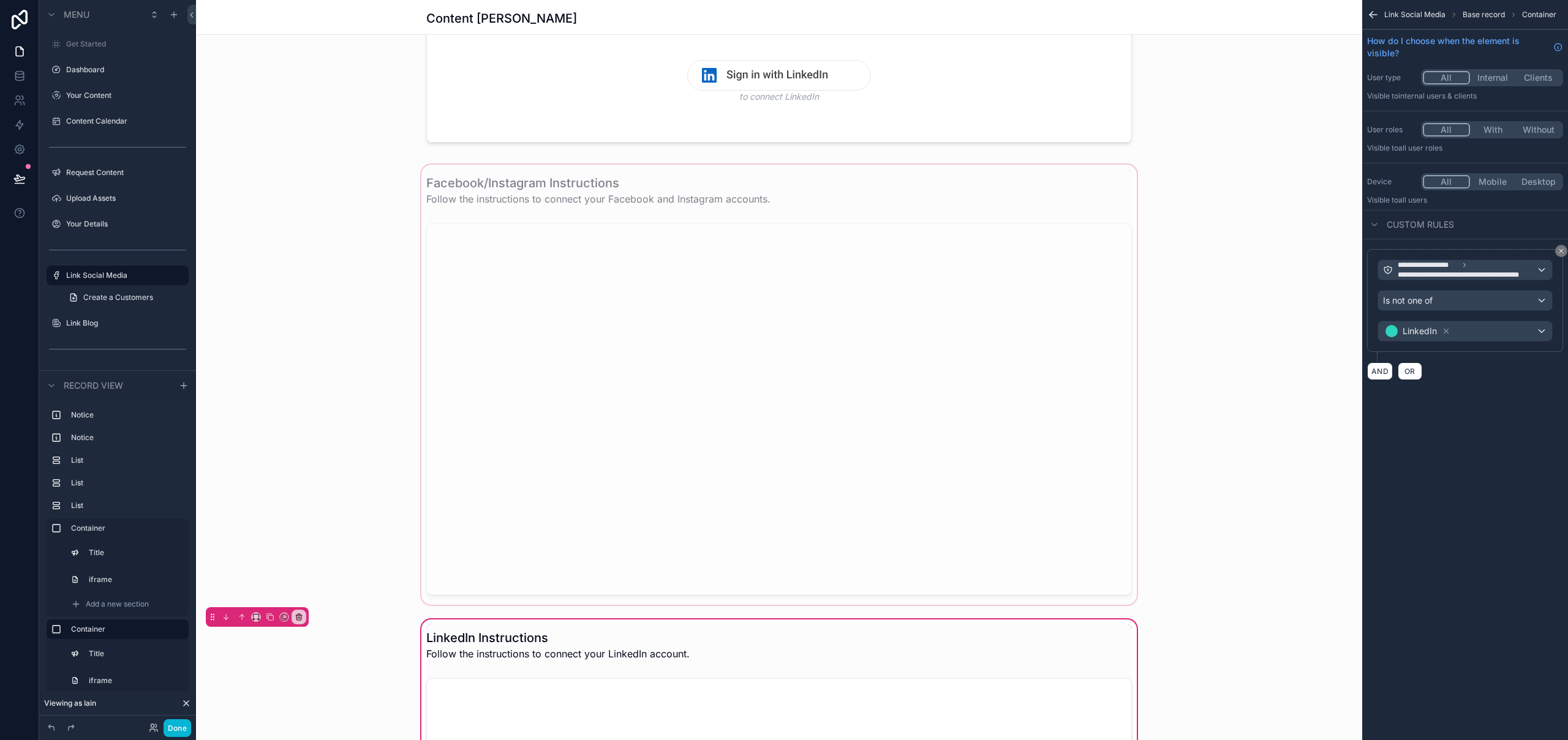
click at [781, 174] on div "scrollable content" at bounding box center [779, 385] width 1166 height 445
click at [1096, 101] on div "scrollable content" at bounding box center [779, 84] width 1166 height 137
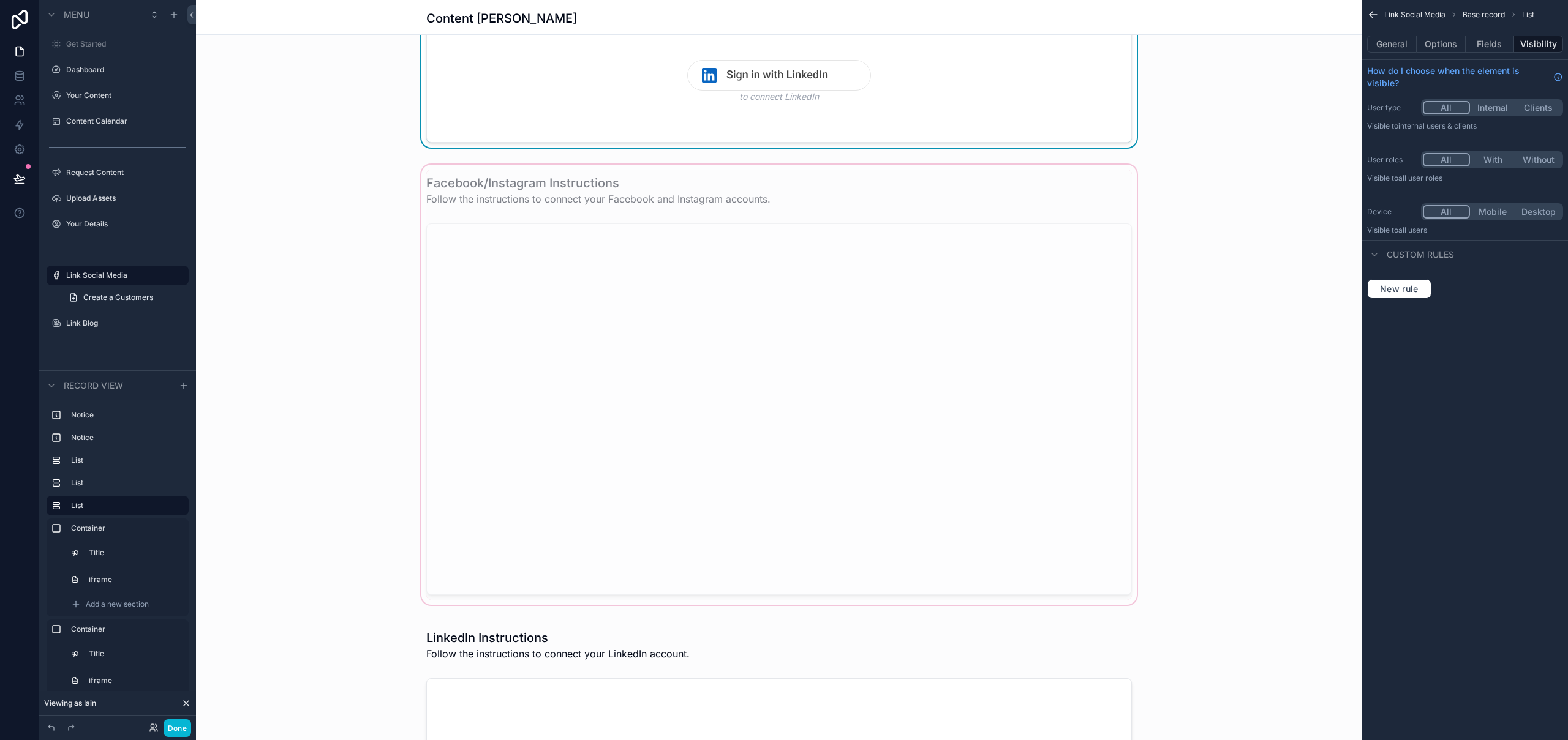
click at [1030, 178] on div "scrollable content" at bounding box center [779, 385] width 1166 height 445
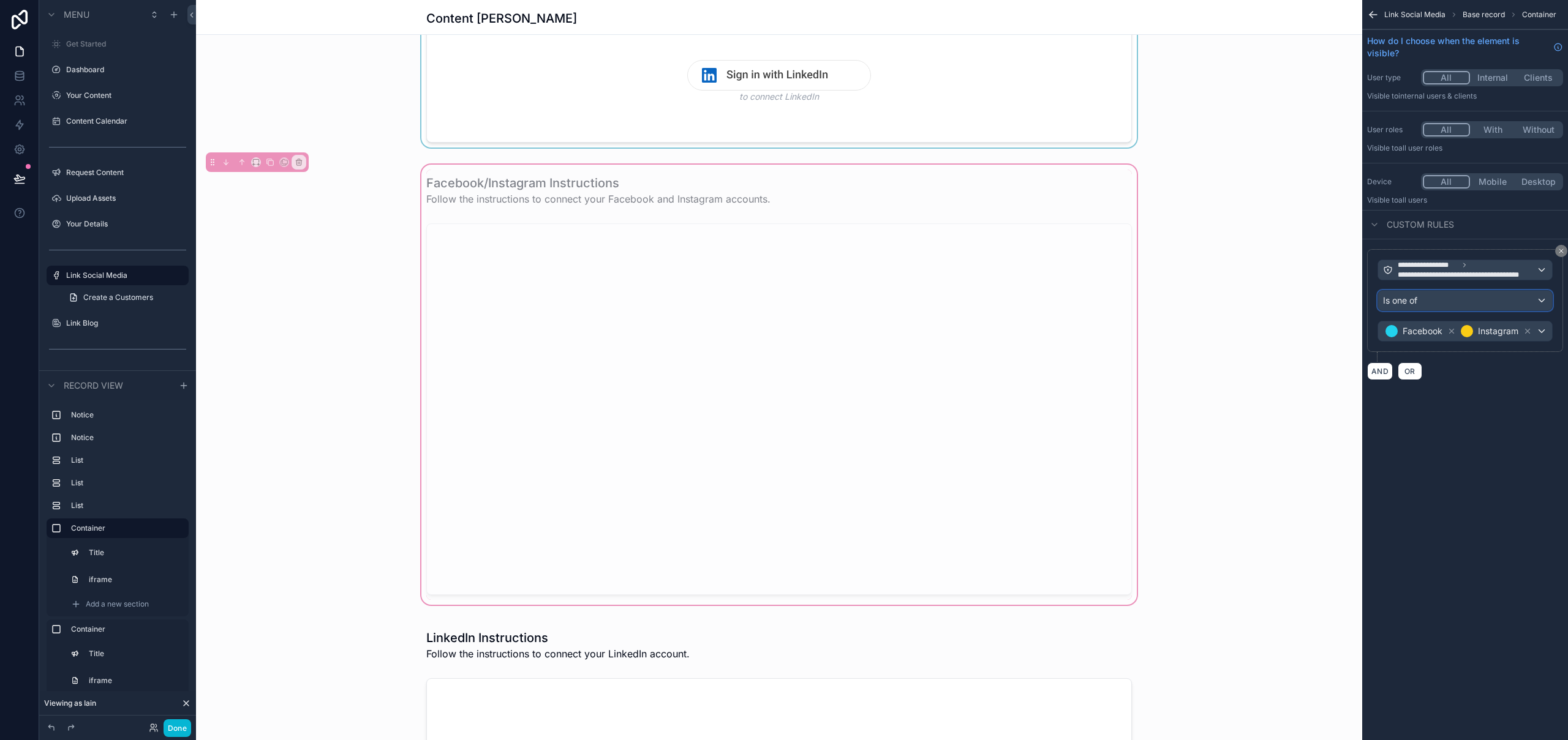
click at [1404, 303] on span "Is one of" at bounding box center [1400, 300] width 34 height 12
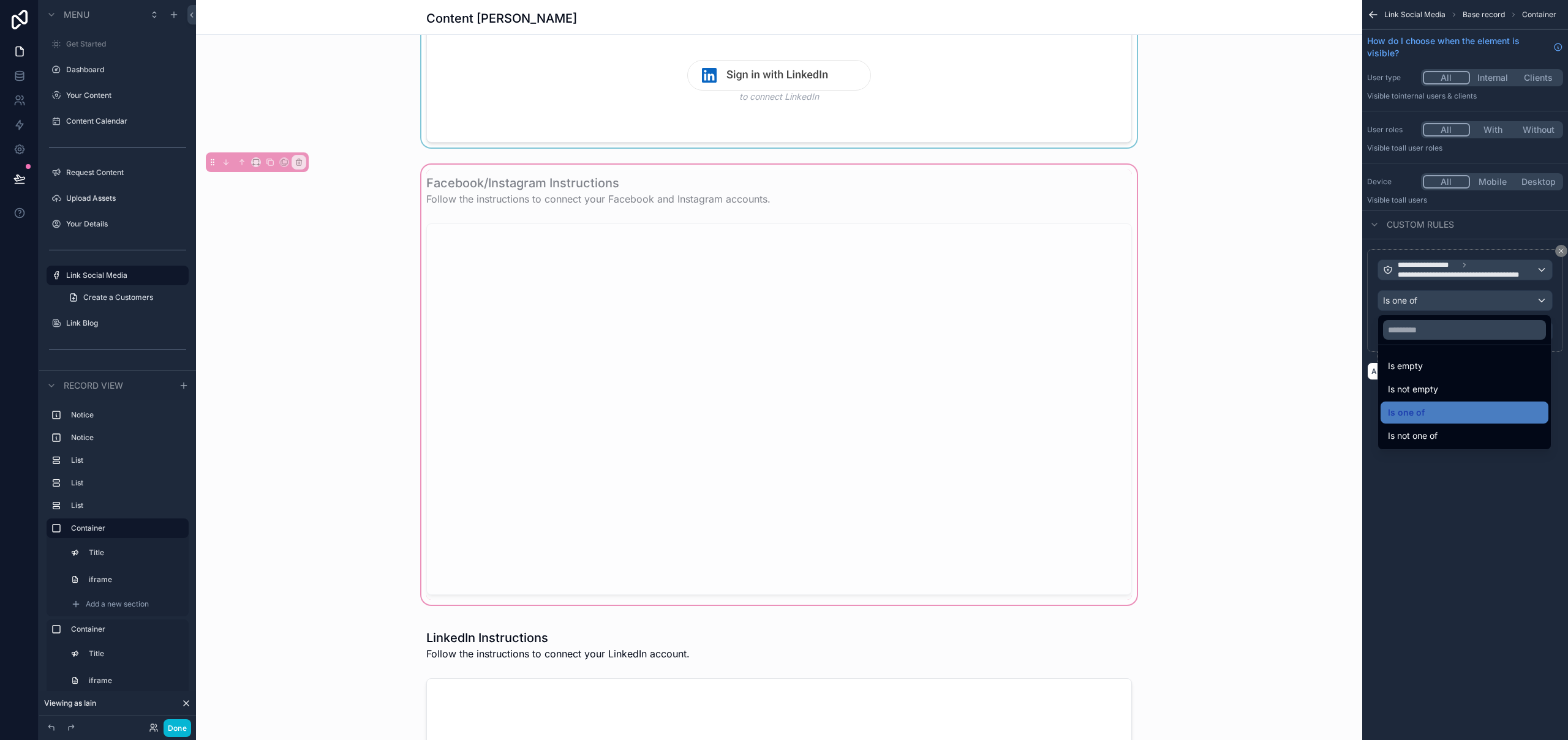
click at [1430, 434] on span "Is not one of" at bounding box center [1413, 436] width 50 height 15
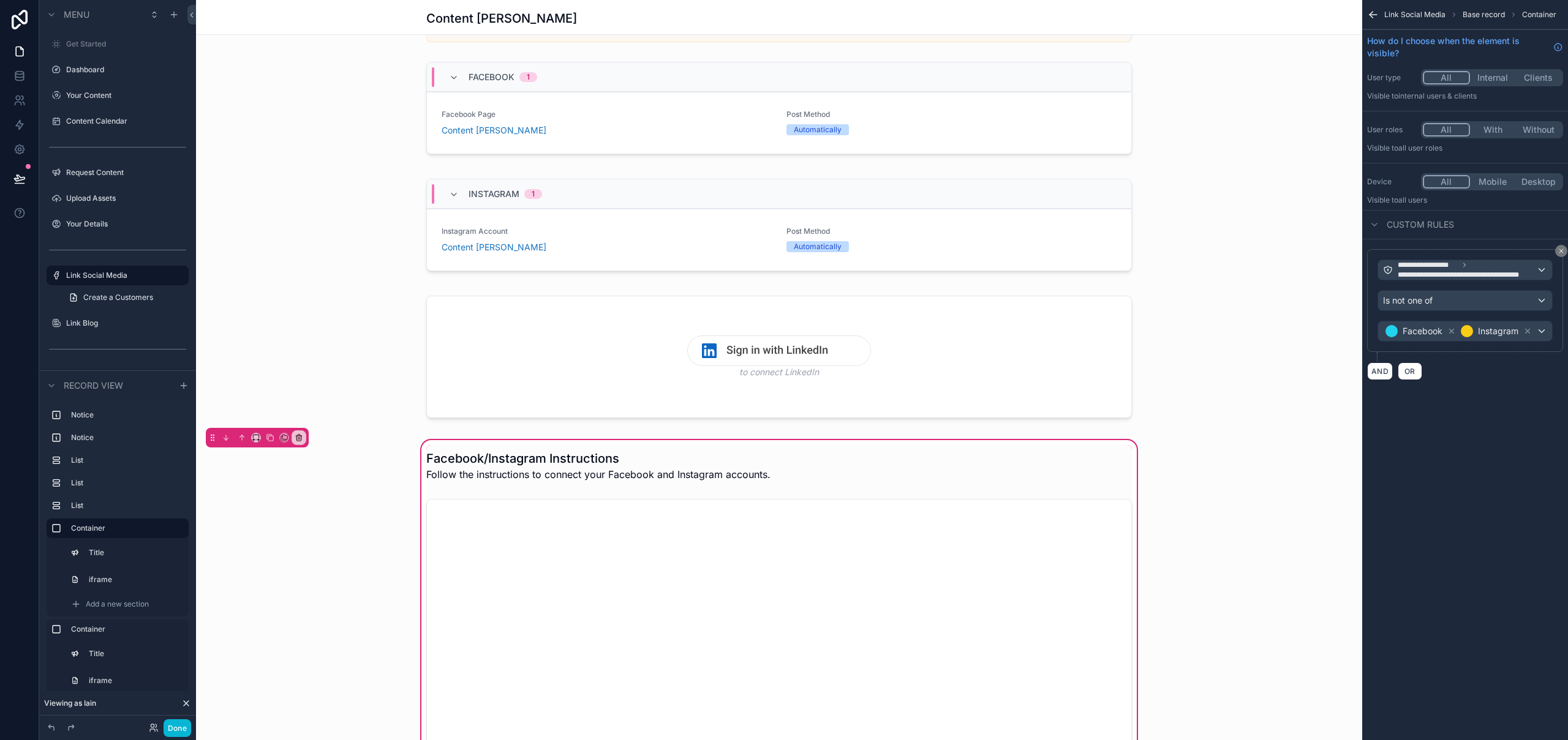
scroll to position [64, 0]
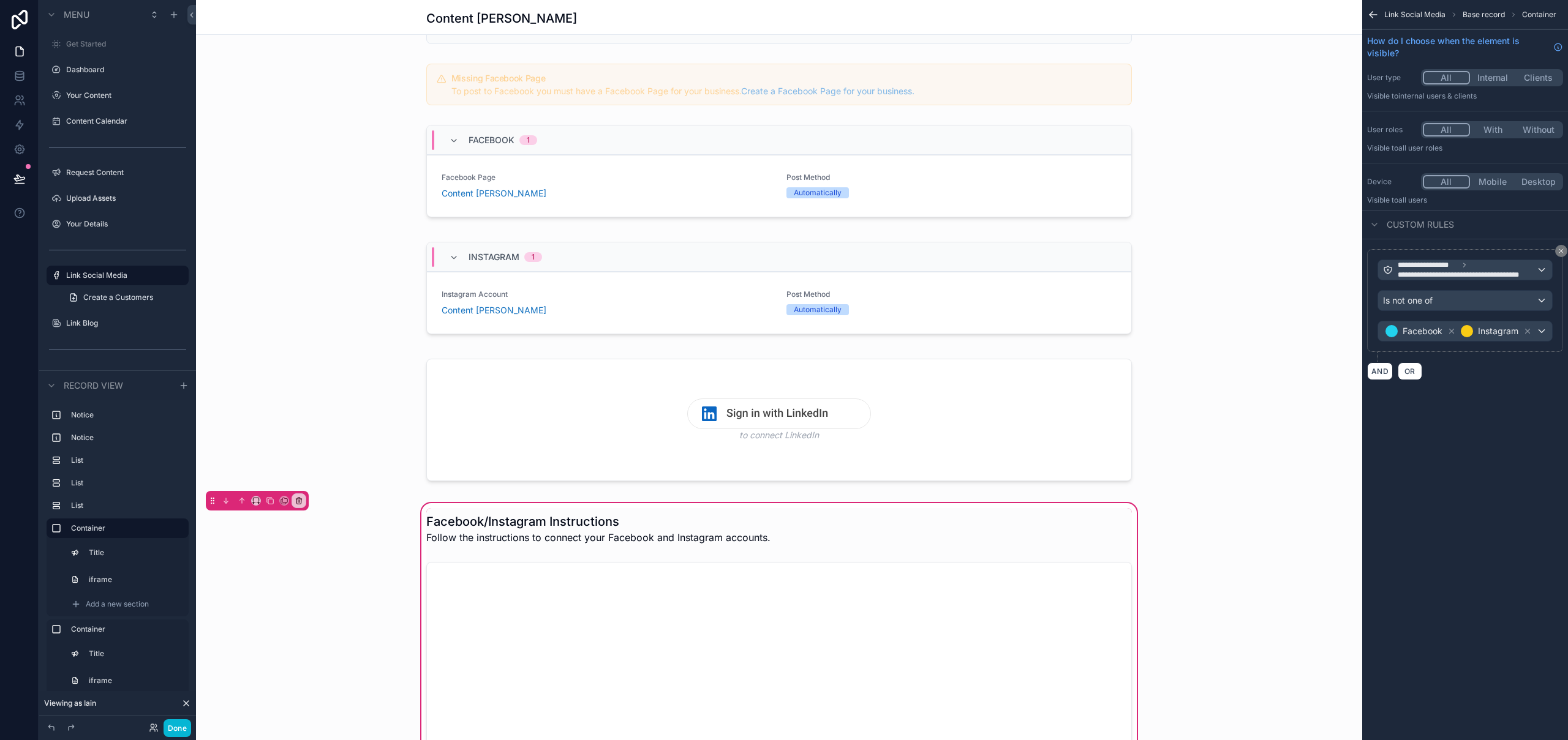
drag, startPoint x: 1563, startPoint y: 251, endPoint x: 1461, endPoint y: 287, distance: 108.2
click at [1563, 251] on icon "scrollable content" at bounding box center [1561, 251] width 7 height 7
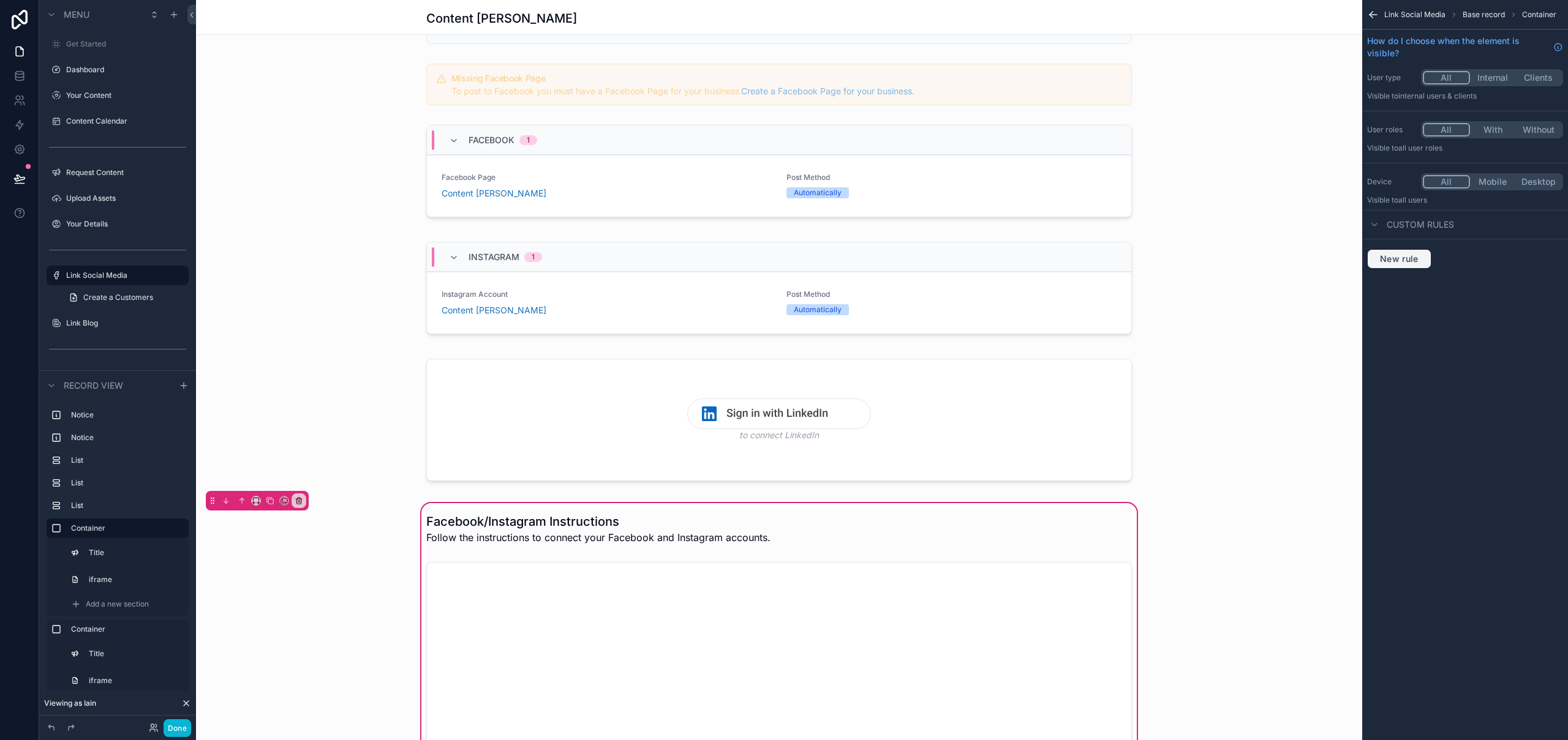
click at [1406, 257] on span "New rule" at bounding box center [1400, 259] width 48 height 11
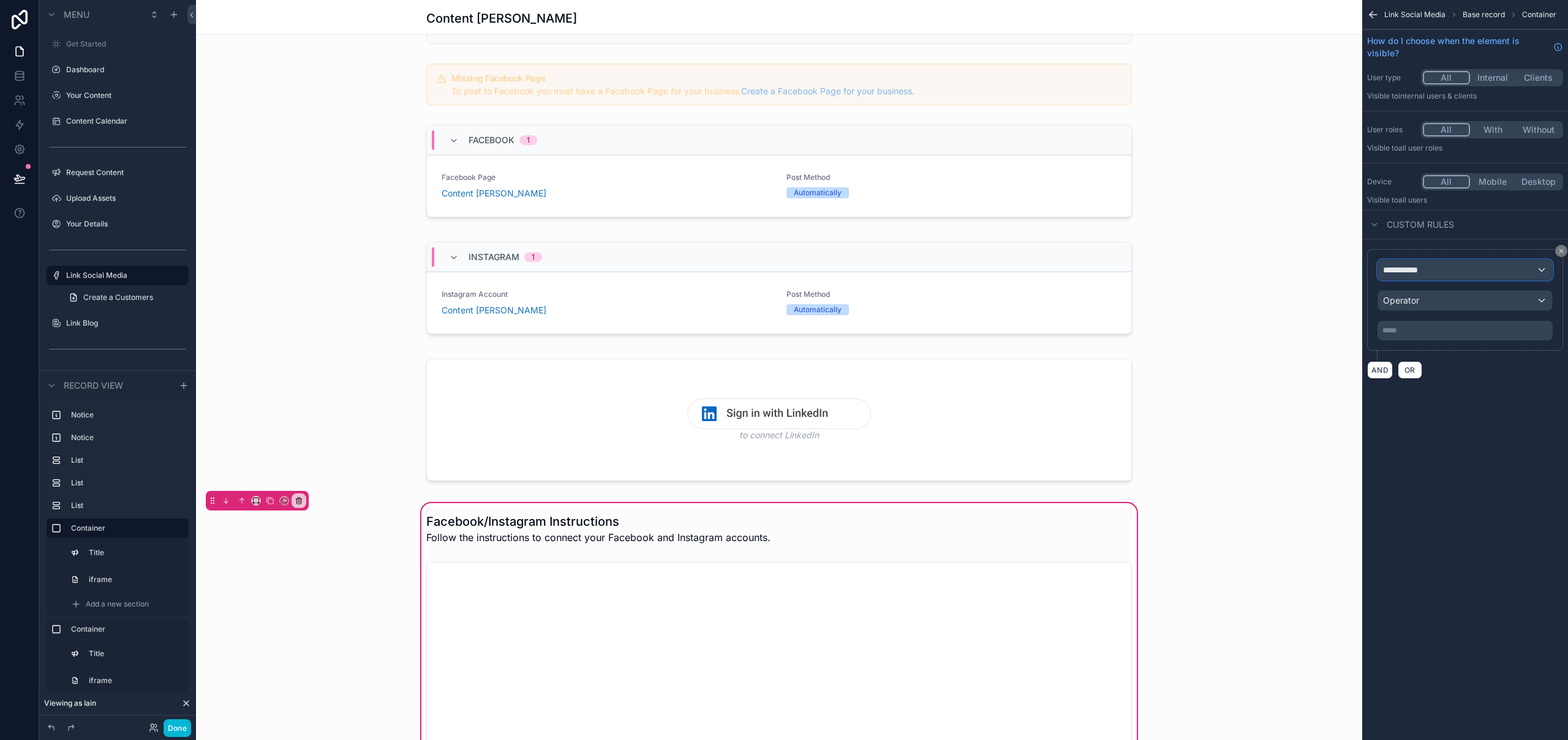
click at [1431, 265] on div "**********" at bounding box center [1465, 270] width 174 height 20
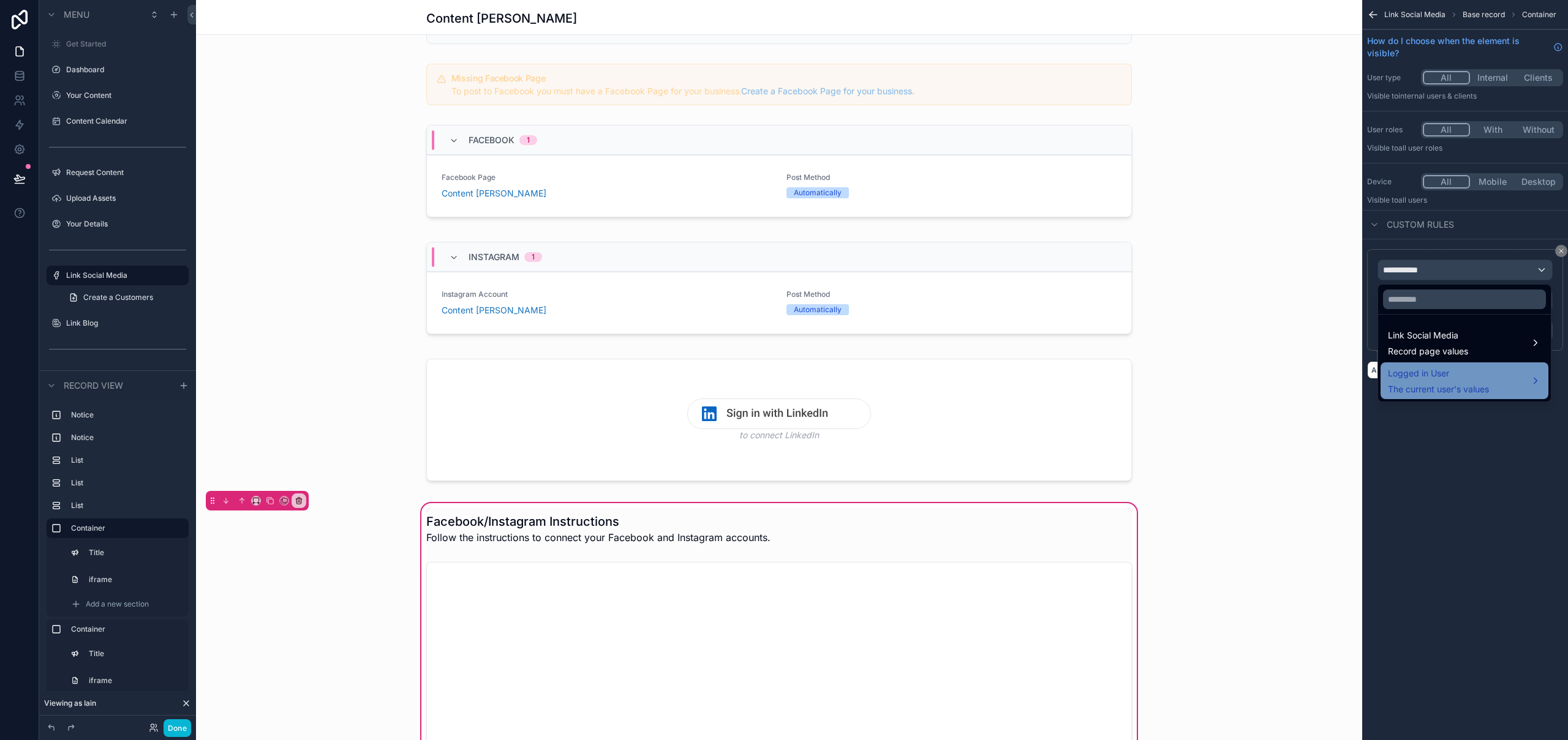
click at [1486, 377] on span "Logged in User" at bounding box center [1438, 373] width 101 height 15
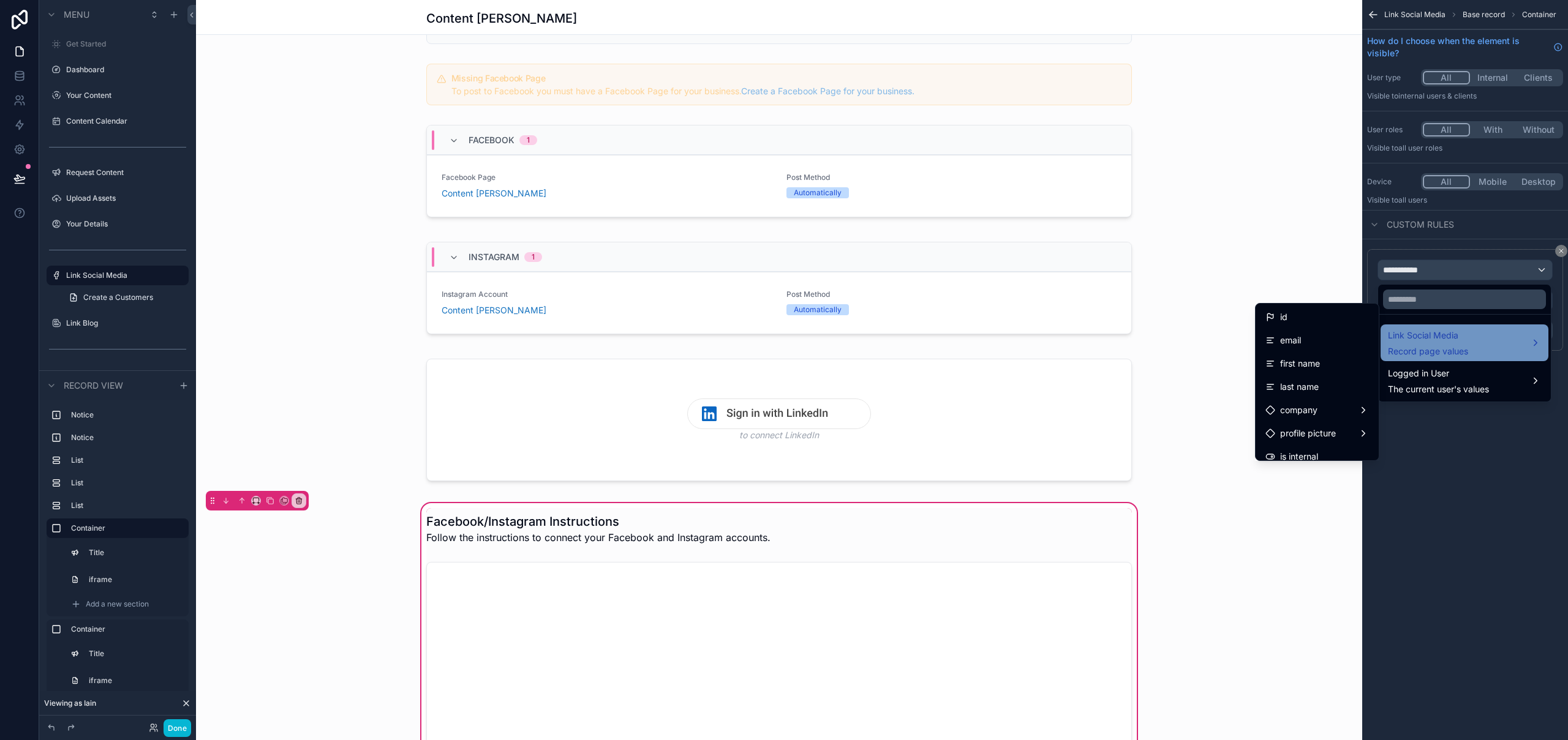
click at [1423, 346] on span "Record page values" at bounding box center [1428, 351] width 80 height 12
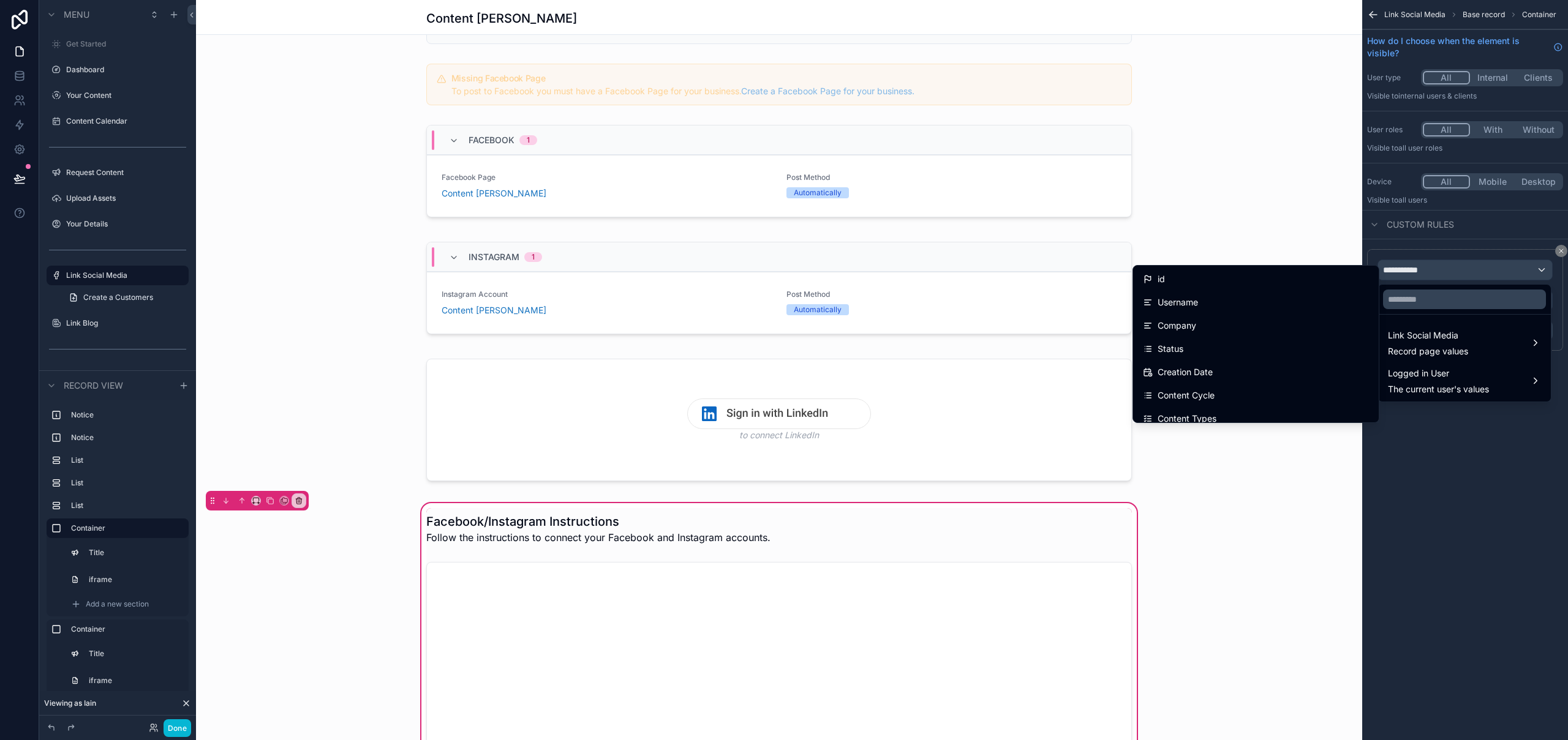
click at [15, 76] on div "scrollable content" at bounding box center [784, 370] width 1568 height 740
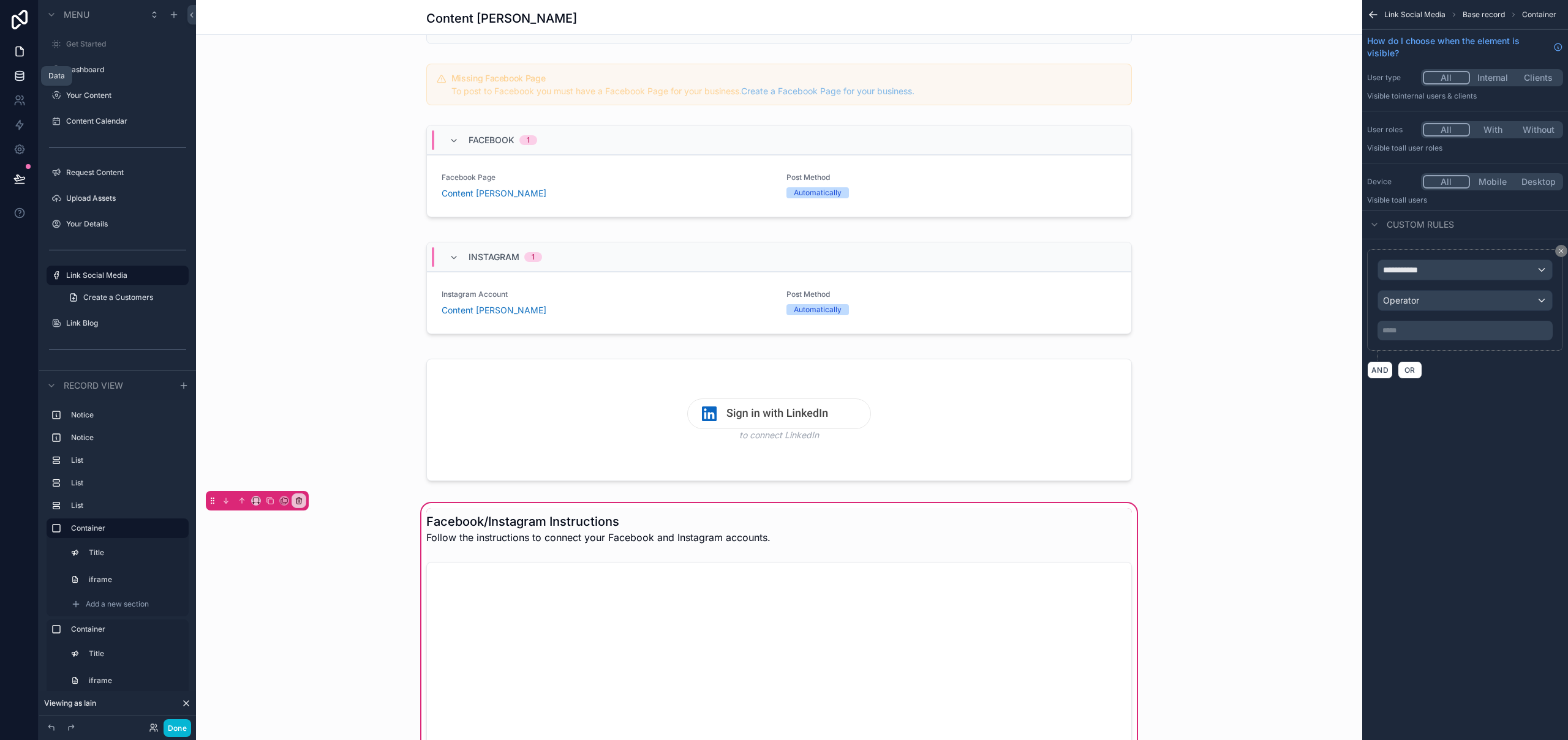
click at [21, 78] on icon at bounding box center [19, 76] width 12 height 12
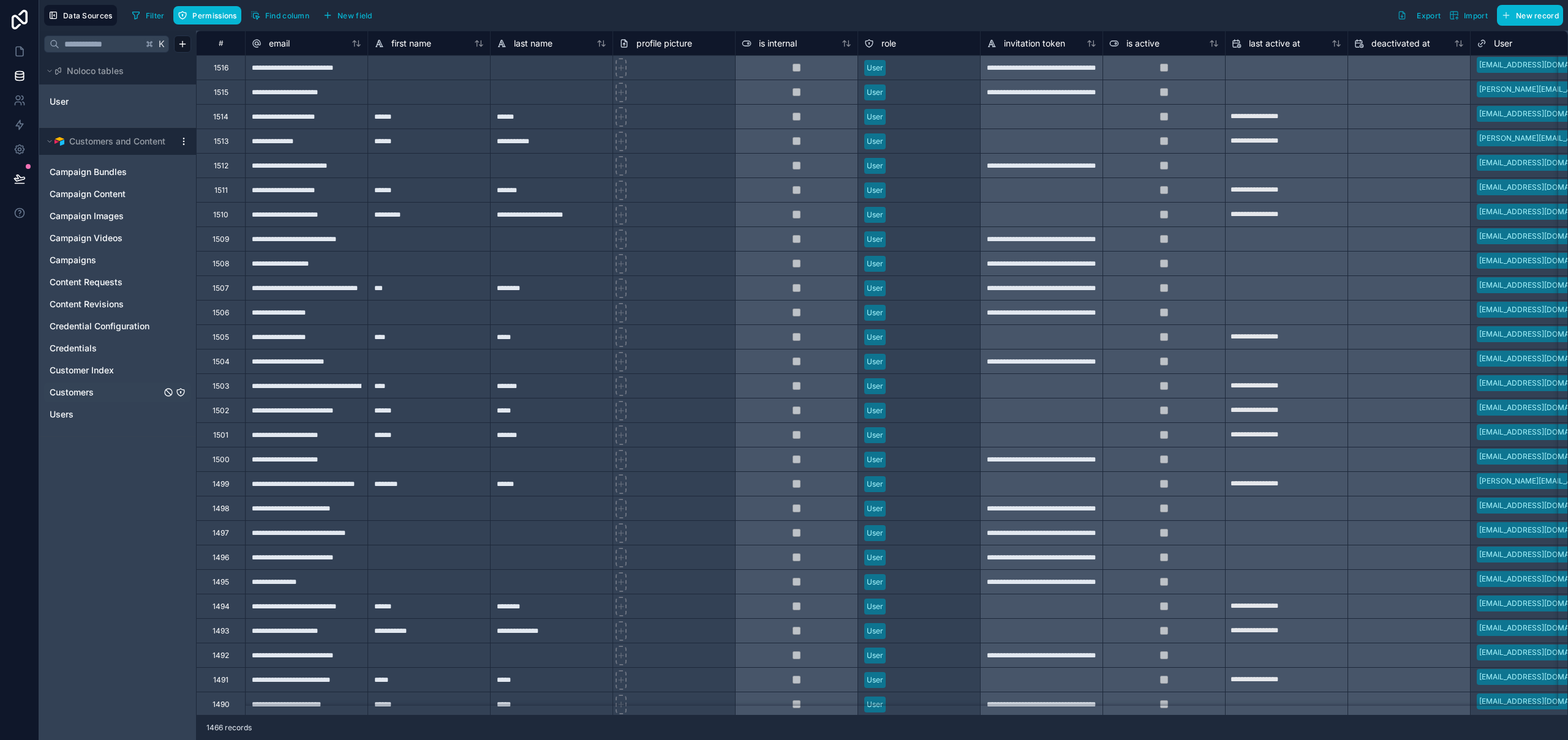
click at [180, 393] on icon "Customers" at bounding box center [180, 392] width 9 height 9
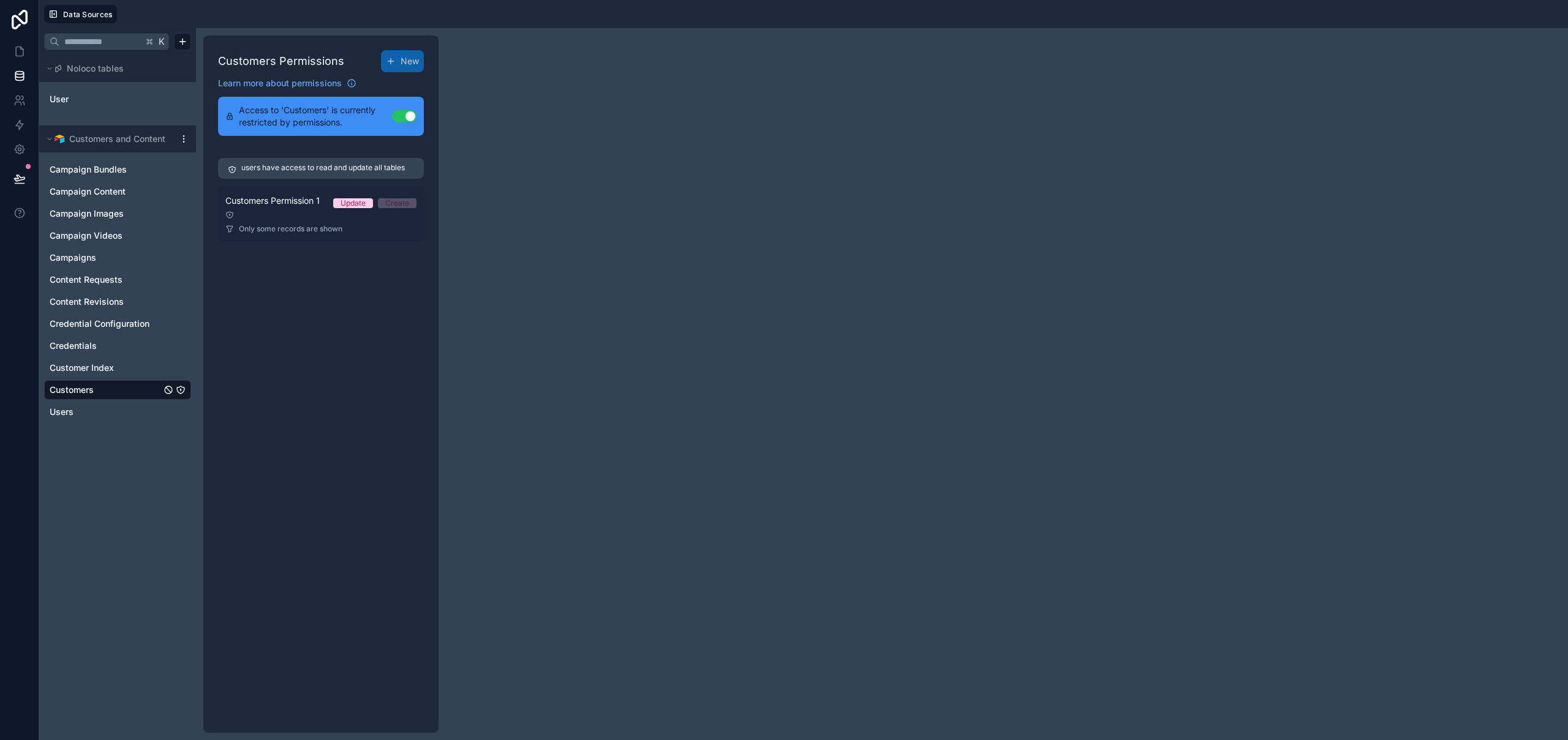
click at [282, 219] on div at bounding box center [321, 215] width 191 height 9
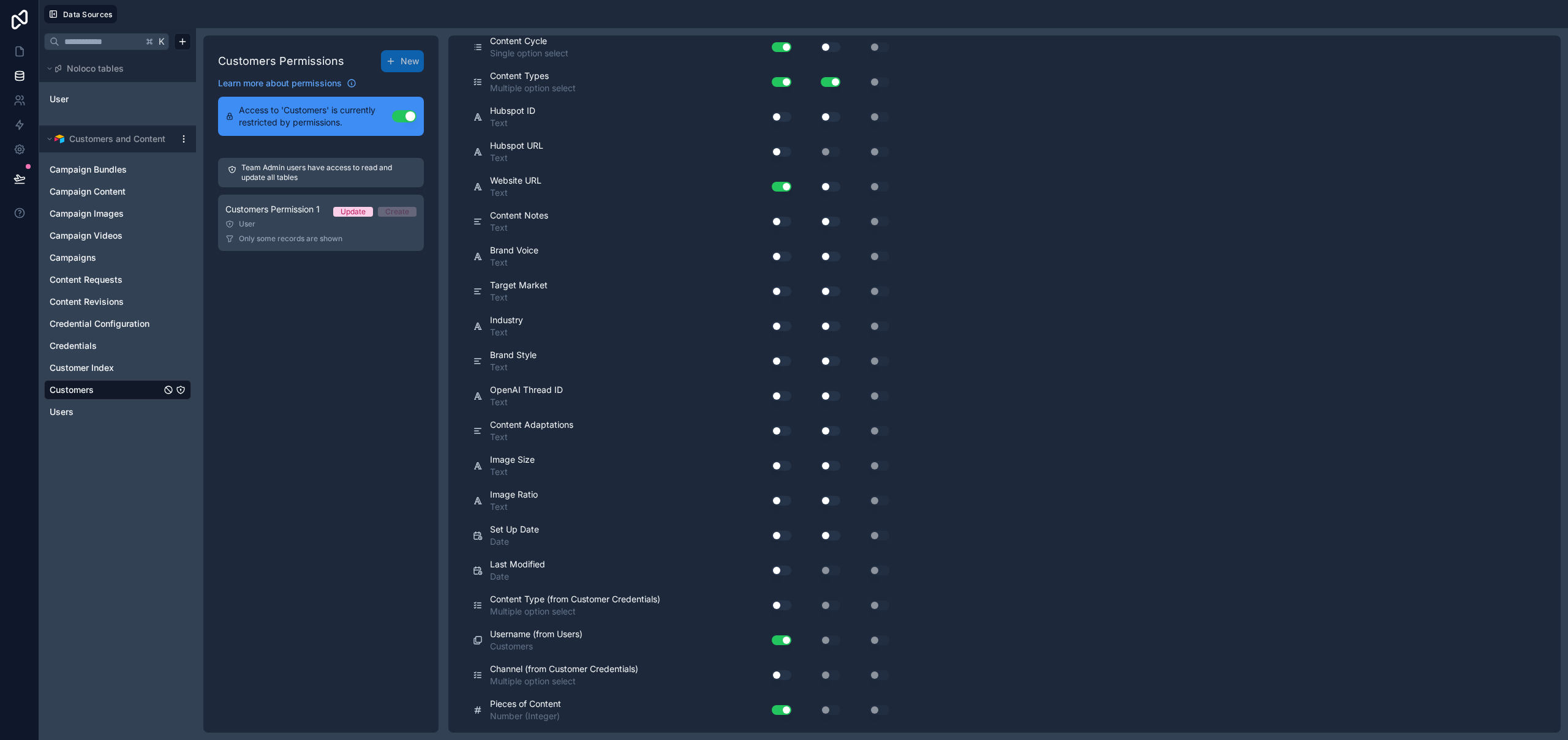
scroll to position [522, 0]
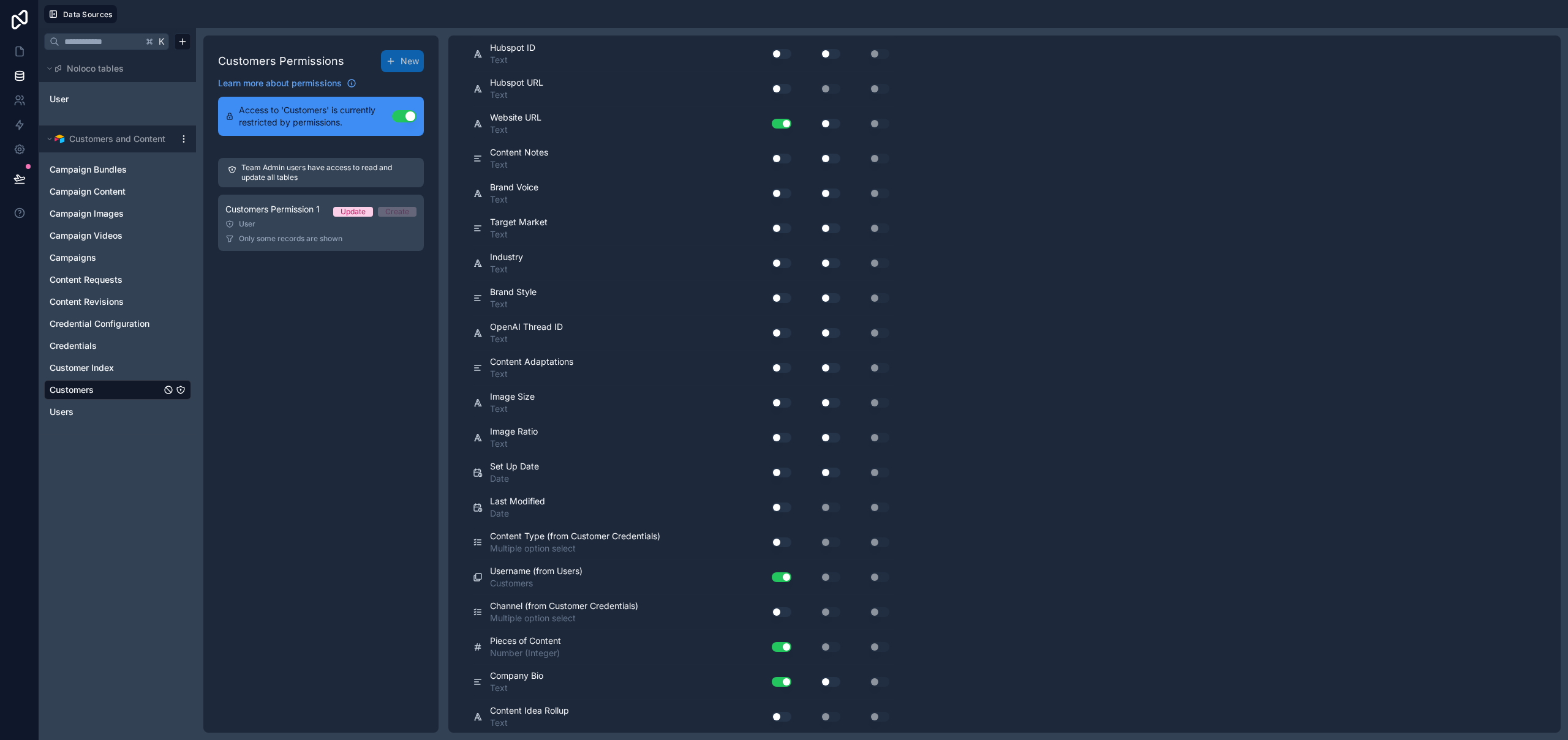
click at [783, 542] on button "Use setting" at bounding box center [781, 542] width 20 height 9
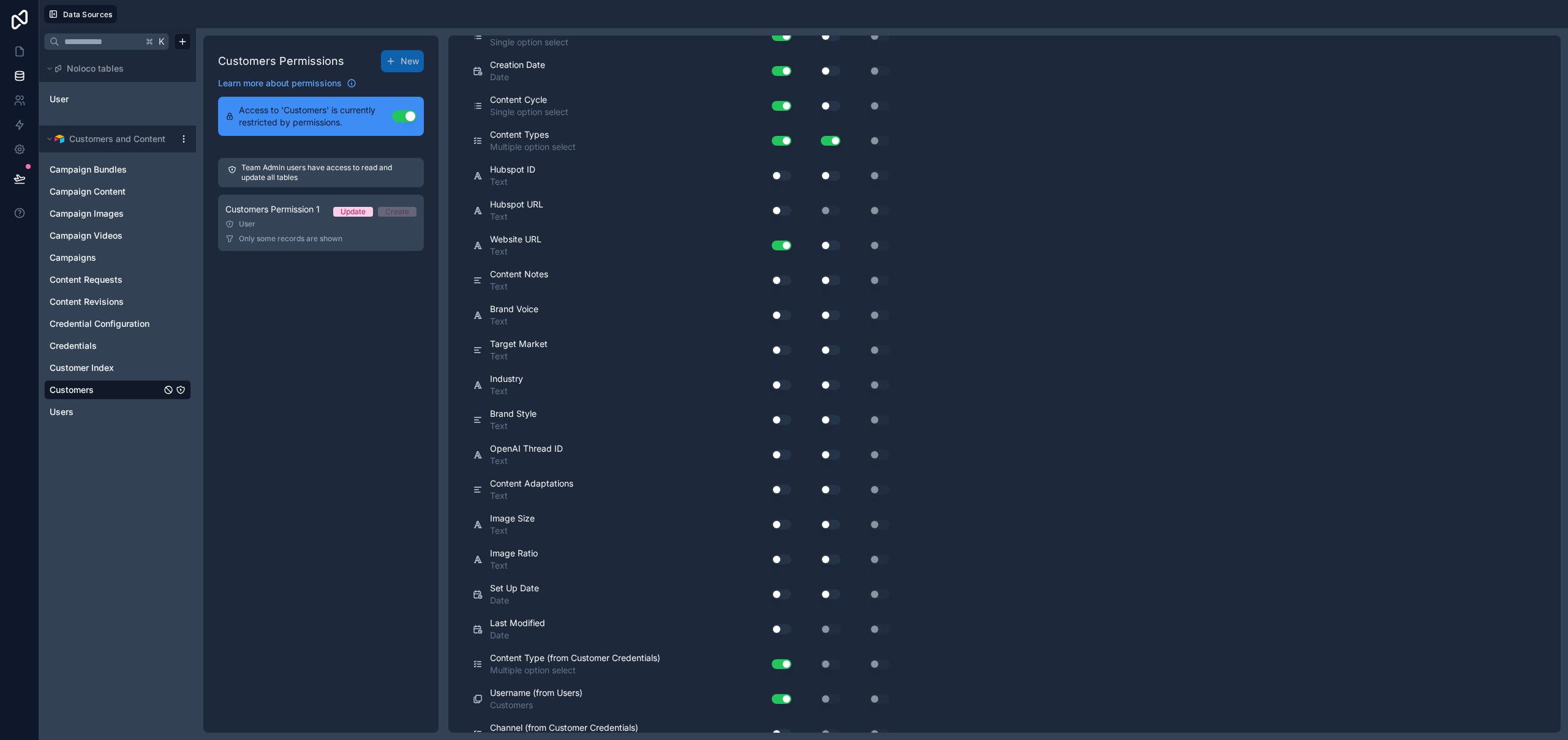
scroll to position [0, 0]
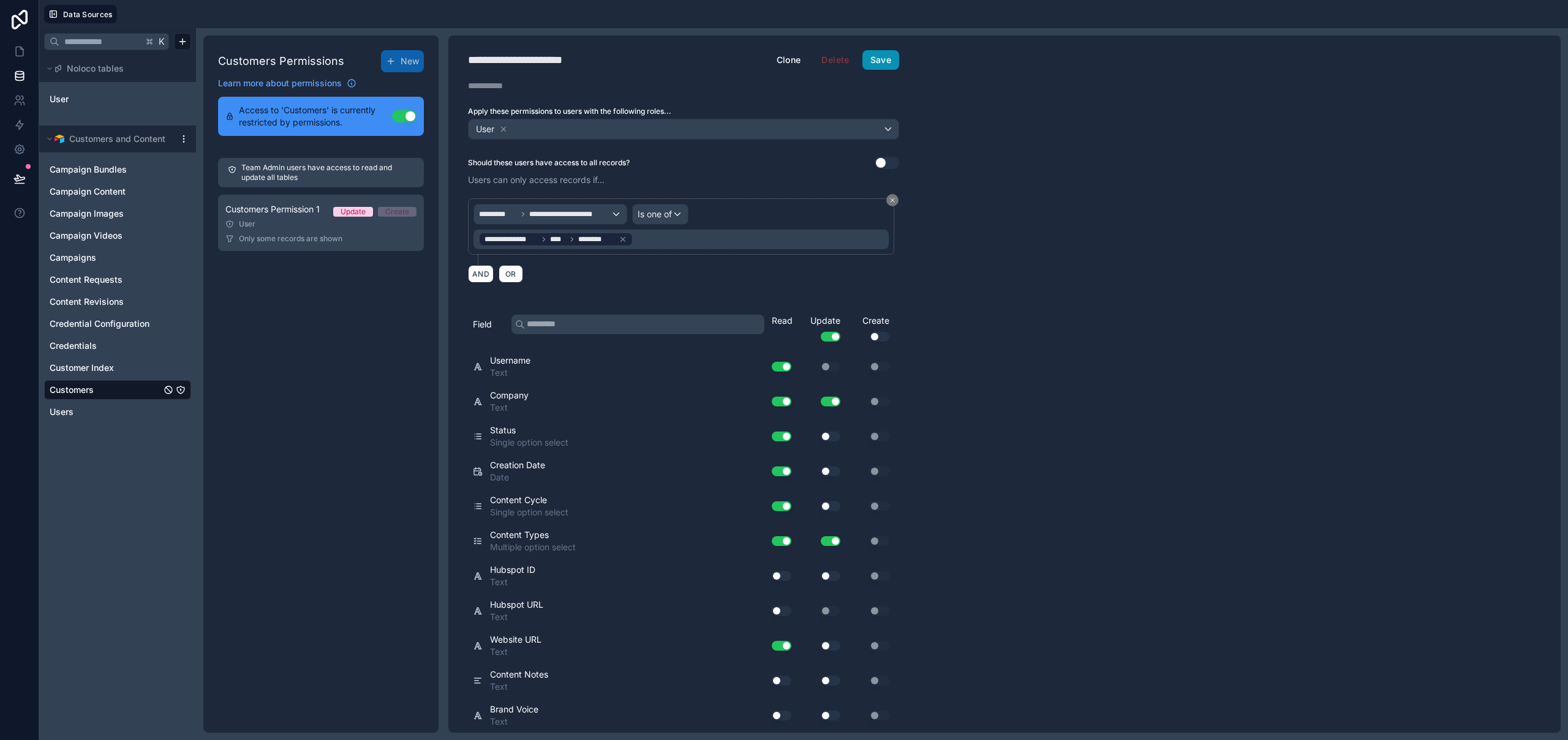
click at [888, 64] on button "Save" at bounding box center [881, 60] width 36 height 20
click at [18, 49] on icon at bounding box center [19, 51] width 12 height 12
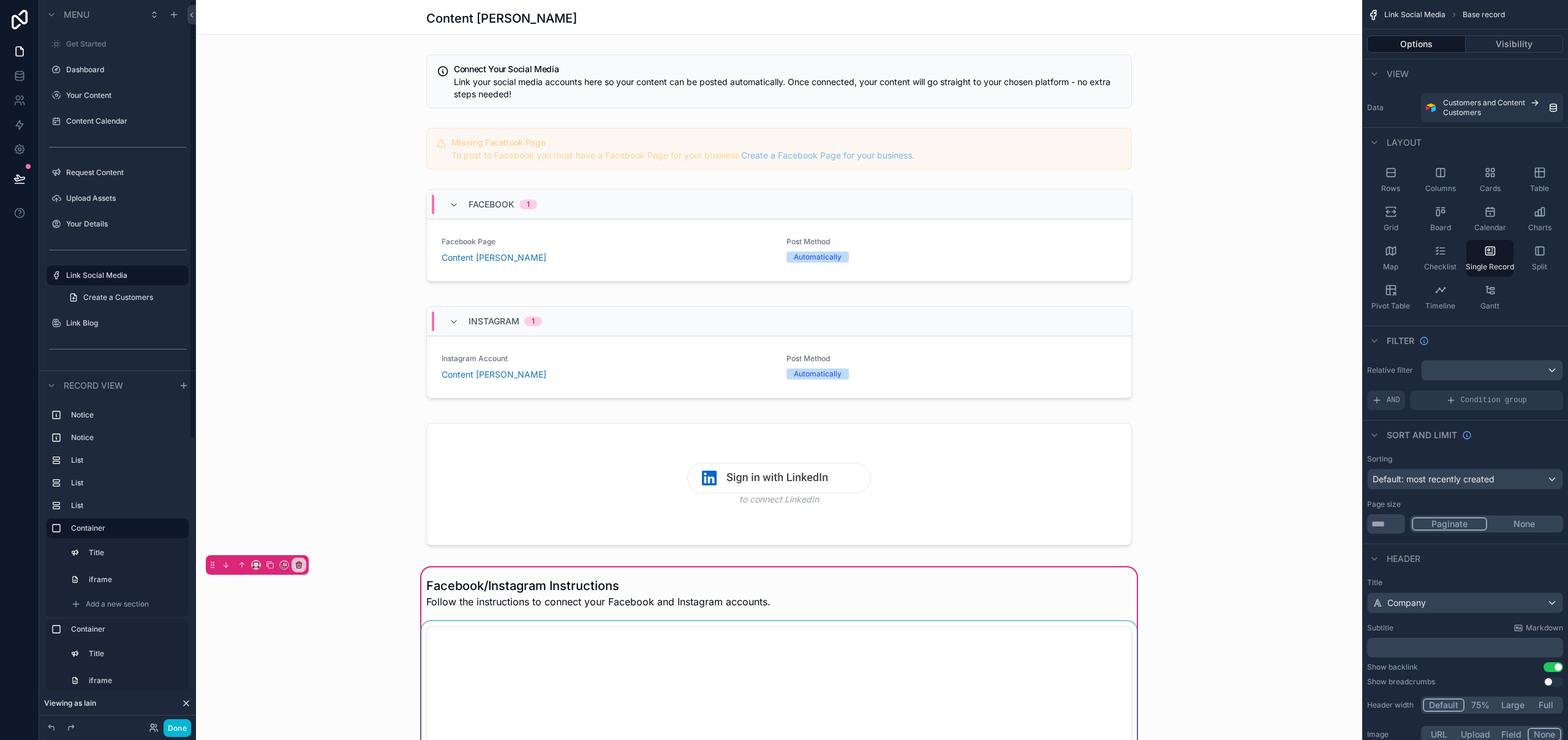
scroll to position [112, 0]
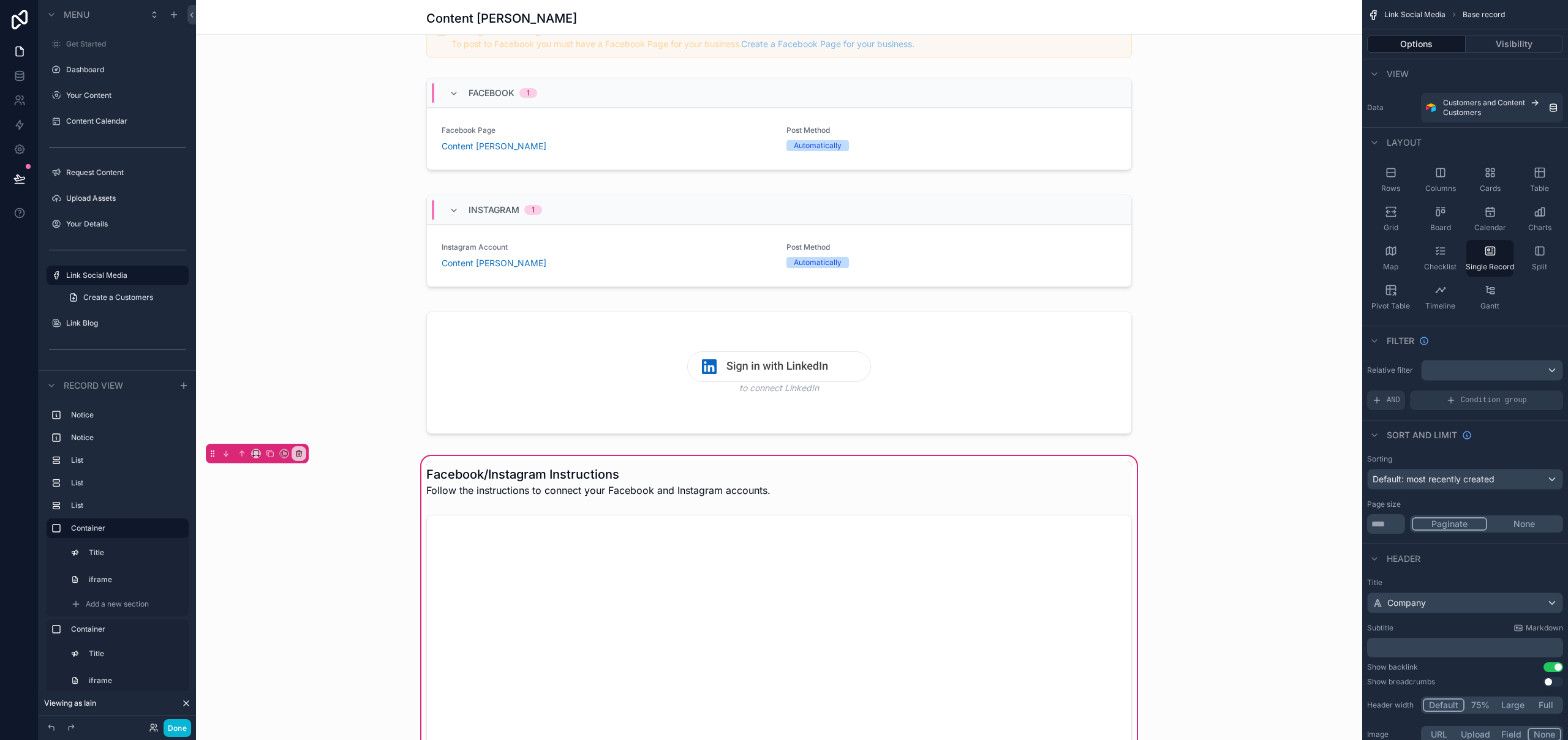
click at [188, 704] on icon at bounding box center [186, 703] width 9 height 9
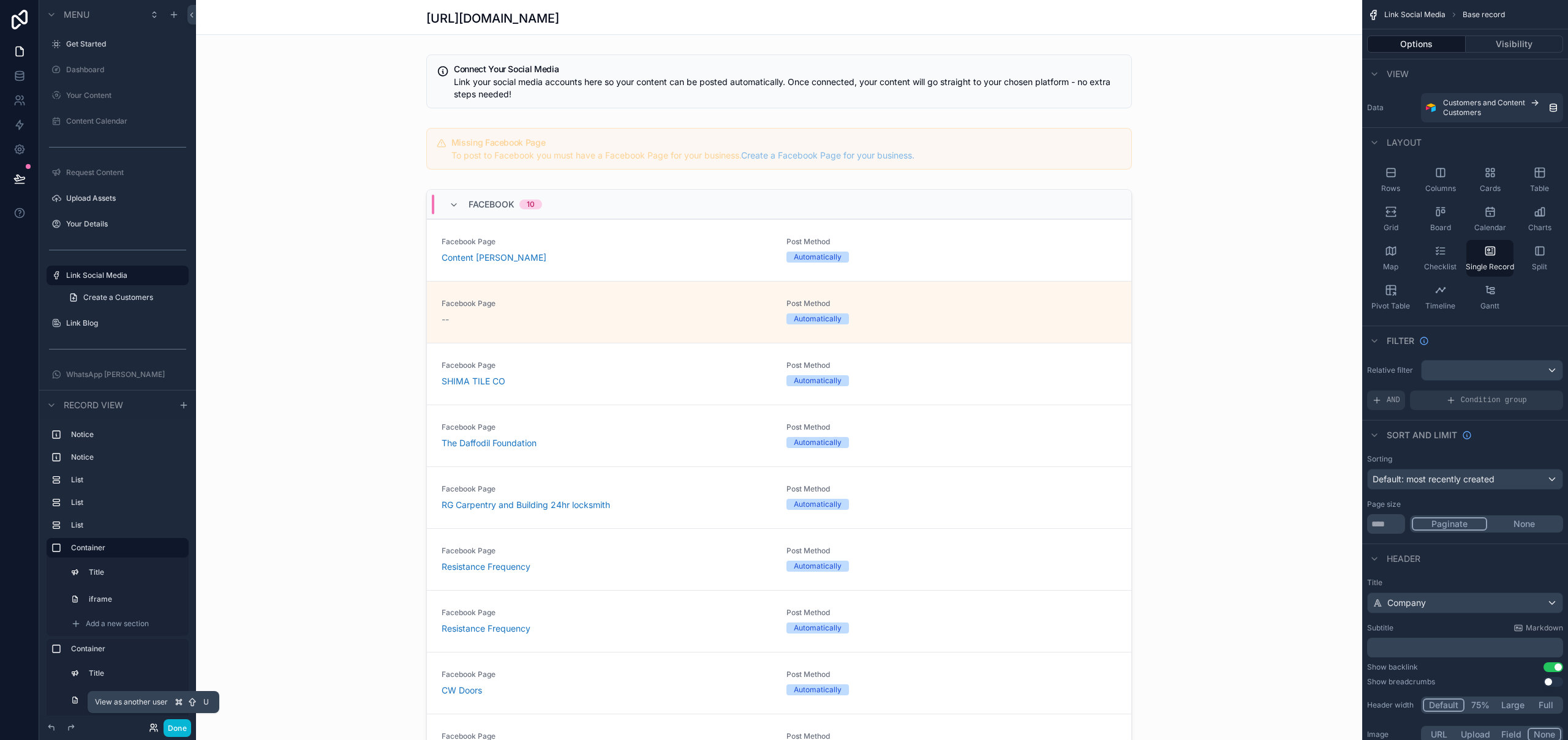
click at [155, 730] on icon at bounding box center [152, 730] width 5 height 2
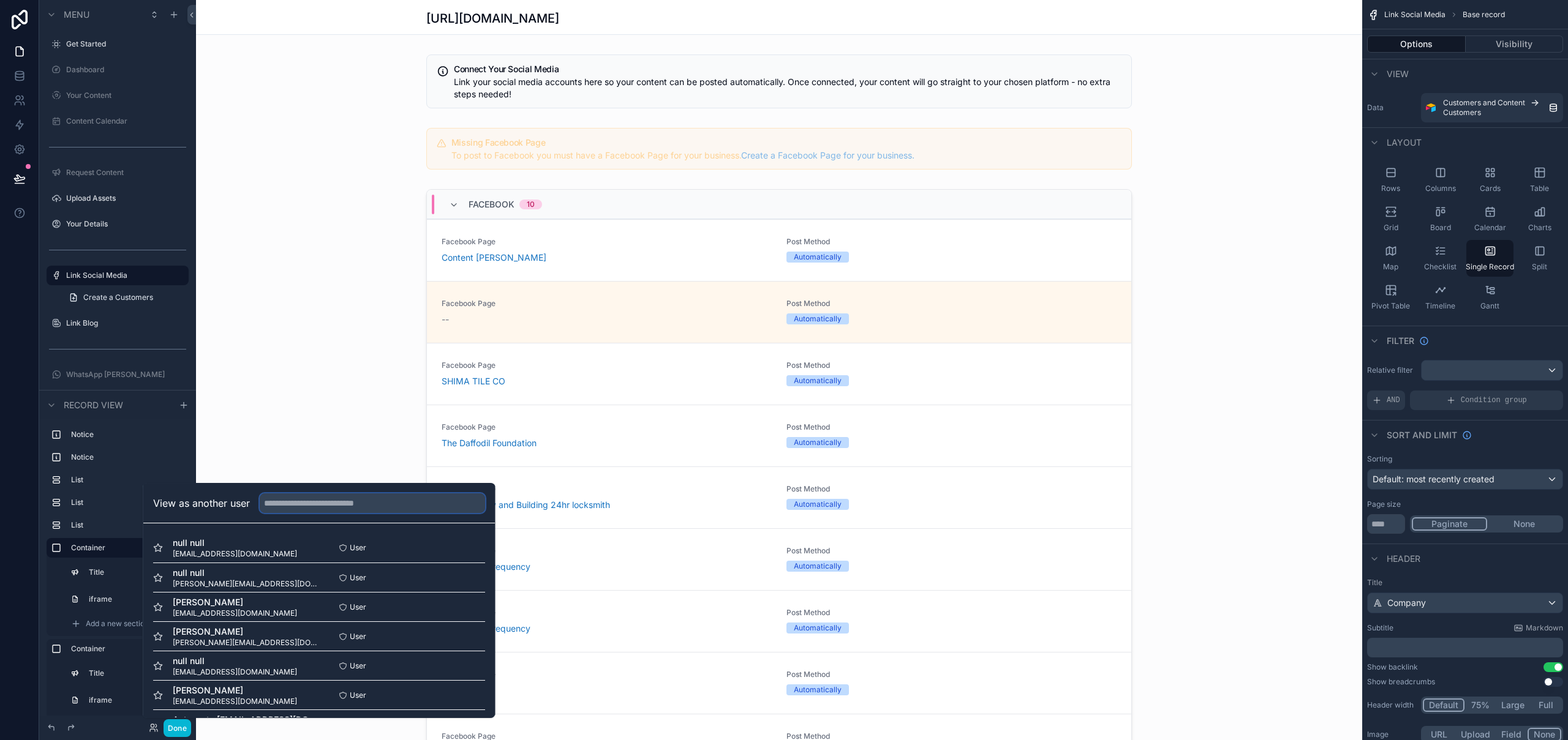
click at [338, 505] on input "text" at bounding box center [372, 503] width 225 height 20
type input "**********"
click at [465, 666] on button "Select" at bounding box center [470, 666] width 32 height 17
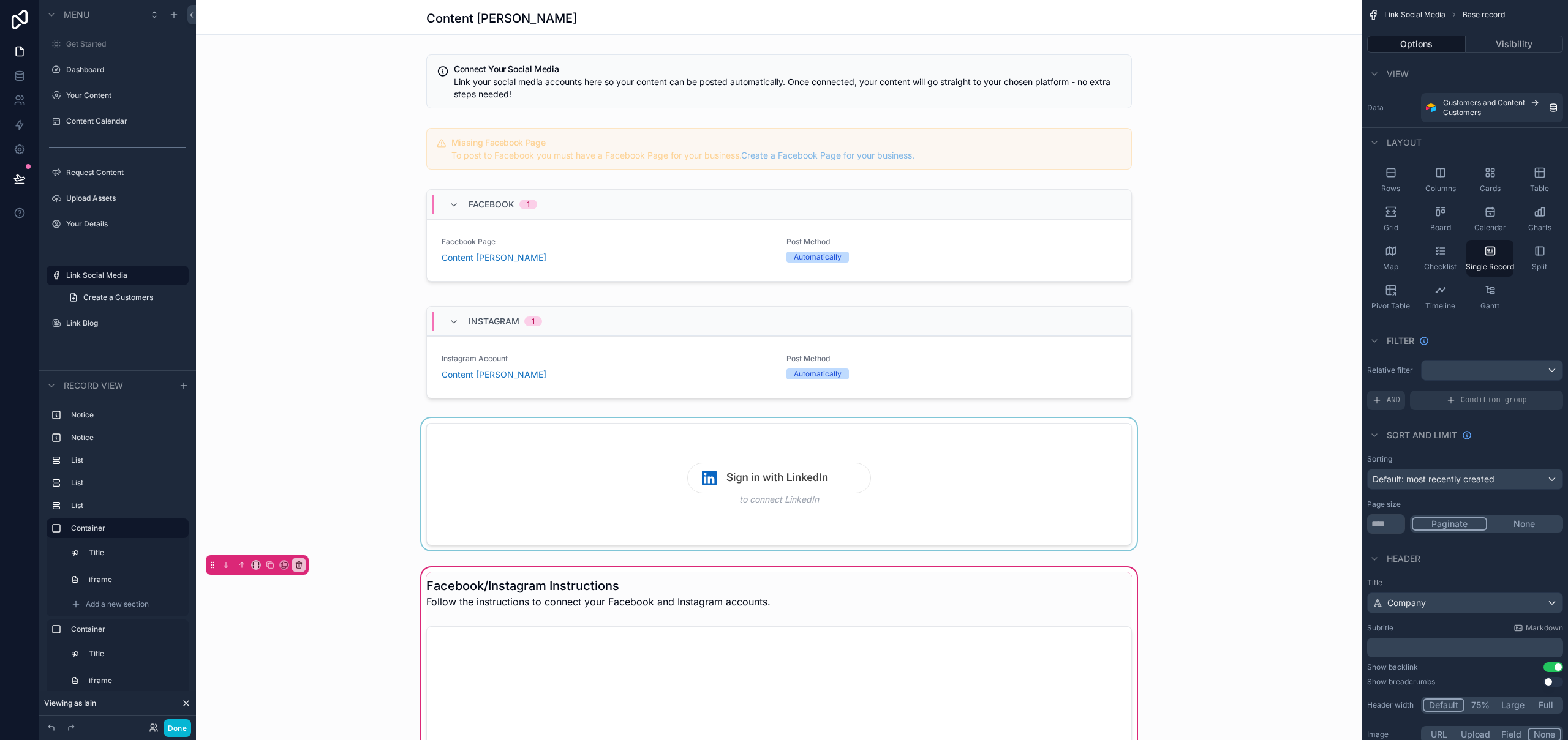
click at [1227, 430] on div "scrollable content" at bounding box center [779, 487] width 1166 height 137
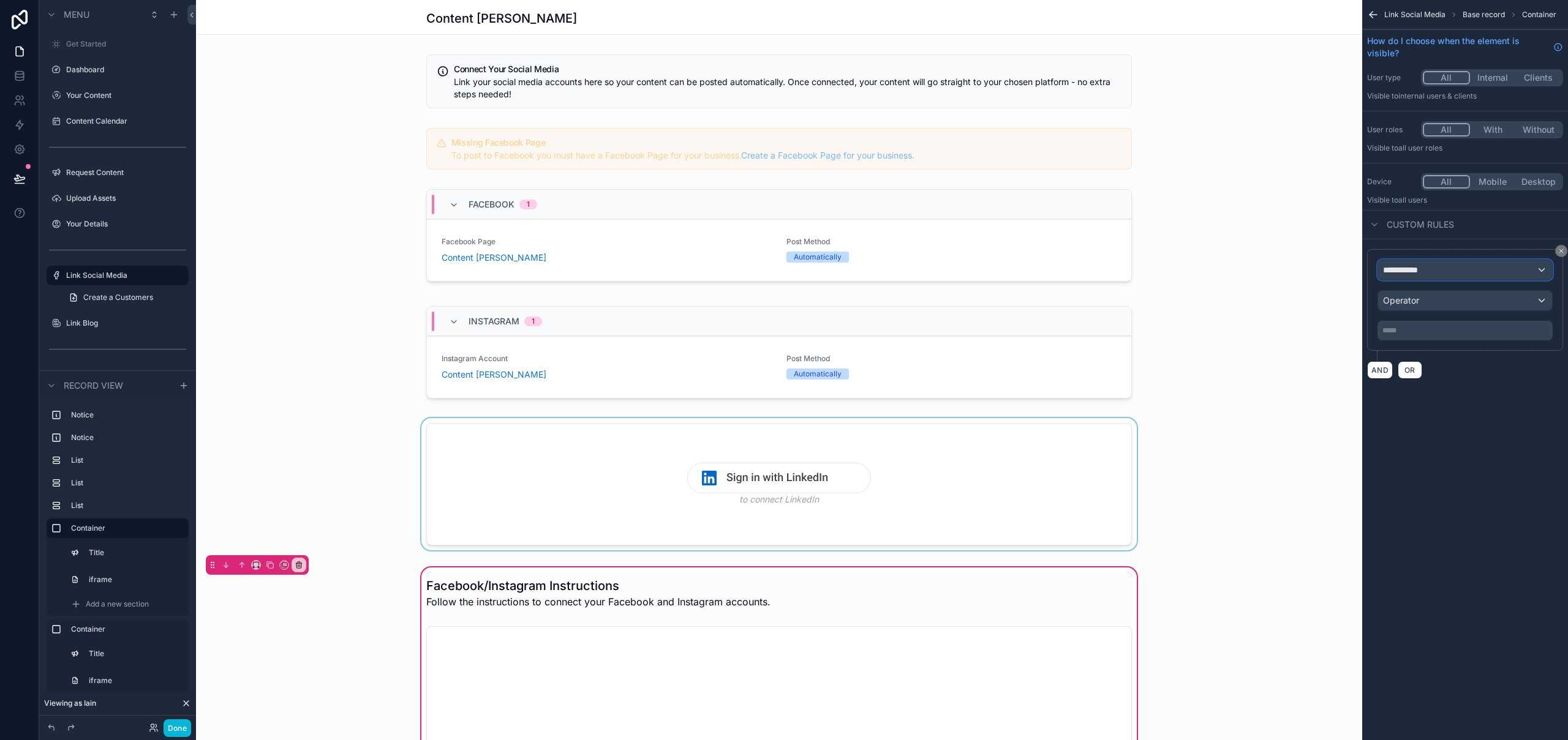
click at [1470, 273] on div "**********" at bounding box center [1465, 270] width 174 height 20
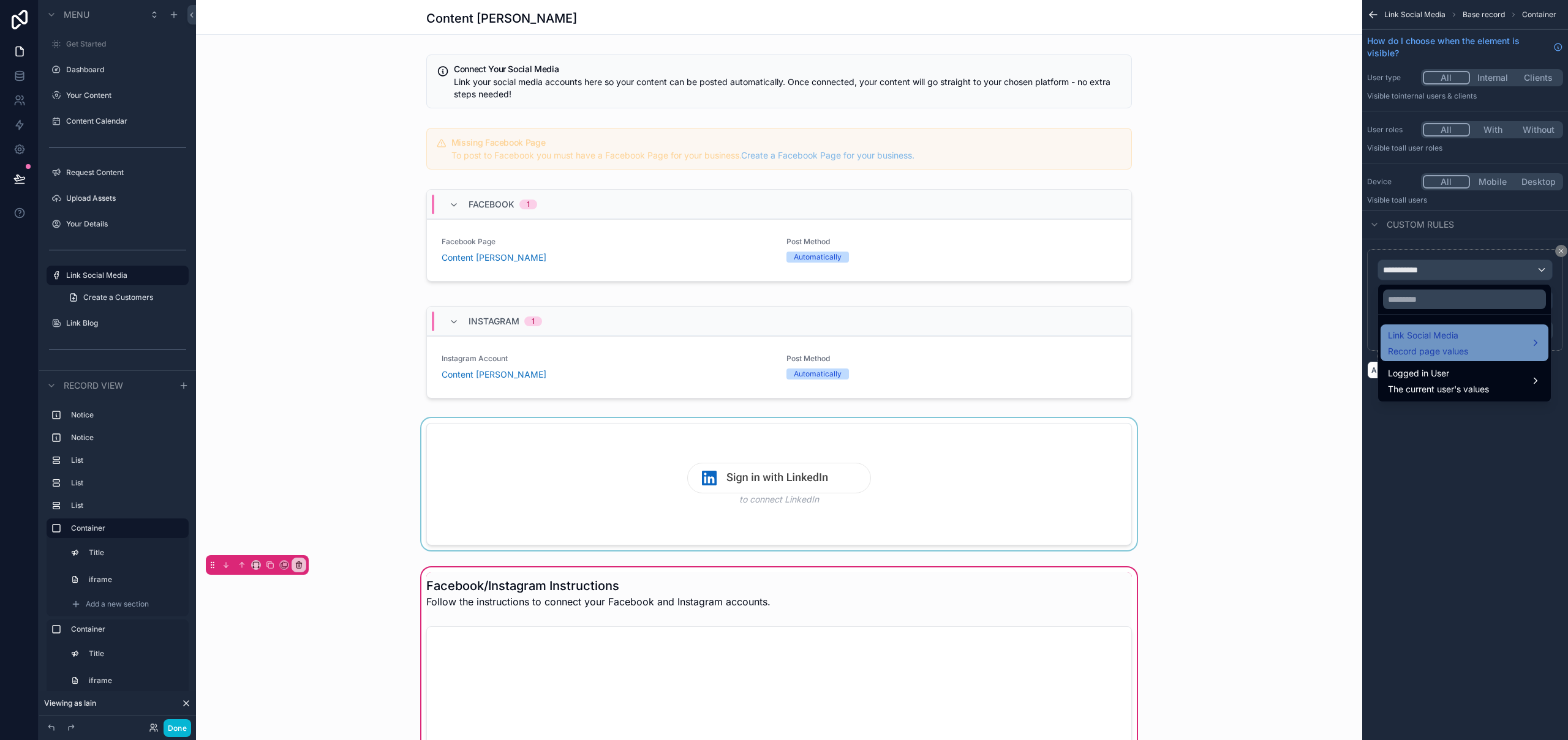
click at [1456, 351] on span "Record page values" at bounding box center [1428, 351] width 80 height 12
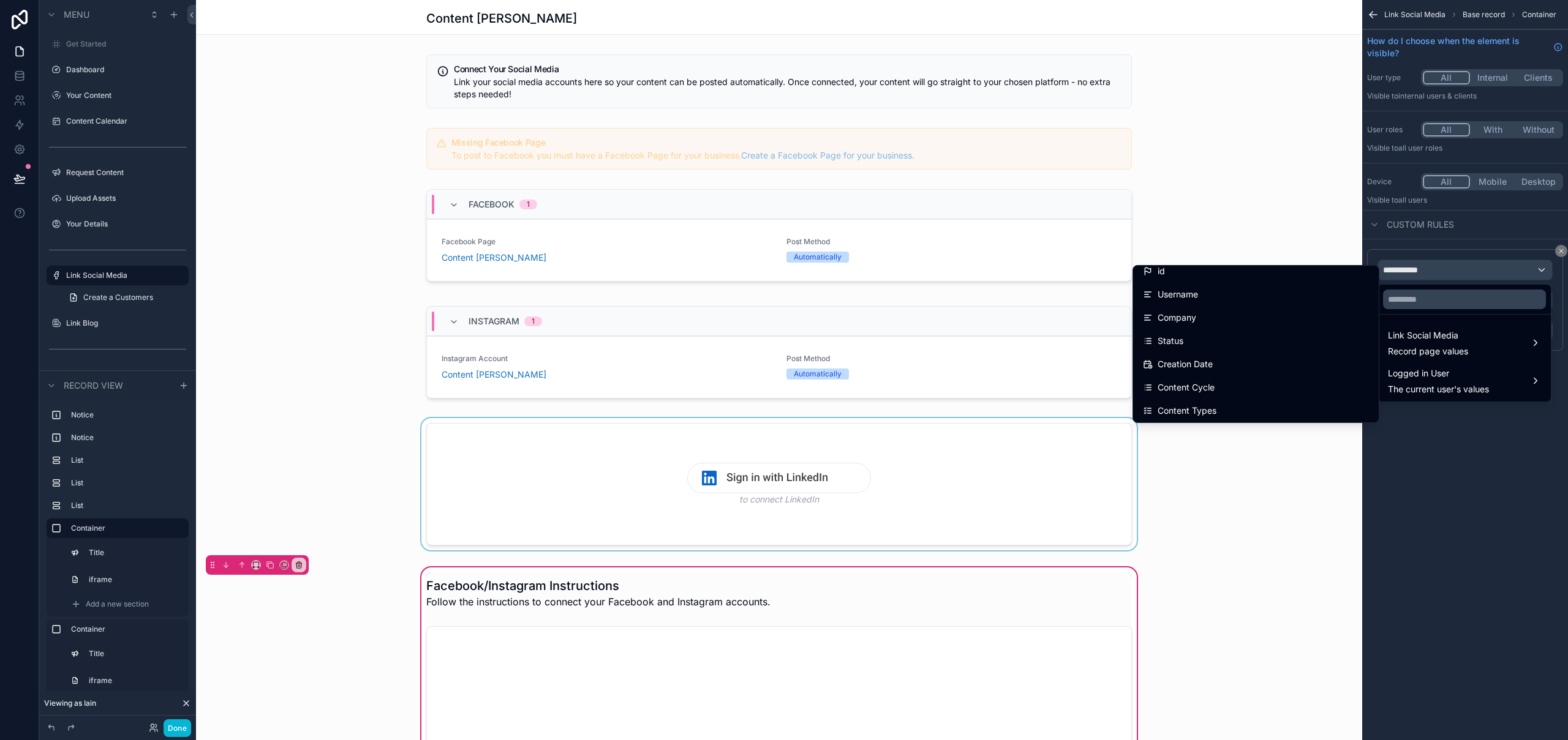
scroll to position [1, 0]
click at [1425, 303] on input "text" at bounding box center [1464, 299] width 163 height 20
type input "****"
click at [1323, 305] on div "Content Type (from Customer Credentials)" at bounding box center [1256, 302] width 226 height 15
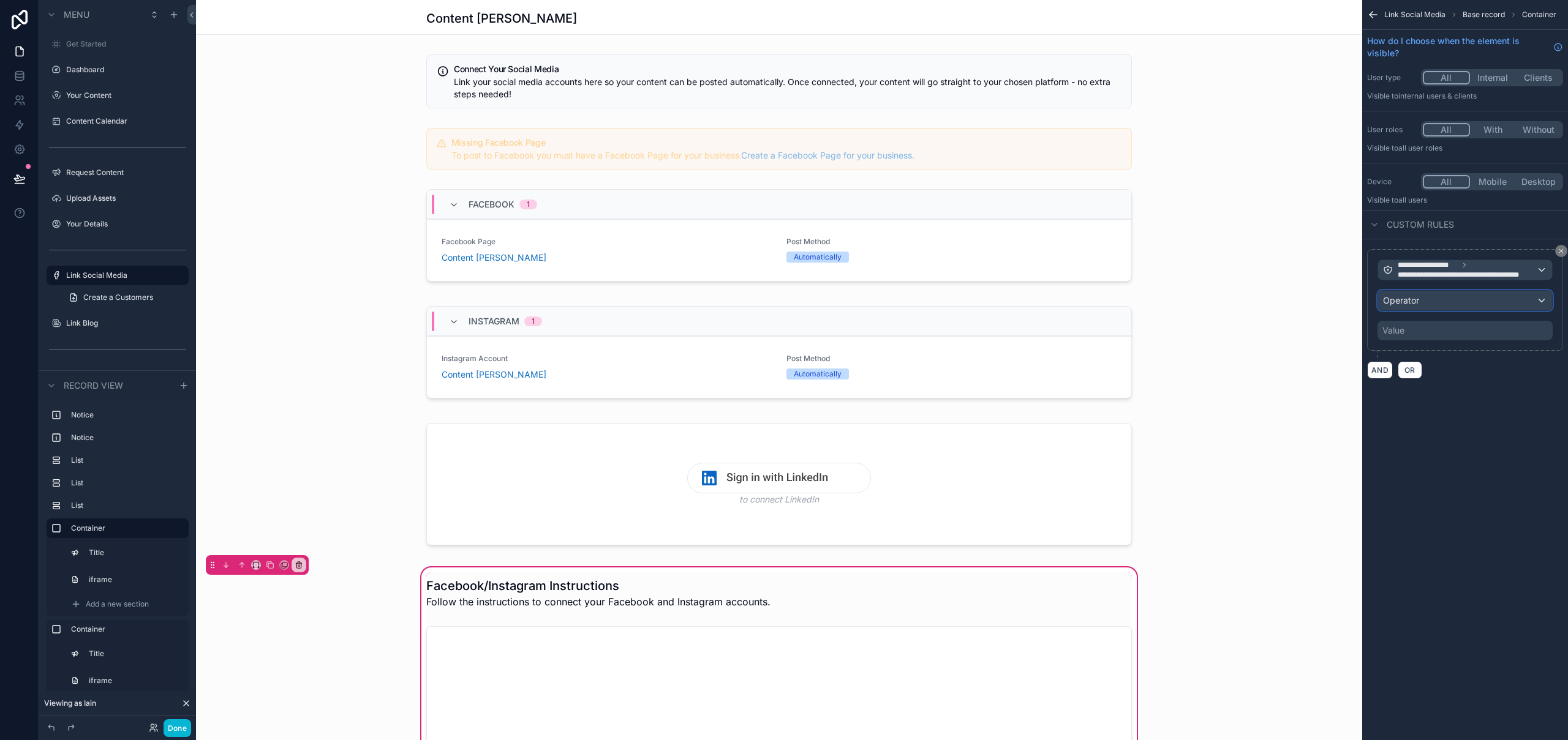
click at [1470, 303] on div "Operator" at bounding box center [1465, 300] width 174 height 20
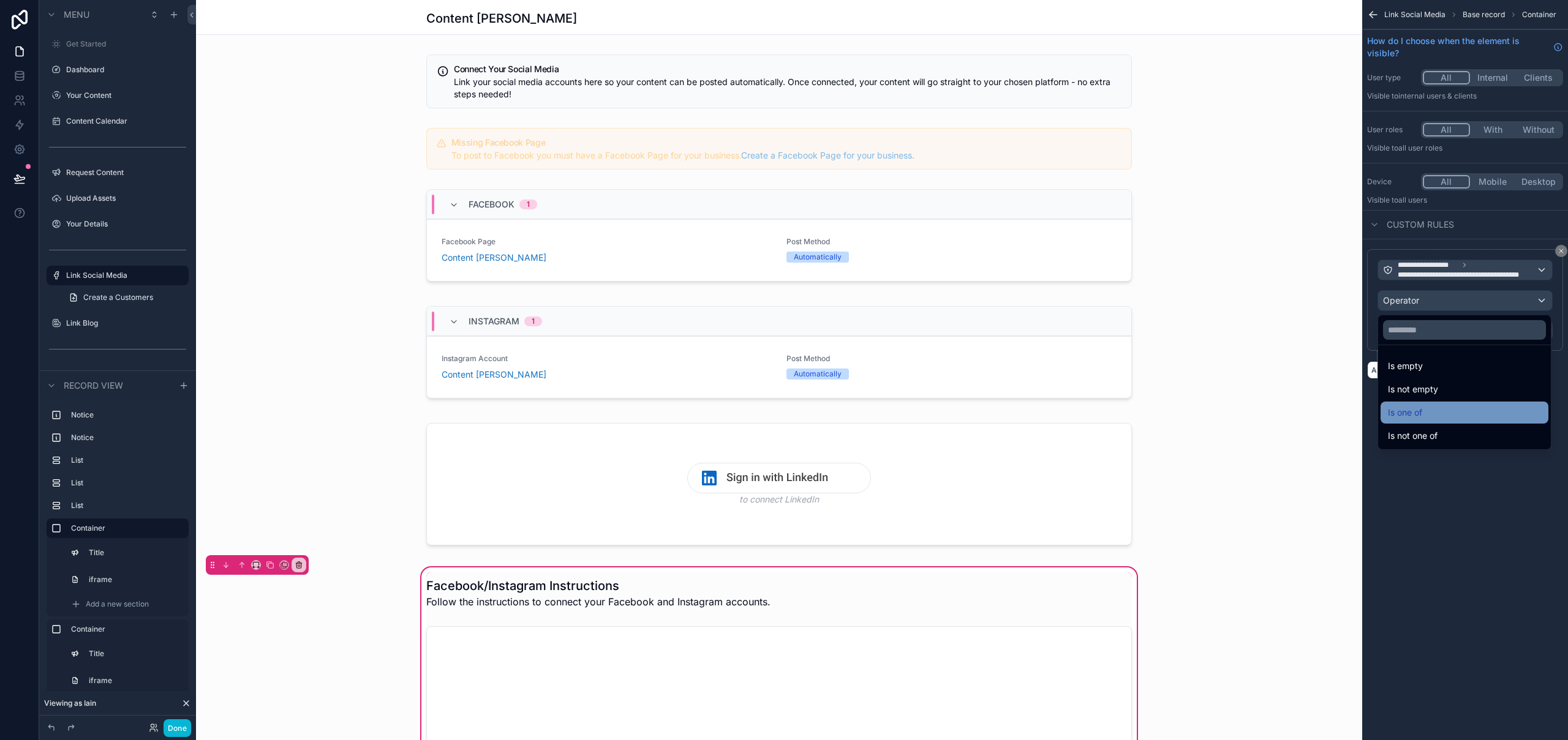
click at [1448, 411] on div "Is one of" at bounding box center [1464, 413] width 153 height 15
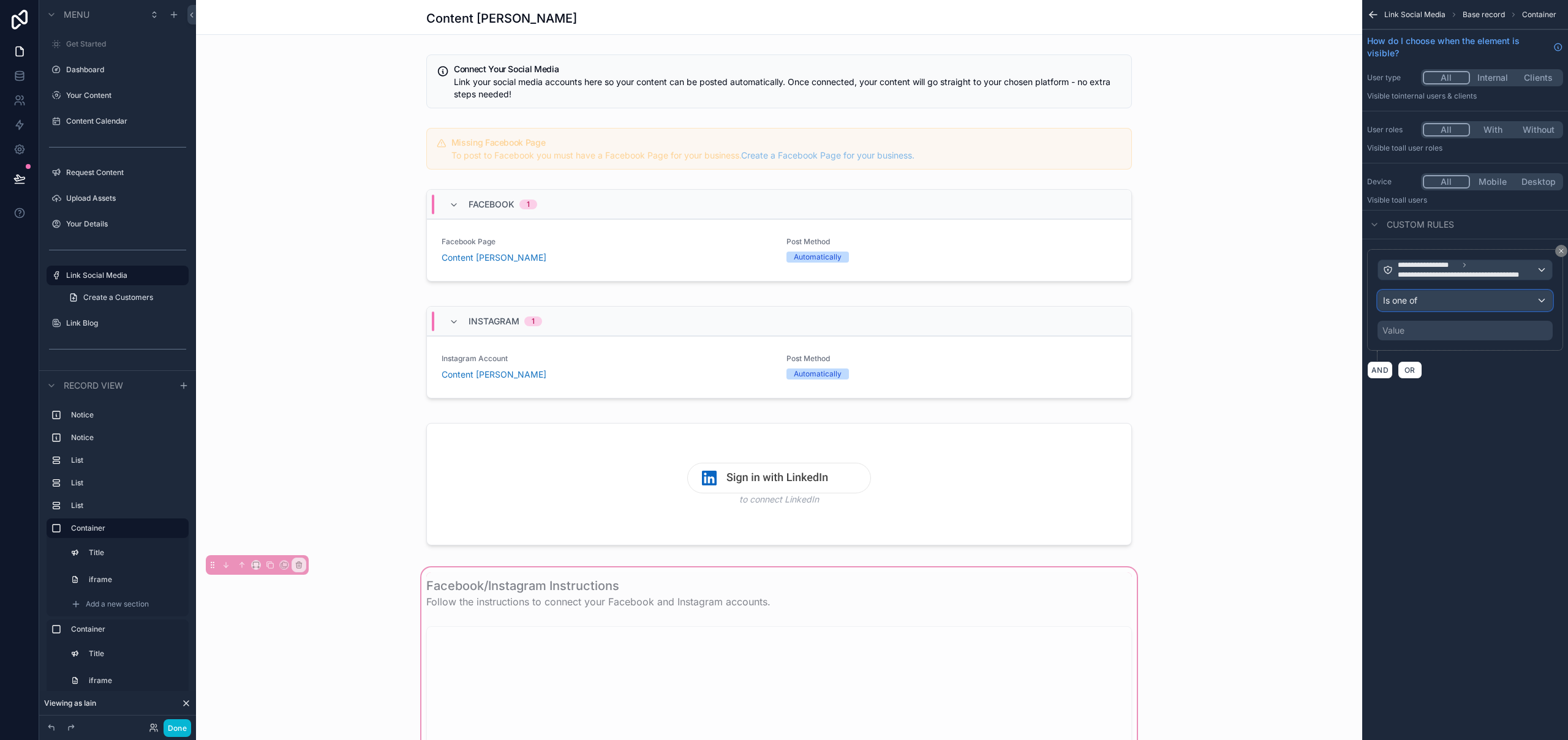
click at [1435, 300] on div "Is one of" at bounding box center [1465, 300] width 174 height 20
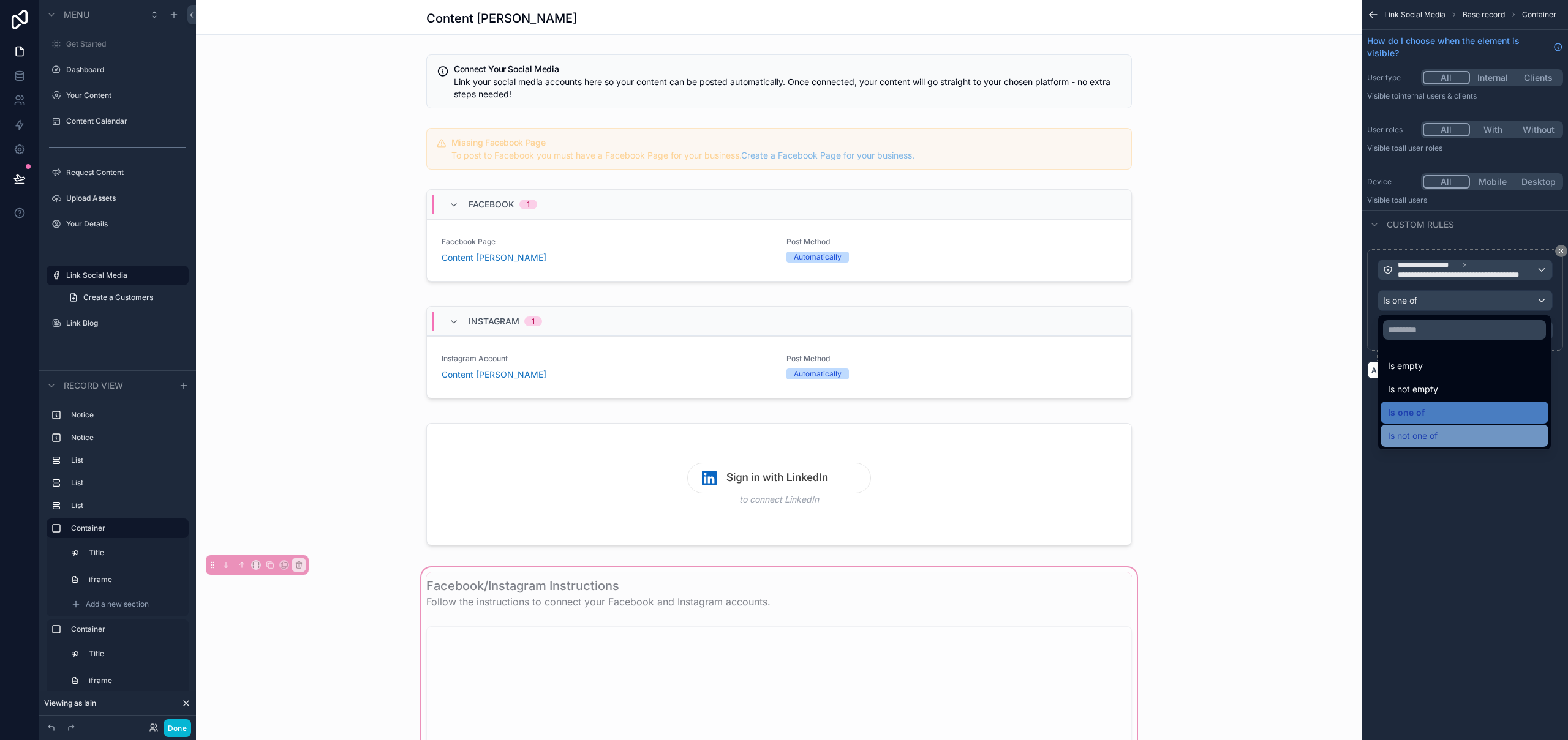
click at [1424, 434] on span "Is not one of" at bounding box center [1413, 436] width 50 height 15
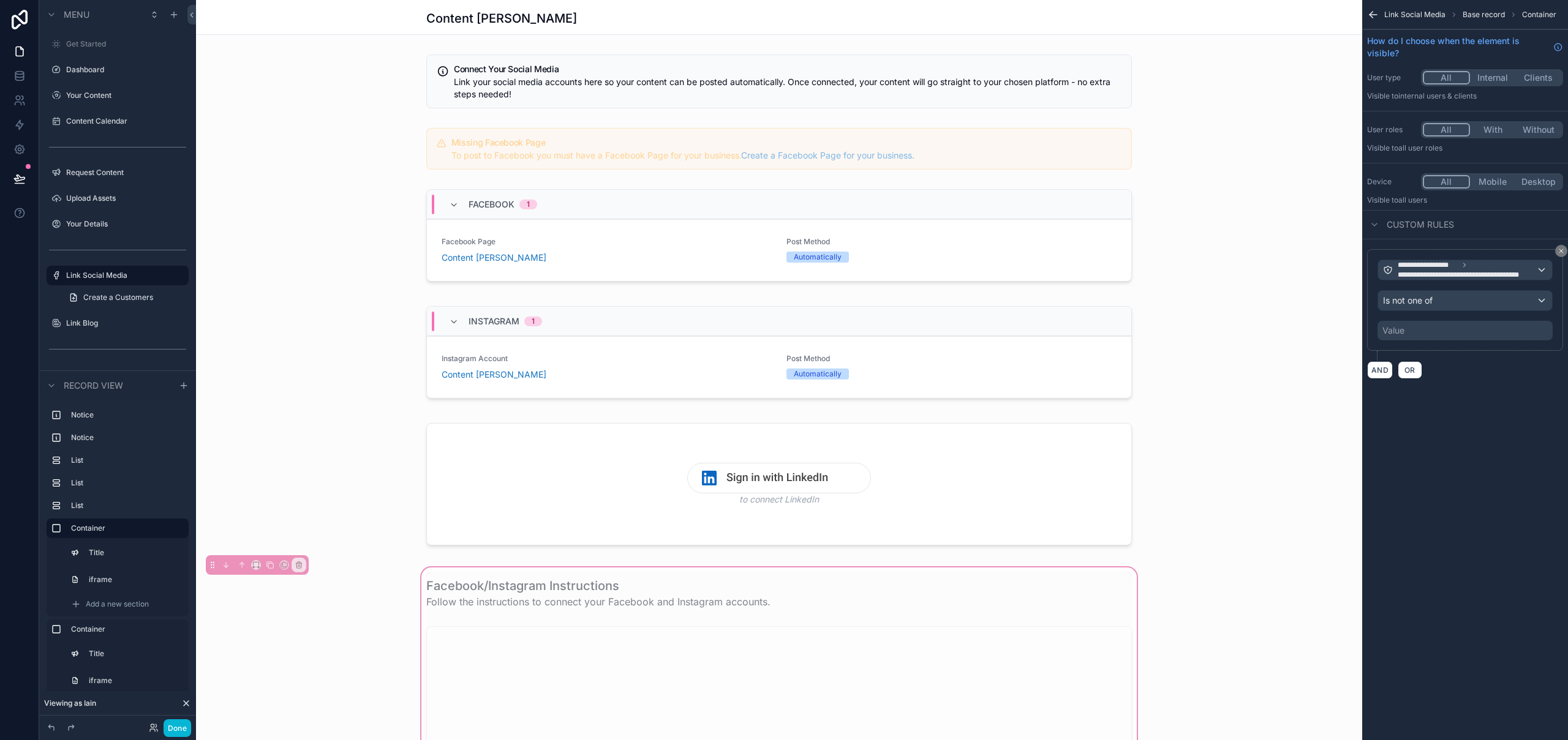
click at [1433, 331] on div "Value" at bounding box center [1465, 330] width 175 height 20
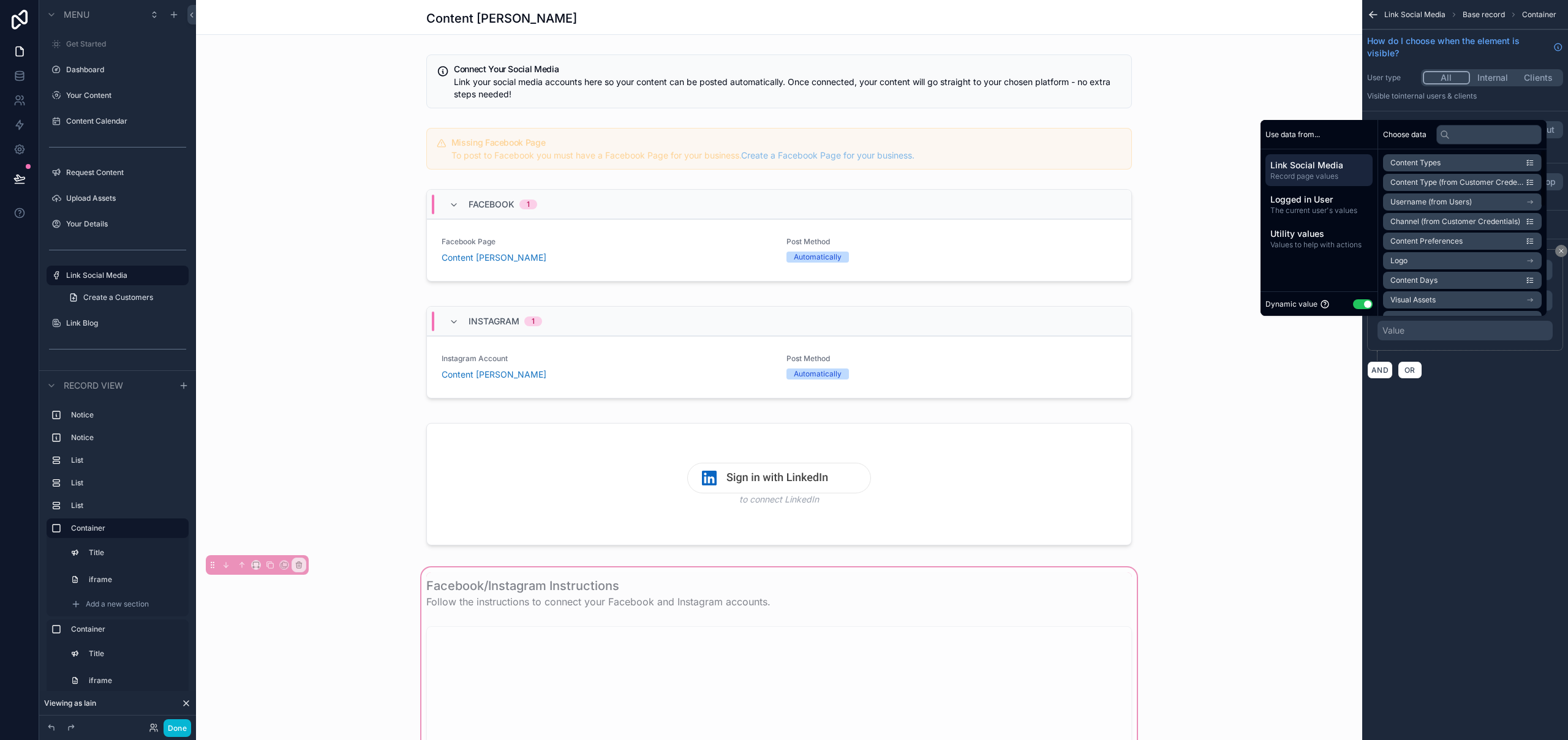
click at [1360, 305] on button "Use setting" at bounding box center [1362, 304] width 20 height 9
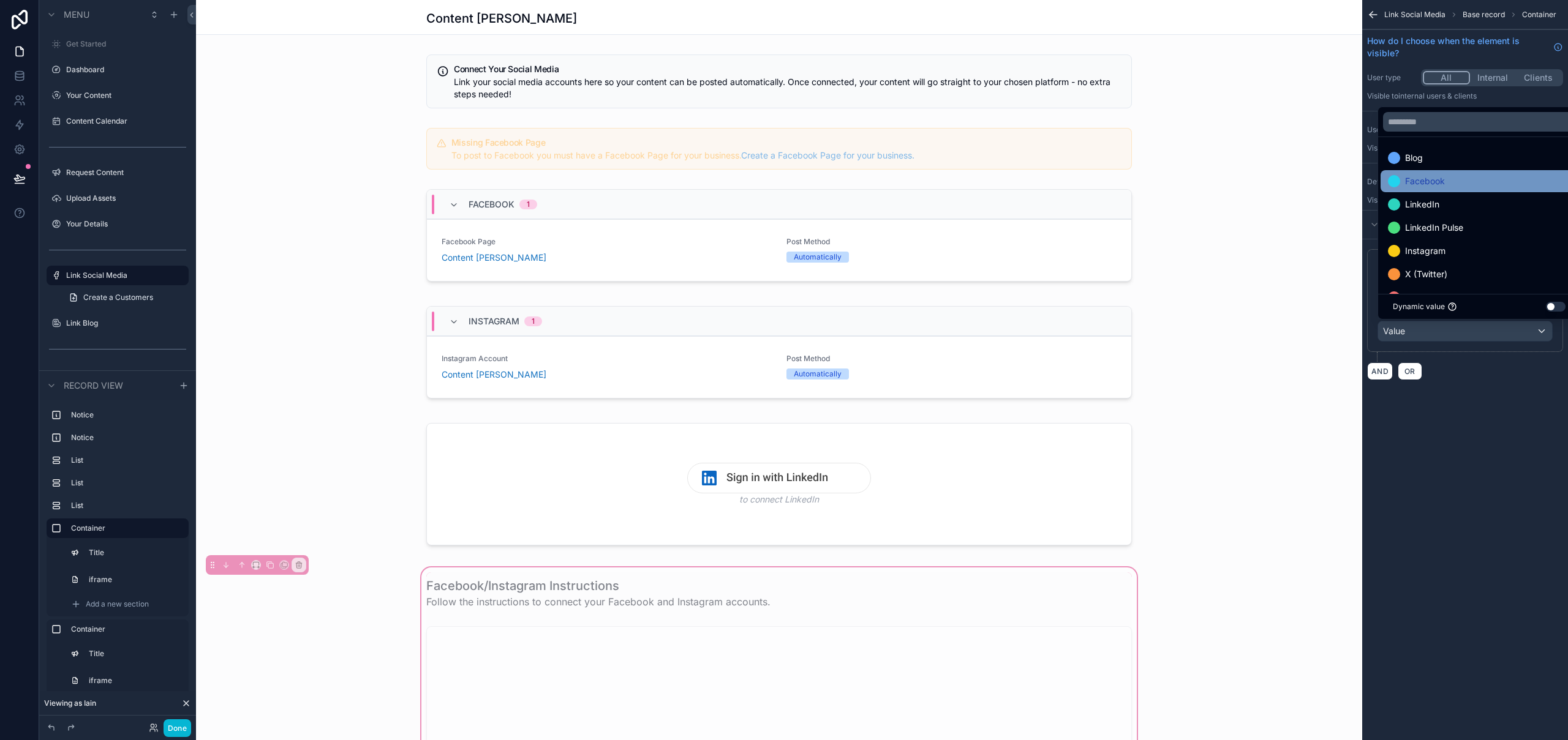
click at [1471, 181] on div "Facebook" at bounding box center [1479, 182] width 182 height 15
click at [1476, 231] on div "Instagram" at bounding box center [1479, 227] width 182 height 15
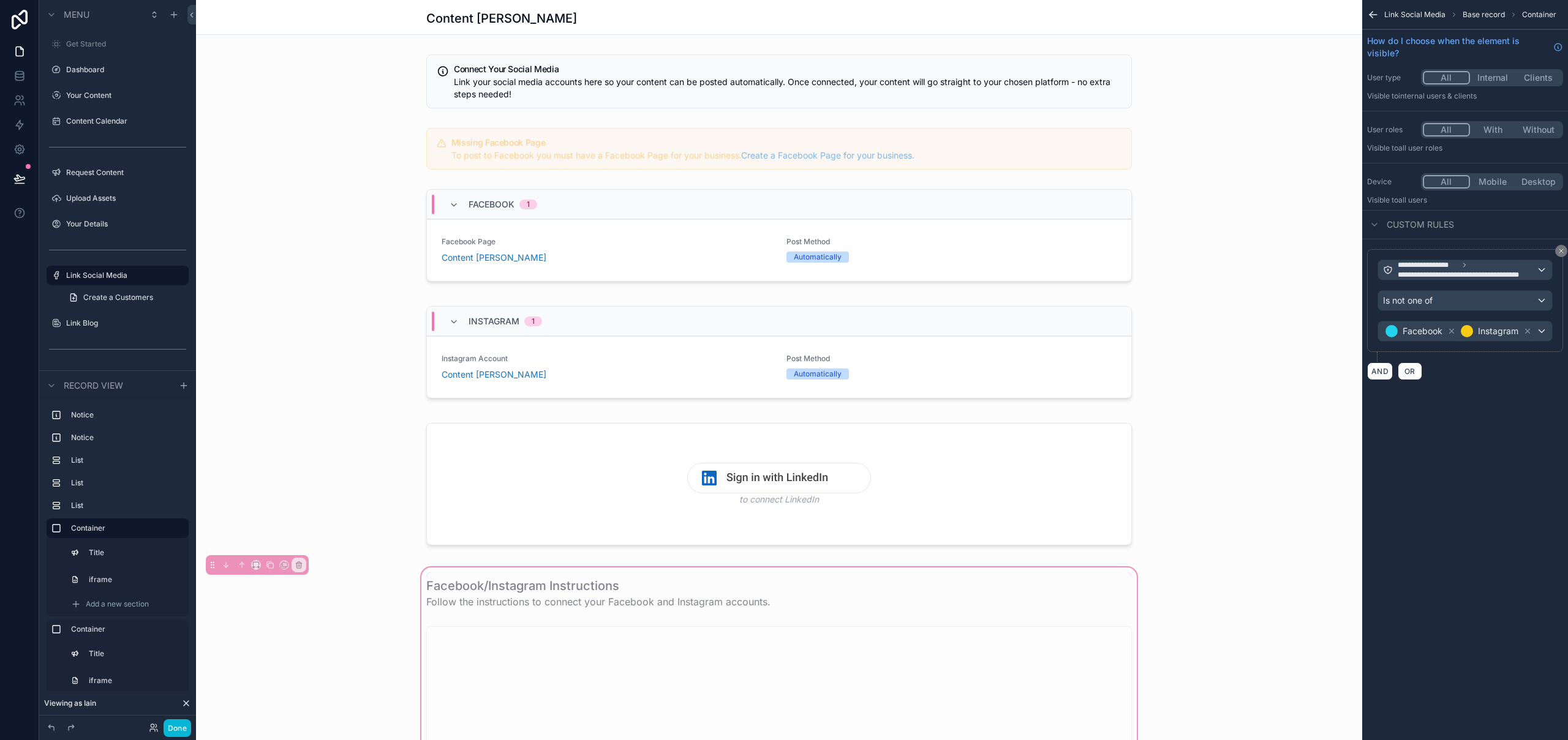
click at [1469, 415] on div "**********" at bounding box center [1465, 370] width 206 height 740
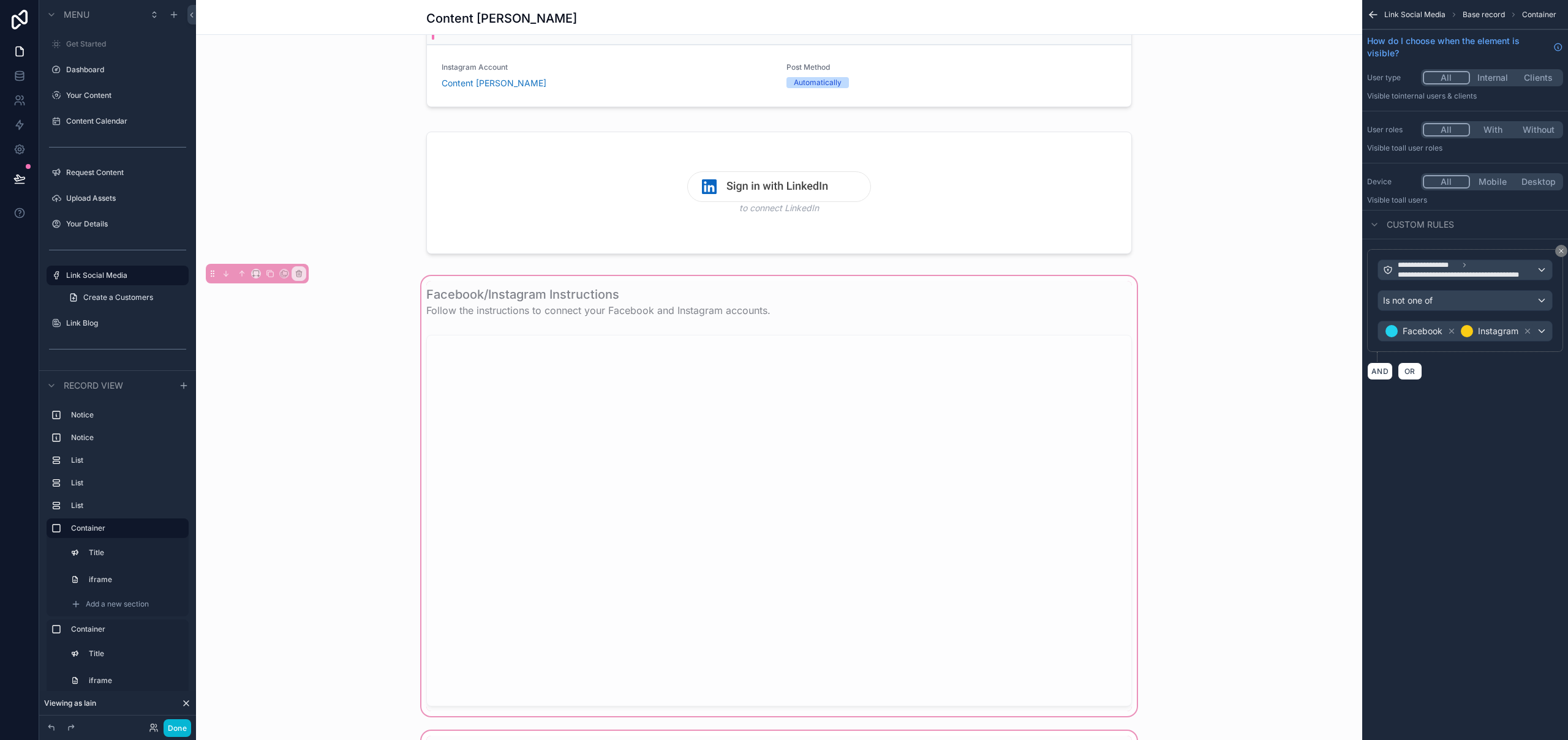
scroll to position [575, 0]
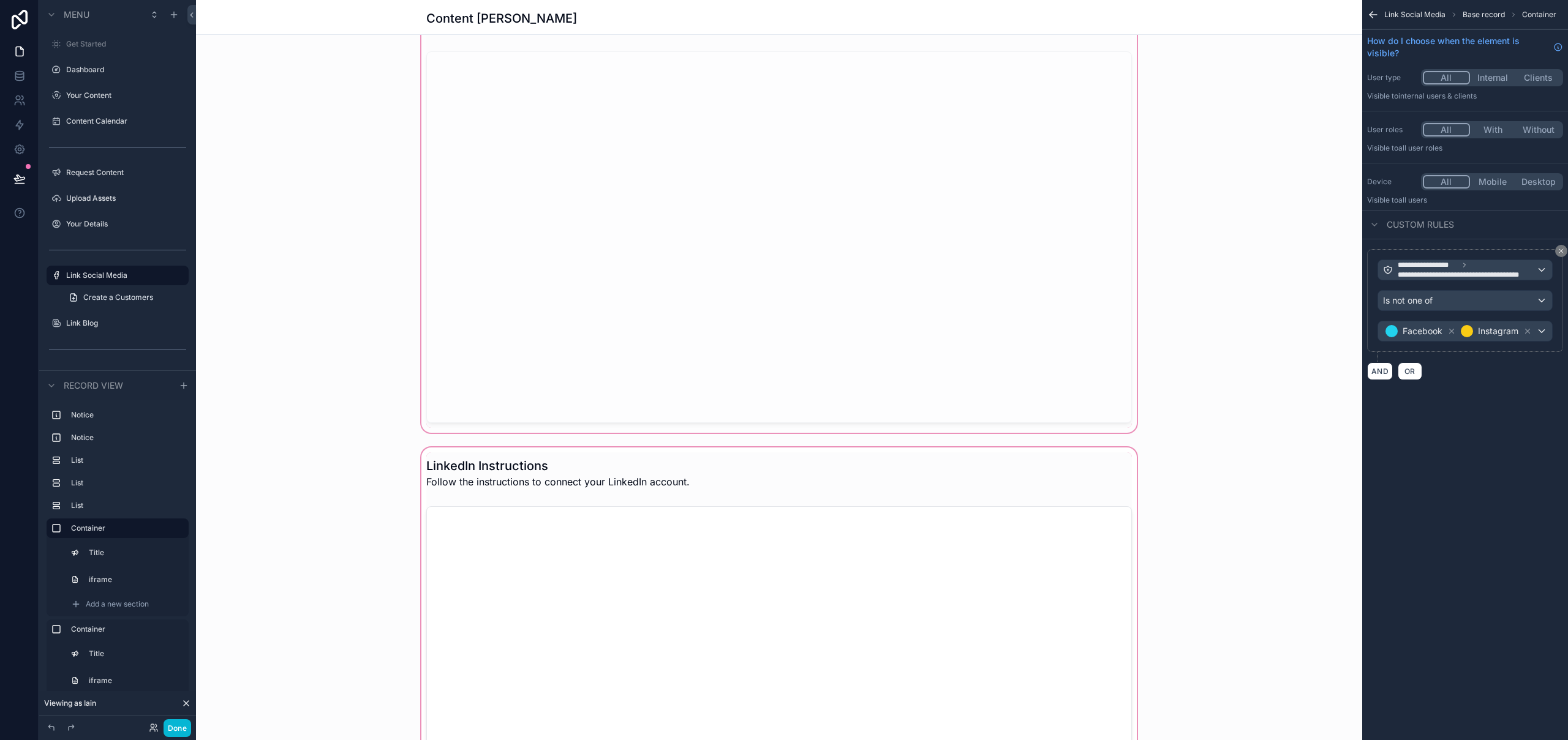
click at [1002, 459] on div "scrollable content" at bounding box center [779, 668] width 1166 height 445
click at [1123, 464] on div "scrollable content" at bounding box center [779, 668] width 1166 height 445
click at [1124, 464] on div "scrollable content" at bounding box center [779, 668] width 1166 height 445
click at [553, 470] on div "scrollable content" at bounding box center [779, 668] width 1166 height 445
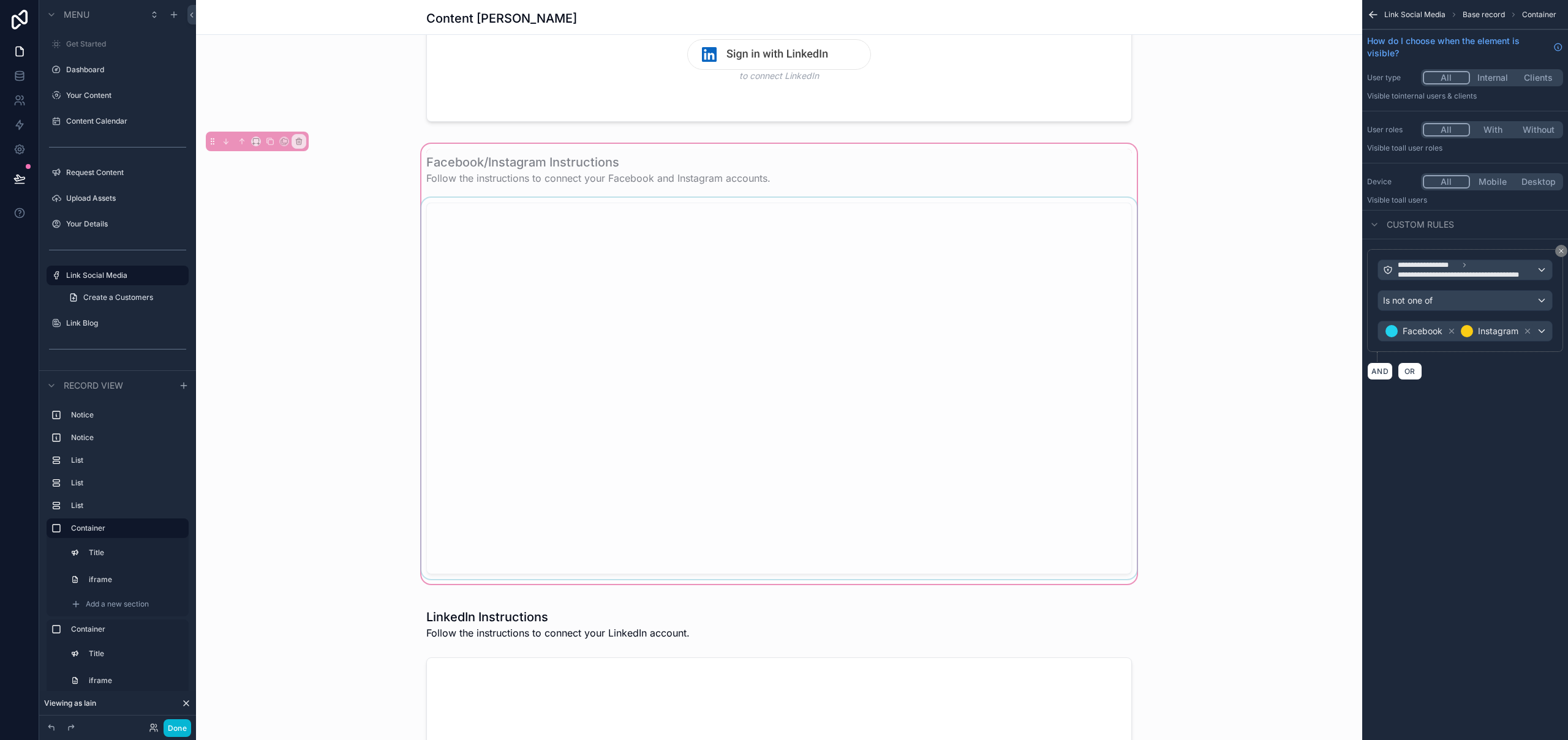
scroll to position [361, 0]
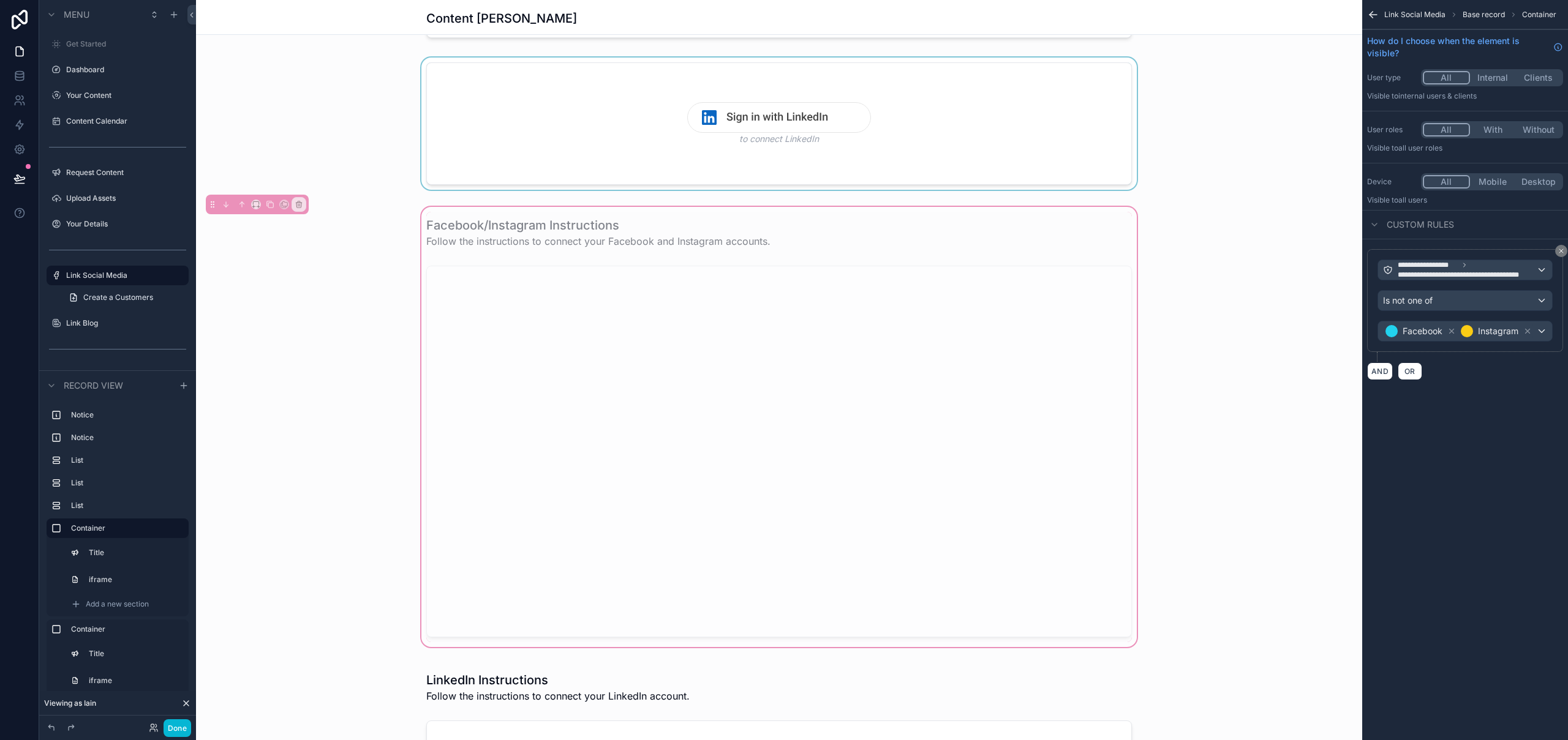
click at [694, 158] on div "scrollable content" at bounding box center [779, 126] width 1166 height 137
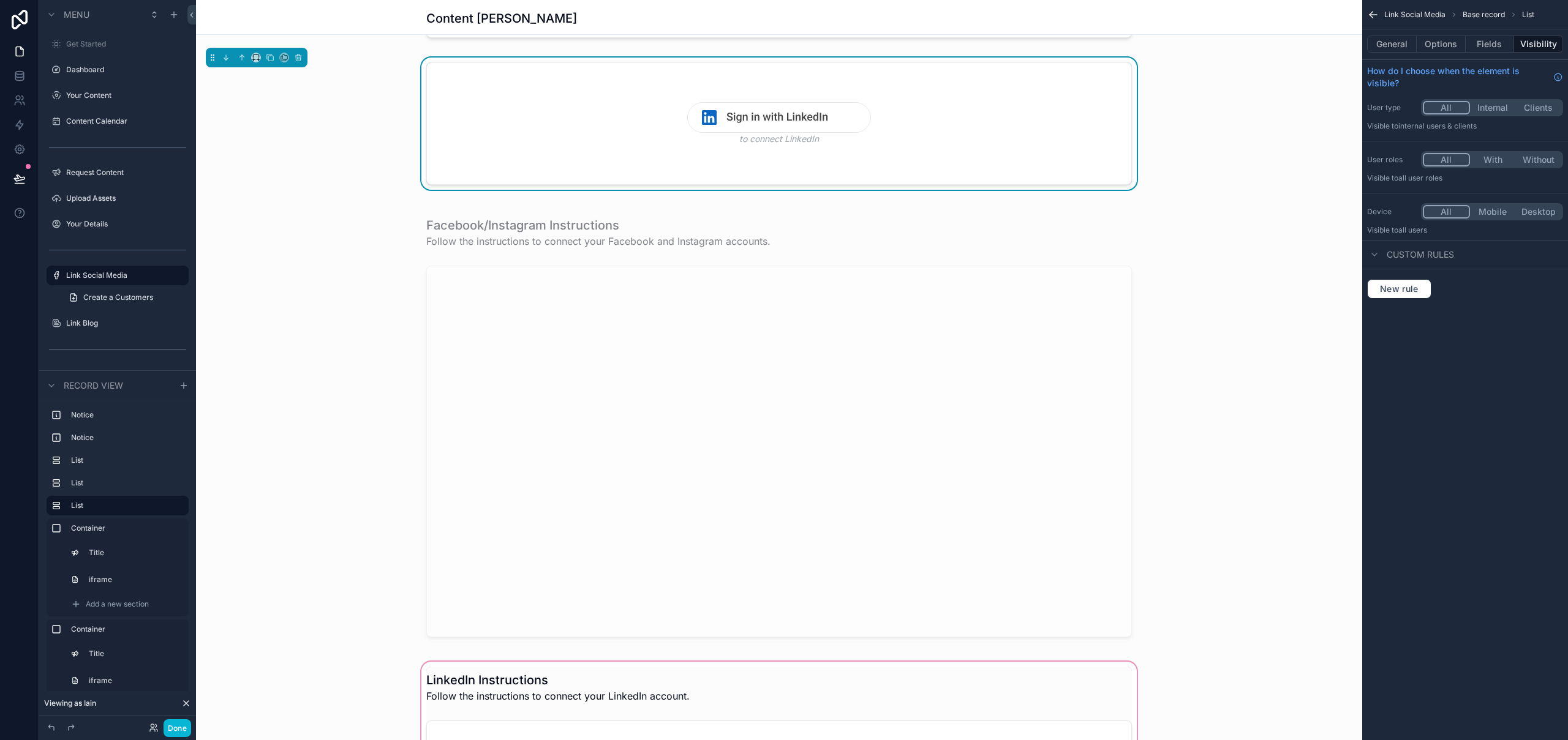
scroll to position [572, 0]
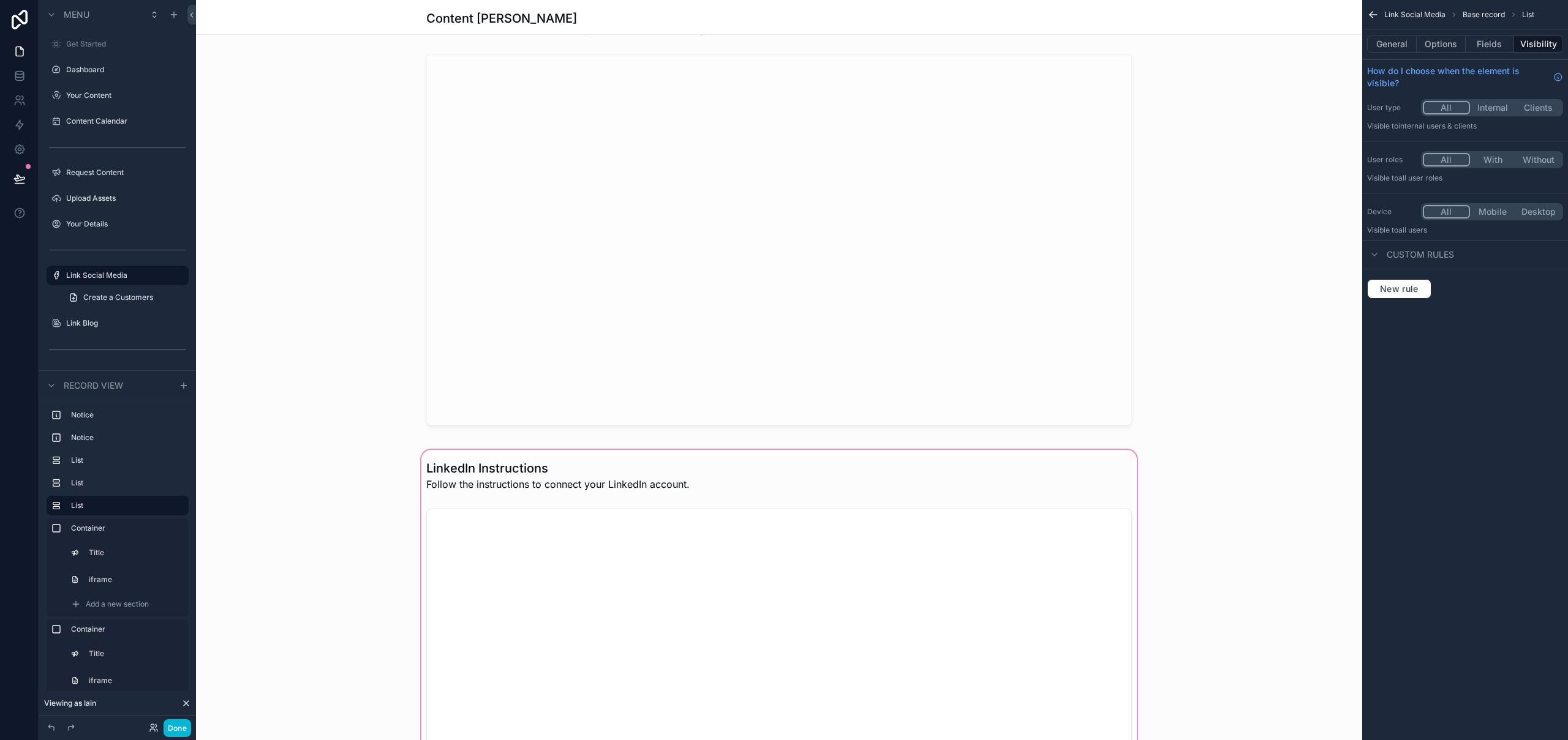
click at [631, 479] on div "scrollable content" at bounding box center [779, 670] width 1166 height 445
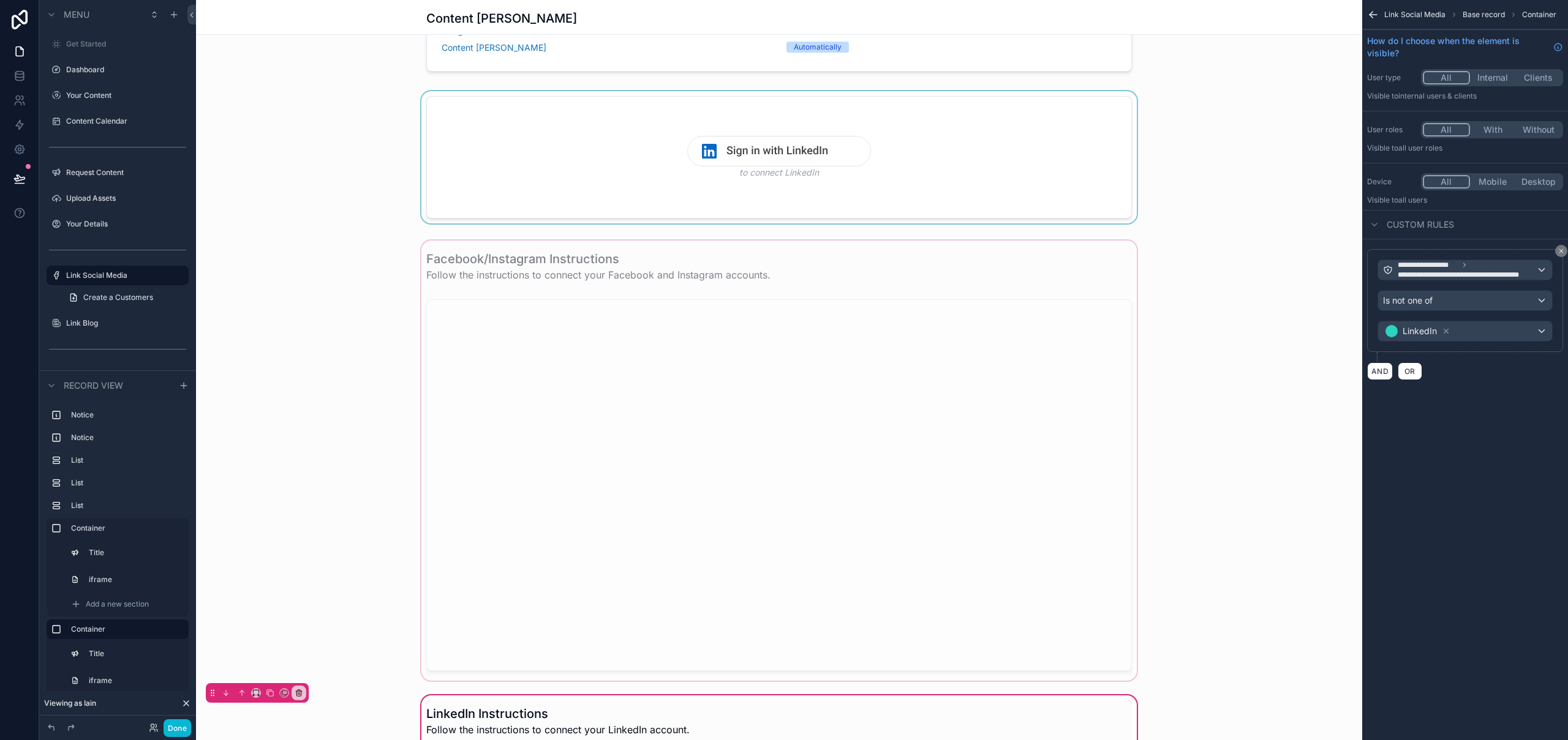
scroll to position [390, 0]
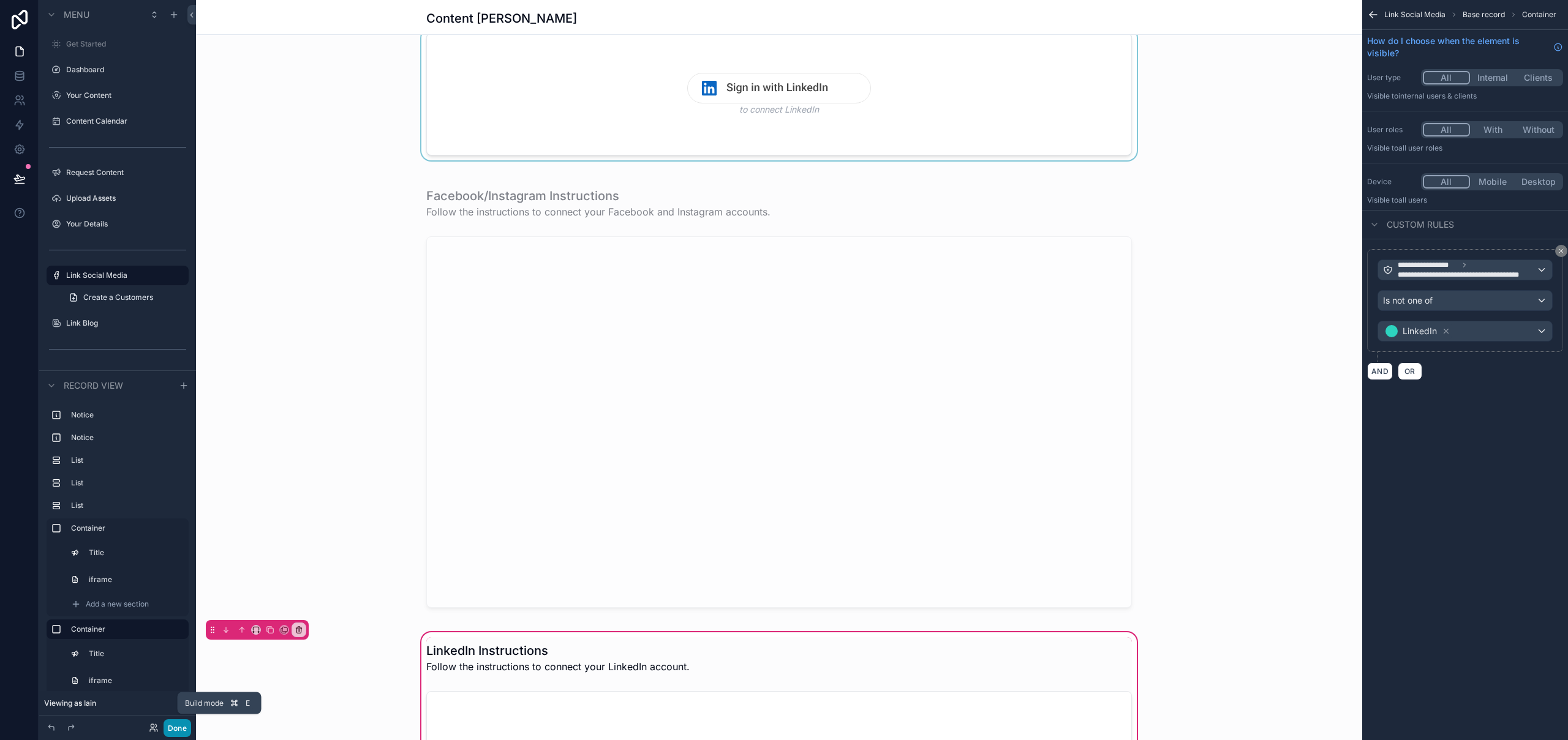
click at [179, 728] on button "Done" at bounding box center [177, 728] width 28 height 17
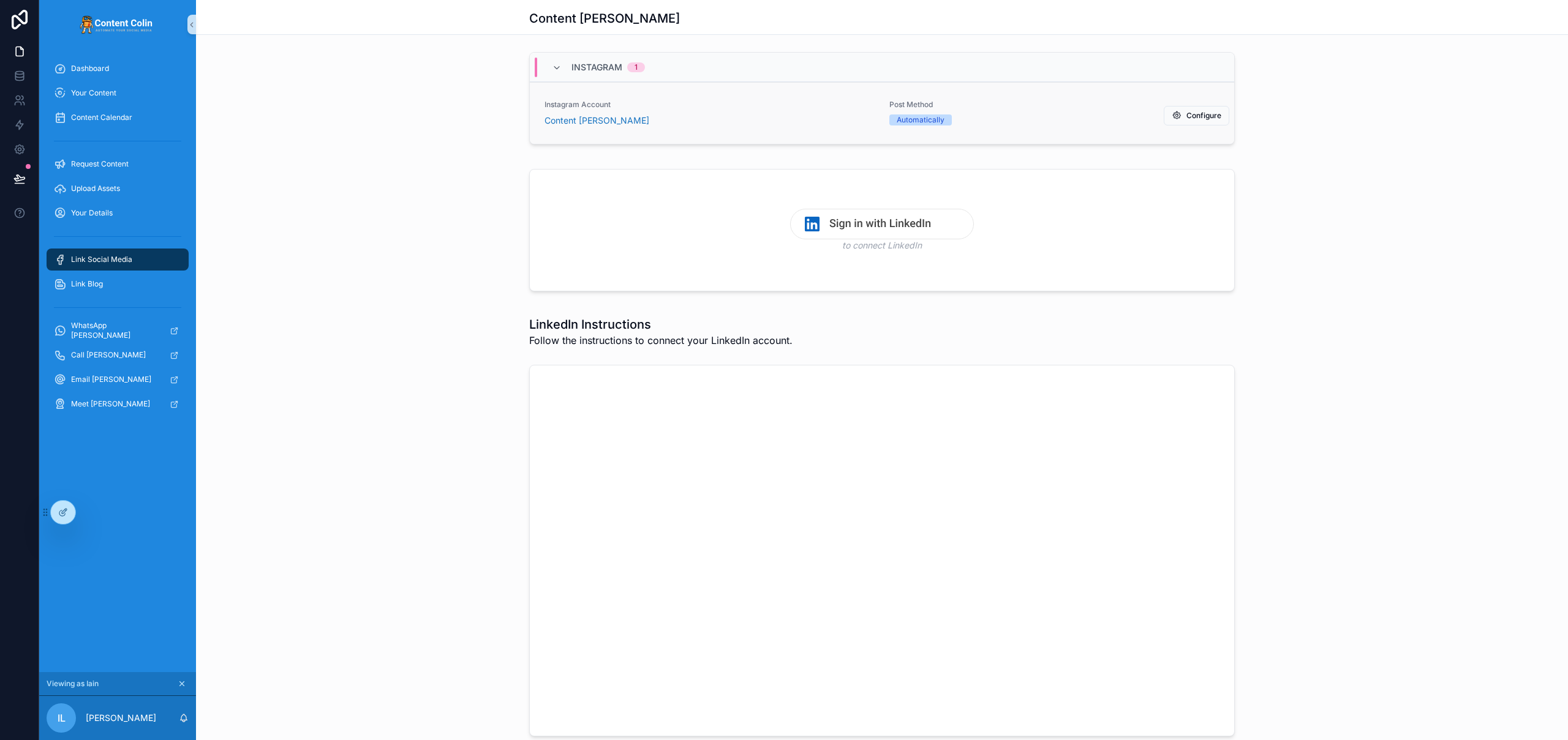
scroll to position [0, 0]
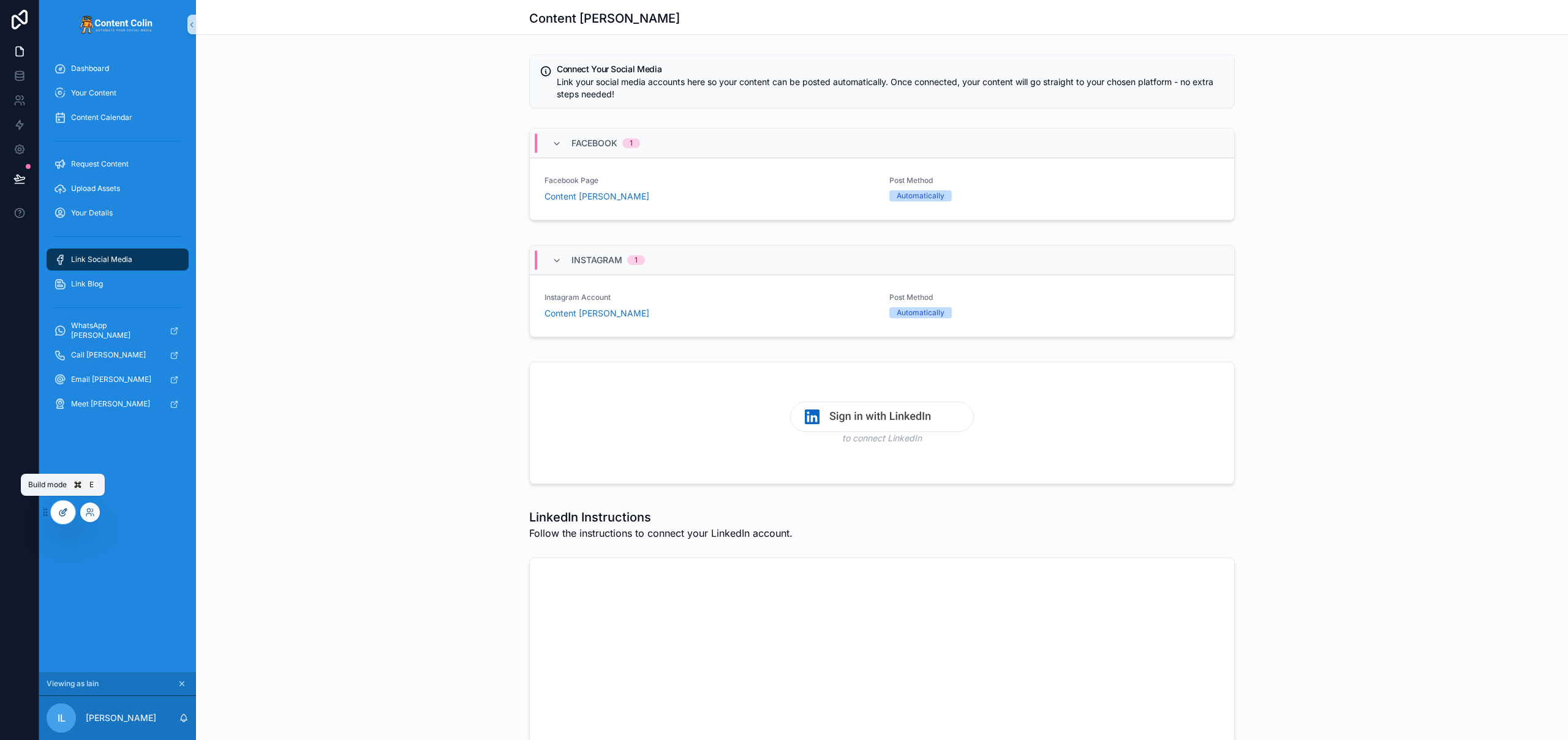
click at [63, 518] on div at bounding box center [63, 513] width 25 height 23
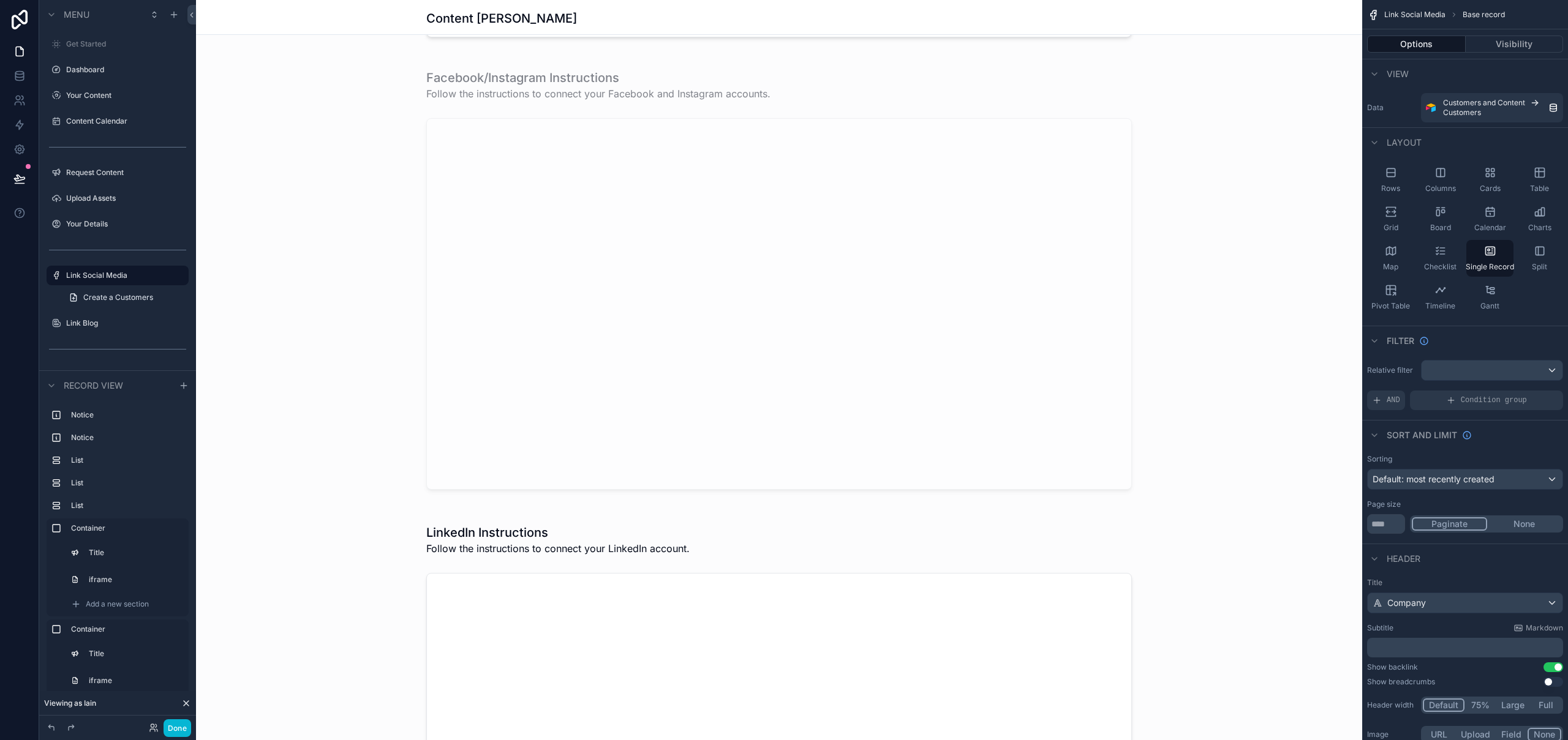
scroll to position [571, 0]
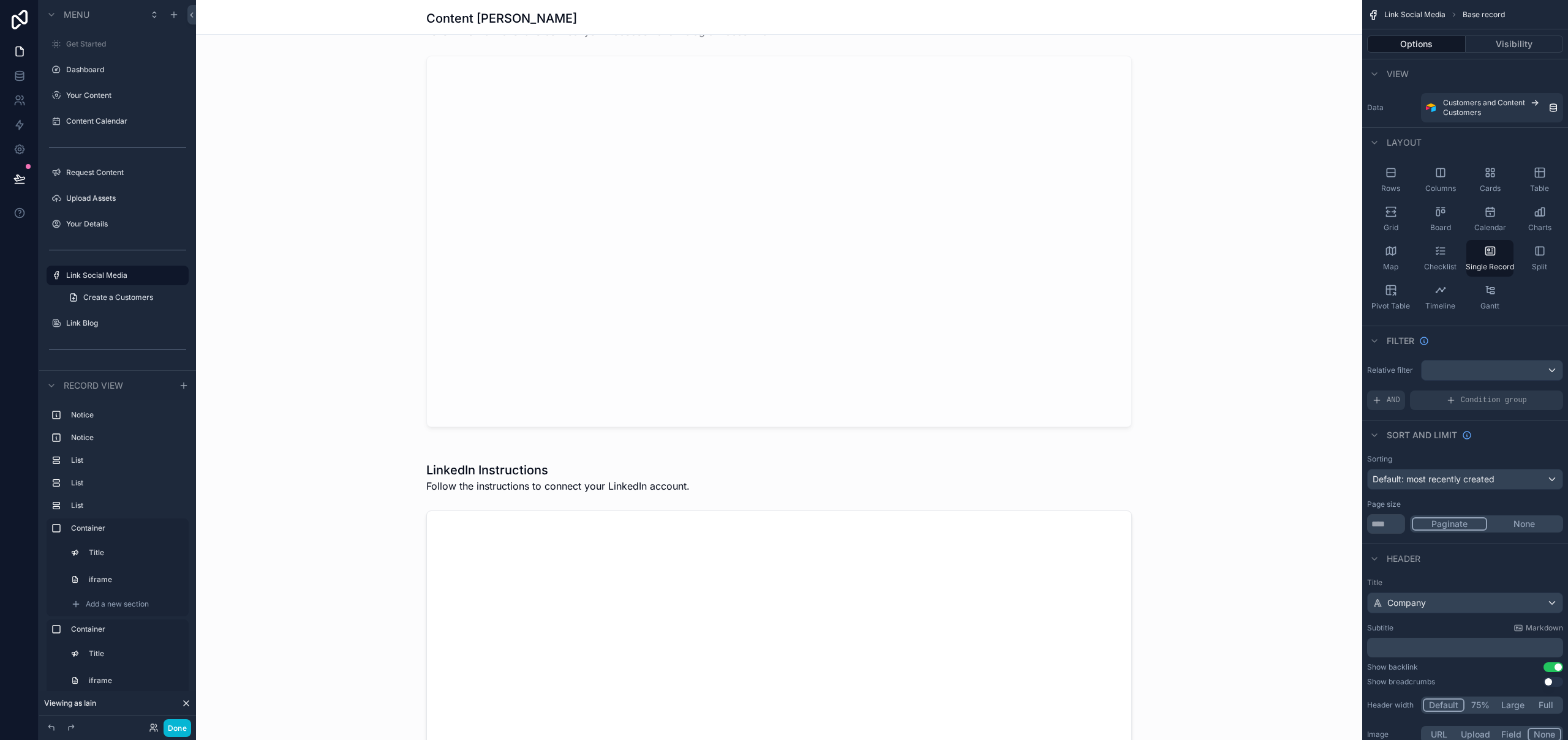
click at [590, 500] on div "scrollable content" at bounding box center [779, 438] width 1166 height 2018
click at [667, 460] on div "scrollable content" at bounding box center [779, 671] width 1166 height 445
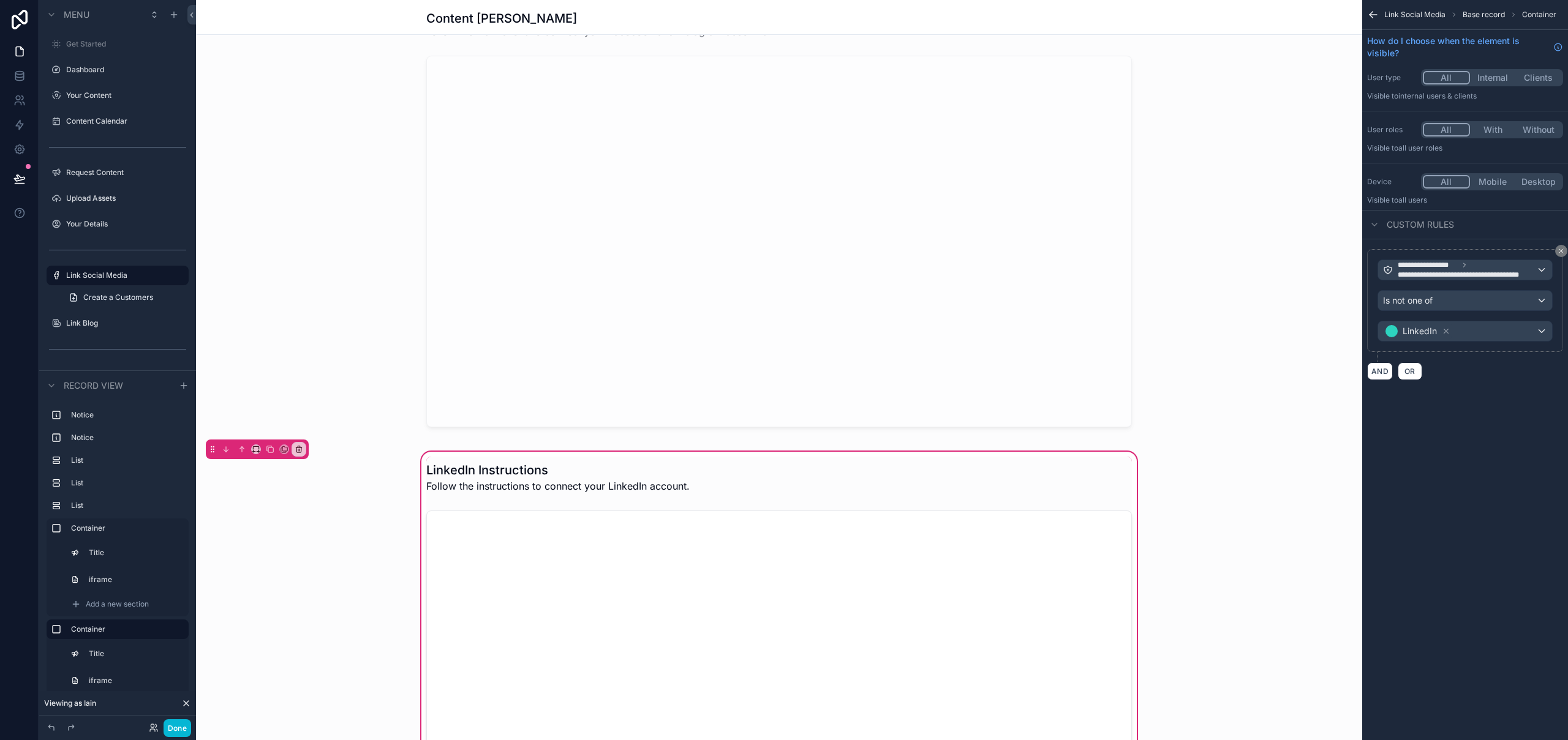
click at [734, 451] on div "LinkedIn Instructions Follow the instructions to connect your LinkedIn account." at bounding box center [779, 671] width 1166 height 445
click at [1499, 330] on div "LinkedIn" at bounding box center [1465, 331] width 174 height 20
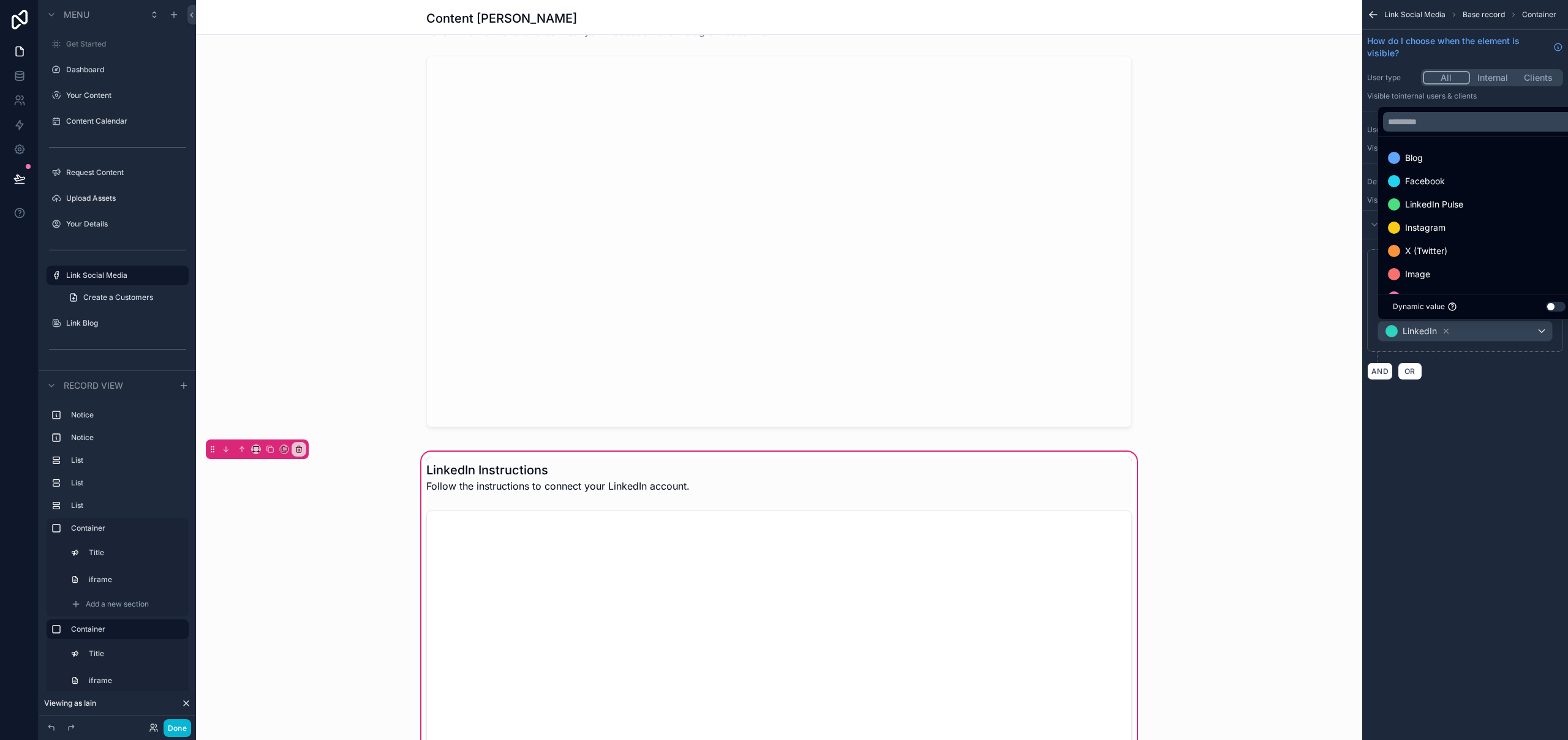
click at [1453, 182] on div "Facebook" at bounding box center [1479, 182] width 182 height 15
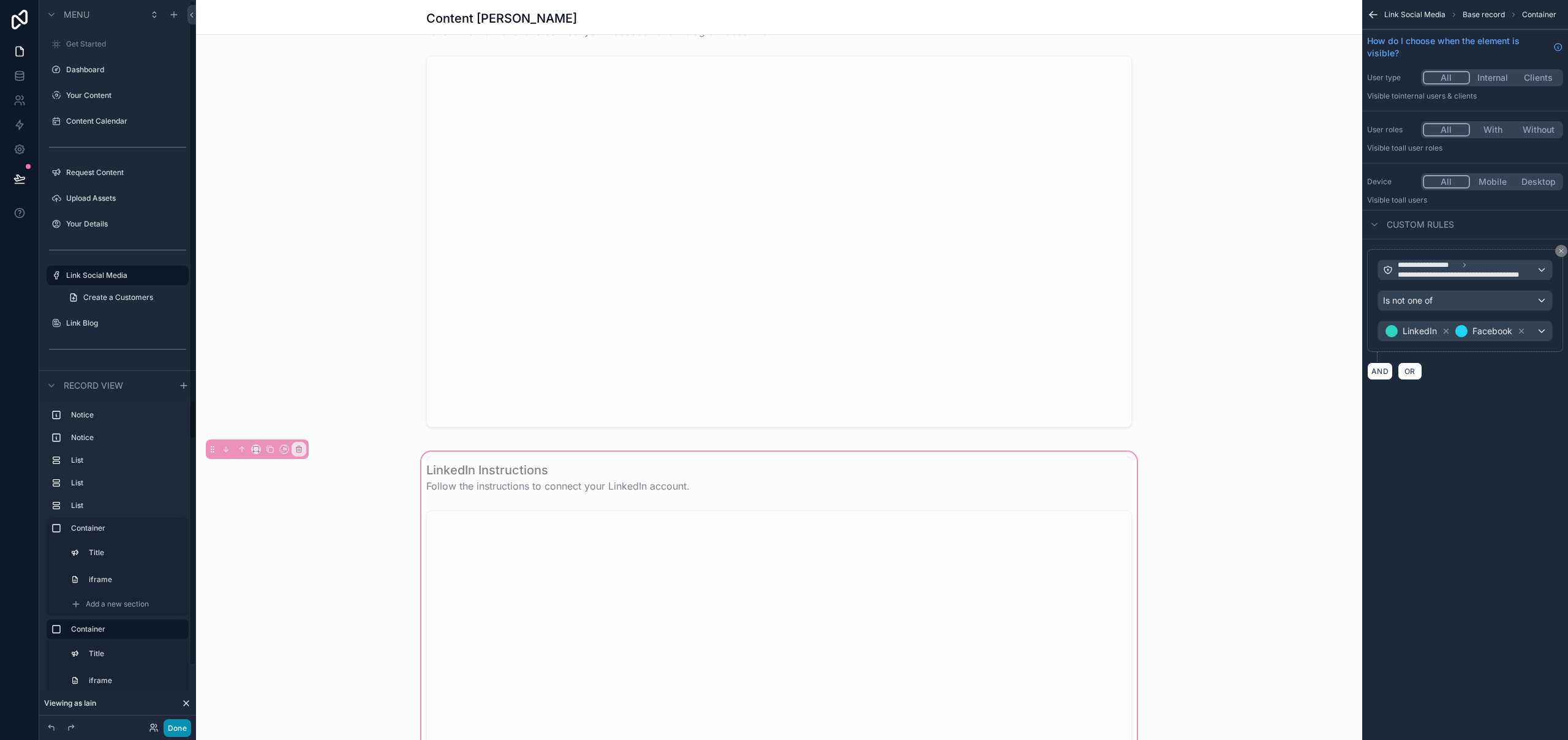
click at [180, 730] on button "Done" at bounding box center [177, 728] width 28 height 17
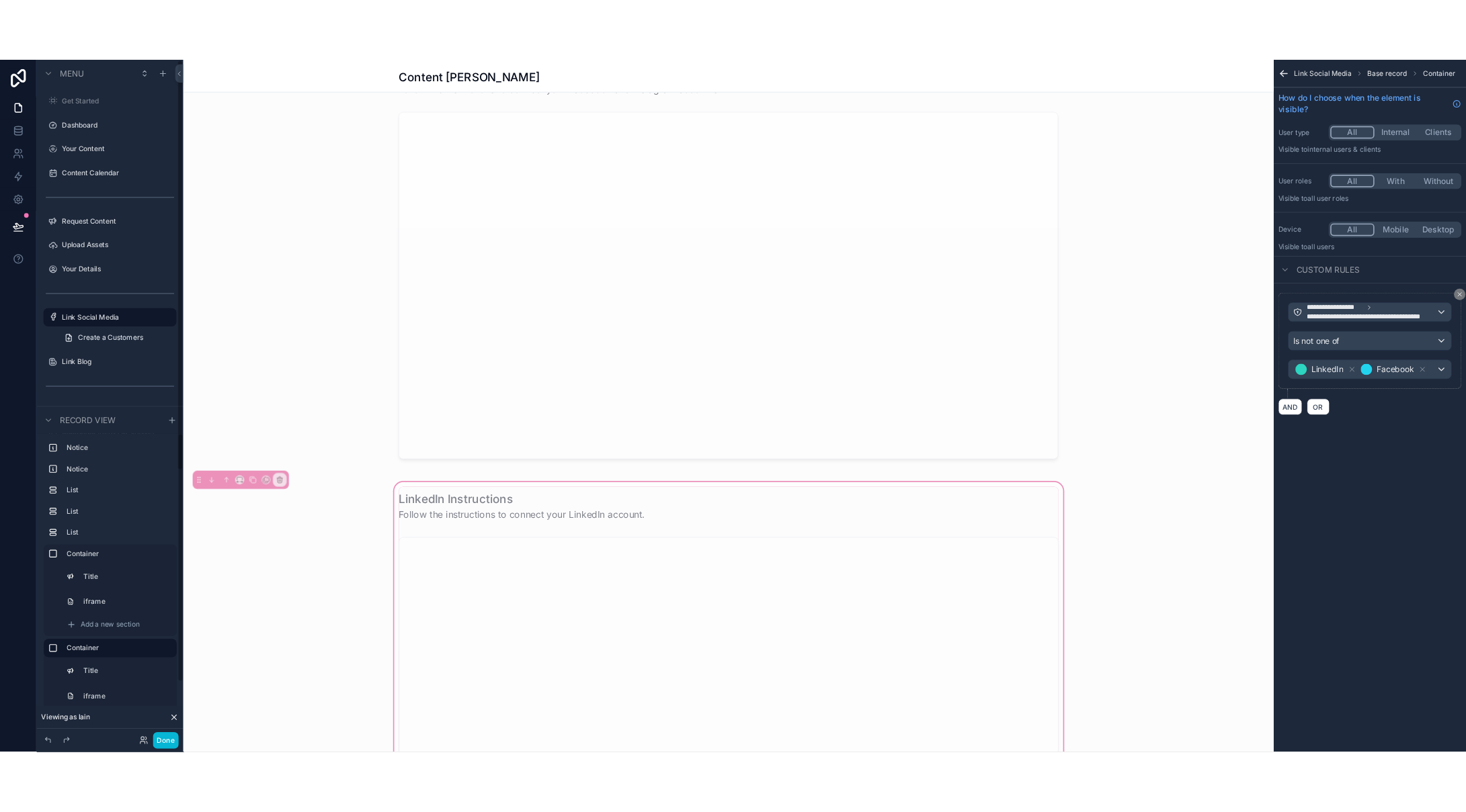
scroll to position [0, 0]
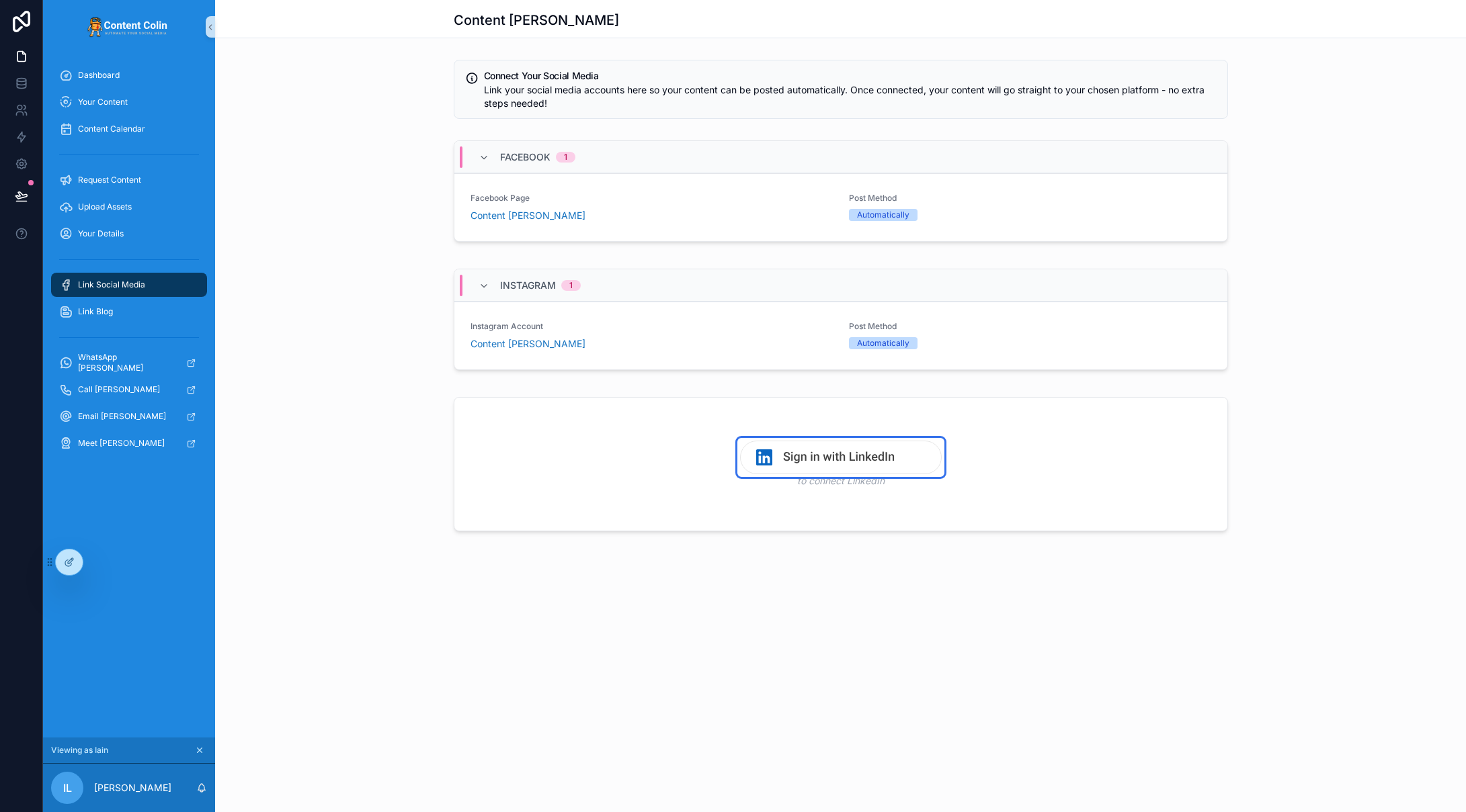
click at [862, 457] on img "scrollable content" at bounding box center [841, 458] width 202 height 34
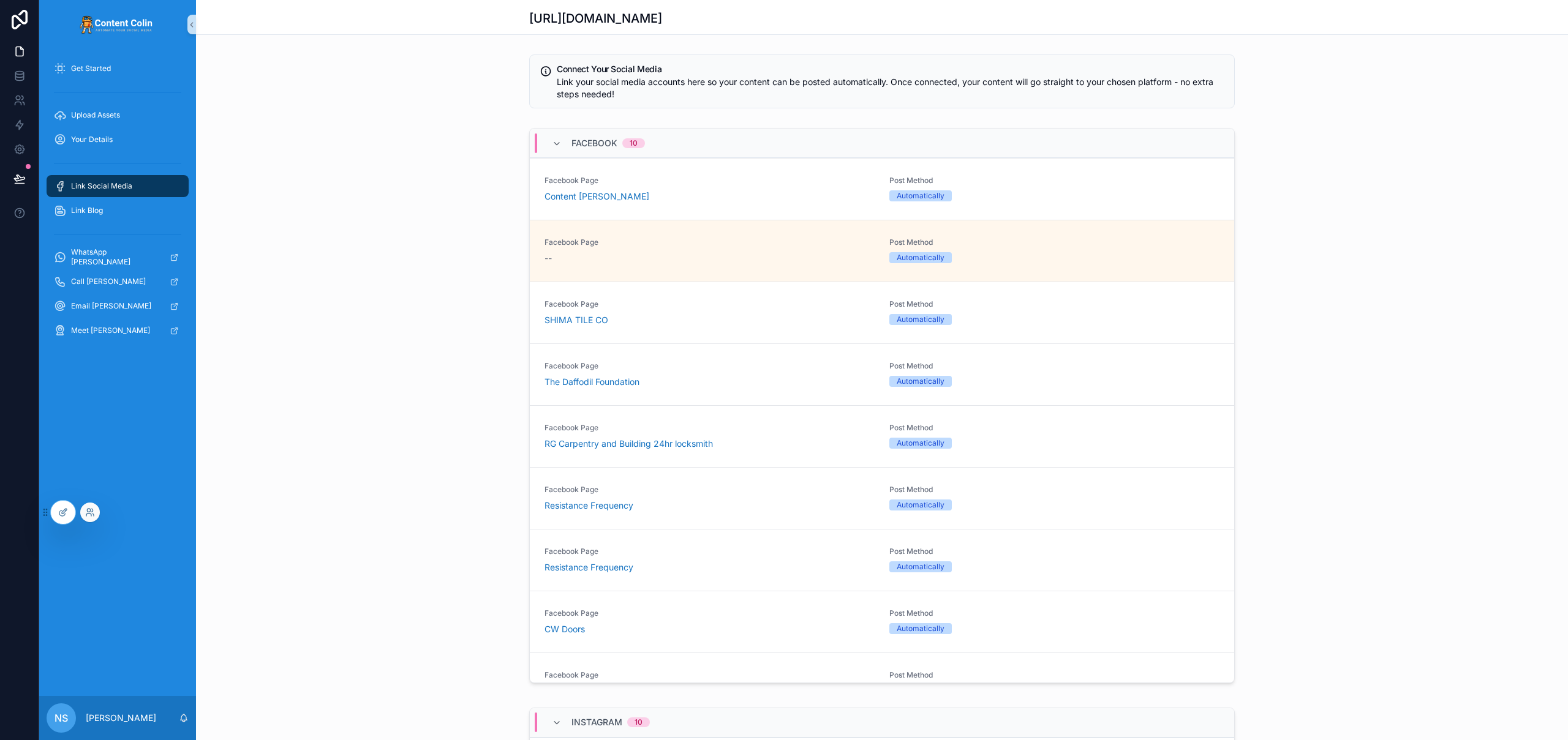
click at [96, 515] on div at bounding box center [90, 513] width 20 height 20
click at [90, 513] on icon at bounding box center [90, 512] width 9 height 9
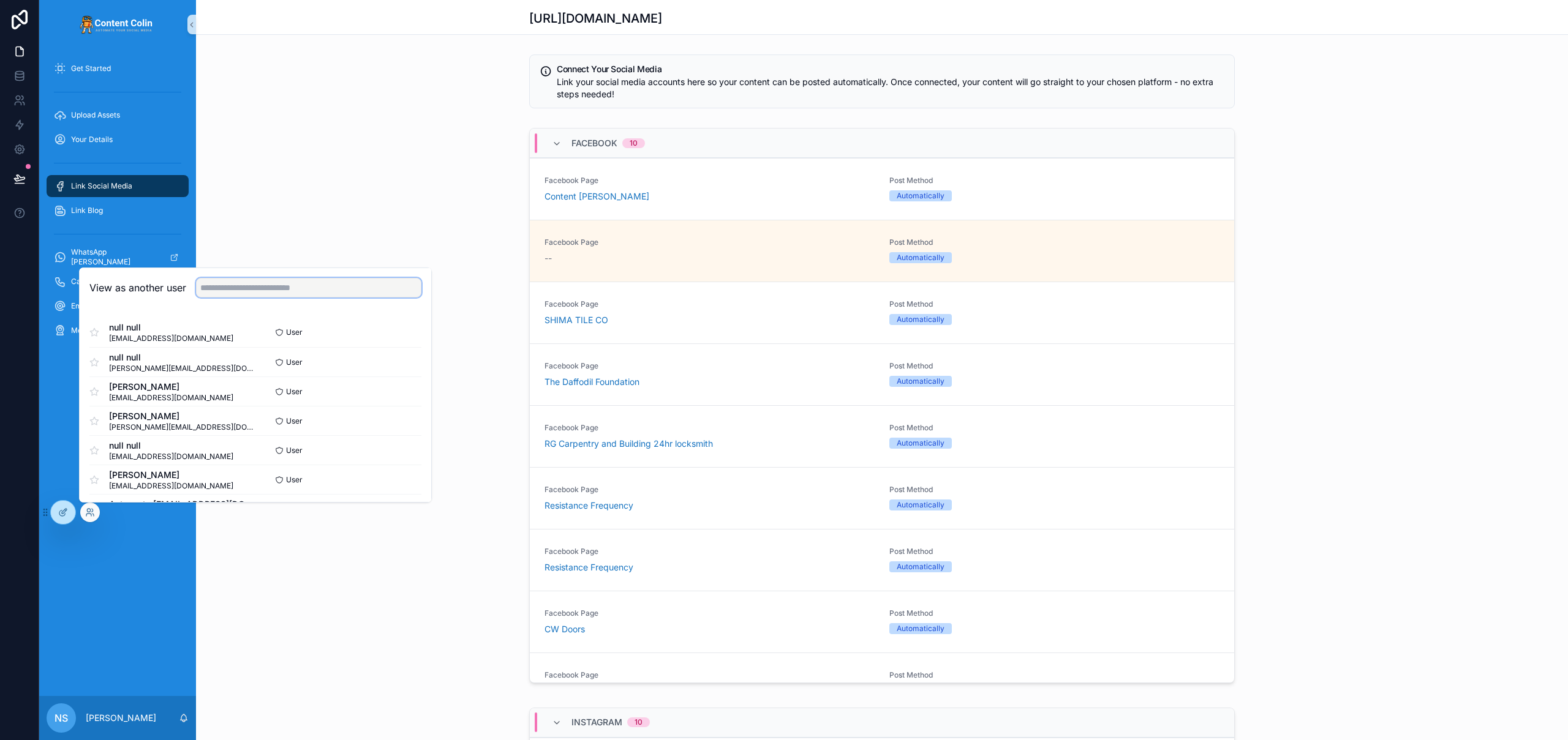
click at [280, 293] on input "text" at bounding box center [308, 287] width 225 height 20
type input "**********"
click at [396, 449] on button "Select" at bounding box center [405, 451] width 32 height 17
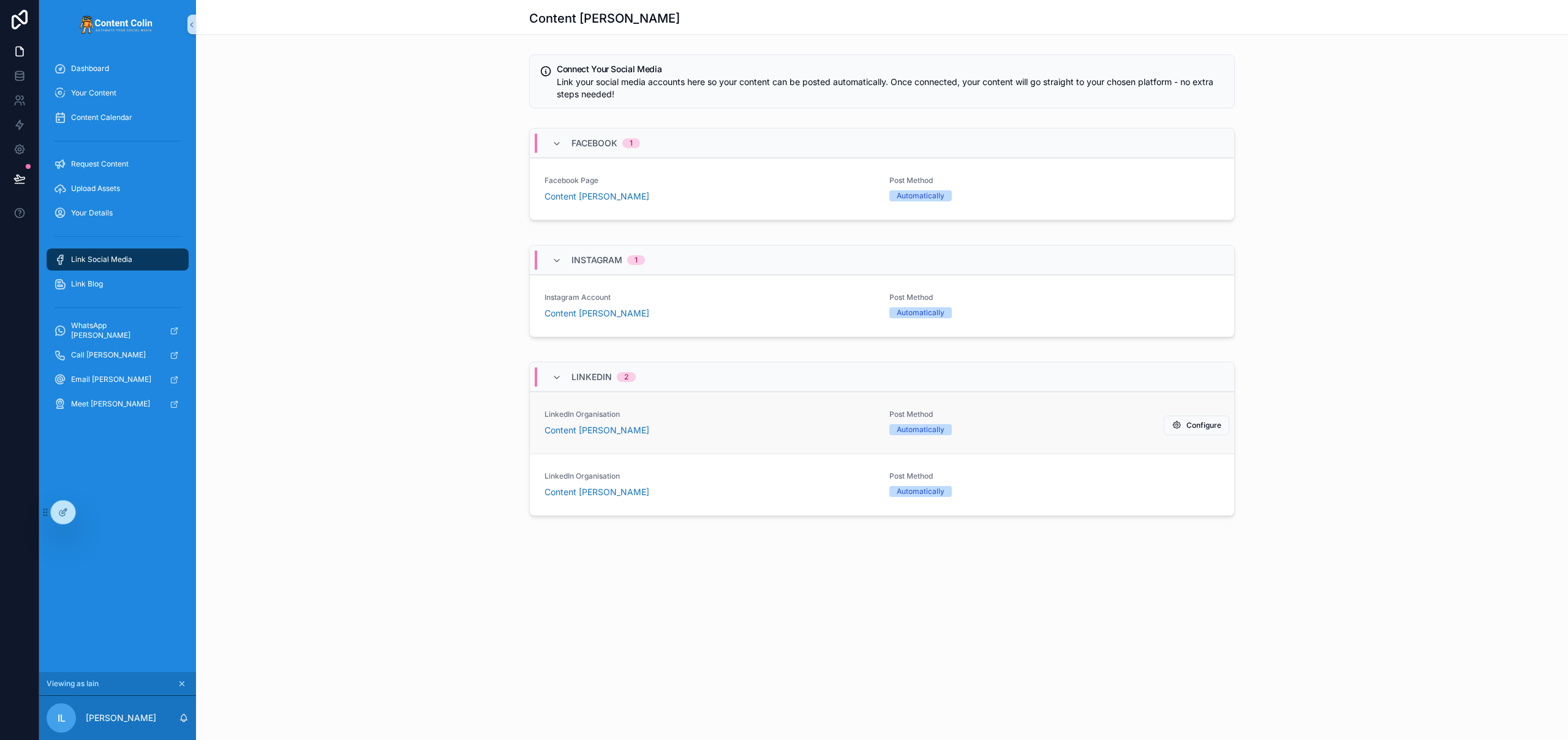
click at [781, 431] on div "Content [PERSON_NAME]" at bounding box center [710, 430] width 330 height 12
click at [775, 488] on div "Content Colin" at bounding box center [710, 492] width 330 height 12
click at [656, 473] on span "LinkedIn Organisation" at bounding box center [710, 476] width 330 height 9
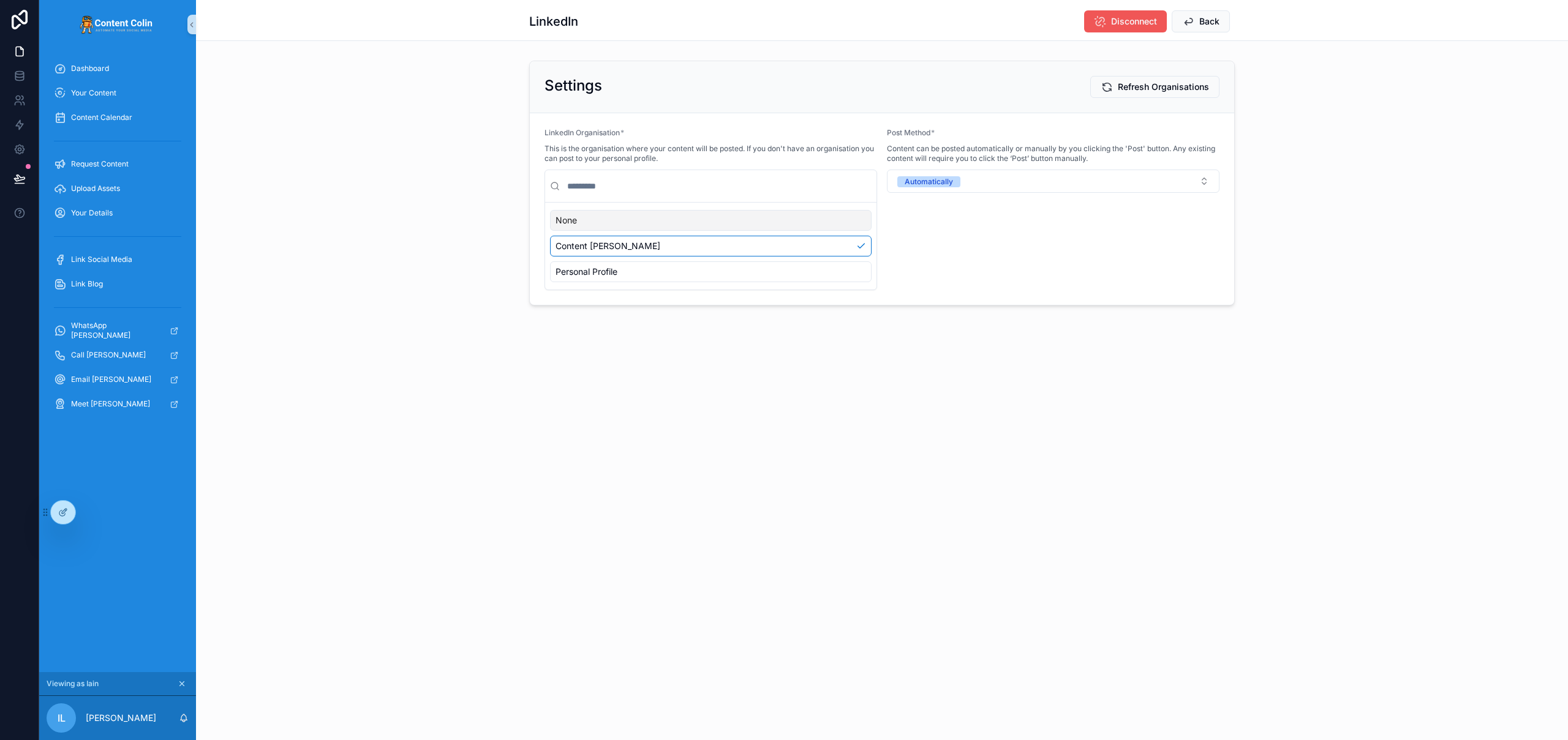
click at [1130, 21] on span "Disconnect" at bounding box center [1134, 21] width 46 height 12
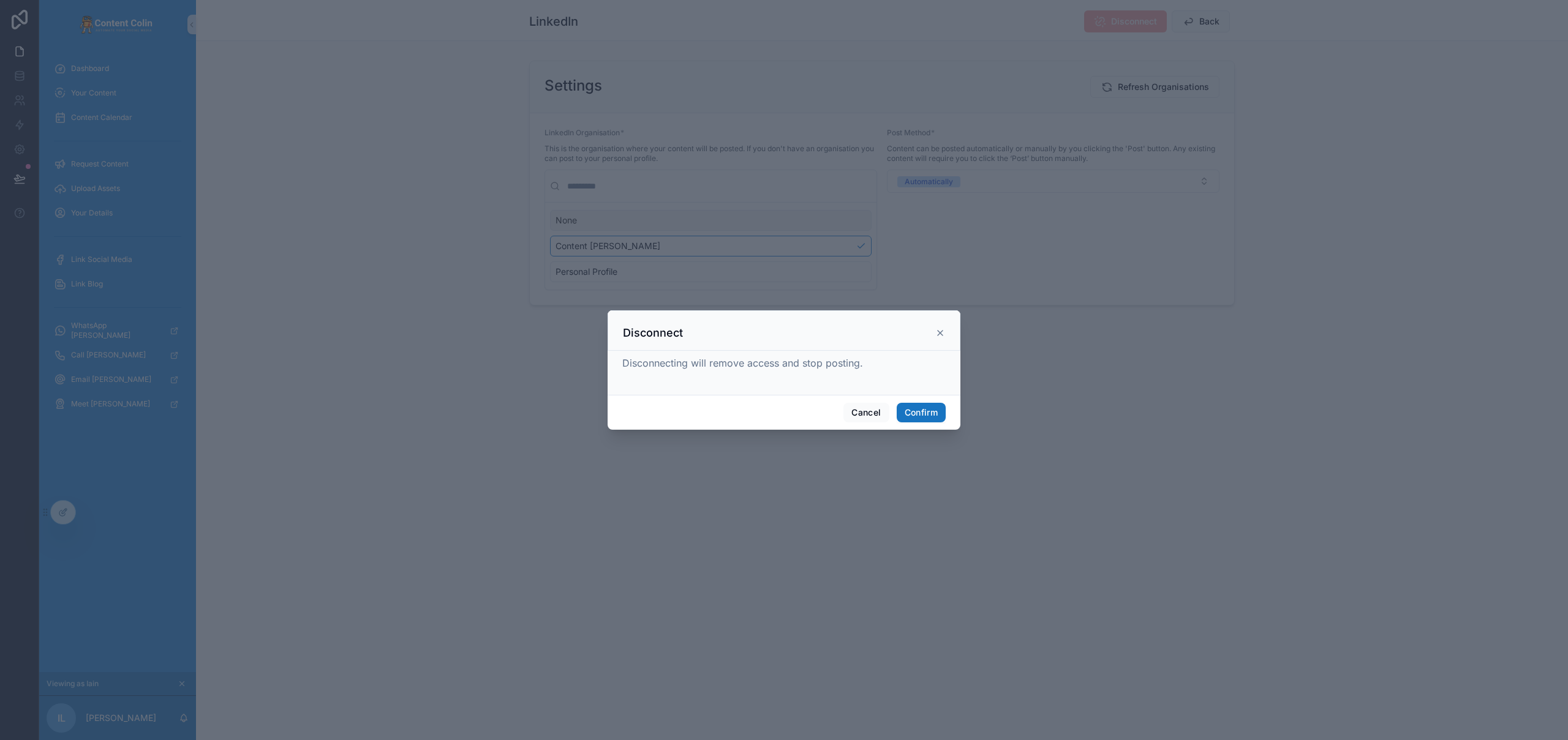
click at [920, 415] on button "Confirm" at bounding box center [921, 413] width 49 height 20
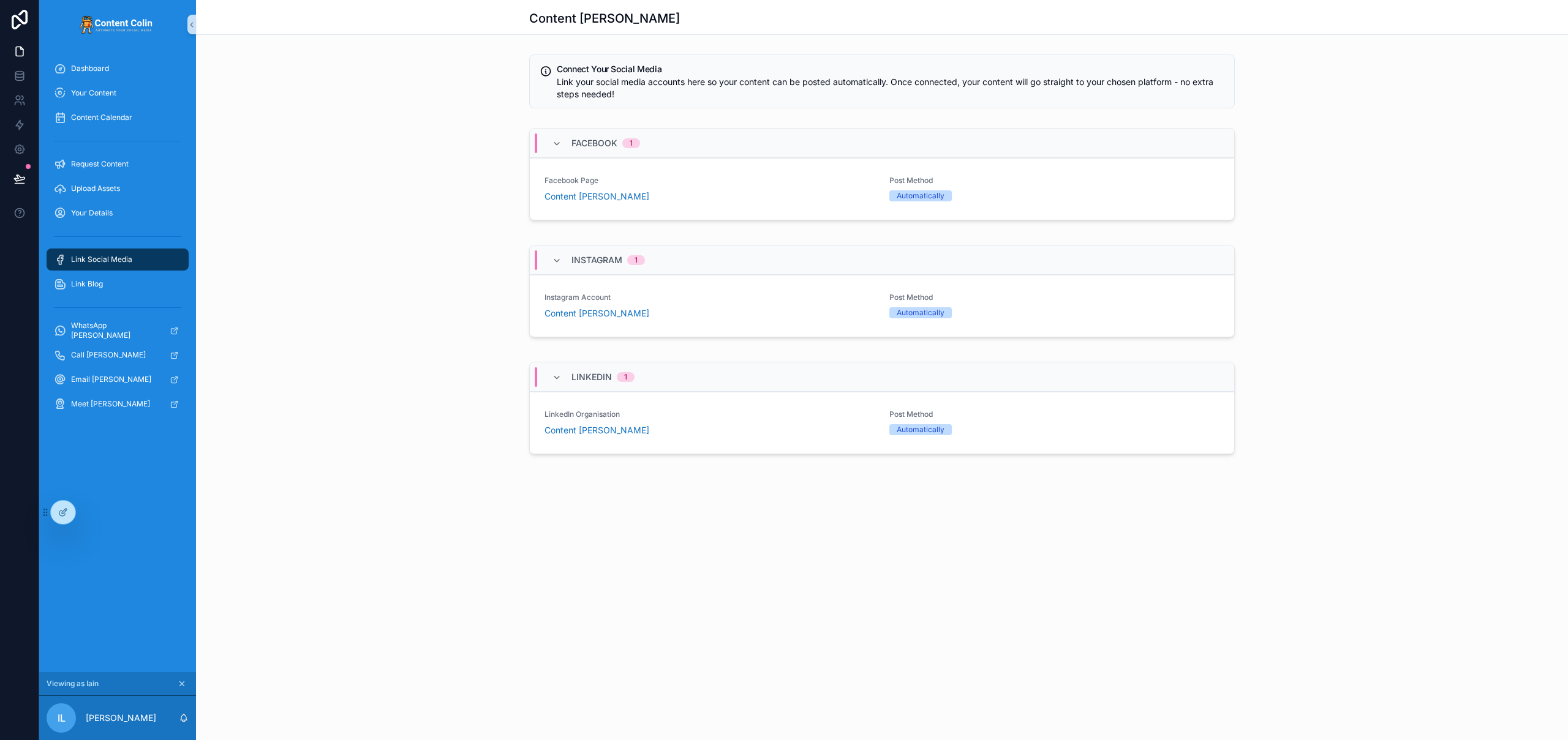
click at [707, 425] on div "Content Colin" at bounding box center [710, 430] width 330 height 12
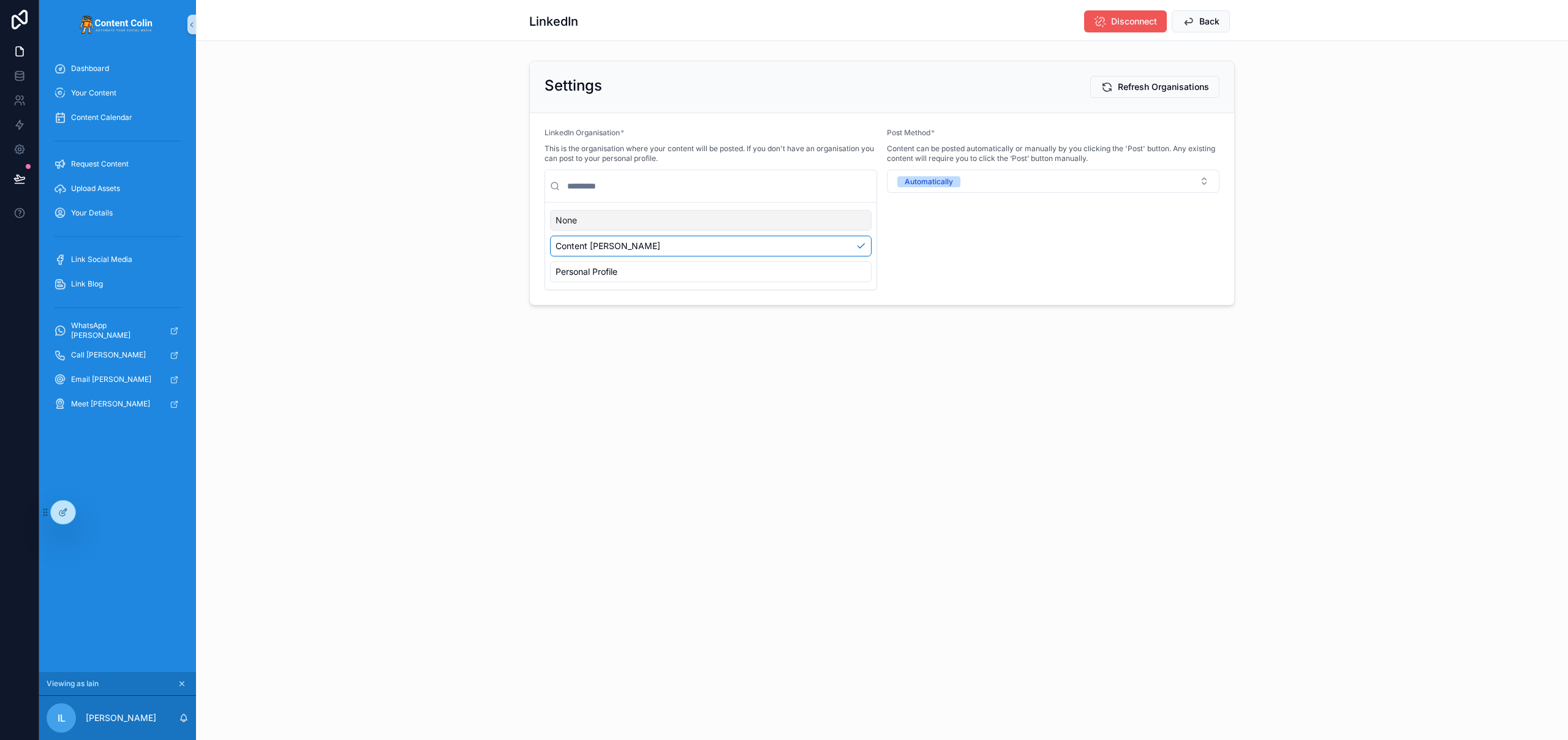
click at [1130, 31] on button "Disconnect" at bounding box center [1125, 21] width 82 height 22
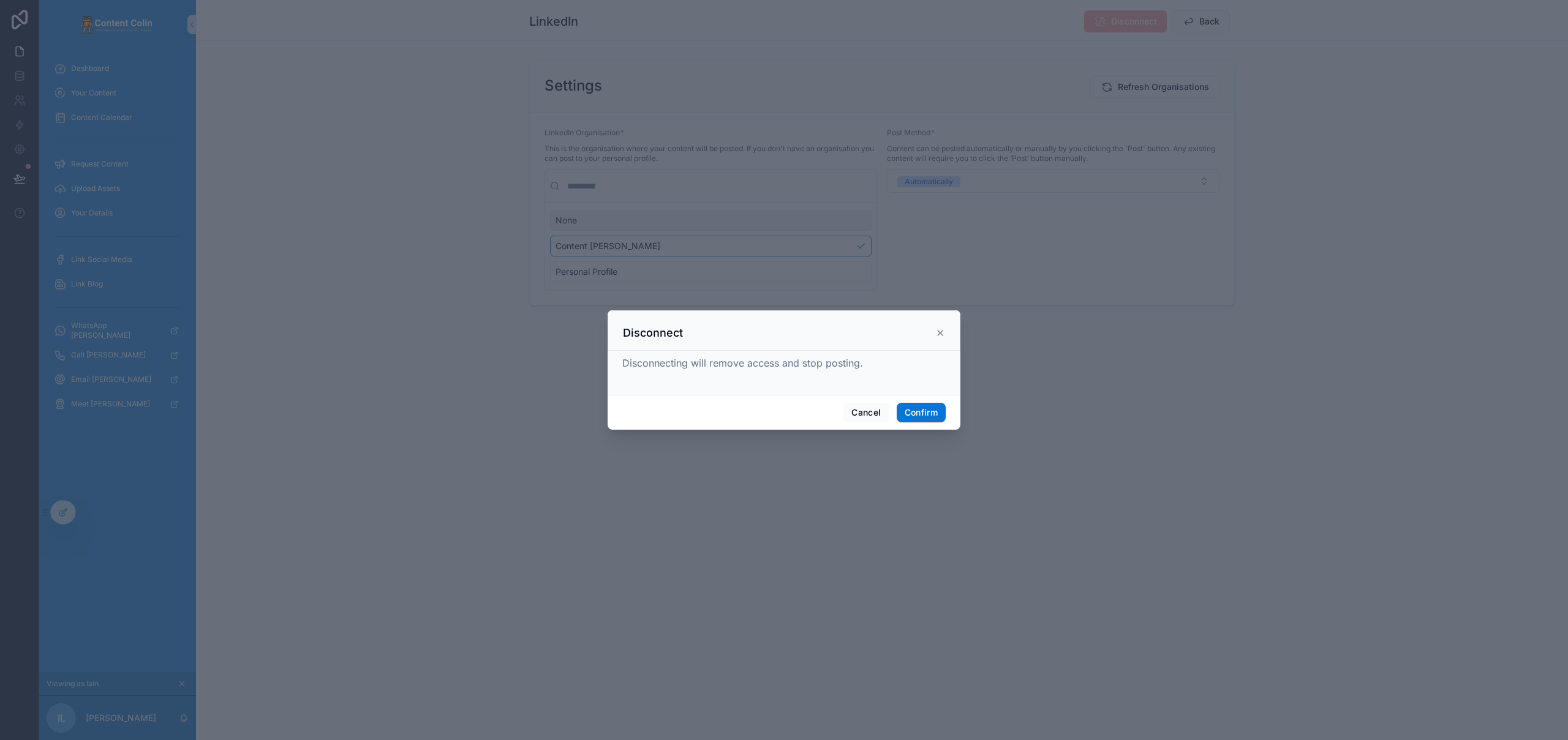
click at [927, 394] on div "Disconnecting will remove access and stop posting." at bounding box center [784, 373] width 353 height 44
click at [931, 408] on button "Confirm" at bounding box center [921, 413] width 49 height 20
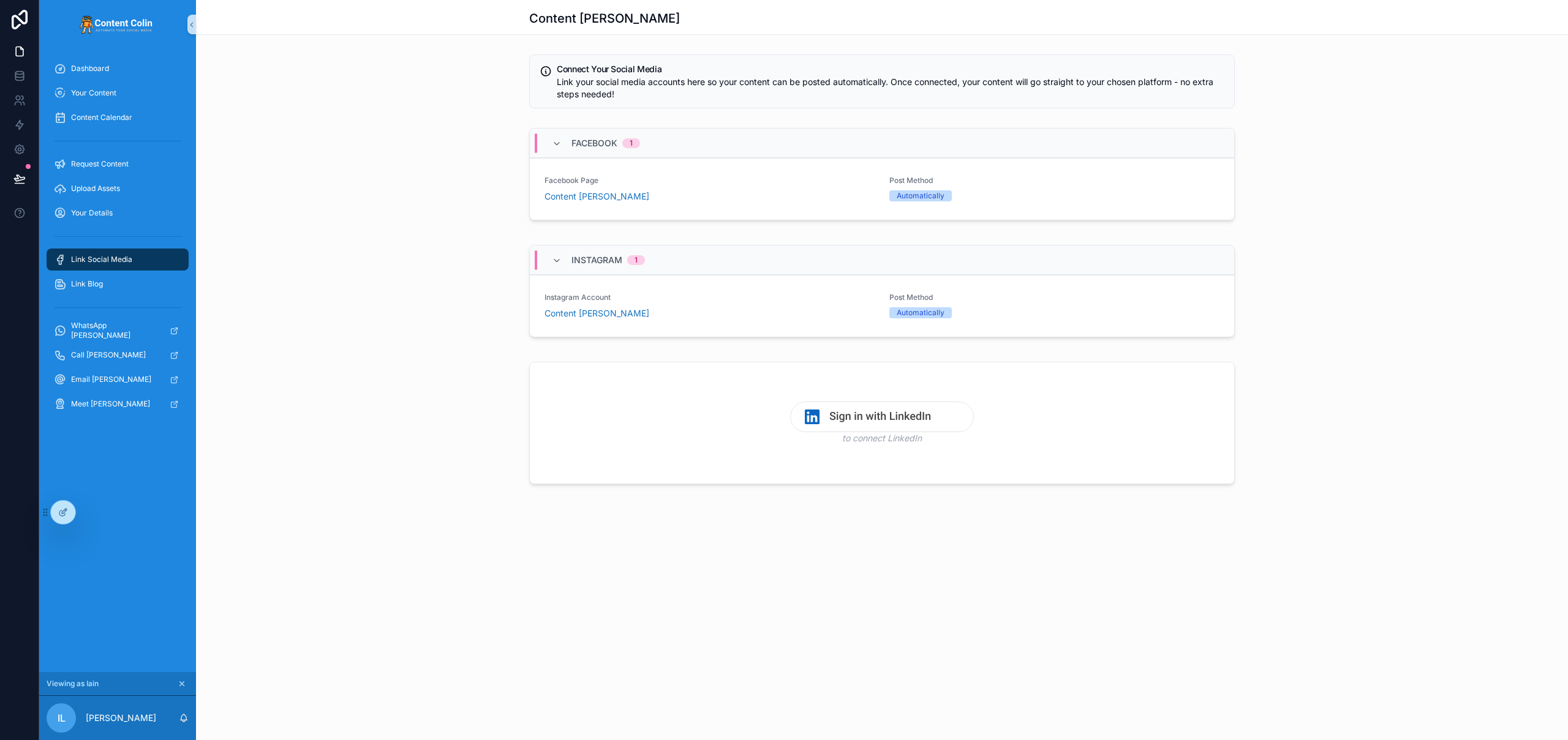
click at [434, 155] on div "Facebook 1 Facebook Page Content Colin Post Method Automatically Configure" at bounding box center [882, 176] width 1372 height 107
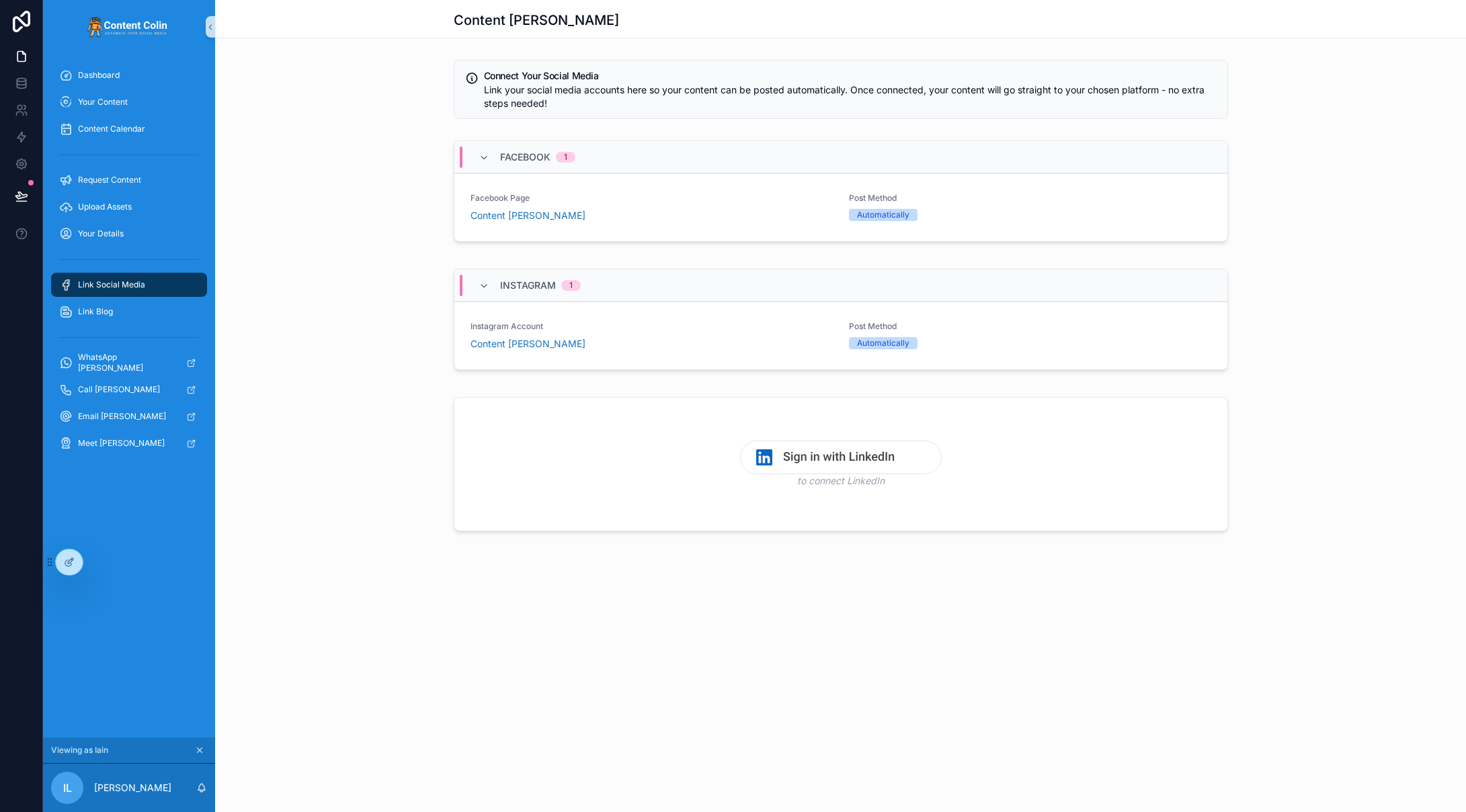
click at [859, 460] on img "scrollable content" at bounding box center [841, 458] width 202 height 34
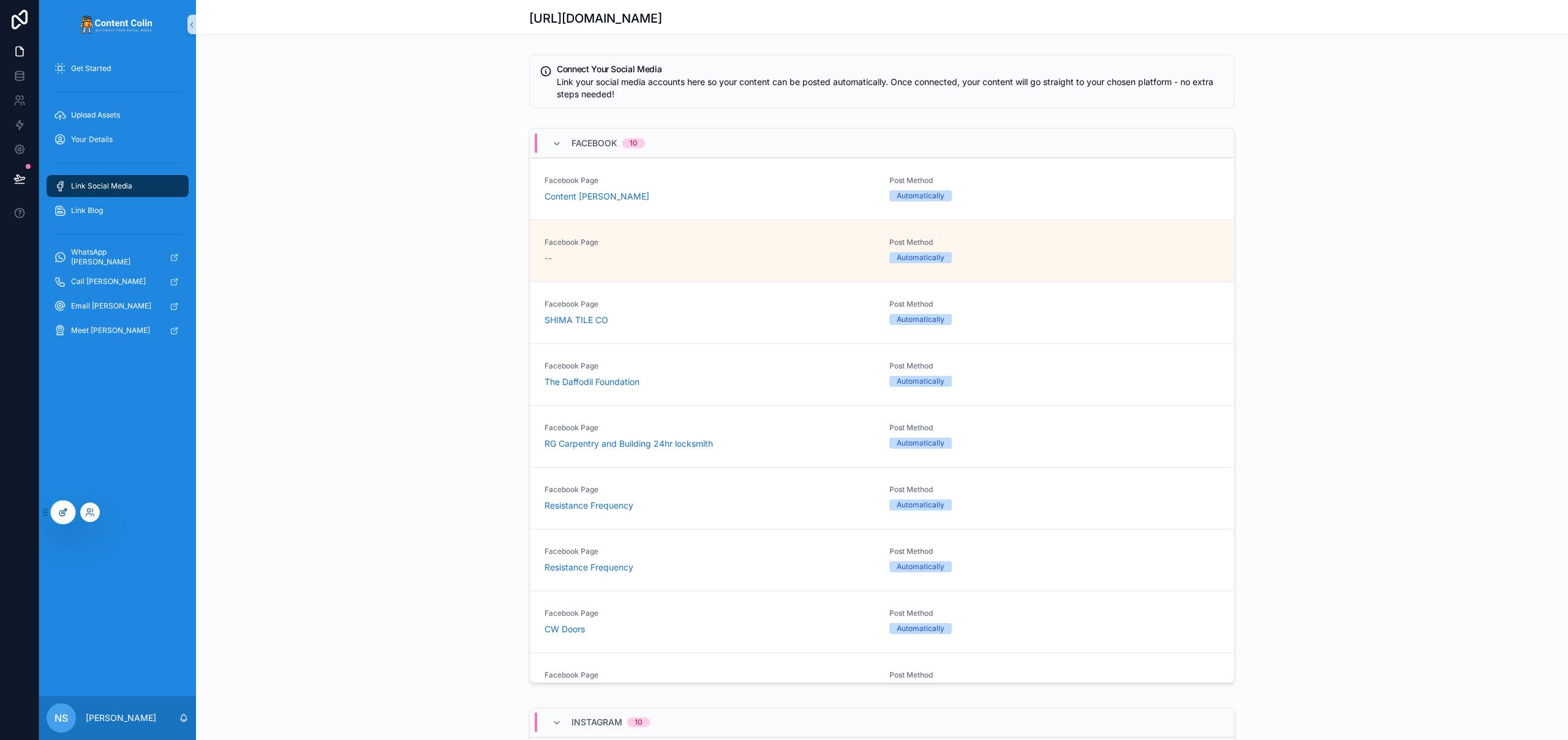
click at [61, 517] on icon at bounding box center [63, 512] width 9 height 9
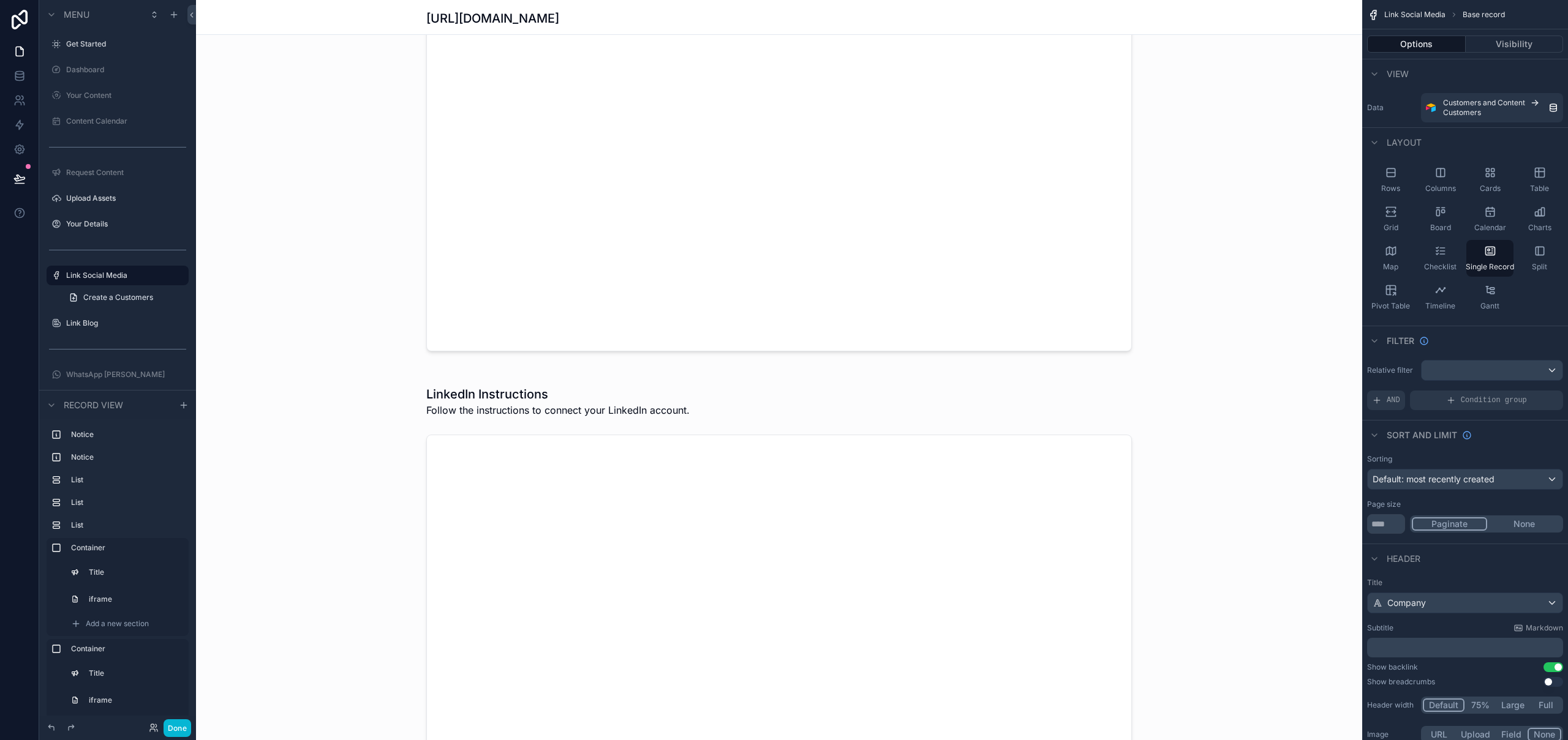
scroll to position [2025, 0]
click at [573, 477] on div "scrollable content" at bounding box center [779, 576] width 1166 height 445
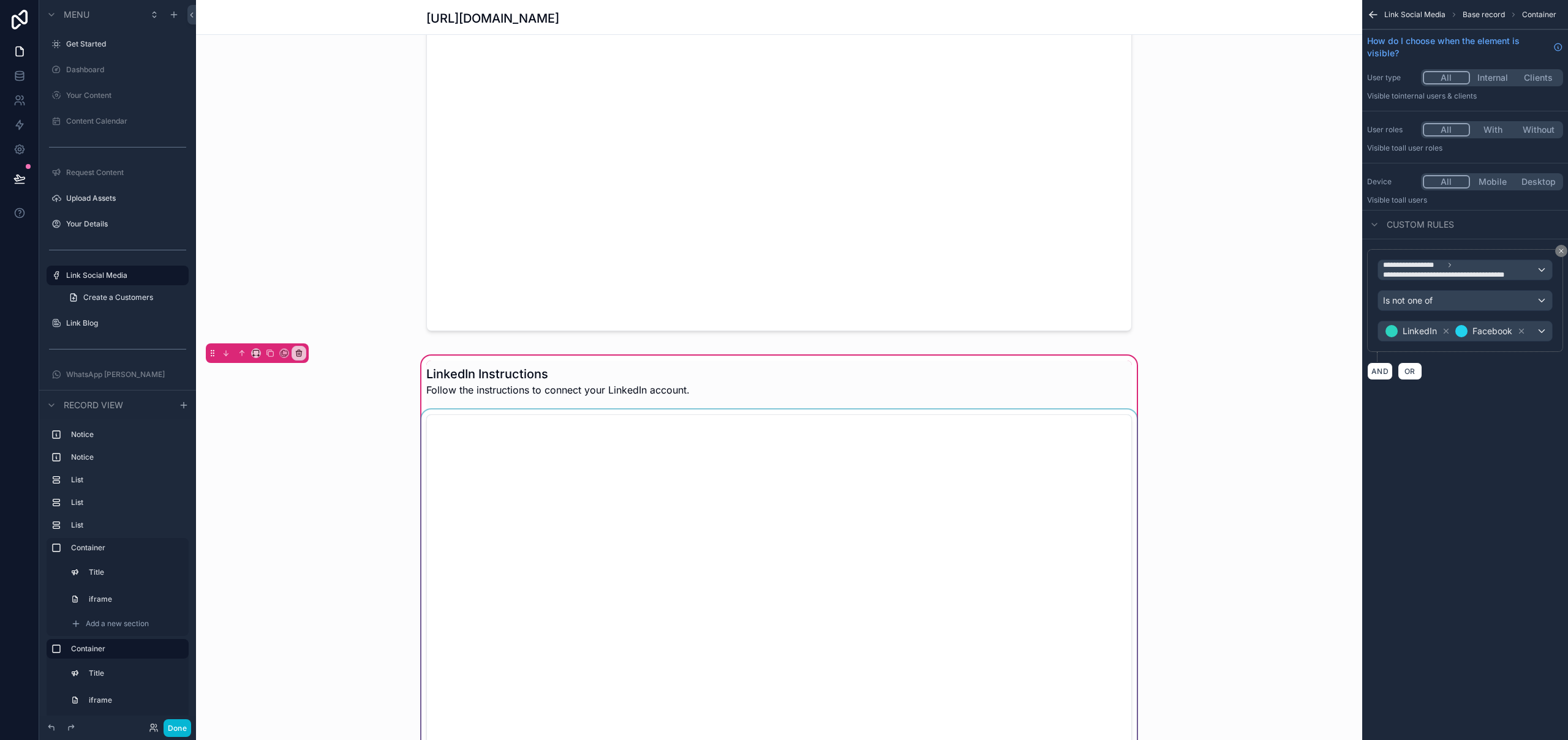
click at [573, 477] on div "scrollable content" at bounding box center [780, 600] width 721 height 381
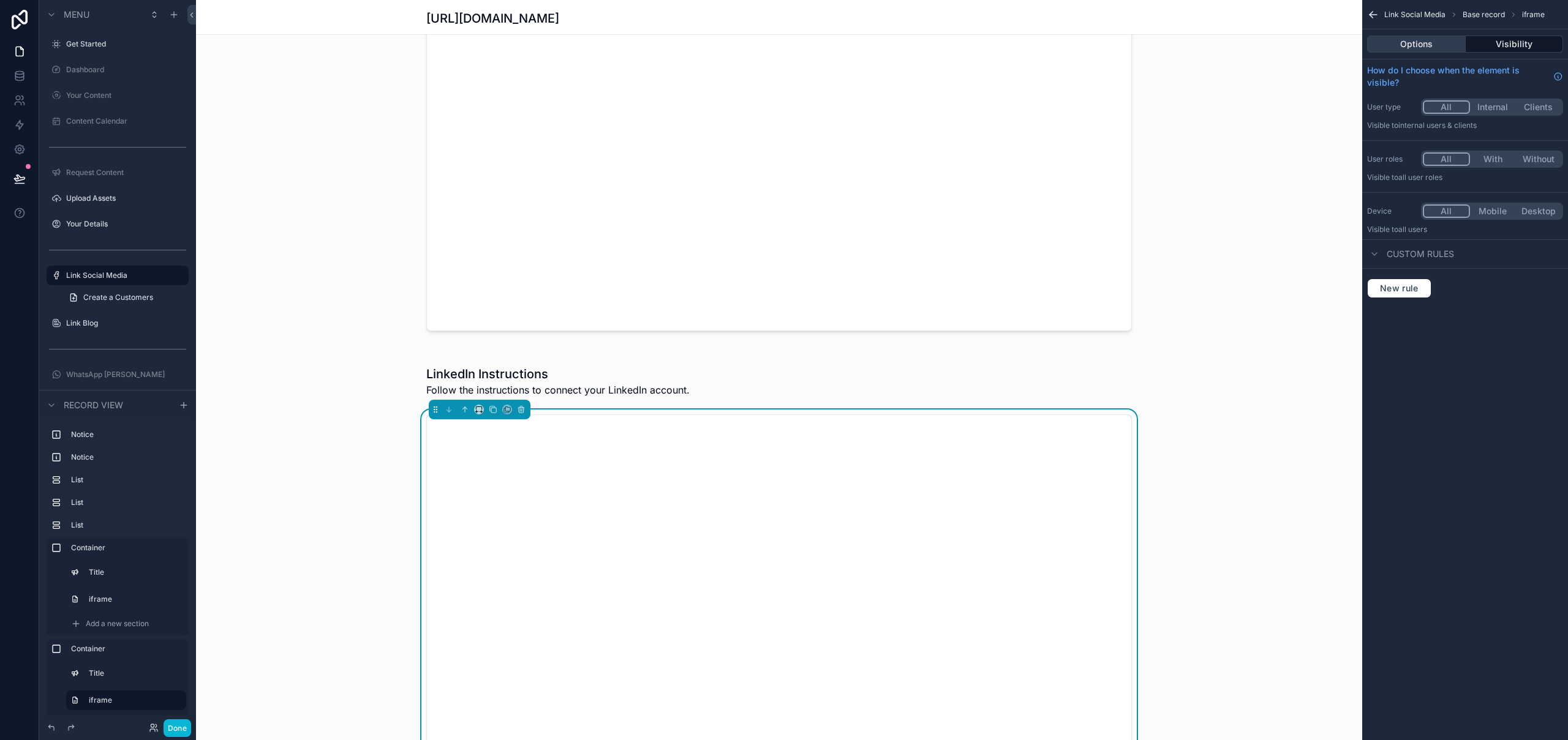
click at [1335, 39] on button "Options" at bounding box center [1416, 44] width 98 height 17
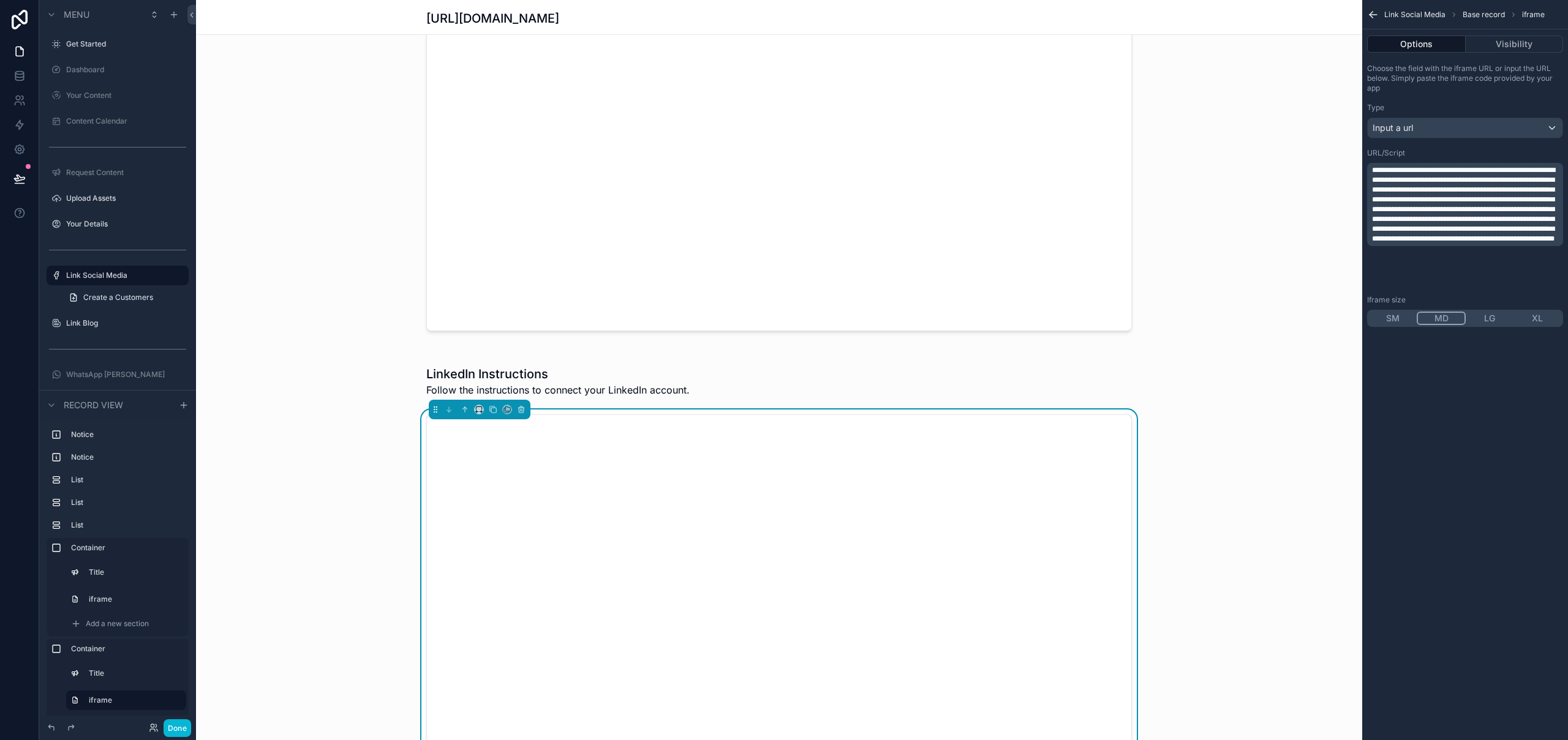
click at [1335, 227] on span "**********" at bounding box center [1463, 204] width 183 height 76
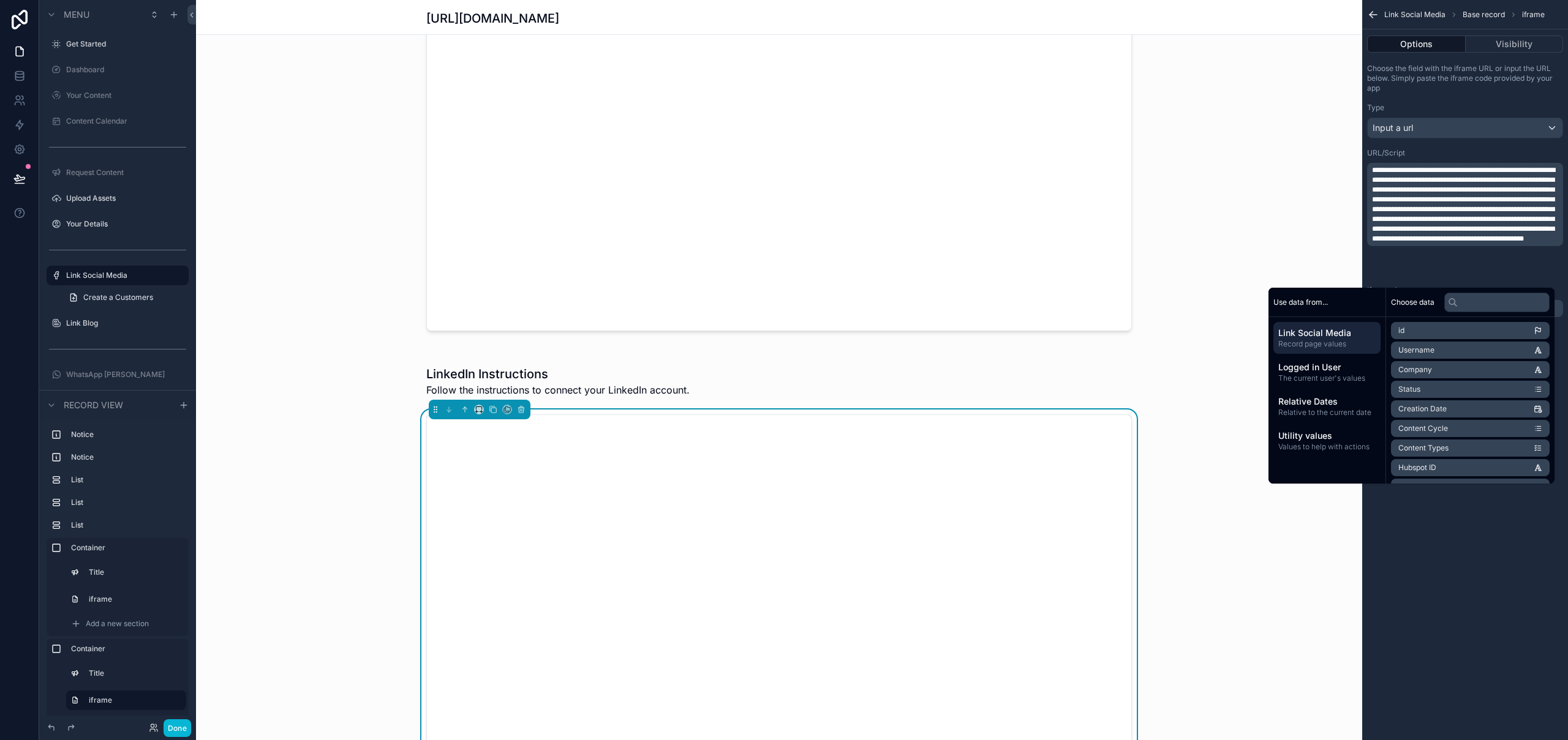
drag, startPoint x: 343, startPoint y: 389, endPoint x: 349, endPoint y: 389, distance: 6.0
click at [343, 389] on div "LinkedIn Instructions Follow the instructions to connect your LinkedIn account." at bounding box center [779, 576] width 1166 height 445
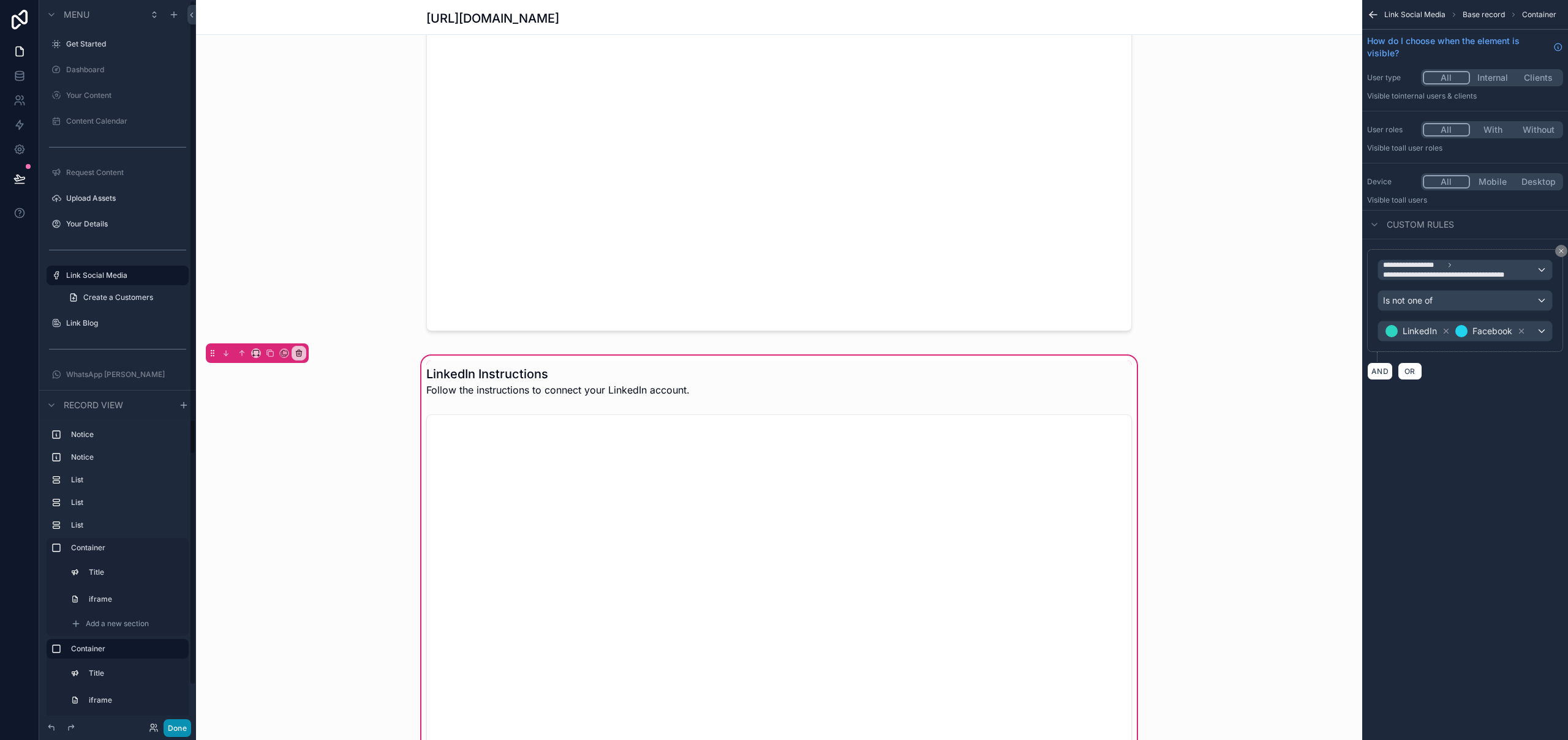
click at [182, 730] on button "Done" at bounding box center [177, 728] width 28 height 17
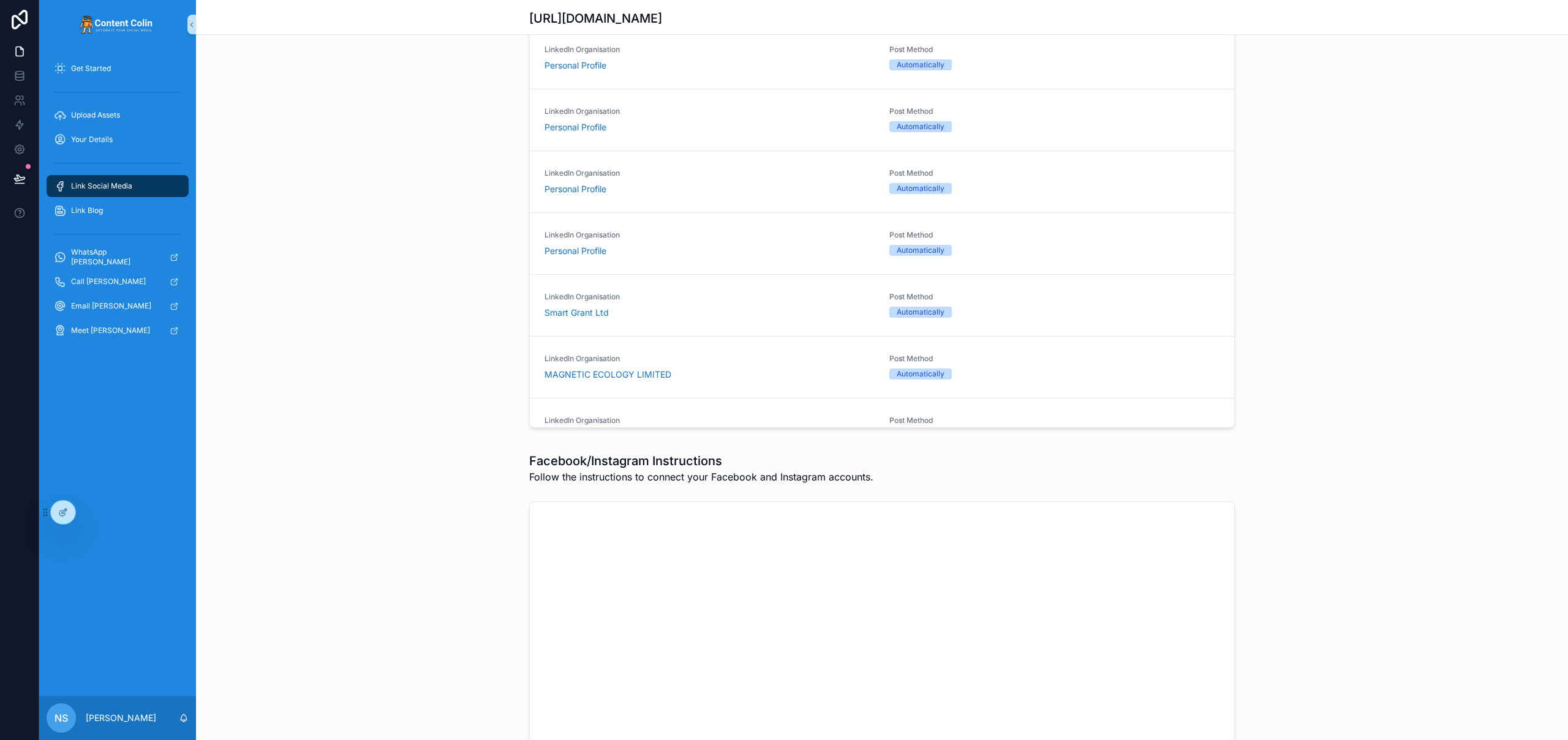
scroll to position [2071, 0]
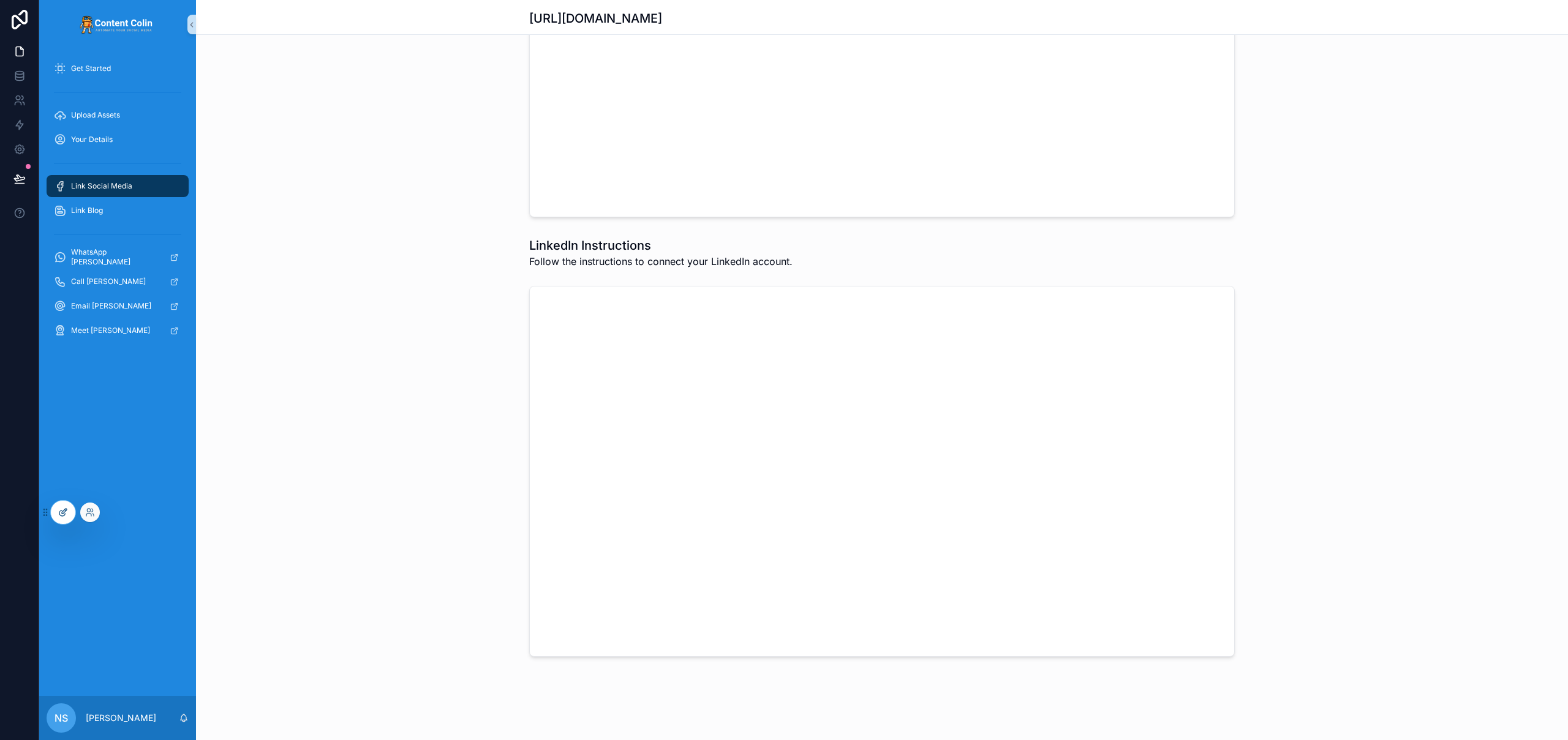
click at [58, 516] on icon at bounding box center [63, 512] width 9 height 9
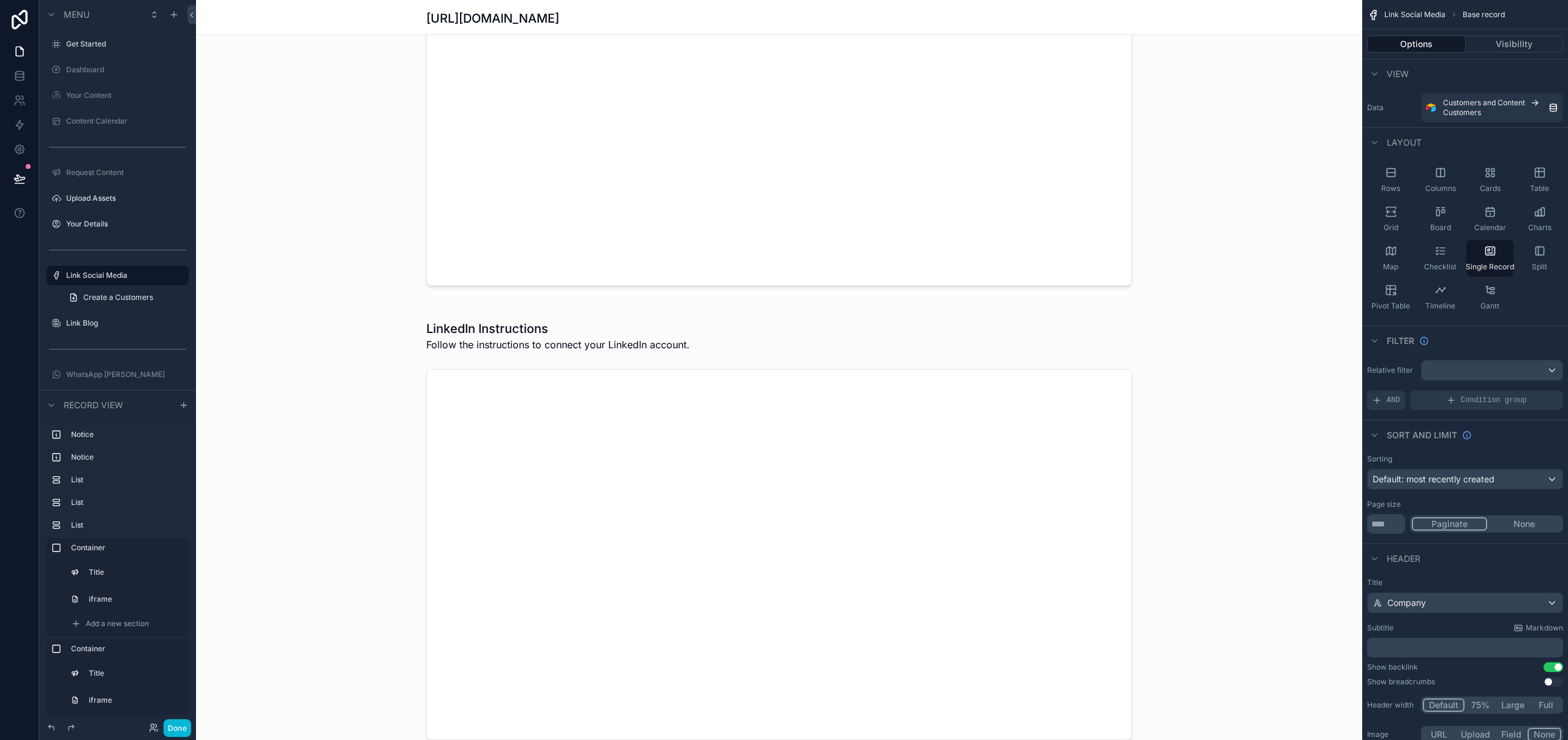
scroll to position [2086, 0]
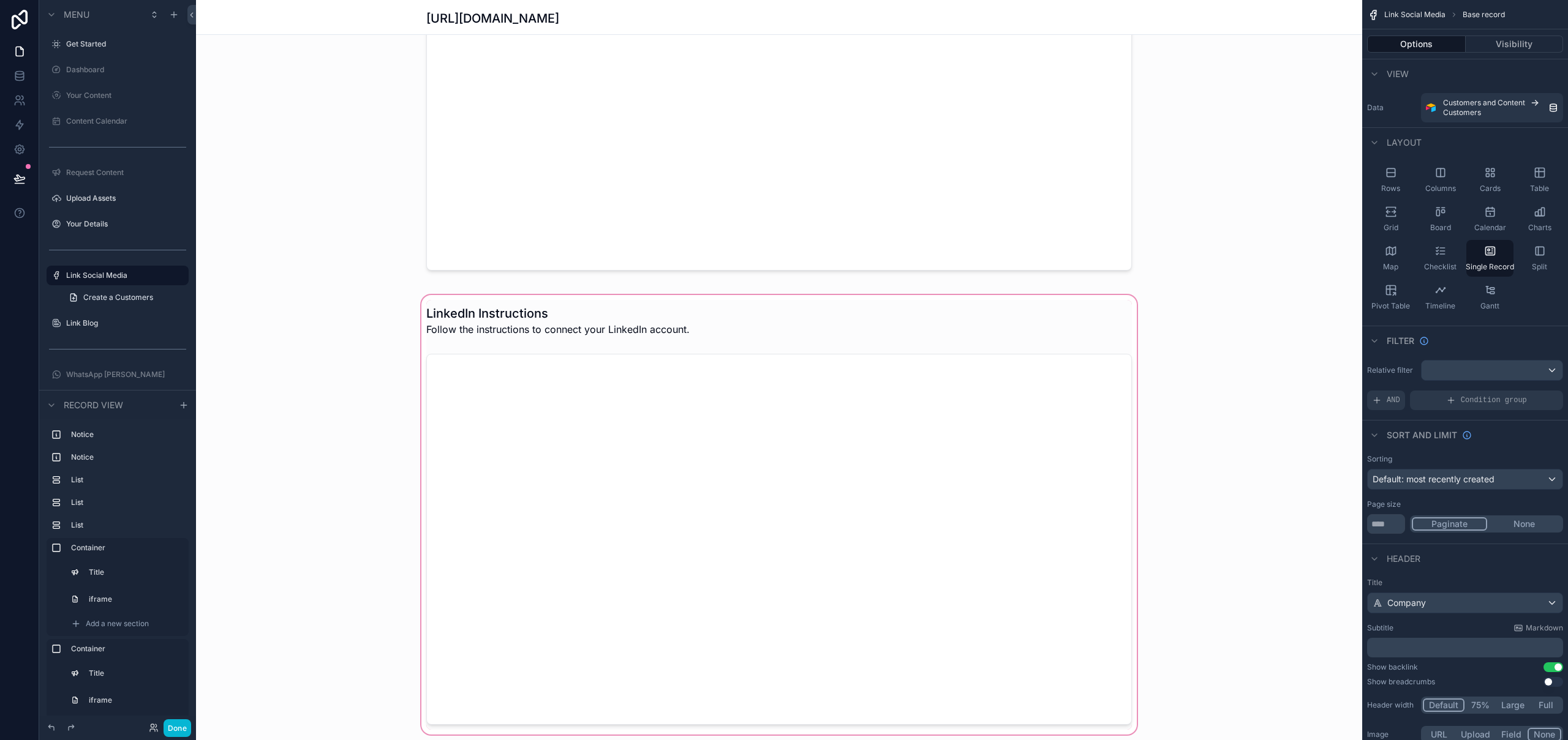
click at [607, 392] on div "scrollable content" at bounding box center [779, 515] width 1166 height 445
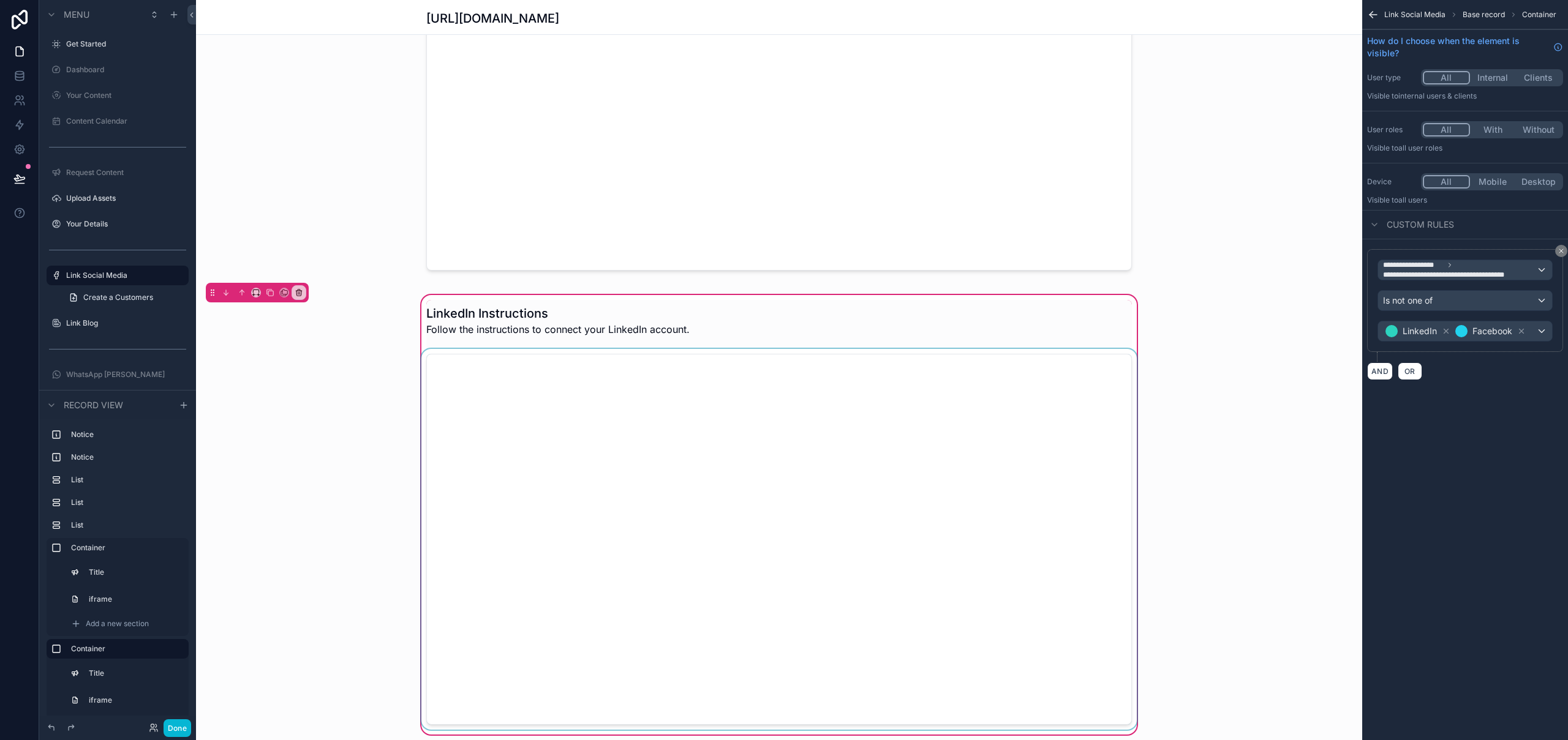
click at [607, 391] on div "scrollable content" at bounding box center [780, 540] width 721 height 381
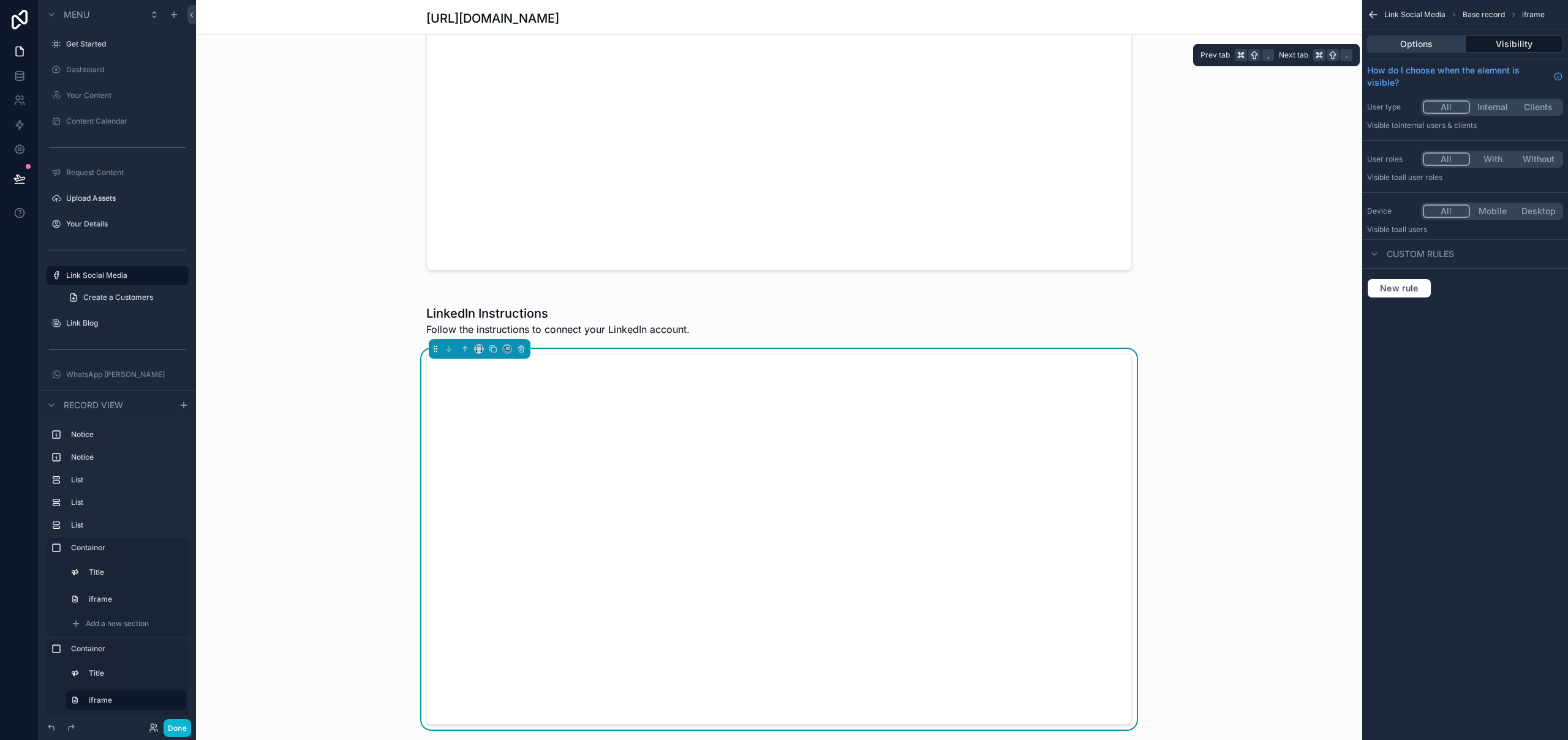
click at [1335, 46] on button "Options" at bounding box center [1416, 44] width 98 height 17
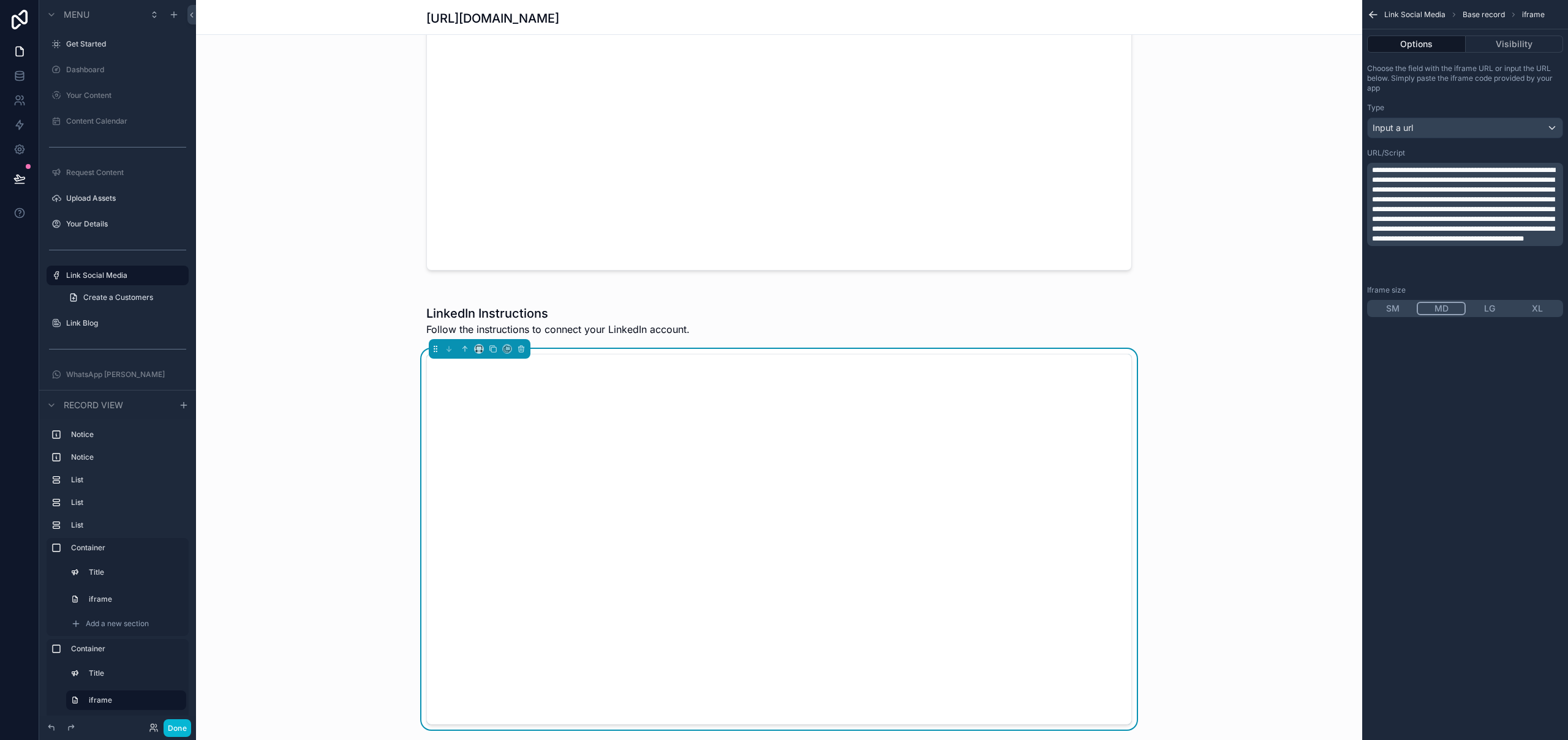
click at [1335, 190] on span "**********" at bounding box center [1463, 204] width 183 height 76
click at [176, 725] on button "Done" at bounding box center [177, 728] width 28 height 17
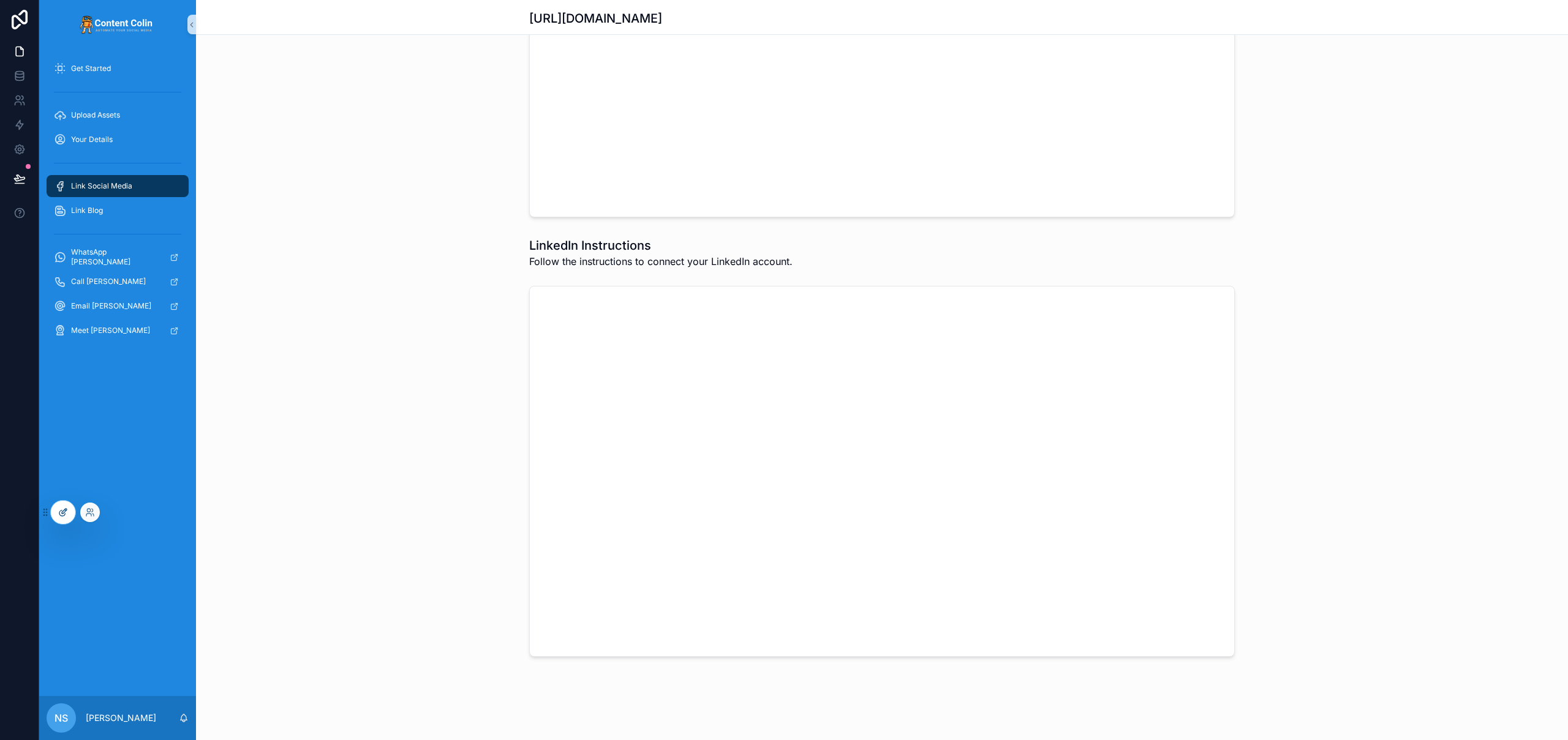
click at [63, 513] on icon at bounding box center [63, 512] width 9 height 9
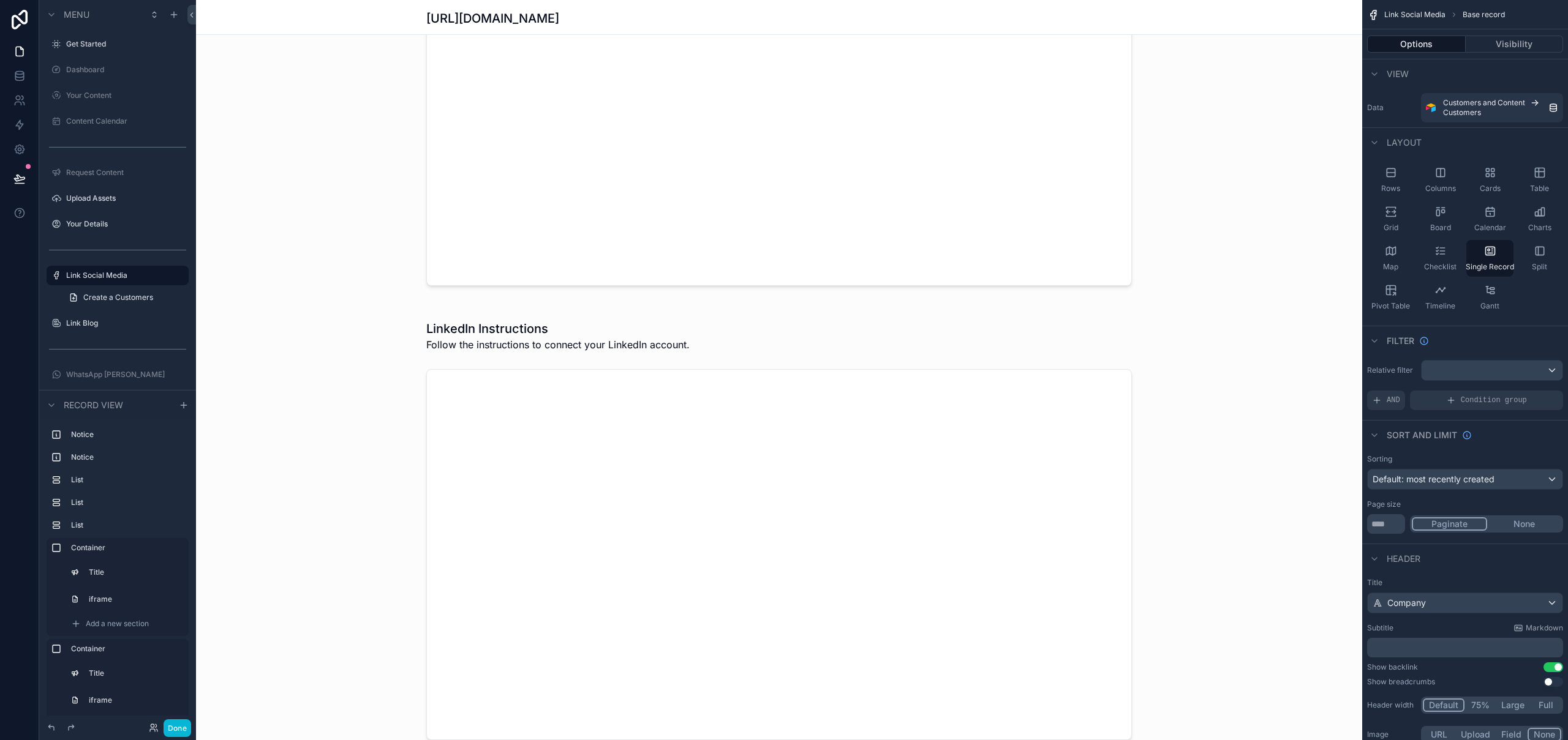
scroll to position [2086, 0]
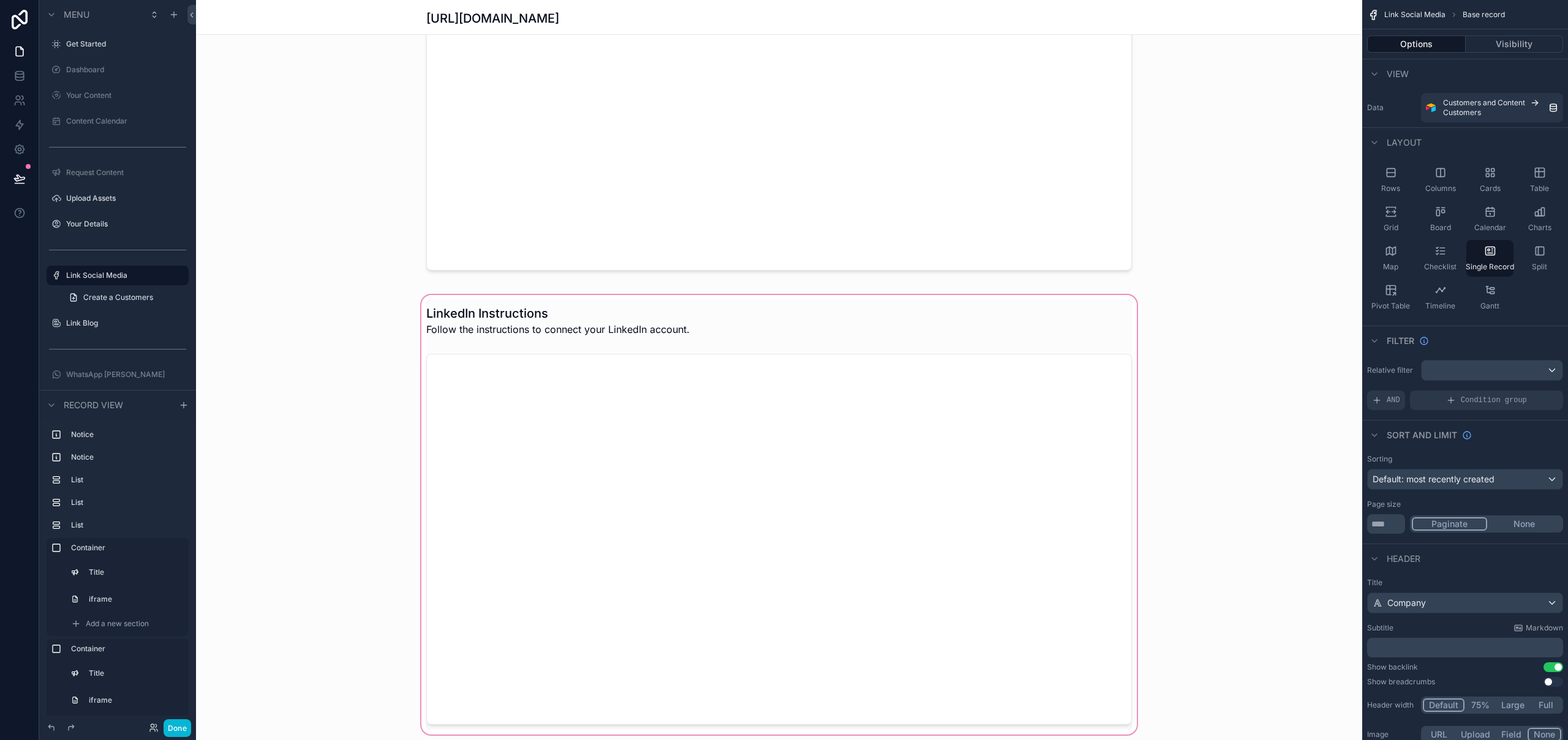
click at [764, 395] on div "scrollable content" at bounding box center [779, 515] width 1166 height 445
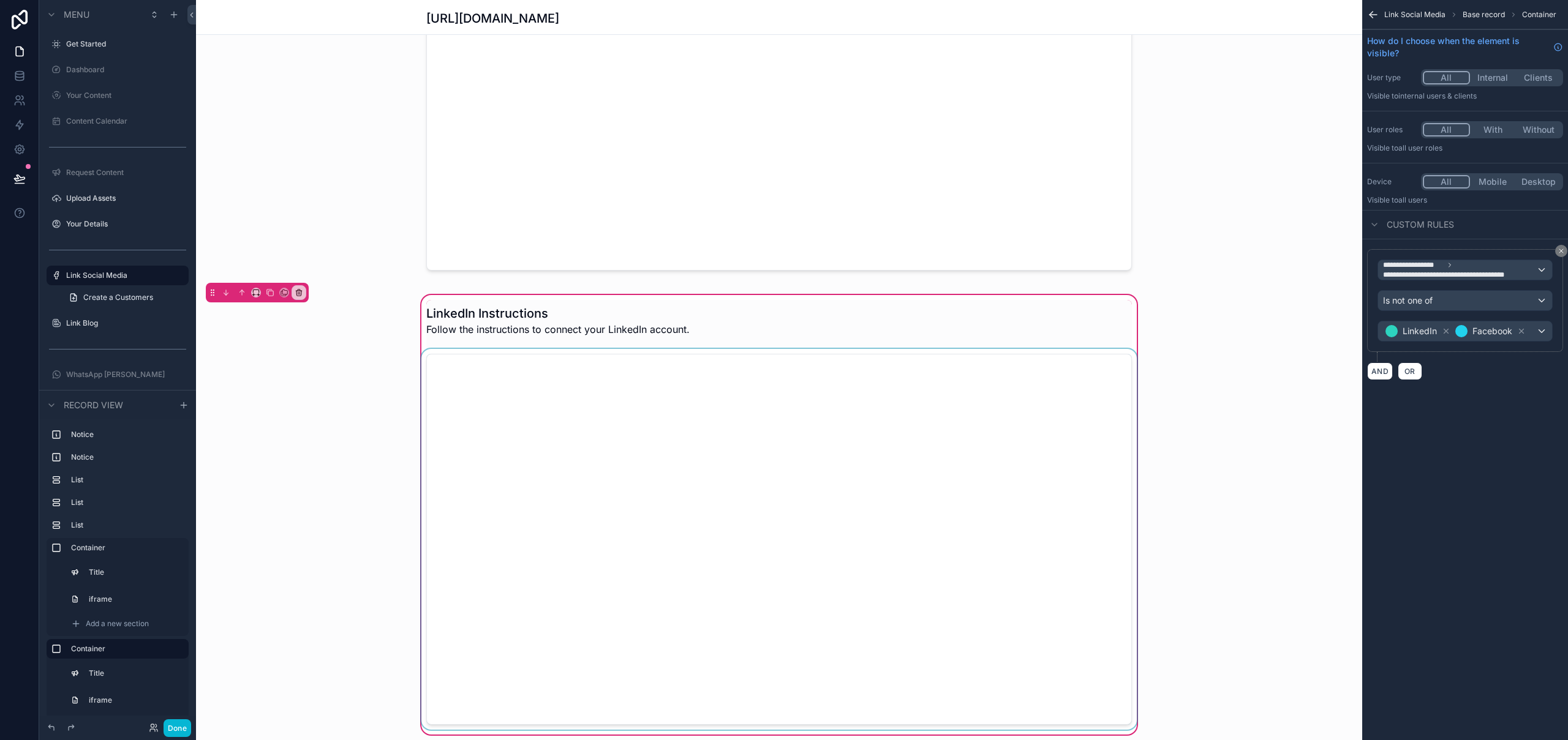
click at [764, 395] on div "scrollable content" at bounding box center [780, 540] width 721 height 381
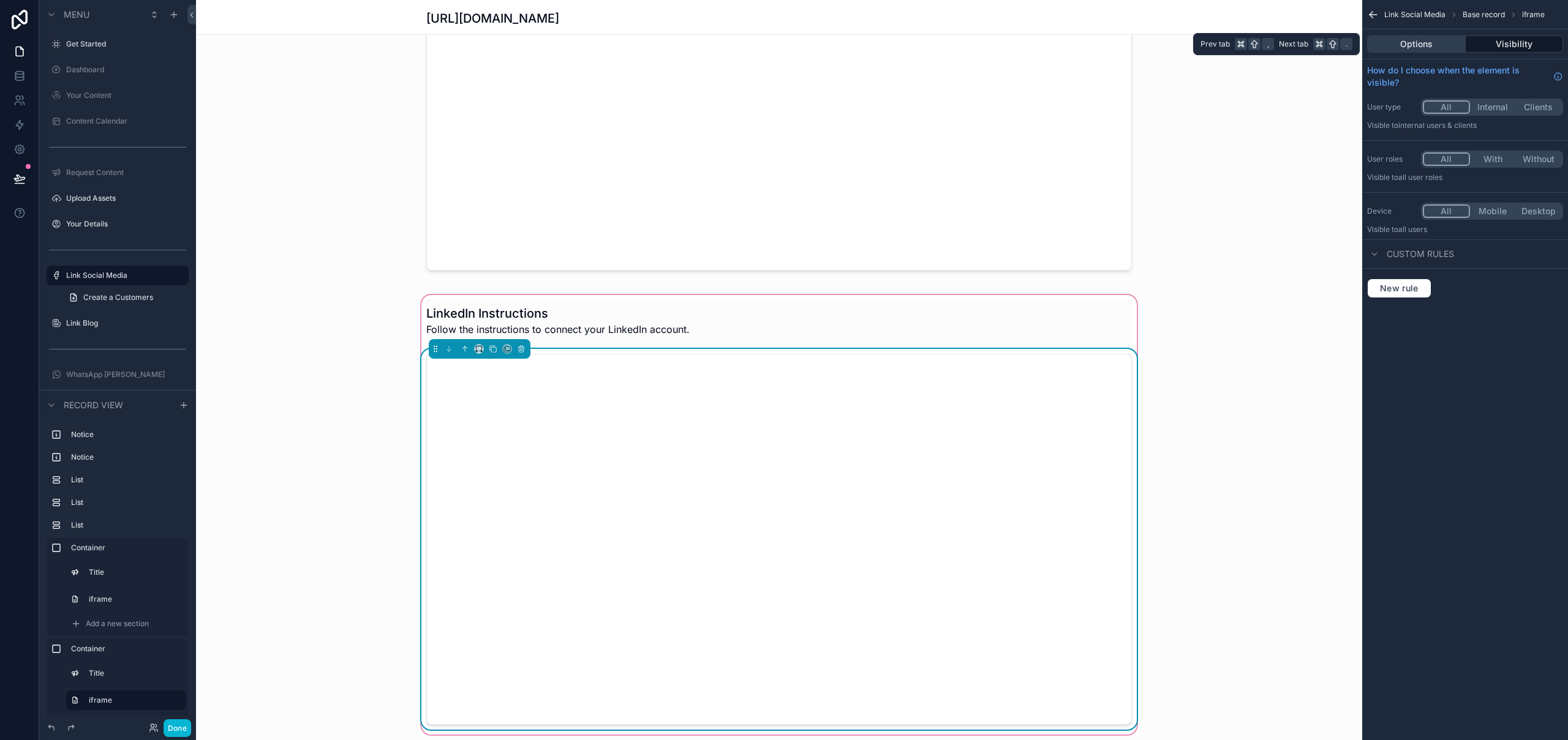
click at [1335, 47] on button "Options" at bounding box center [1416, 44] width 98 height 17
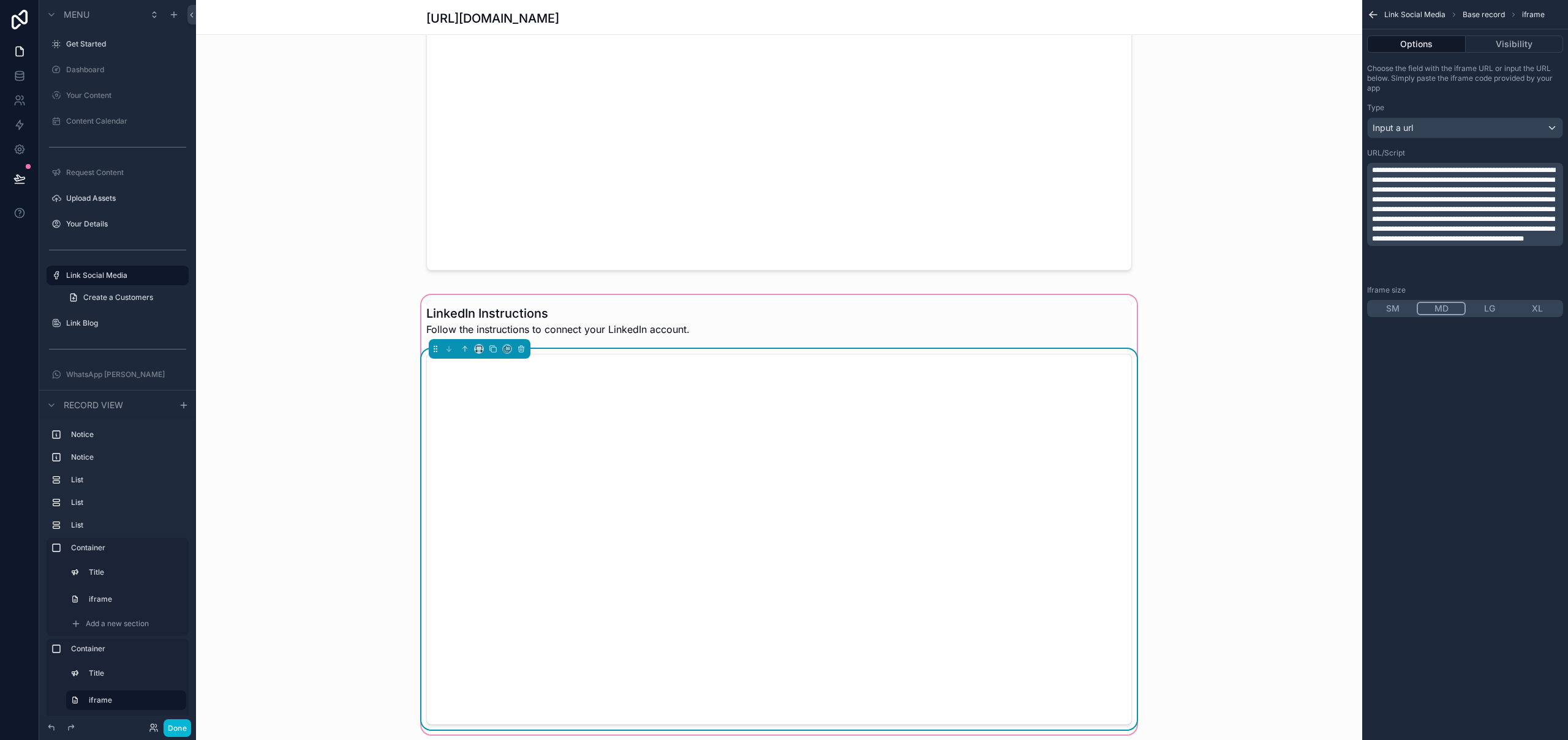
click at [1335, 192] on span "**********" at bounding box center [1463, 204] width 183 height 76
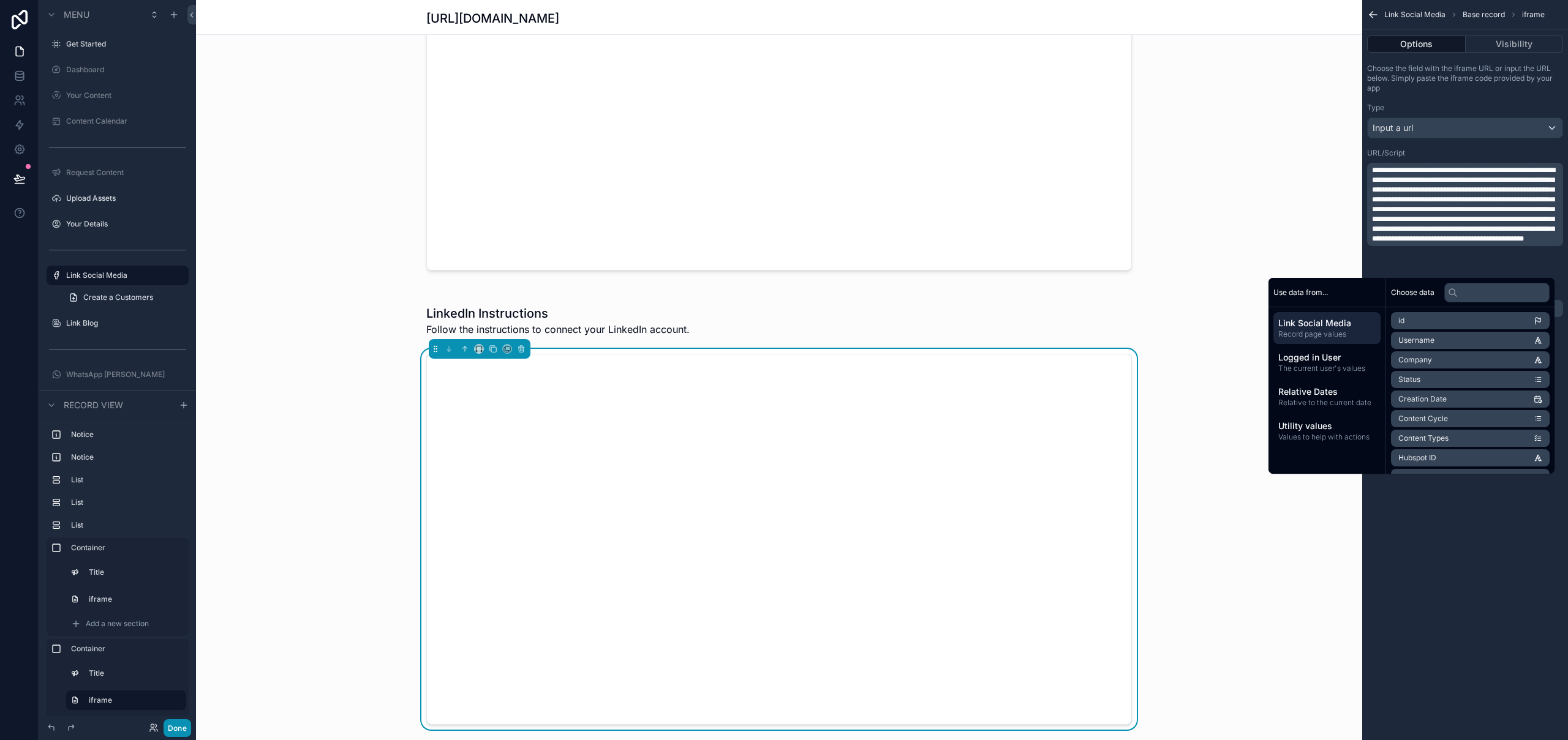
click at [166, 728] on button "Done" at bounding box center [177, 728] width 28 height 17
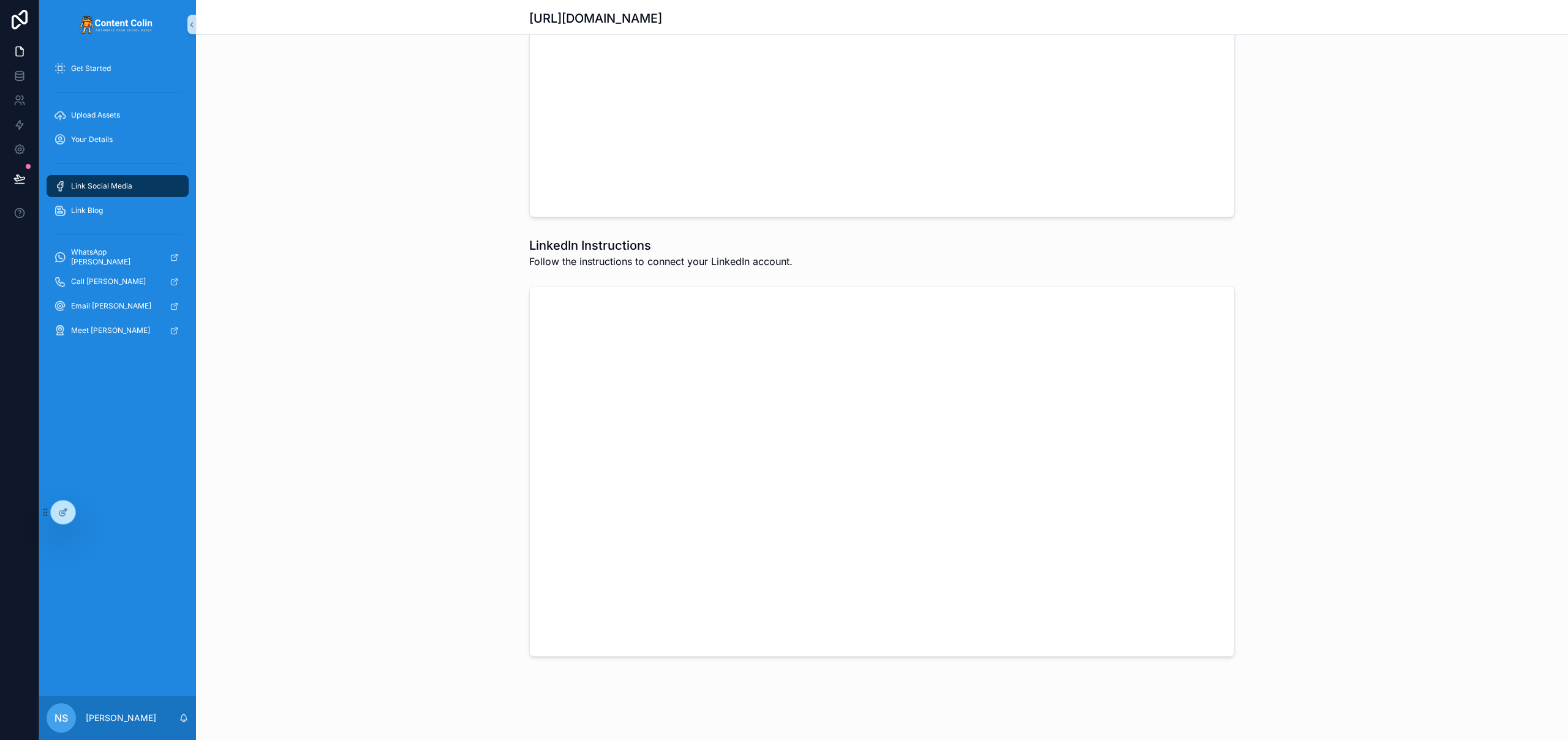
scroll to position [2071, 0]
click at [1311, 357] on div "LinkedIn Instructions Follow the instructions to connect your LinkedIn account." at bounding box center [882, 447] width 1372 height 430
drag, startPoint x: 22, startPoint y: 176, endPoint x: 39, endPoint y: 179, distance: 17.3
click at [23, 176] on icon at bounding box center [19, 179] width 12 height 12
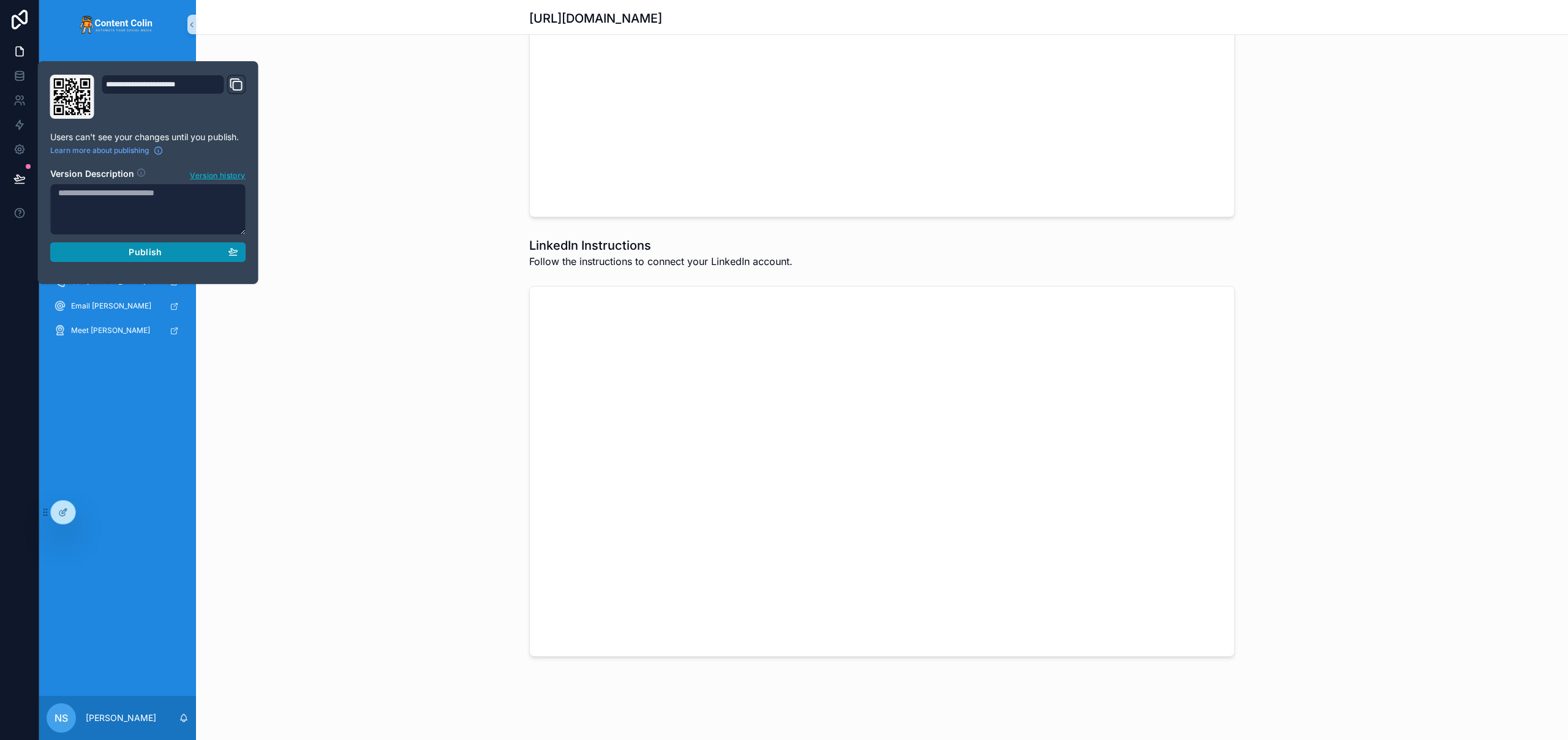
click at [143, 252] on span "Publish" at bounding box center [144, 252] width 33 height 11
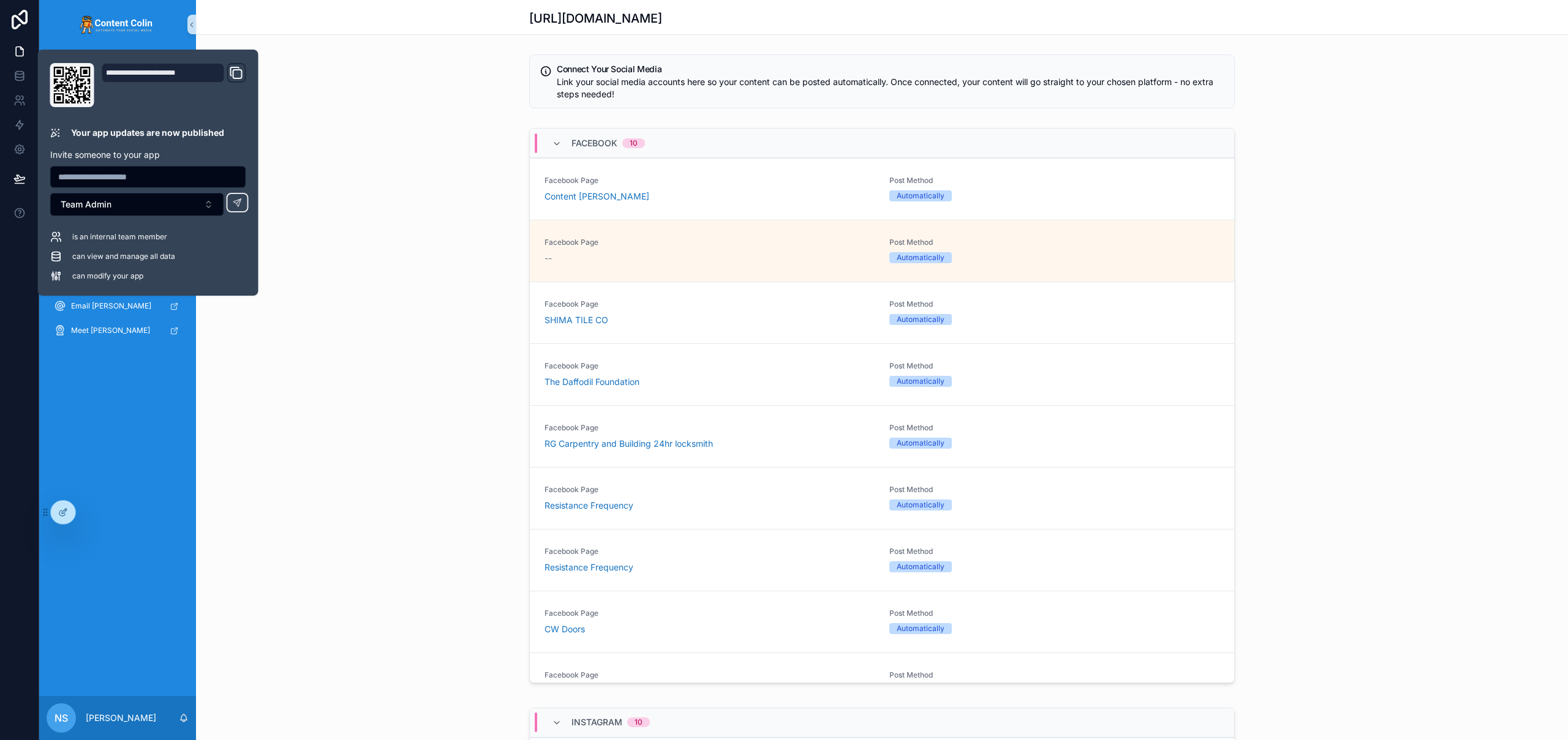
click at [373, 131] on div "Facebook 10 Facebook Page Content Colin Post Method Automatically Configure Fac…" at bounding box center [882, 408] width 1372 height 570
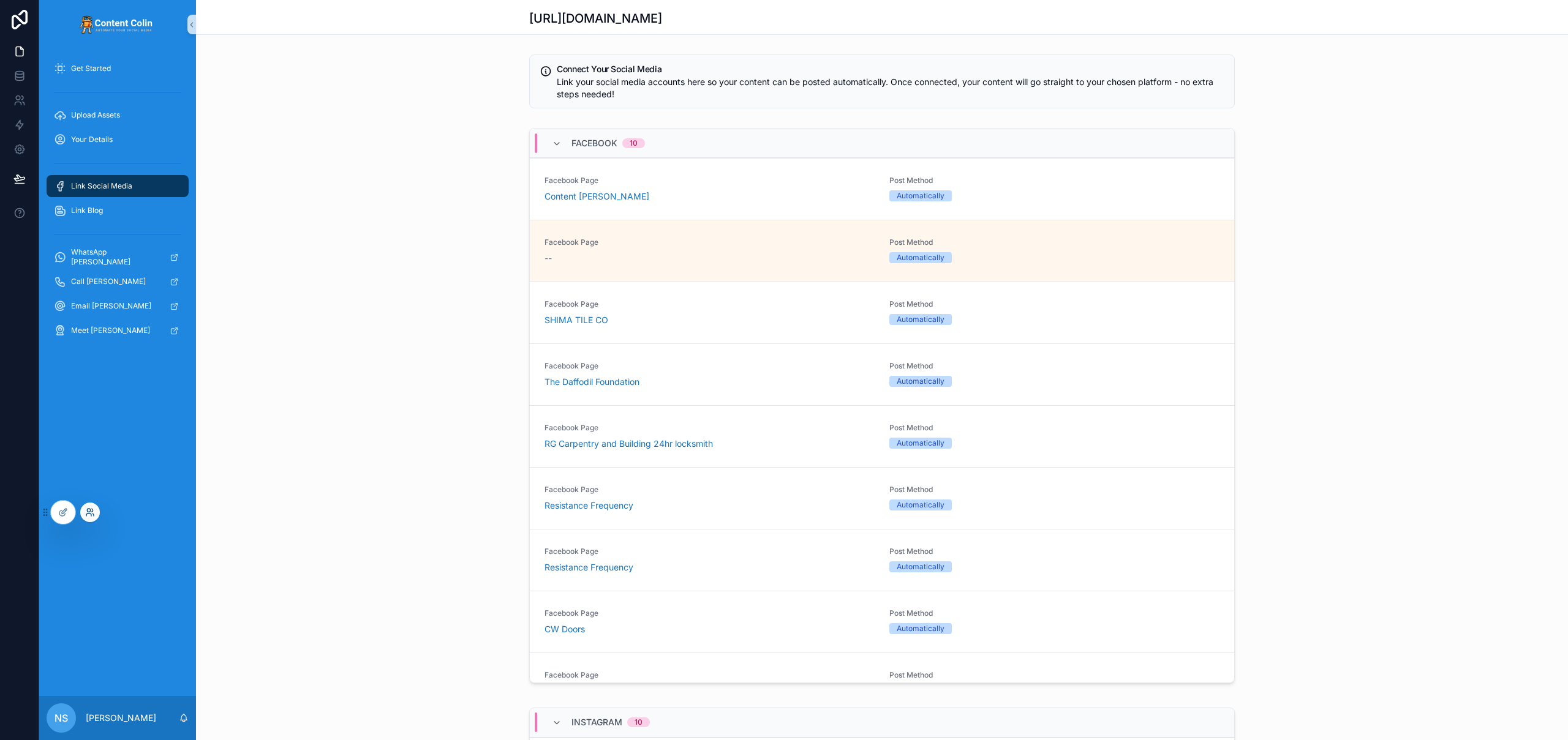
click at [94, 513] on icon at bounding box center [90, 512] width 9 height 9
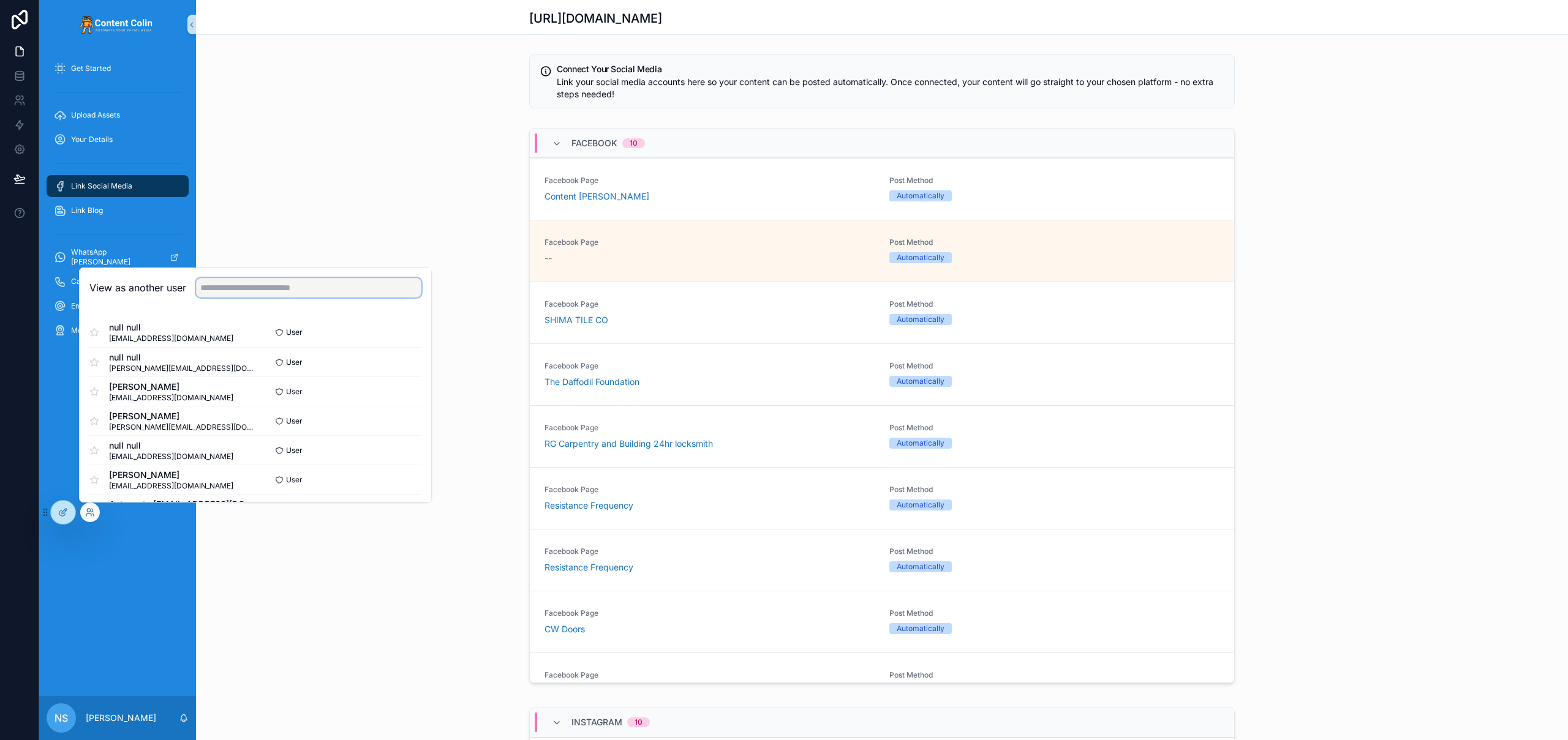
click at [300, 288] on input "text" at bounding box center [308, 287] width 225 height 20
type input "*****"
click at [395, 448] on button "Select" at bounding box center [405, 451] width 32 height 17
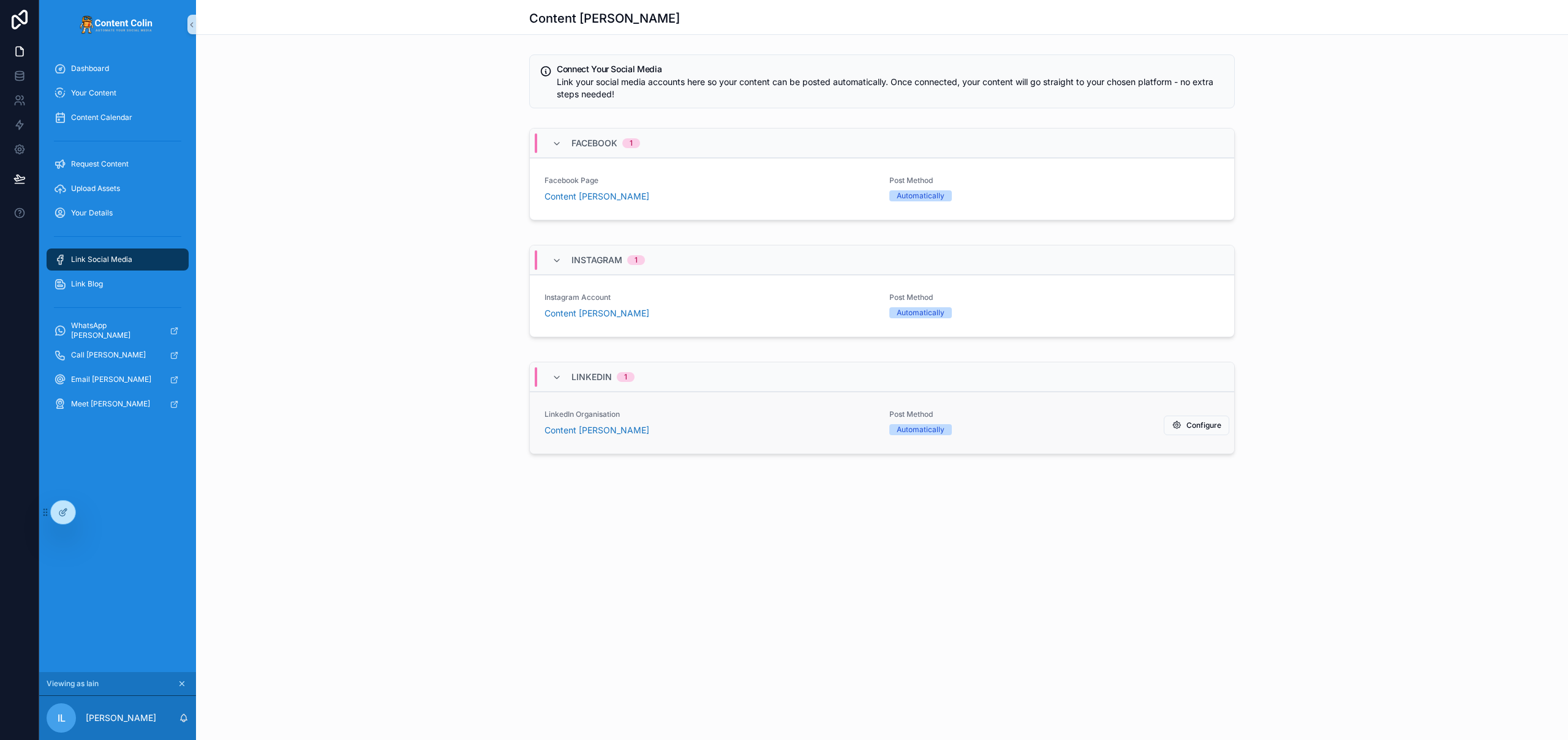
click at [683, 433] on div "Content [PERSON_NAME]" at bounding box center [710, 430] width 330 height 12
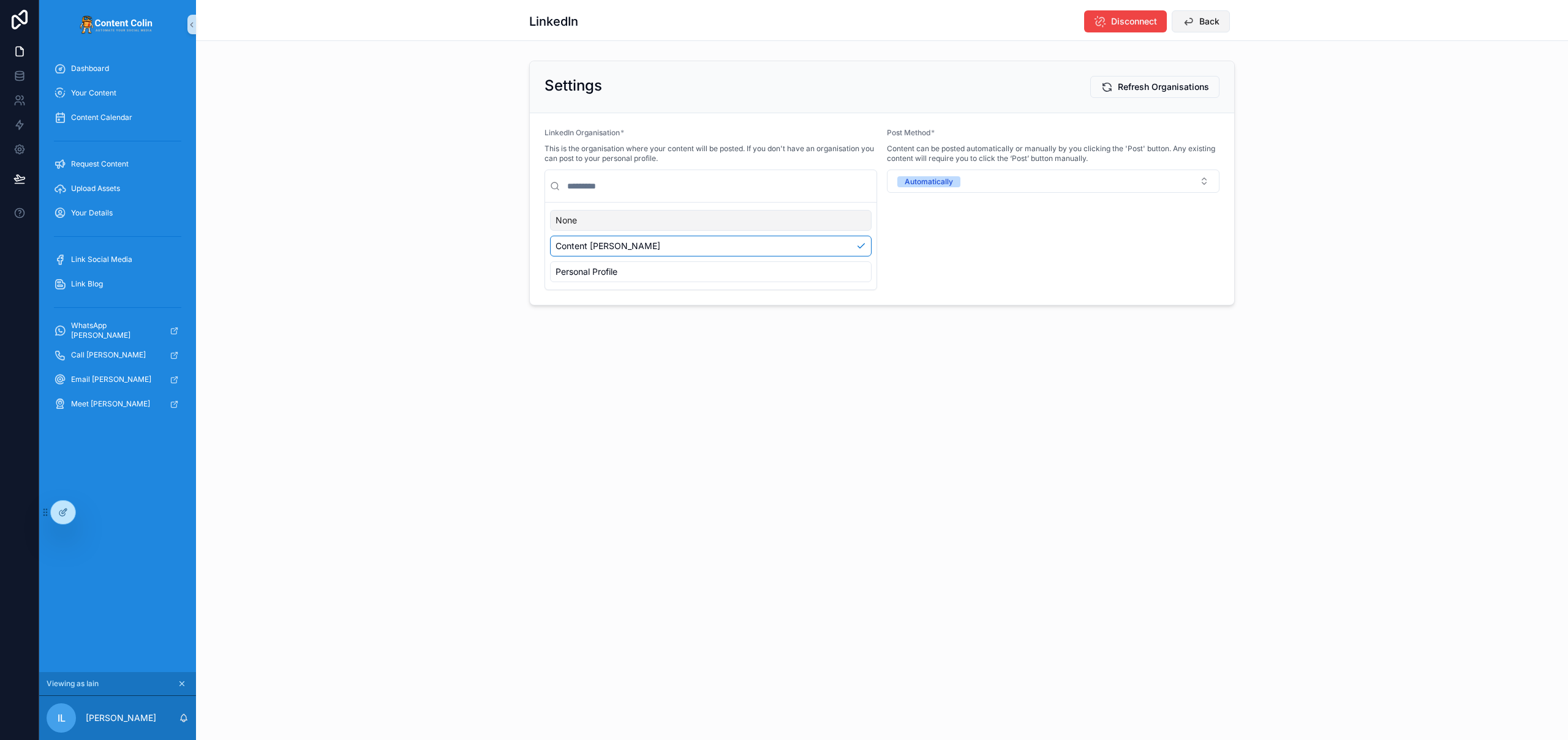
click at [1205, 23] on span "Back" at bounding box center [1210, 21] width 20 height 12
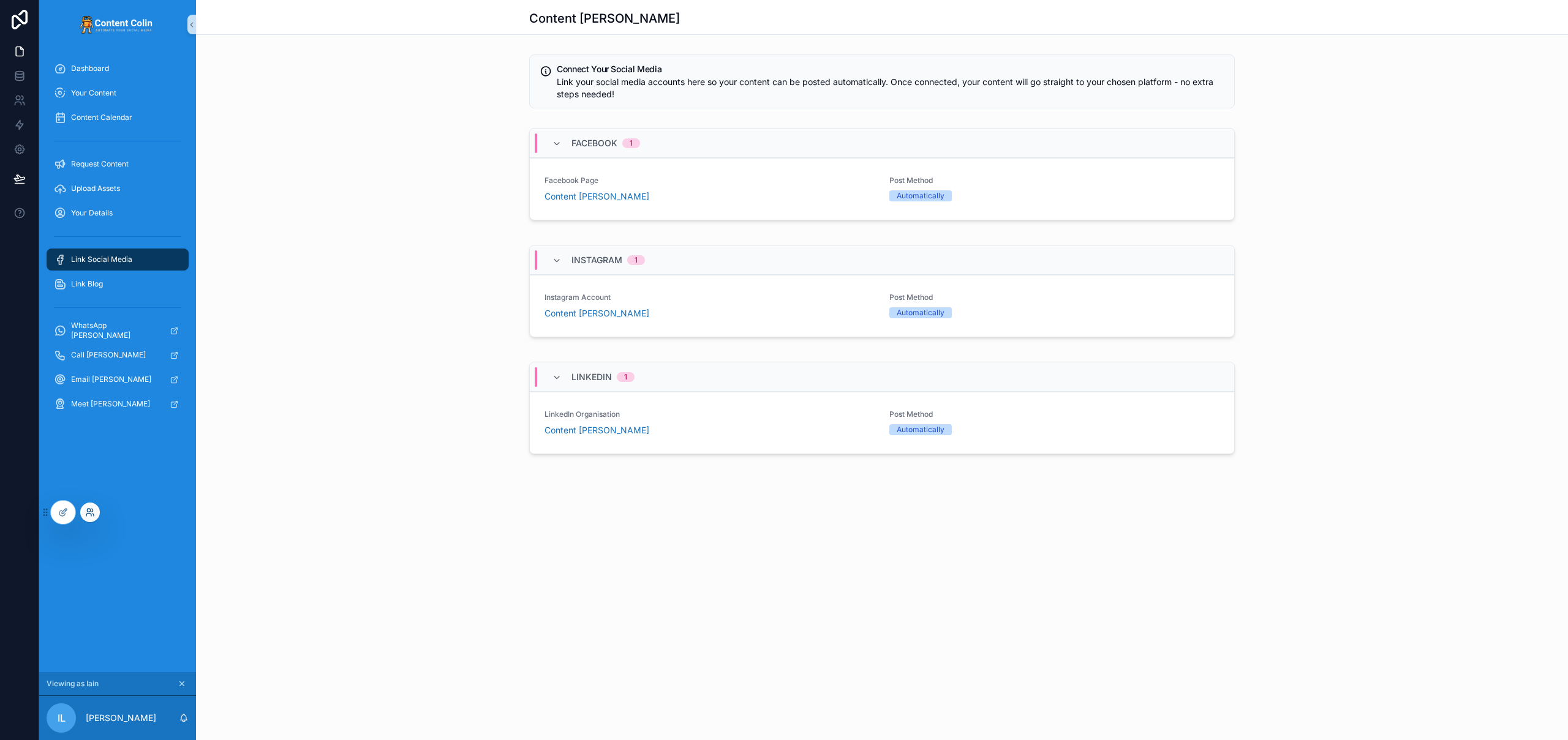
click at [93, 515] on icon at bounding box center [90, 512] width 9 height 9
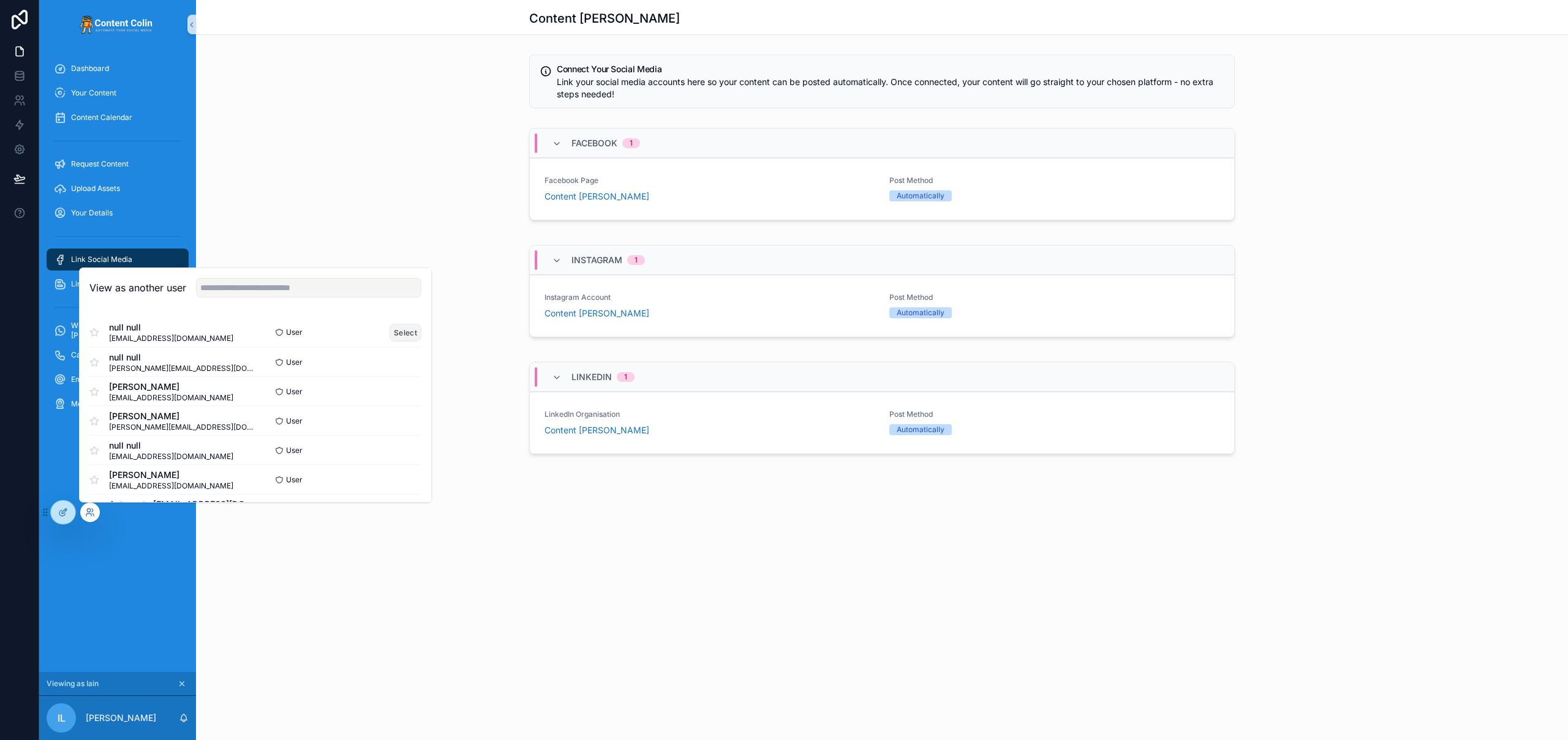
click at [398, 331] on button "Select" at bounding box center [405, 332] width 32 height 17
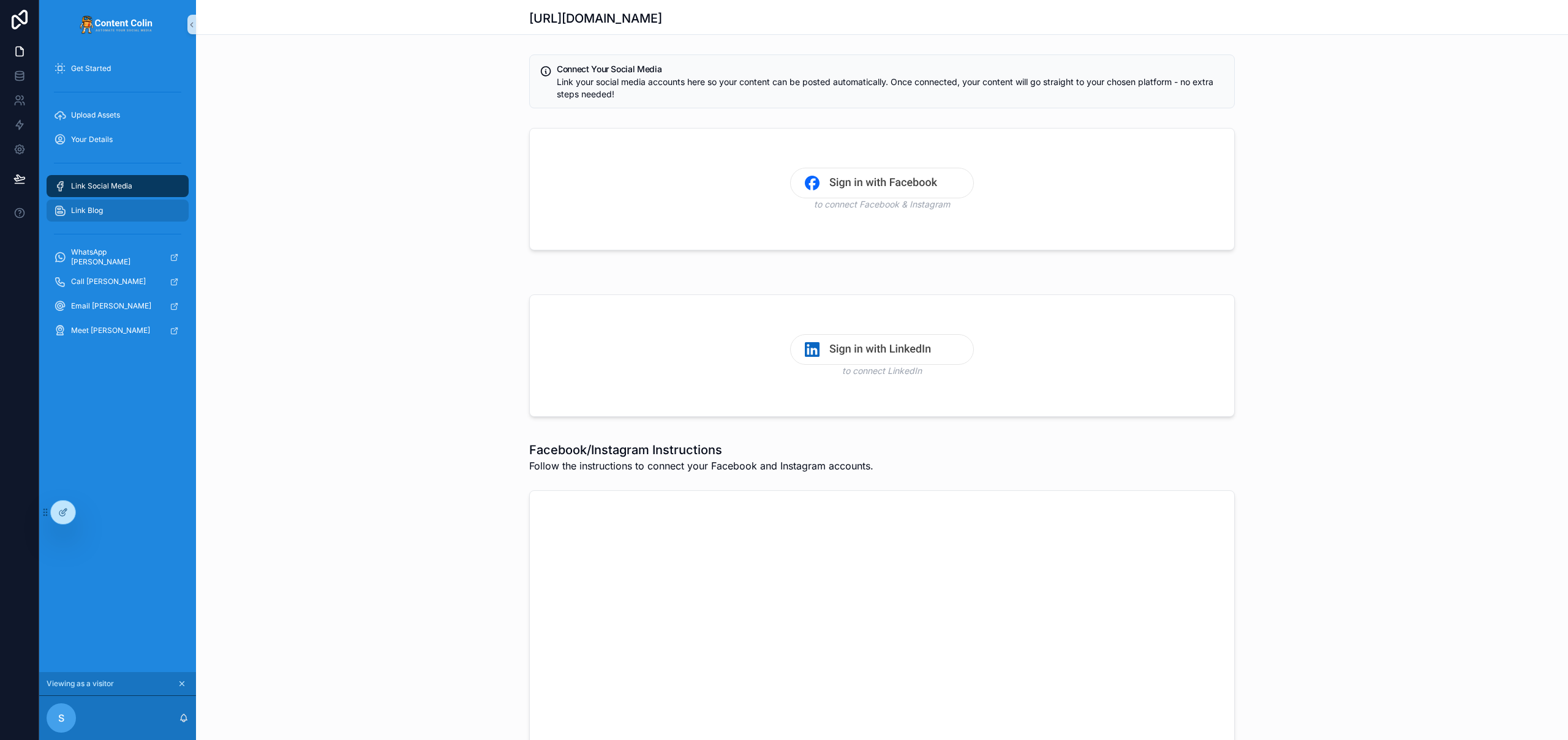
click at [106, 211] on div "Link Blog" at bounding box center [117, 210] width 128 height 20
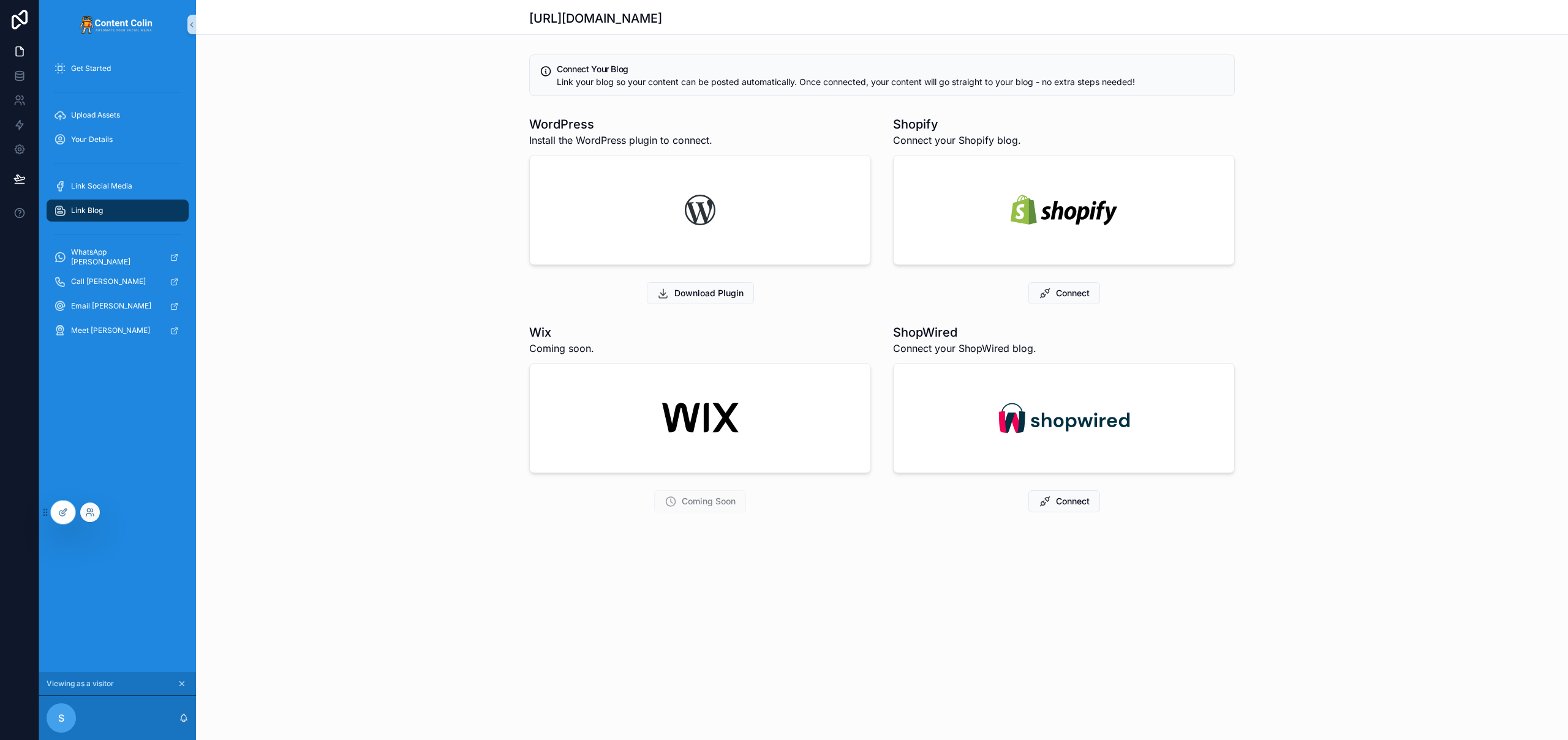
click at [95, 511] on div at bounding box center [90, 513] width 20 height 20
click at [87, 510] on icon at bounding box center [90, 512] width 9 height 9
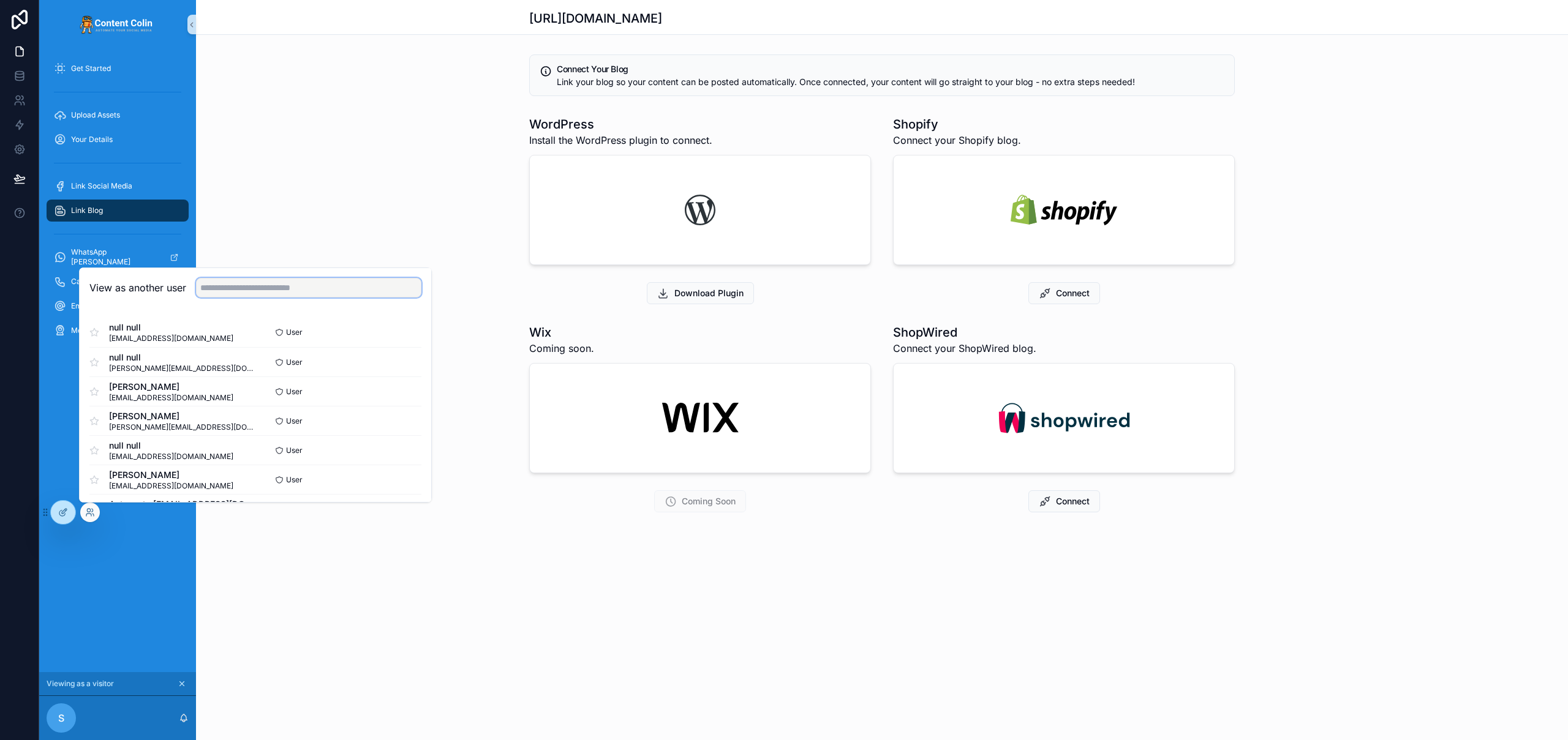
click at [266, 289] on input "text" at bounding box center [308, 287] width 225 height 20
type input "**********"
click at [396, 446] on button "Select" at bounding box center [405, 451] width 32 height 17
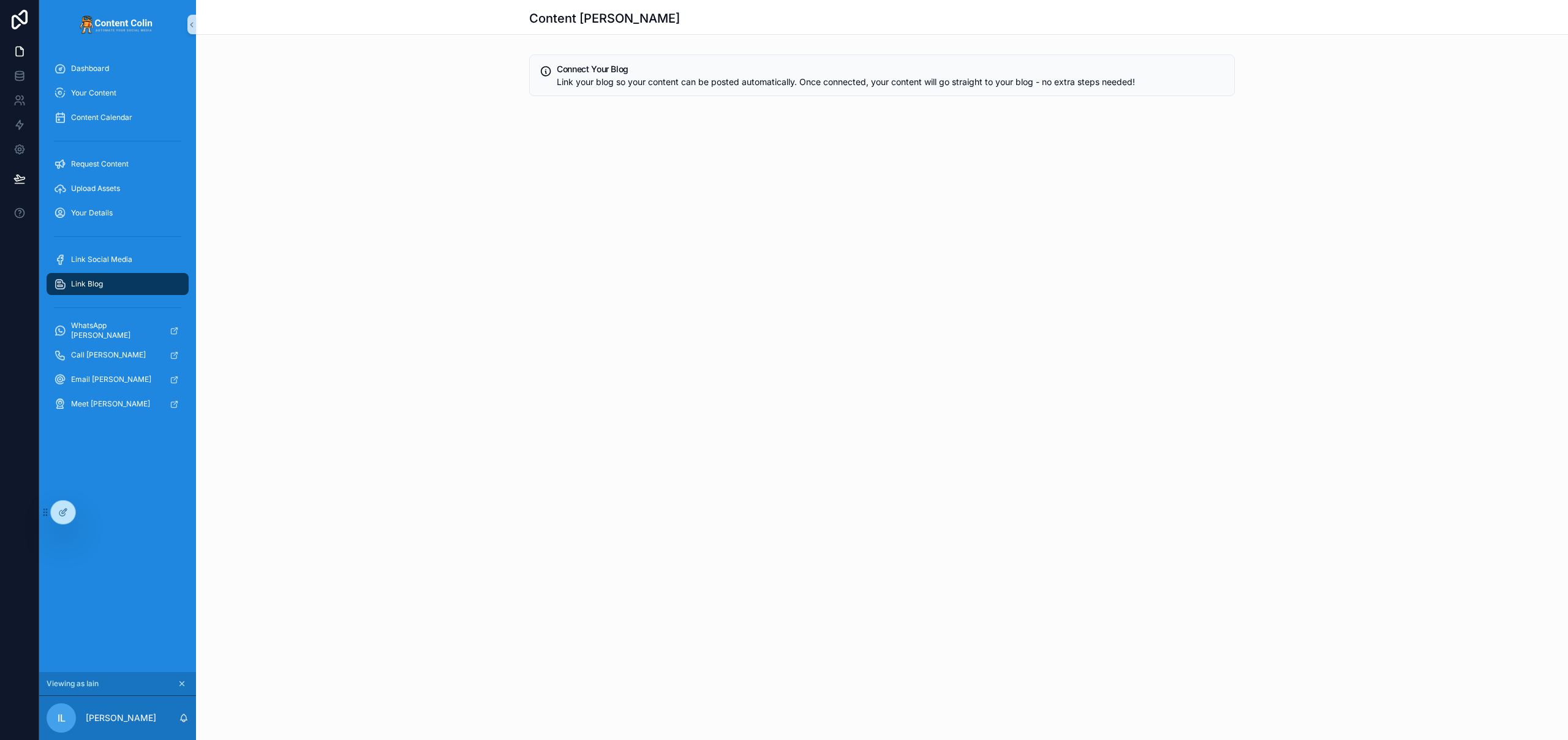
click at [99, 289] on div "Link Blog" at bounding box center [117, 284] width 128 height 20
click at [115, 263] on span "Link Social Media" at bounding box center [101, 259] width 61 height 9
click at [103, 283] on div "Link Blog" at bounding box center [117, 284] width 128 height 20
click at [1219, 182] on span "Configure" at bounding box center [1204, 179] width 35 height 9
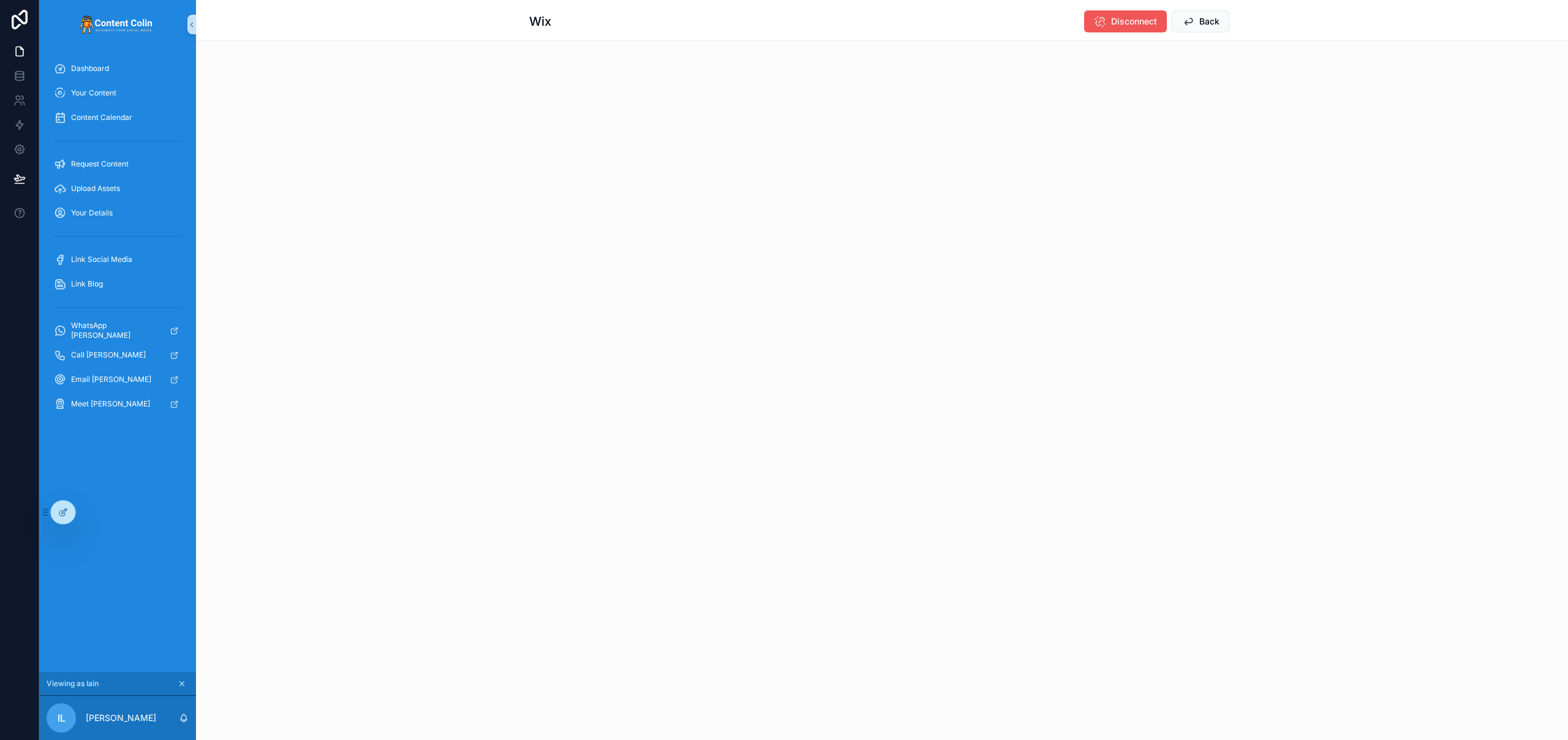
click at [1130, 21] on span "Disconnect" at bounding box center [1134, 21] width 46 height 12
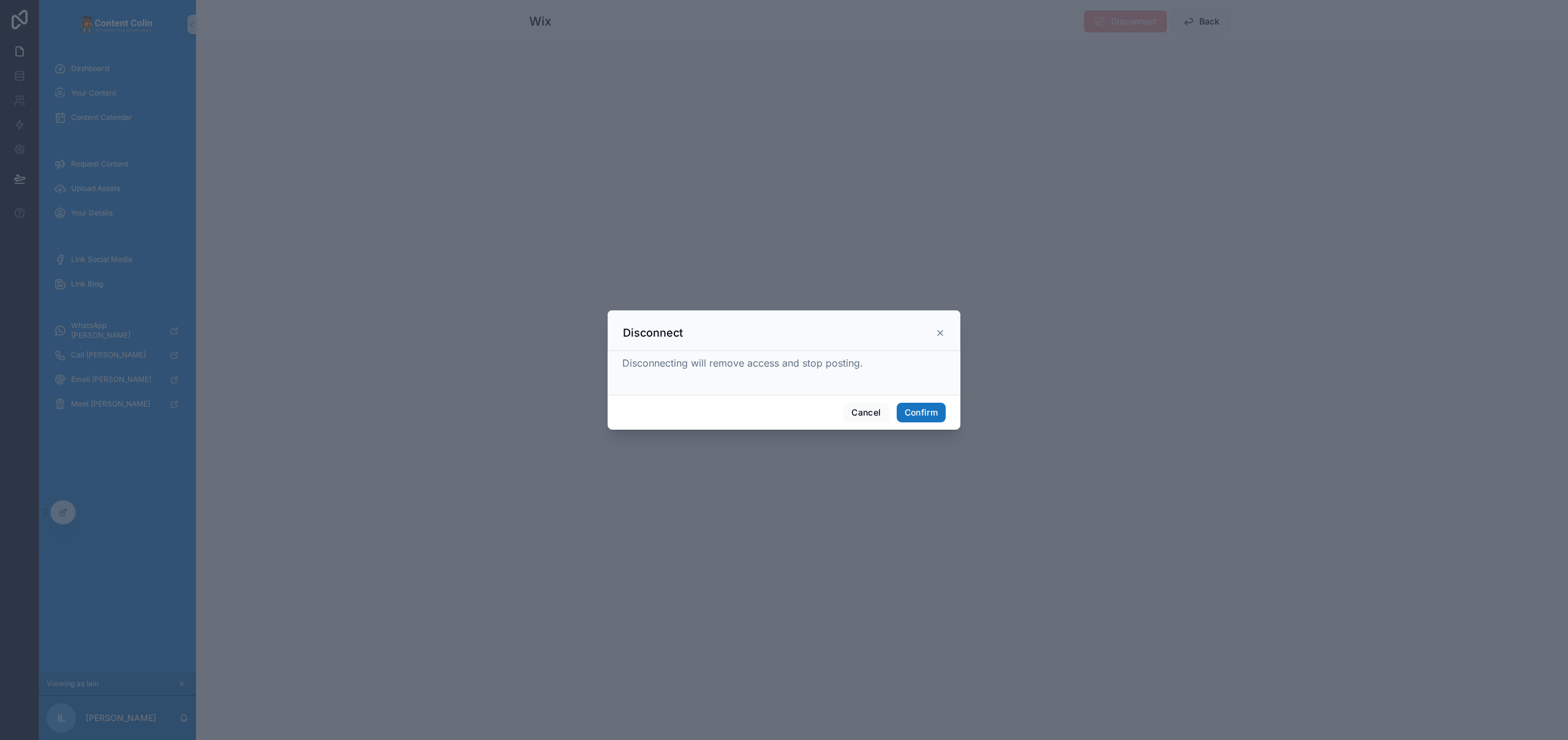
click at [926, 411] on button "Confirm" at bounding box center [921, 413] width 49 height 20
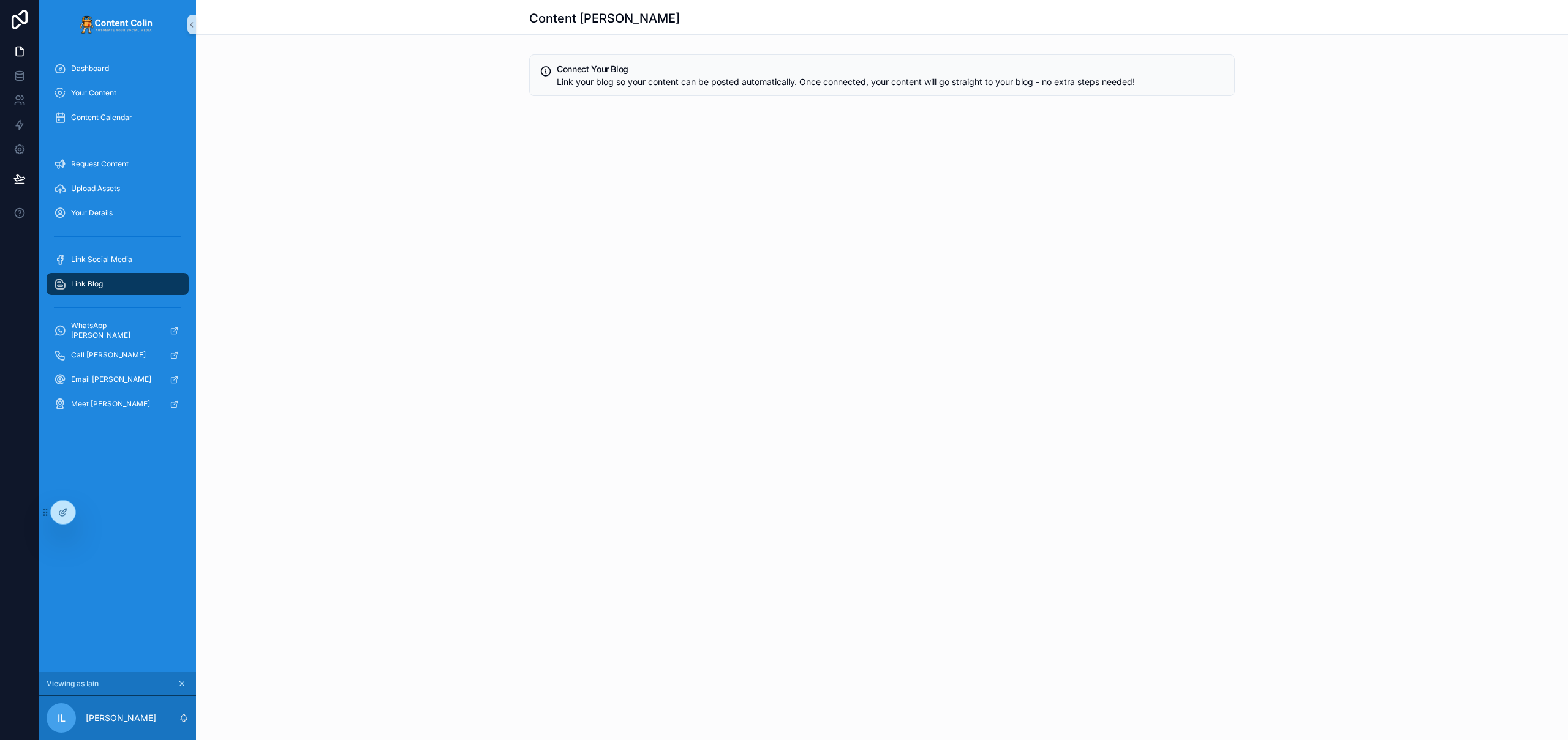
click at [100, 285] on span "Link Blog" at bounding box center [87, 284] width 32 height 9
click at [131, 277] on div "Link Blog" at bounding box center [117, 284] width 128 height 20
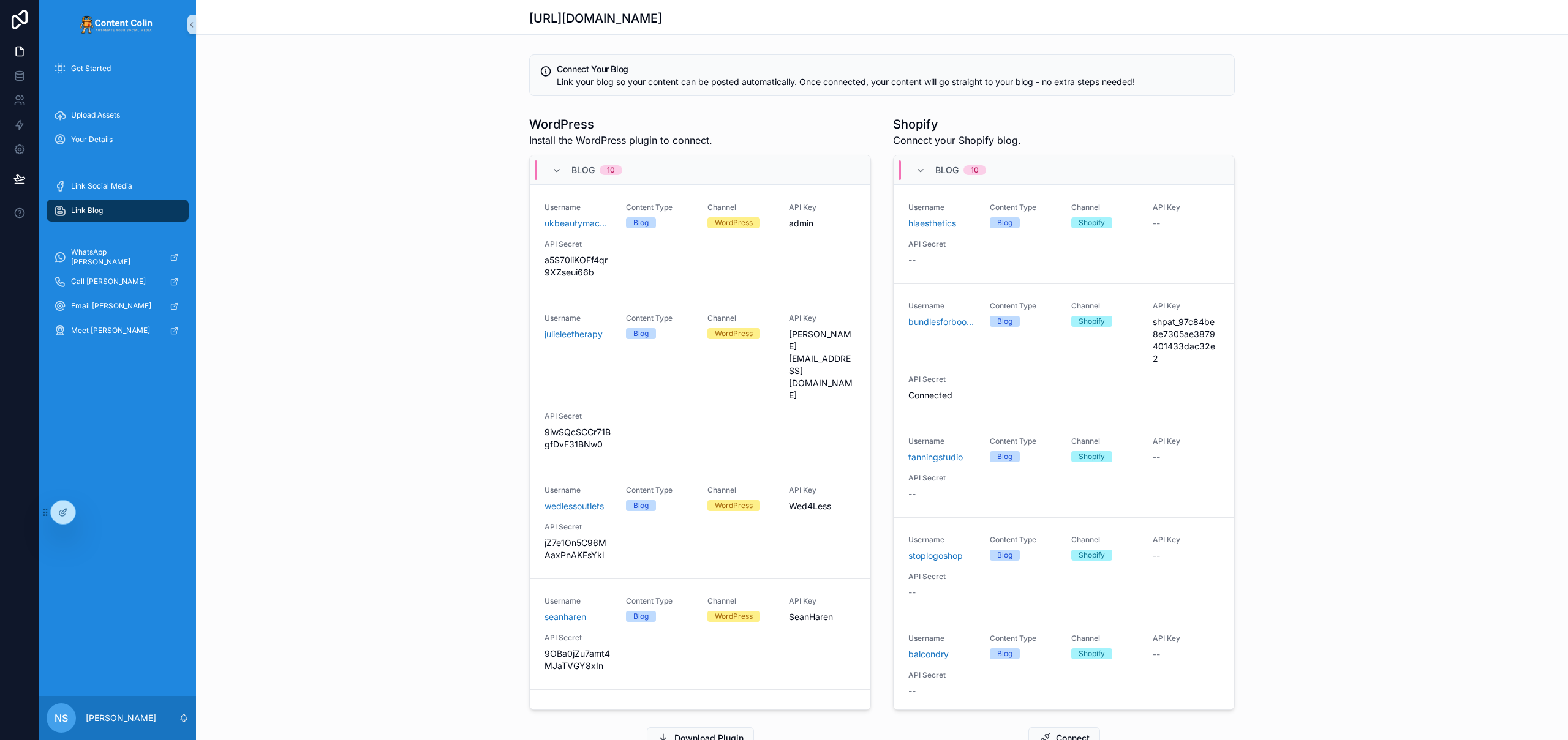
click at [88, 515] on div "Get Started Upload Assets Your Details Link Social Media Link Blog WhatsApp [PE…" at bounding box center [117, 373] width 157 height 647
click at [88, 515] on icon at bounding box center [90, 512] width 9 height 9
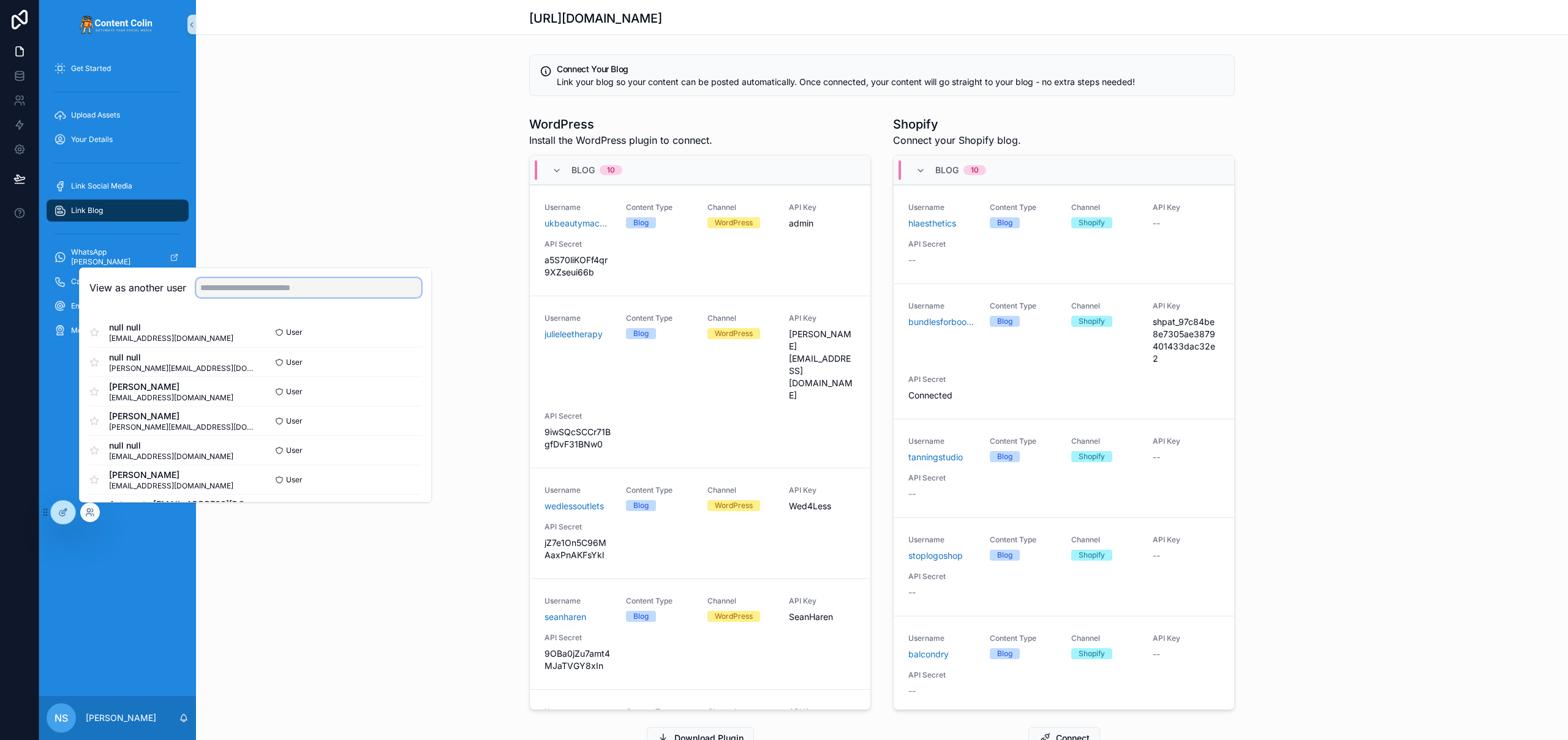
click at [292, 282] on input "text" at bounding box center [308, 287] width 225 height 20
type input "**********"
click at [392, 454] on button "Select" at bounding box center [405, 451] width 32 height 17
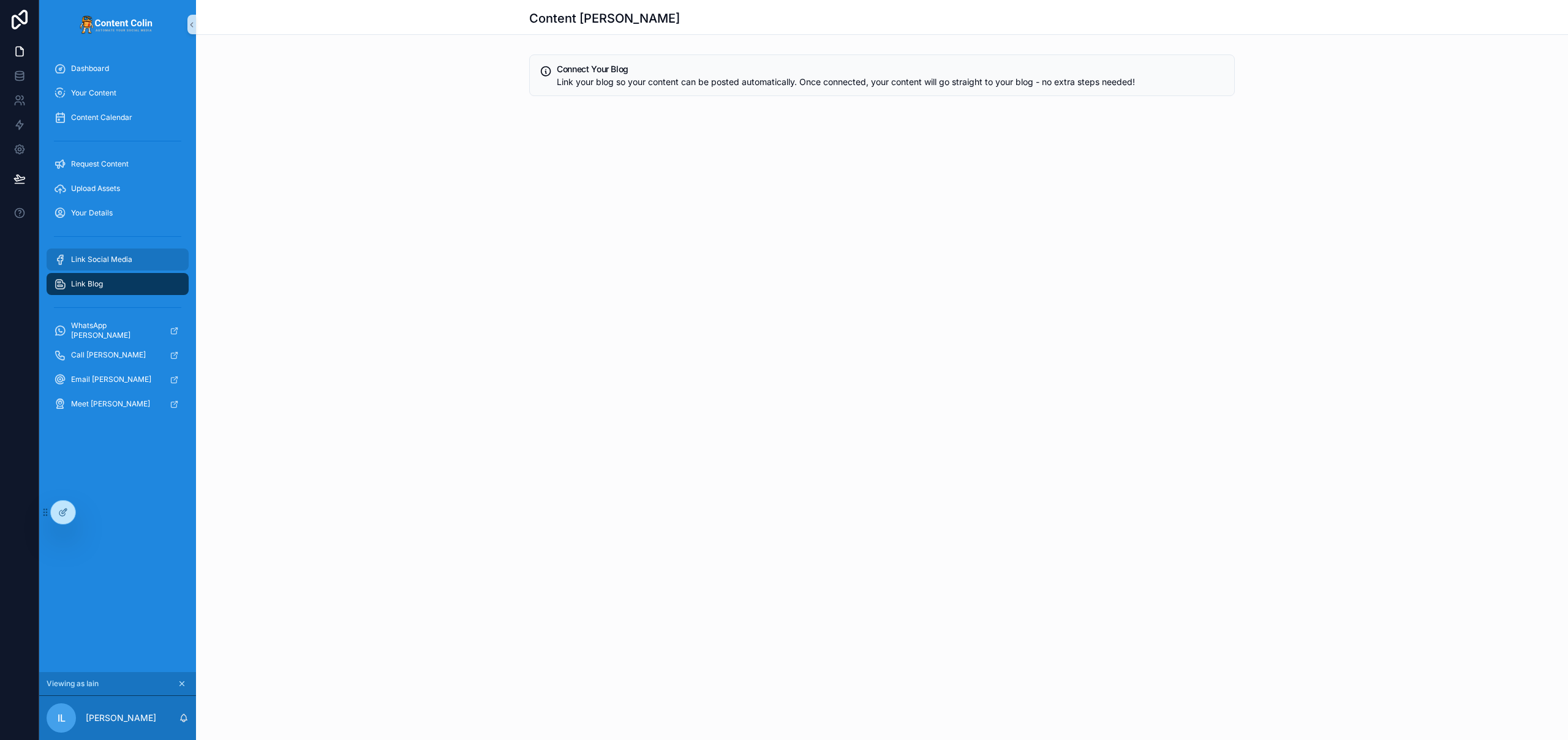
click at [101, 268] on div "Link Social Media" at bounding box center [117, 260] width 128 height 20
click at [94, 283] on span "Link Blog" at bounding box center [87, 284] width 32 height 9
click at [679, 138] on div "Content Colin Connect Your Blog Link your blog so your content can be posted au…" at bounding box center [882, 99] width 1372 height 199
drag, startPoint x: 564, startPoint y: 115, endPoint x: 901, endPoint y: 245, distance: 361.2
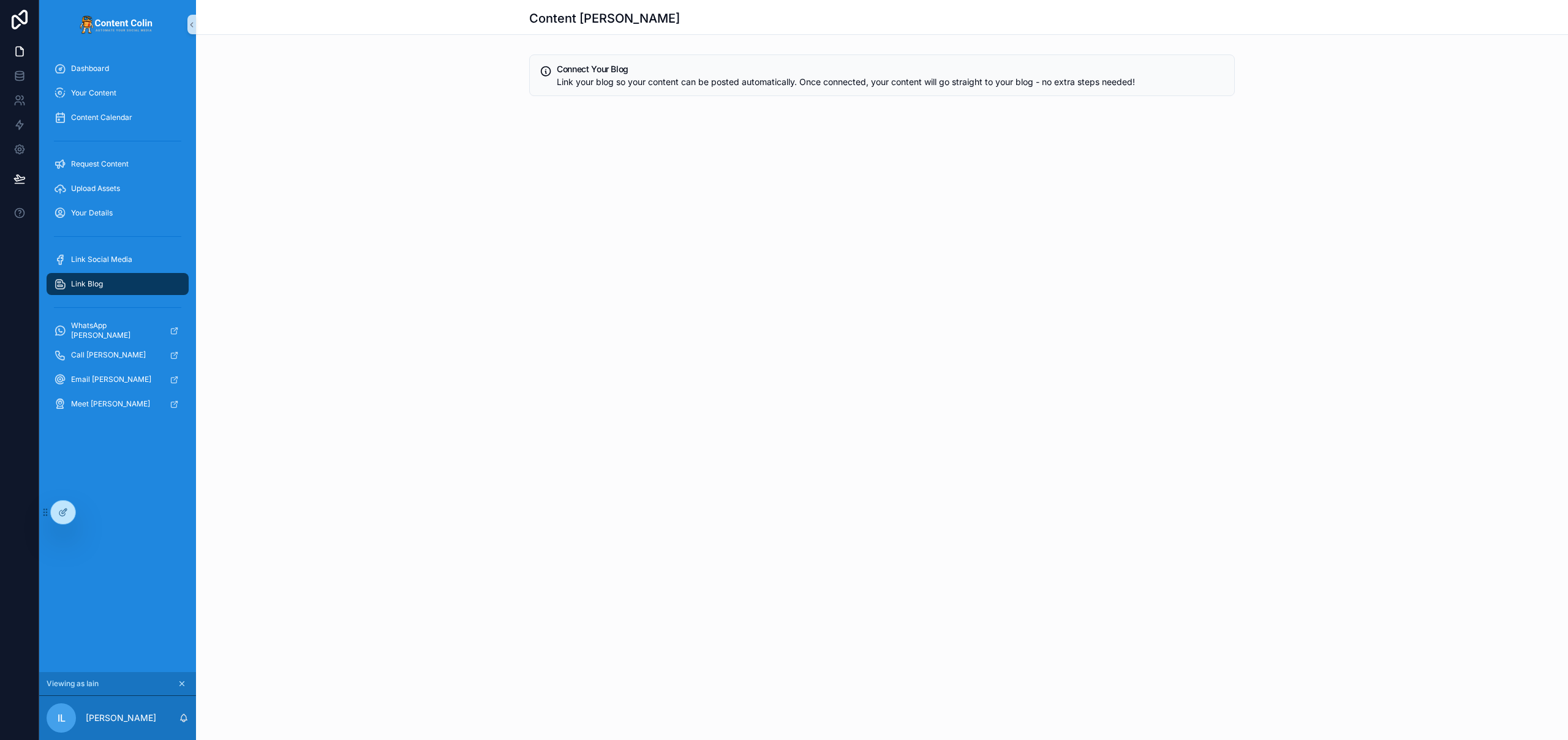
click at [904, 246] on div "Content Colin Connect Your Blog Link your blog so your content can be posted au…" at bounding box center [882, 370] width 1372 height 740
click at [66, 511] on icon at bounding box center [63, 512] width 9 height 9
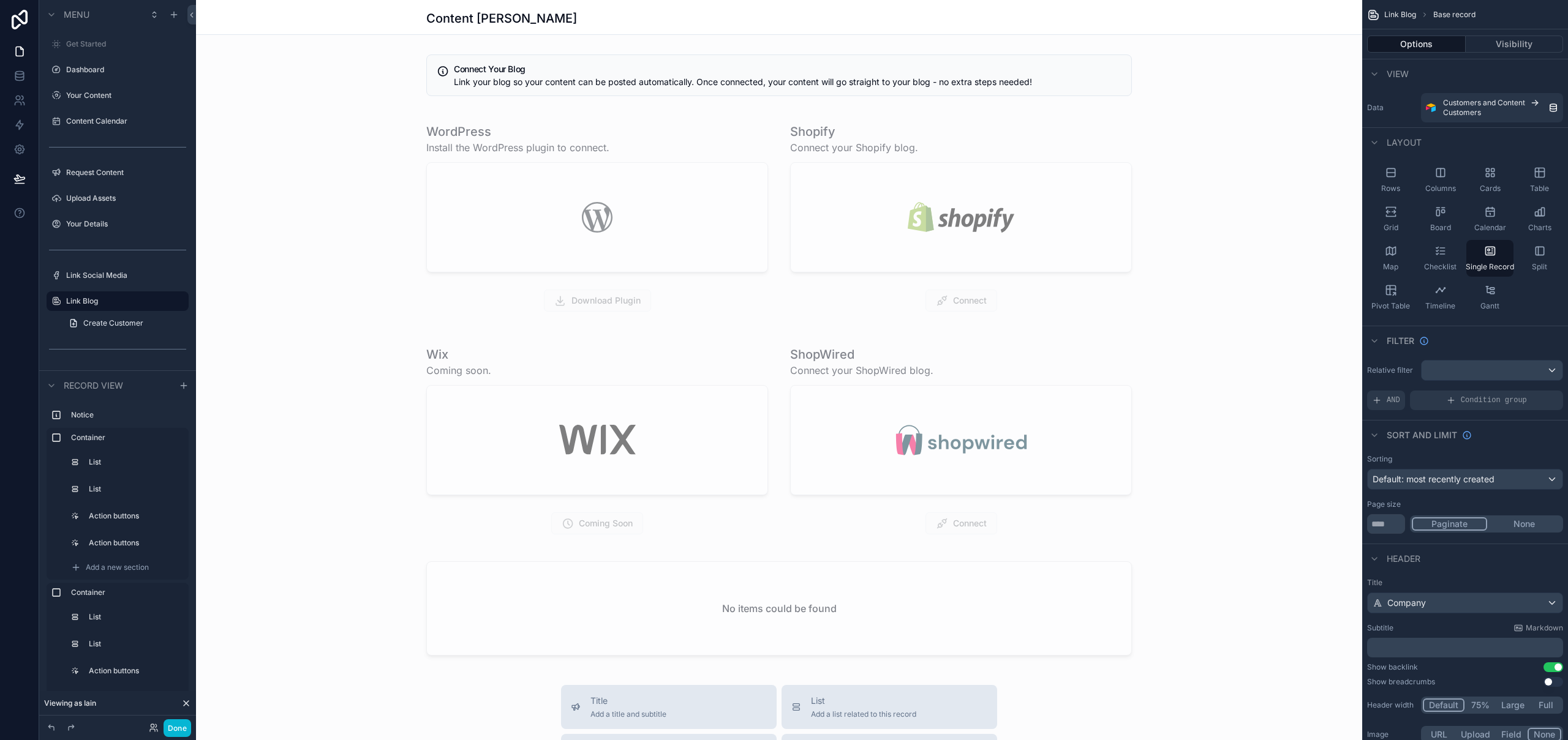
click at [863, 120] on div "scrollable content" at bounding box center [779, 609] width 1166 height 1219
click at [863, 120] on div "scrollable content" at bounding box center [779, 217] width 1166 height 213
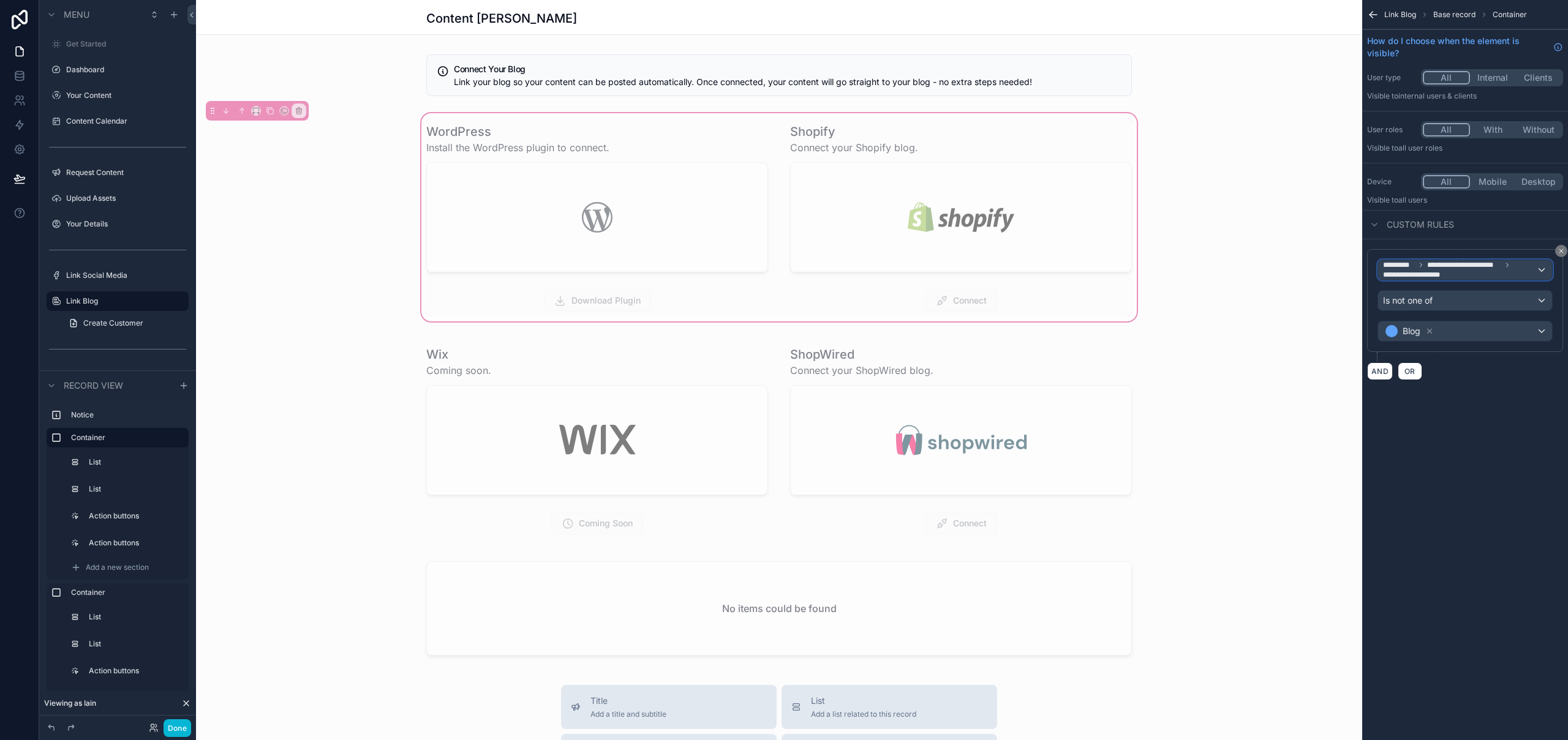
click at [1545, 270] on div "**********" at bounding box center [1465, 270] width 174 height 20
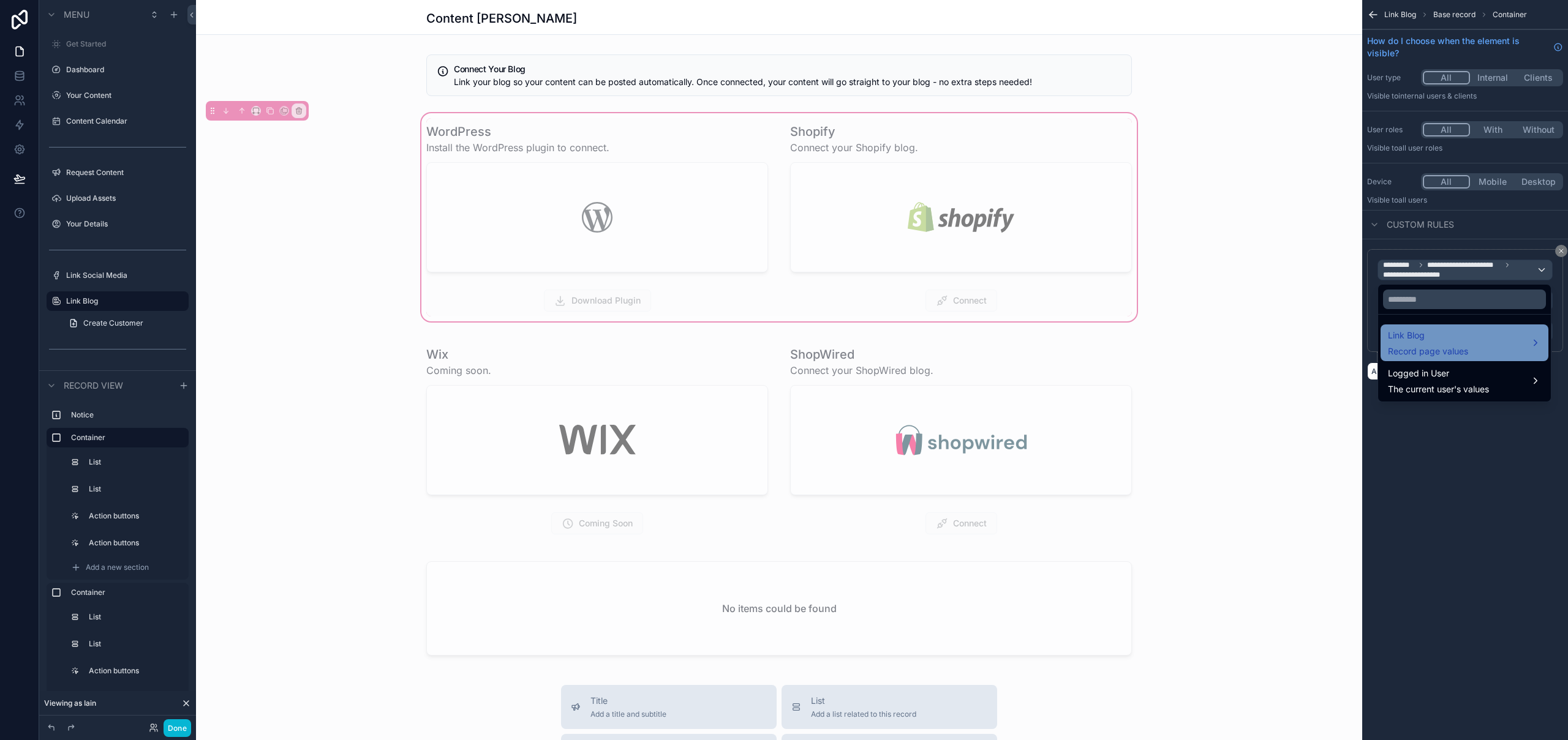
click at [1459, 347] on span "Record page values" at bounding box center [1428, 351] width 80 height 12
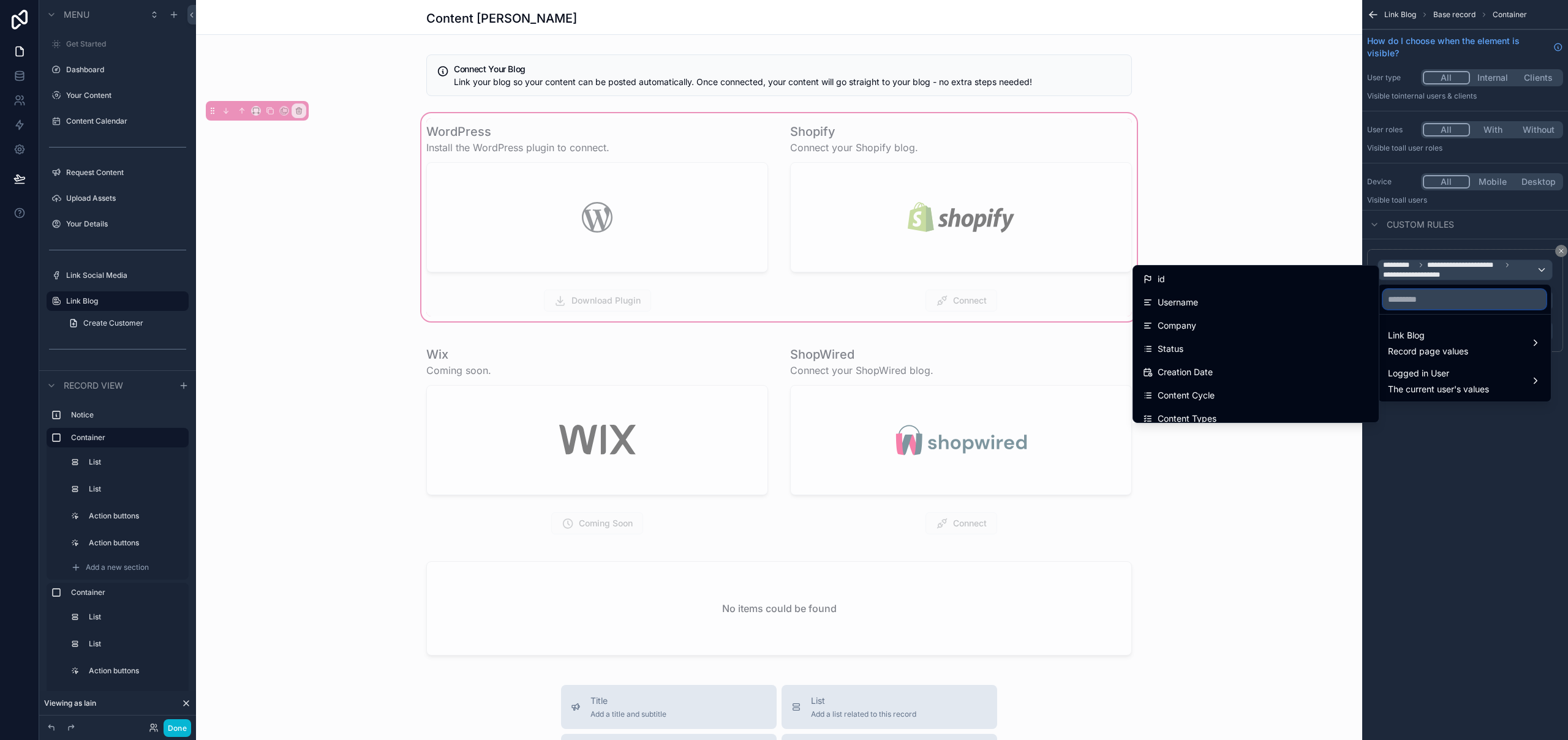
drag, startPoint x: 1388, startPoint y: 296, endPoint x: 1421, endPoint y: 303, distance: 33.7
click at [1392, 298] on input "text" at bounding box center [1464, 299] width 163 height 20
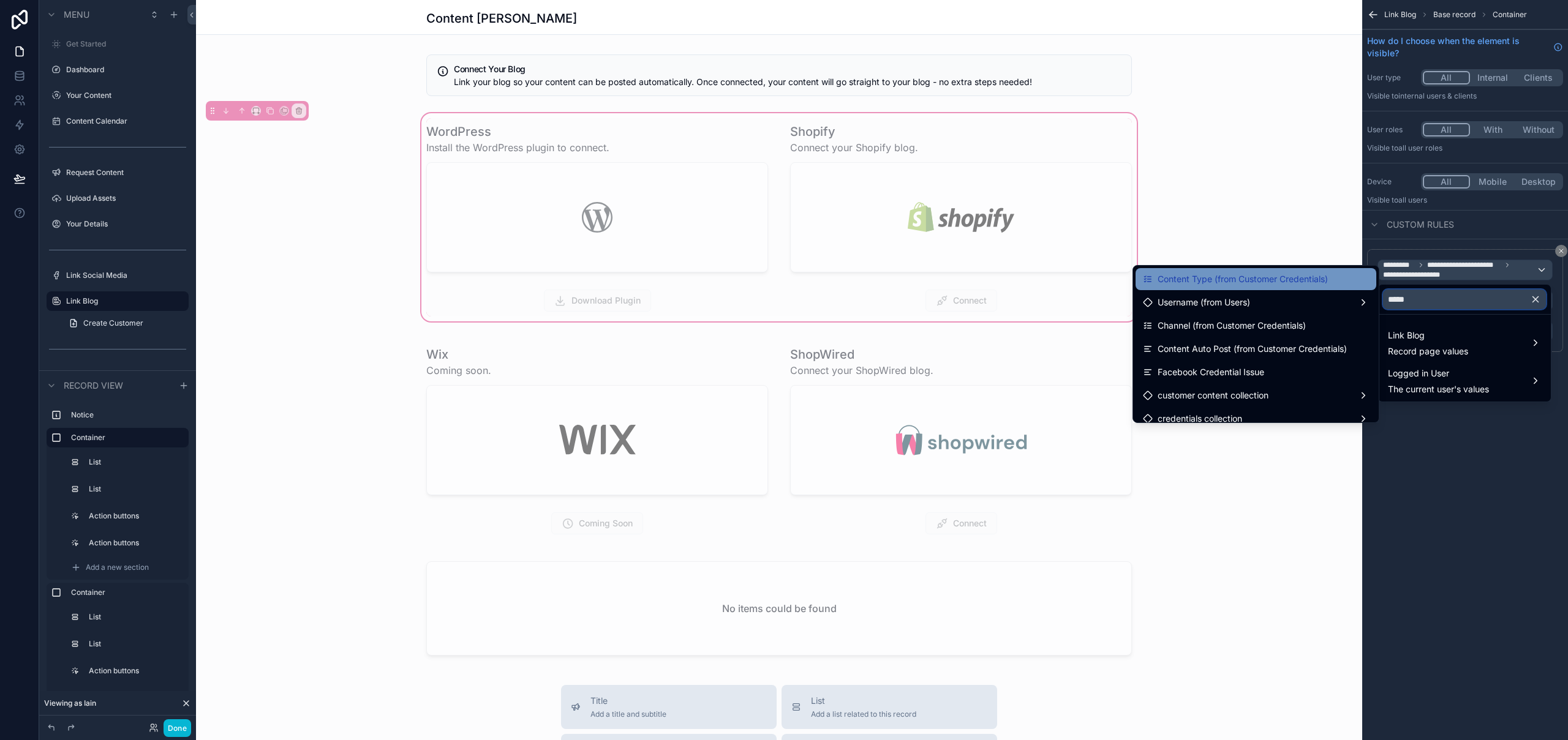
type input "*****"
click at [1276, 277] on span "Content Type (from Customer Credentials)" at bounding box center [1242, 279] width 170 height 15
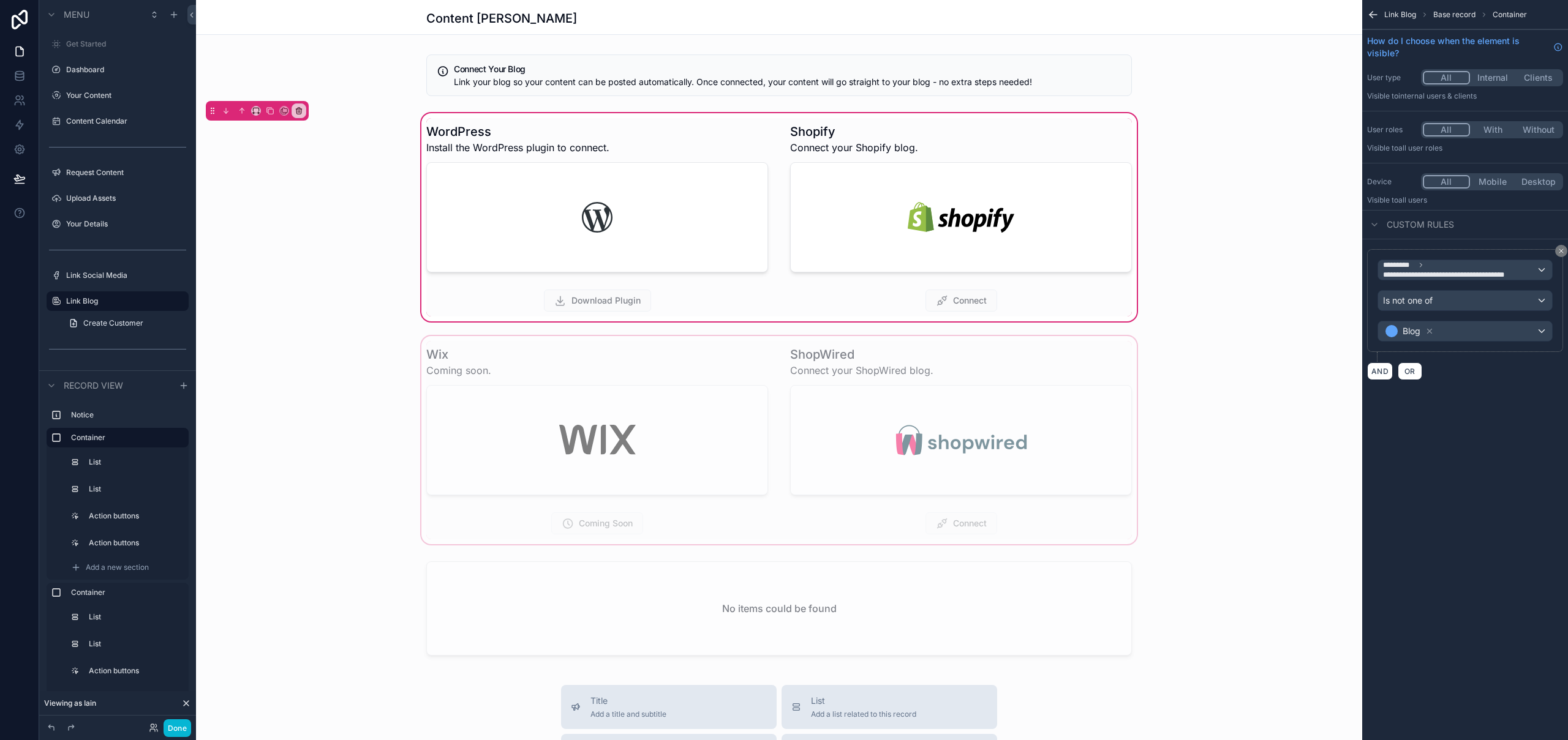
click at [1063, 350] on div "scrollable content" at bounding box center [779, 440] width 1166 height 213
click at [939, 348] on div "scrollable content" at bounding box center [779, 440] width 1166 height 213
click at [1129, 339] on div "scrollable content" at bounding box center [779, 440] width 1166 height 213
click at [844, 81] on div "scrollable content" at bounding box center [779, 75] width 1166 height 52
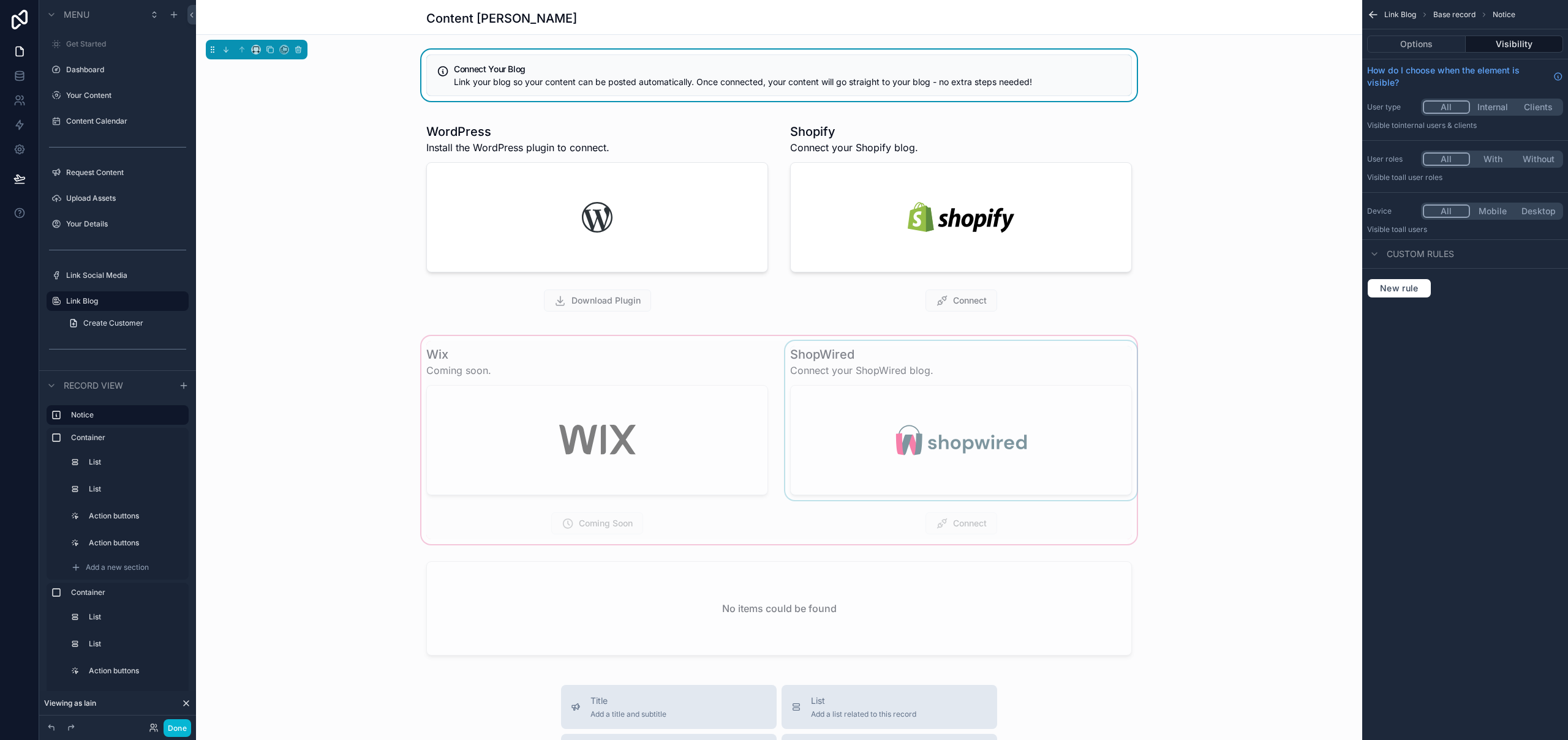
click at [802, 343] on div "scrollable content" at bounding box center [779, 440] width 1166 height 213
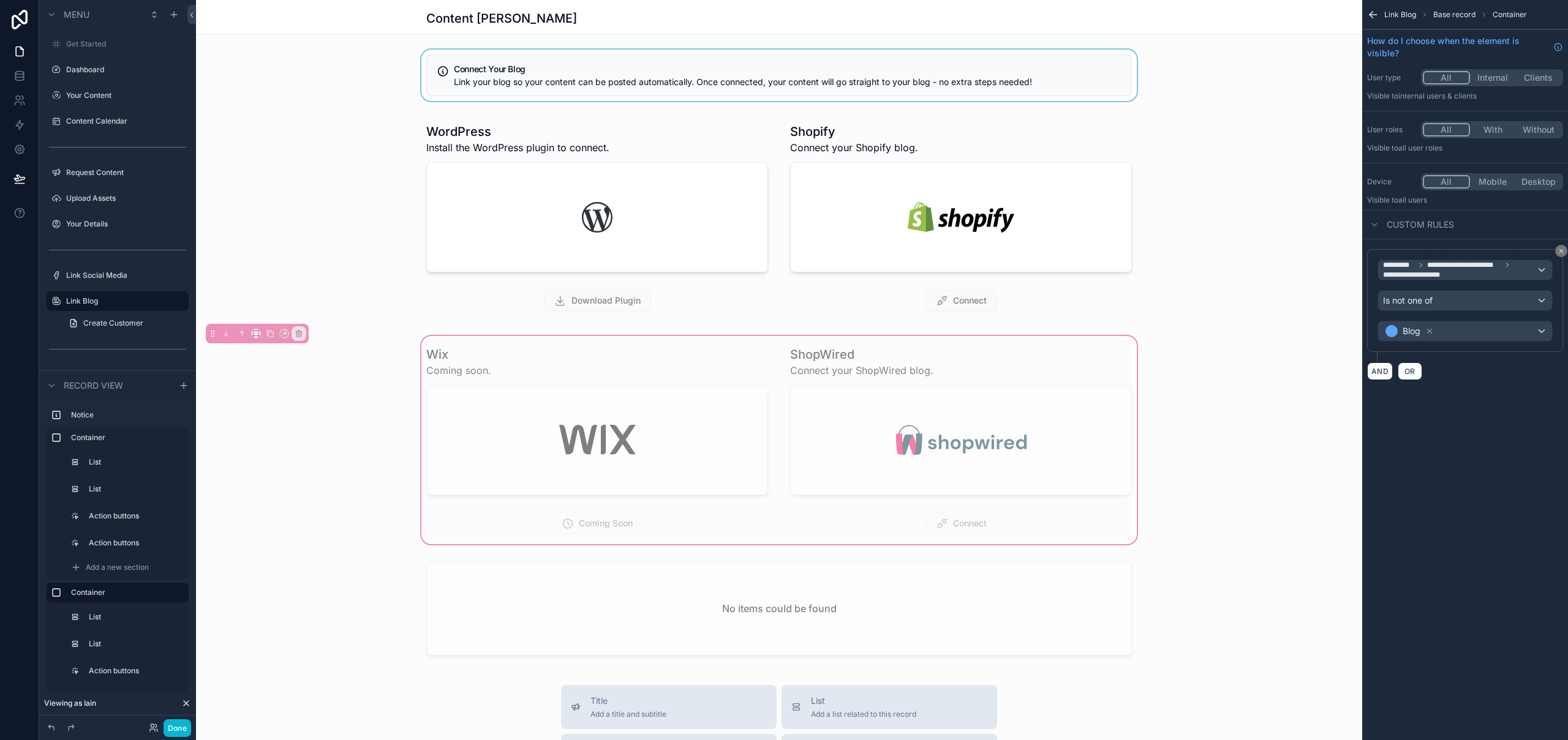
click at [723, 336] on div "Wix Coming soon. ShopWired Connect your ShopWired blog. Coming Soon Connect" at bounding box center [779, 440] width 1166 height 213
click at [1483, 267] on span "**********" at bounding box center [1464, 265] width 74 height 9
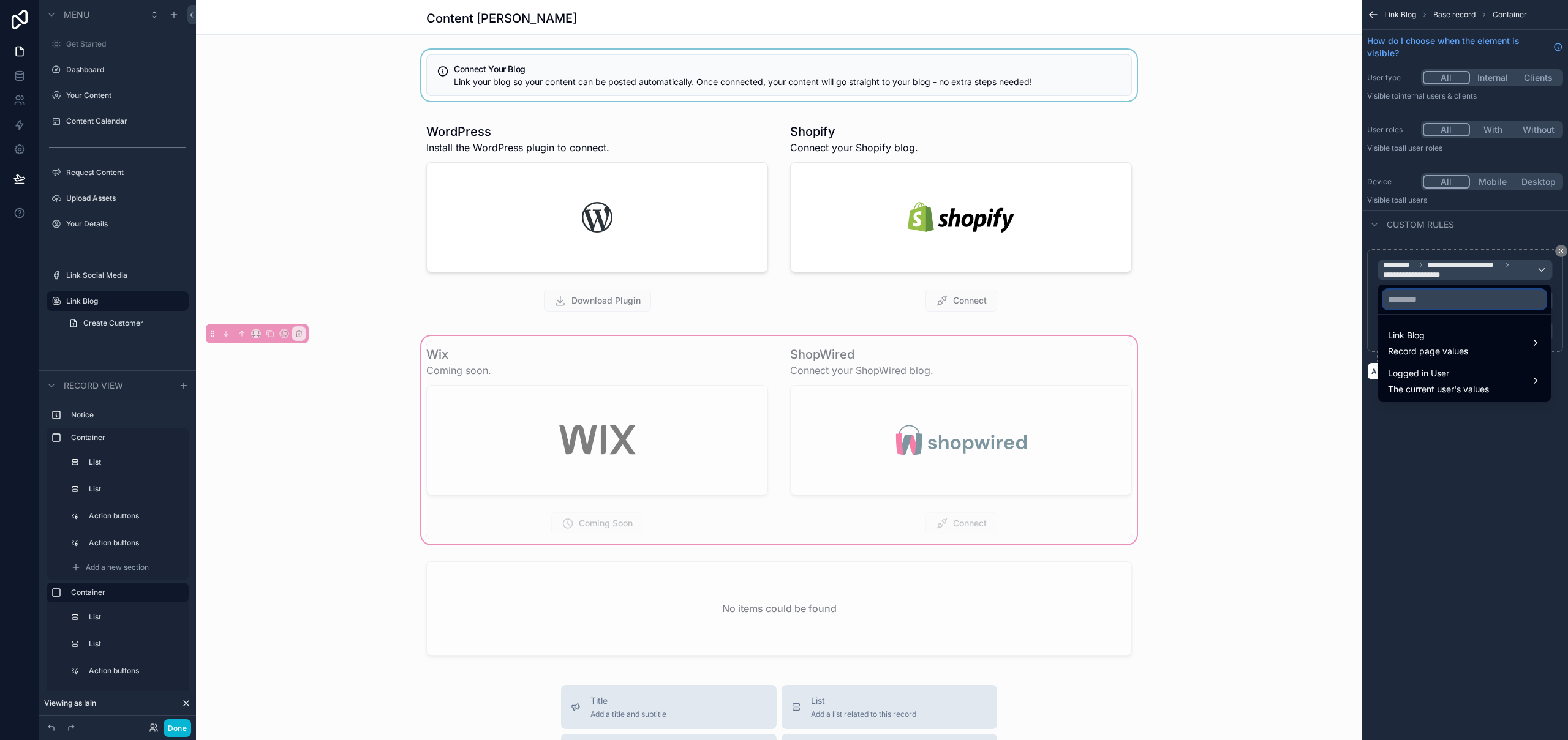
click at [1462, 307] on input "text" at bounding box center [1464, 299] width 163 height 20
type input "********"
click at [1475, 348] on div "Link Blog Record page values" at bounding box center [1464, 343] width 153 height 29
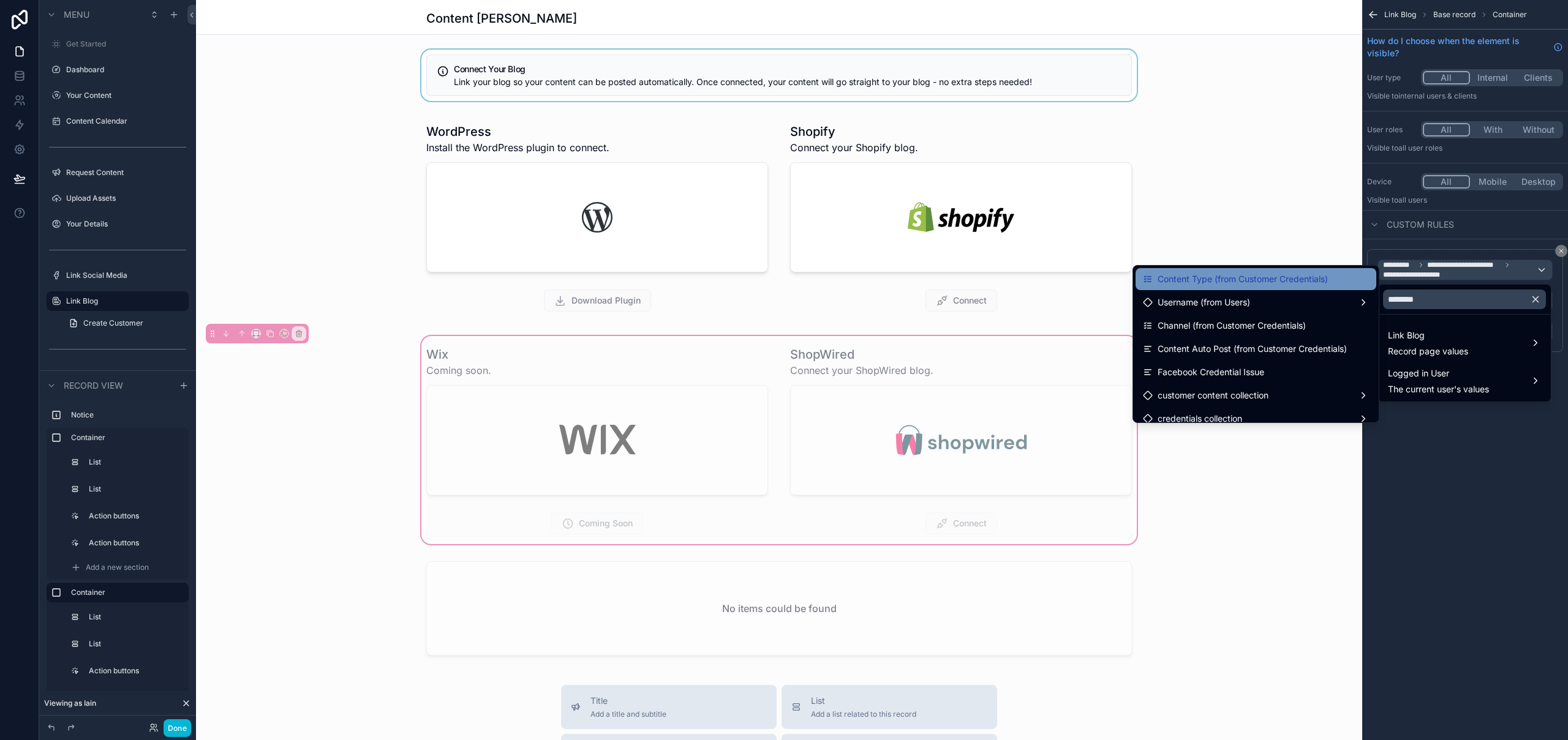
click at [1235, 281] on span "Content Type (from Customer Credentials)" at bounding box center [1242, 279] width 170 height 15
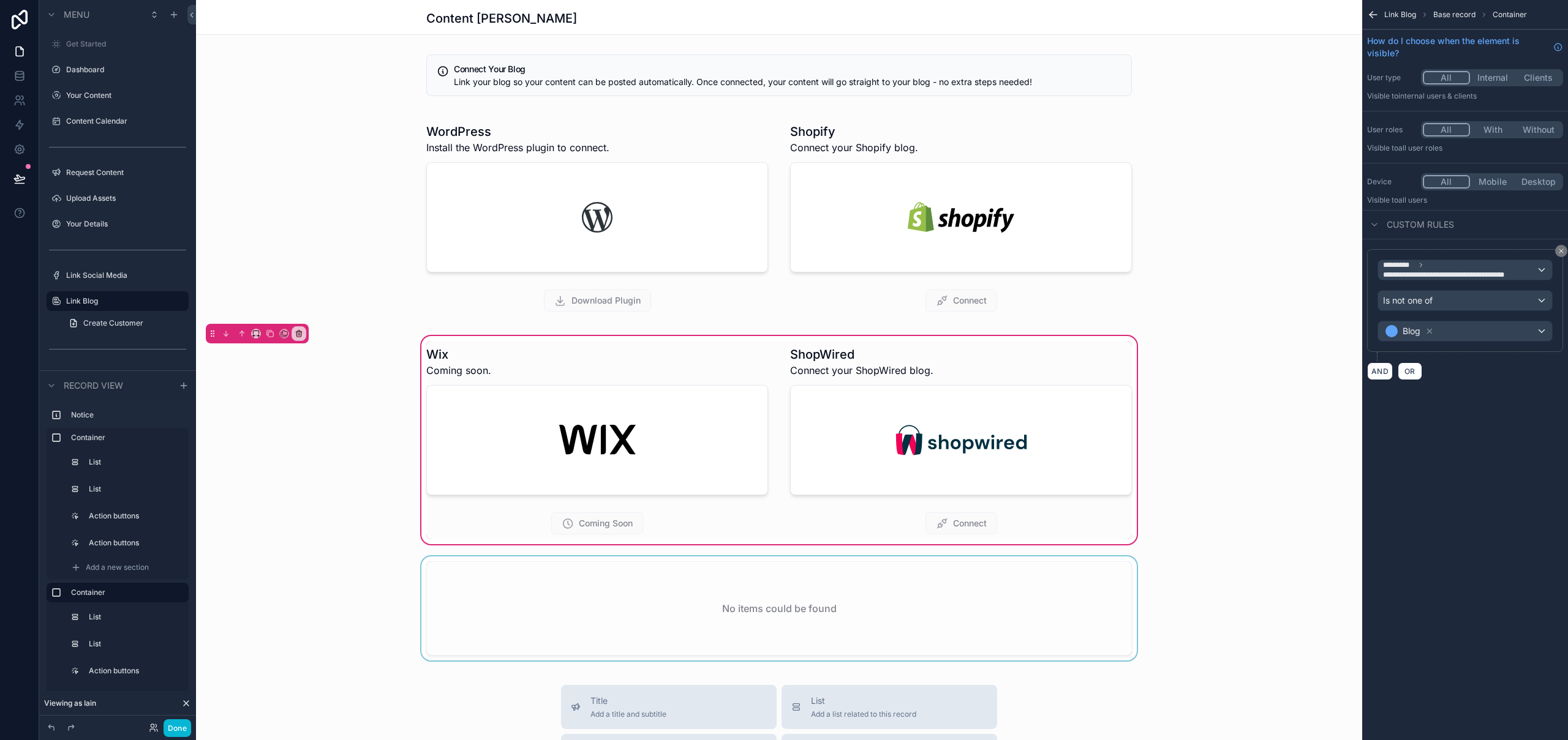
click at [833, 636] on div "scrollable content" at bounding box center [779, 611] width 1166 height 109
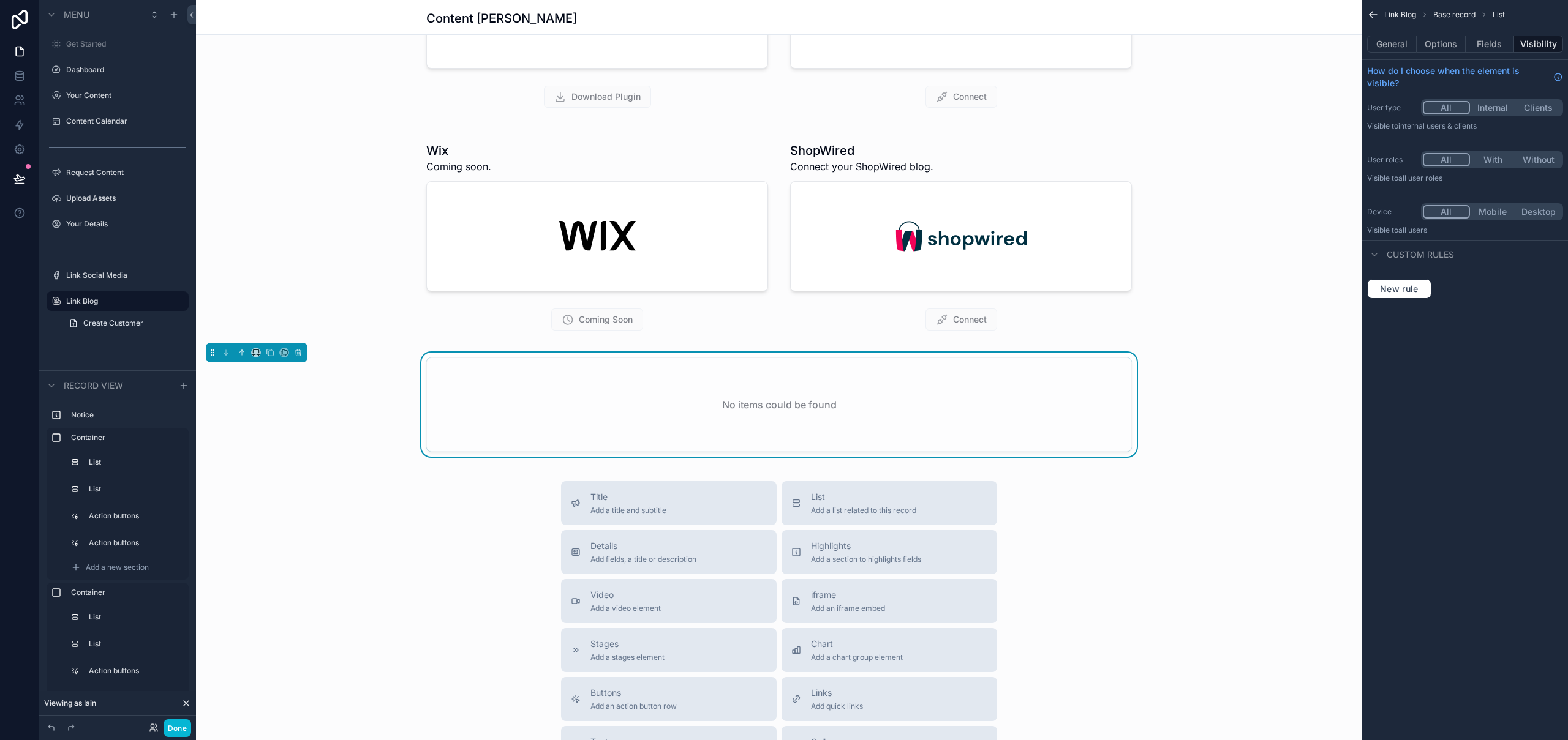
scroll to position [330, 0]
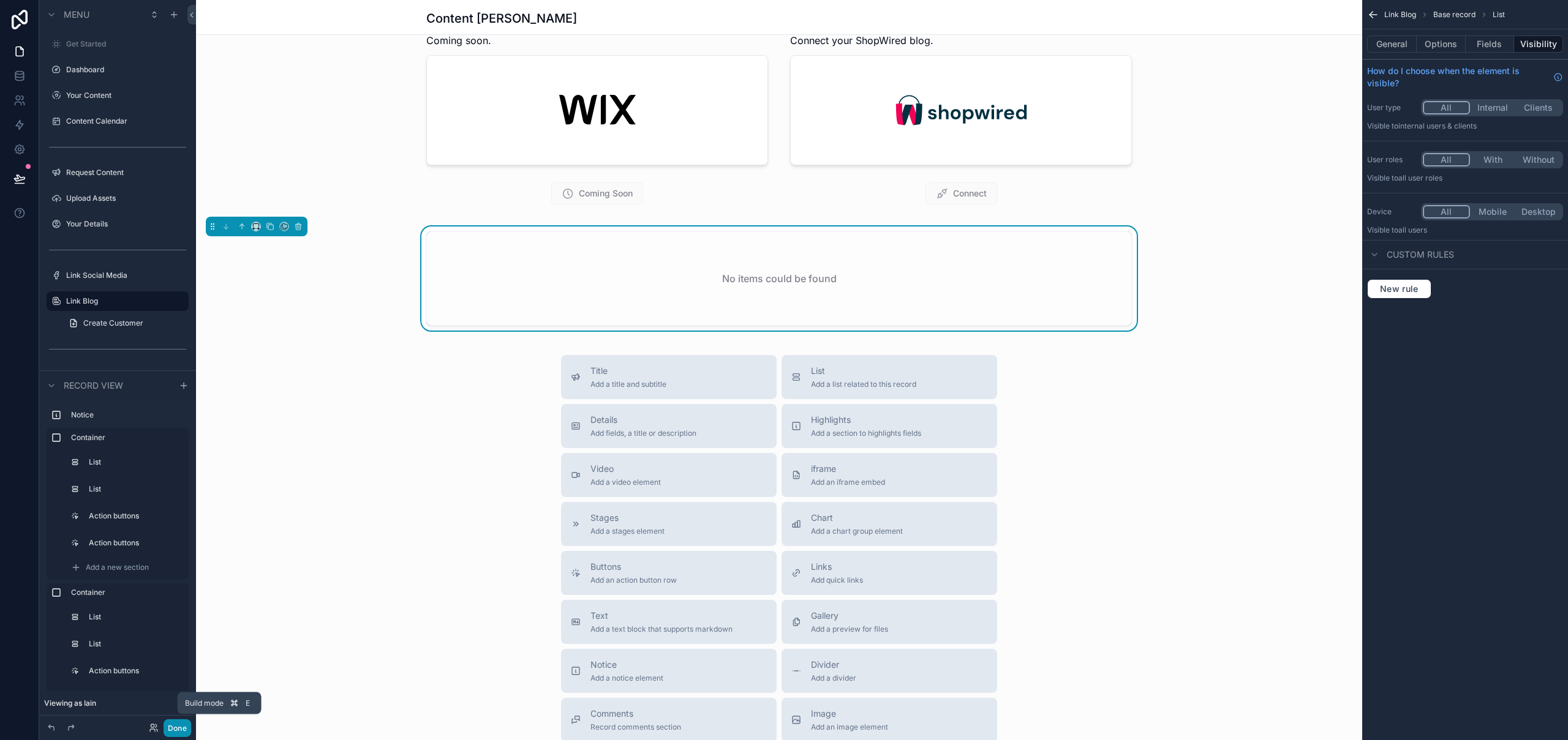
click at [173, 731] on button "Done" at bounding box center [177, 728] width 28 height 17
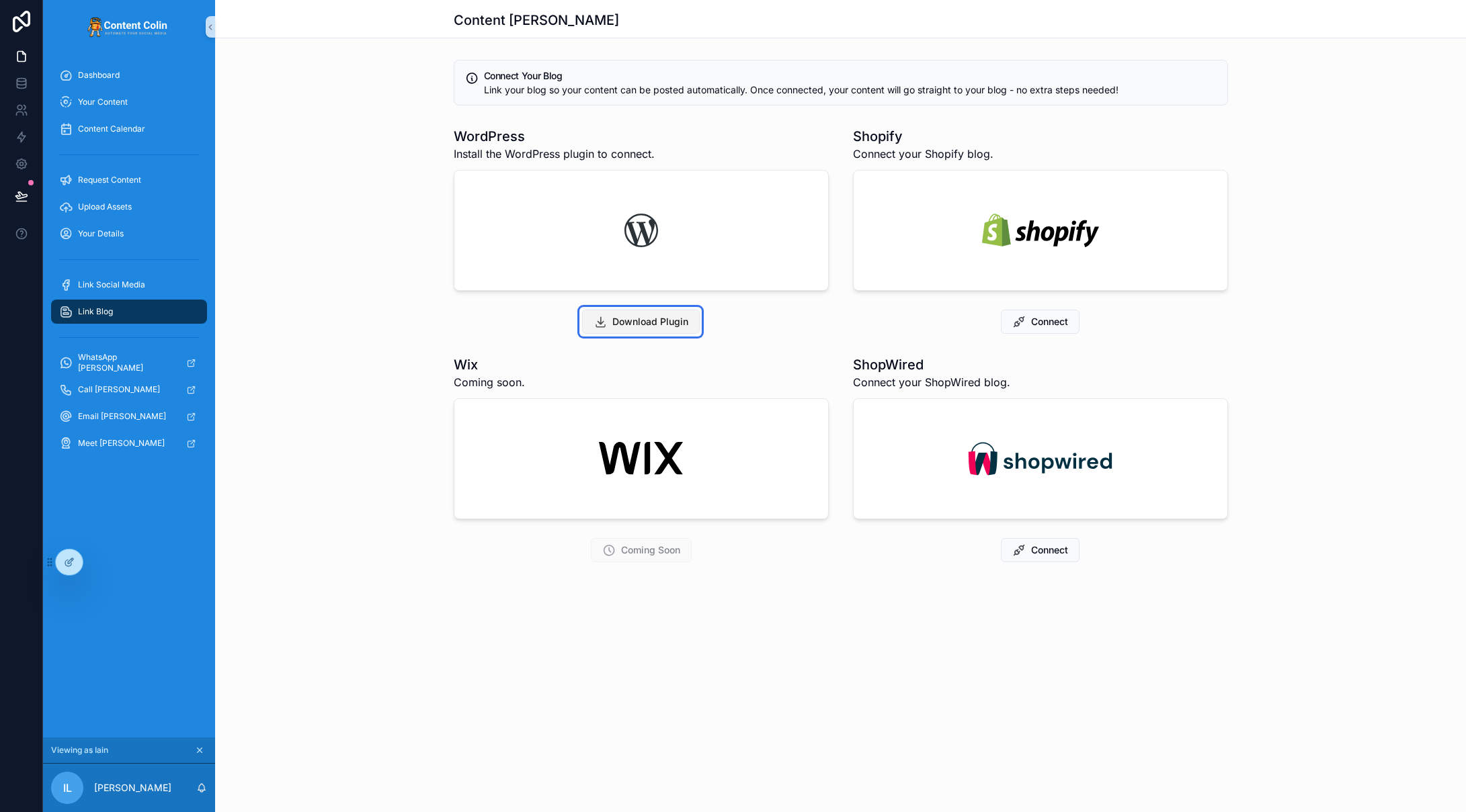
click at [665, 327] on span "Download Plugin" at bounding box center [650, 322] width 76 height 14
click at [659, 322] on span "Download Plugin" at bounding box center [650, 322] width 76 height 14
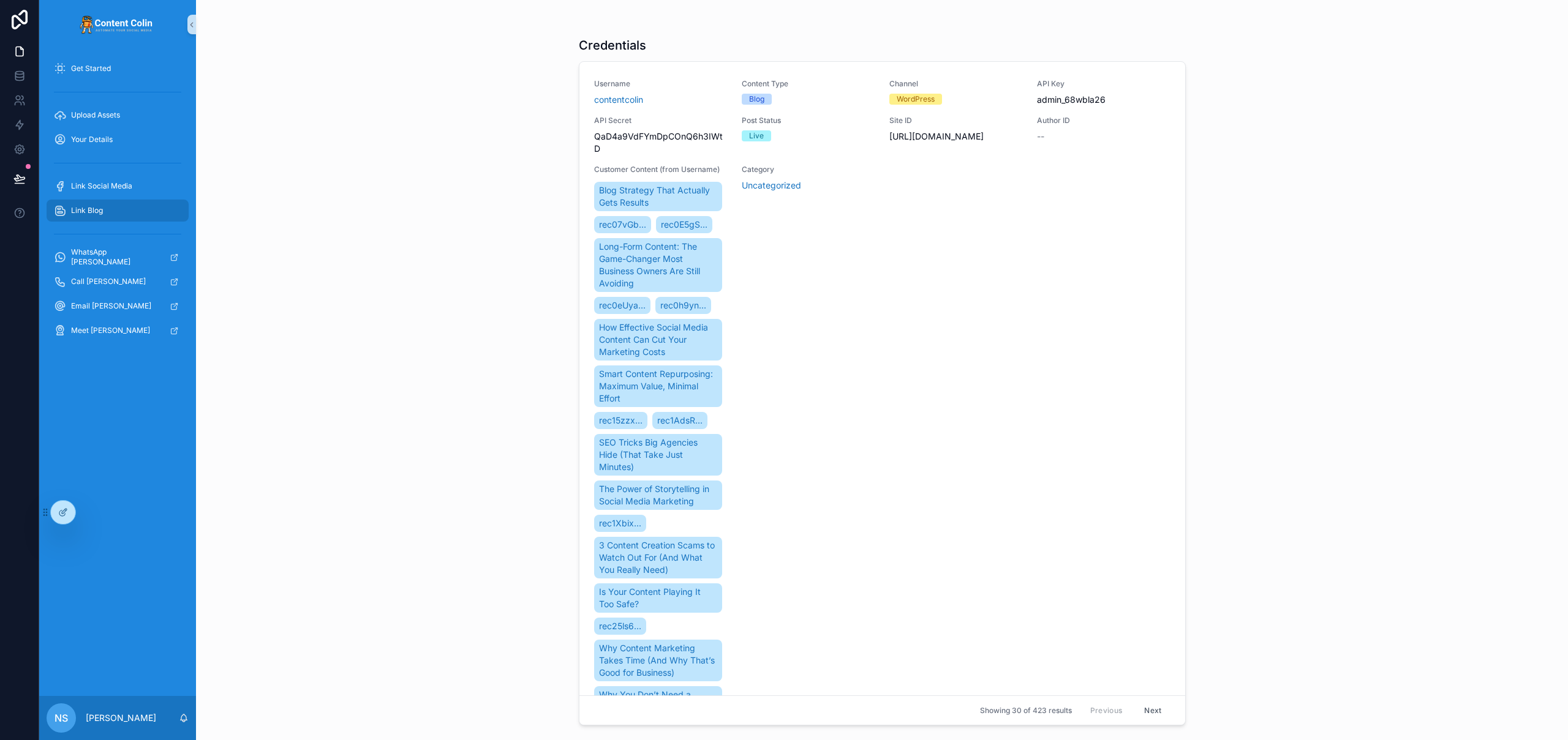
click at [117, 209] on div "Link Blog" at bounding box center [117, 210] width 128 height 20
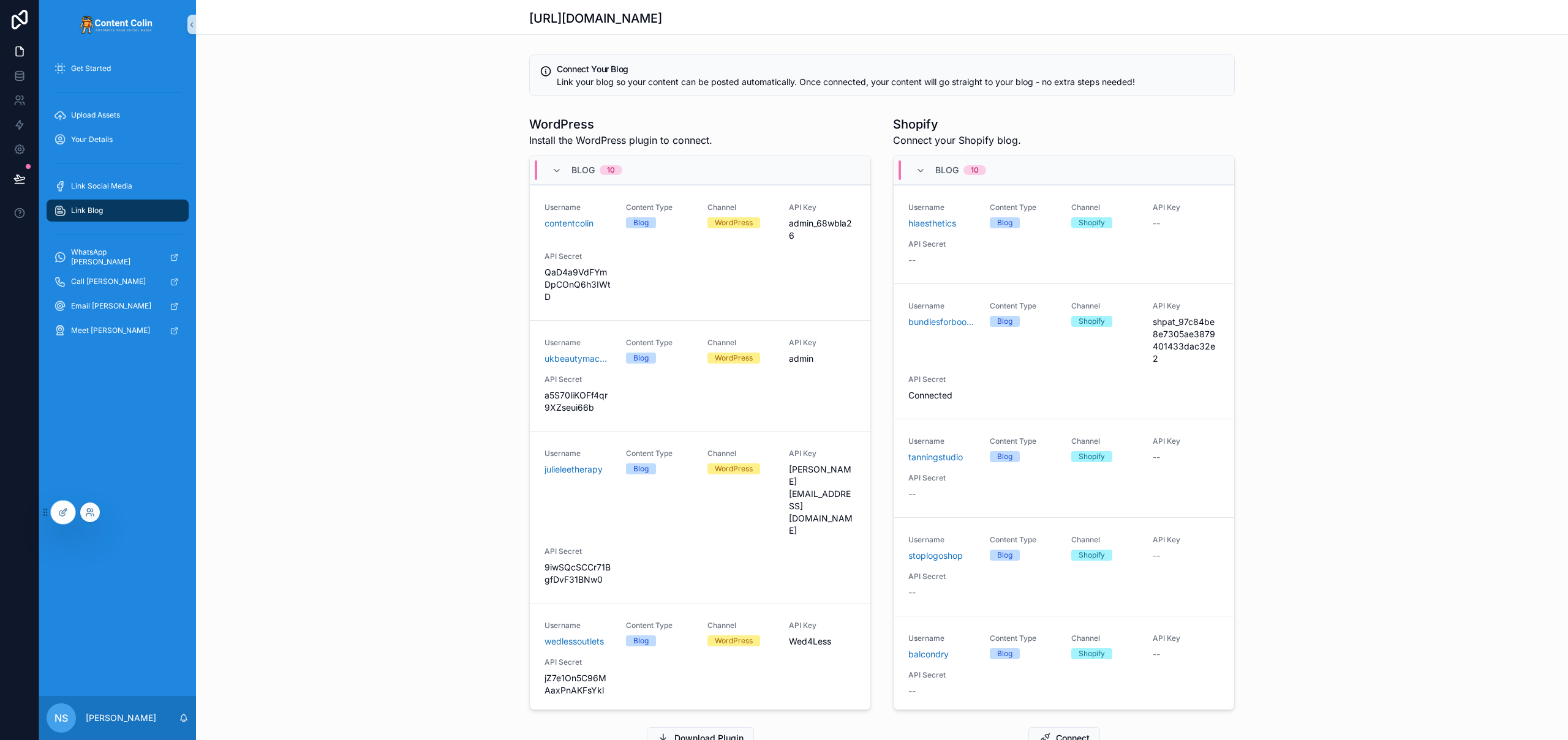
click at [91, 518] on div at bounding box center [90, 513] width 20 height 20
click at [91, 515] on icon at bounding box center [90, 512] width 9 height 9
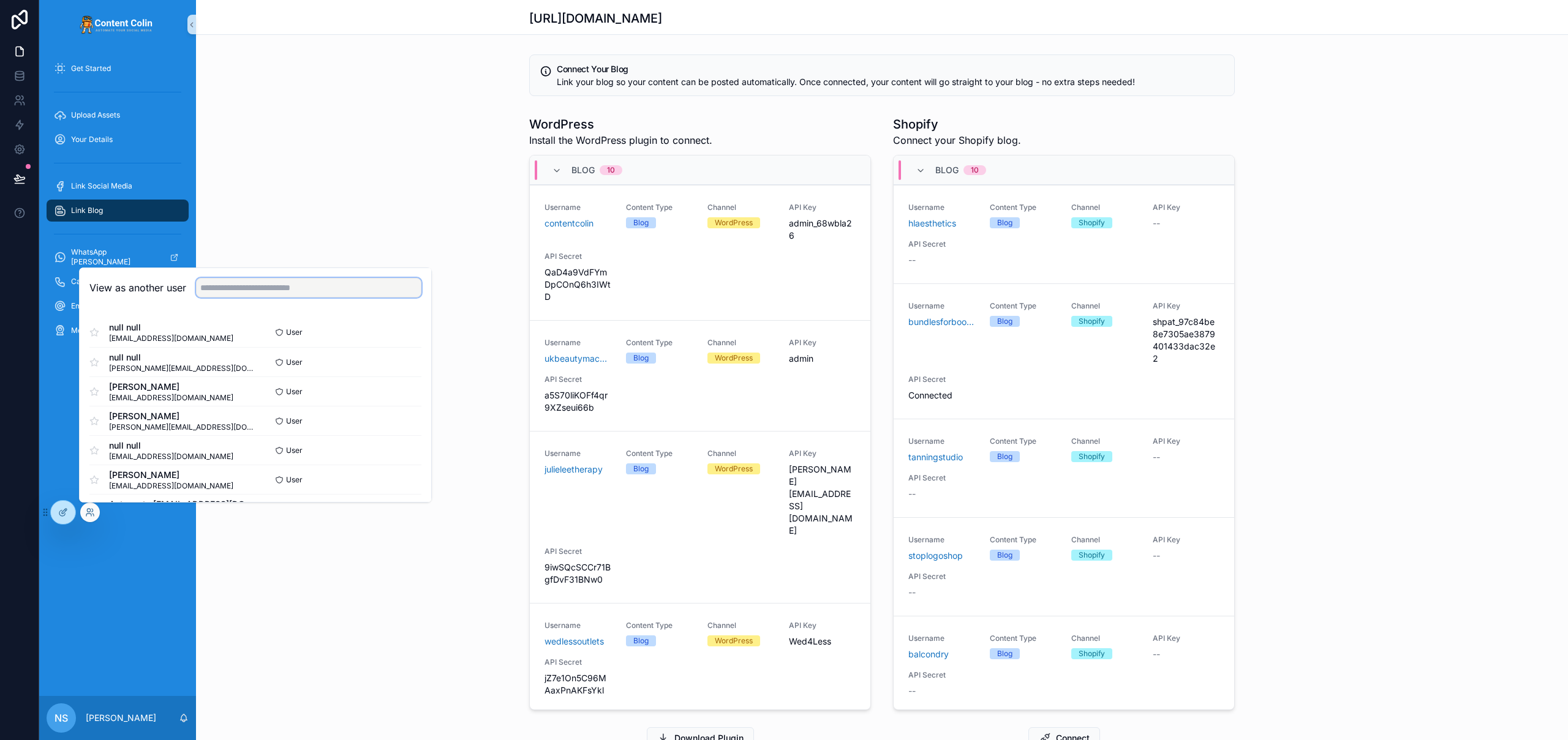
click at [255, 285] on input "text" at bounding box center [308, 287] width 225 height 20
type input "**********"
click at [393, 451] on button "Select" at bounding box center [405, 451] width 32 height 17
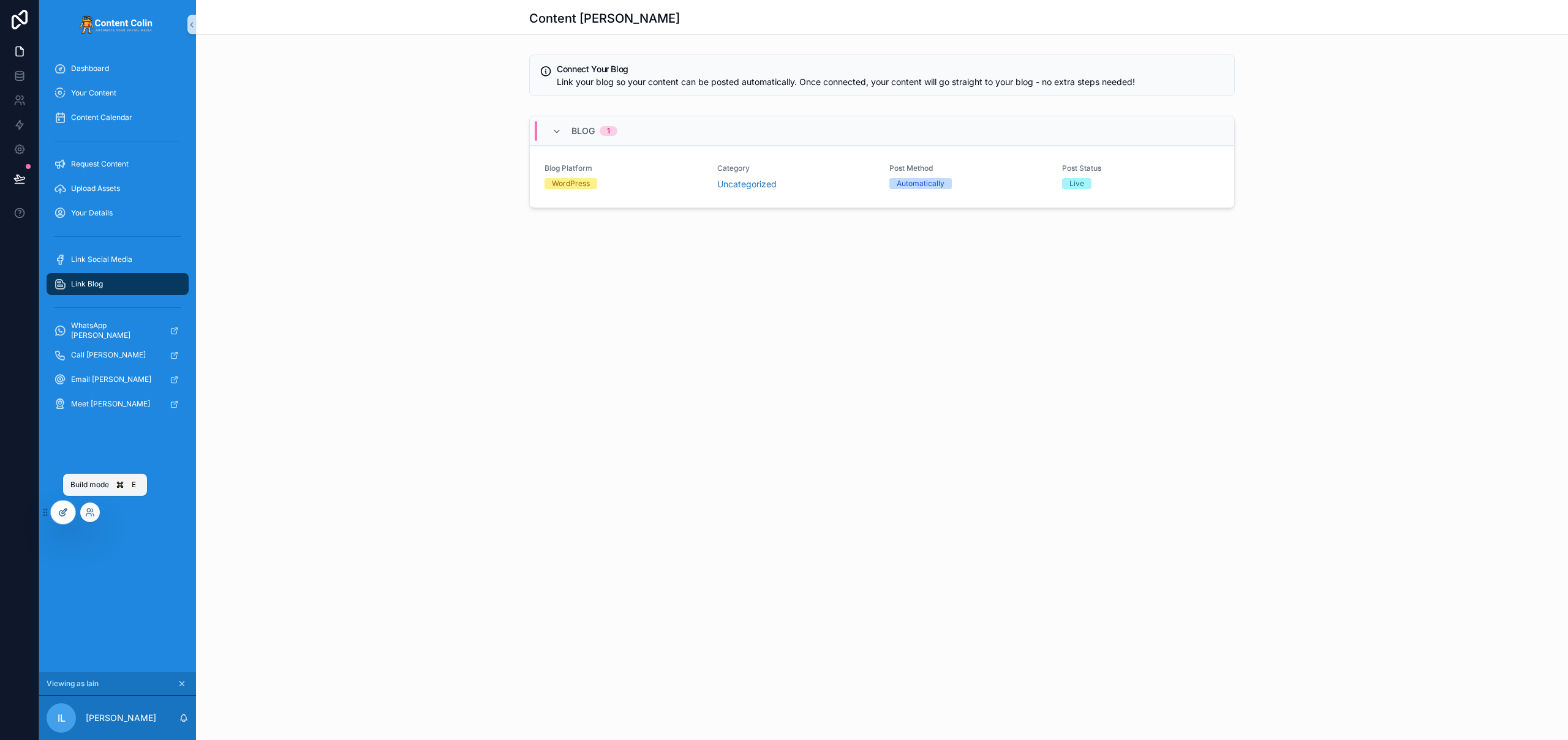
click at [67, 514] on icon at bounding box center [63, 512] width 9 height 9
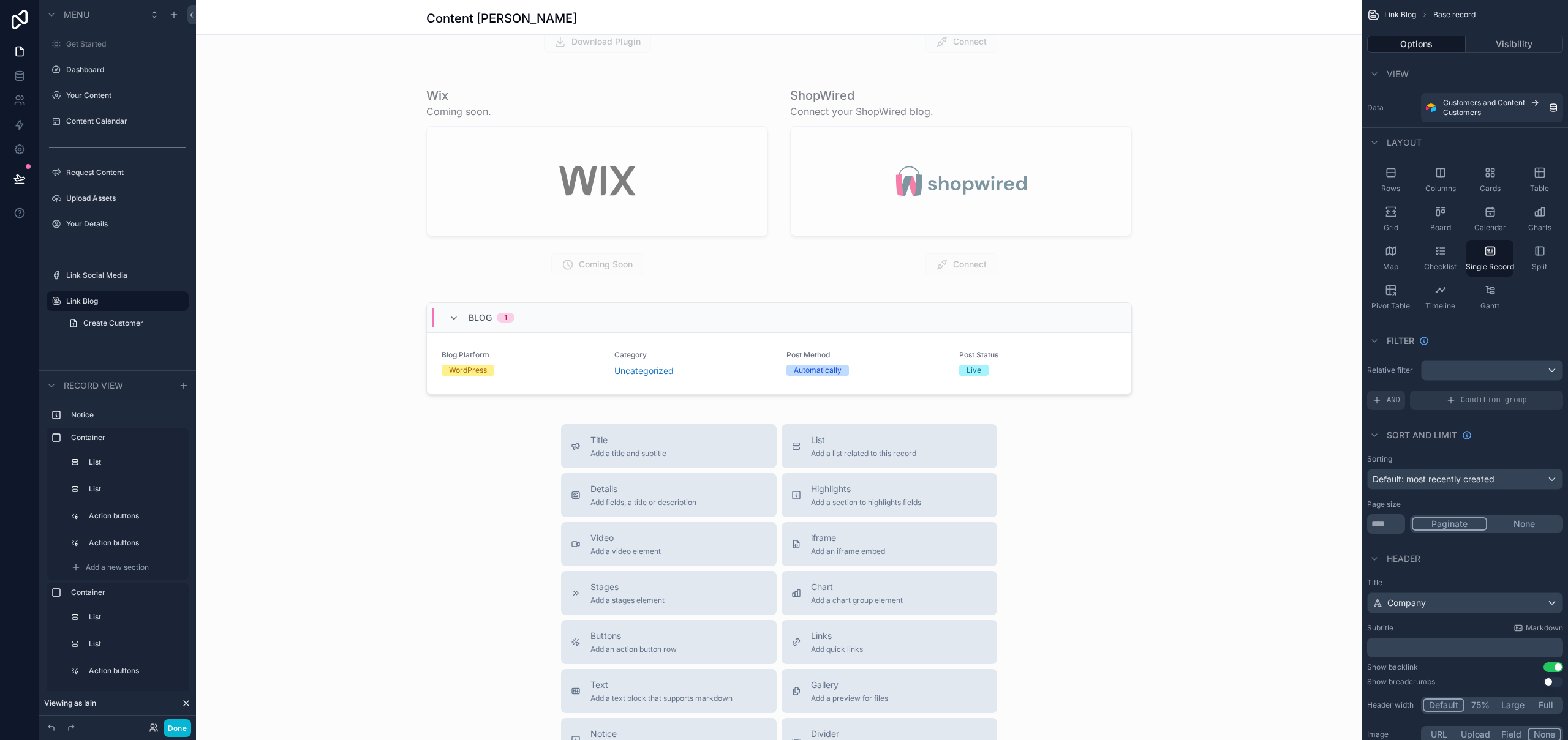
scroll to position [504, 0]
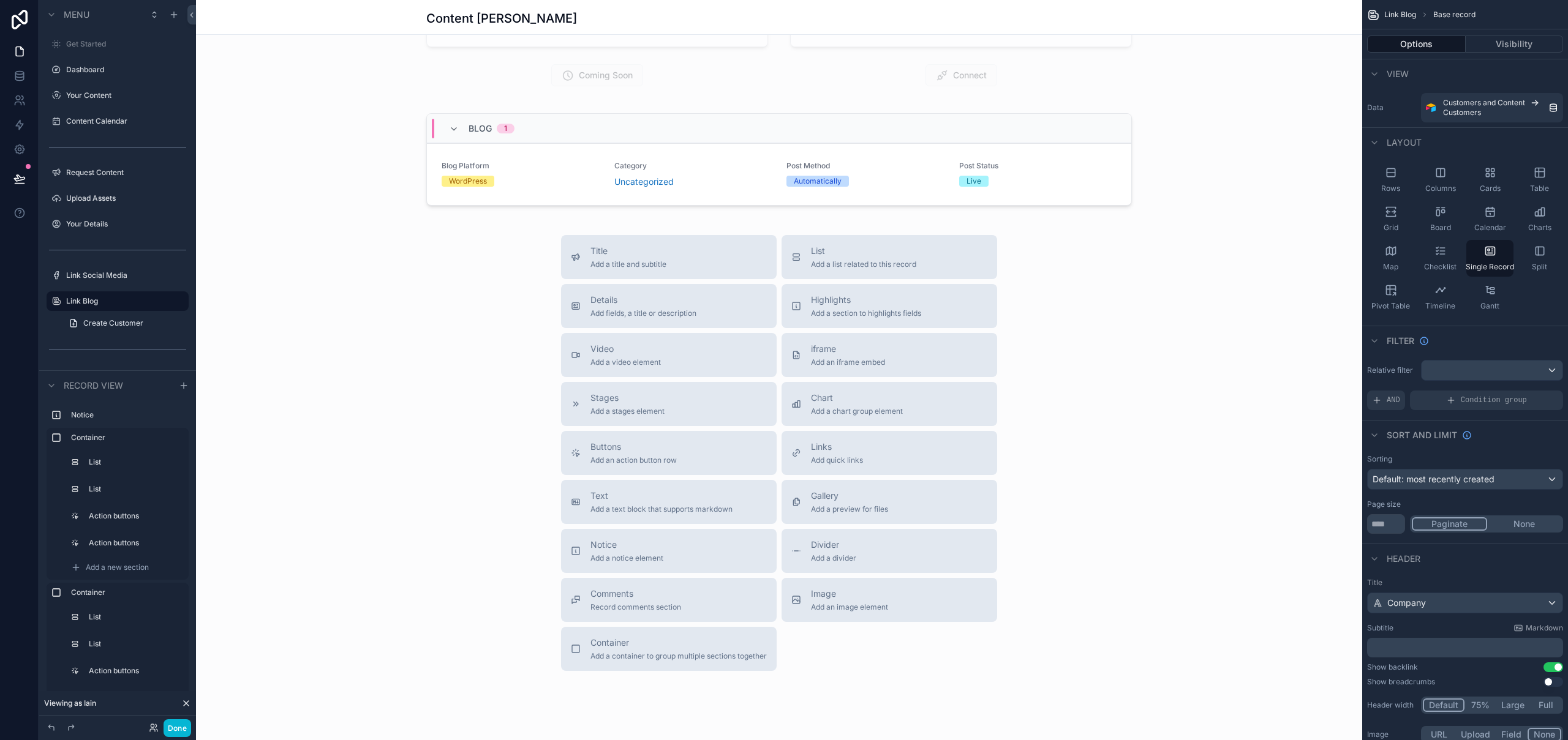
click at [1085, 566] on div "scrollable content" at bounding box center [779, 133] width 1166 height 1273
click at [653, 641] on span "Container" at bounding box center [679, 643] width 176 height 12
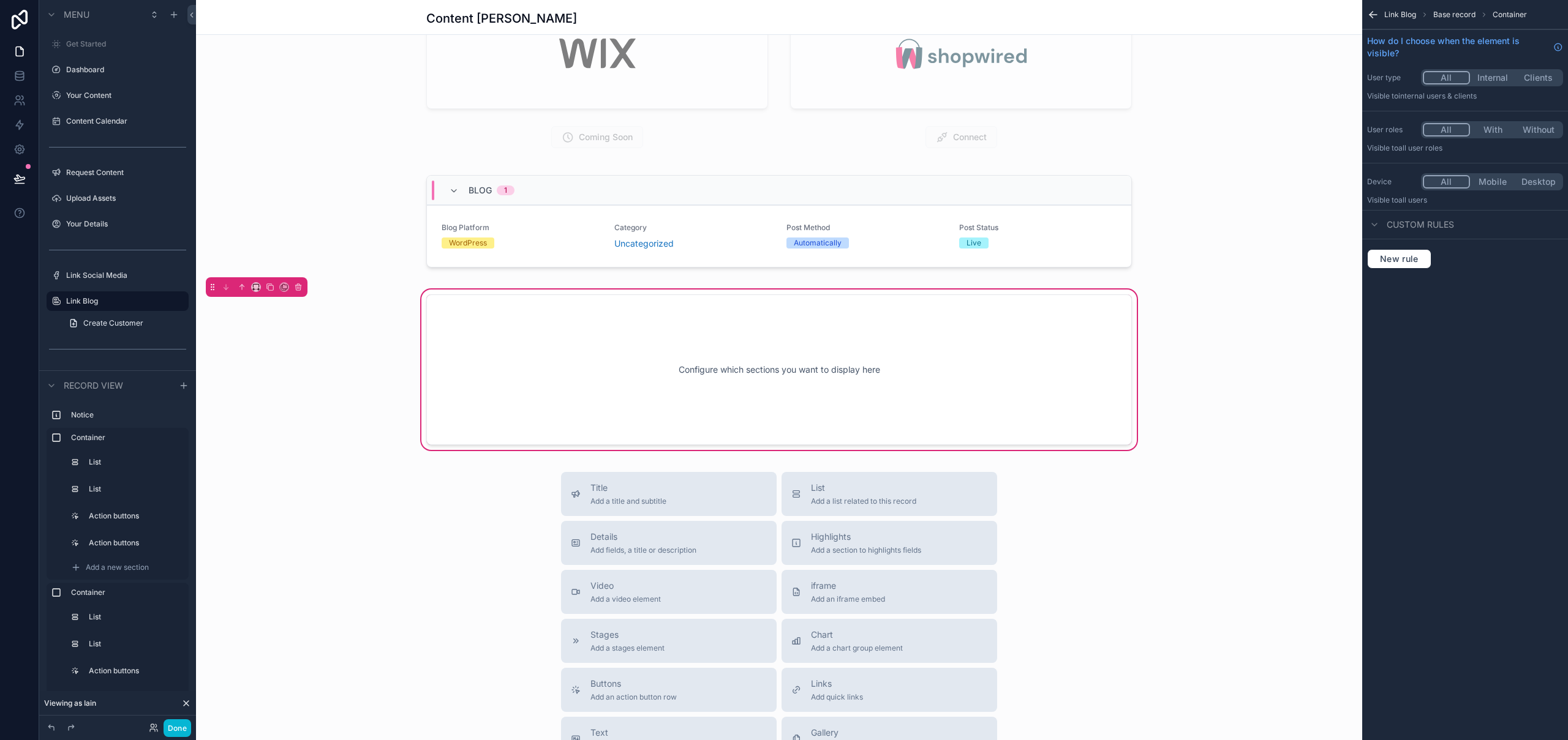
scroll to position [442, 0]
click at [653, 505] on span "Add a title and subtitle" at bounding box center [629, 502] width 76 height 9
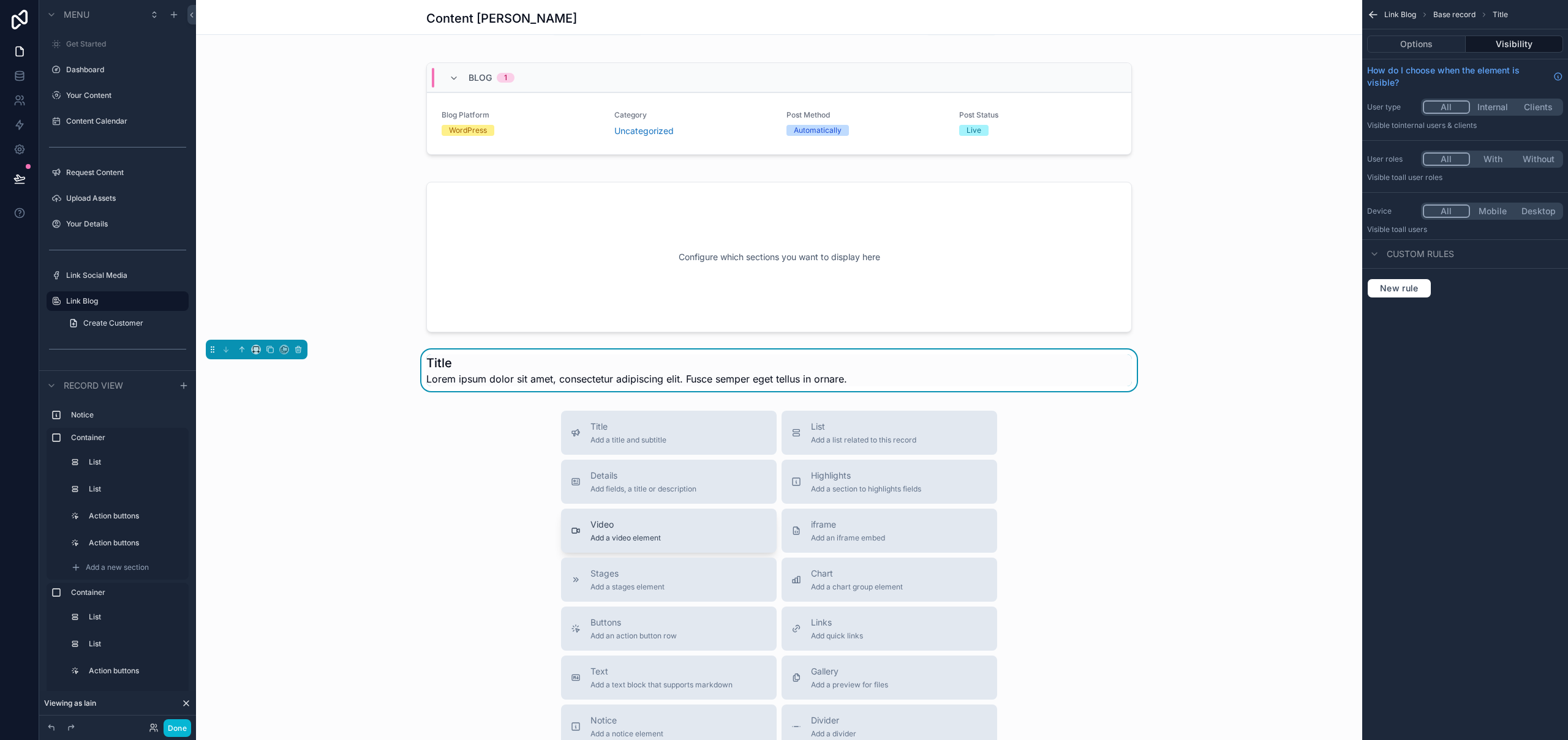
scroll to position [572, 0]
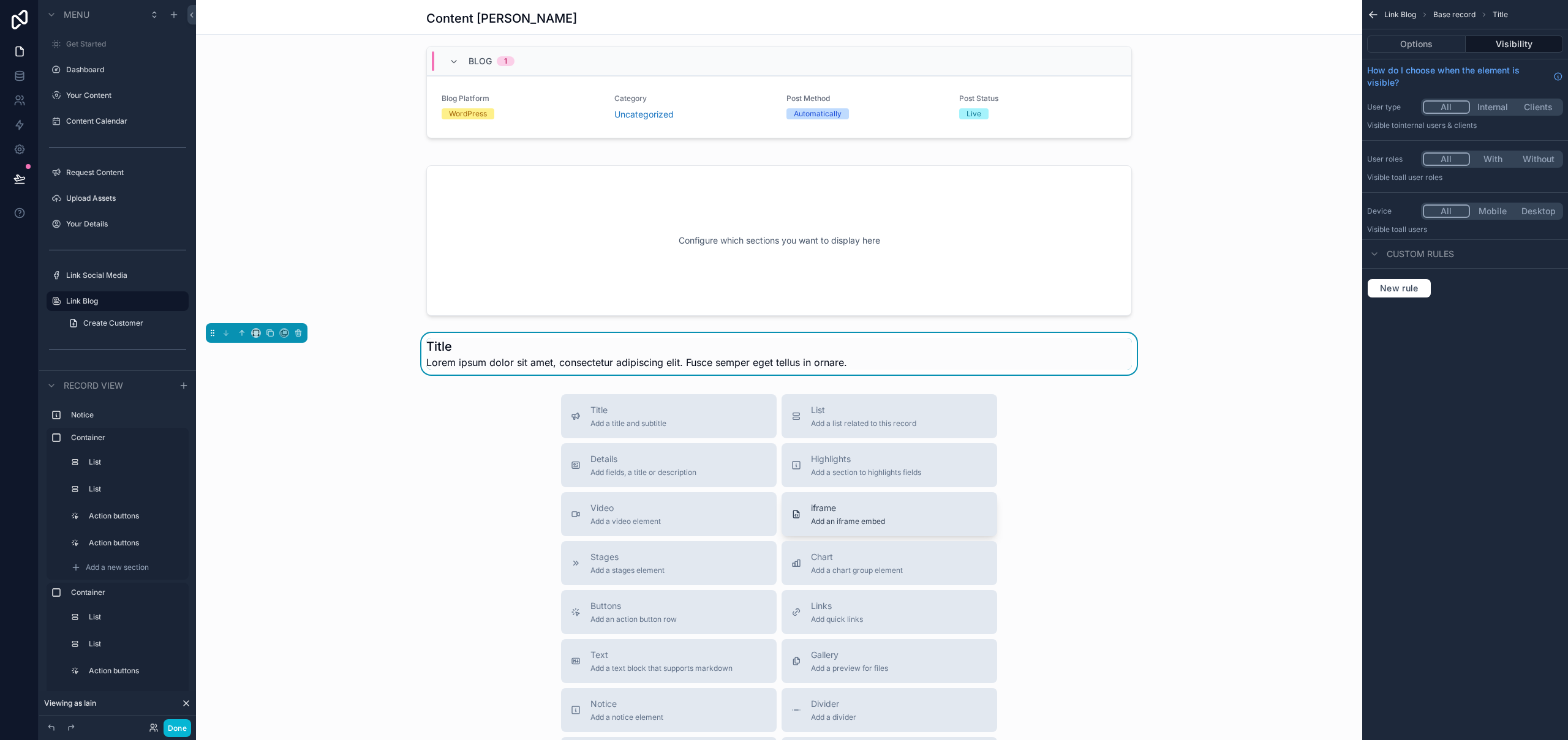
click at [889, 513] on div "iframe Add an iframe embed" at bounding box center [889, 515] width 196 height 25
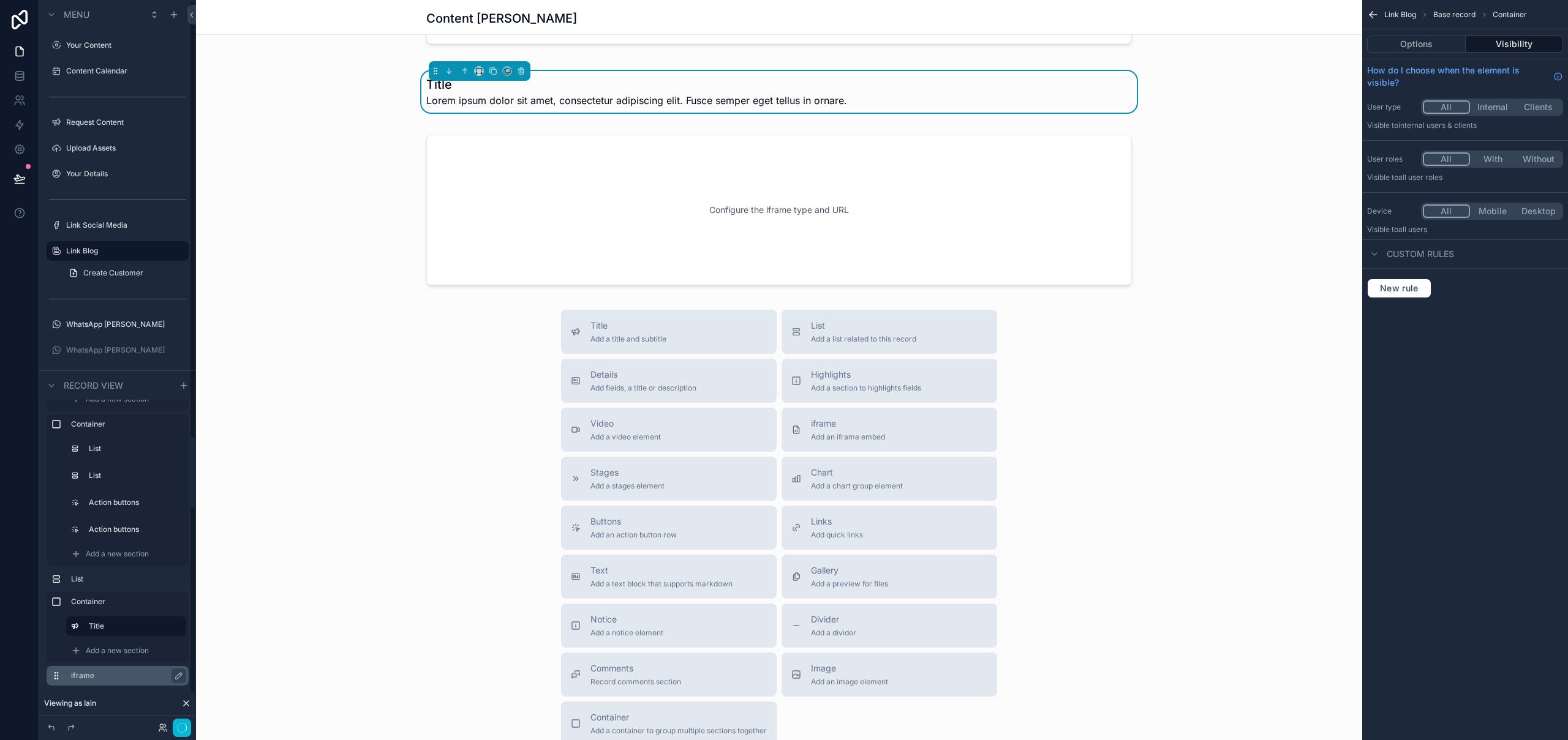
scroll to position [0, 0]
click at [549, 101] on span "Lorem ipsum dolor sit amet, consectetur adipiscing elit. Fusce semper eget tell…" at bounding box center [637, 101] width 421 height 15
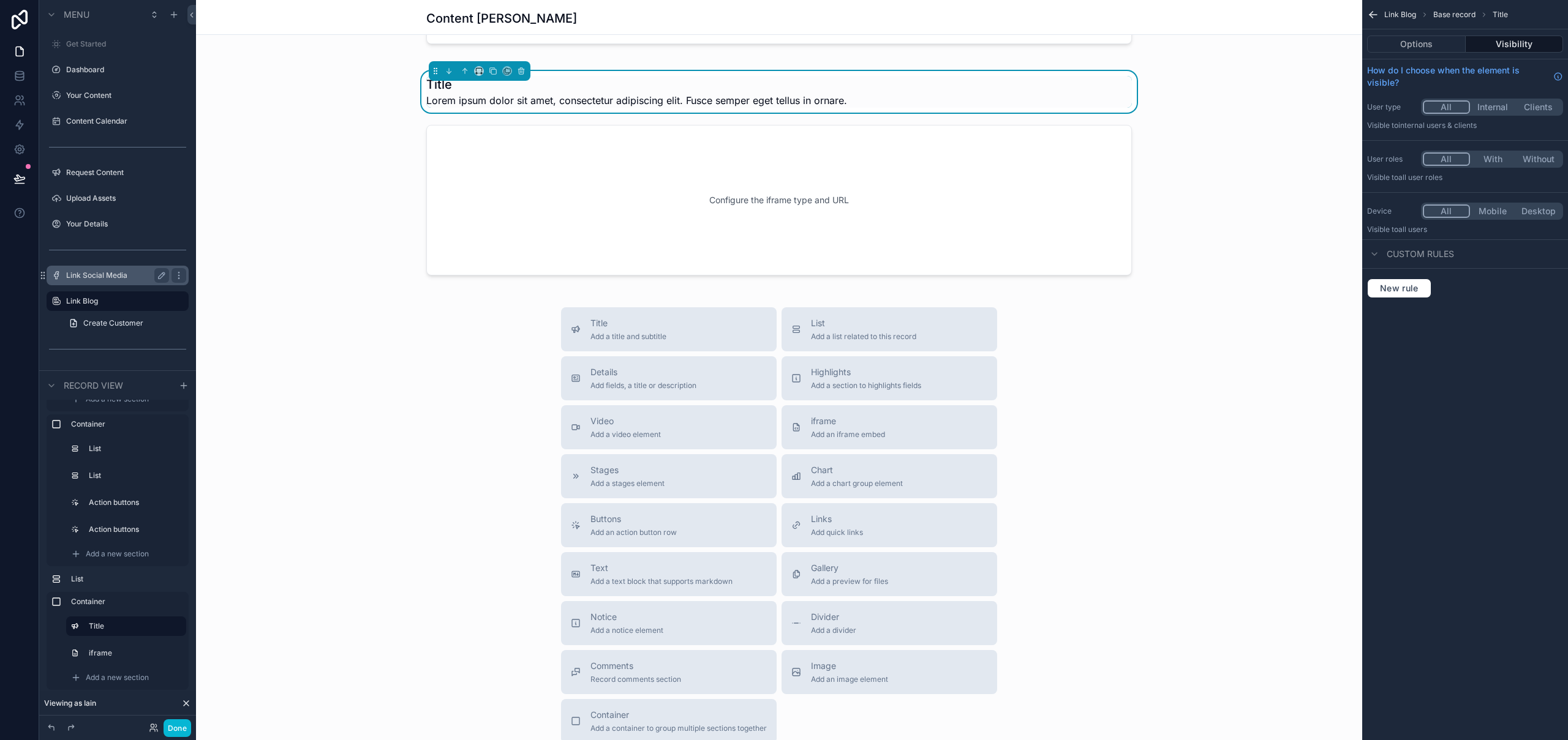
click at [98, 276] on label "Link Social Media" at bounding box center [115, 275] width 98 height 9
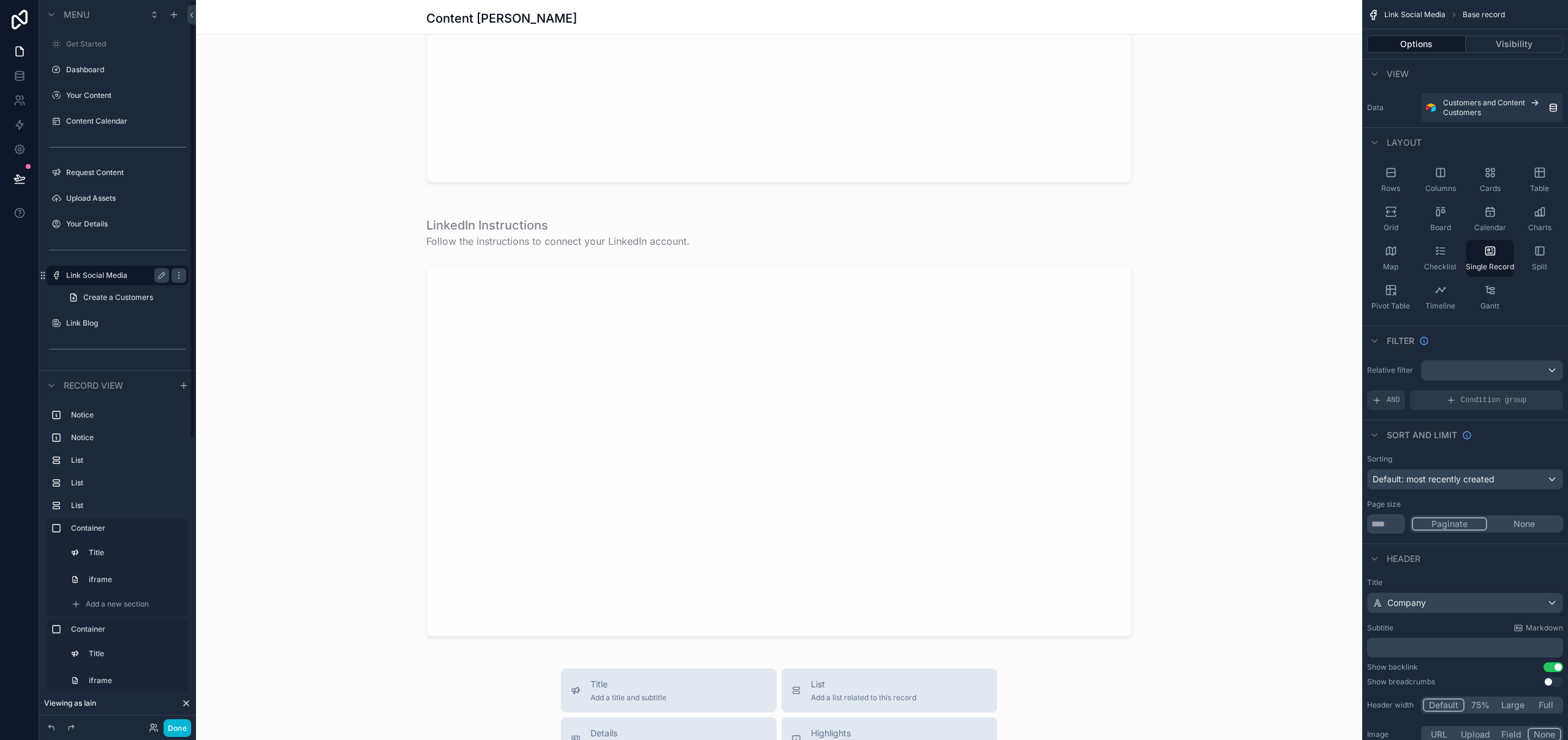
scroll to position [849, 0]
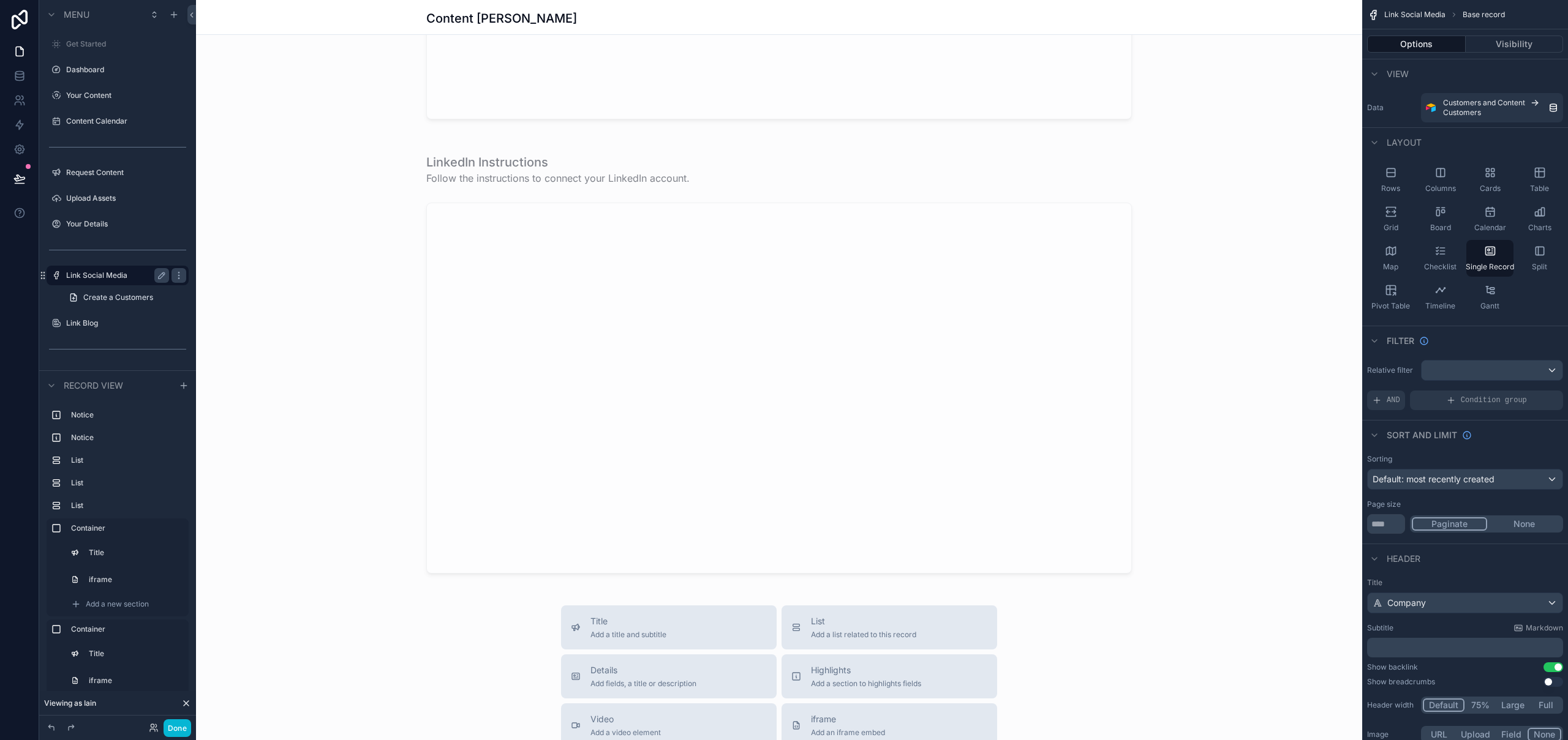
click at [592, 166] on div "scrollable content" at bounding box center [779, 145] width 1166 height 1988
click at [589, 172] on div "scrollable content" at bounding box center [779, 364] width 1166 height 445
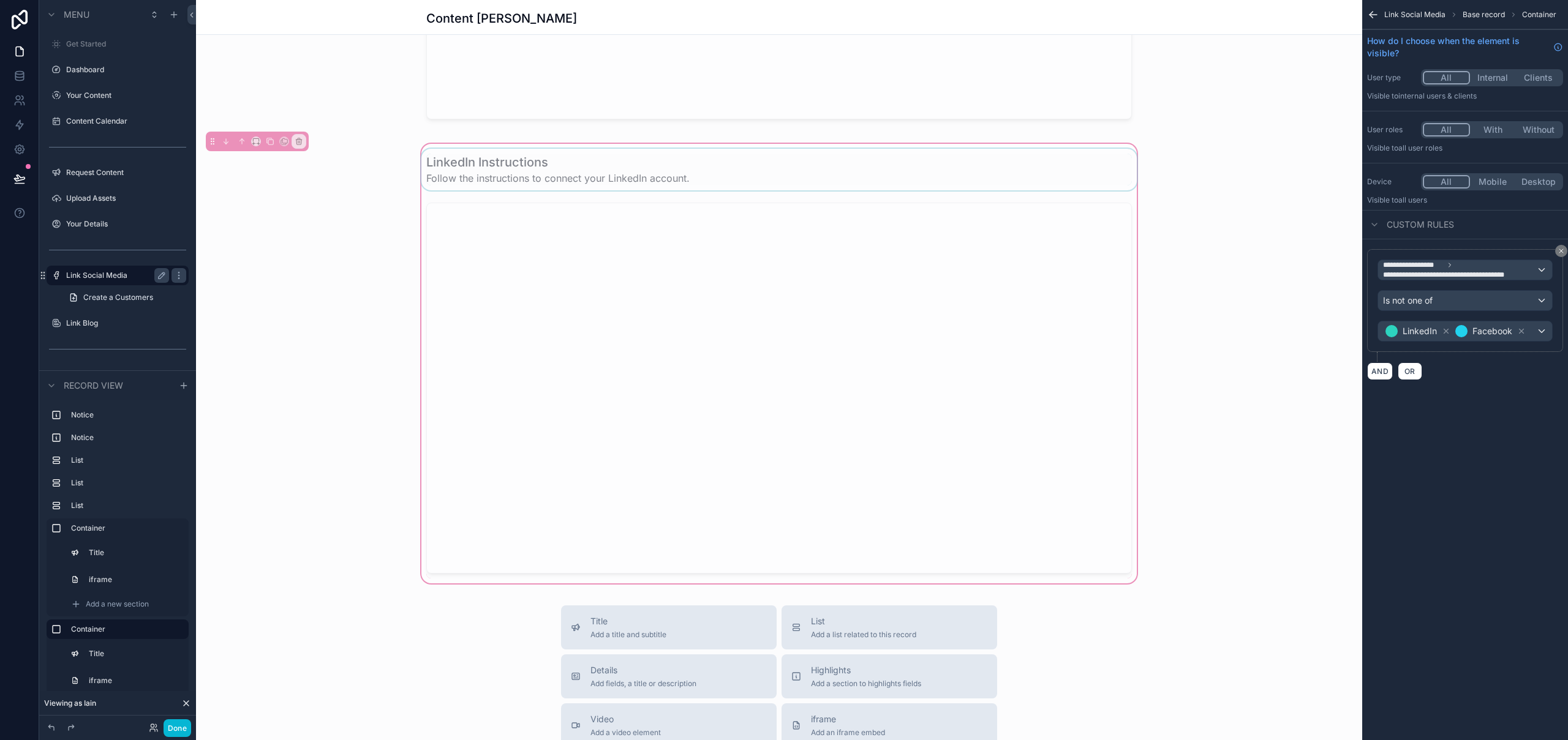
click at [855, 171] on div "scrollable content" at bounding box center [780, 169] width 721 height 42
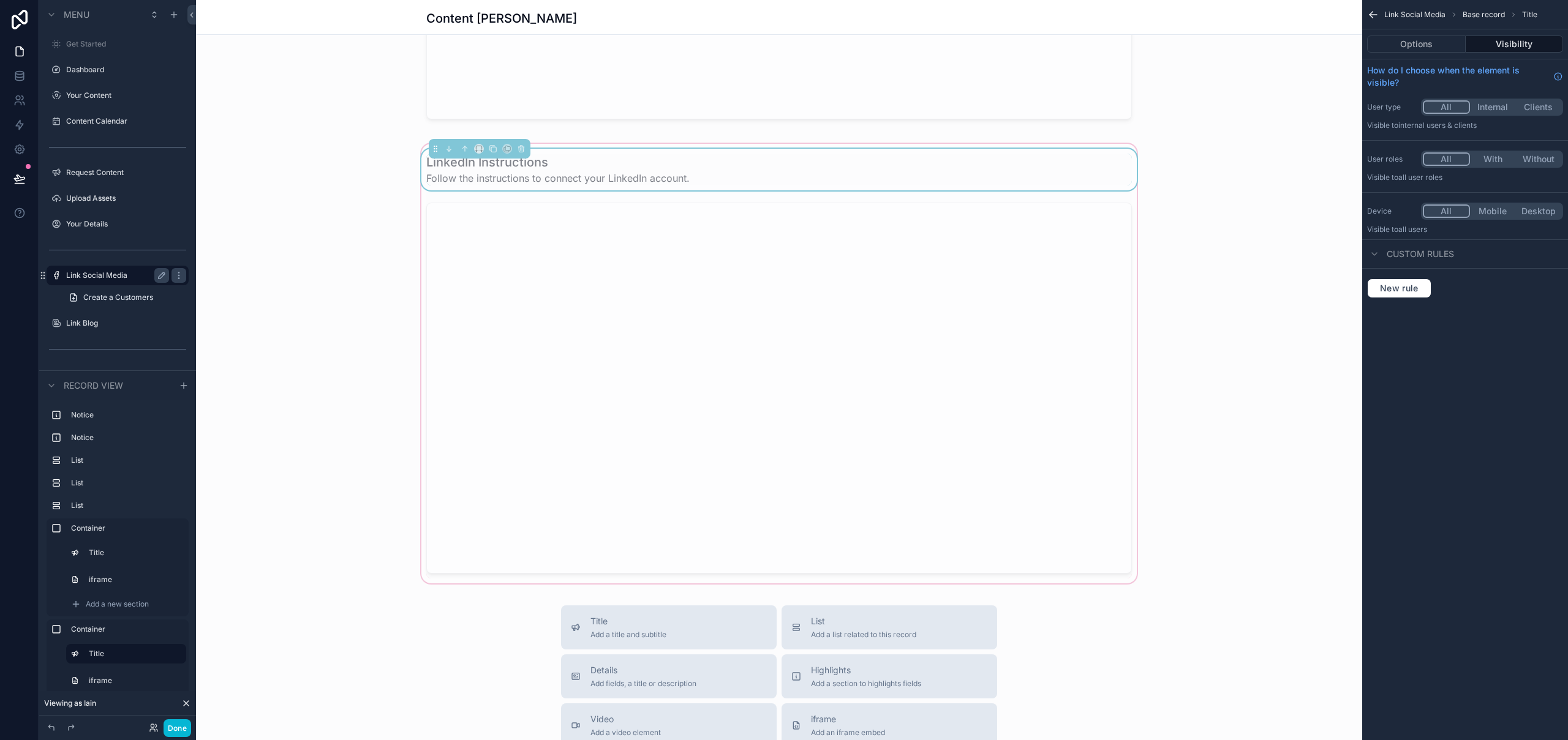
click at [855, 171] on div "LinkedIn Instructions Follow the instructions to connect your LinkedIn account." at bounding box center [780, 170] width 706 height 32
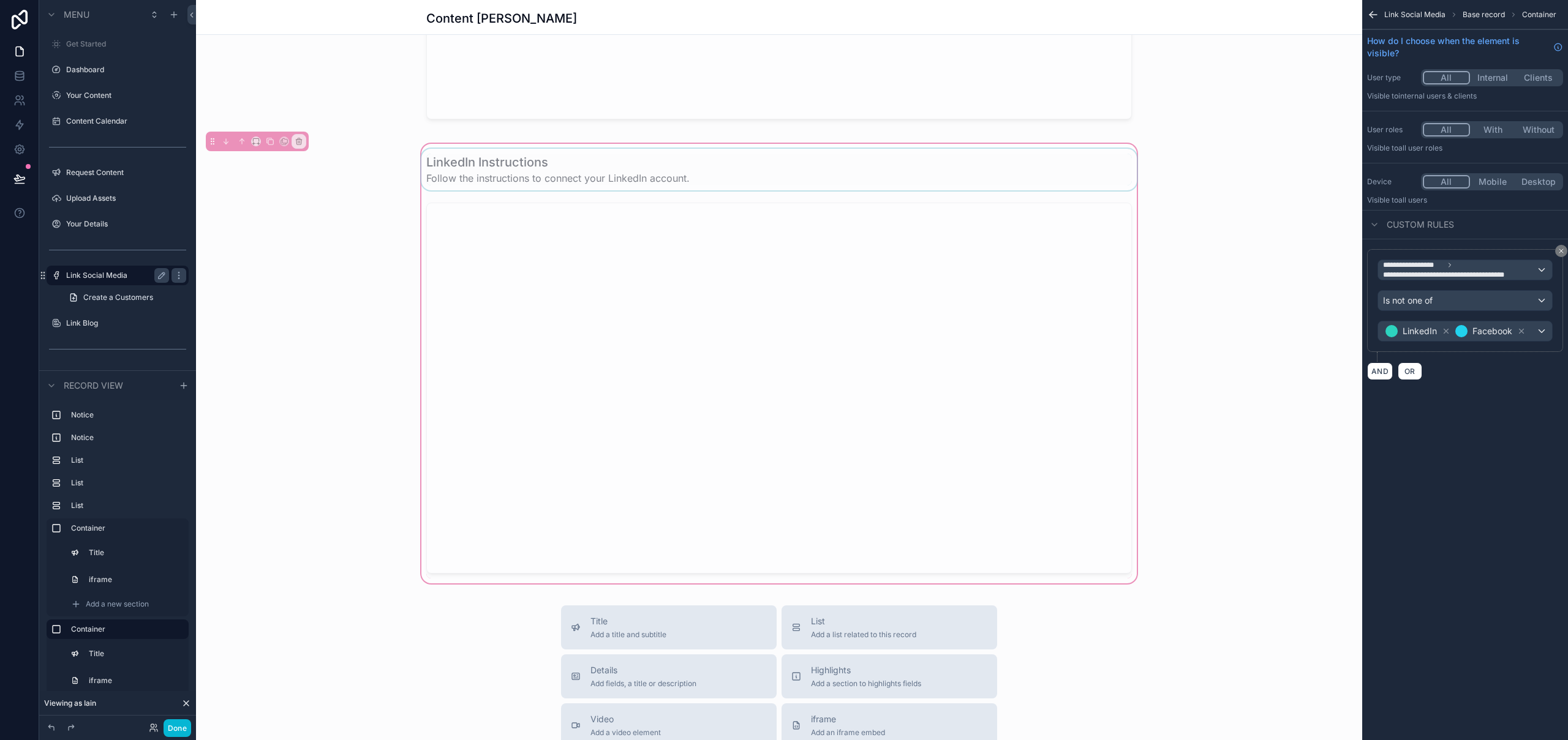
click at [895, 173] on div "scrollable content" at bounding box center [780, 169] width 721 height 42
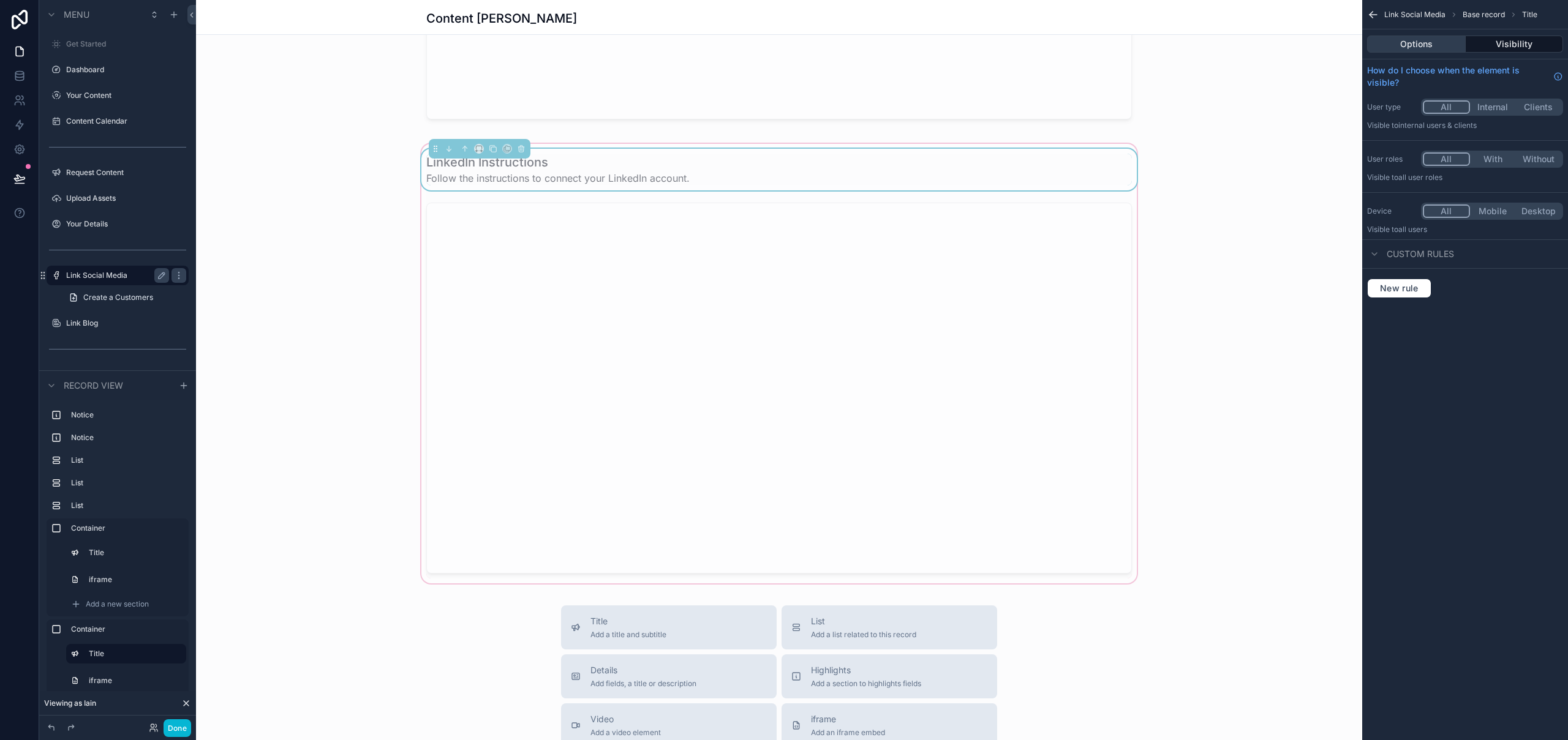
click at [1416, 48] on button "Options" at bounding box center [1416, 44] width 98 height 17
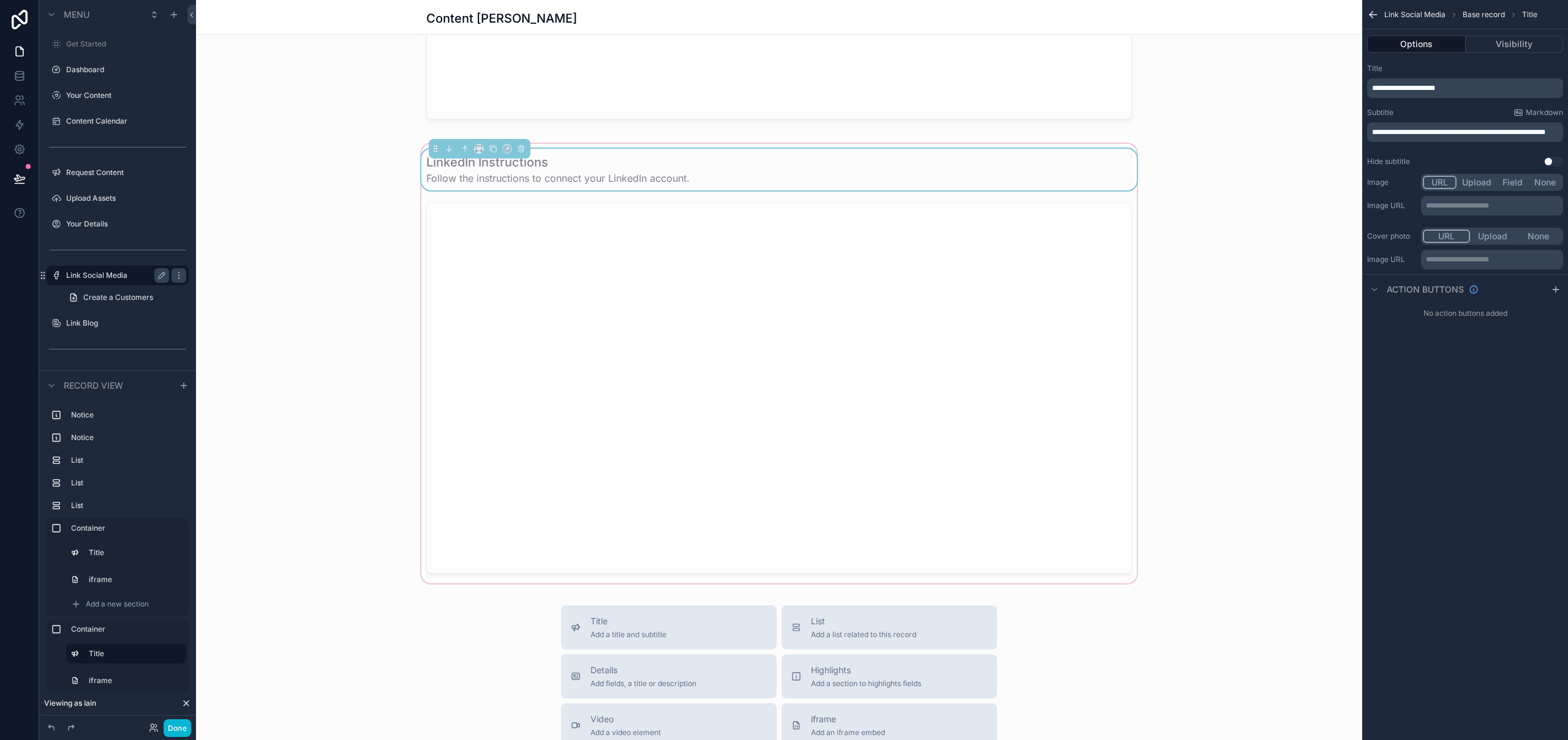
click at [1438, 133] on span "**********" at bounding box center [1459, 132] width 174 height 7
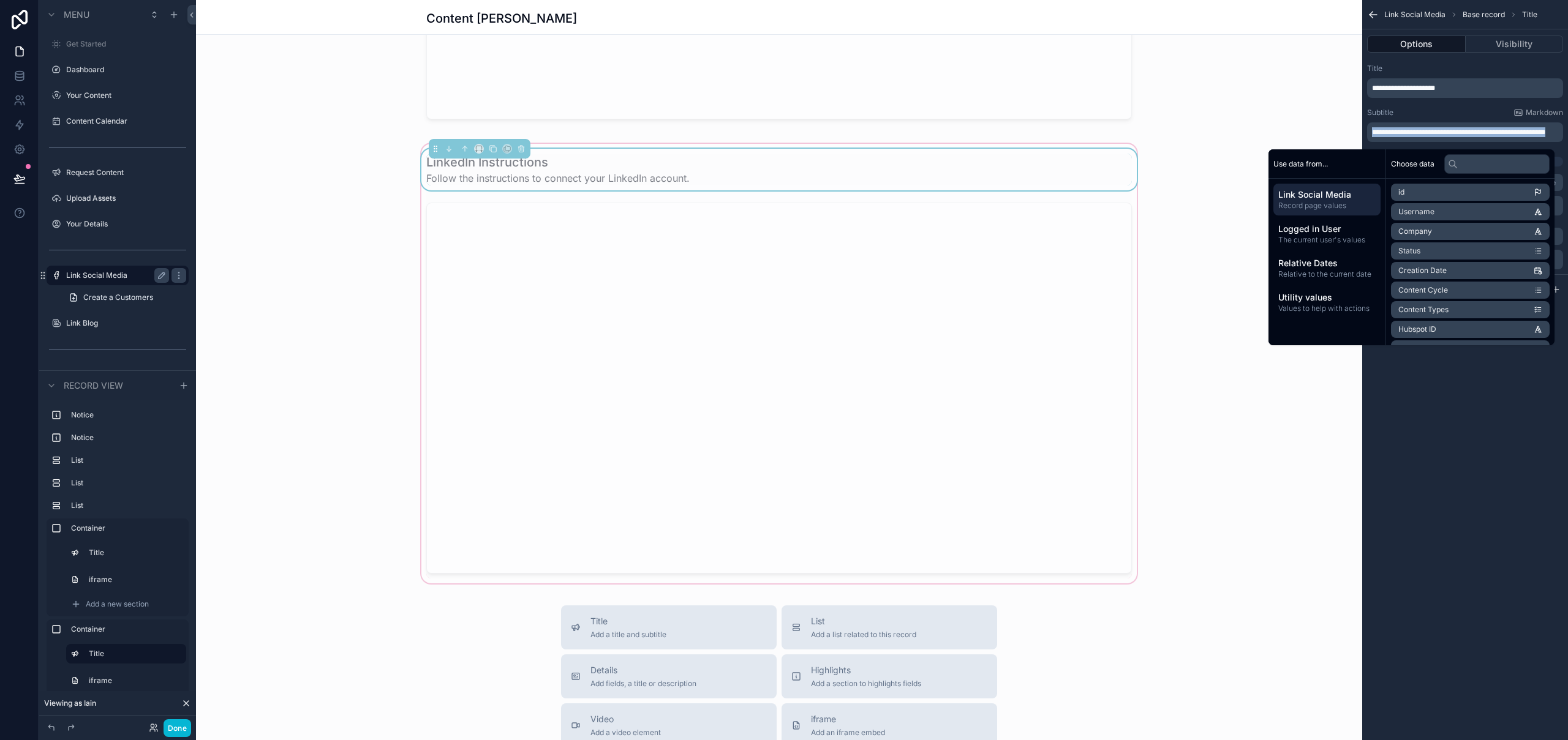
copy span "**********"
click at [92, 324] on label "Link Blog" at bounding box center [115, 323] width 98 height 9
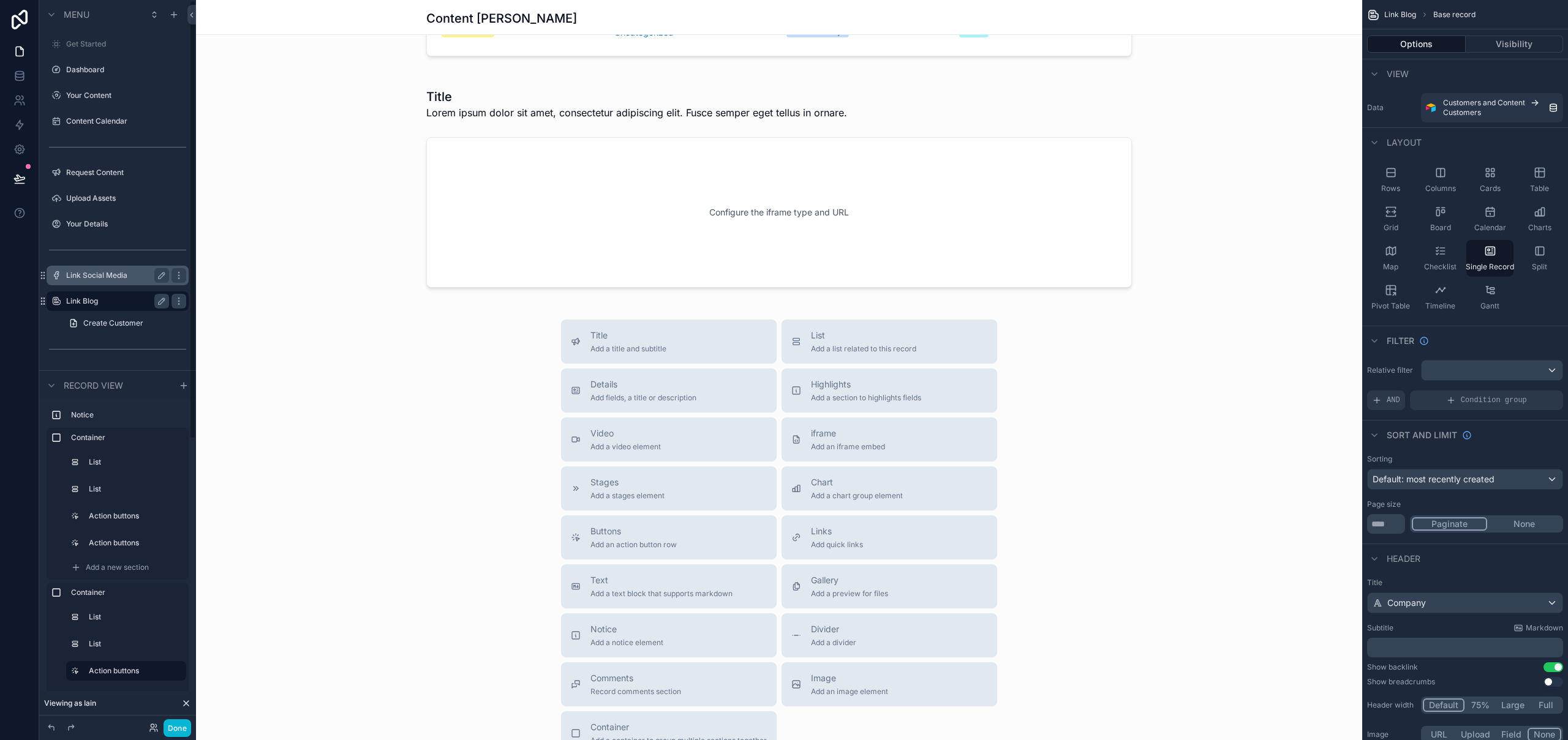
scroll to position [591, 0]
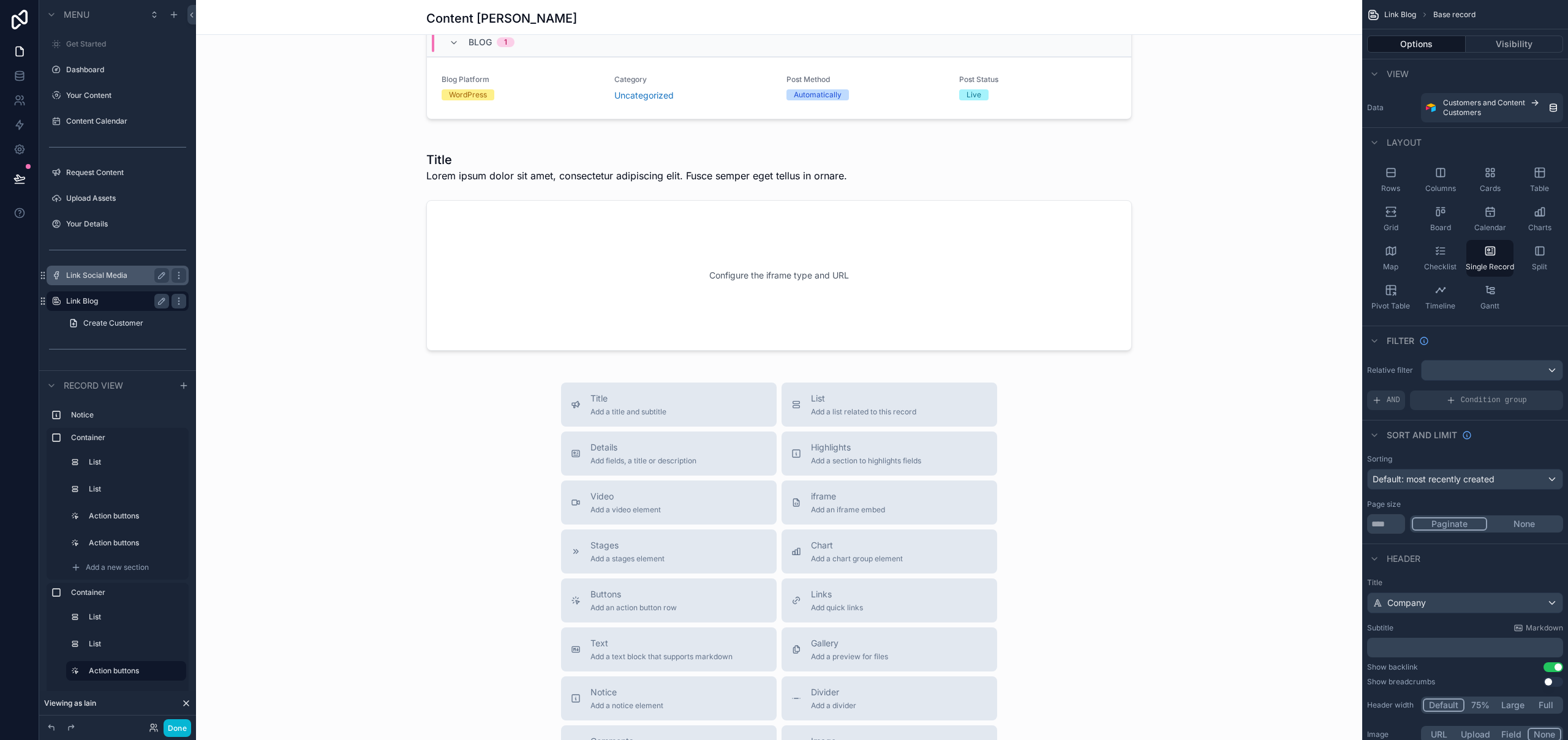
click at [491, 171] on div "scrollable content" at bounding box center [779, 163] width 1166 height 1507
click at [451, 157] on div "scrollable content" at bounding box center [779, 251] width 1166 height 224
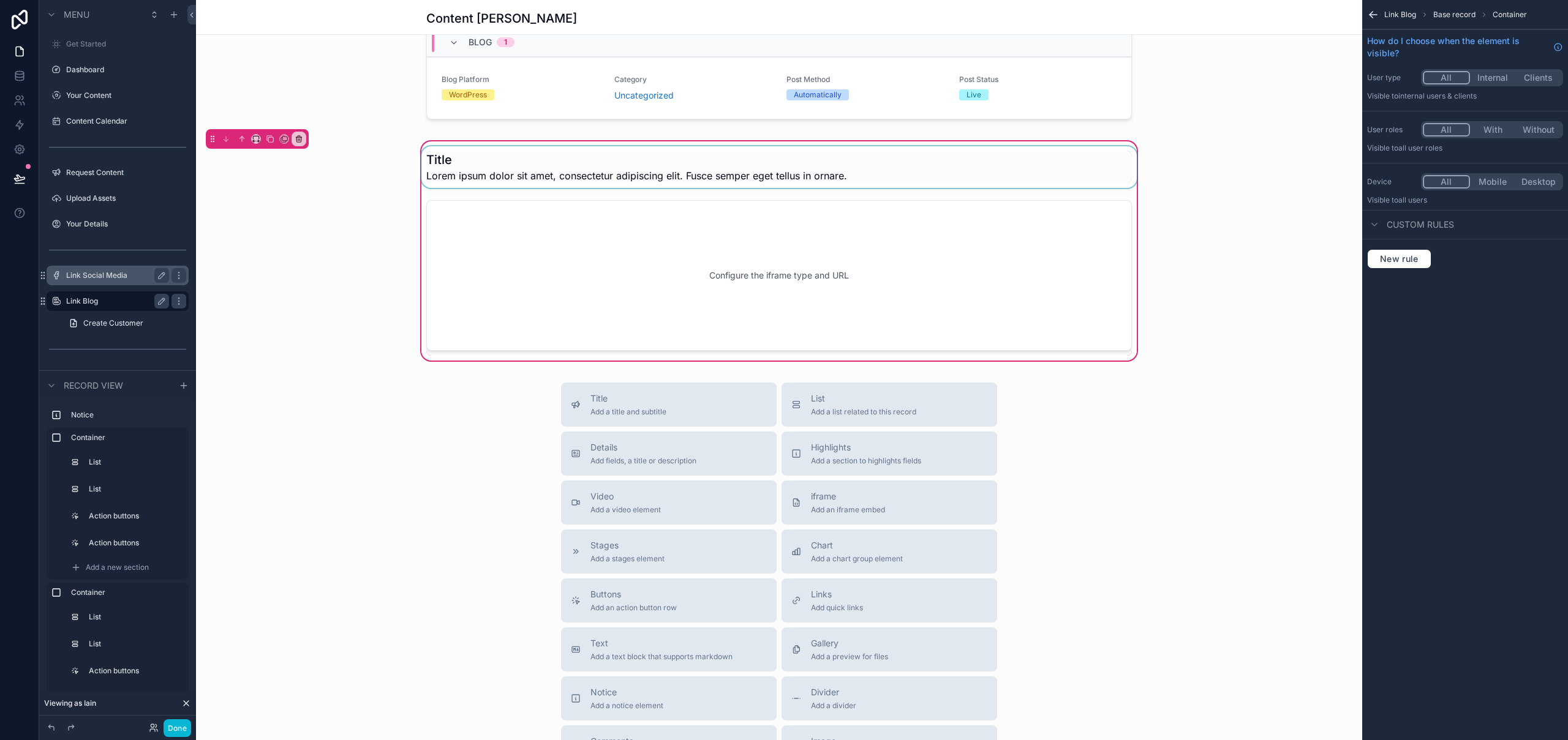
click at [869, 168] on div "scrollable content" at bounding box center [780, 167] width 721 height 42
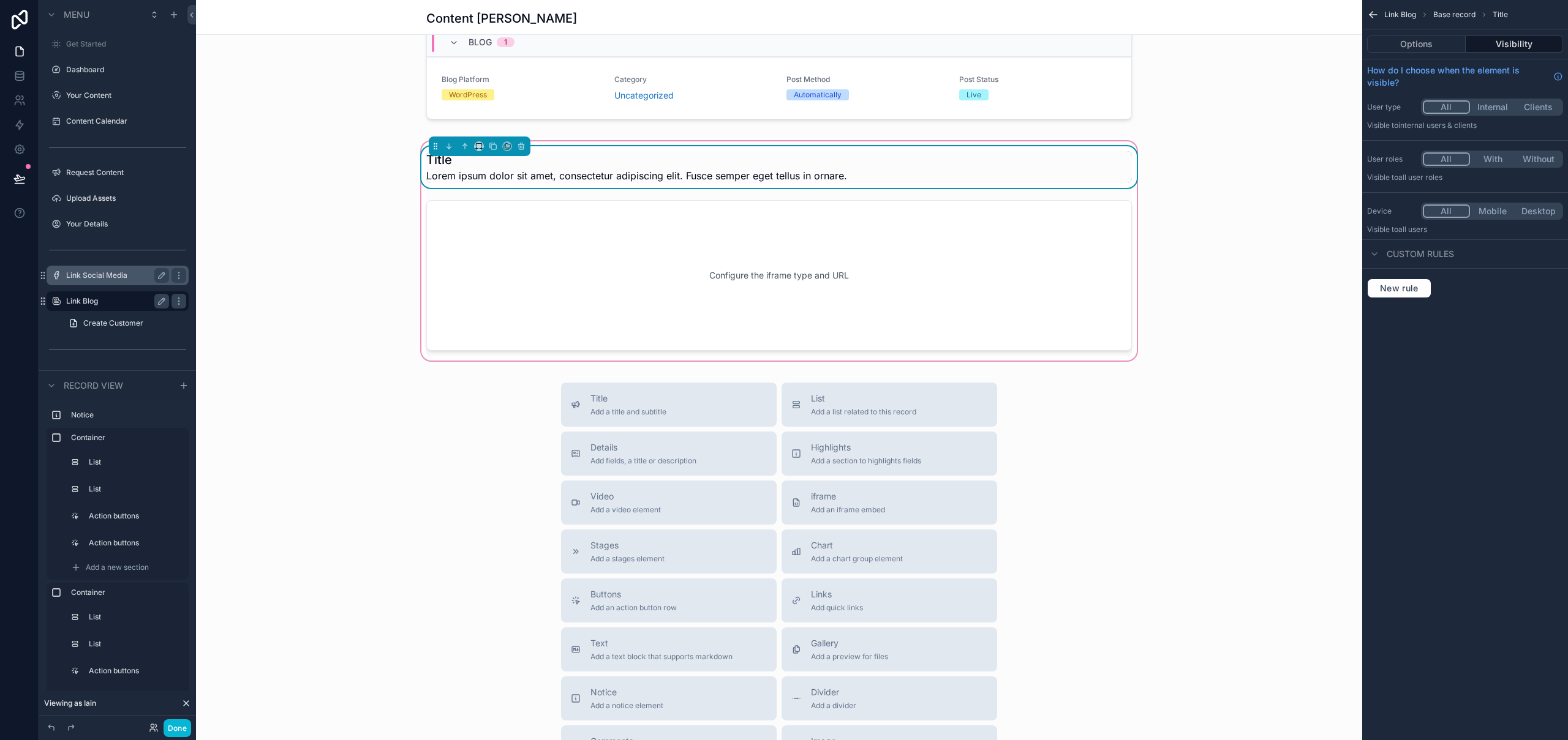
drag, startPoint x: 1435, startPoint y: 39, endPoint x: 1438, endPoint y: 55, distance: 16.3
click at [1435, 39] on button "Options" at bounding box center [1416, 44] width 98 height 17
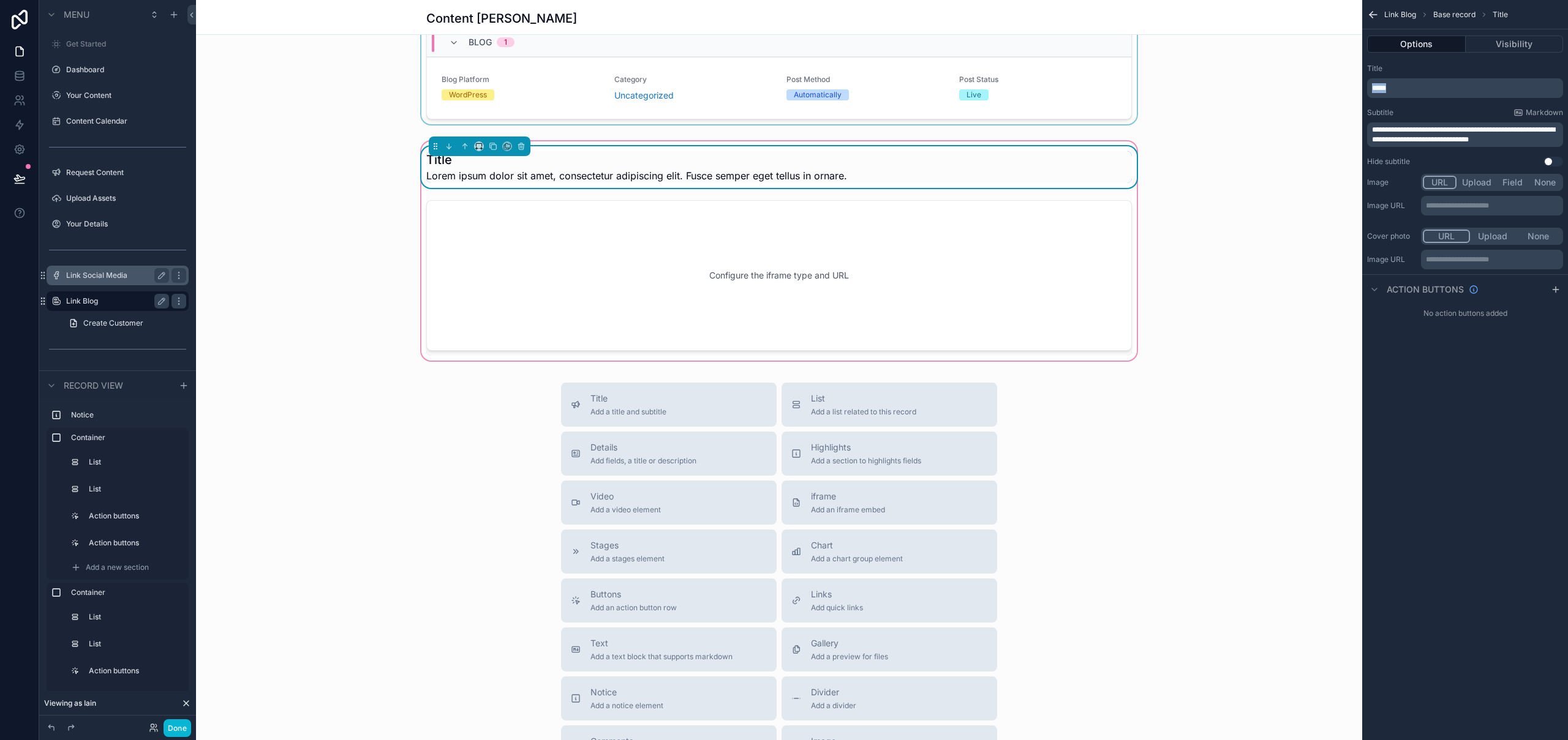
drag, startPoint x: 1448, startPoint y: 90, endPoint x: 1339, endPoint y: 87, distance: 109.0
click at [1338, 89] on div "Get Started Dashboard Your Content Content Calendar Request Content Upload Asse…" at bounding box center [882, 370] width 1372 height 740
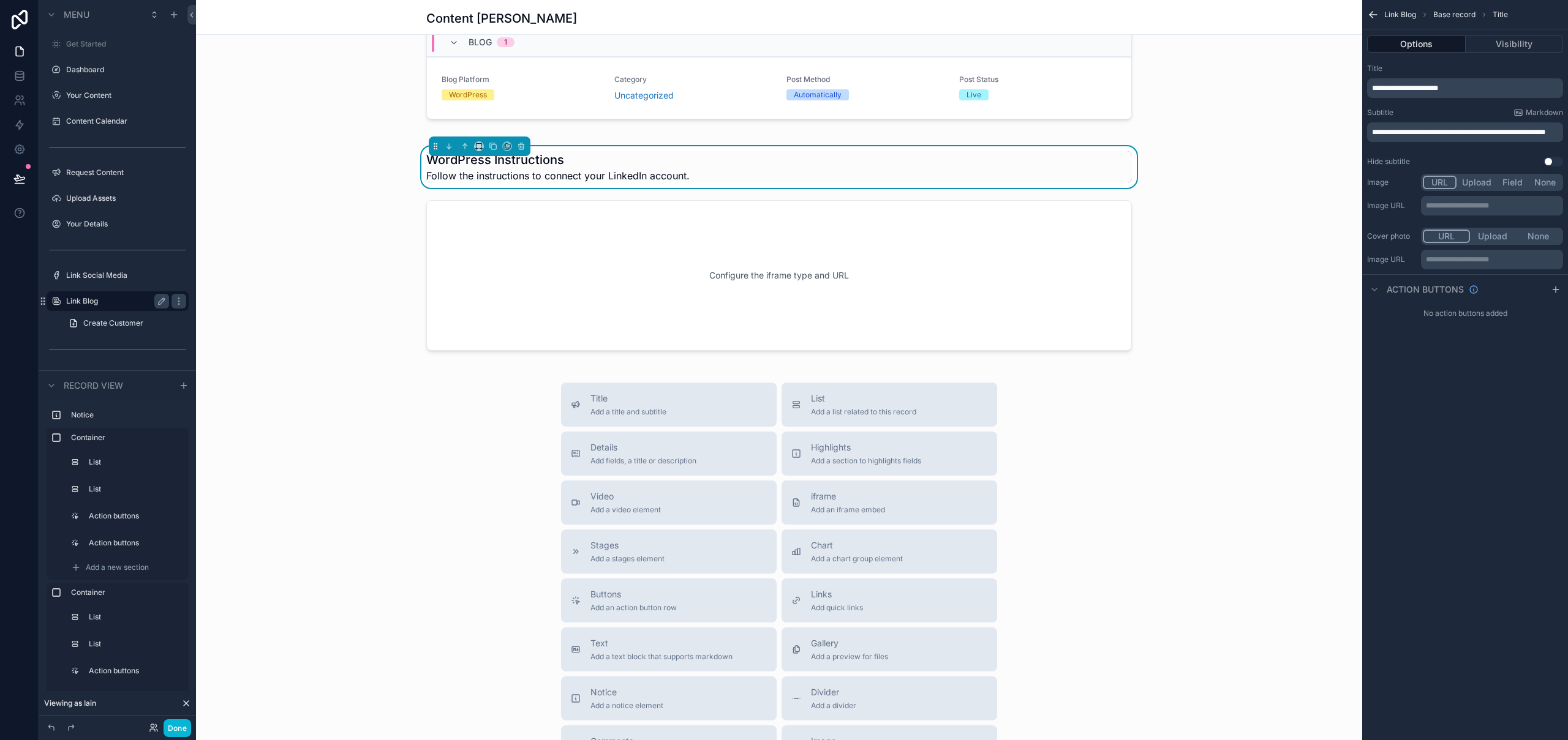
drag, startPoint x: 1512, startPoint y: 130, endPoint x: 1550, endPoint y: 141, distance: 39.6
click at [1550, 137] on p "**********" at bounding box center [1466, 132] width 189 height 9
drag, startPoint x: 1541, startPoint y: 141, endPoint x: 1511, endPoint y: 129, distance: 32.3
click at [1511, 129] on p "**********" at bounding box center [1466, 132] width 189 height 9
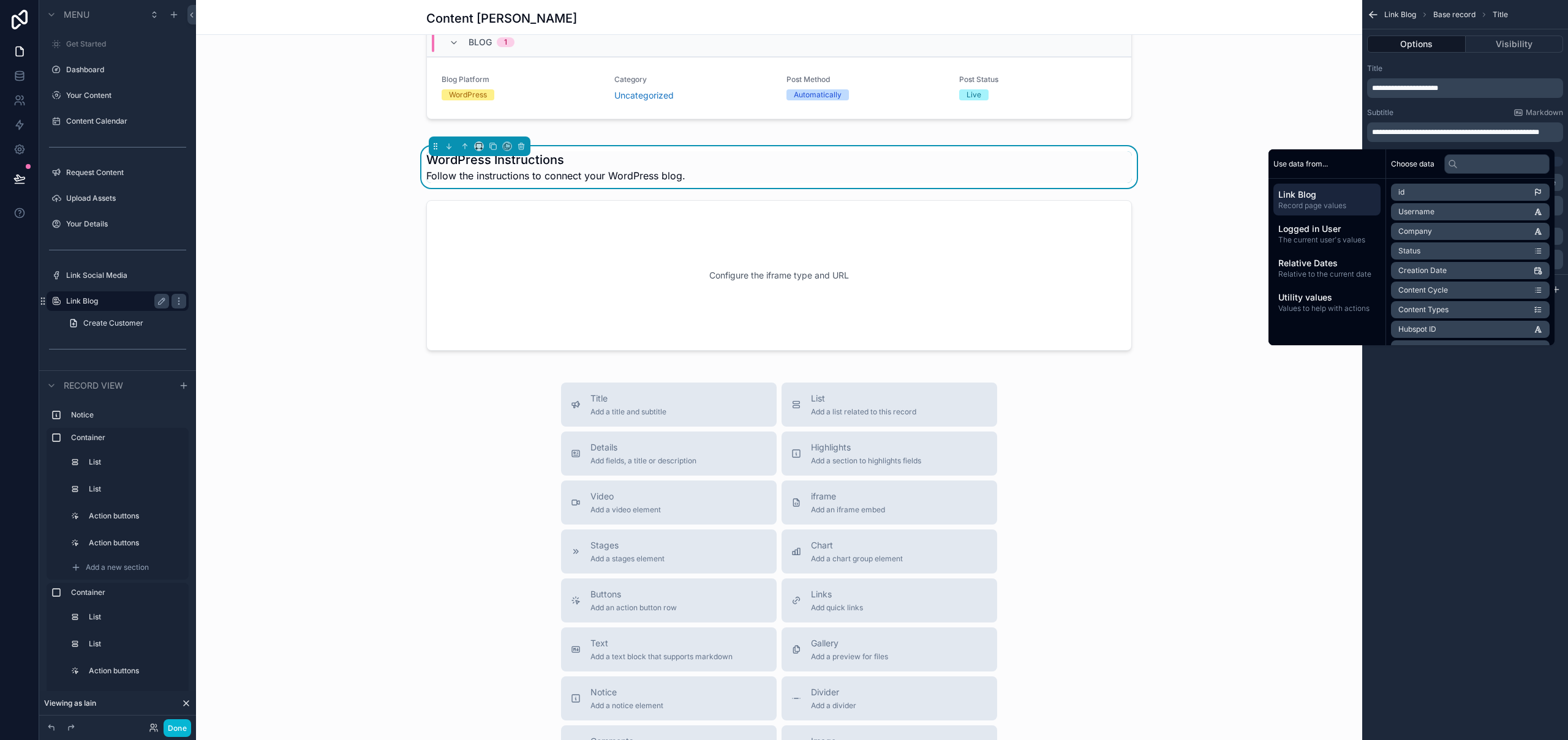
click at [1502, 418] on div "**********" at bounding box center [1465, 370] width 206 height 740
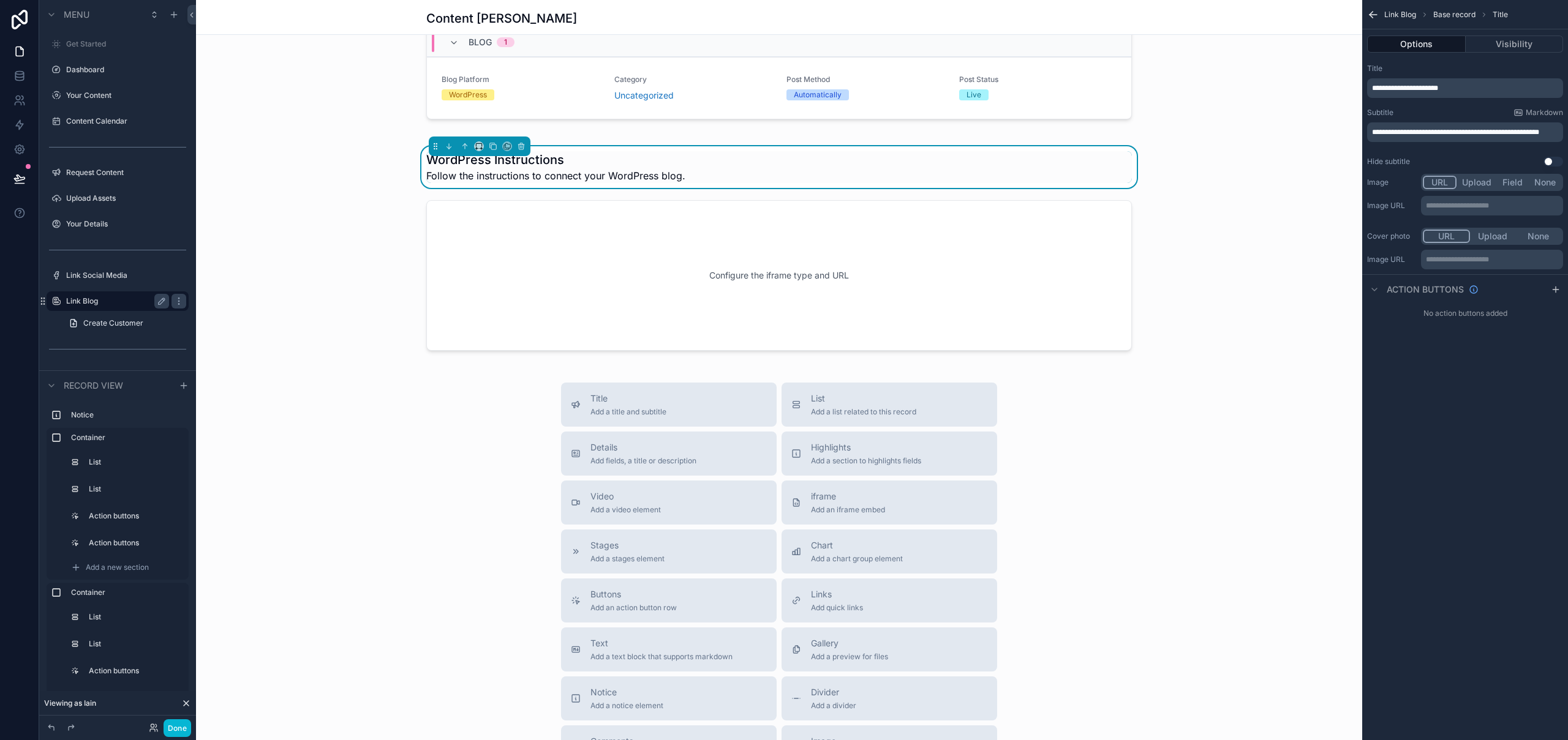
click at [1260, 508] on div "Title Add a title and subtitle List Add a list related to this record Details A…" at bounding box center [779, 601] width 1166 height 436
click at [793, 166] on div "WordPress Instructions Follow the instructions to connect your WordPress blog." at bounding box center [780, 167] width 706 height 32
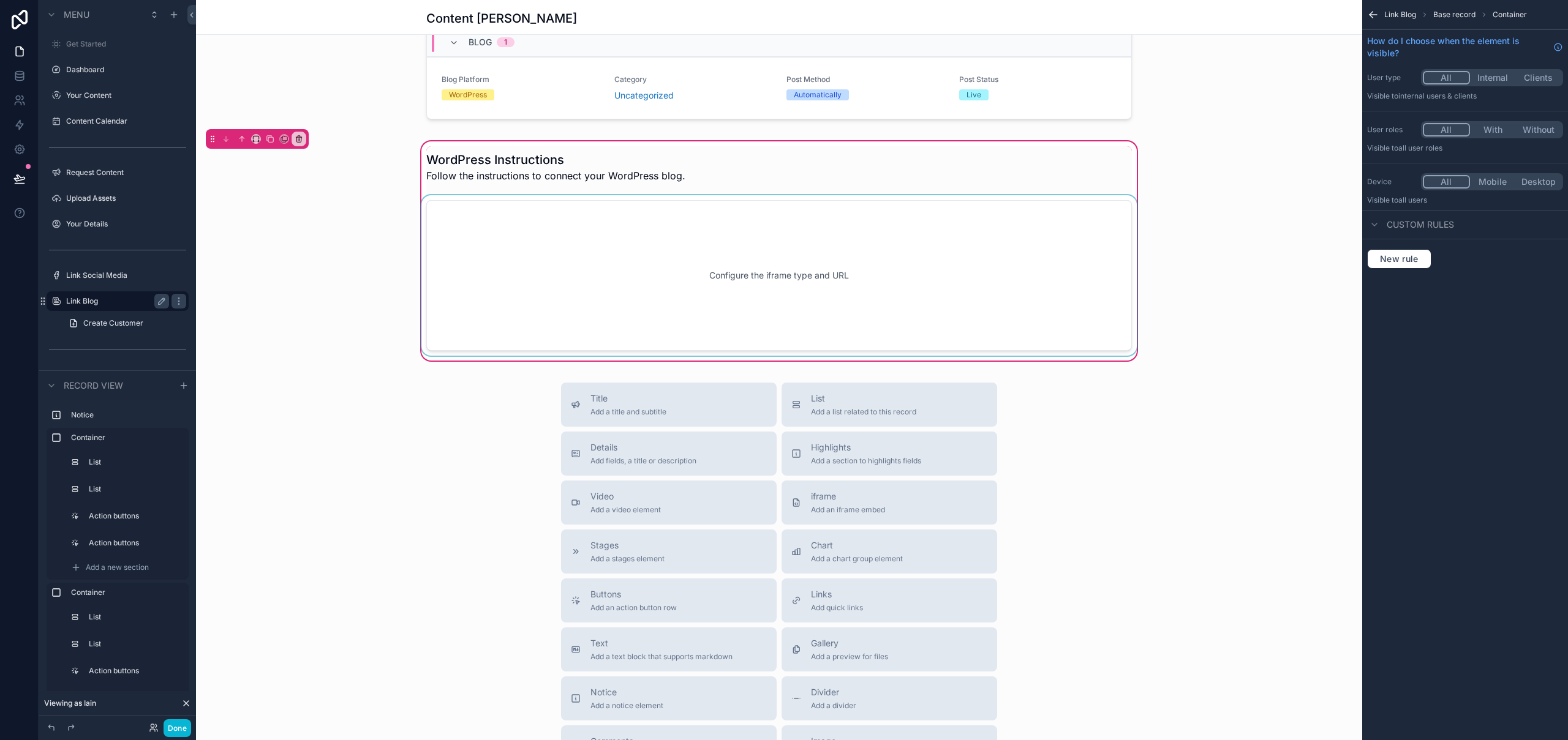
click at [968, 244] on div "scrollable content" at bounding box center [780, 276] width 721 height 160
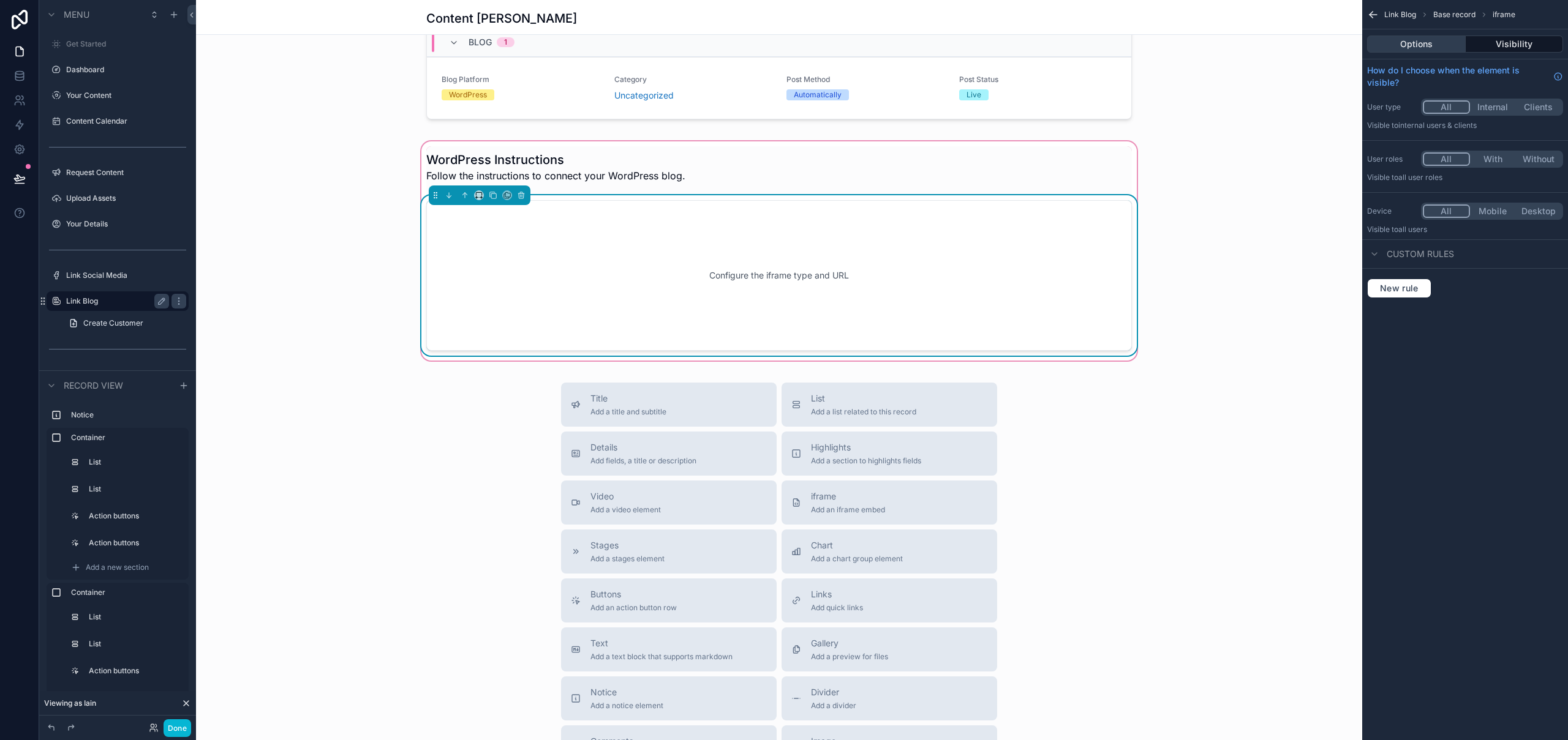
click at [1429, 46] on button "Options" at bounding box center [1416, 44] width 98 height 17
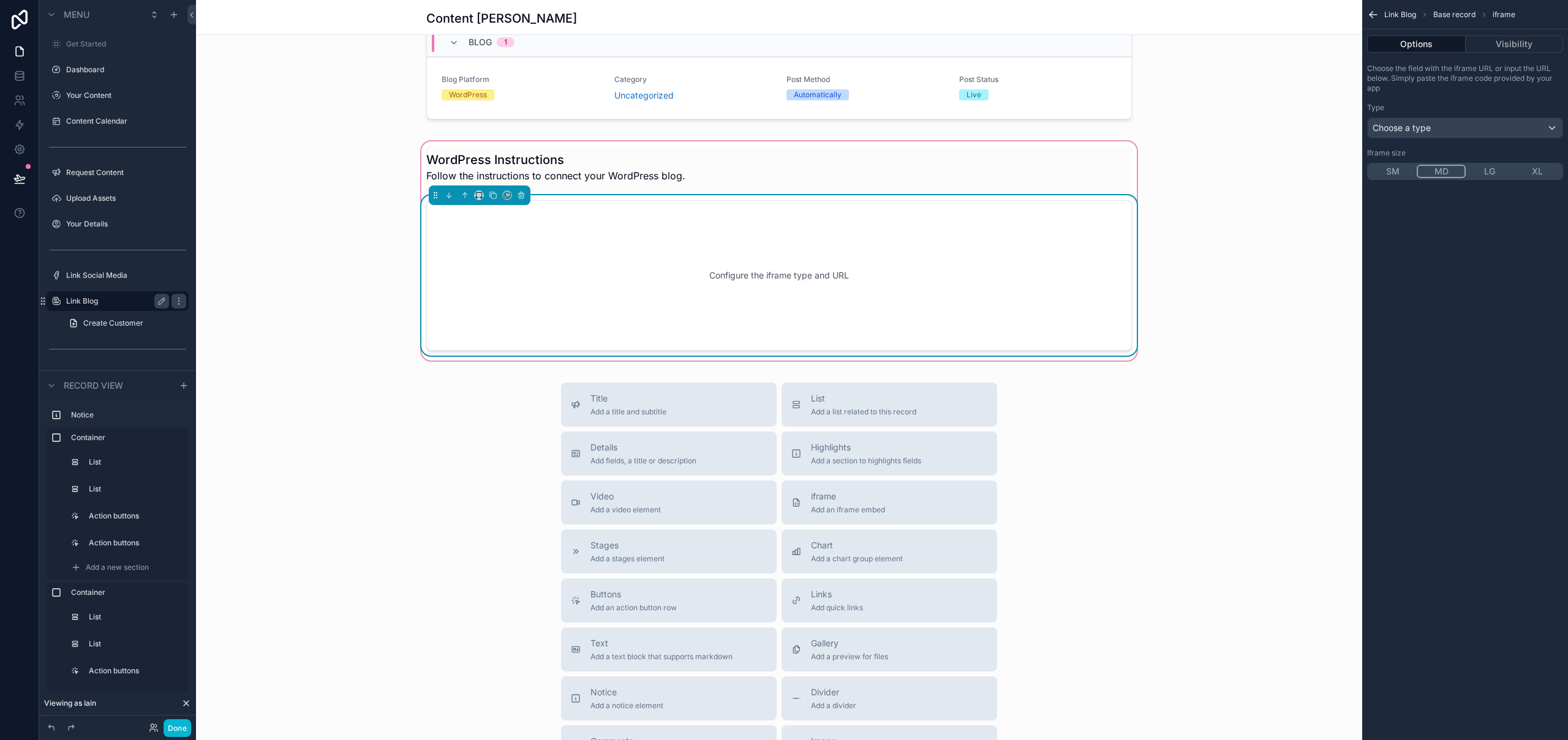
click at [1488, 174] on button "LG" at bounding box center [1490, 171] width 48 height 13
click at [1448, 173] on button "MD" at bounding box center [1441, 171] width 48 height 13
click at [1456, 128] on div "Choose a type" at bounding box center [1465, 128] width 195 height 20
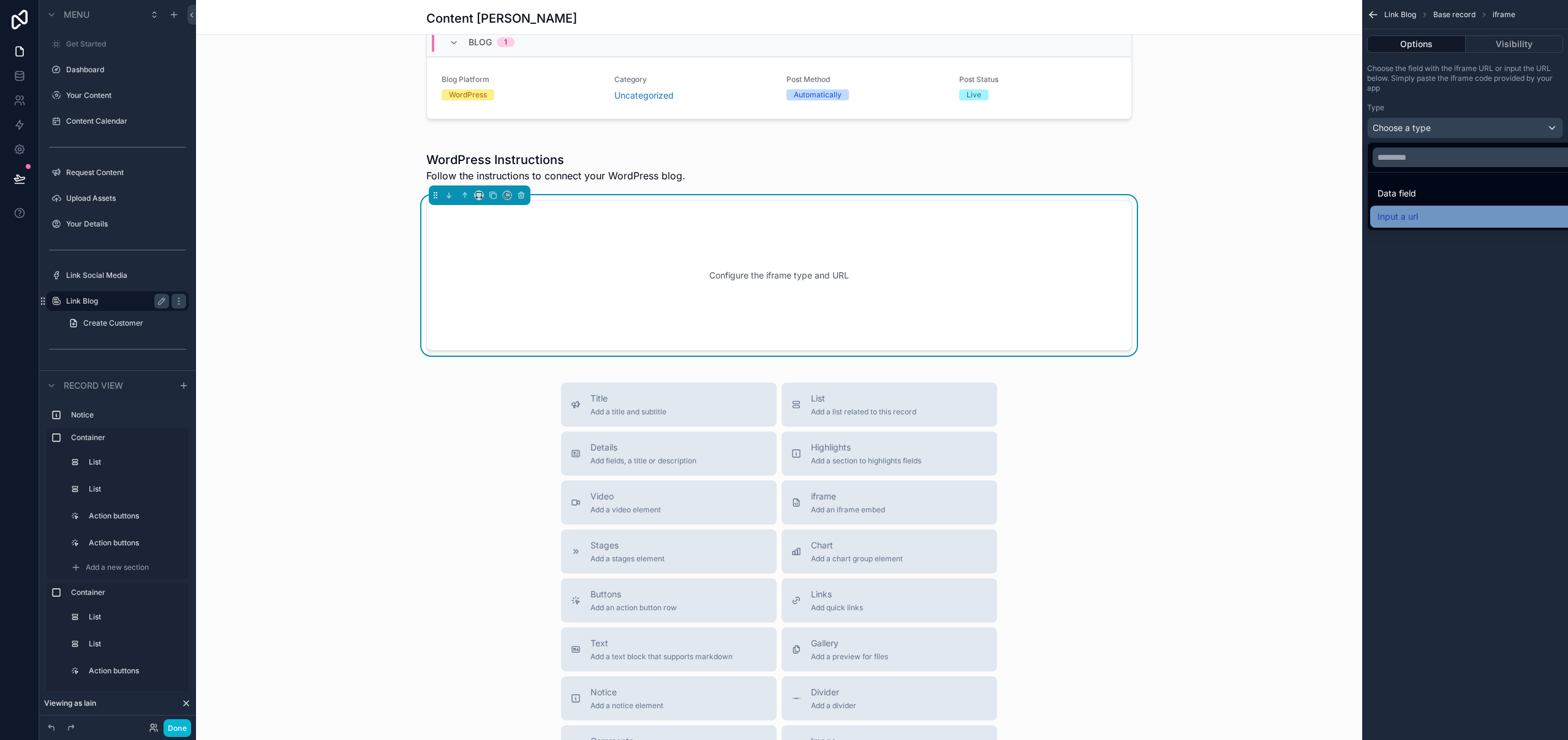
click at [1412, 212] on span "Input a url" at bounding box center [1397, 217] width 40 height 15
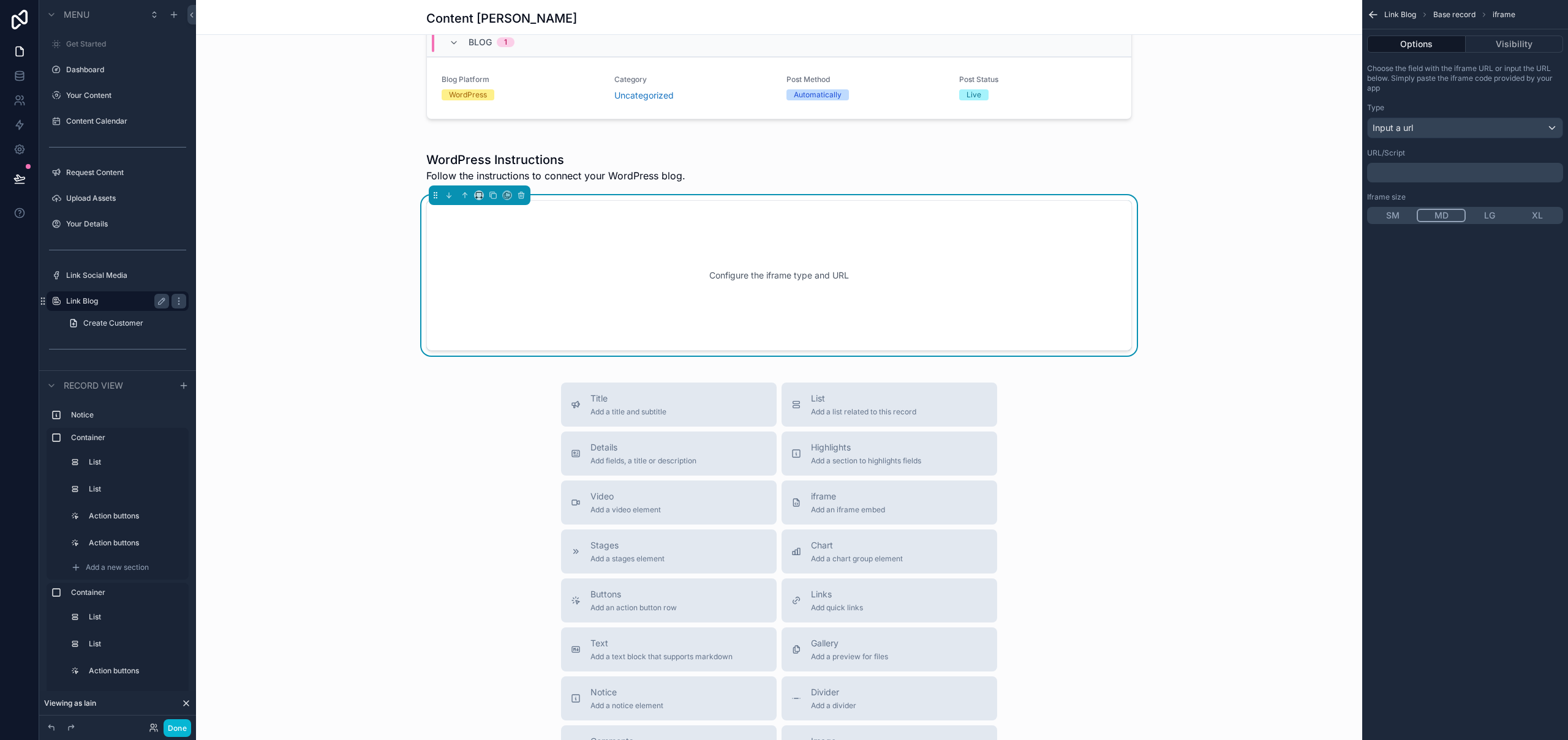
click at [1448, 174] on p "﻿" at bounding box center [1466, 172] width 189 height 9
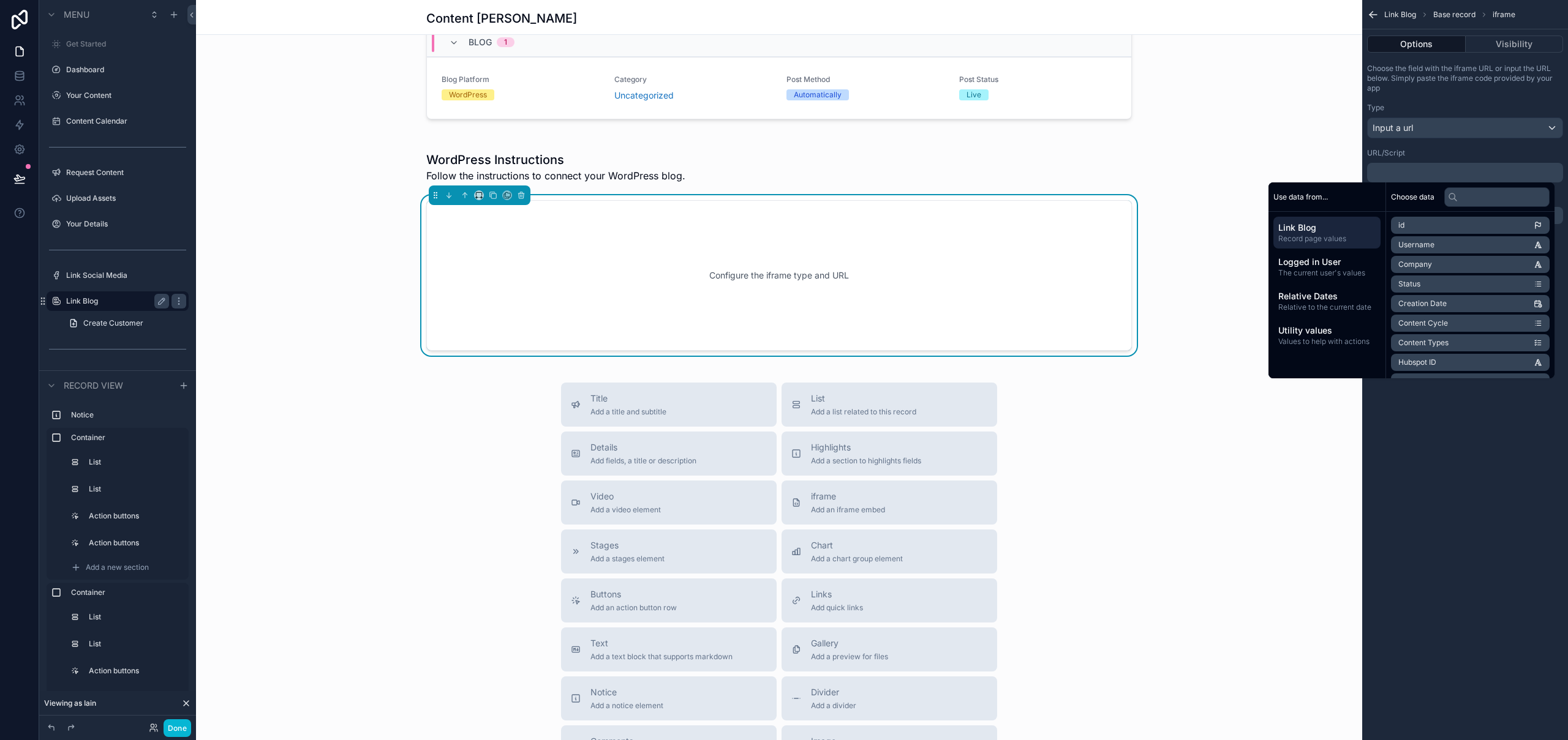
scroll to position [0, 0]
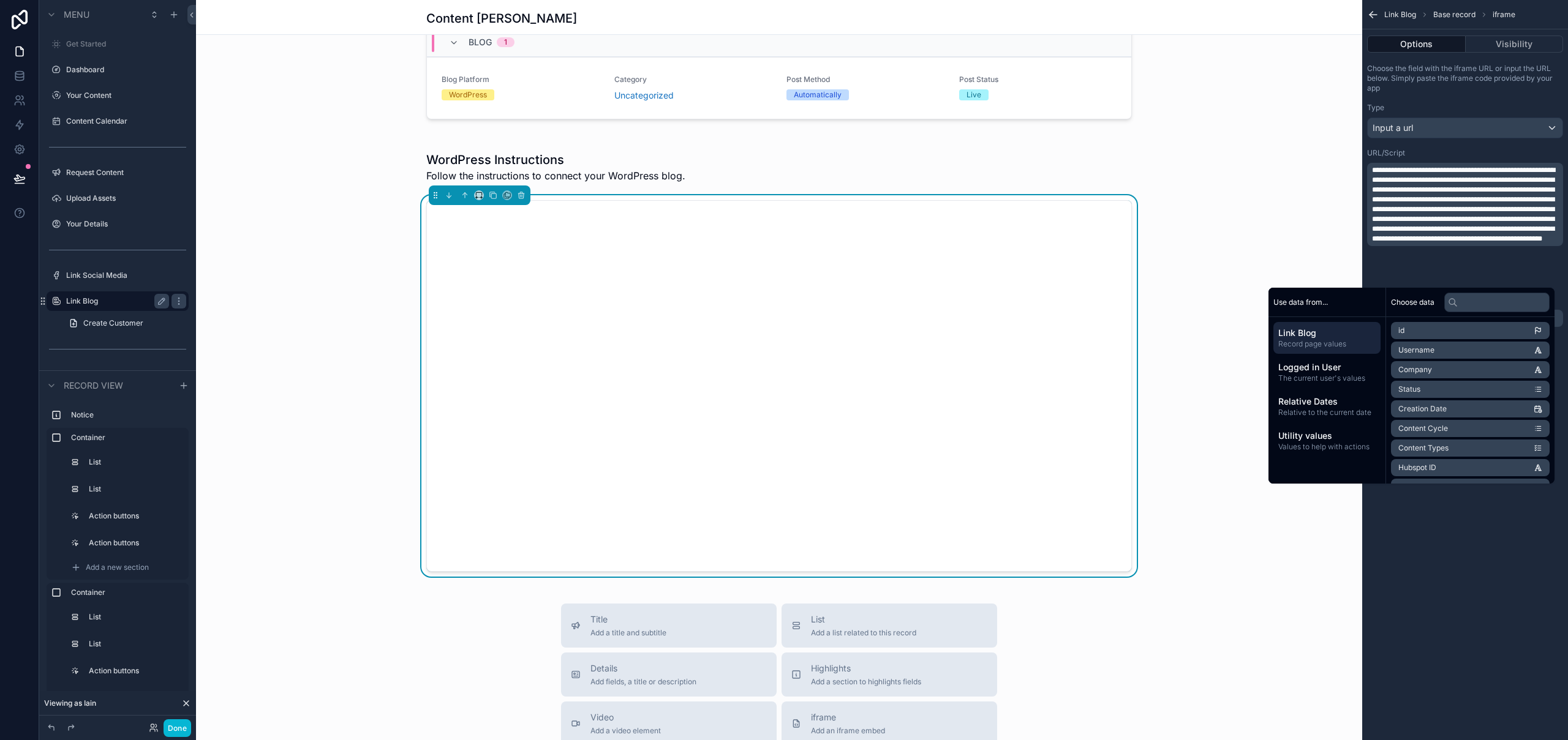
click at [1468, 603] on div "**********" at bounding box center [1465, 370] width 206 height 740
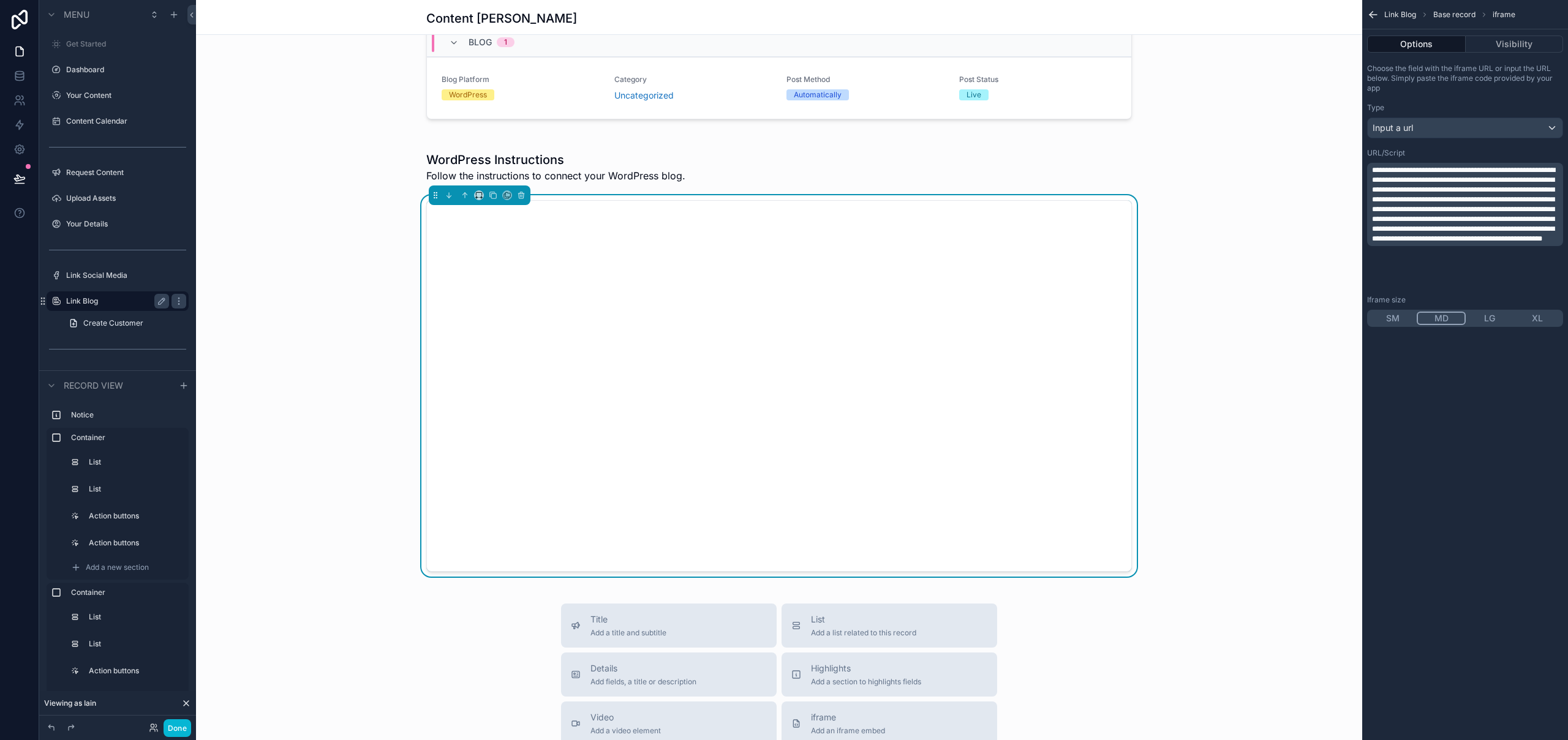
click at [1117, 143] on div "WordPress Instructions Follow the instructions to connect your WordPress blog." at bounding box center [779, 362] width 1166 height 445
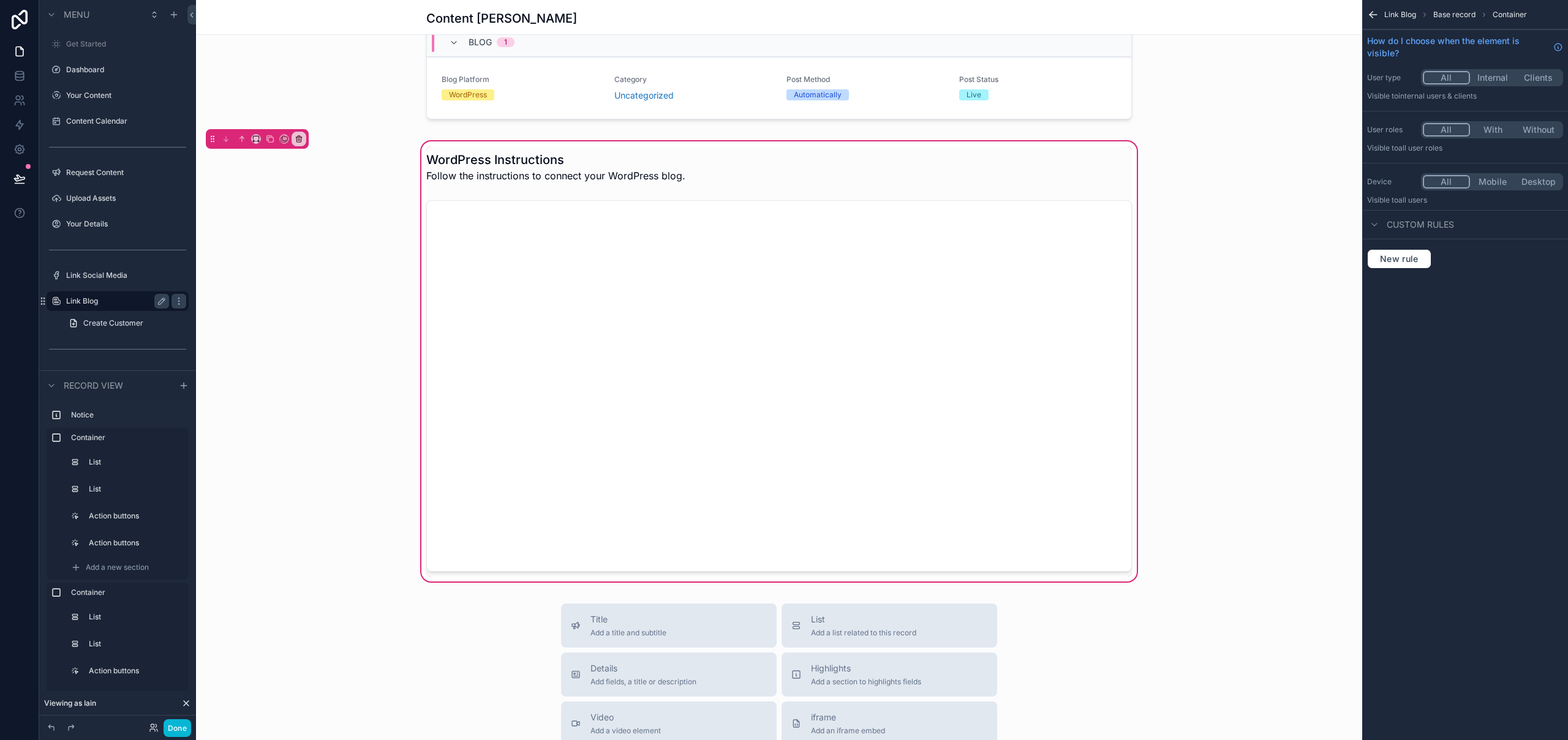
click at [1131, 193] on div "WordPress Instructions Follow the instructions to connect your WordPress blog." at bounding box center [780, 362] width 721 height 430
click at [1111, 141] on div "WordPress Instructions Follow the instructions to connect your WordPress blog." at bounding box center [779, 362] width 1166 height 445
click at [1410, 263] on span "New rule" at bounding box center [1400, 259] width 48 height 11
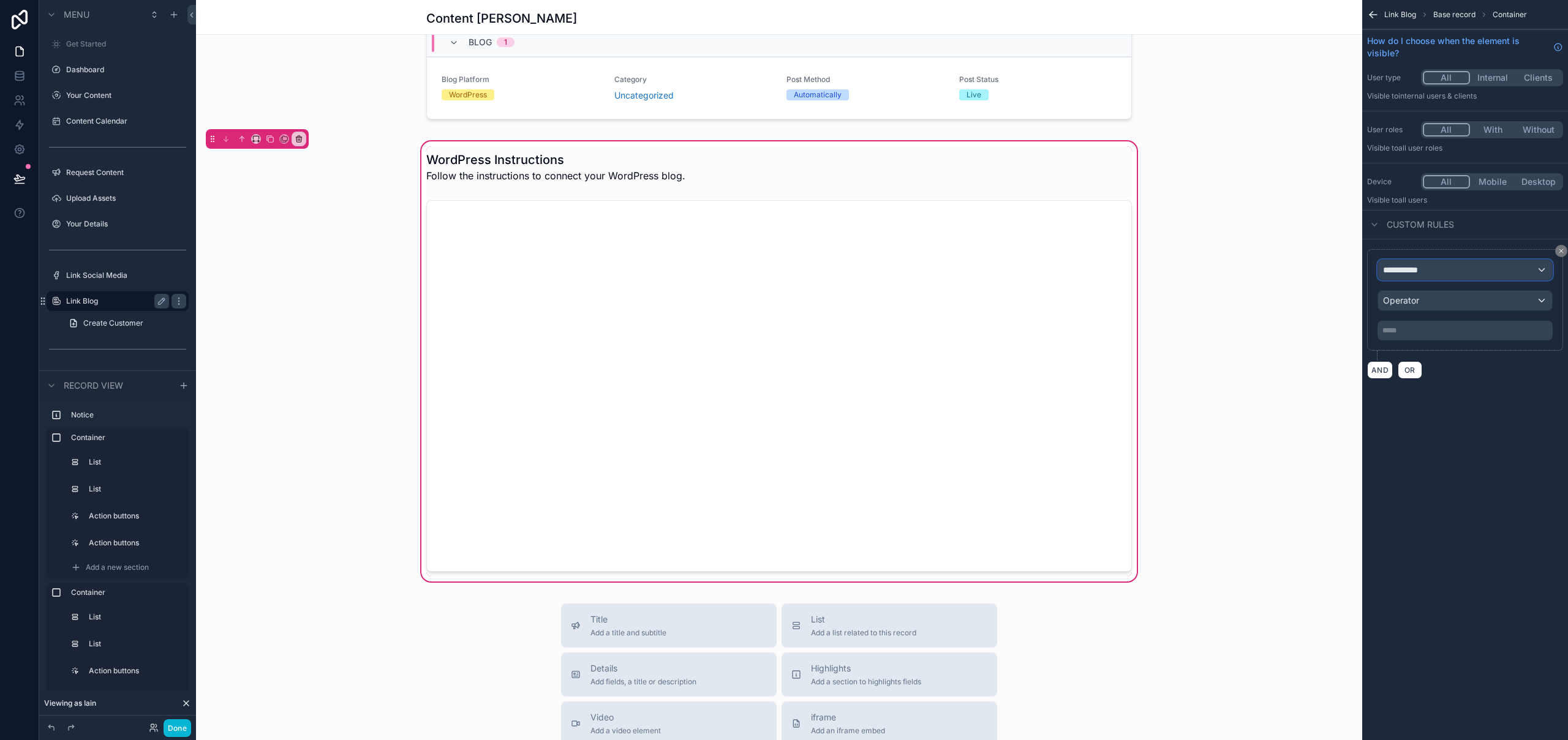
click at [1421, 273] on span "**********" at bounding box center [1406, 270] width 45 height 12
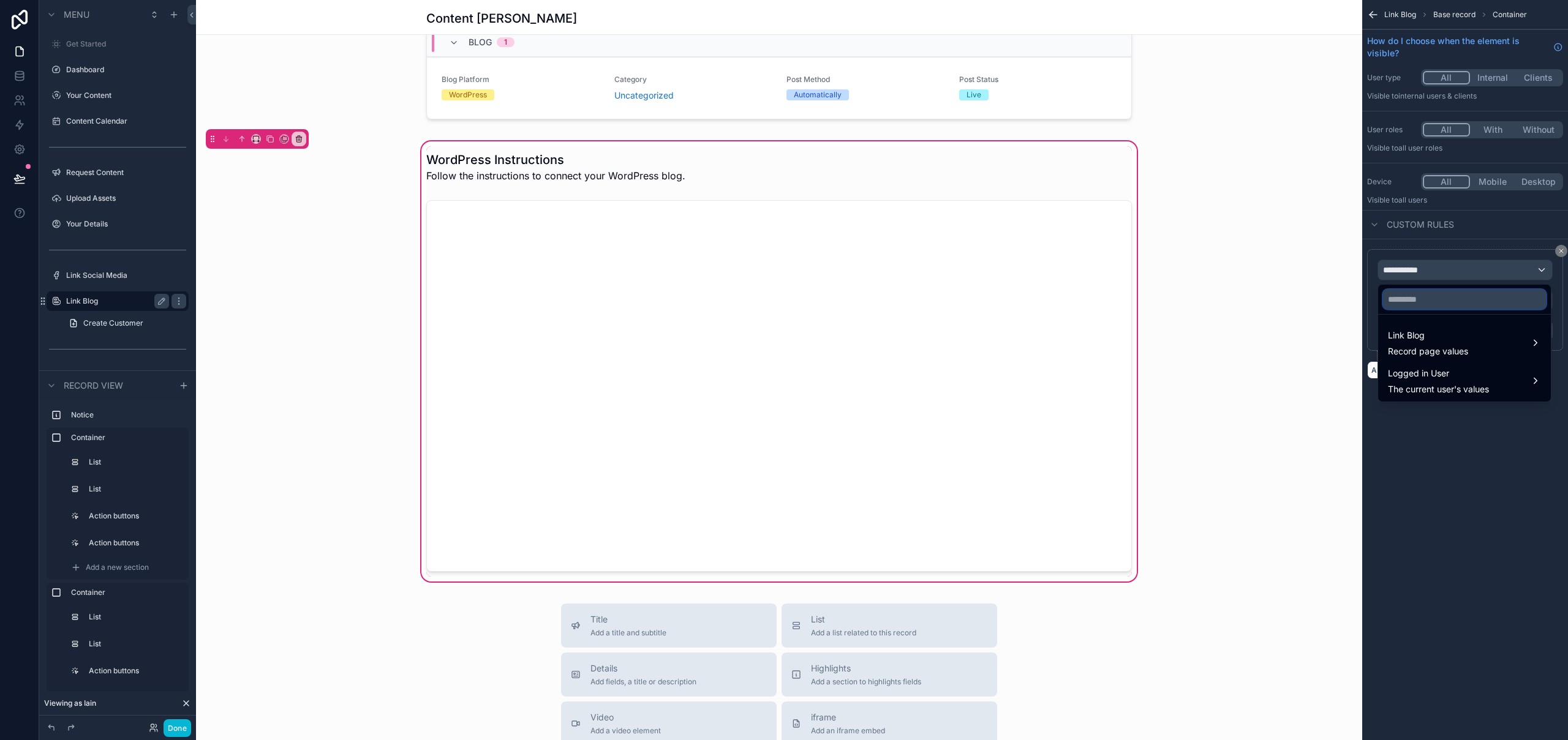
click at [1432, 292] on input "text" at bounding box center [1464, 299] width 163 height 20
type input "********"
click at [1428, 335] on span "Link Blog" at bounding box center [1428, 335] width 80 height 15
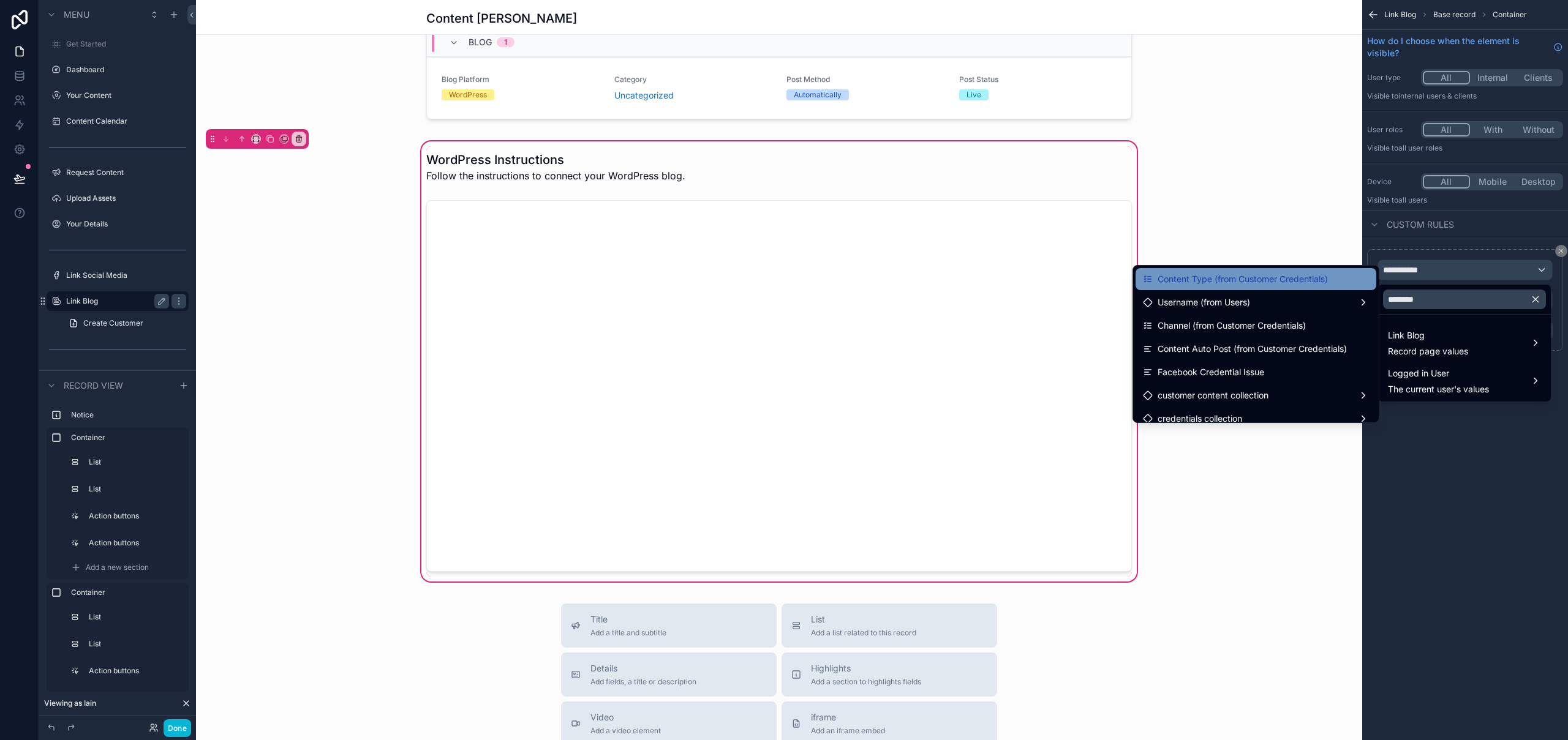
click at [1291, 284] on span "Content Type (from Customer Credentials)" at bounding box center [1242, 279] width 170 height 15
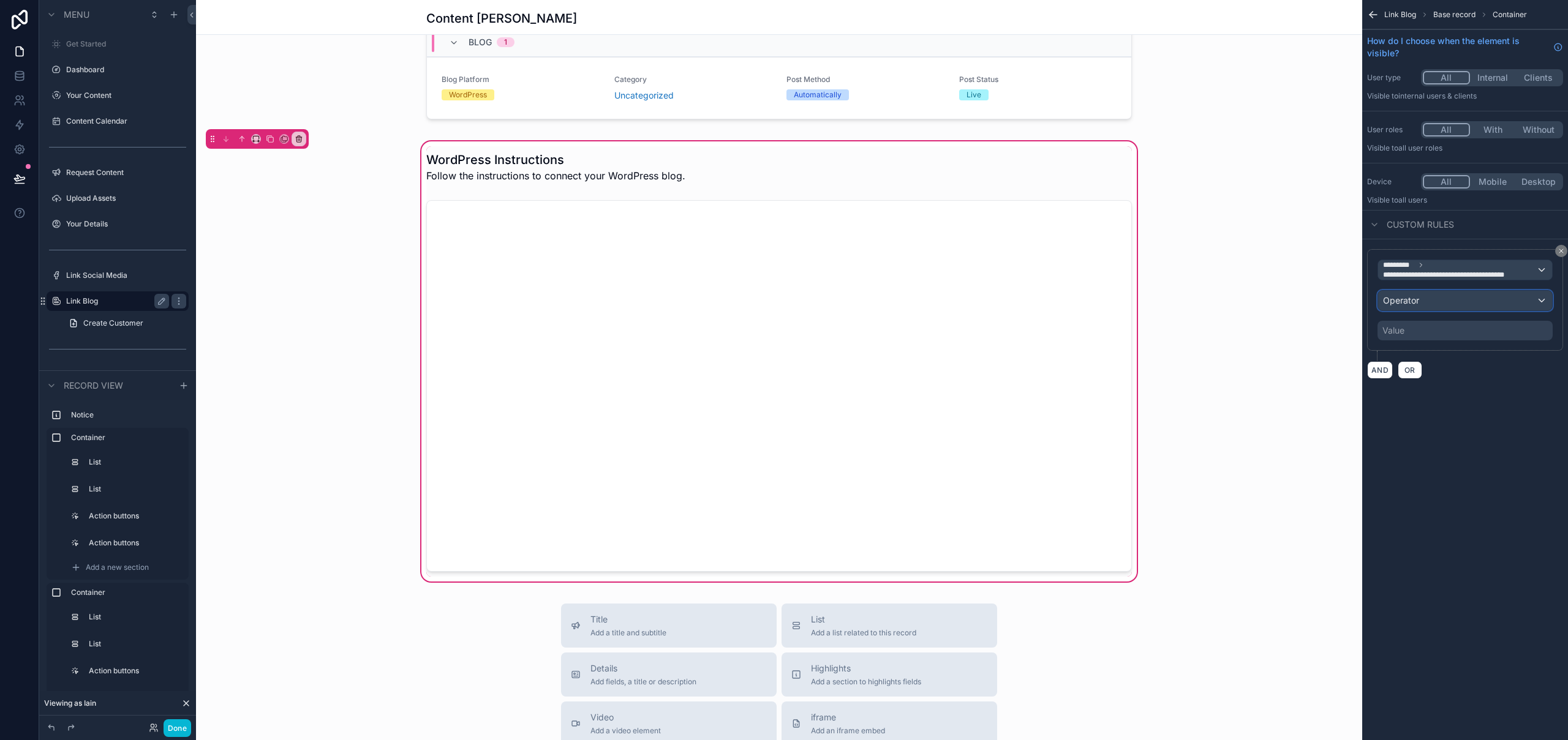
click at [1459, 307] on div "Operator" at bounding box center [1465, 300] width 174 height 20
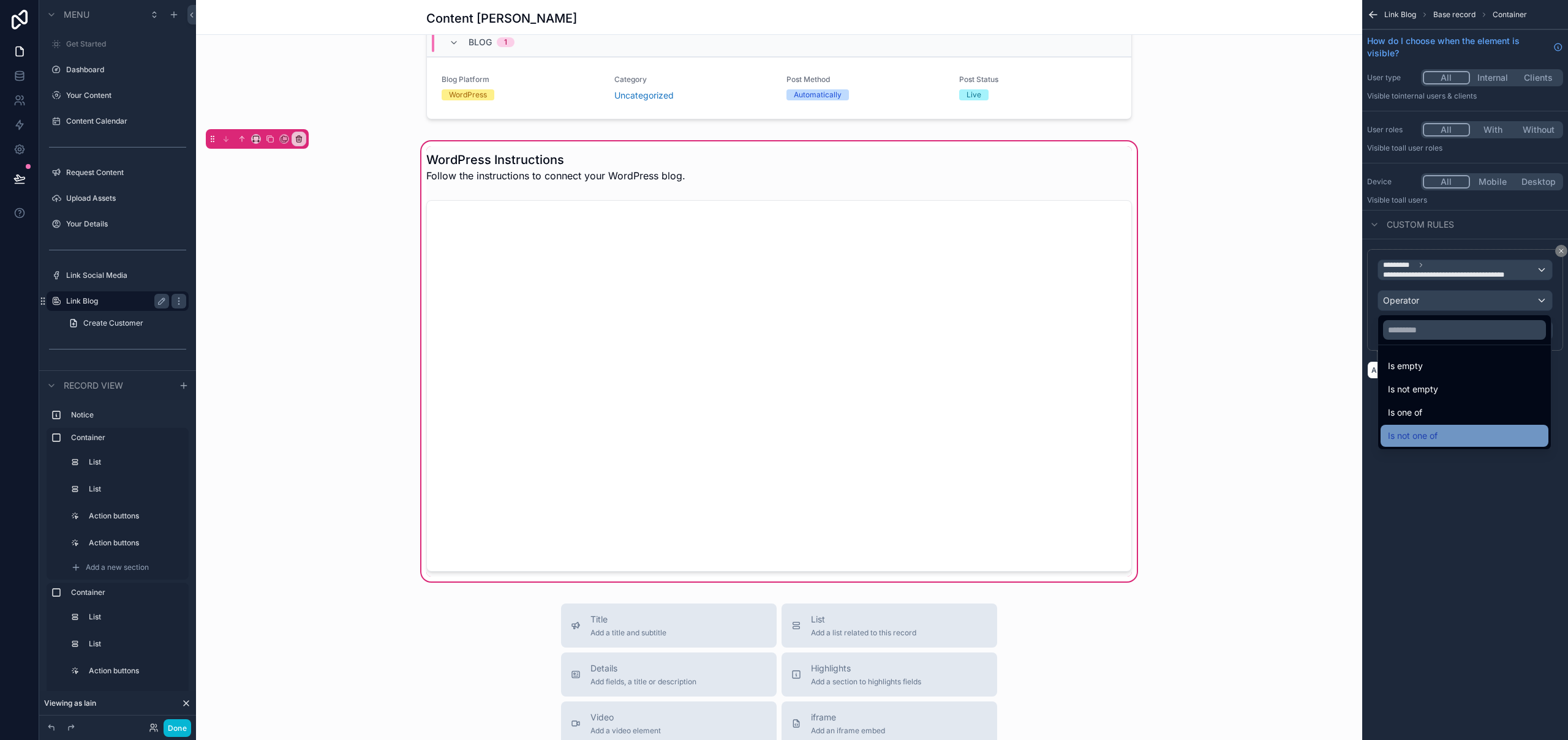
click at [1446, 431] on div "Is not one of" at bounding box center [1464, 436] width 153 height 15
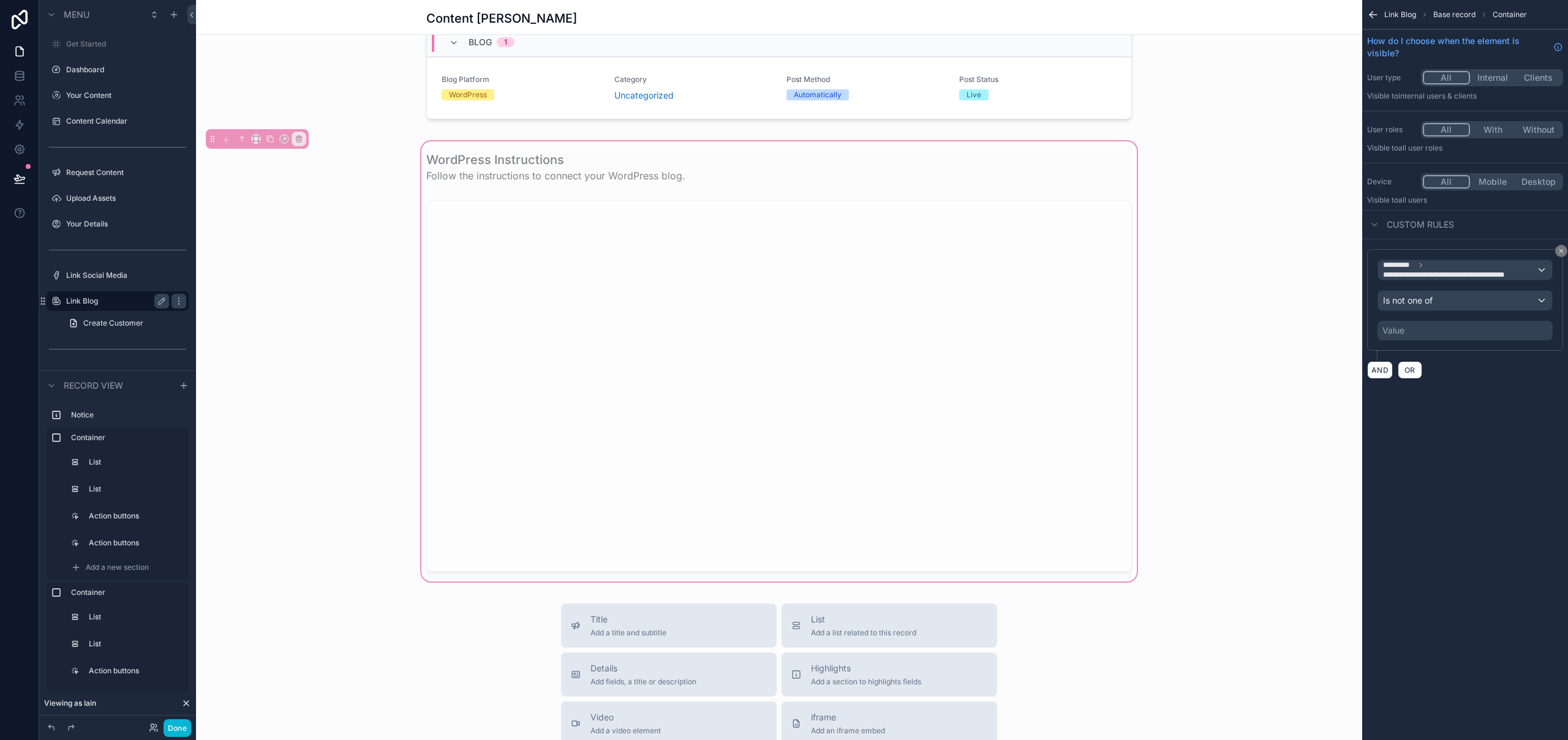
click at [1427, 330] on div "Value" at bounding box center [1465, 330] width 175 height 20
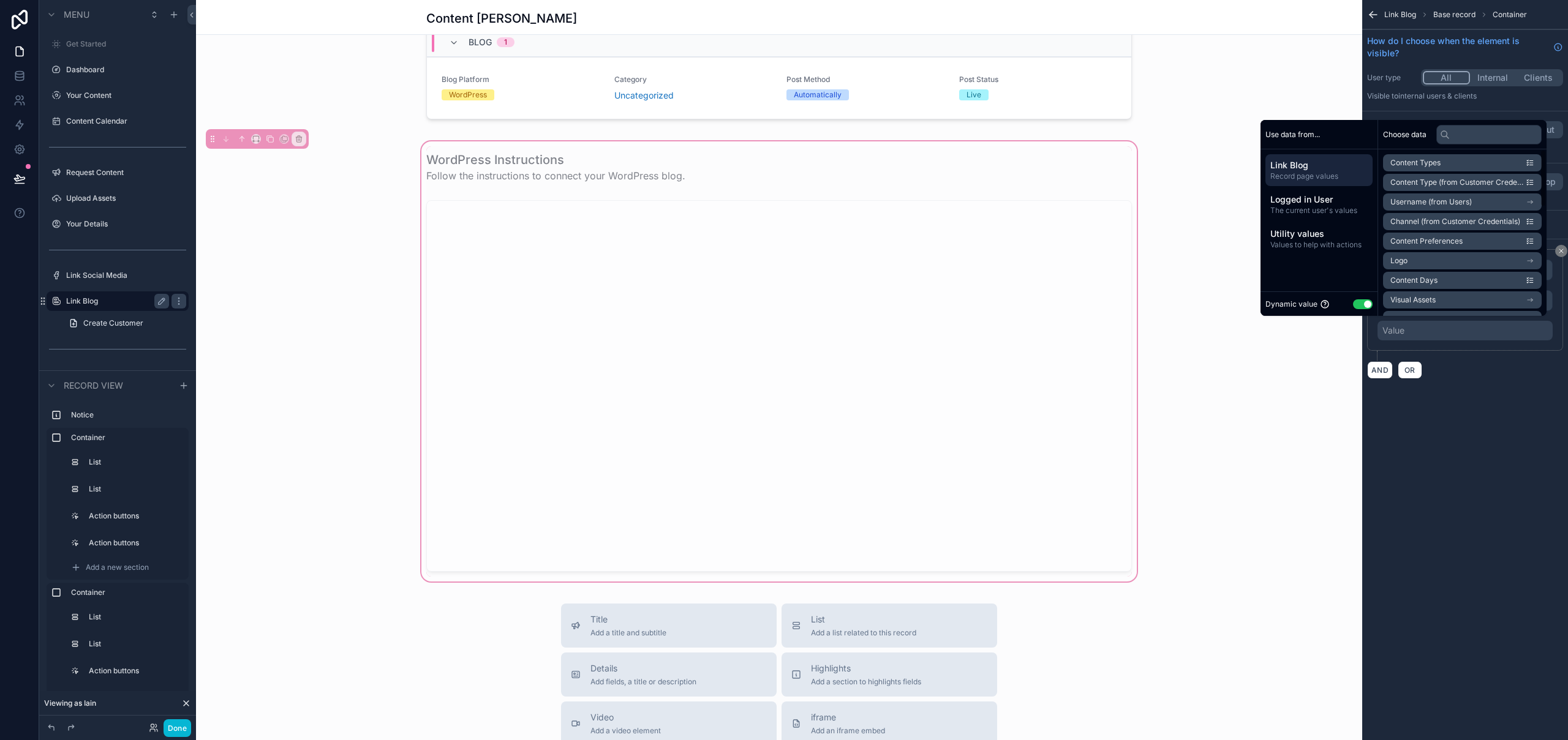
click at [1362, 304] on button "Use setting" at bounding box center [1362, 304] width 20 height 9
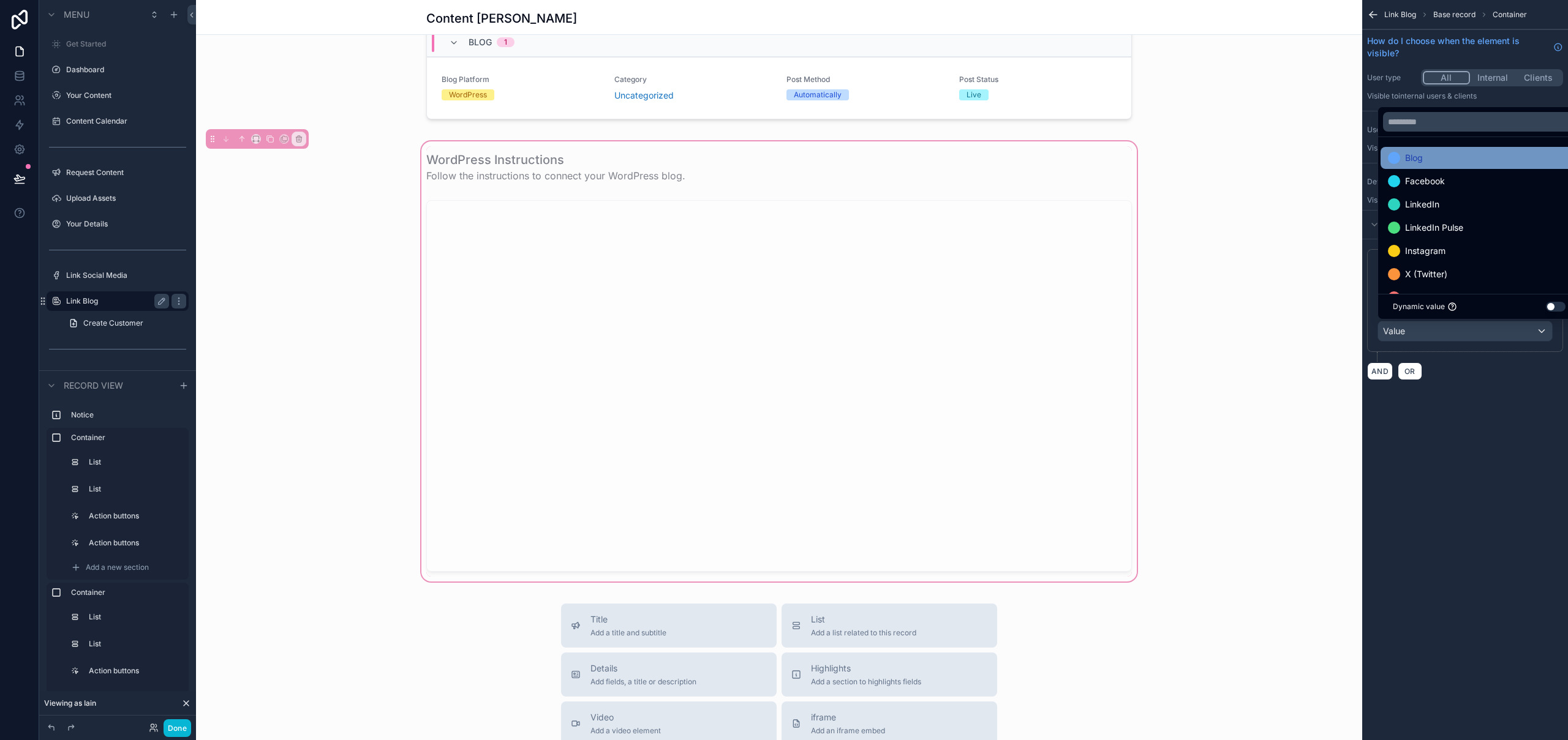
click at [1448, 160] on div "Blog" at bounding box center [1479, 158] width 182 height 15
click at [1532, 498] on div "**********" at bounding box center [1465, 370] width 206 height 740
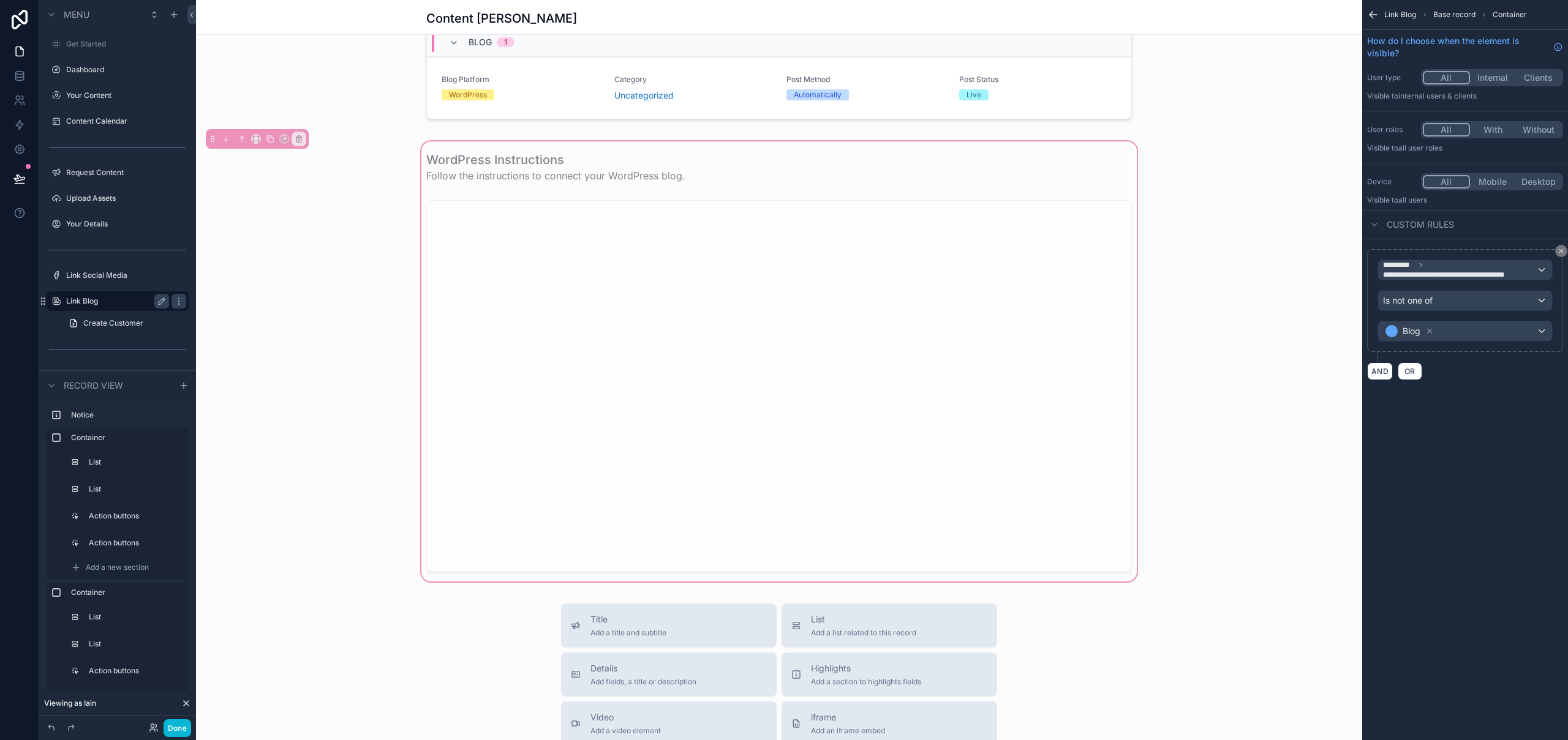
click at [1261, 203] on div "WordPress Instructions Follow the instructions to connect your WordPress blog." at bounding box center [779, 362] width 1166 height 445
click at [182, 727] on button "Done" at bounding box center [177, 728] width 28 height 17
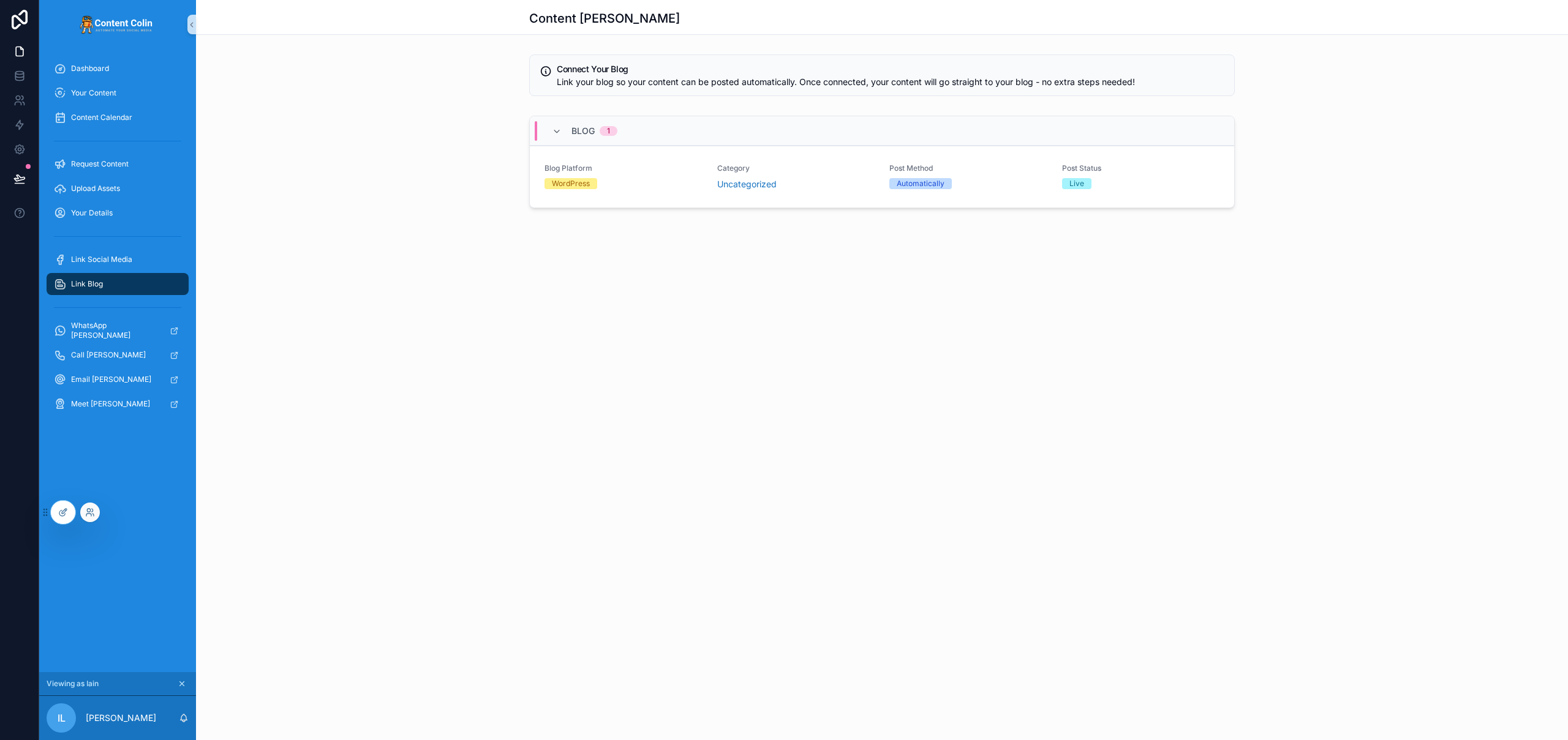
click at [96, 510] on div at bounding box center [90, 513] width 20 height 20
click at [88, 513] on icon at bounding box center [90, 512] width 9 height 9
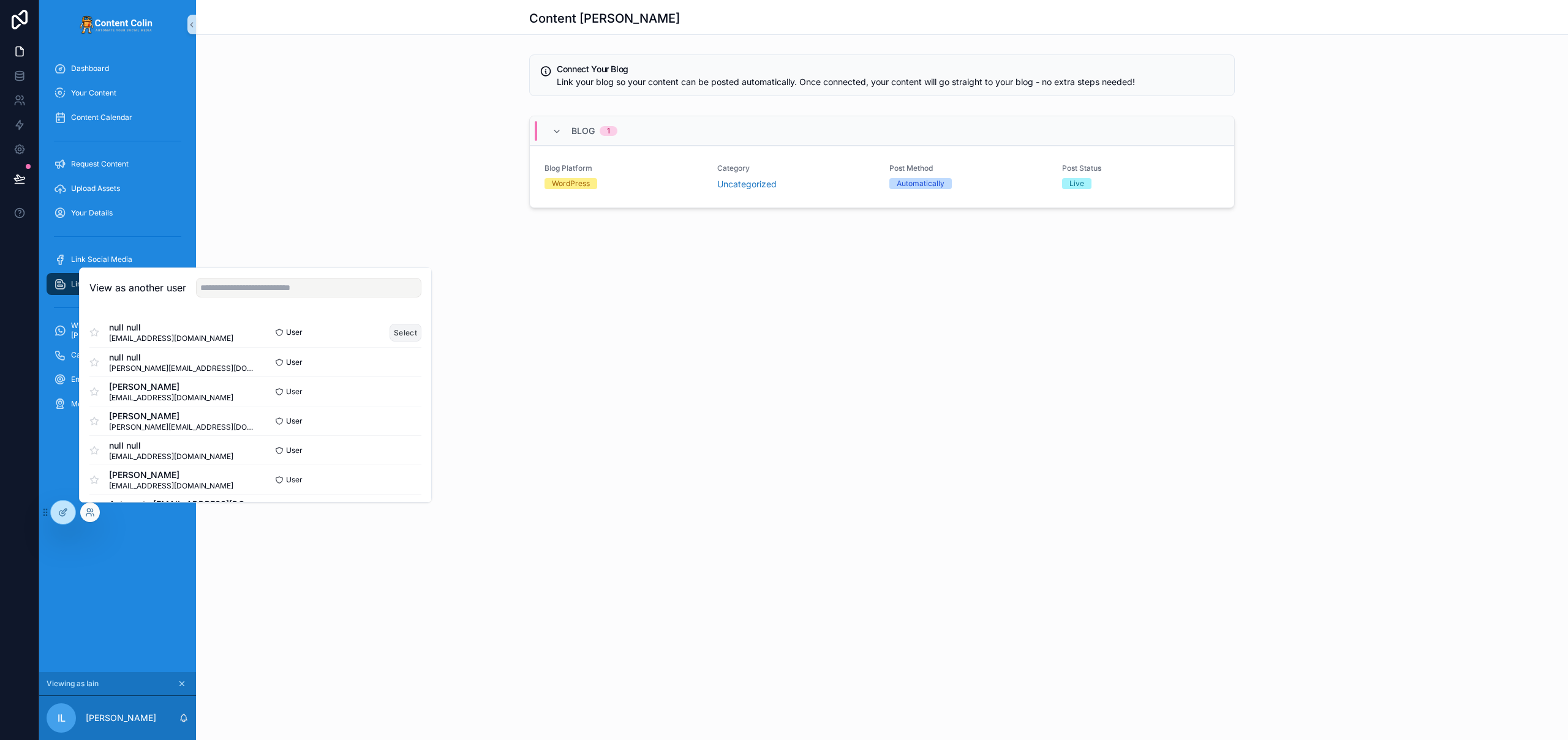
click at [396, 333] on button "Select" at bounding box center [405, 332] width 32 height 17
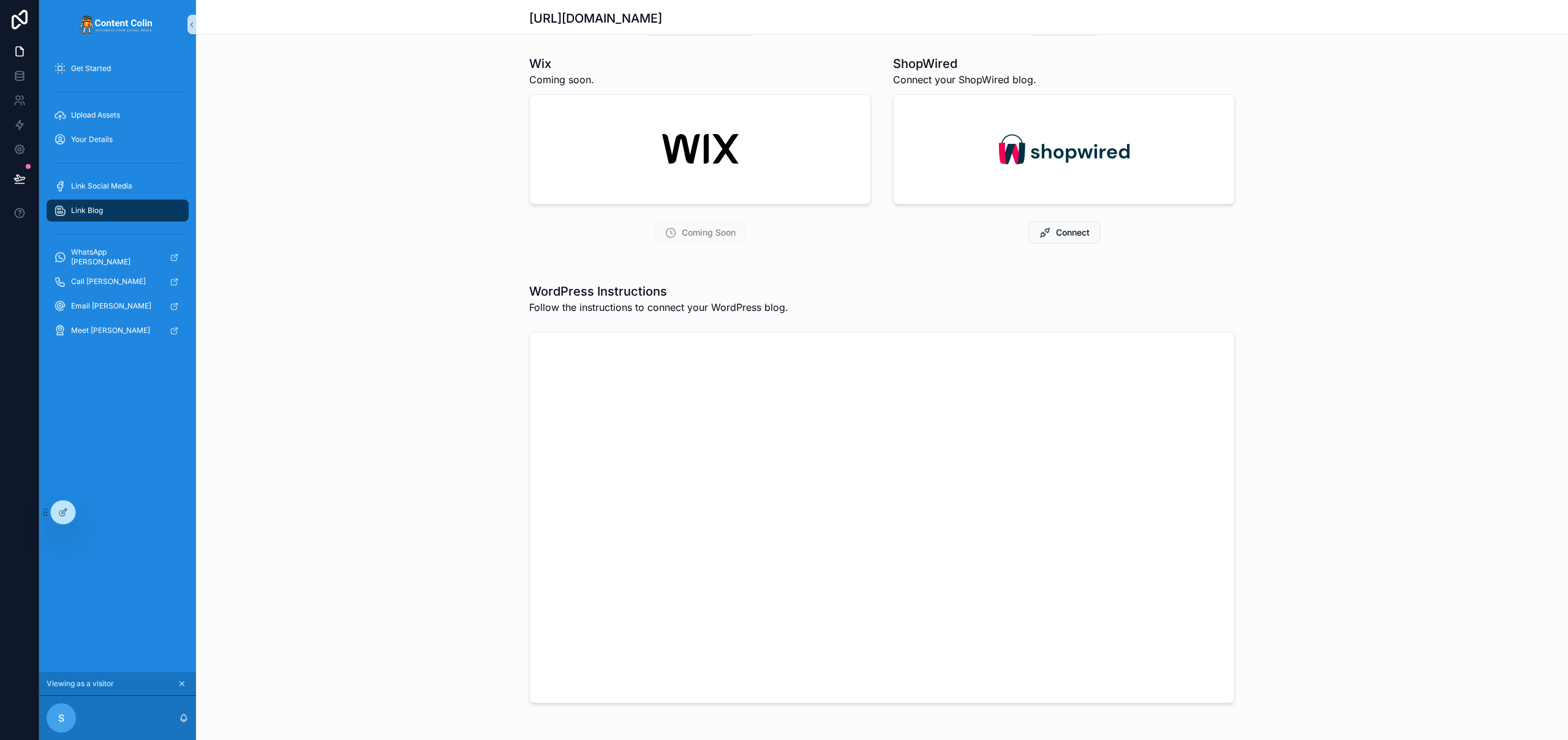
scroll to position [261, 0]
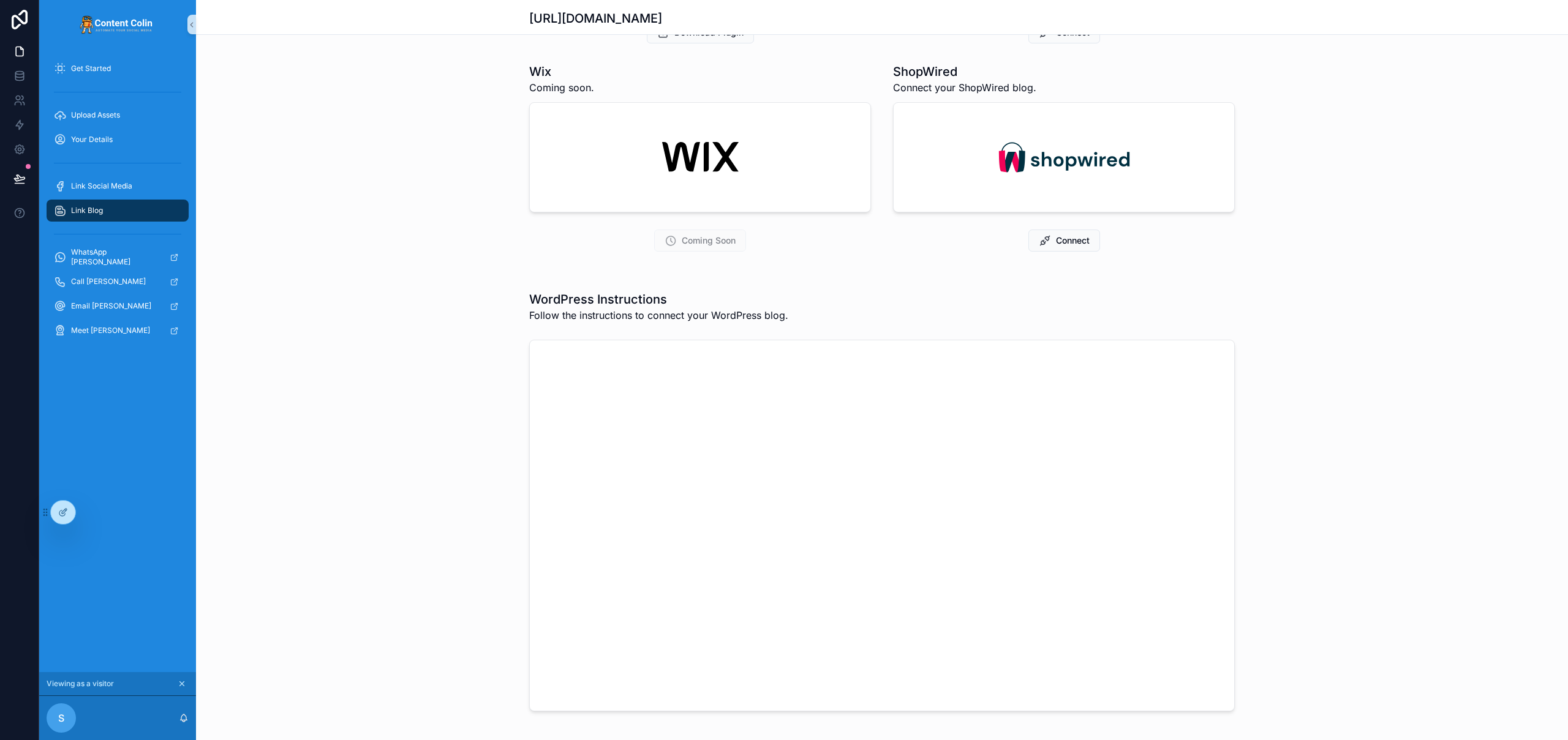
click at [1408, 464] on div "WordPress Instructions Follow the instructions to connect your WordPress blog." at bounding box center [882, 501] width 1372 height 430
click at [22, 182] on icon at bounding box center [19, 179] width 12 height 12
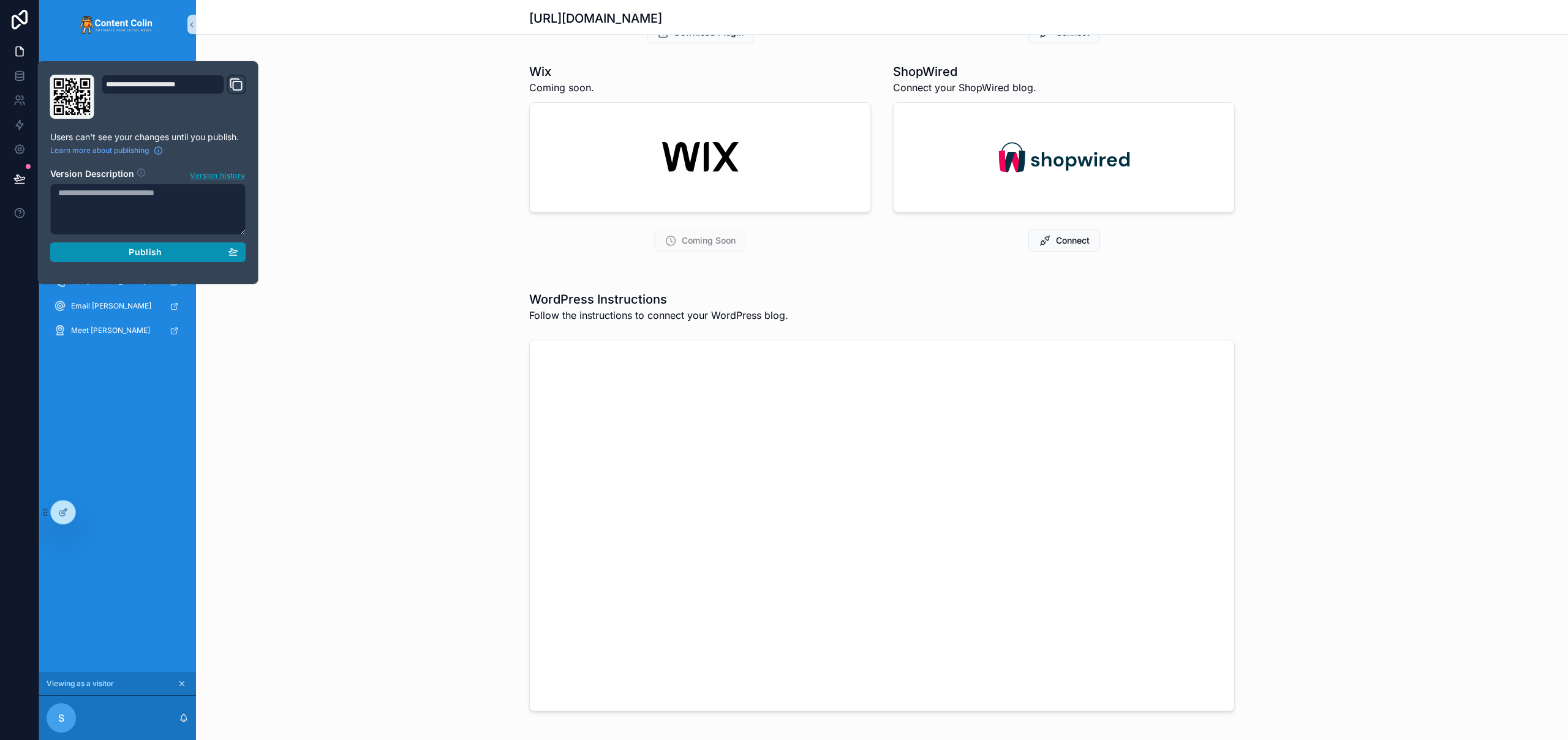
click at [126, 249] on div "Publish" at bounding box center [148, 252] width 180 height 11
